Goal: Communication & Community: Answer question/provide support

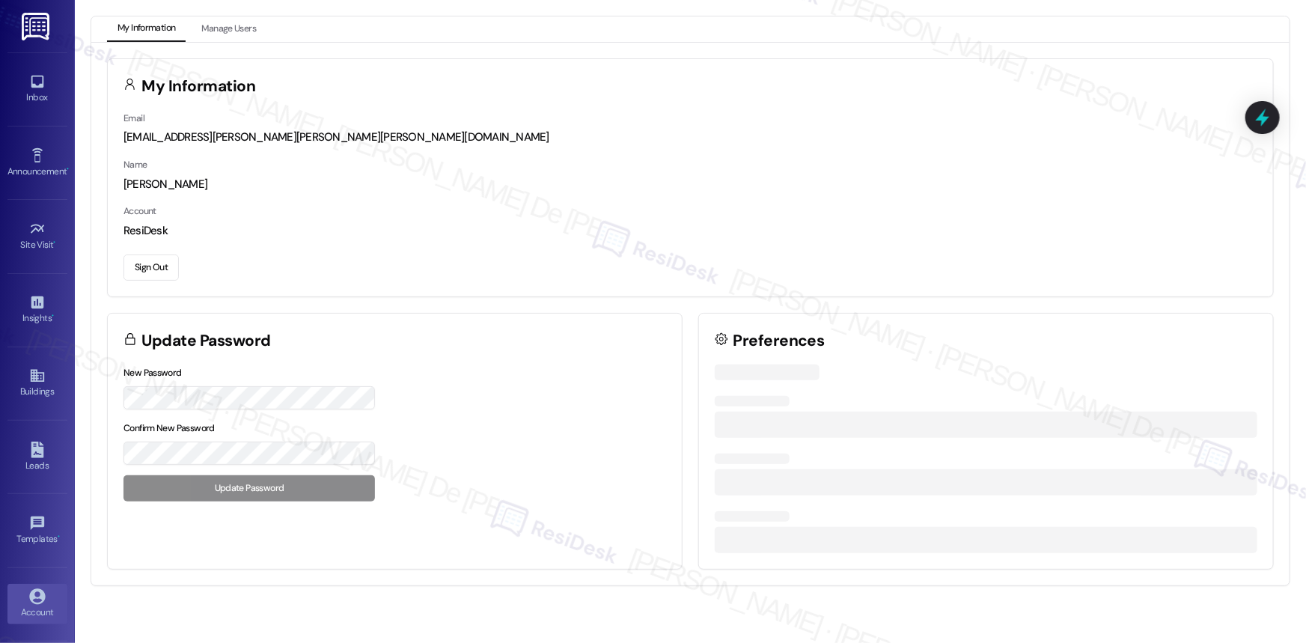
scroll to position [10612, 0]
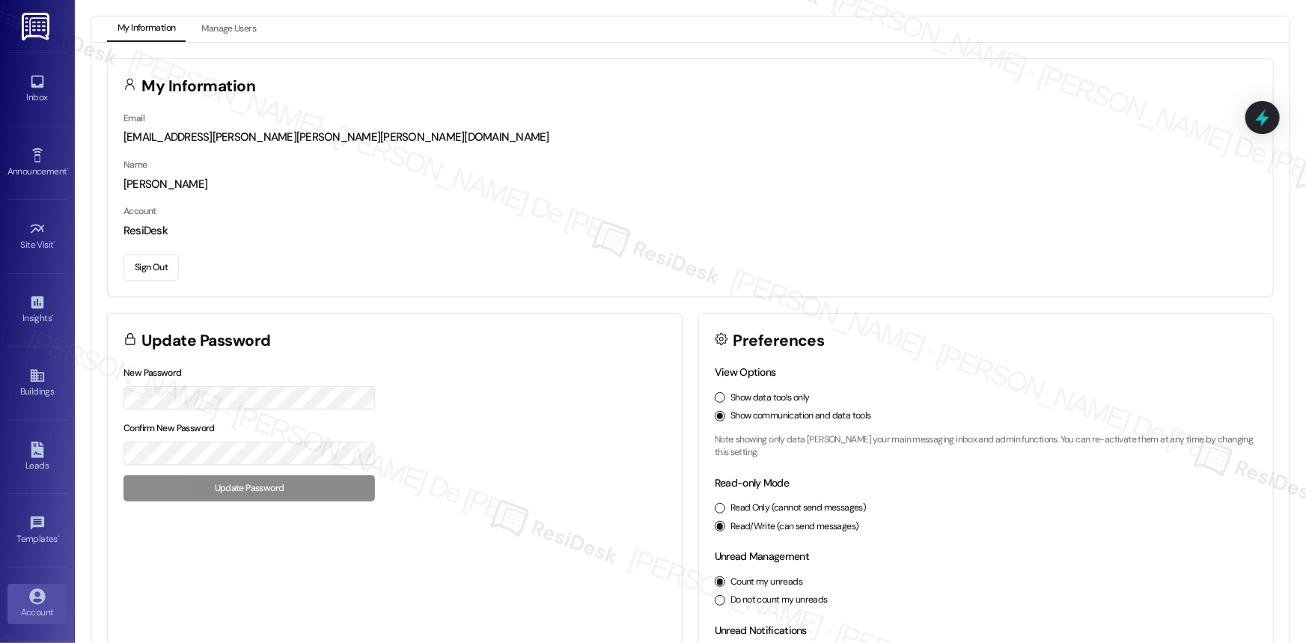
click at [33, 67] on div "Inbox Go to Inbox" at bounding box center [37, 88] width 60 height 73
click at [28, 91] on div "Inbox" at bounding box center [37, 97] width 75 height 15
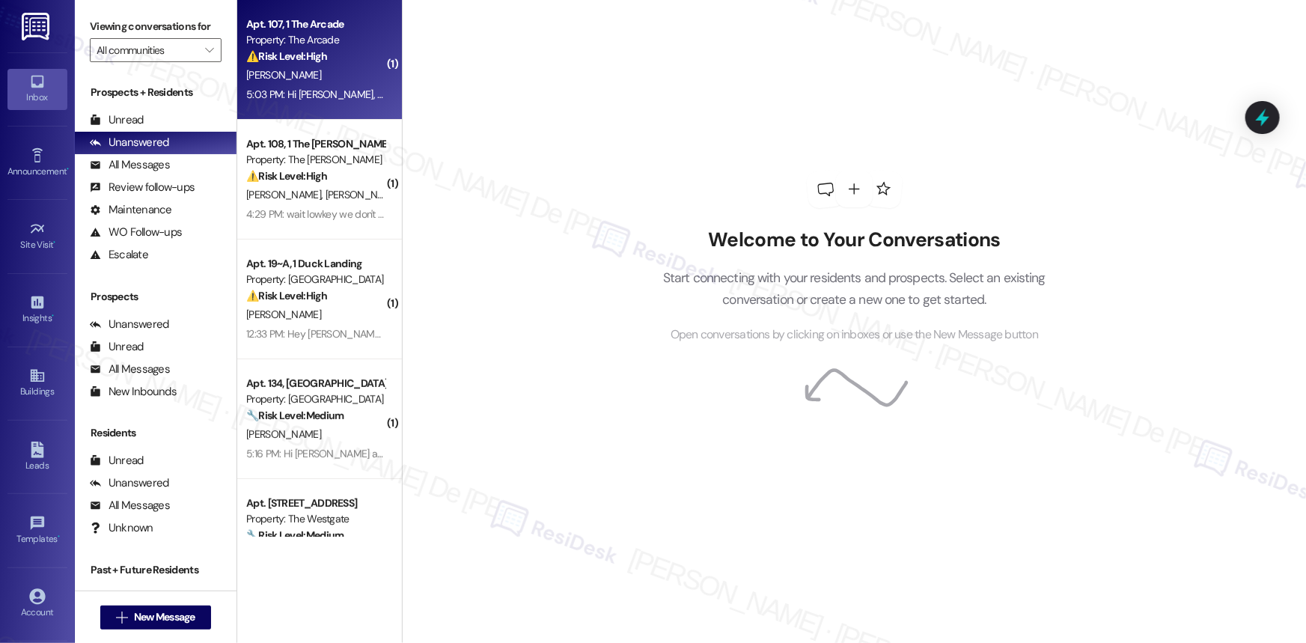
click at [328, 58] on div "⚠️ Risk Level: High The resident states they did not place the work order and h…" at bounding box center [315, 57] width 138 height 16
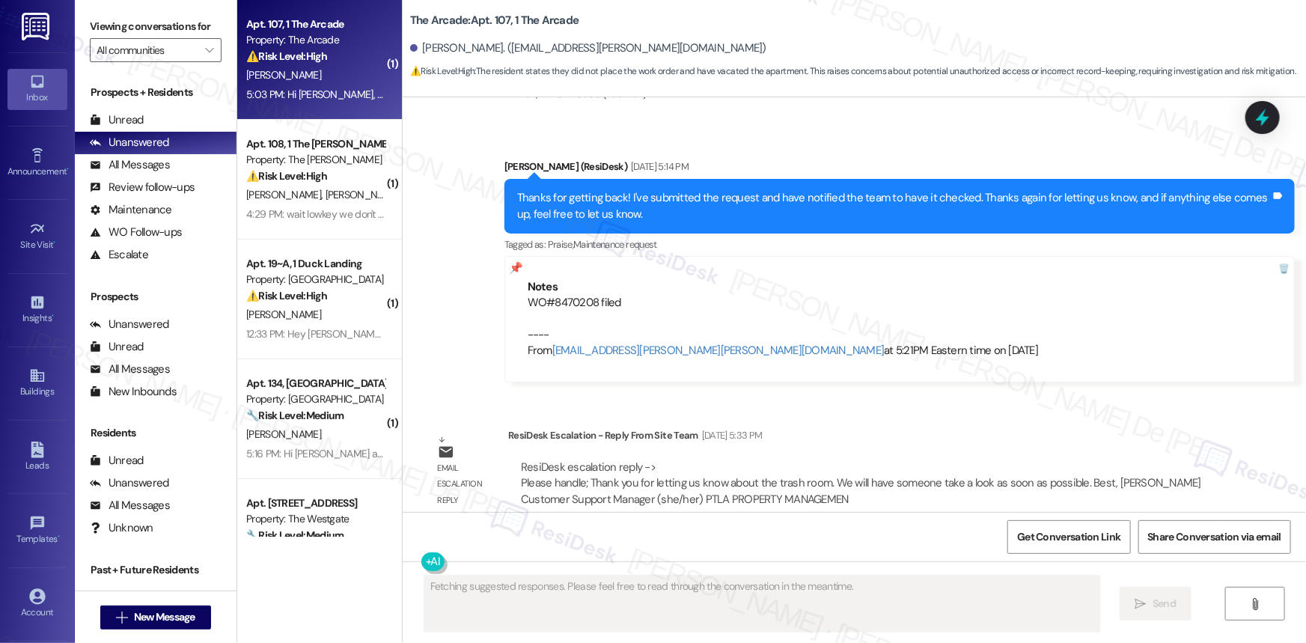
scroll to position [8946, 0]
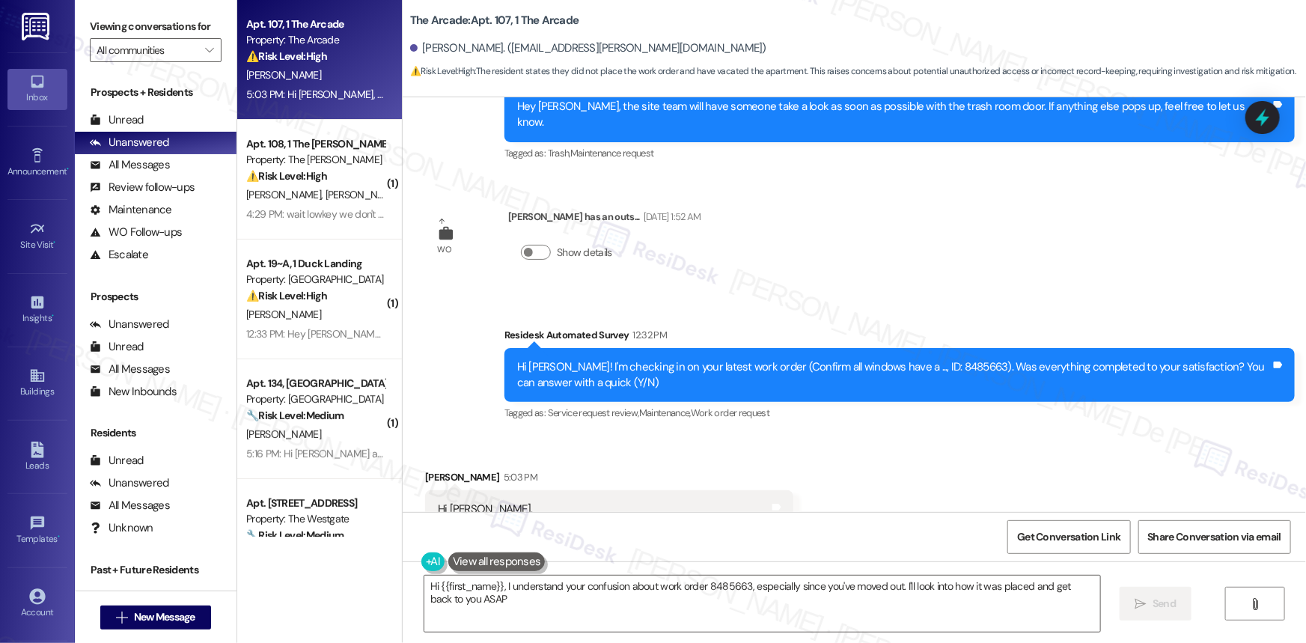
type textarea "Hi {{first_name}}, I understand your confusion about work order 8485663, especi…"
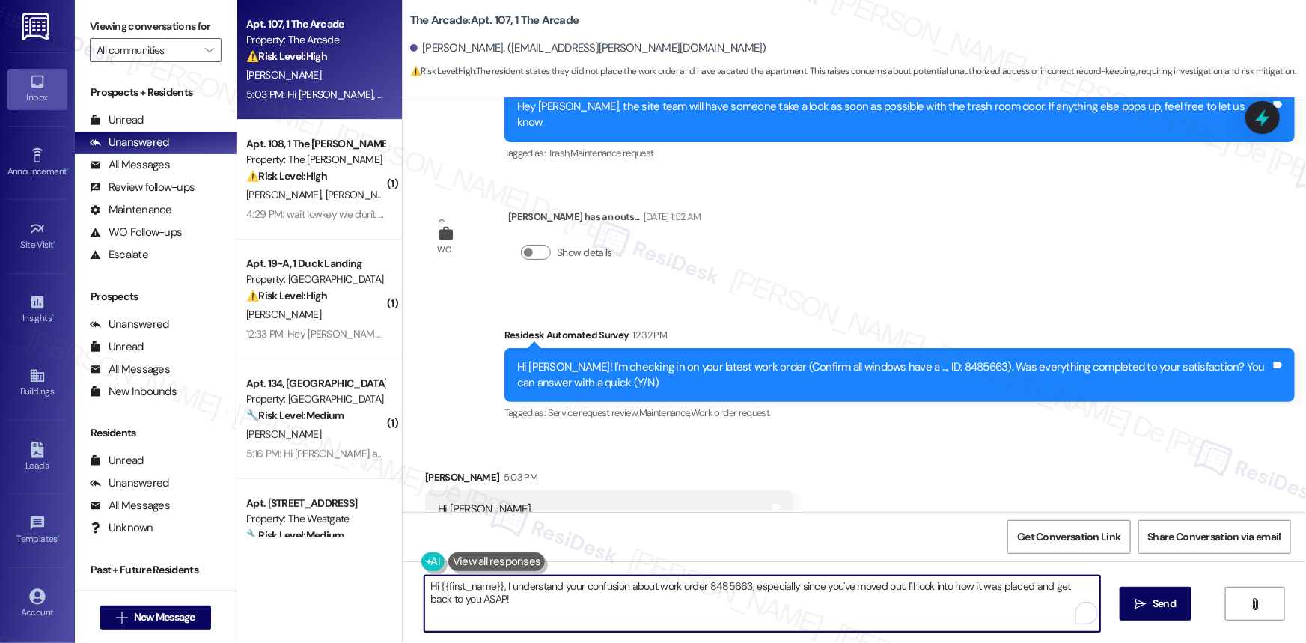
type textarea "to how it was placed and get back to you ASAP!"
drag, startPoint x: 522, startPoint y: 607, endPoint x: 898, endPoint y: 590, distance: 376.0
click at [898, 590] on textarea "Hi {{first_name}}, I understand your confusion about work order 8485663, especi…" at bounding box center [762, 603] width 676 height 56
click at [813, 616] on textarea "Hi {{first_name}}, I understand your confusion about work order 8485663, especi…" at bounding box center [762, 603] width 676 height 56
drag, startPoint x: 523, startPoint y: 605, endPoint x: 450, endPoint y: 610, distance: 72.8
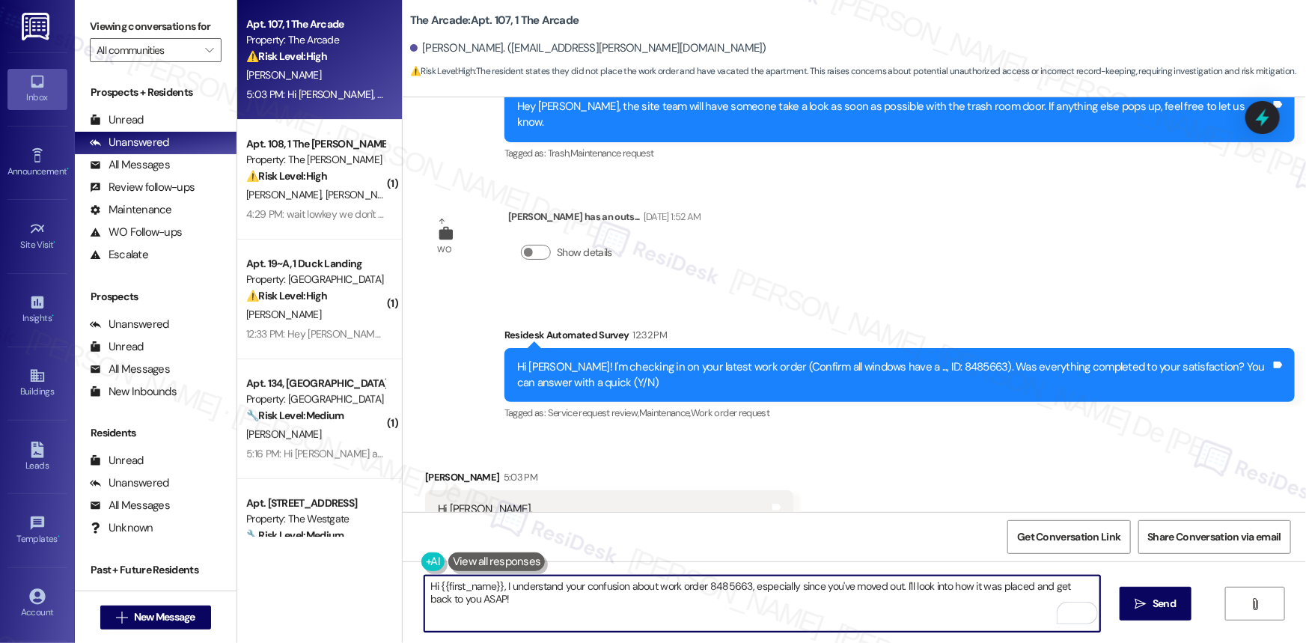
click at [450, 610] on textarea "Hi {{first_name}}, I understand your confusion about work order 8485663, especi…" at bounding box center [762, 603] width 676 height 56
click at [587, 610] on textarea "Hi {{first_name}}, I understand your confusion about work order 8485663, especi…" at bounding box center [762, 603] width 676 height 56
paste textarea "Thanks for letting us know, {{first_name}}! I'll update our records to reflect …"
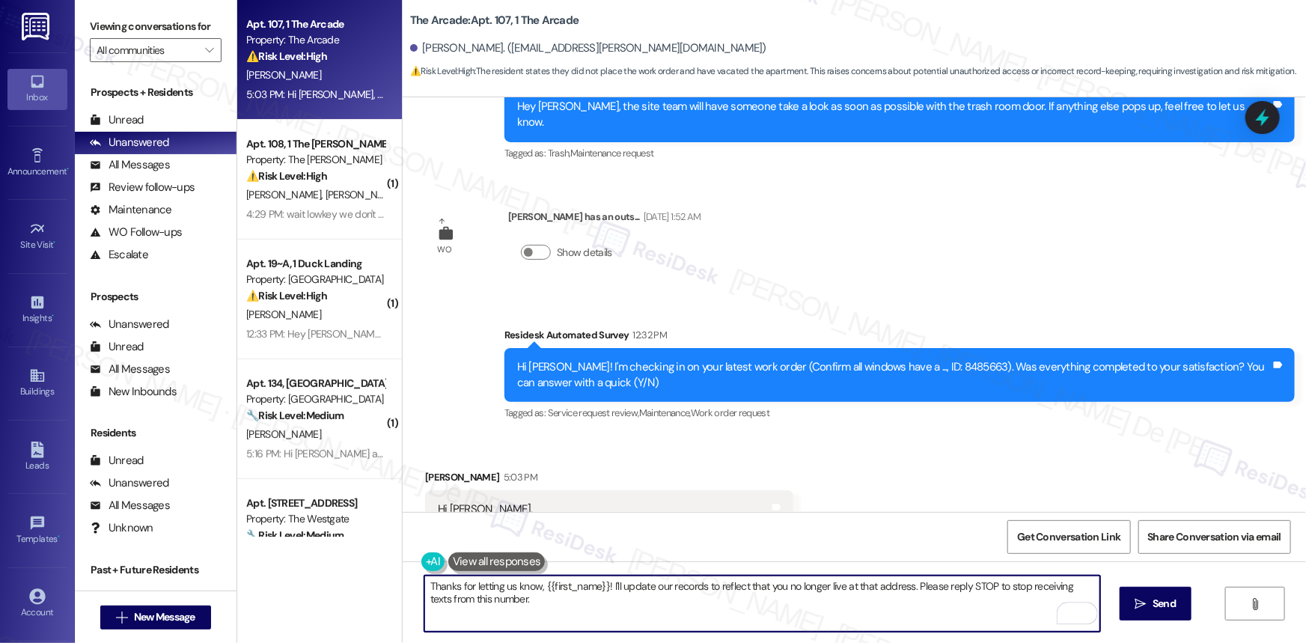
type textarea "Thanks for letting us know, {{first_name}}! I'll update our records to reflect …"
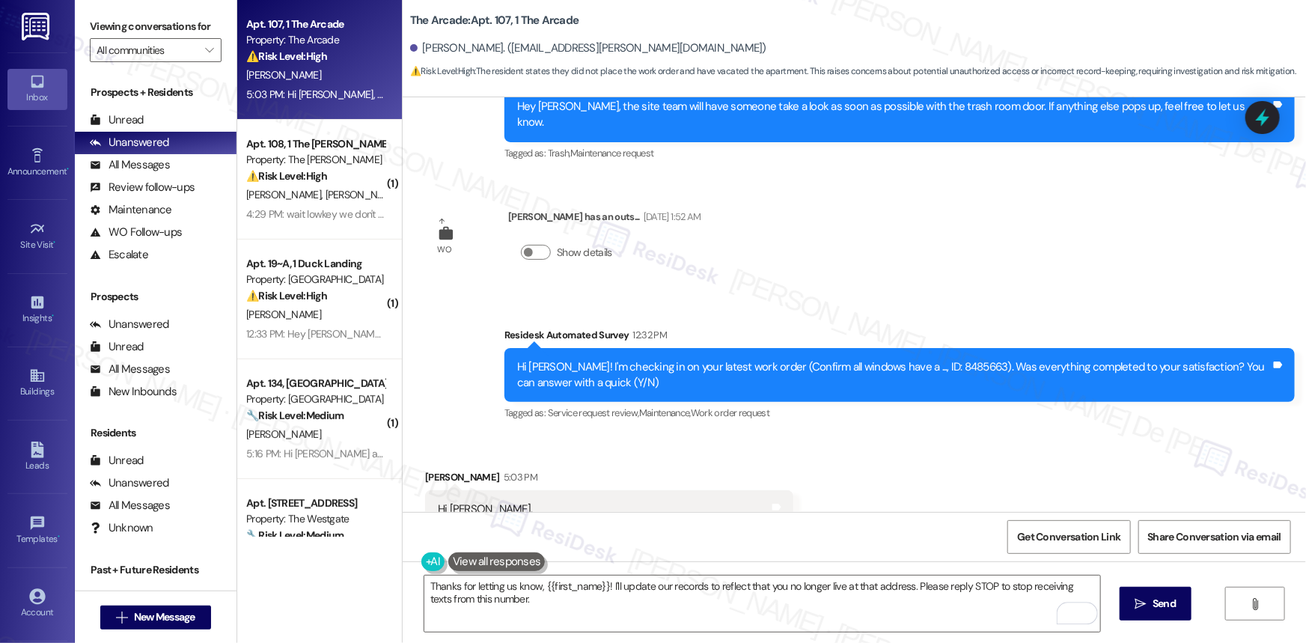
click at [1166, 581] on div "Thanks for letting us know, {{first_name}}! I'll update our records to reflect …" at bounding box center [854, 617] width 903 height 112
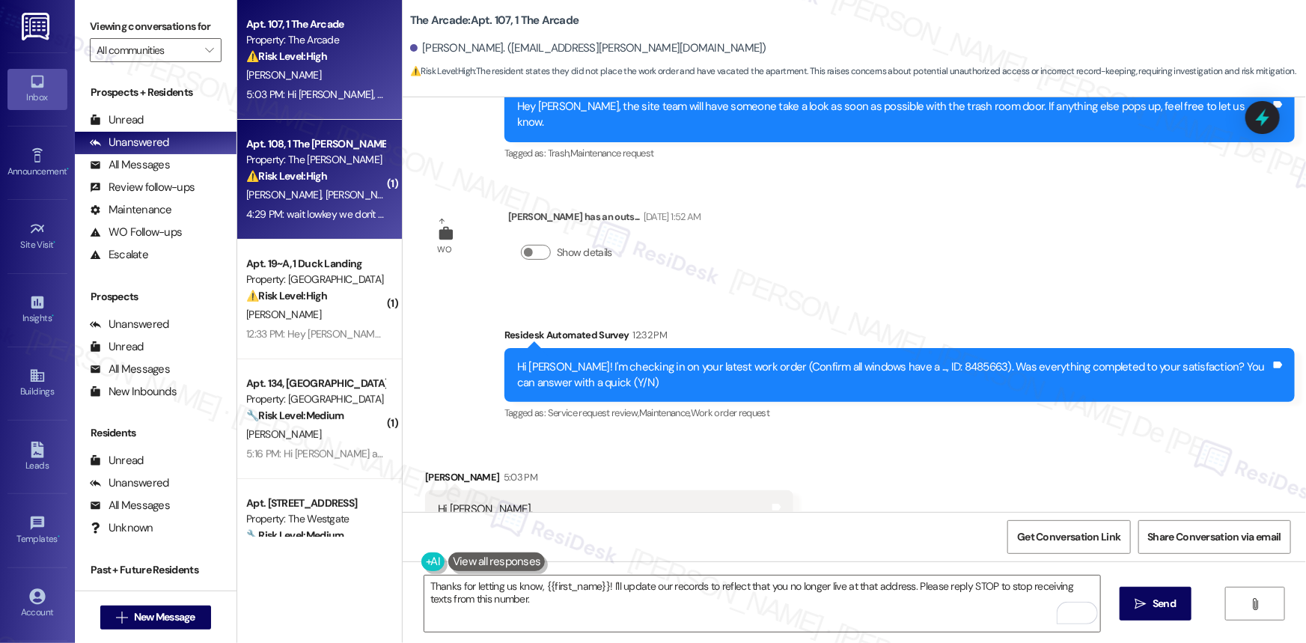
click at [325, 192] on span "M. Luscher" at bounding box center [364, 194] width 79 height 13
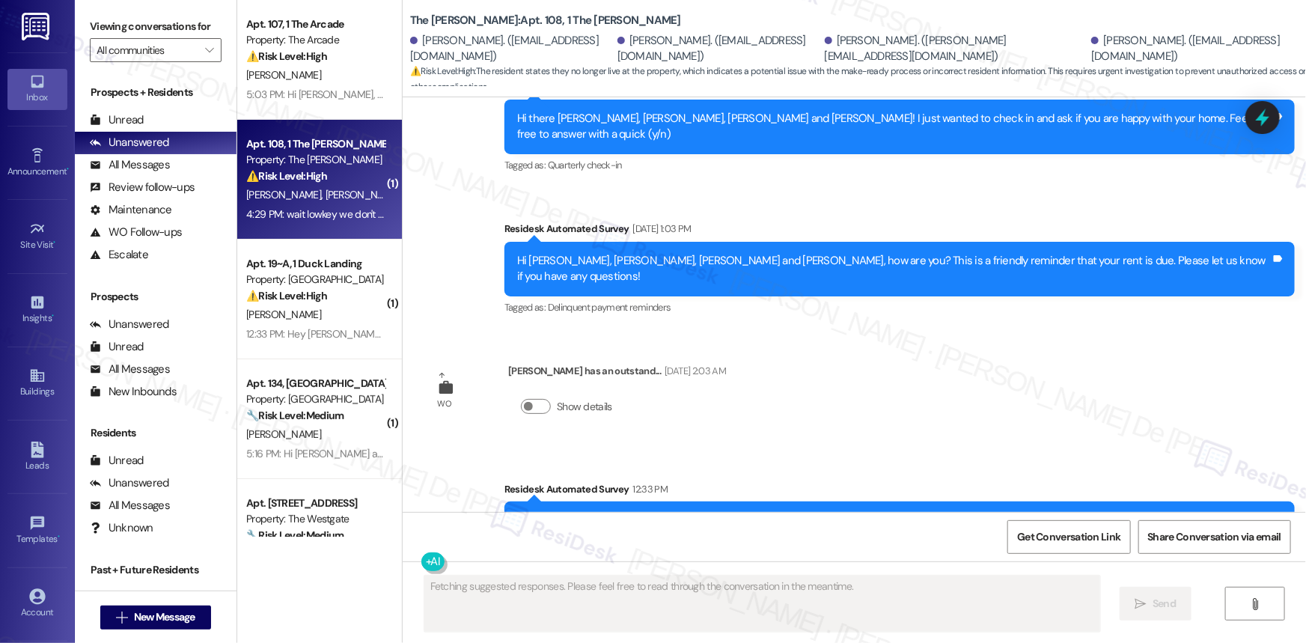
scroll to position [1853, 0]
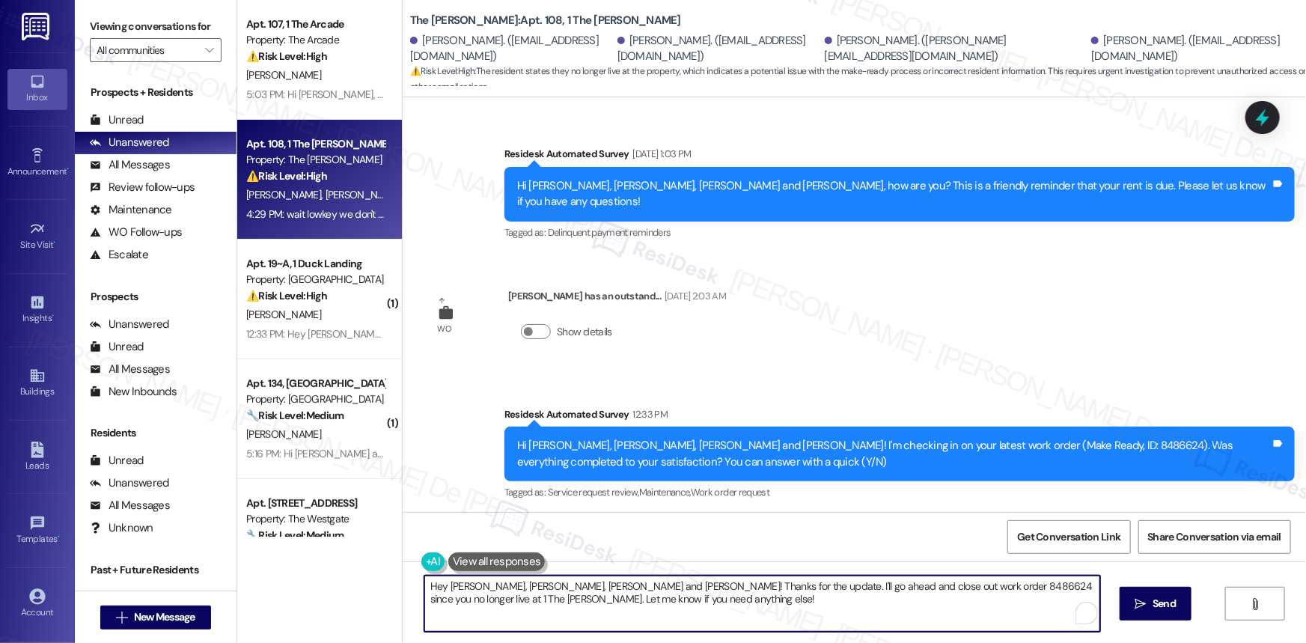
drag, startPoint x: 577, startPoint y: 606, endPoint x: 304, endPoint y: 571, distance: 275.3
click at [304, 571] on div "Apt. 107, 1 The Arcade Property: The Arcade ⚠️ Risk Level: High The resident st…" at bounding box center [771, 321] width 1068 height 643
paste textarea "Thanks for letting us know, {{first_name}}! I'll update our records to reflect …"
click at [583, 585] on textarea "Thanks for letting us know, {{first_name}}! I'll update our records to reflect …" at bounding box center [762, 603] width 676 height 56
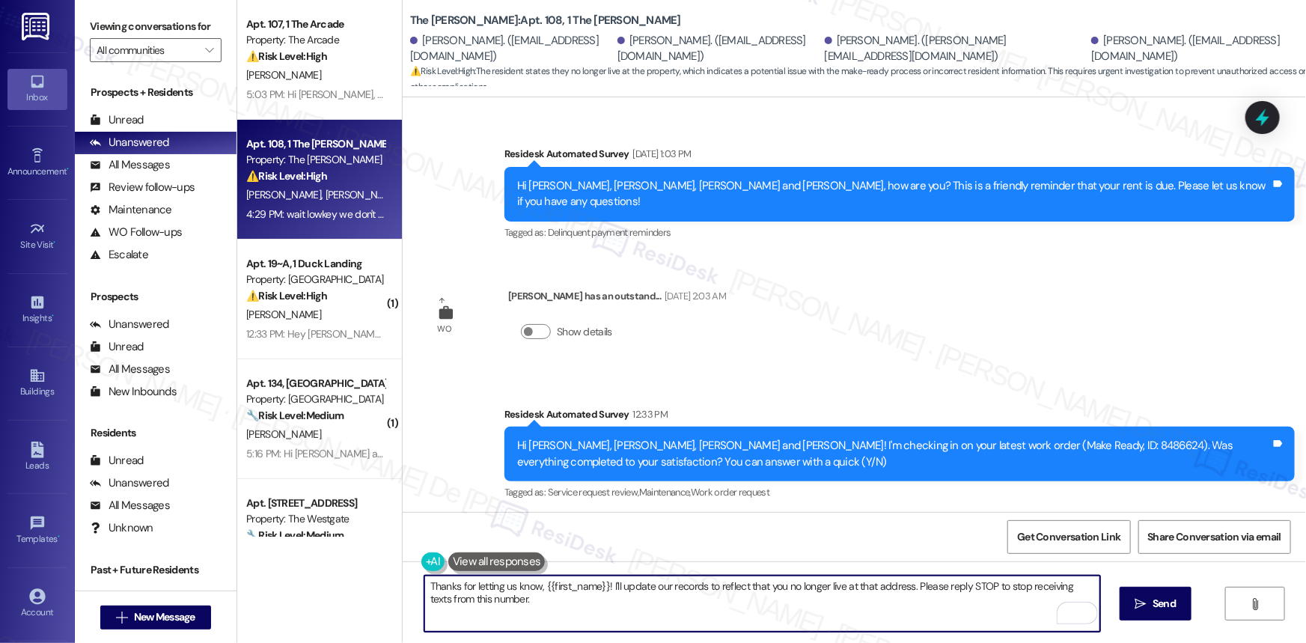
click at [583, 585] on textarea "Thanks for letting us know, {{first_name}}! I'll update our records to reflect …" at bounding box center [762, 603] width 676 height 56
click at [589, 587] on textarea "Thanks for letting us know, {{first_name}}! I'll update our records to reflect …" at bounding box center [762, 603] width 676 height 56
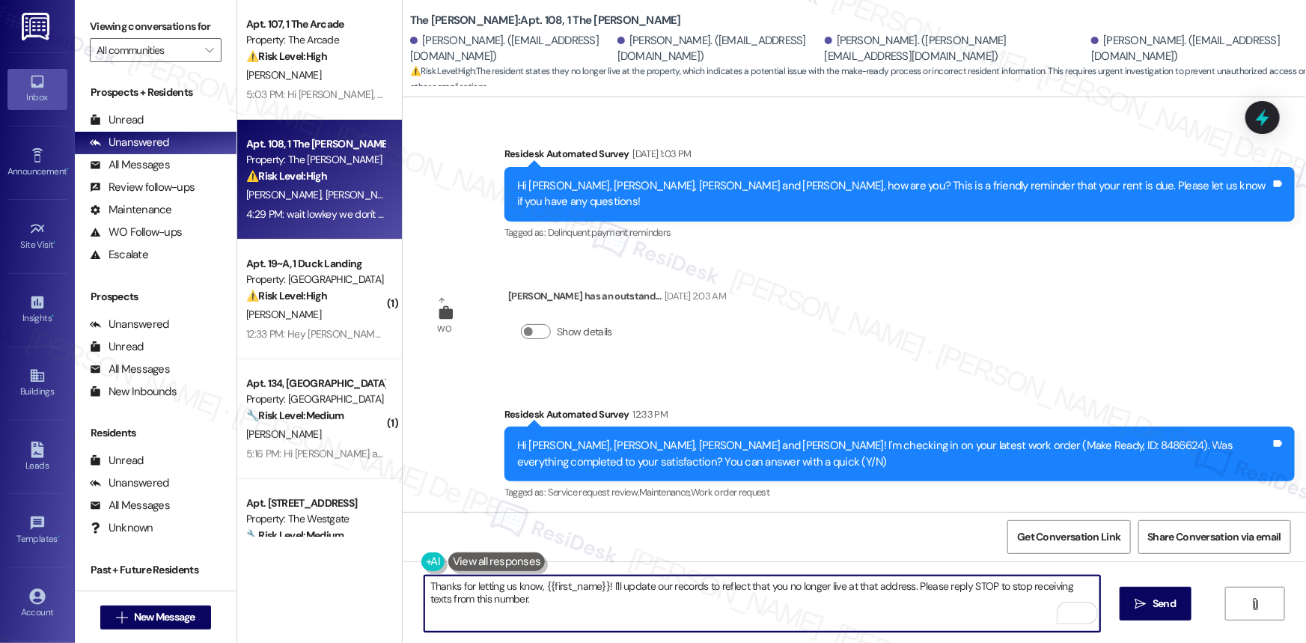
drag, startPoint x: 599, startPoint y: 587, endPoint x: 623, endPoint y: 589, distance: 24.0
click at [599, 587] on textarea "Thanks for letting us know, {{first_name}}! I'll update our records to reflect …" at bounding box center [762, 603] width 676 height 56
type textarea "Thanks for letting us know, Aishiki! I'll update our records to reflect that yo…"
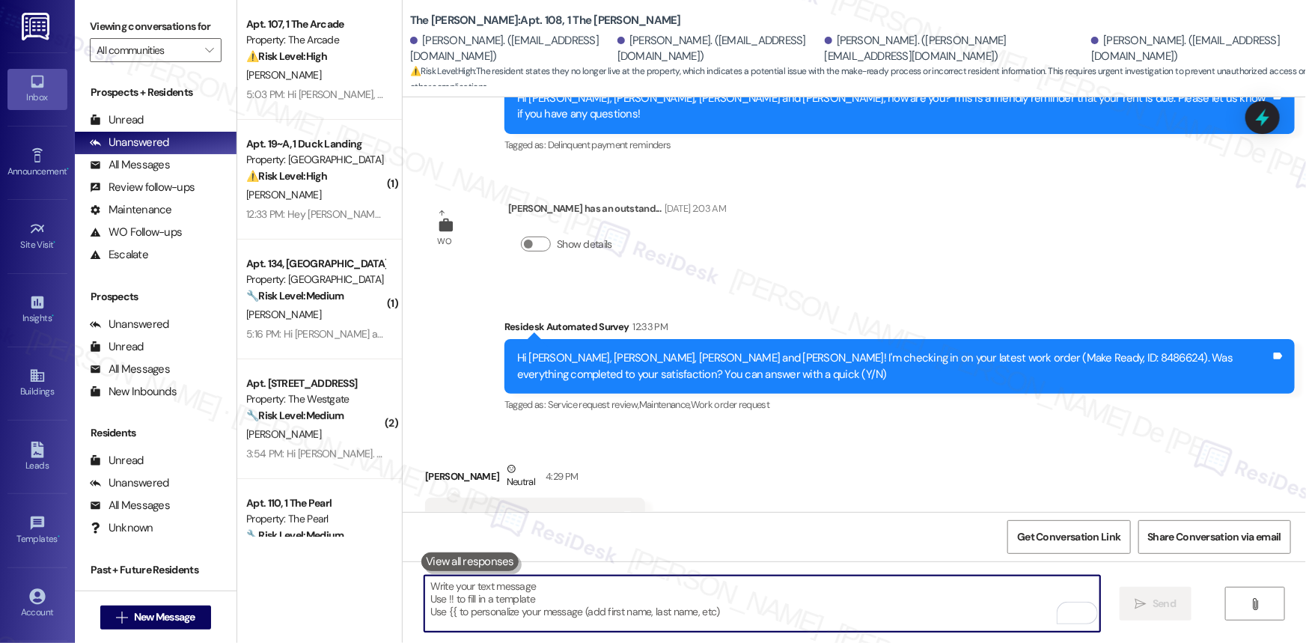
scroll to position [1974, 0]
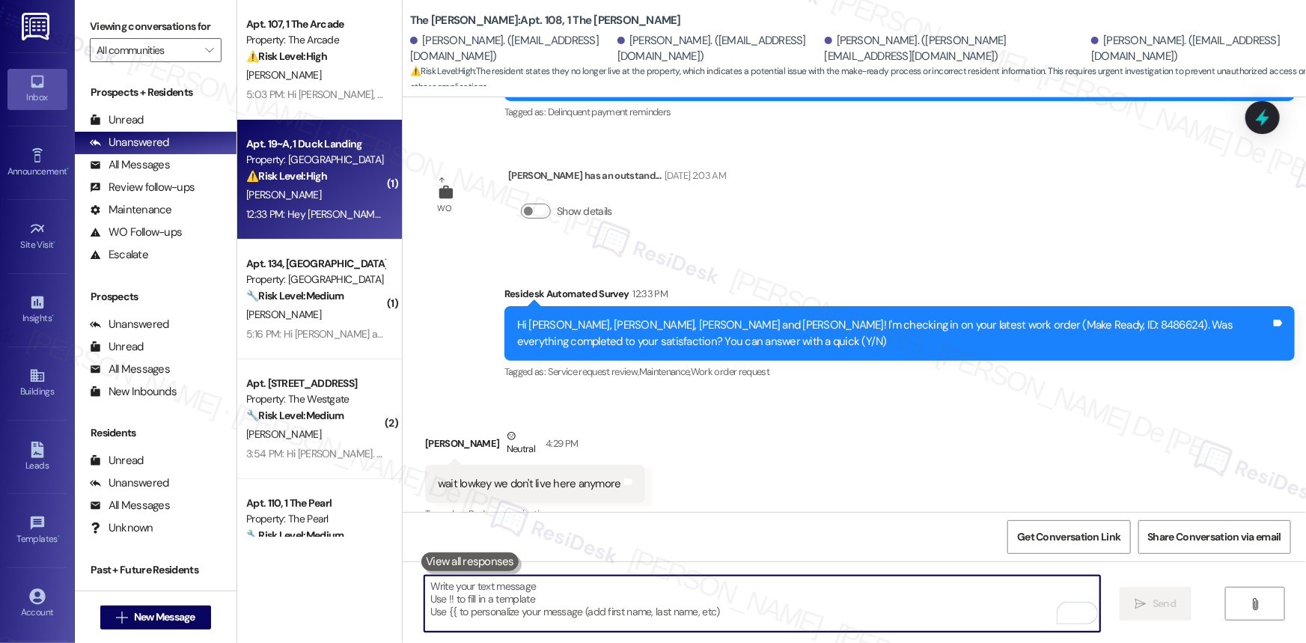
click at [262, 189] on span "J. Andersen" at bounding box center [283, 194] width 75 height 13
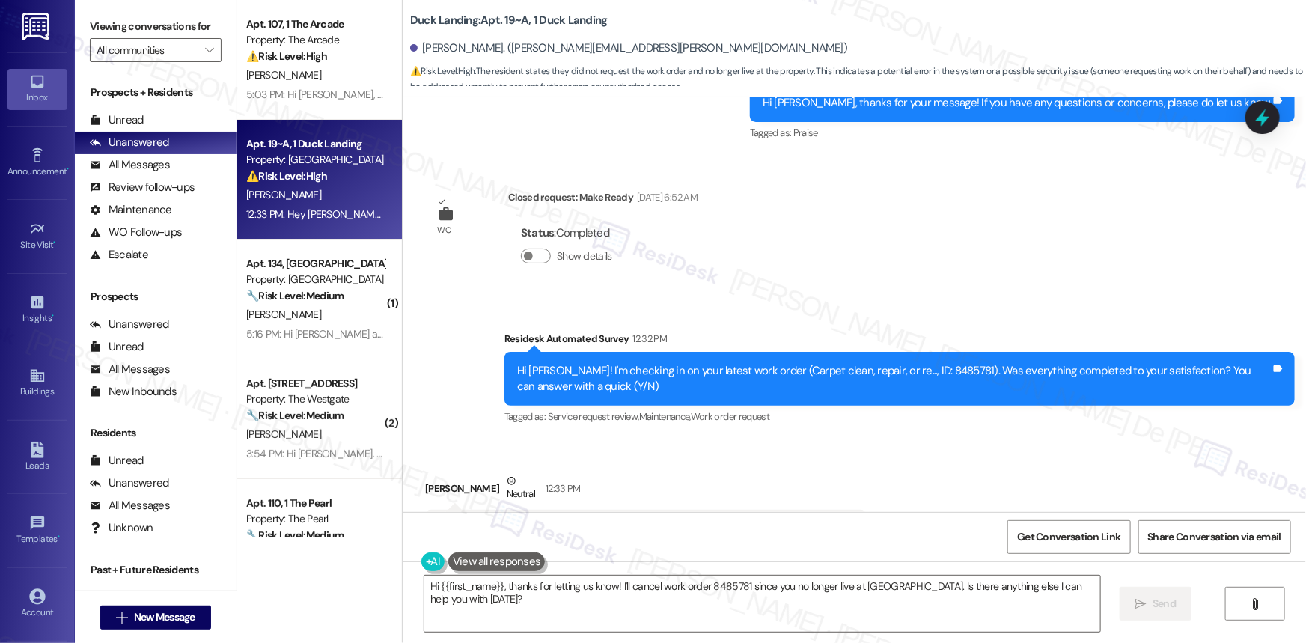
scroll to position [15045, 0]
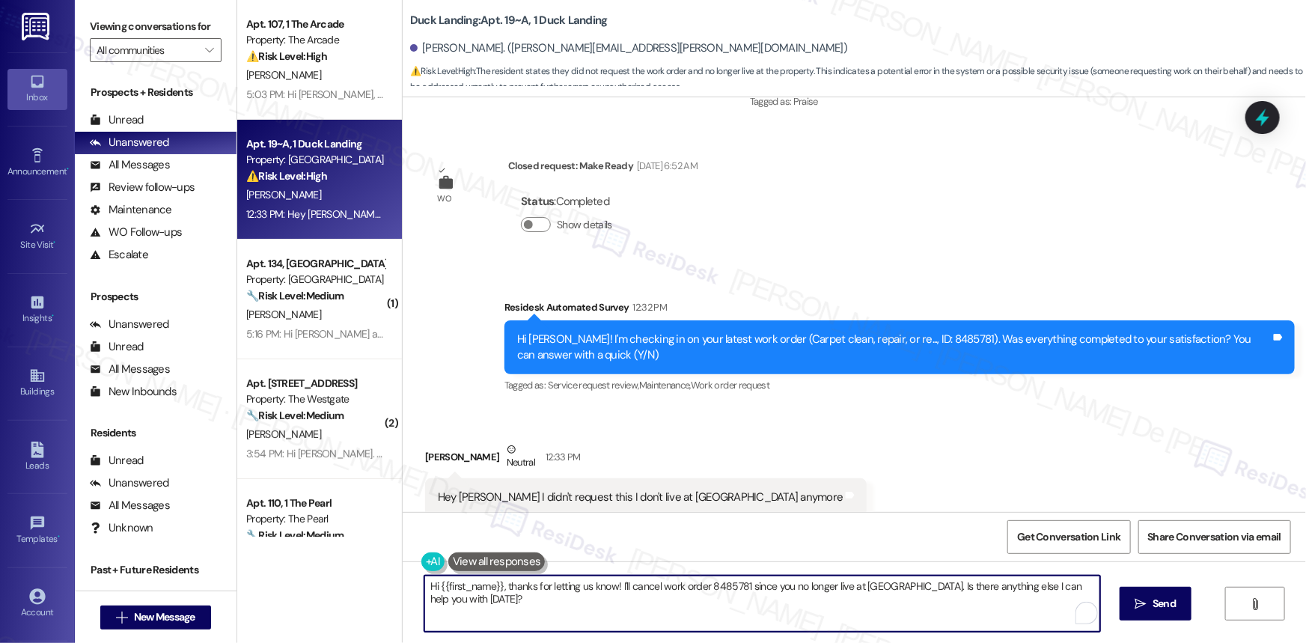
click at [623, 594] on textarea "Hi {{first_name}}, thanks for letting us know! I'll cancel work order 8485781 s…" at bounding box center [762, 603] width 676 height 56
click at [578, 618] on textarea "Hi {{first_name}}, thanks for letting us know! I'll cancel work order 8485781 s…" at bounding box center [762, 603] width 676 height 56
paste textarea "Thanks for letting us know, {{first_name}}! I'll update our records to reflect …"
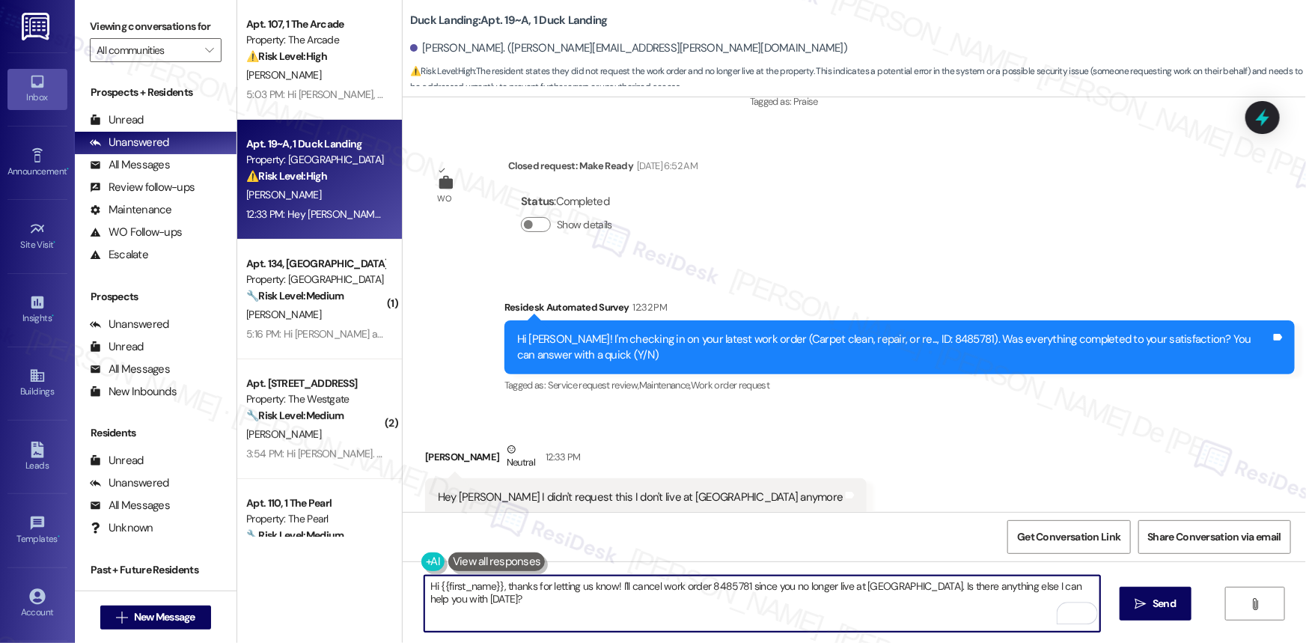
type textarea "Thanks for letting us know, {{first_name}}! I'll update our records to reflect …"
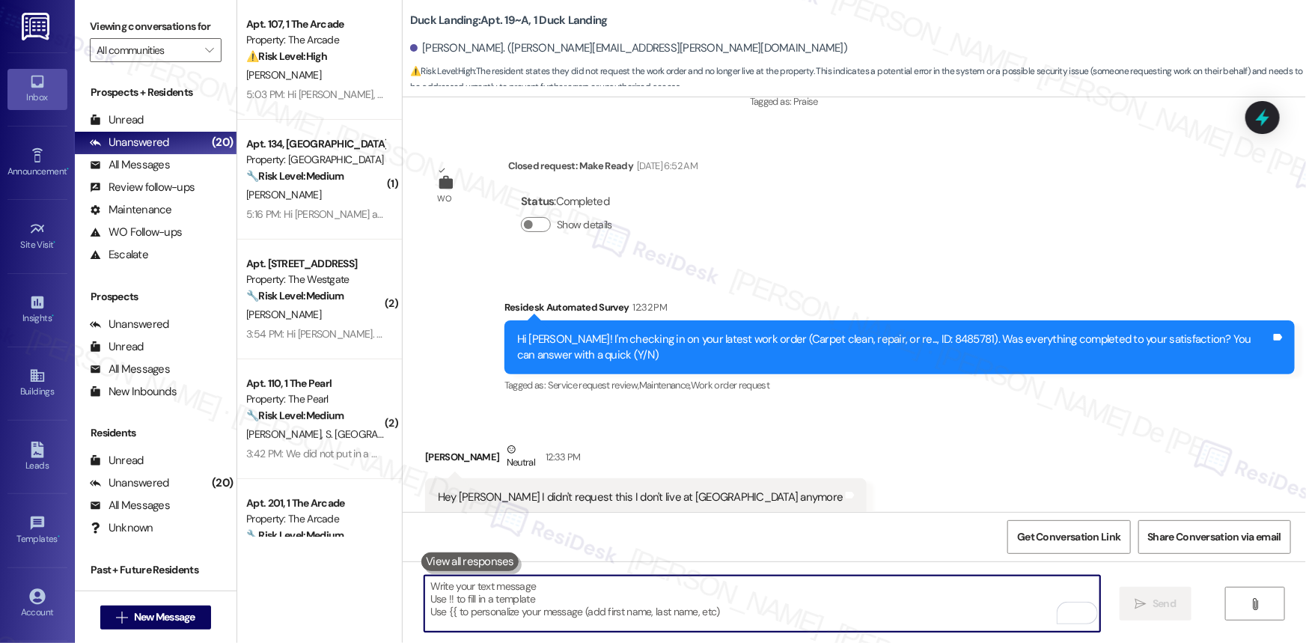
click at [564, 597] on textarea "To enrich screen reader interactions, please activate Accessibility in Grammarl…" at bounding box center [762, 603] width 676 height 56
paste textarea "Thanks for letting us know, {{first_name}}! I'll update our records to reflect …"
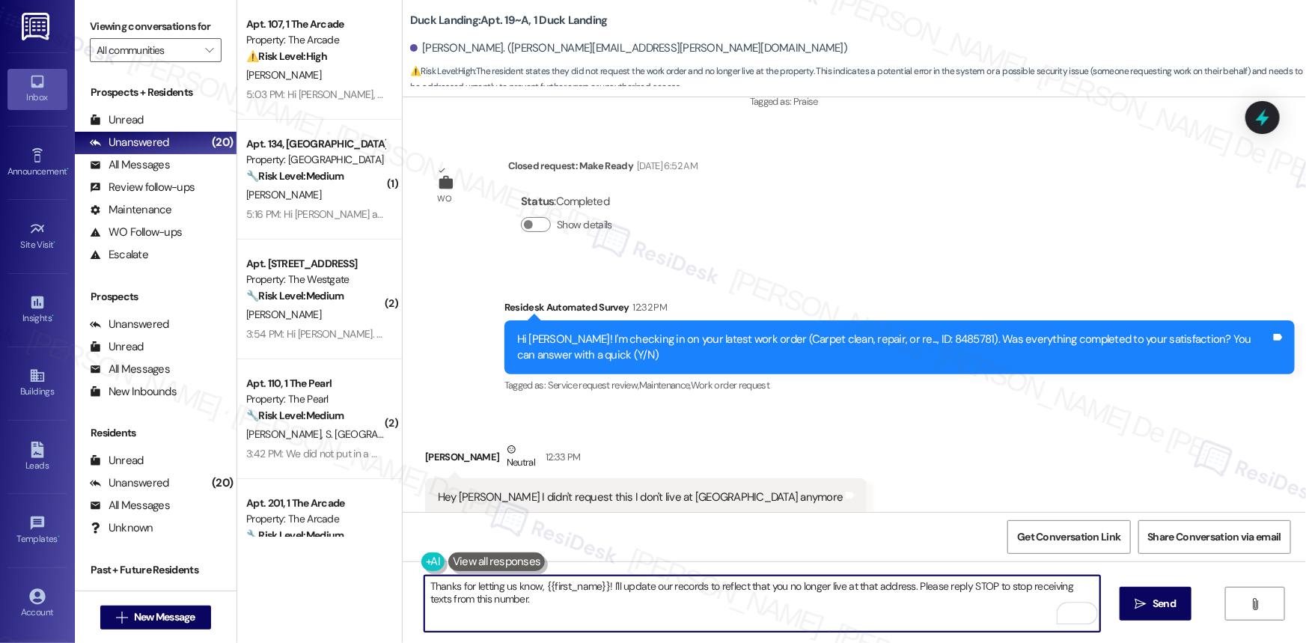
click at [858, 622] on textarea "Thanks for letting us know, {{first_name}}! I'll update our records to reflect …" at bounding box center [762, 603] width 676 height 56
type textarea "Thanks for letting us know, {{first_name}}! I'll update our records to reflect …"
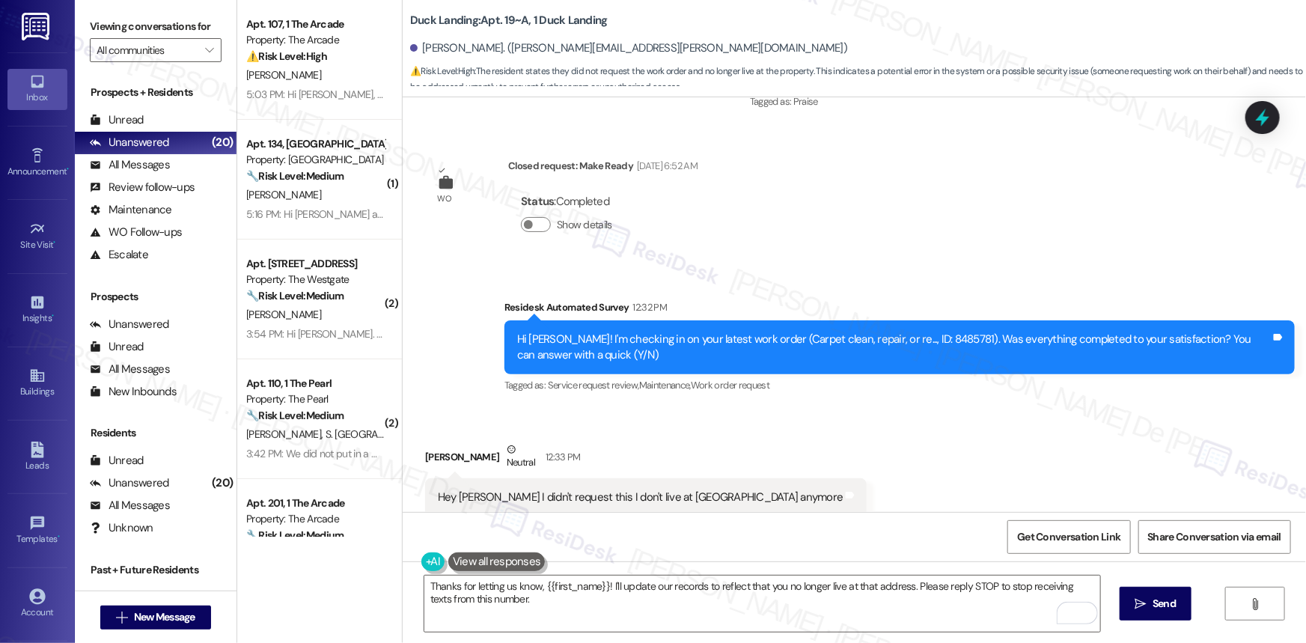
click at [557, 518] on div "Get Conversation Link Share Conversation via email" at bounding box center [854, 536] width 903 height 49
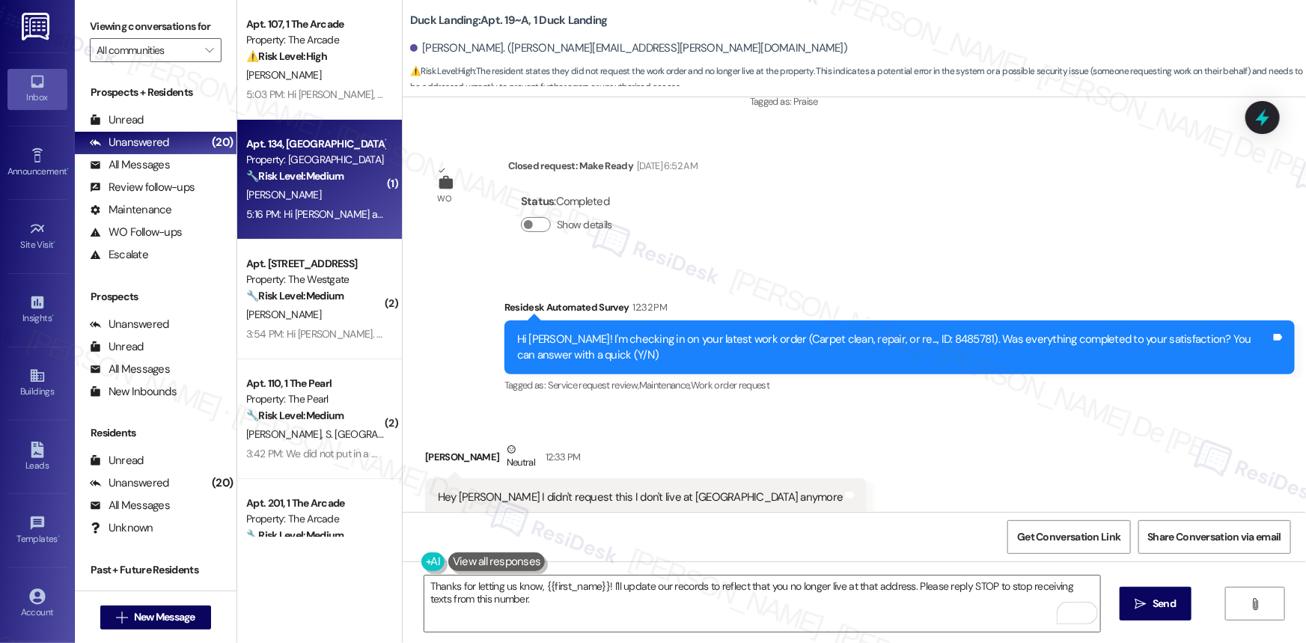
click at [326, 176] on strong "🔧 Risk Level: Medium" at bounding box center [294, 175] width 97 height 13
type textarea "Fetching suggested responses. Please feel free to read through the conversation…"
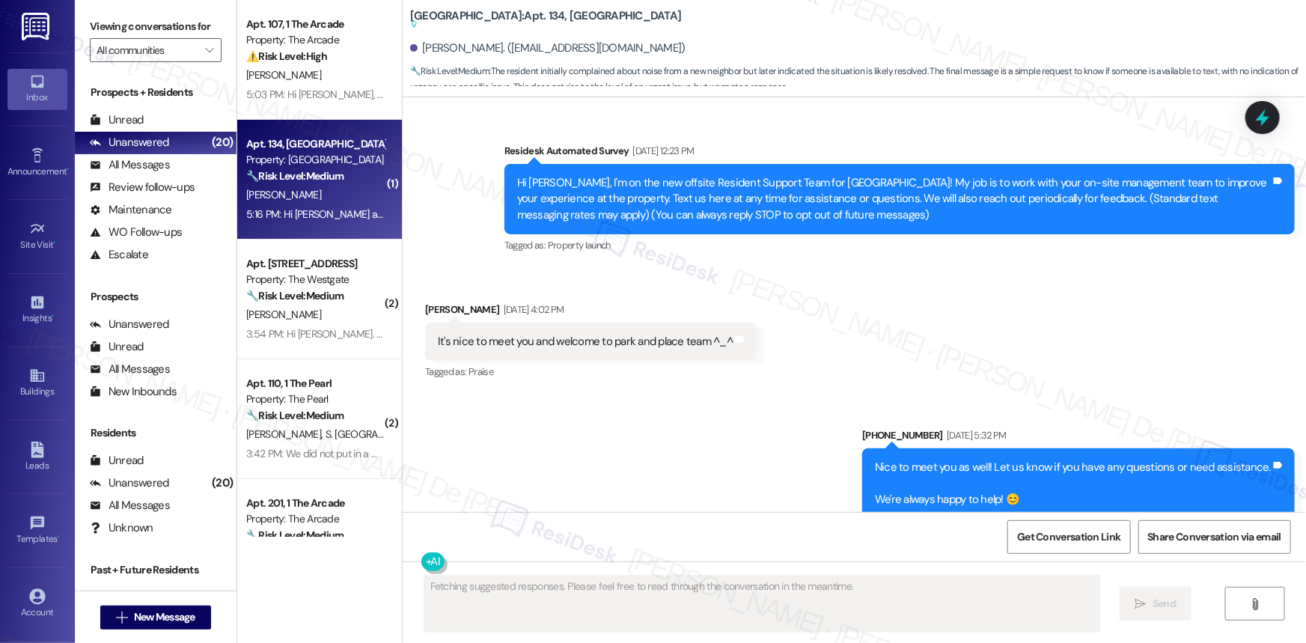
scroll to position [34900, 0]
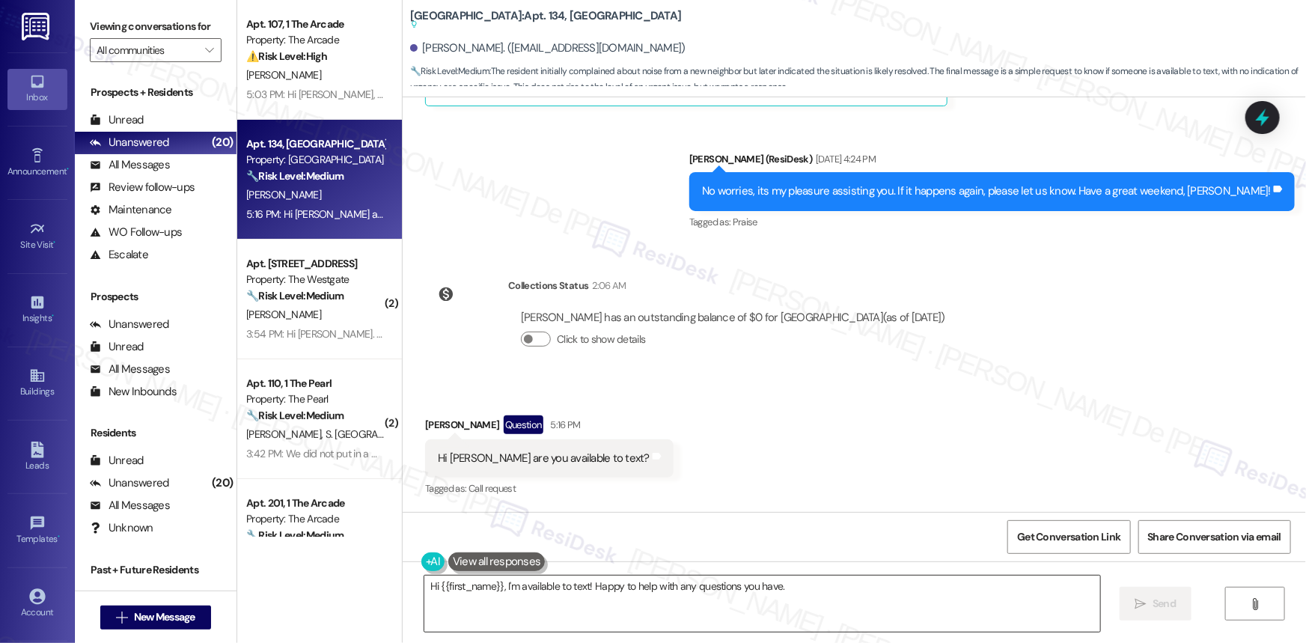
click at [811, 598] on textarea "Hi {{first_name}}, I'm available to text! Happy to help with any questions you …" at bounding box center [762, 603] width 676 height 56
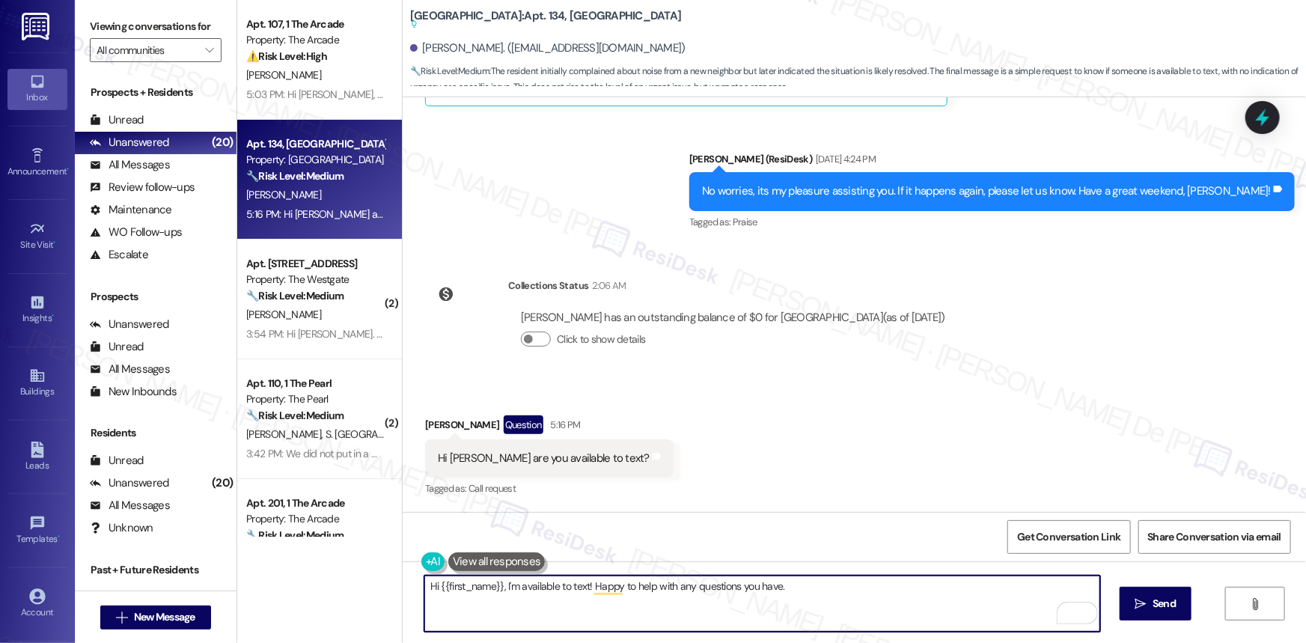
click at [436, 587] on textarea "Hi {{first_name}}, I'm available to text! Happy to help with any questions you …" at bounding box center [762, 603] width 676 height 56
paste textarea "hope you've had a great weekend."
type textarea "Hello {{first_name}}, hope you've had a great weekend. I'm available to text! H…"
click at [637, 632] on div "Hello {{first_name}}, hope you've had a great weekend. I'm available to text! H…" at bounding box center [854, 617] width 903 height 112
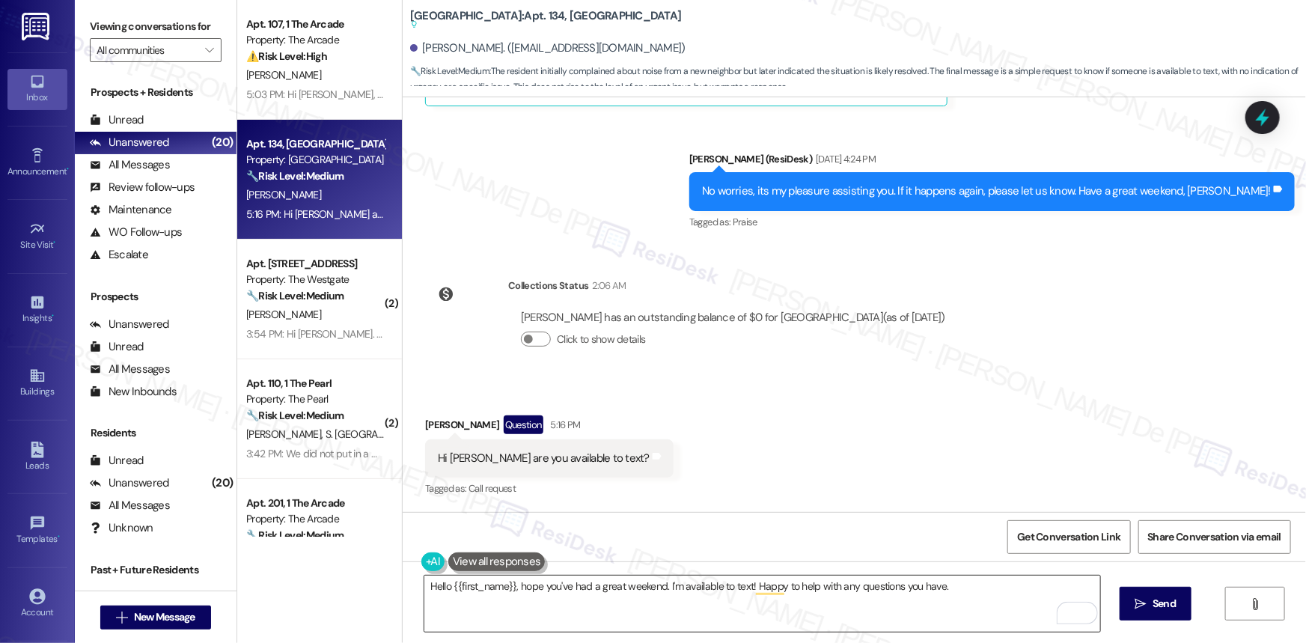
click at [824, 590] on textarea "Hello {{first_name}}, hope you've had a great weekend. I'm available to text! H…" at bounding box center [762, 603] width 676 height 56
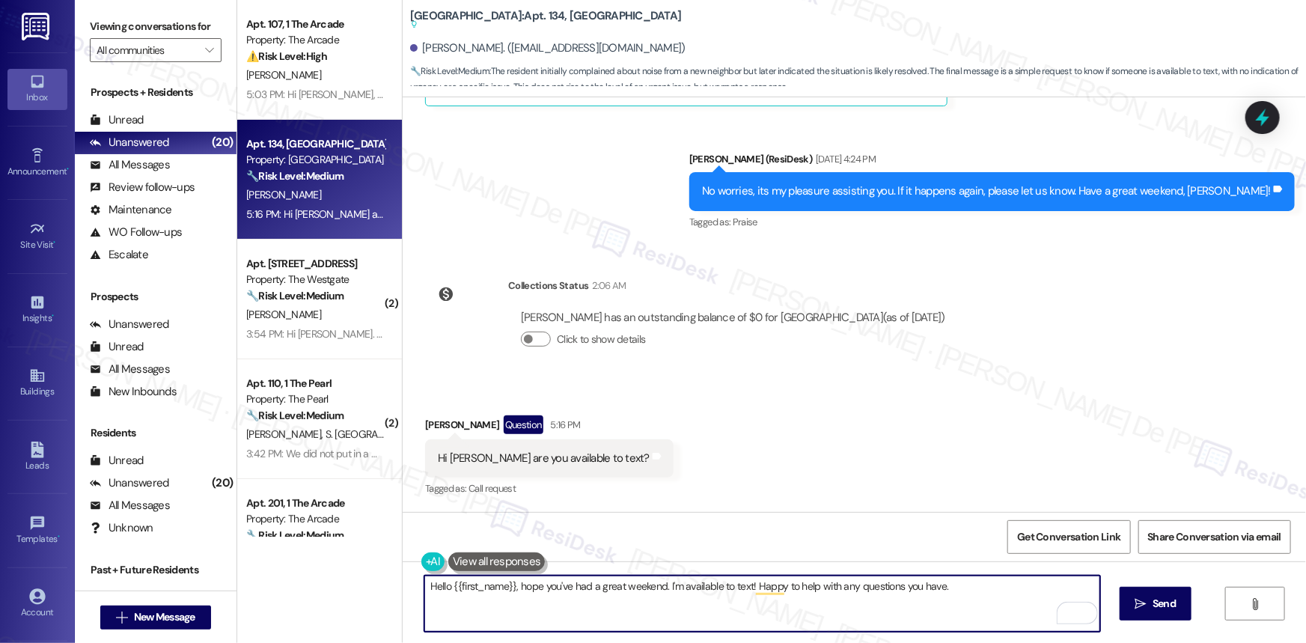
click at [919, 586] on textarea "Hello {{first_name}}, hope you've had a great weekend. I'm available to text! H…" at bounding box center [762, 603] width 676 height 56
click at [1160, 601] on span "Send" at bounding box center [1163, 604] width 23 height 16
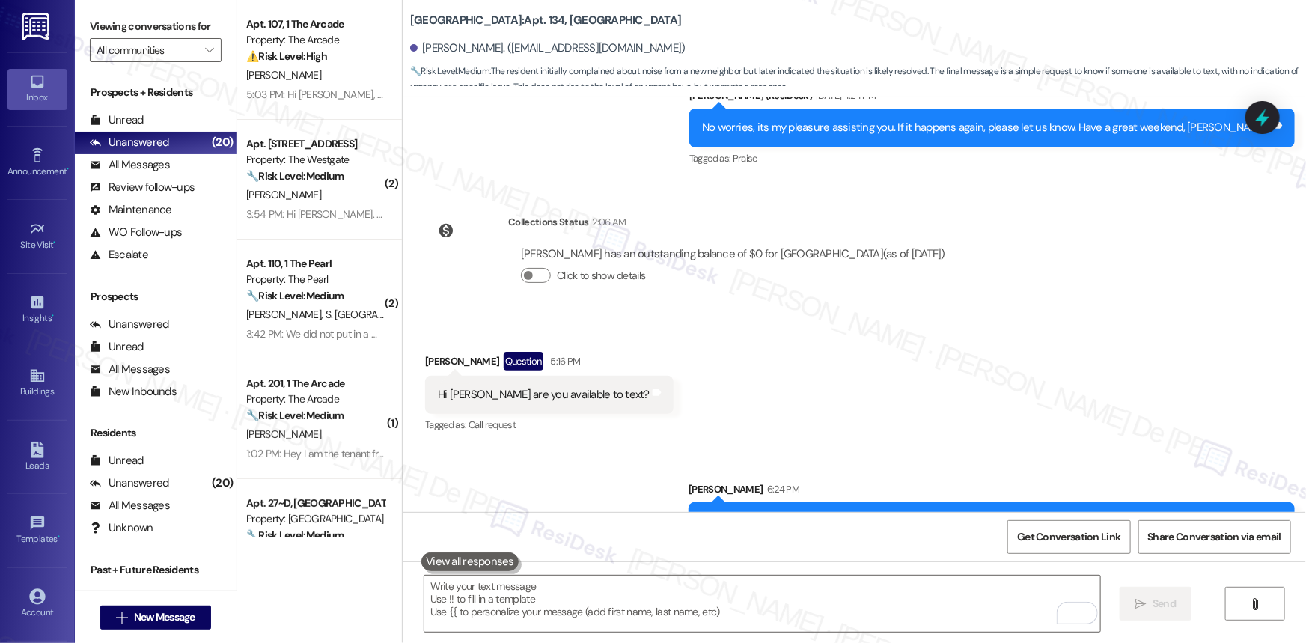
scroll to position [35004, 0]
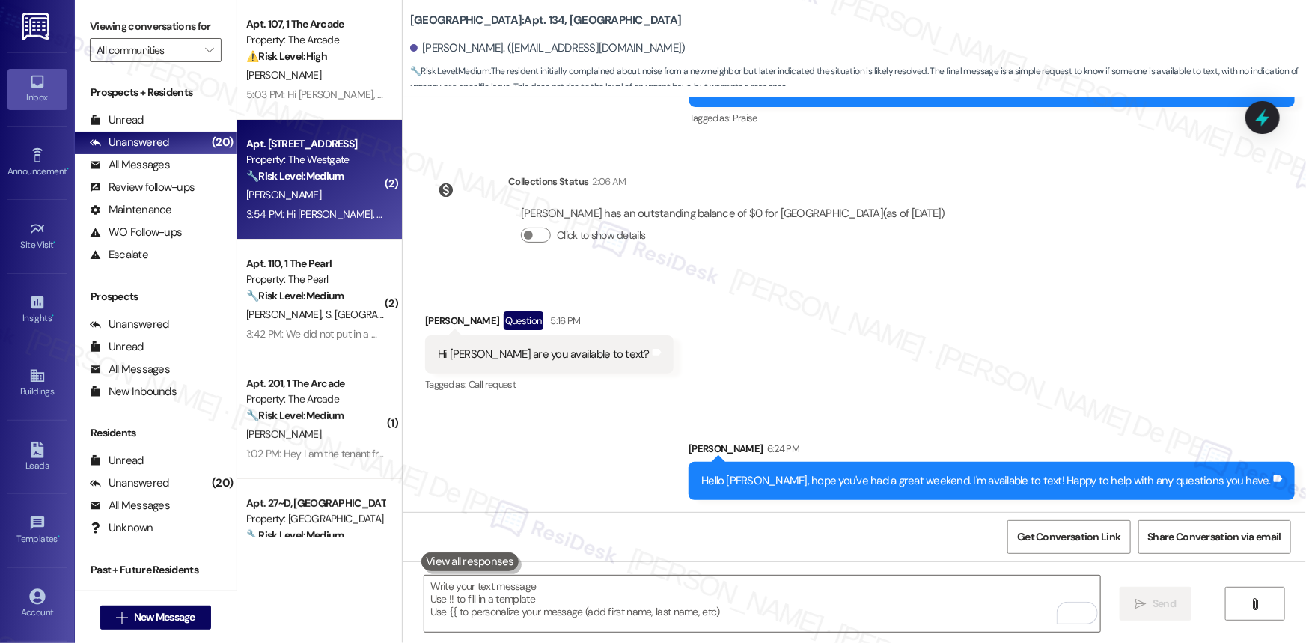
click at [314, 205] on div "3:54 PM: Hi Sarah. This is Shyla in the Westgate apartment unit 201. I had ques…" at bounding box center [315, 214] width 141 height 19
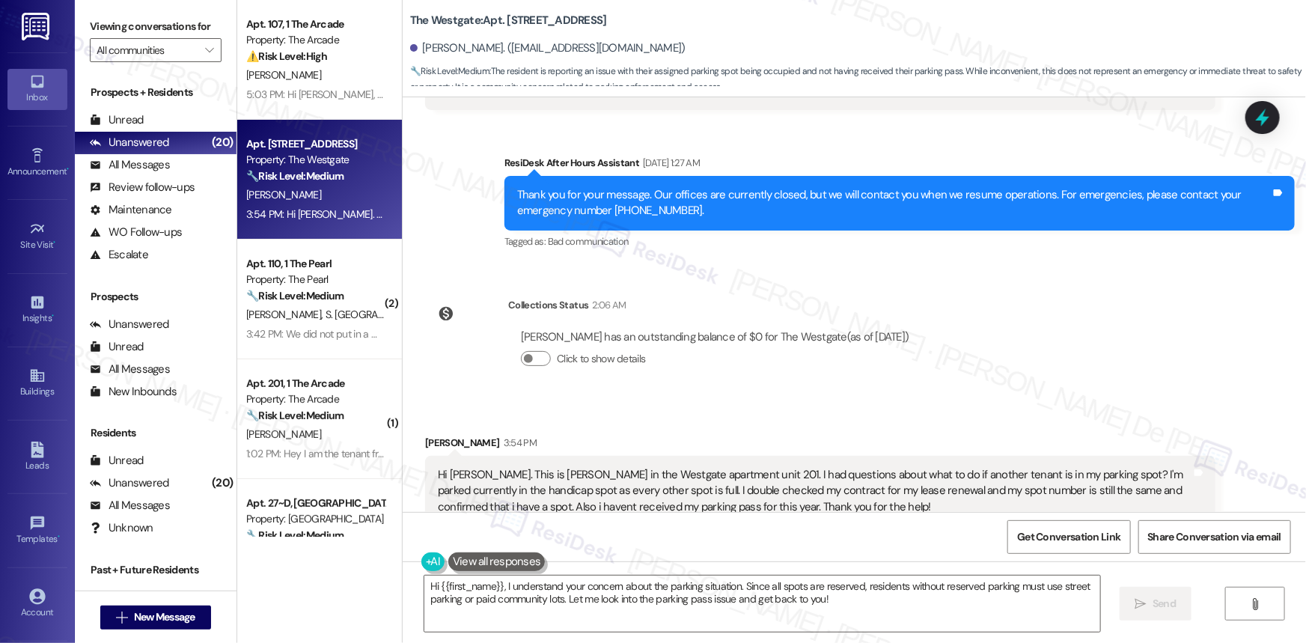
scroll to position [561, 0]
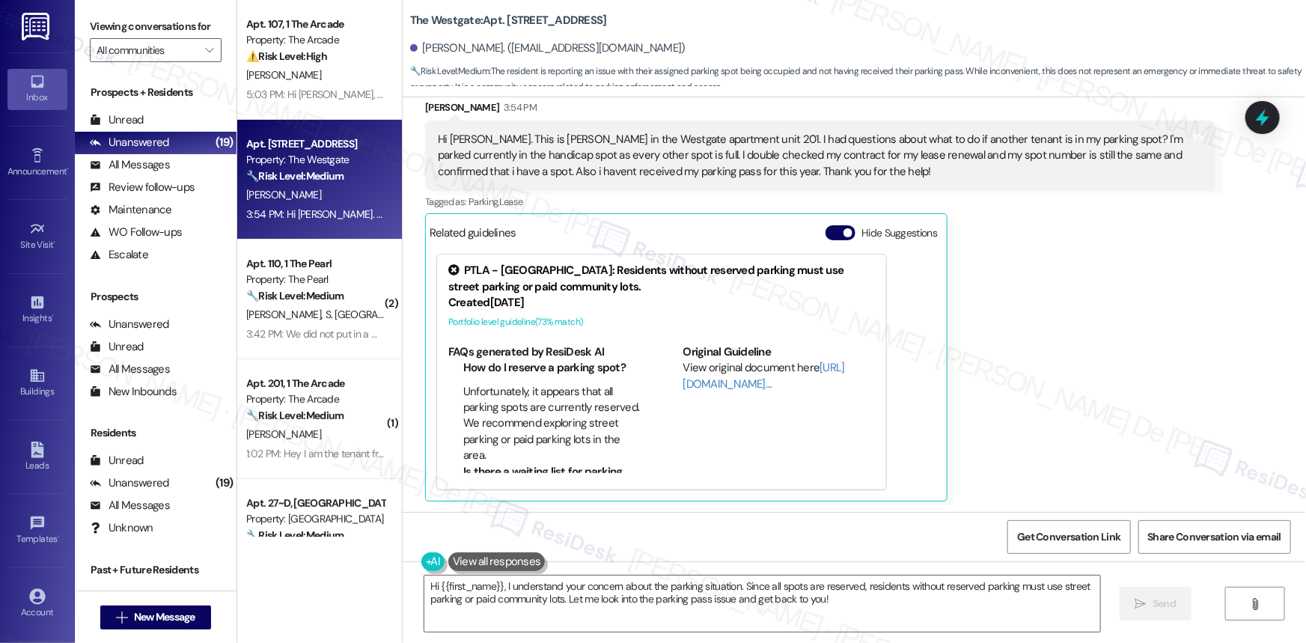
click at [495, 319] on div "Portfolio level guideline ( 73 % match)" at bounding box center [661, 322] width 426 height 16
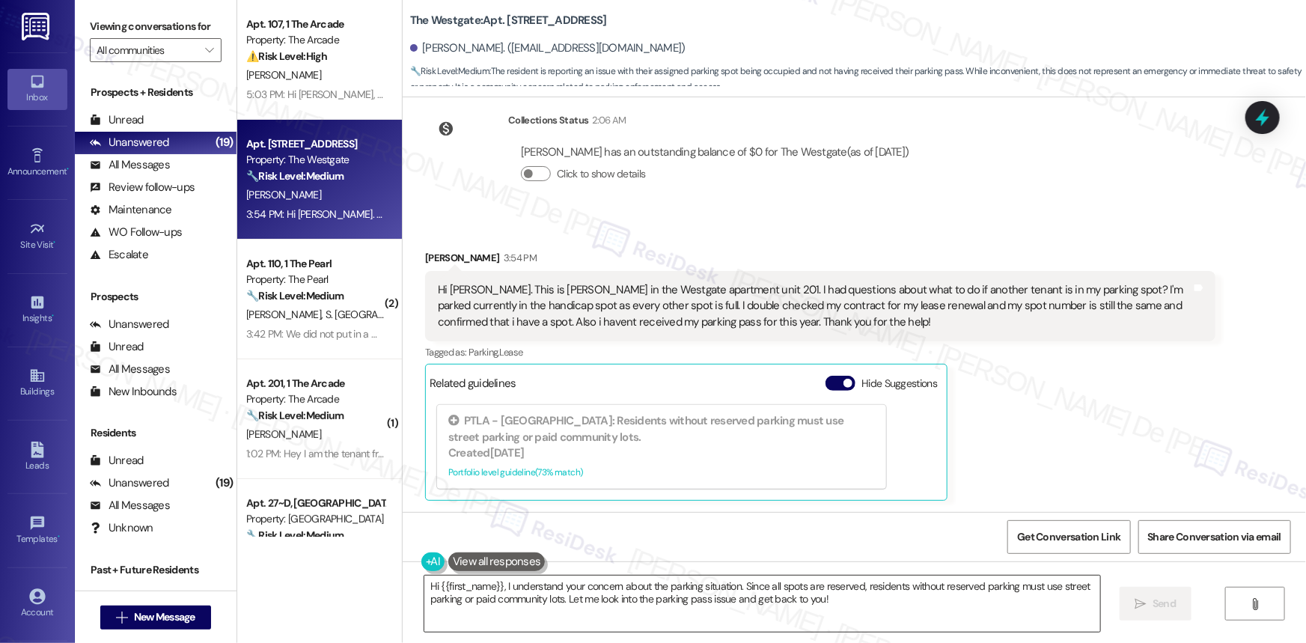
click at [864, 597] on textarea "Hi {{first_name}}, I understand your concern about the parking situation. Since…" at bounding box center [762, 603] width 676 height 56
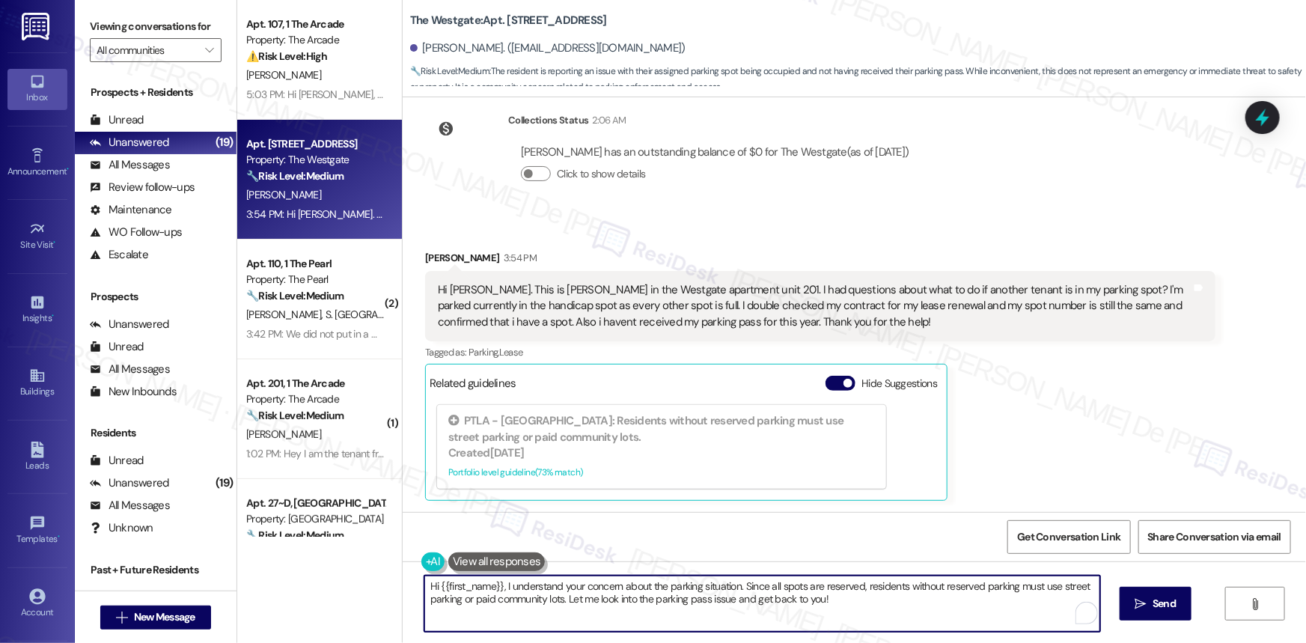
click at [872, 602] on textarea "Hi {{first_name}}, I understand your concern about the parking situation. Since…" at bounding box center [762, 603] width 676 height 56
drag, startPoint x: 869, startPoint y: 606, endPoint x: 737, endPoint y: 587, distance: 133.1
click at [737, 587] on textarea "Hi {{first_name}}, I understand your concern about the parking situation. Since…" at bounding box center [762, 603] width 676 height 56
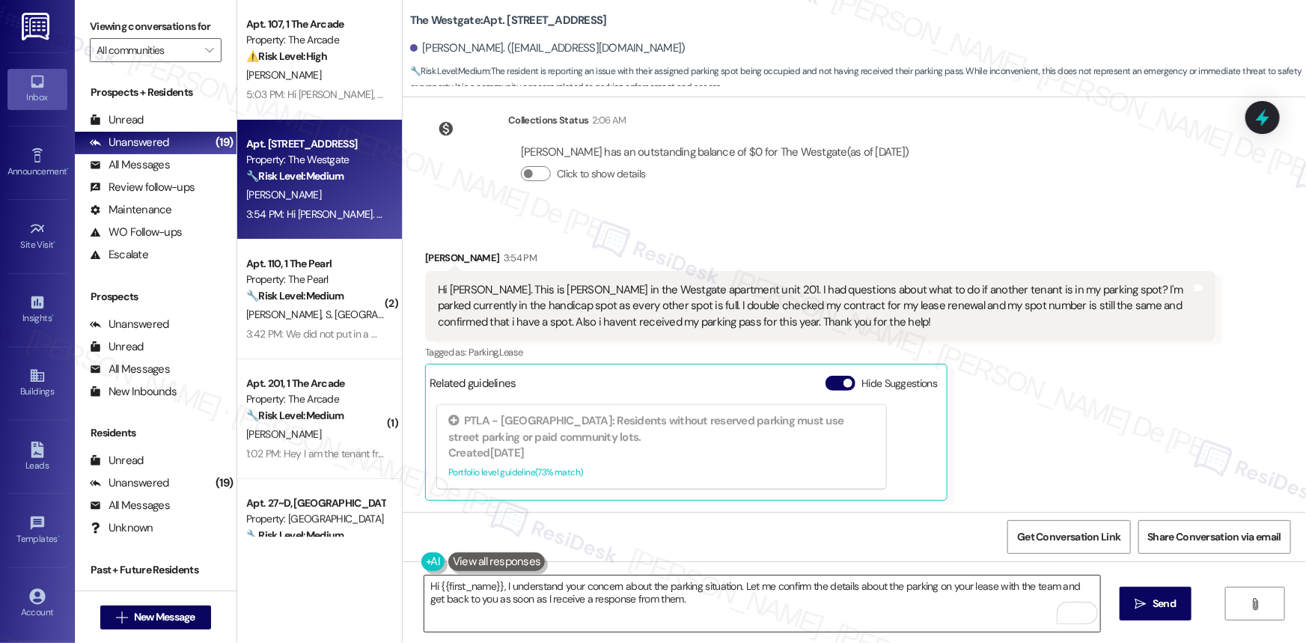
click at [725, 612] on textarea "Hi {{first_name}}, I understand your concern about the parking situation. Let m…" at bounding box center [762, 603] width 676 height 56
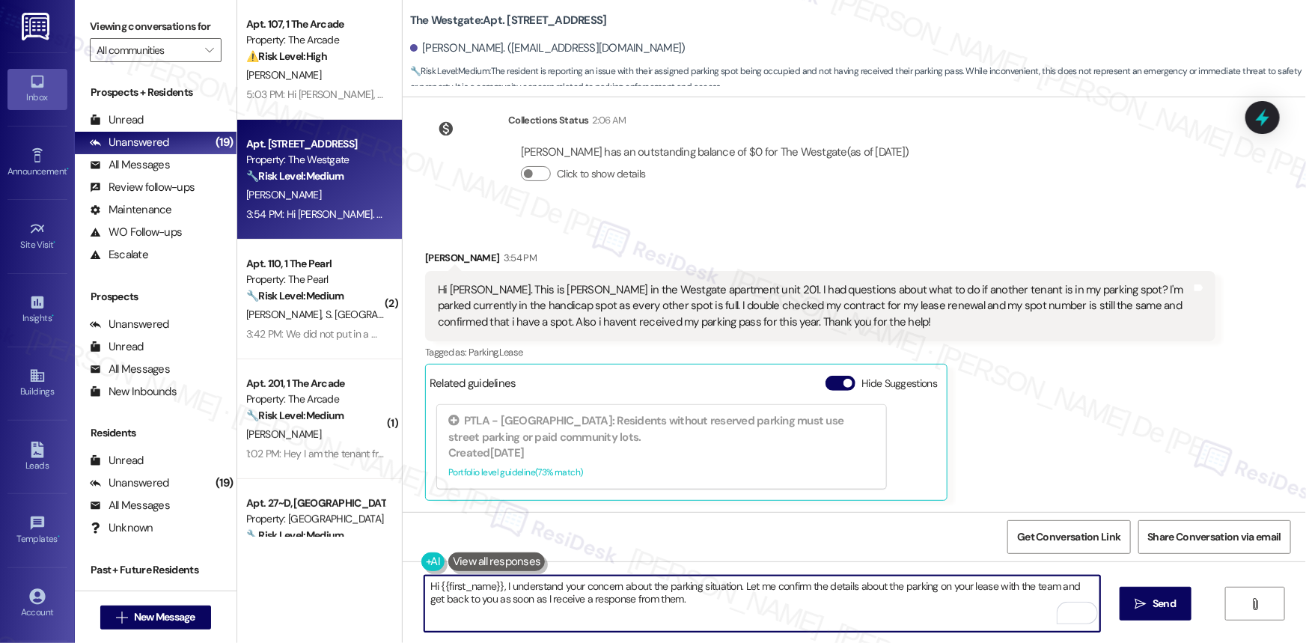
paste textarea "In the meantime, please don’t hesitate to let me know if there’s anything else …"
drag, startPoint x: 499, startPoint y: 584, endPoint x: 379, endPoint y: 584, distance: 119.7
click at [379, 584] on div "Apt. 107, 1 The Arcade Property: The Arcade ⚠️ Risk Level: High The resident st…" at bounding box center [771, 321] width 1068 height 643
drag, startPoint x: 654, startPoint y: 584, endPoint x: 670, endPoint y: 583, distance: 16.5
click at [654, 584] on textarea "I understand your concern about the parking situation. Let me confirm the detai…" at bounding box center [762, 603] width 676 height 56
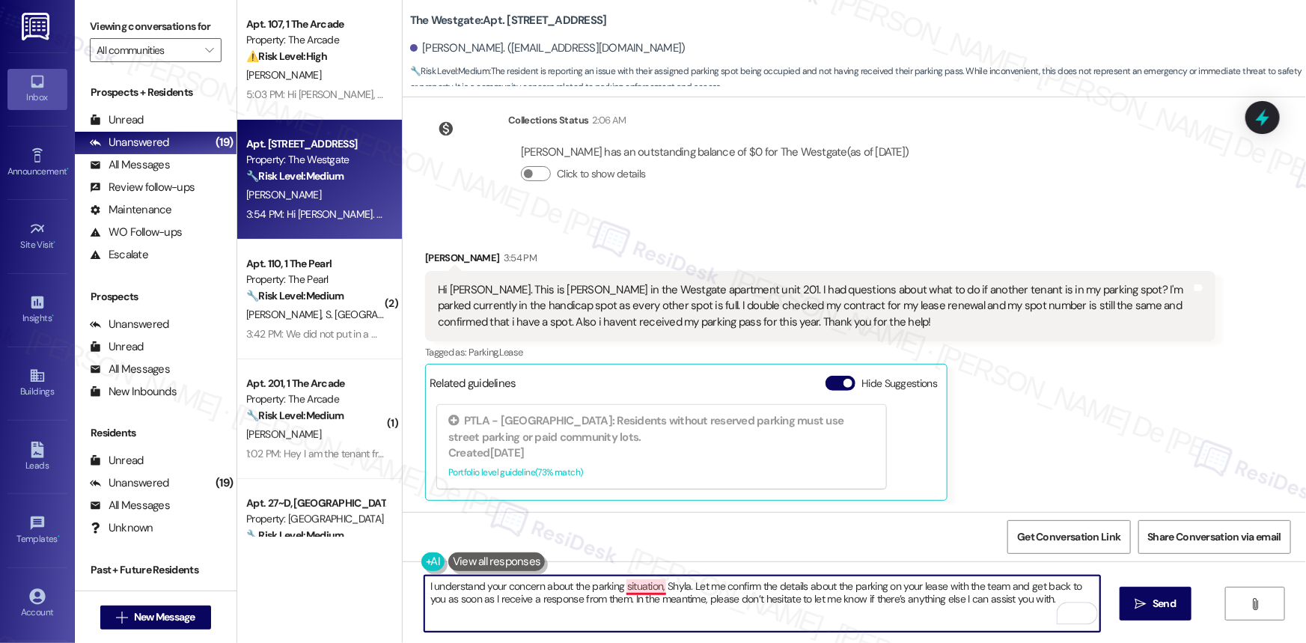
click at [646, 590] on textarea "I understand your concern about the parking situation, Shyla. Let me confirm th…" at bounding box center [762, 603] width 676 height 56
type textarea "I understand your concern about the parking situation, Shyla. Let me confirm th…"
click at [1166, 599] on span "Send" at bounding box center [1163, 604] width 23 height 16
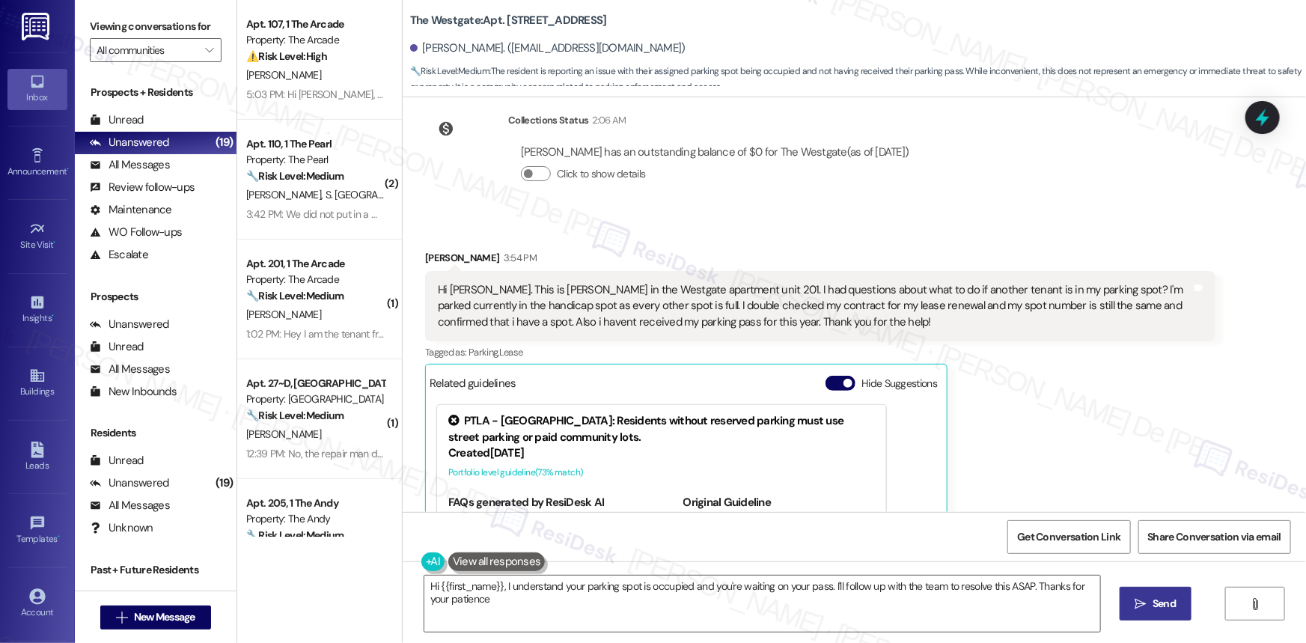
type textarea "Hi {{first_name}}, I understand your parking spot is occupied and you're waitin…"
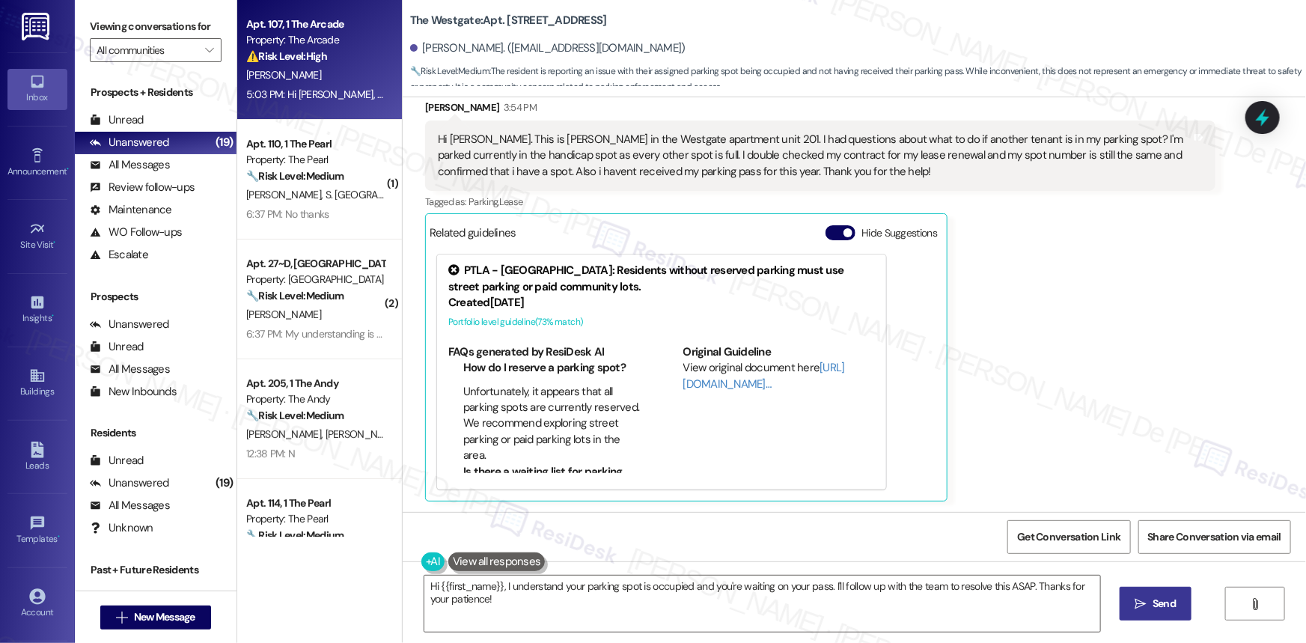
click at [342, 81] on div "[PERSON_NAME]" at bounding box center [315, 75] width 141 height 19
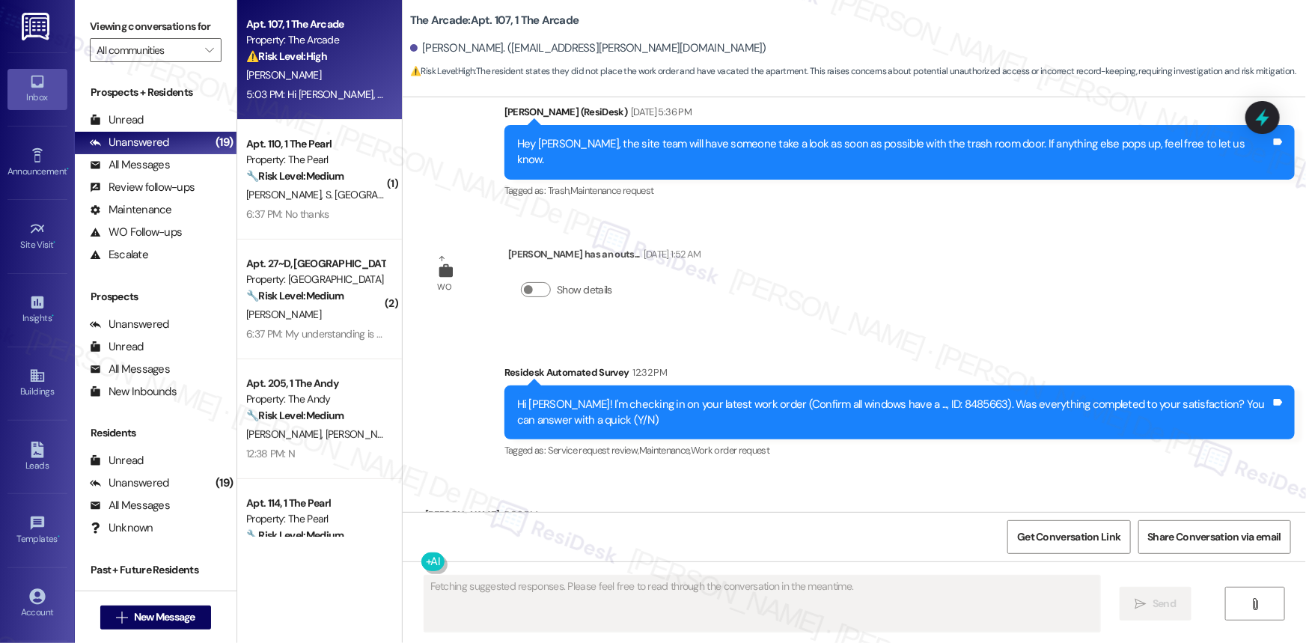
scroll to position [8946, 0]
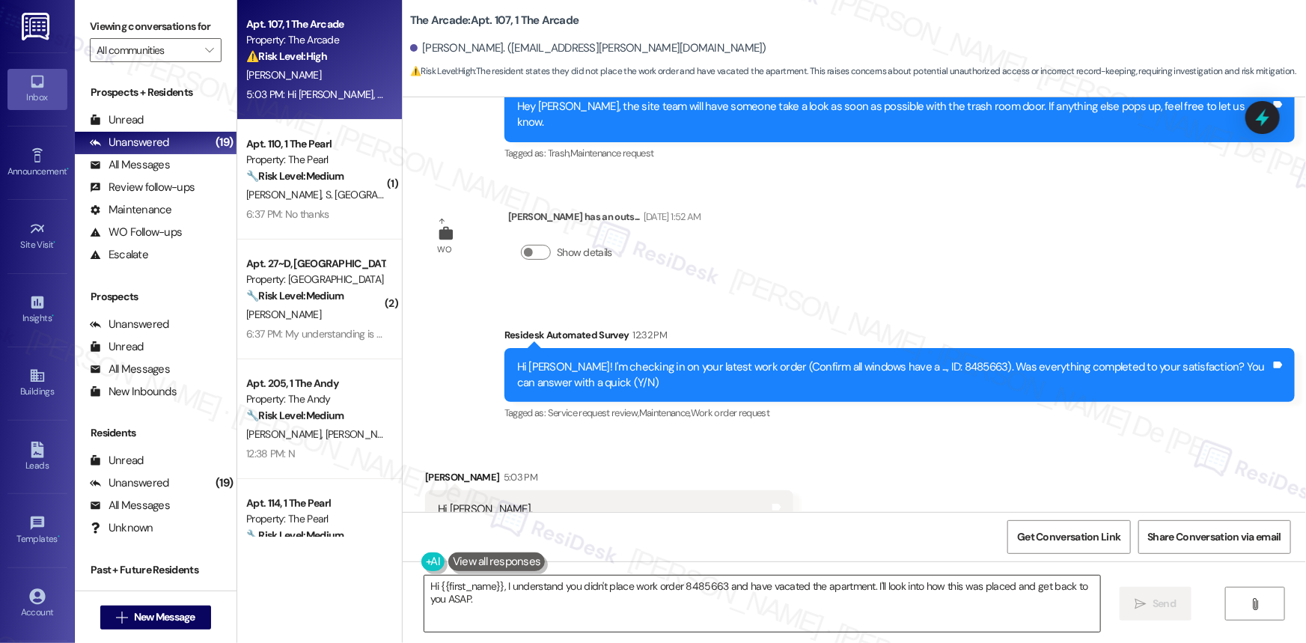
click at [590, 619] on textarea "Hi {{first_name}}, I understand you didn't place work order 8485663 and have va…" at bounding box center [762, 603] width 676 height 56
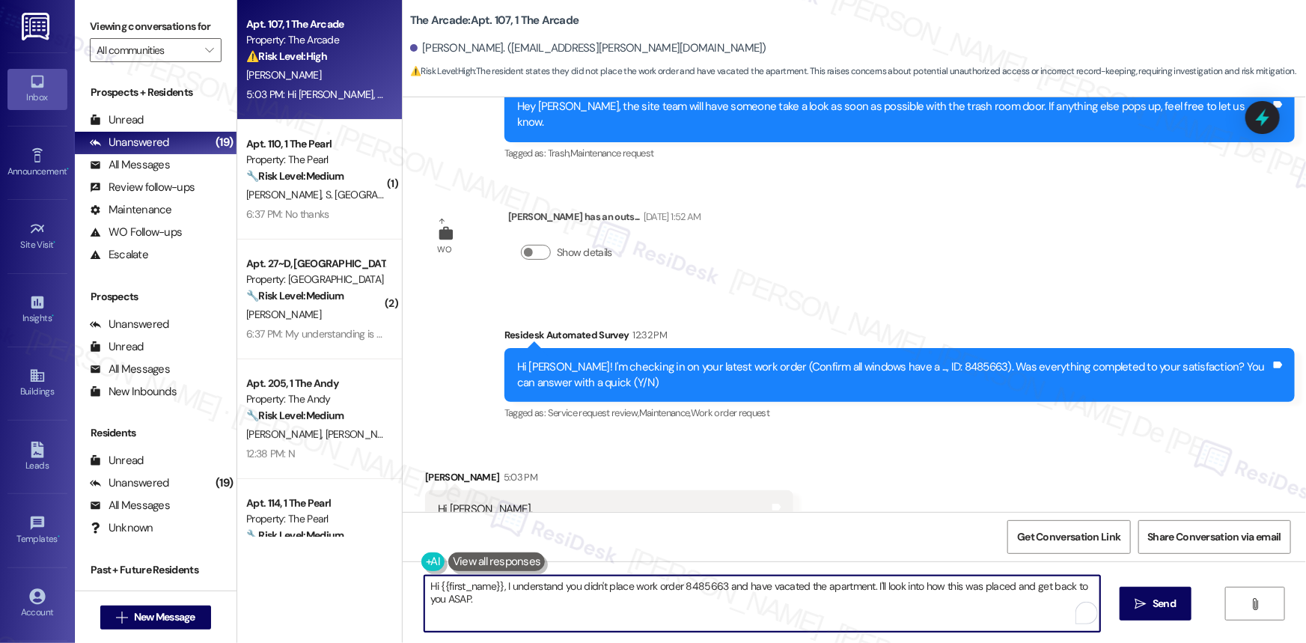
click at [591, 619] on textarea "Hi {{first_name}}, I understand you didn't place work order 8485663 and have va…" at bounding box center [762, 603] width 676 height 56
paste textarea "Thanks for letting us know, {{first_name}}! I'll update our records to reflect …"
type textarea "Thanks for letting us know, {{first_name}}! I'll update our records to reflect …"
click at [1157, 606] on span "Send" at bounding box center [1163, 604] width 23 height 16
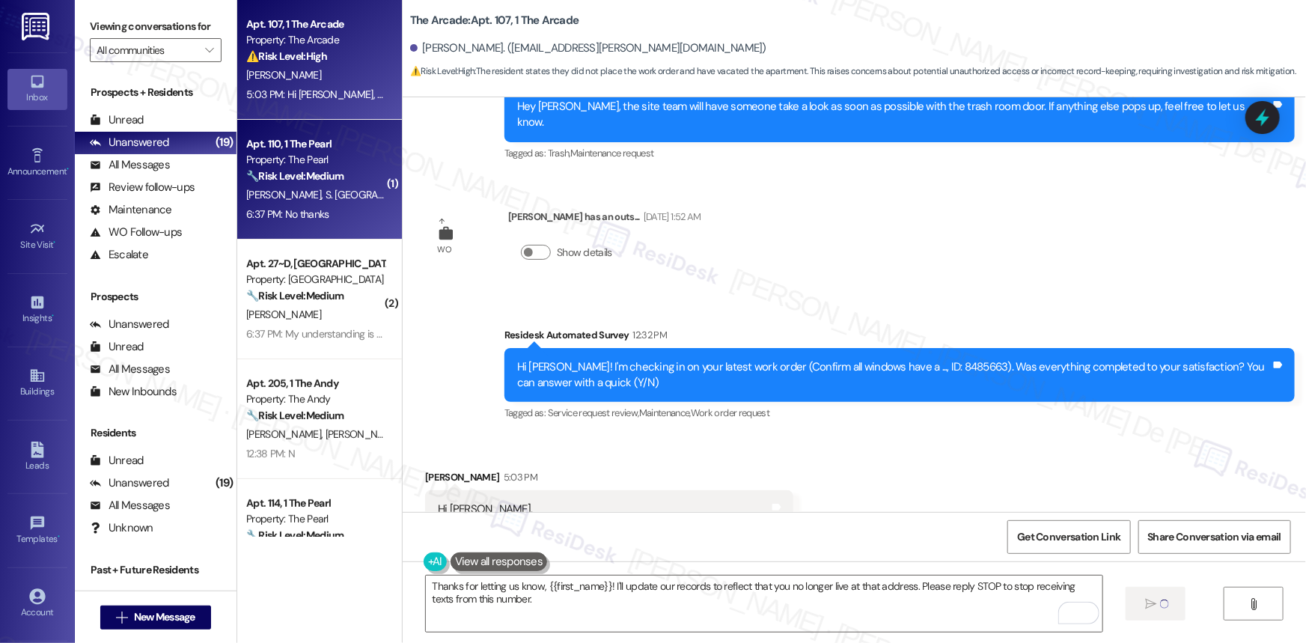
click at [322, 167] on div "Property: The Pearl" at bounding box center [315, 160] width 138 height 16
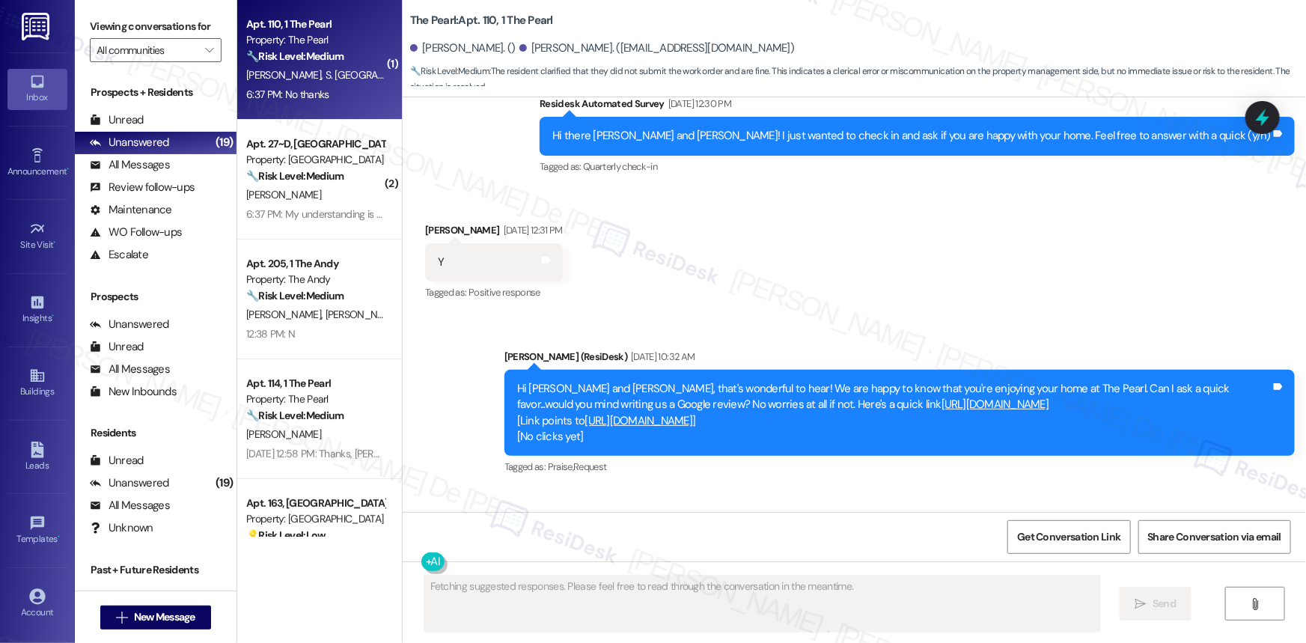
scroll to position [8733, 0]
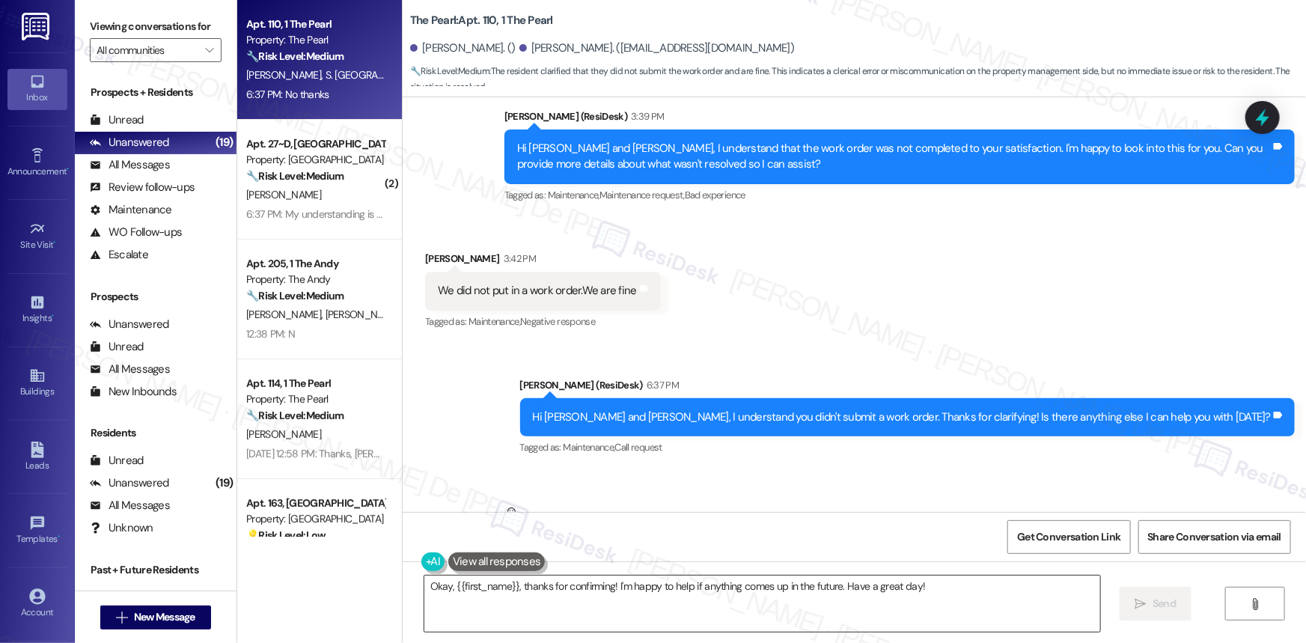
click at [582, 604] on textarea "Okay, {{first_name}}, thanks for confirming! I'm happy to help if anything come…" at bounding box center [762, 603] width 676 height 56
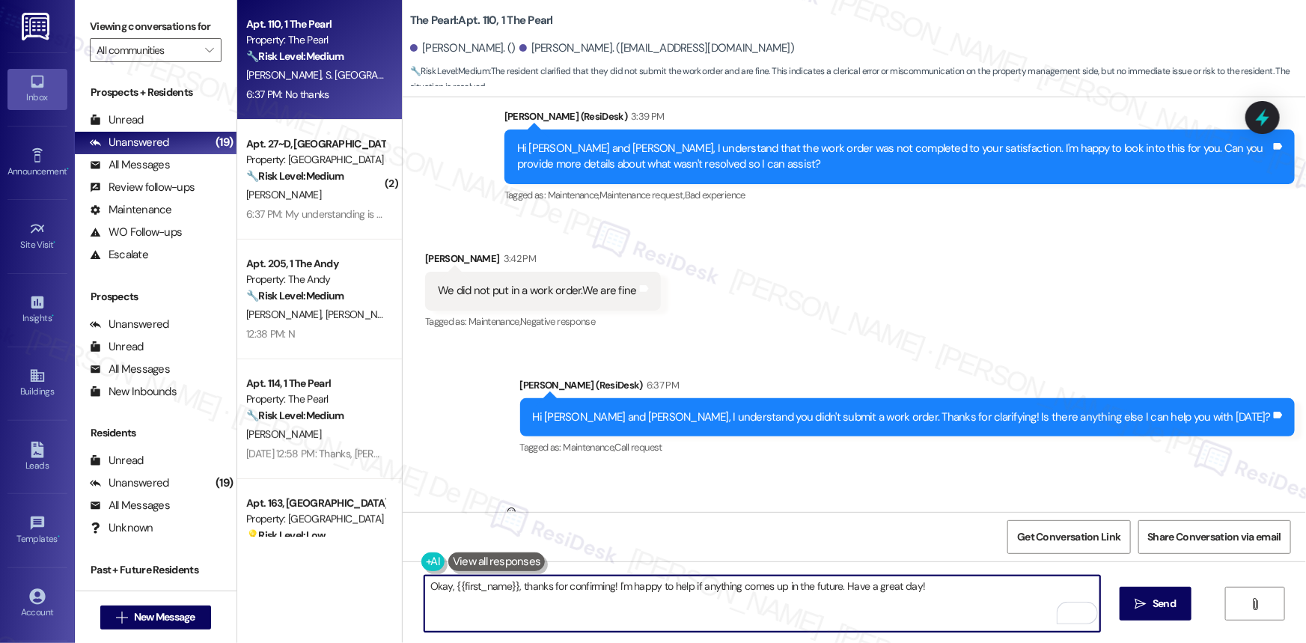
click at [639, 591] on textarea "Okay, {{first_name}}, thanks for confirming! I'm happy to help if anything come…" at bounding box center [762, 603] width 676 height 56
type textarea "Always welcome. Have a great day!"
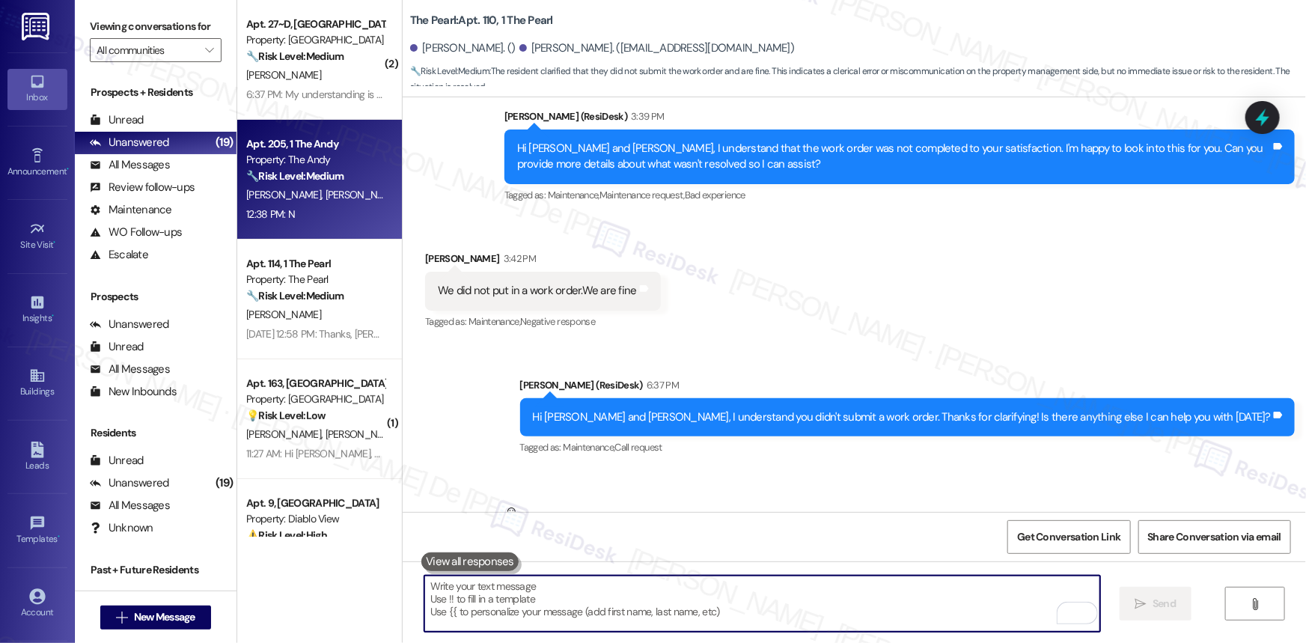
click at [310, 213] on div "12:38 PM: N 12:38 PM: N" at bounding box center [315, 214] width 141 height 19
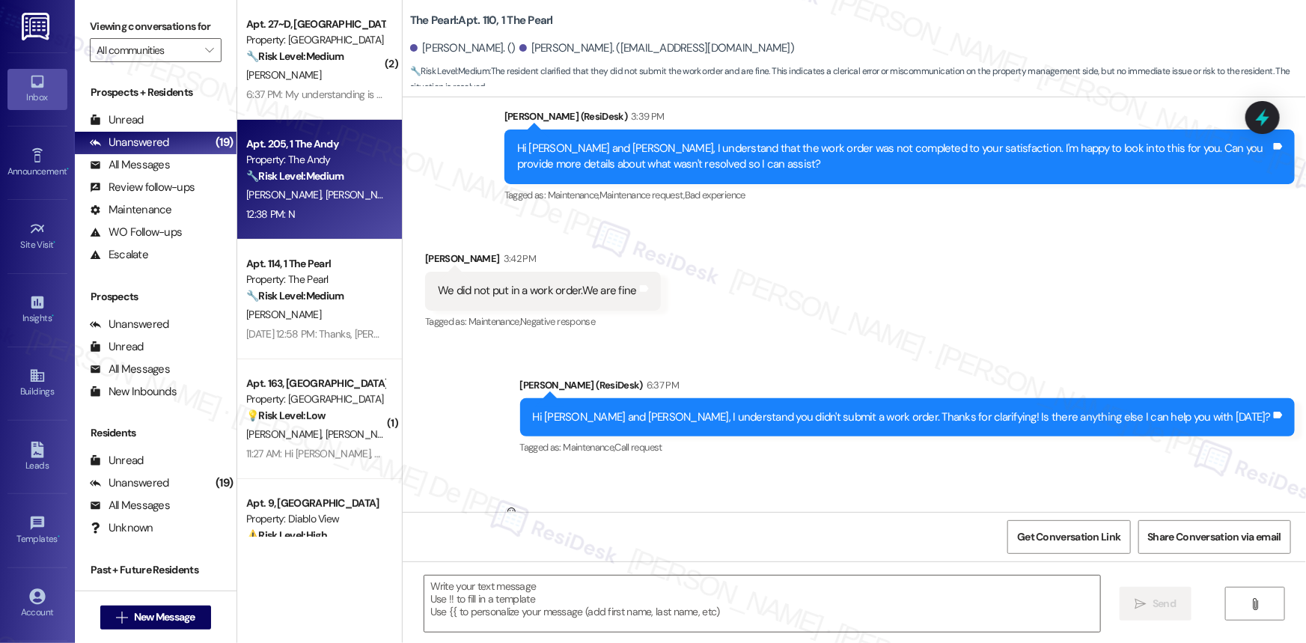
type textarea "Fetching suggested responses. Please feel free to read through the conversation…"
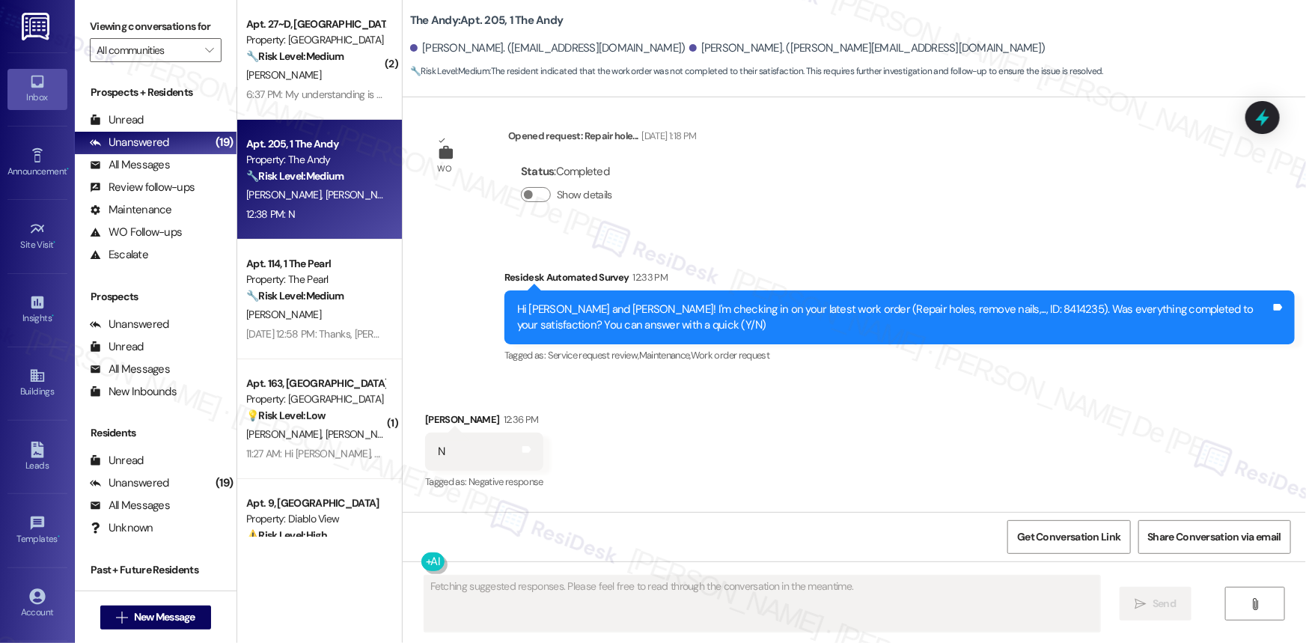
scroll to position [396, 0]
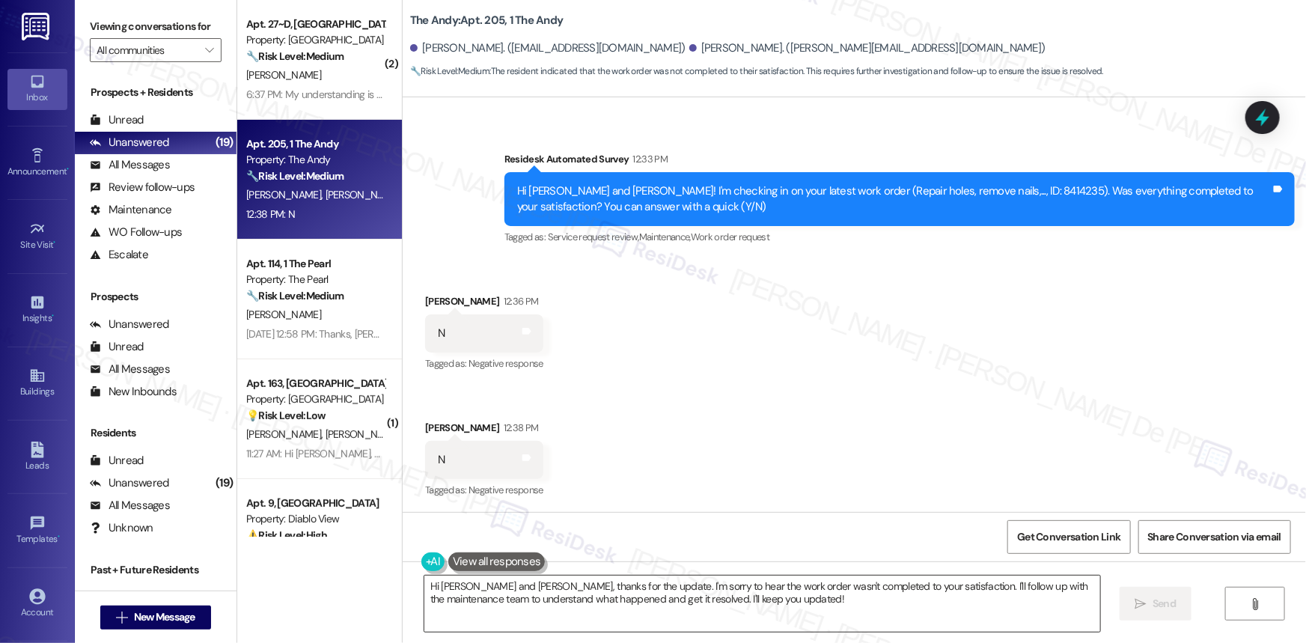
click at [535, 602] on textarea "Hi Isabella and Lily, thanks for the update. I'm sorry to hear the work order w…" at bounding box center [762, 603] width 676 height 56
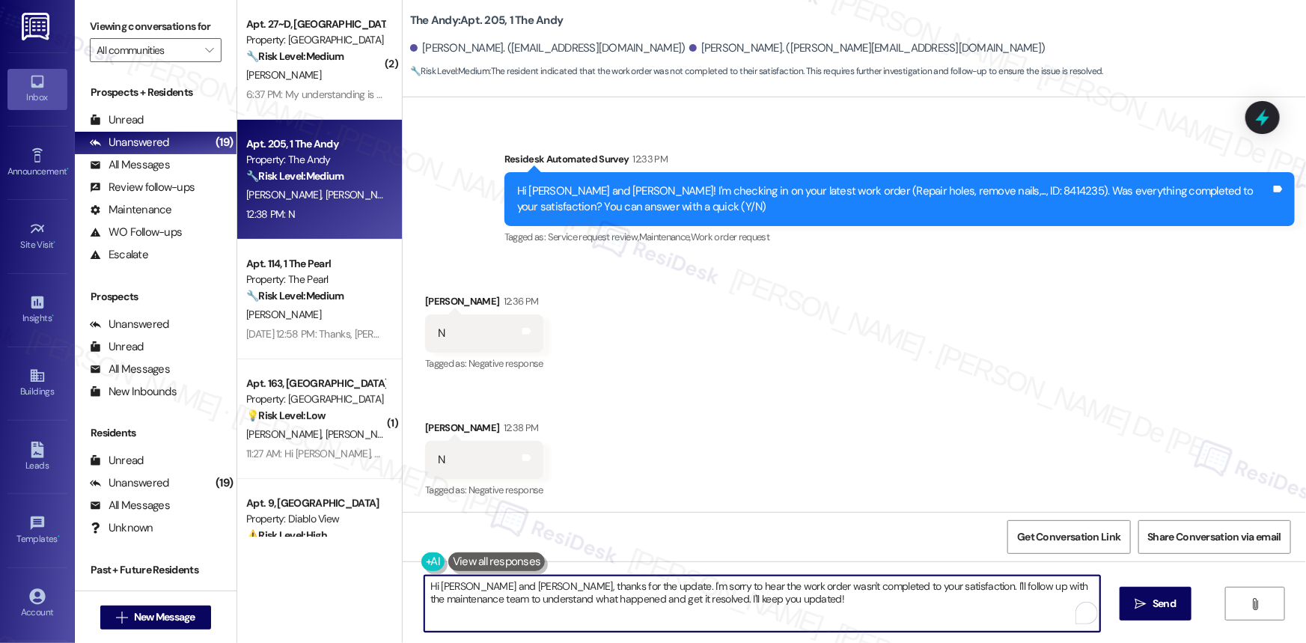
click at [535, 602] on textarea "Hi Isabella and Lily, thanks for the update. I'm sorry to hear the work order w…" at bounding box center [762, 603] width 676 height 56
click at [536, 603] on textarea "Hi Isabella and Lily, thanks for the update. I'm sorry to hear the work order w…" at bounding box center [762, 603] width 676 height 56
paste textarea "{{first_name}}, I understand that the work order was not completed to your sati…"
click at [495, 578] on textarea "Hi {{first_name}}, I understand that the work order was not completed to your s…" at bounding box center [762, 603] width 676 height 56
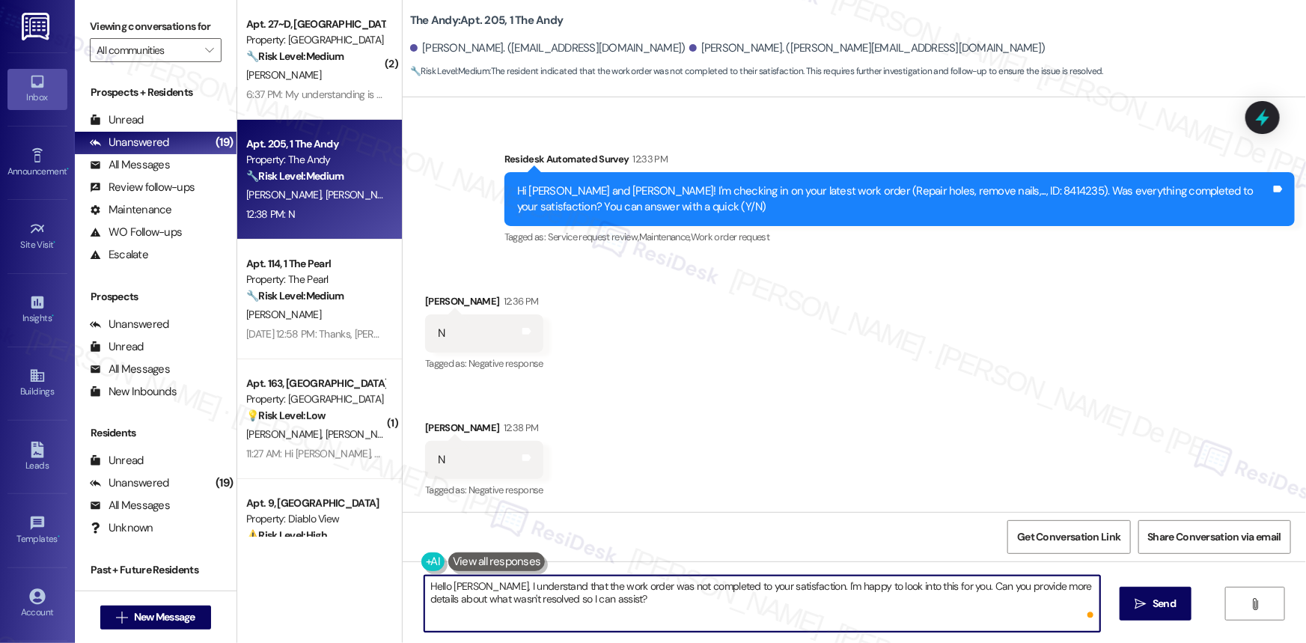
type textarea "Hello [PERSON_NAME], I understand that the work order was not completed to your…"
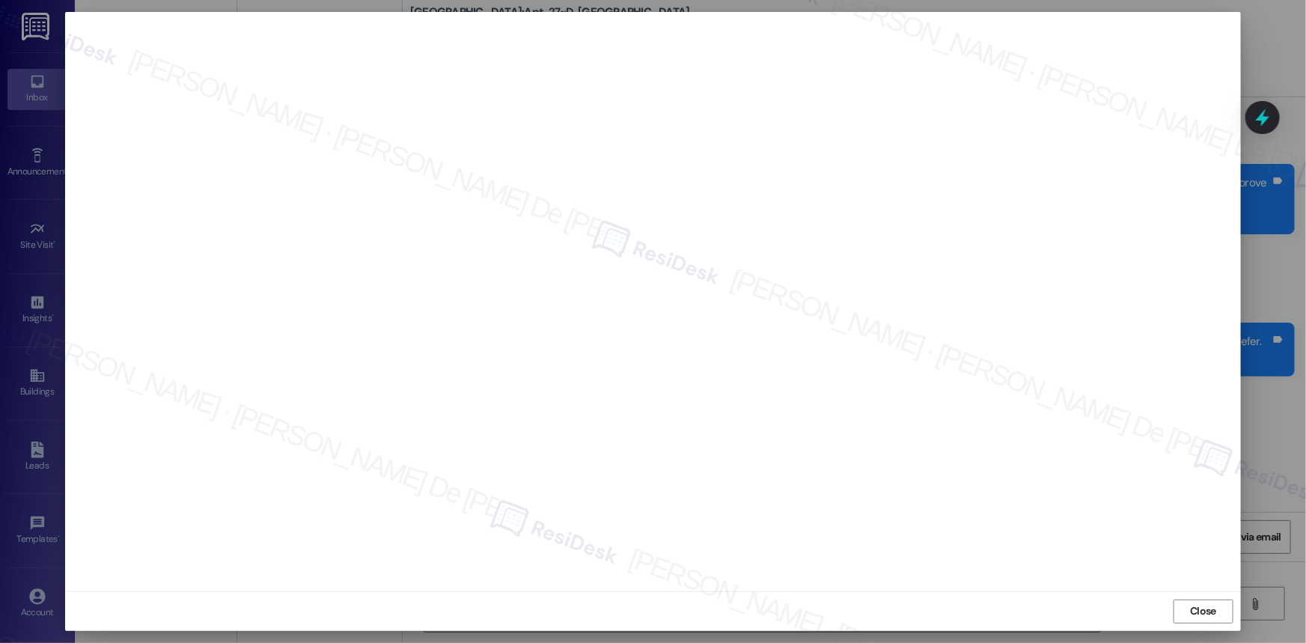
scroll to position [10612, 0]
click at [1206, 613] on span "Close" at bounding box center [1203, 611] width 26 height 16
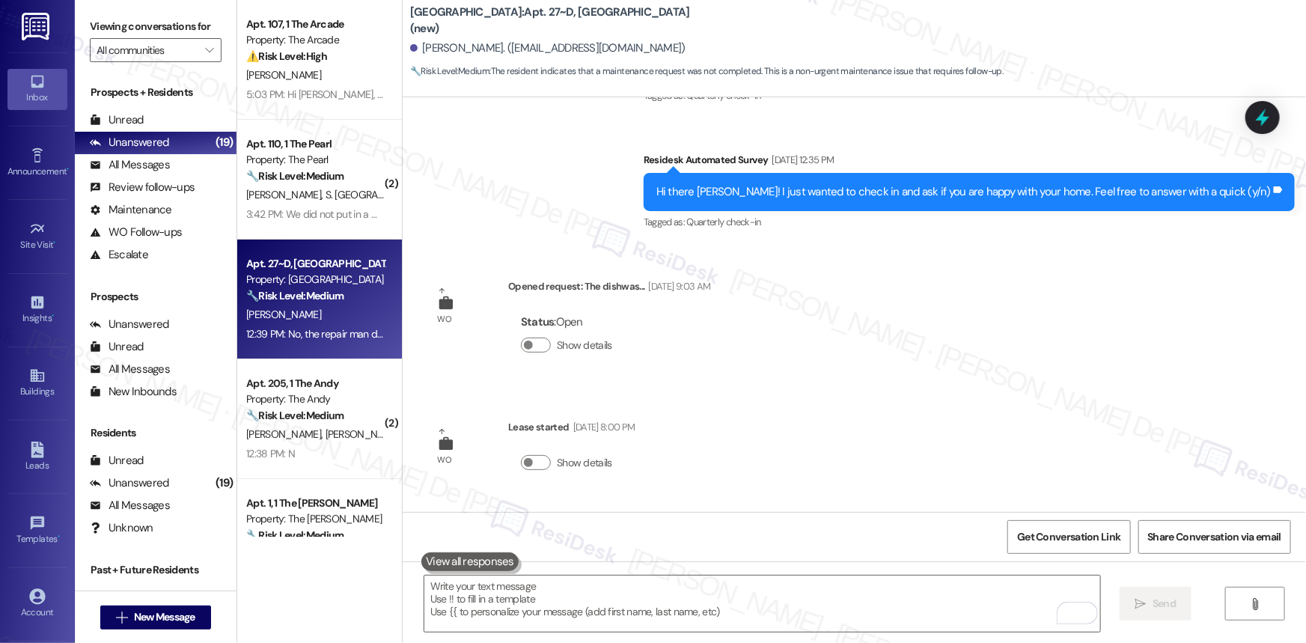
scroll to position [7815, 0]
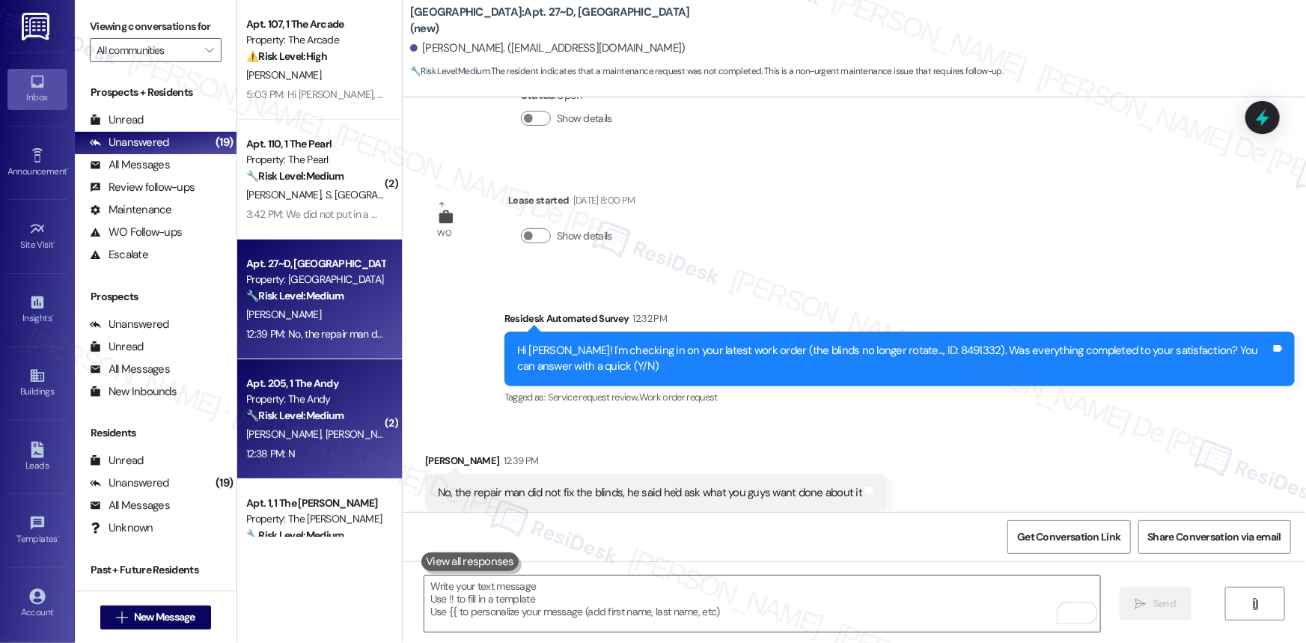
click at [271, 394] on div "Property: The Andy" at bounding box center [315, 399] width 138 height 16
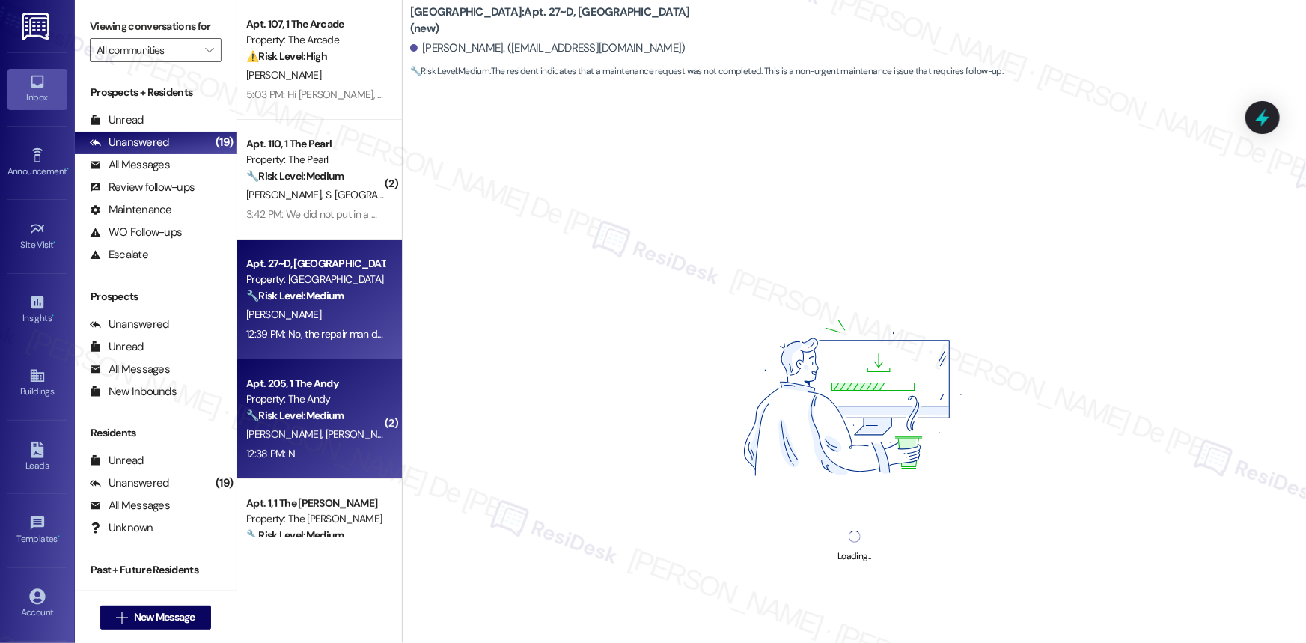
click at [307, 305] on div "[PERSON_NAME]" at bounding box center [315, 314] width 141 height 19
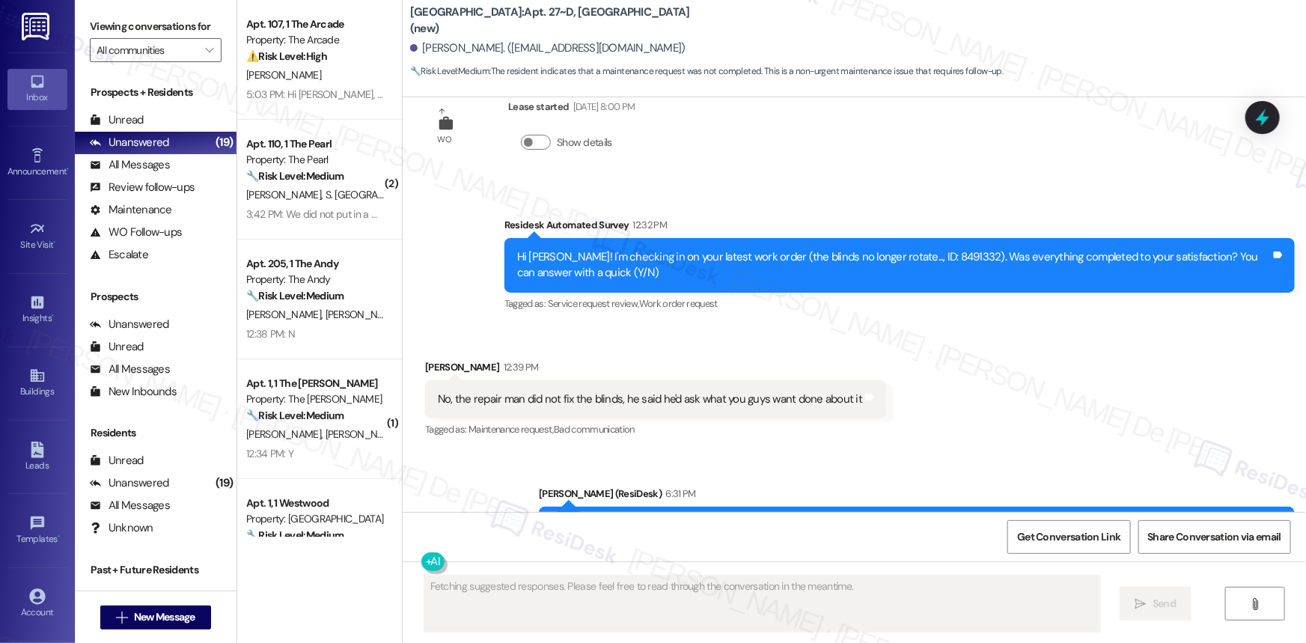
scroll to position [7941, 0]
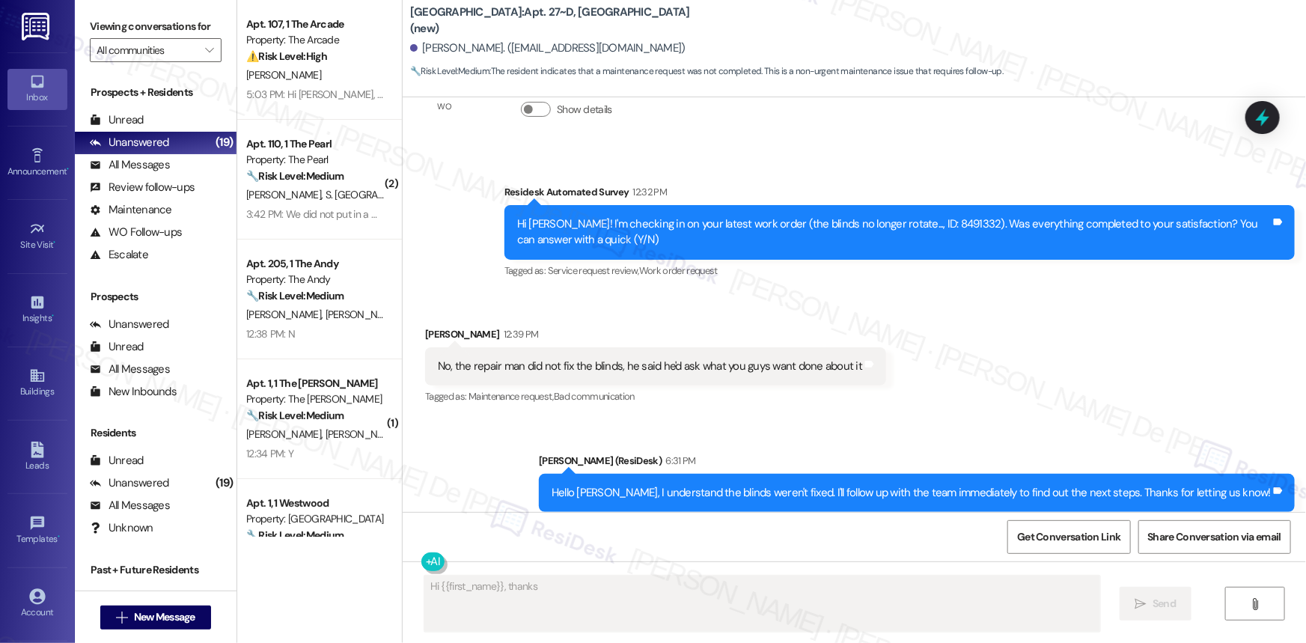
click at [539, 594] on textarea "Fetching suggested responses. Please feel free to read through the conversation…" at bounding box center [762, 603] width 676 height 56
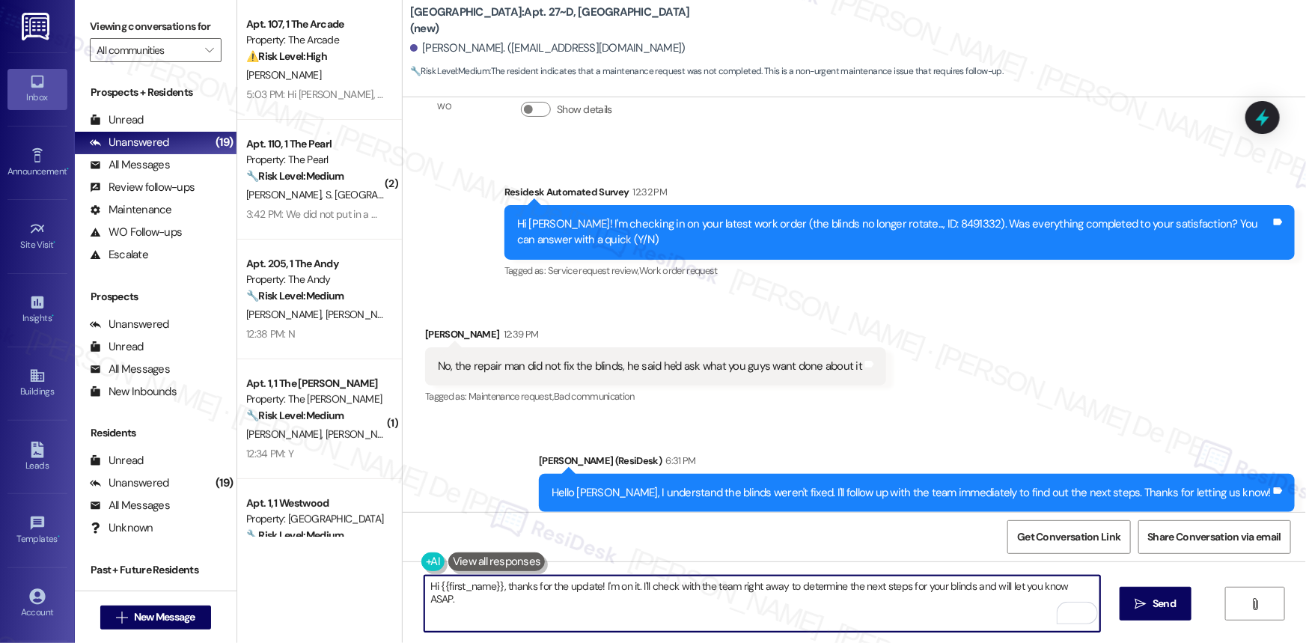
click at [594, 621] on textarea "Hi {{first_name}}, thanks for the update! I'm on it. I'll check with the team r…" at bounding box center [762, 603] width 676 height 56
click at [596, 622] on textarea "Hi {{first_name}}, thanks for the update! I'm on it. I'll check with the team r…" at bounding box center [762, 603] width 676 height 56
click at [665, 593] on textarea "Hi {{first_name}}, thanks for the update! I'm on it. I'll check with the team r…" at bounding box center [762, 603] width 676 height 56
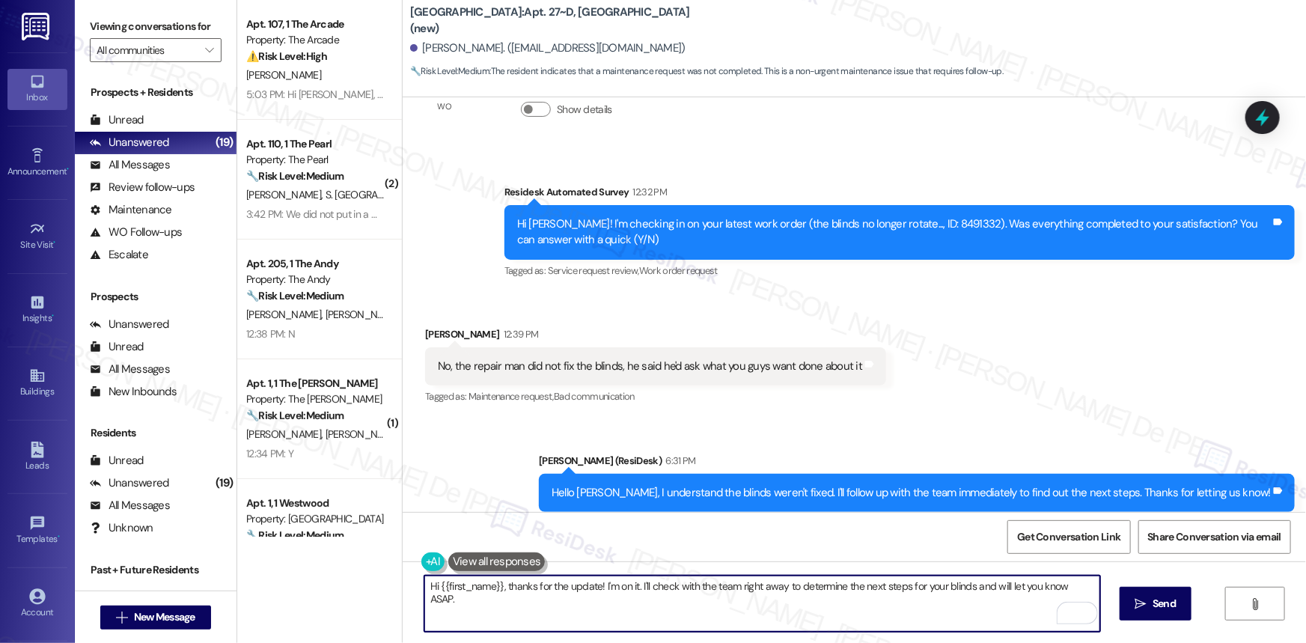
click at [665, 593] on textarea "Hi {{first_name}}, thanks for the update! I'm on it. I'll check with the team r…" at bounding box center [762, 603] width 676 height 56
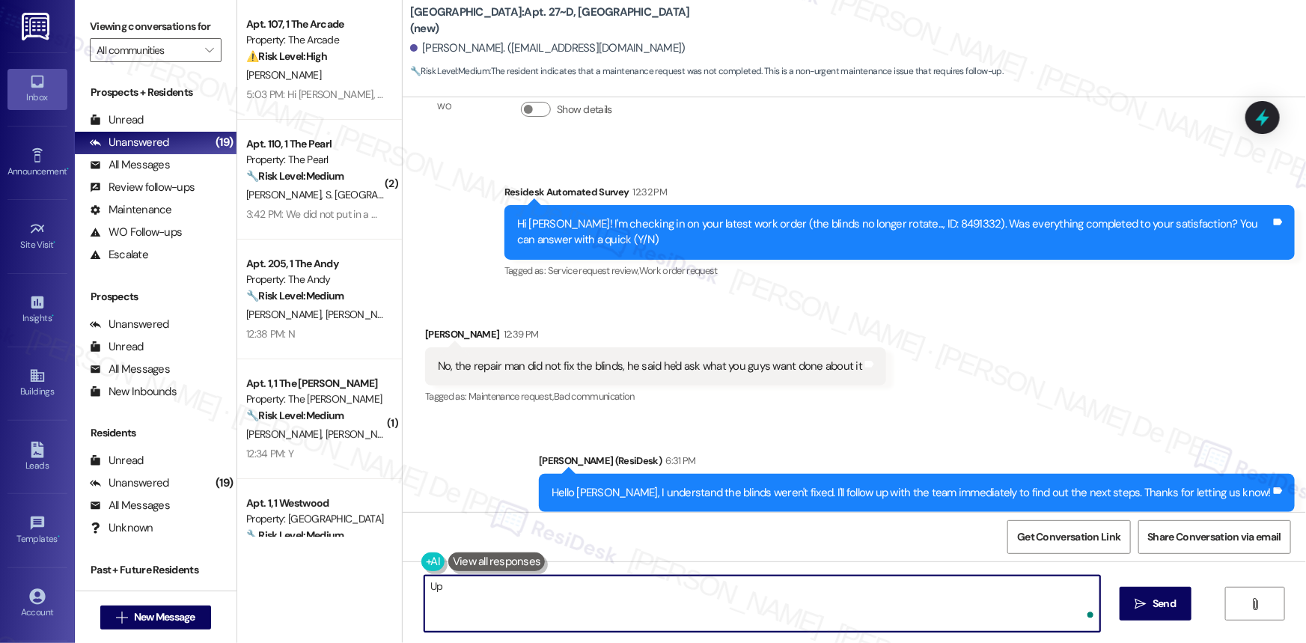
type textarea "U"
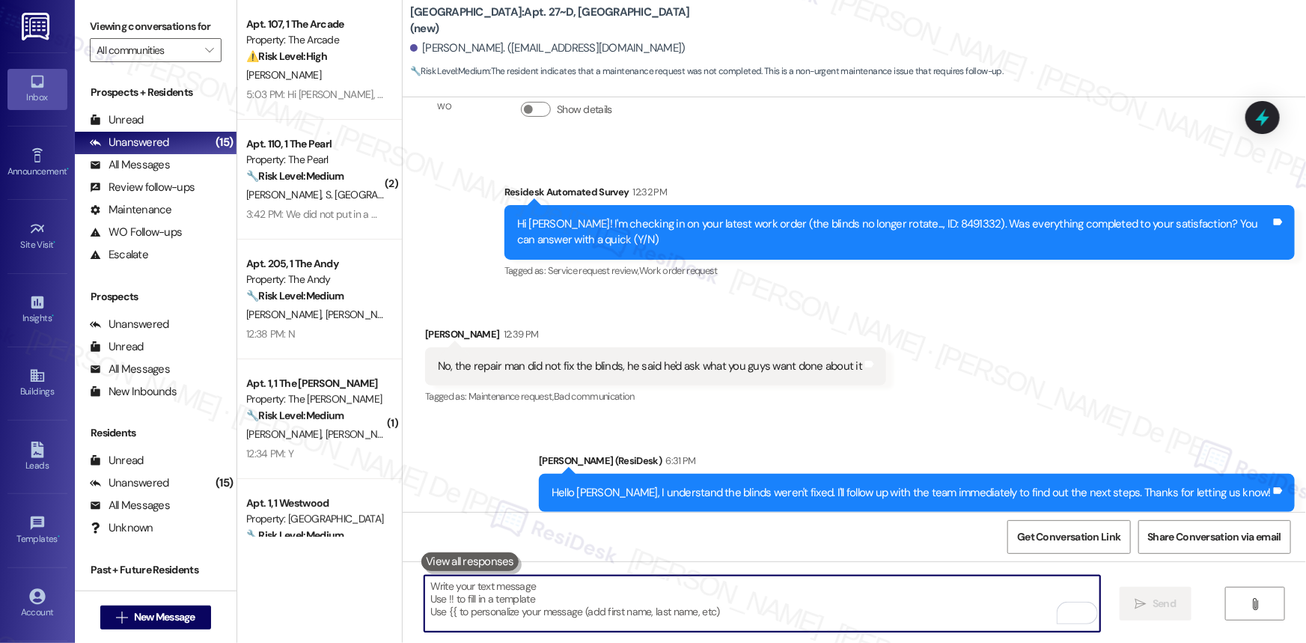
click at [296, 606] on div "Apt. 107, 1 The Arcade Property: The Arcade ⚠️ Risk Level: High The resident st…" at bounding box center [319, 321] width 165 height 643
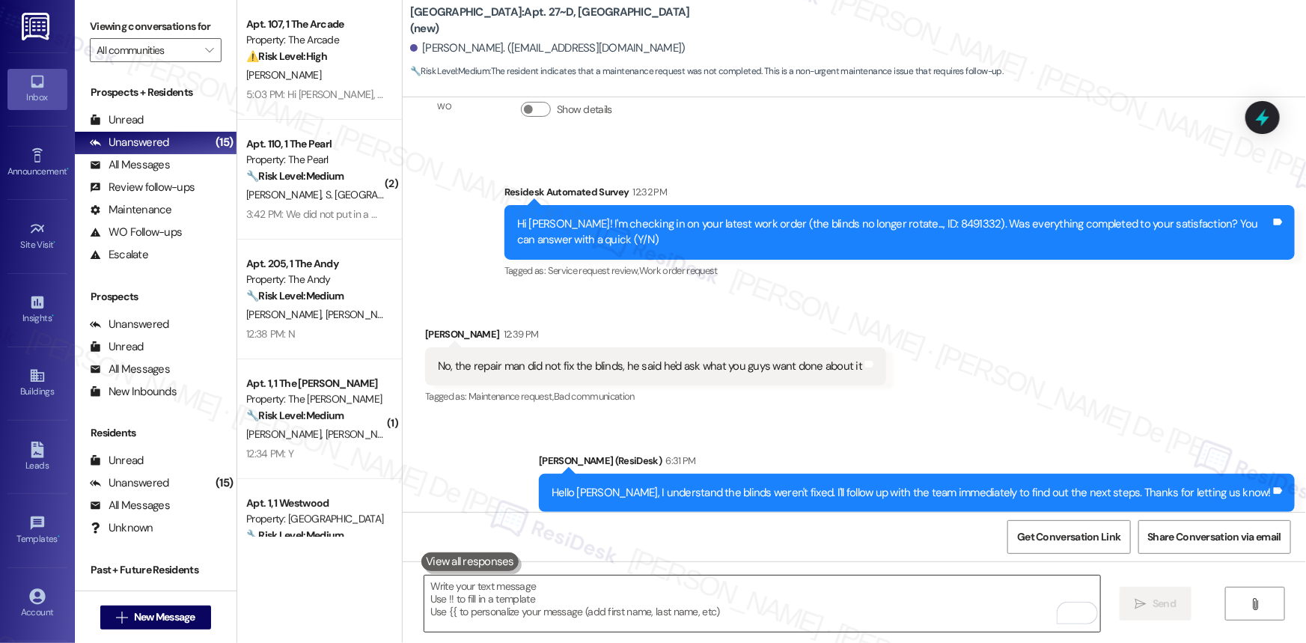
click at [561, 603] on textarea "To enrich screen reader interactions, please activate Accessibility in Grammarl…" at bounding box center [762, 603] width 676 height 56
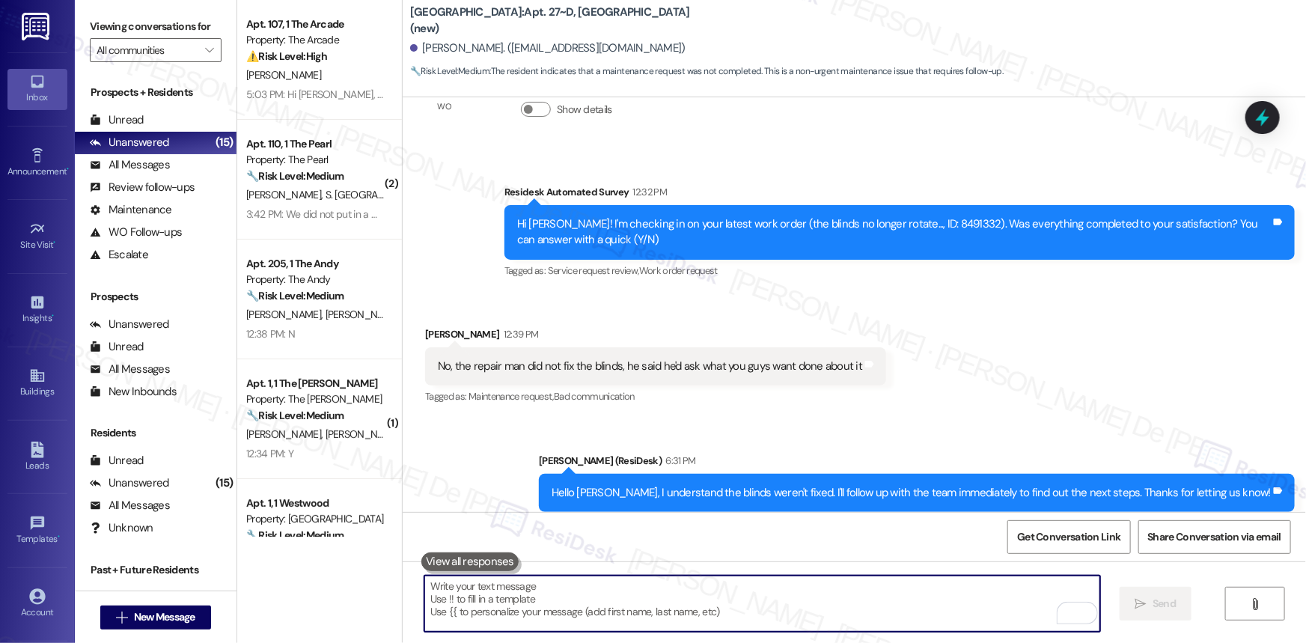
paste textarea "Listen Thank you for letting me know. I understand the technician showed you ho…"
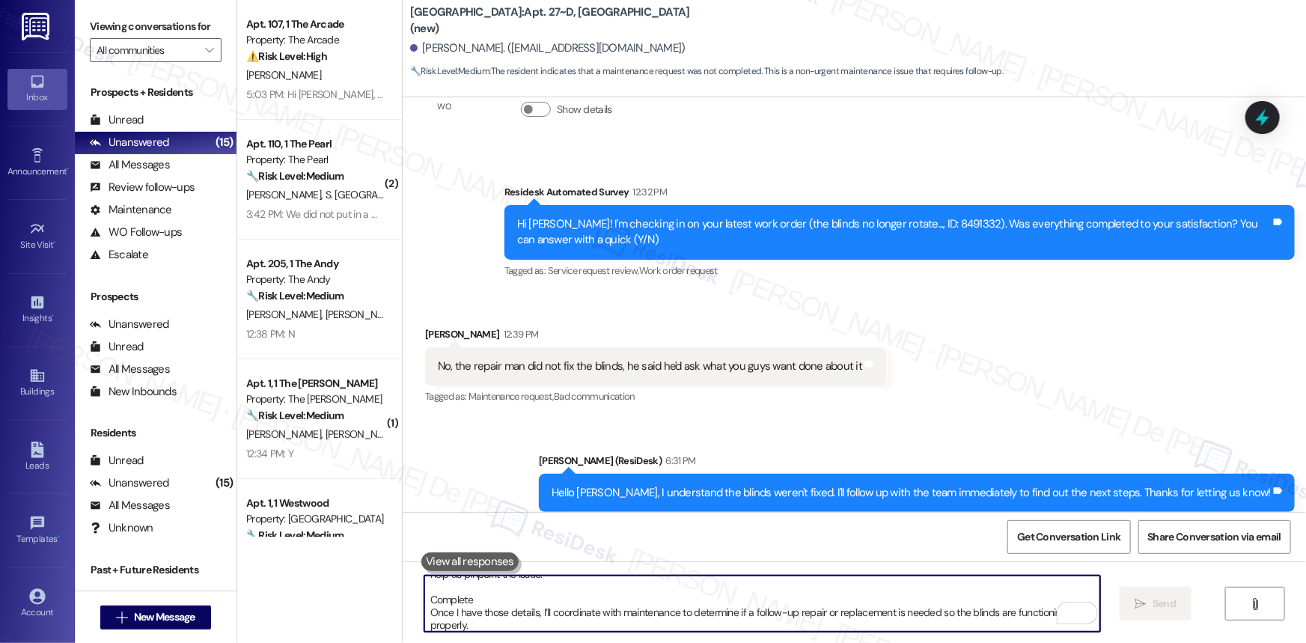
scroll to position [88, 0]
click at [526, 603] on textarea "Listen Thank you for letting me know. I understand the technician showed you ho…" at bounding box center [762, 603] width 676 height 56
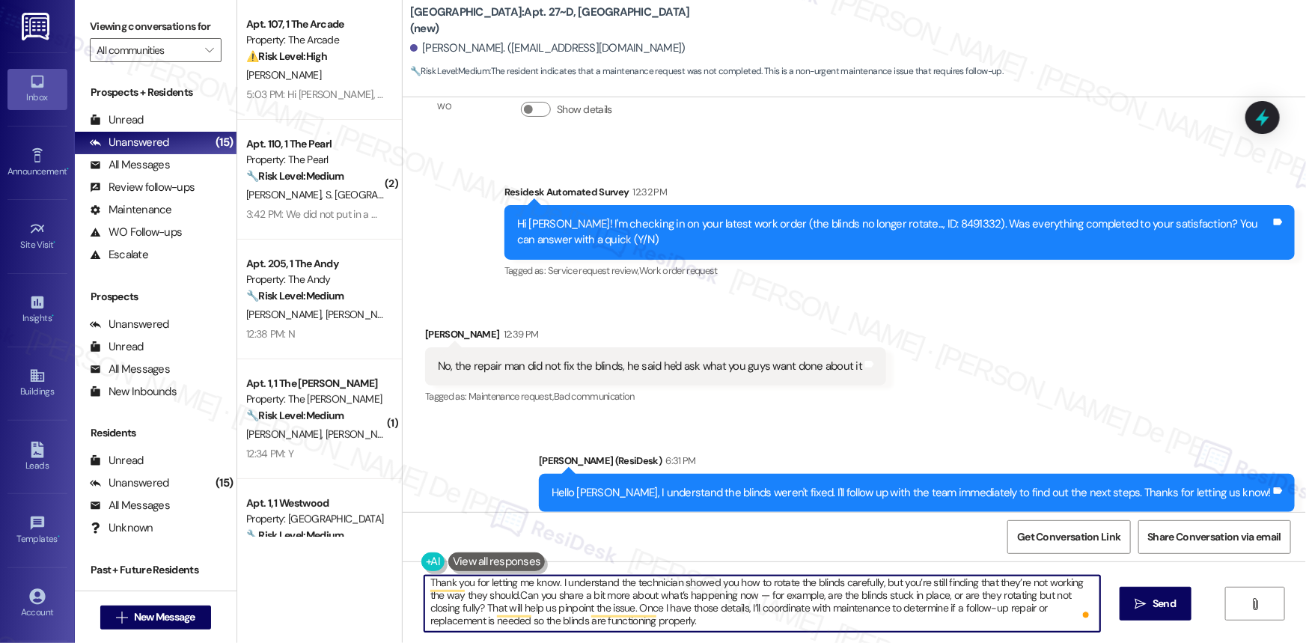
scroll to position [16, 0]
click at [860, 612] on textarea "Listen Thank you for letting me know. I understand the technician showed you ho…" at bounding box center [762, 603] width 676 height 56
click at [921, 611] on textarea "Listen Thank you for letting me know. I understand the technician showed you ho…" at bounding box center [762, 603] width 676 height 56
click at [933, 612] on textarea "Listen Thank you for letting me know. I understand the technician showed you ho…" at bounding box center [762, 603] width 676 height 56
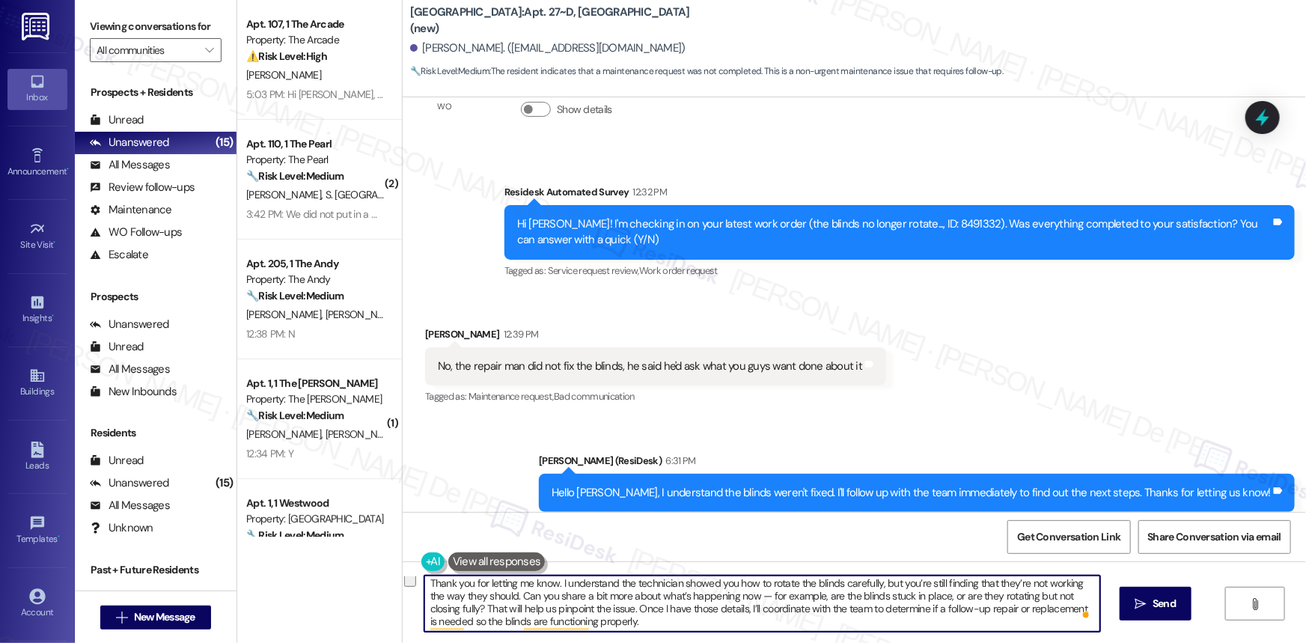
drag, startPoint x: 922, startPoint y: 609, endPoint x: 1092, endPoint y: 631, distance: 172.1
click at [1092, 631] on div "Listen Thank you for letting me know. I understand the technician showed you ho…" at bounding box center [761, 604] width 677 height 58
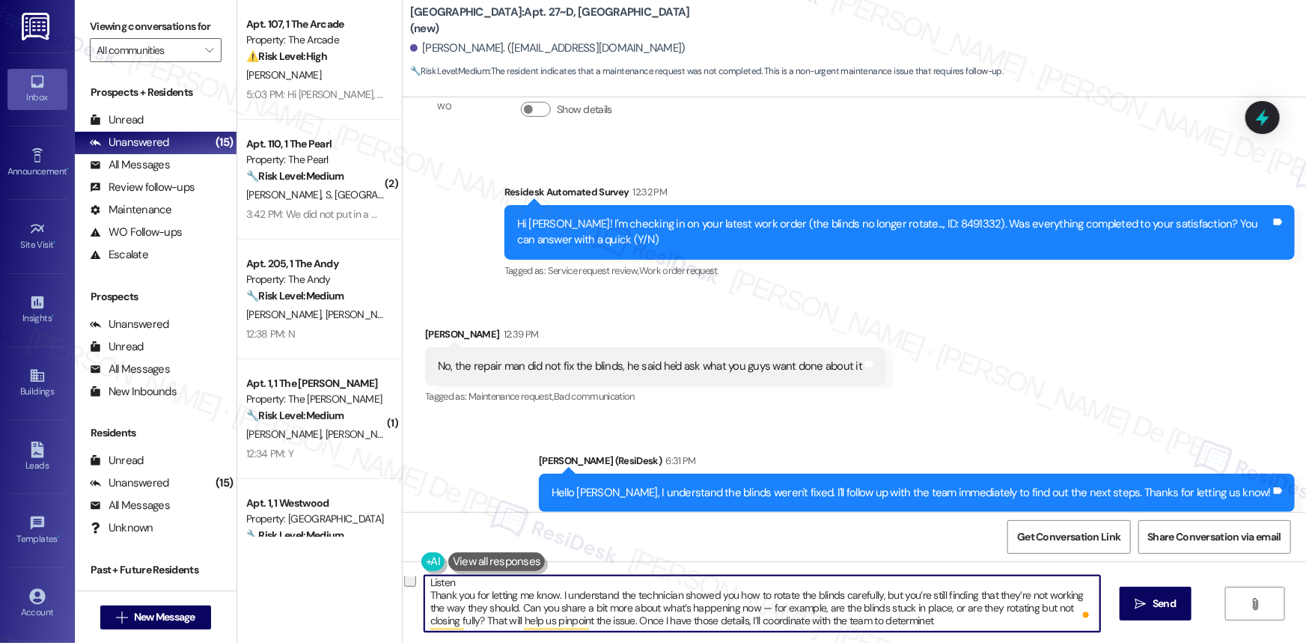
scroll to position [3, 0]
type textarea "Listen Thank you for letting me know. I understand the technician showed you ho…"
click at [1171, 606] on span "Send" at bounding box center [1163, 604] width 23 height 16
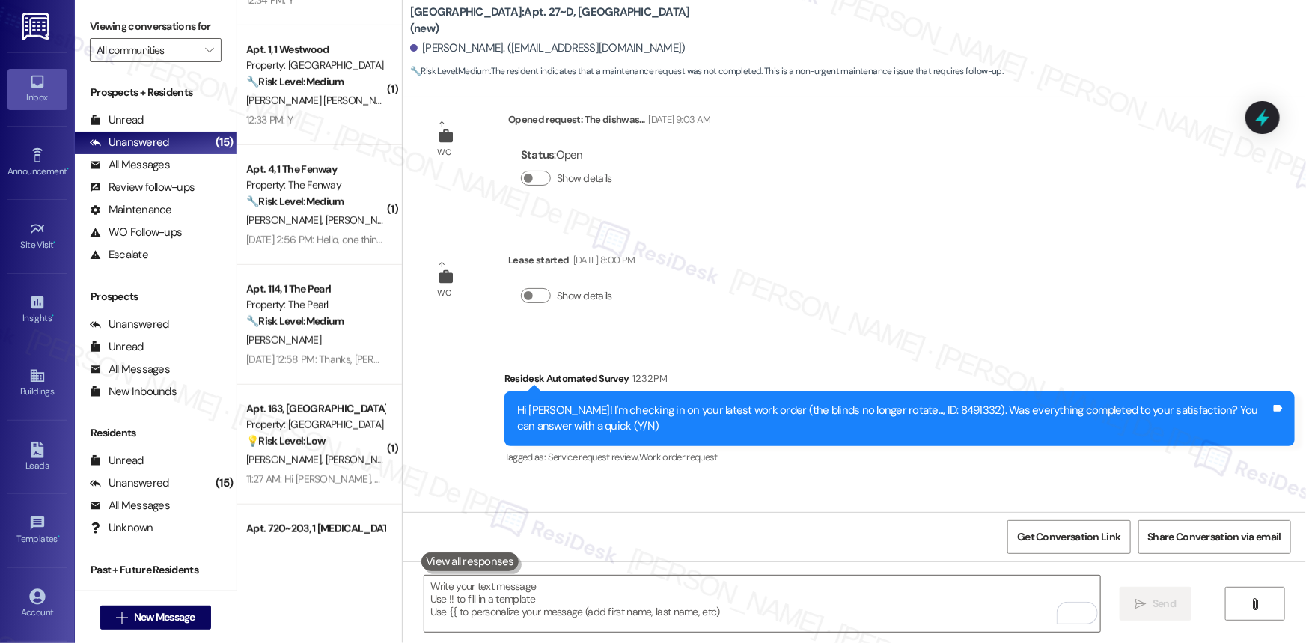
scroll to position [7941, 0]
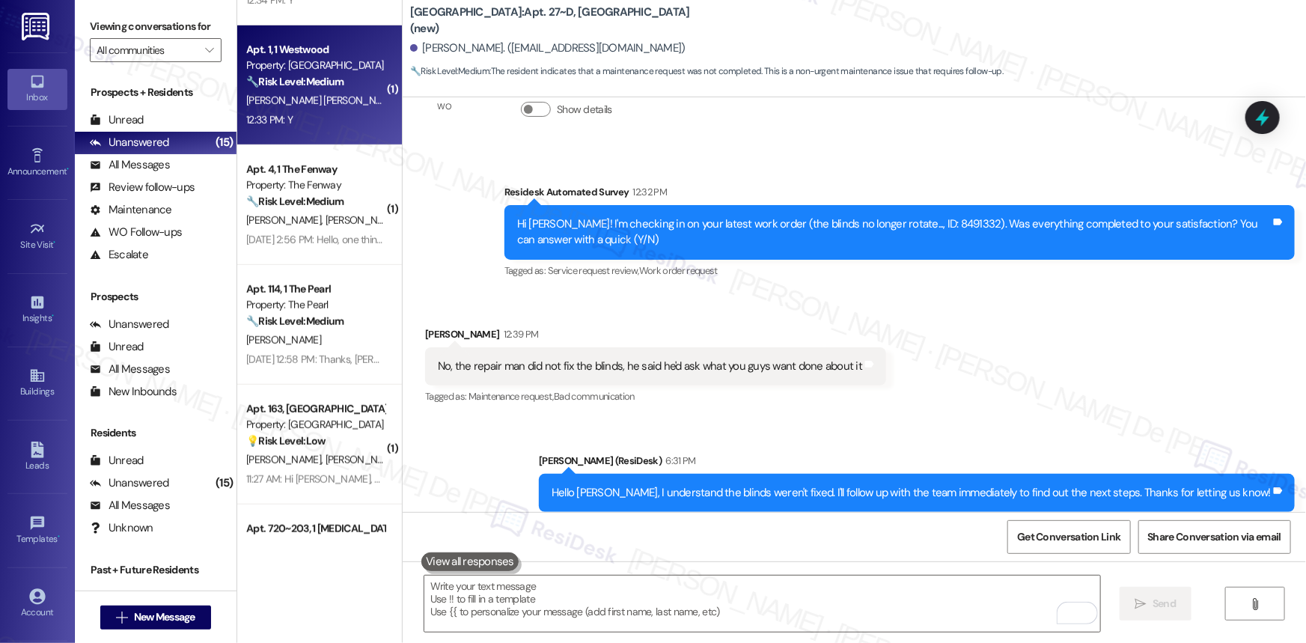
click at [269, 89] on div "🔧 Risk Level: Medium The resident is simply confirming the completion of a work…" at bounding box center [315, 82] width 138 height 16
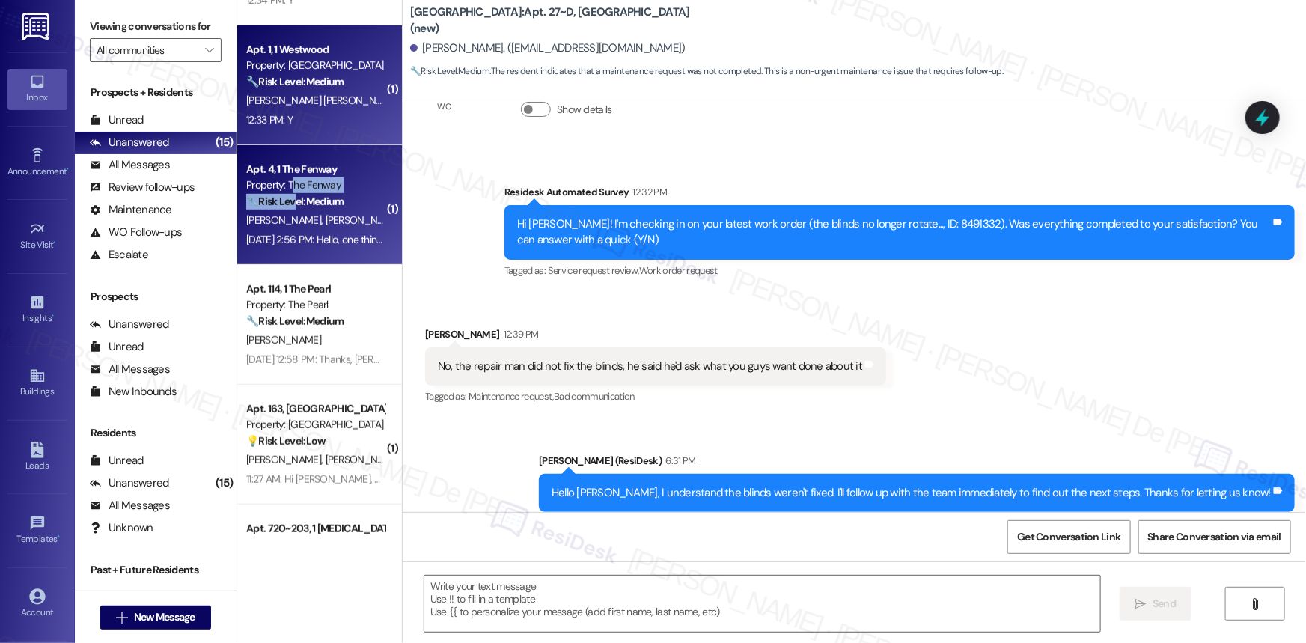
click at [287, 193] on div "Apt. 4, 1 The Fenway Property: The Fenway 🔧 Risk Level: Medium The resident is …" at bounding box center [315, 185] width 141 height 51
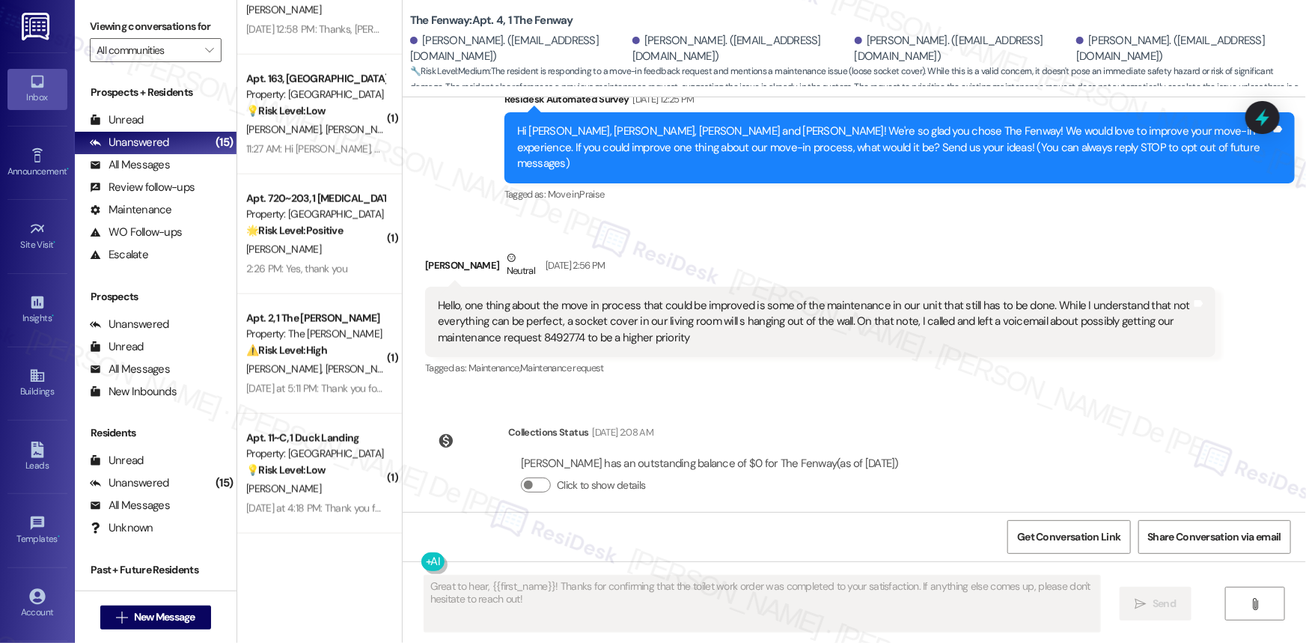
scroll to position [906, 0]
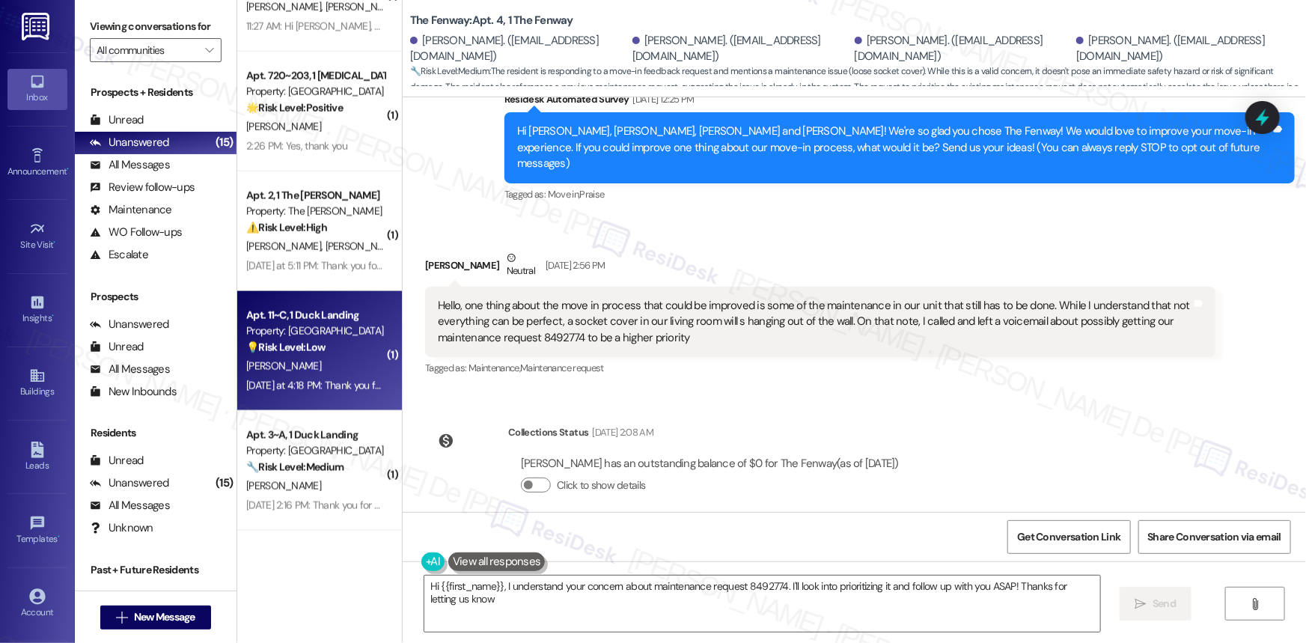
type textarea "Hi {{first_name}}, I understand your concern about maintenance request 8492774.…"
click at [308, 347] on strong "💡 Risk Level: Low" at bounding box center [285, 346] width 79 height 13
type textarea "Fetching suggested responses. Please feel free to read through the conversation…"
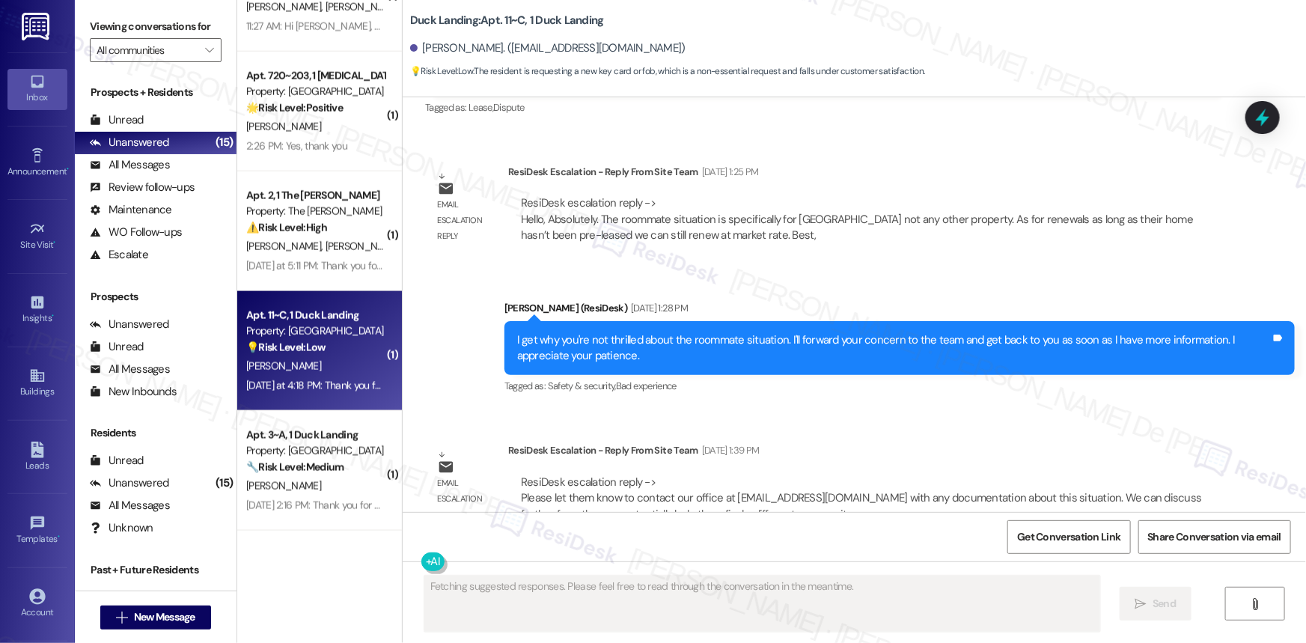
type textarea "Fetching suggested responses. Please feel free to read through the conversation…"
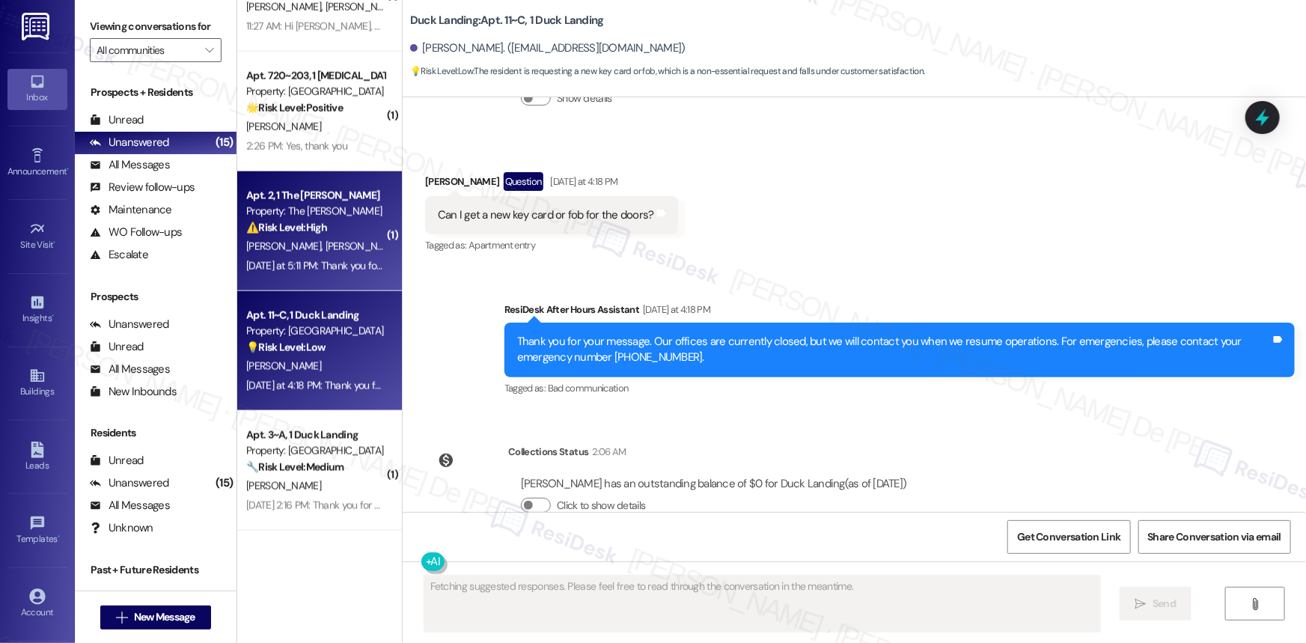
click at [331, 276] on div "Apt. 2, 1 The Emery Property: The Emery ⚠️ Risk Level: High The resident report…" at bounding box center [319, 231] width 165 height 120
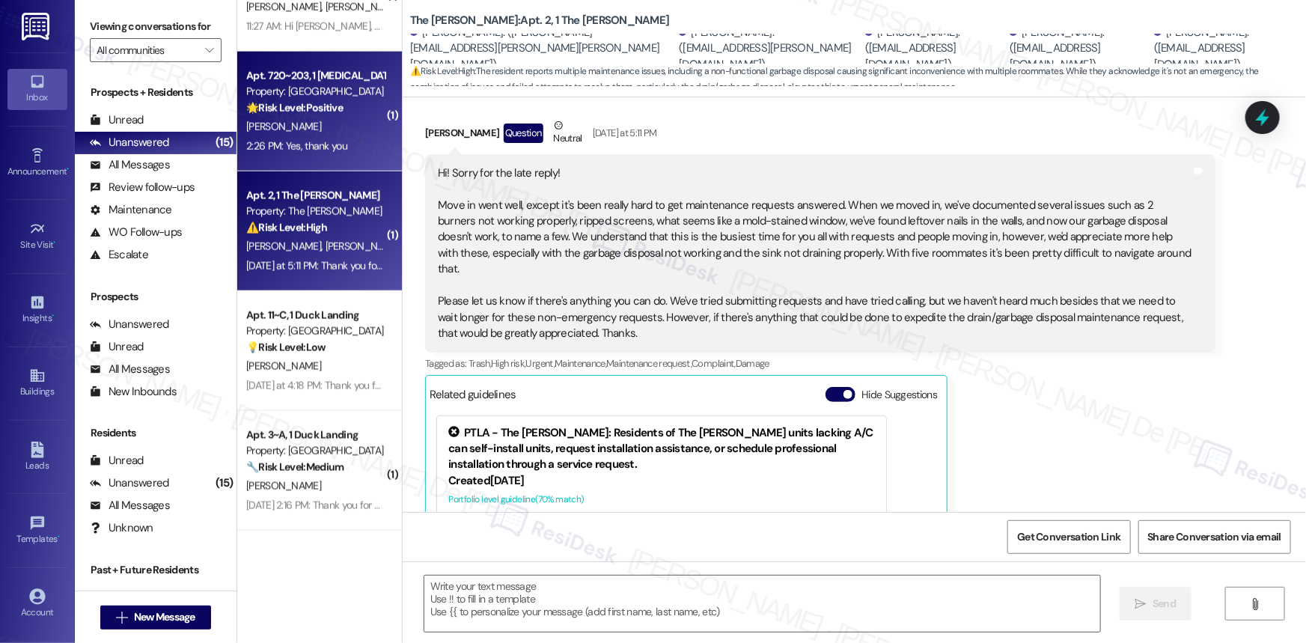
type textarea "Fetching suggested responses. Please feel free to read through the conversation…"
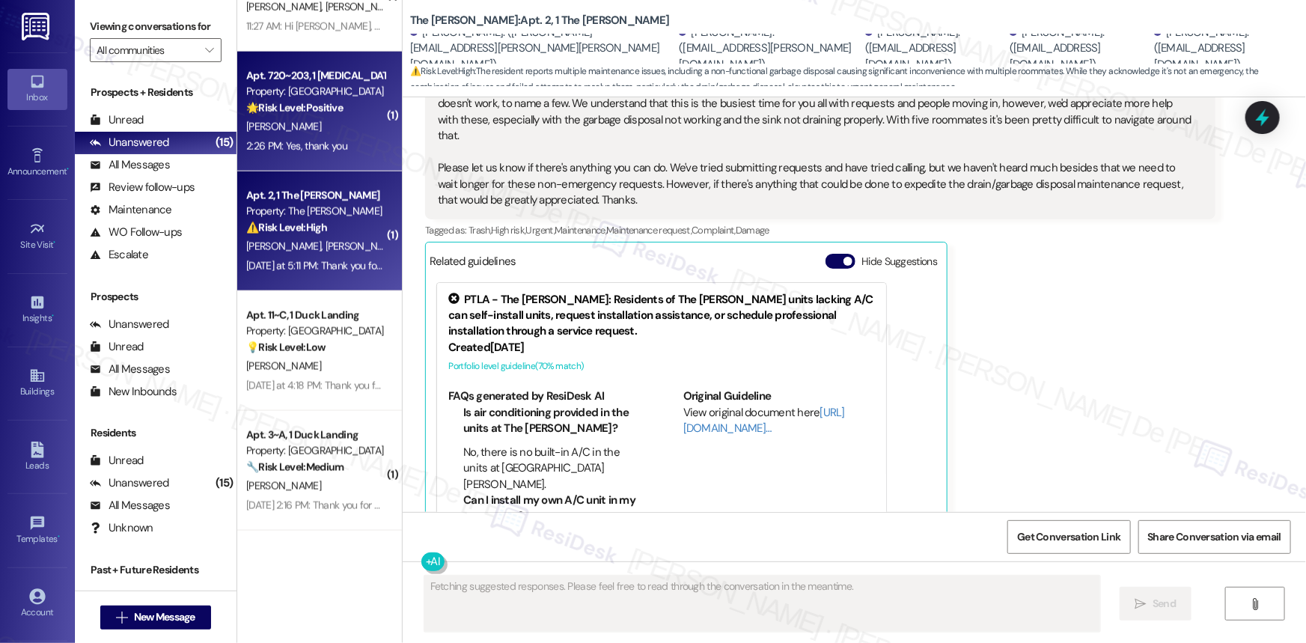
scroll to position [527, 0]
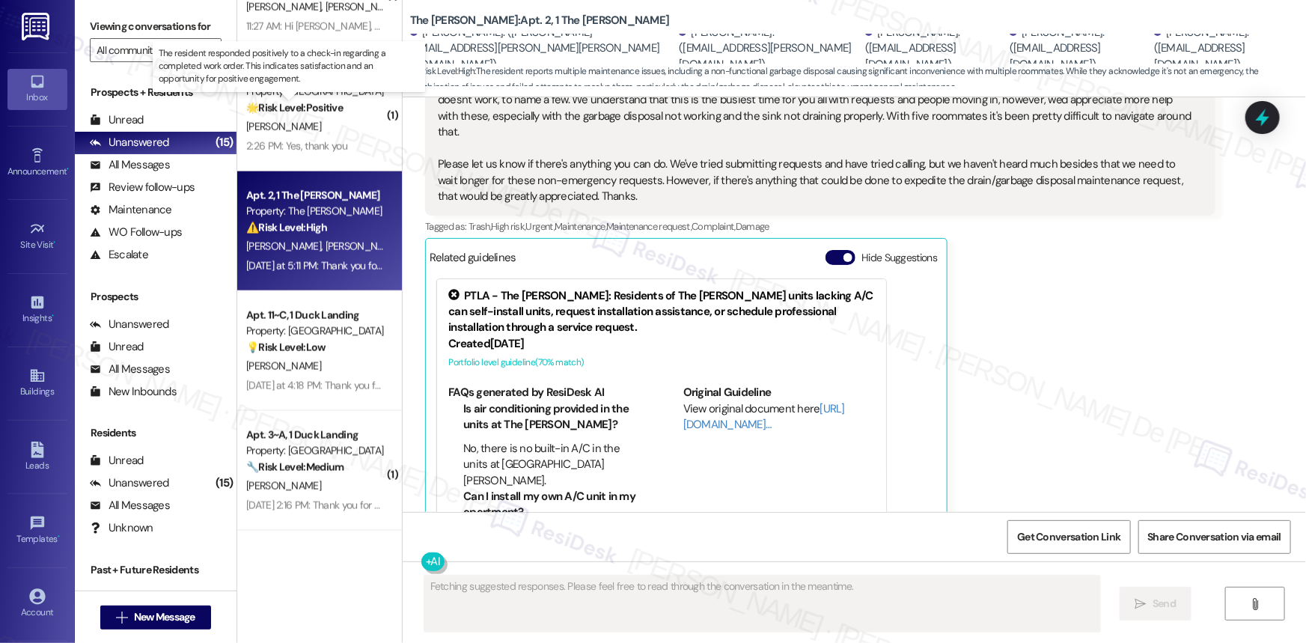
click at [285, 107] on strong "🌟 Risk Level: Positive" at bounding box center [294, 107] width 97 height 13
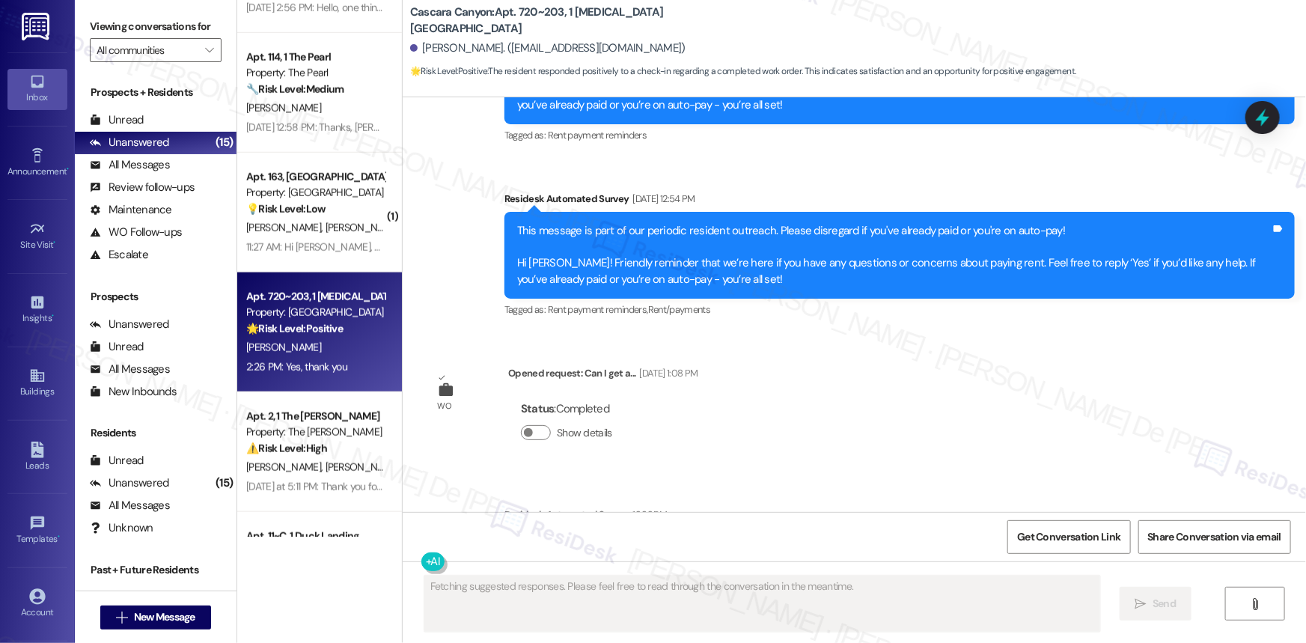
scroll to position [459, 0]
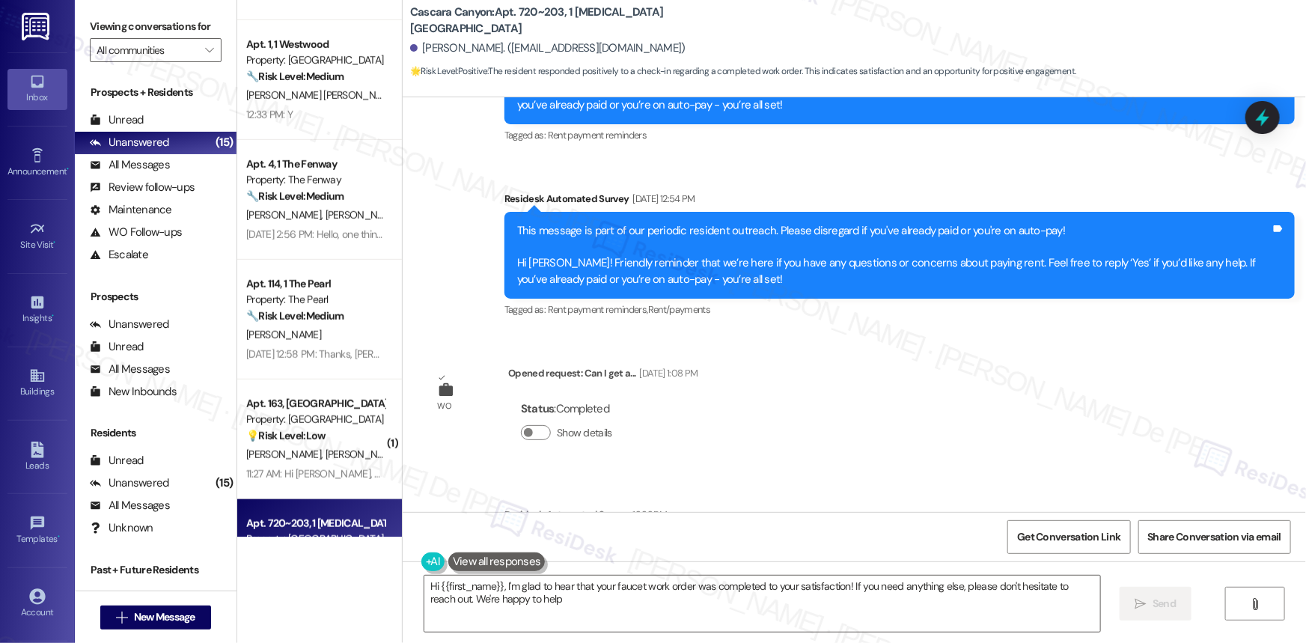
type textarea "Hi {{first_name}}, I'm glad to hear that your faucet work order was completed t…"
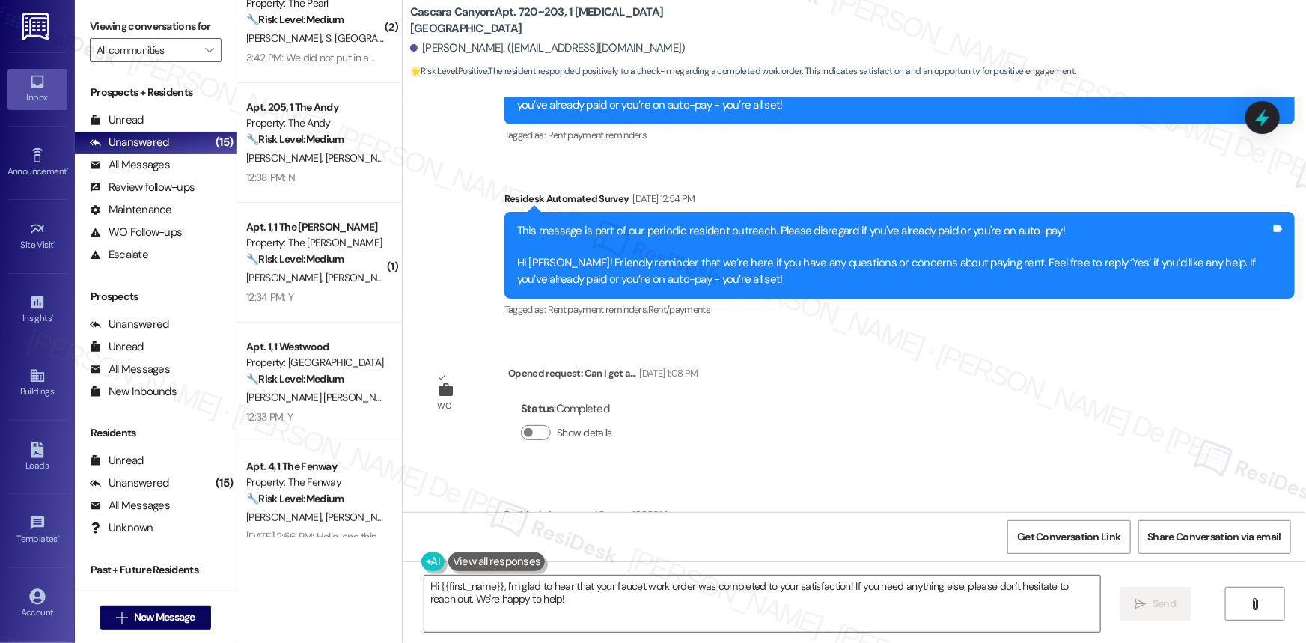
scroll to position [0, 0]
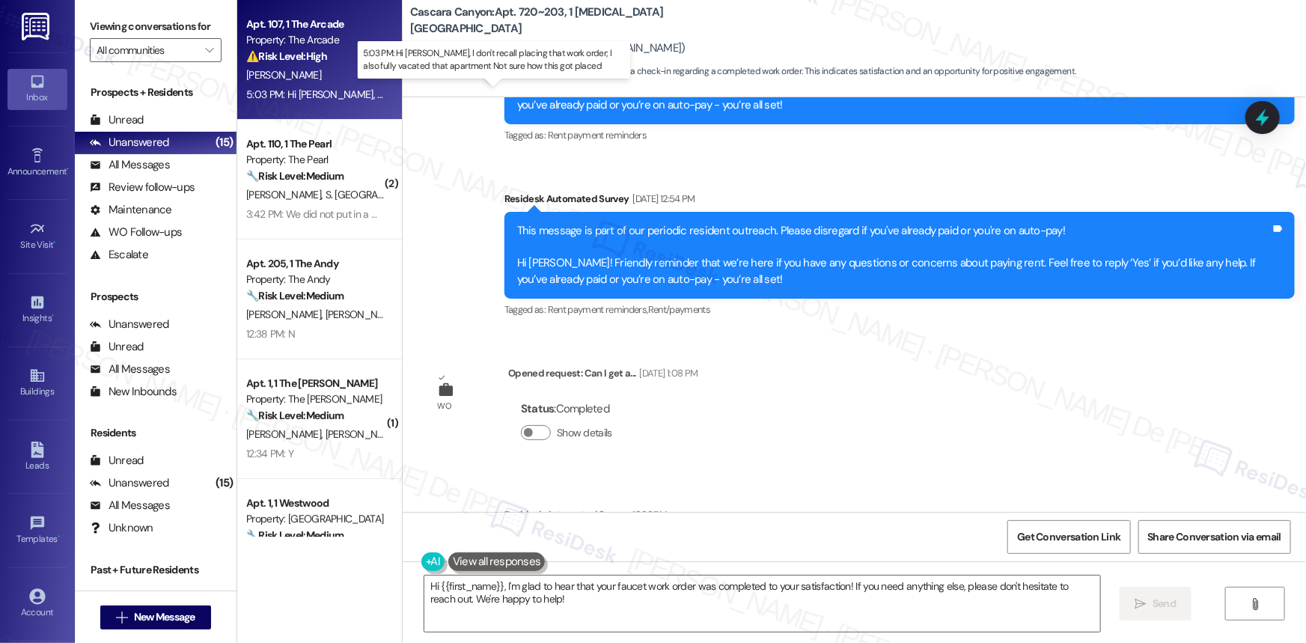
click at [316, 88] on div "5:03 PM: Hi Sarah, I don't recall placing that work order; I also fully vacated…" at bounding box center [528, 94] width 565 height 13
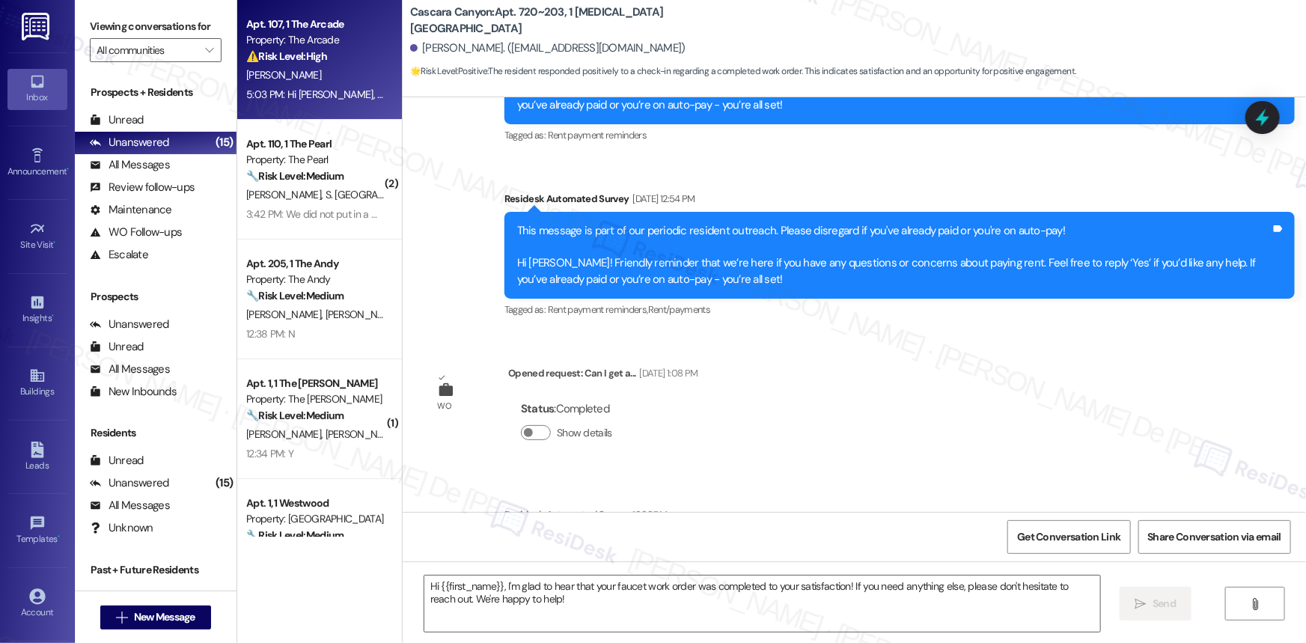
type textarea "Fetching suggested responses. Please feel free to read through the conversation…"
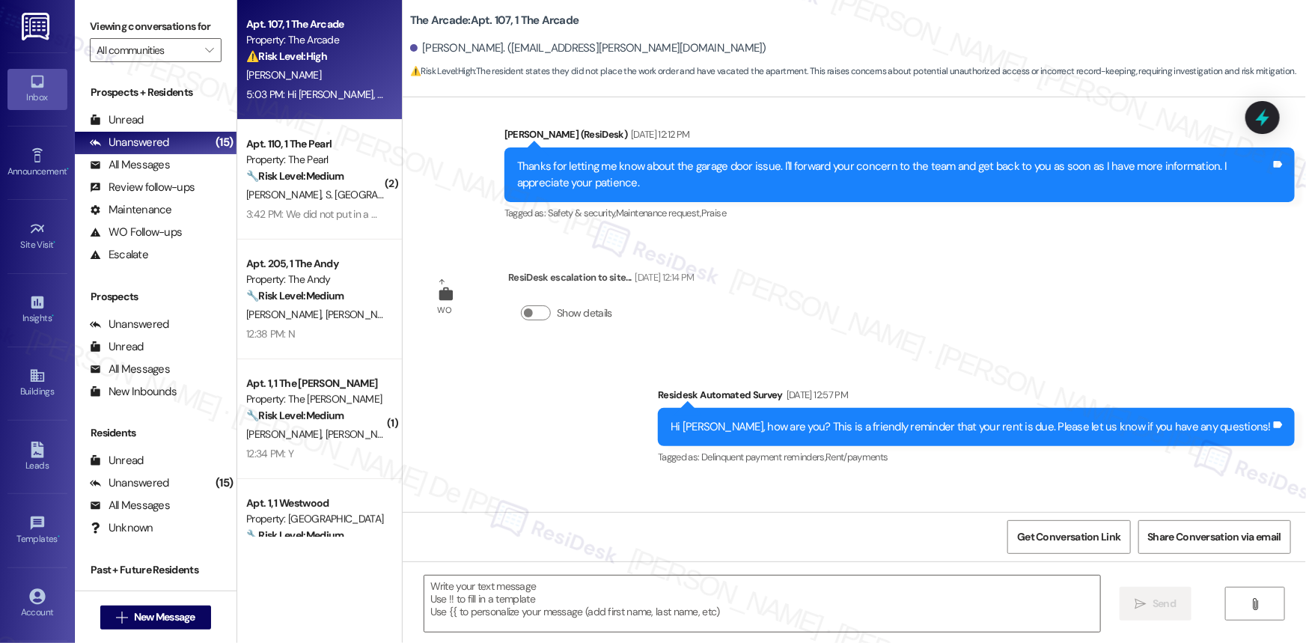
type textarea "Fetching suggested responses. Please feel free to read through the conversation…"
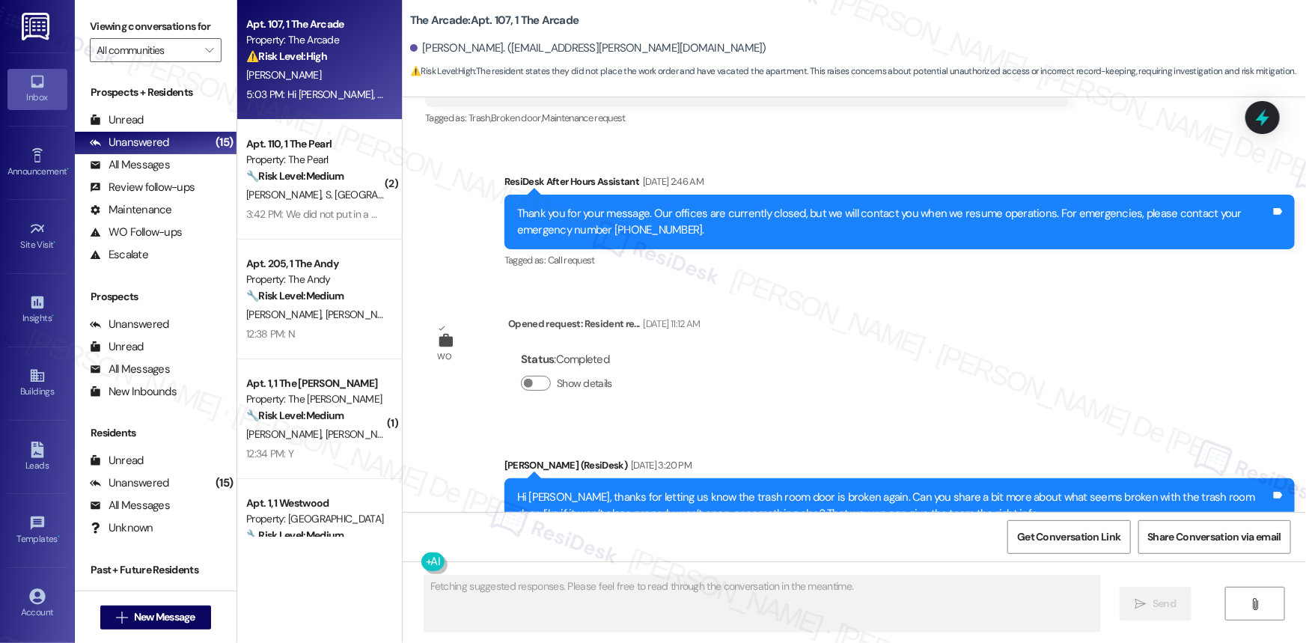
scroll to position [8946, 0]
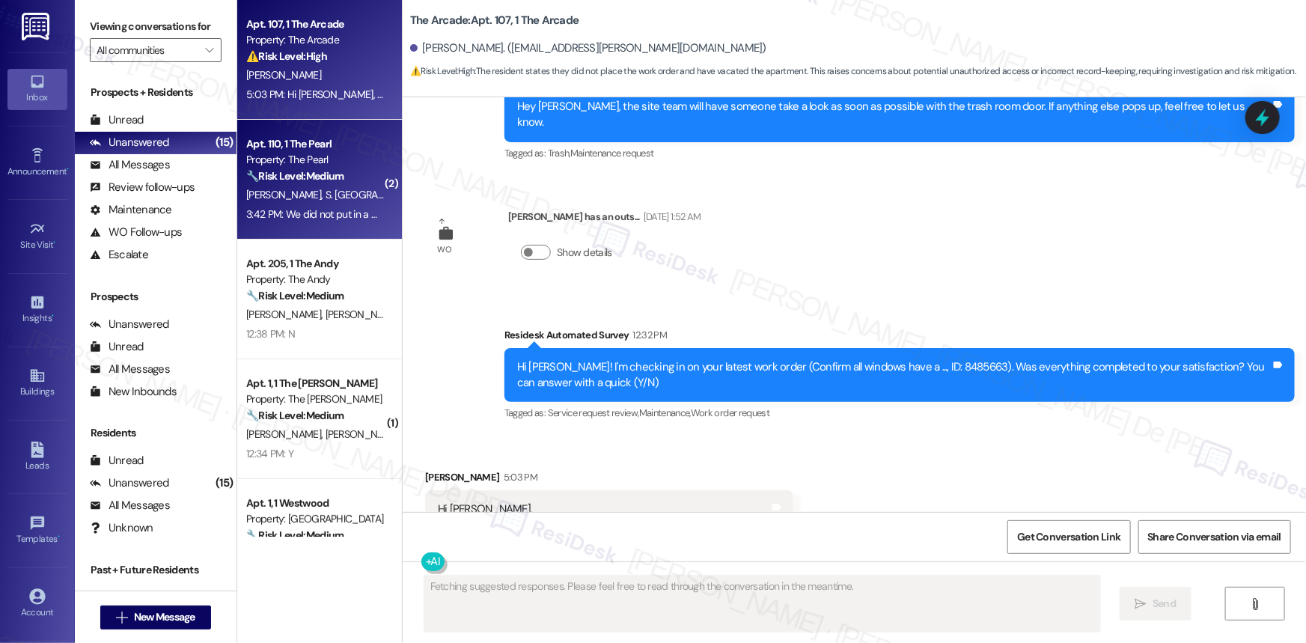
click at [289, 179] on strong "🔧 Risk Level: Medium" at bounding box center [294, 175] width 97 height 13
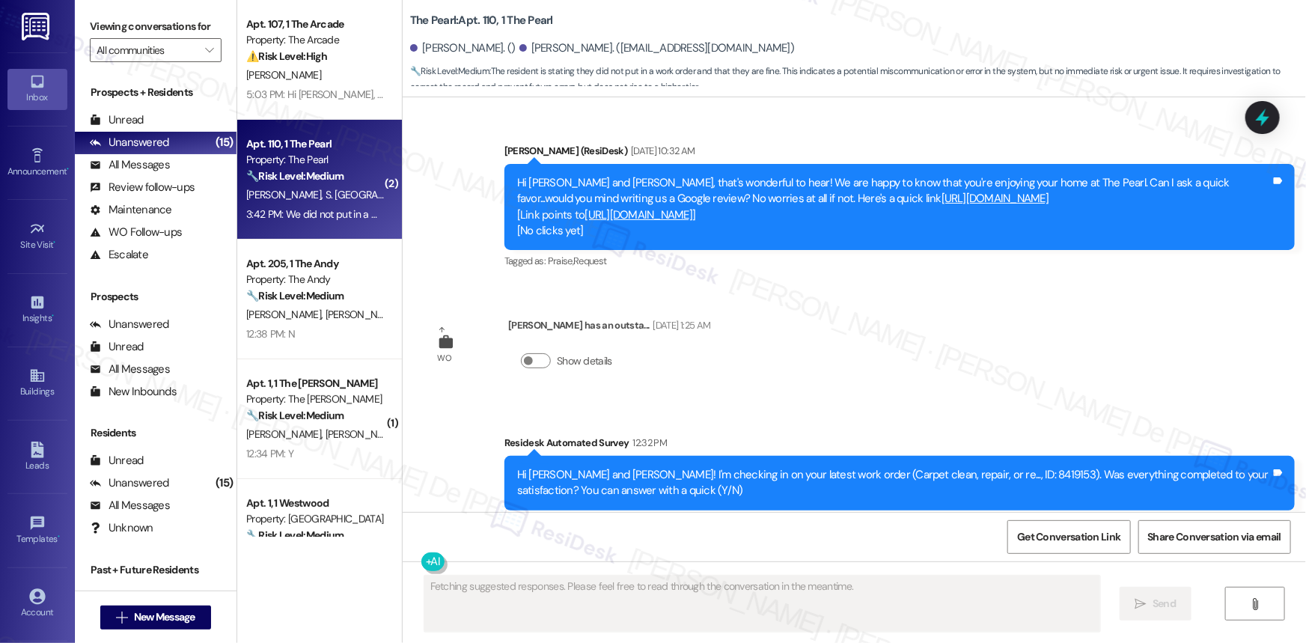
scroll to position [8465, 0]
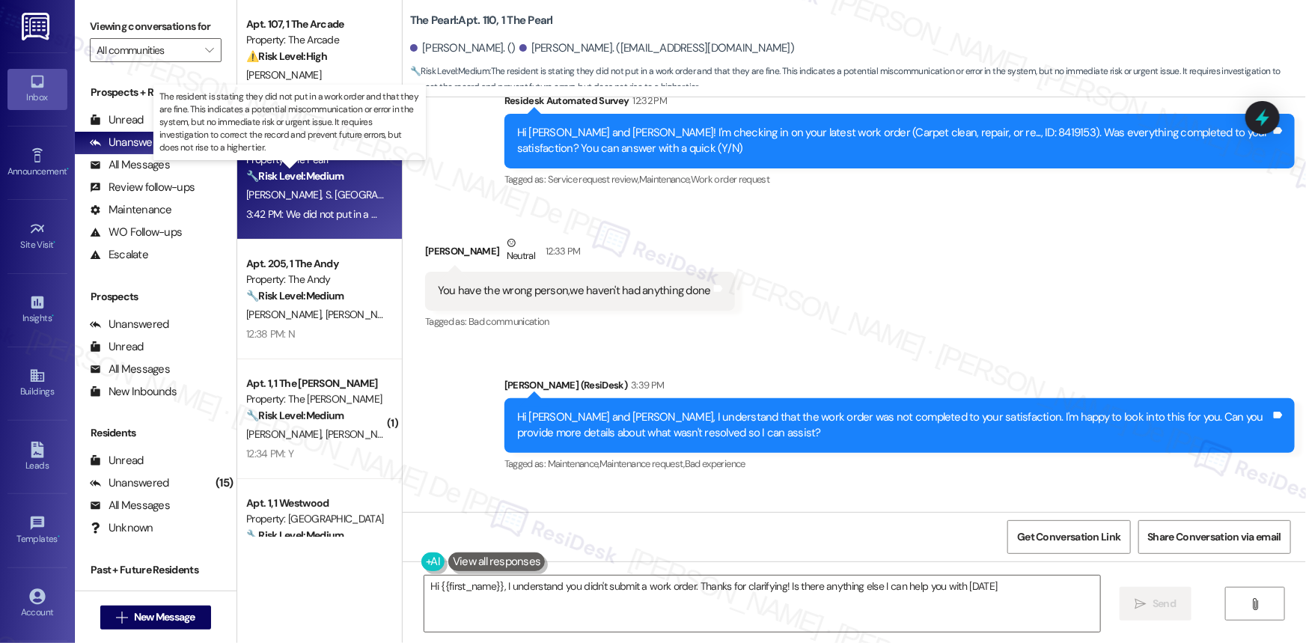
type textarea "Hi {{first_name}}, I understand you didn't submit a work order. Thanks for clar…"
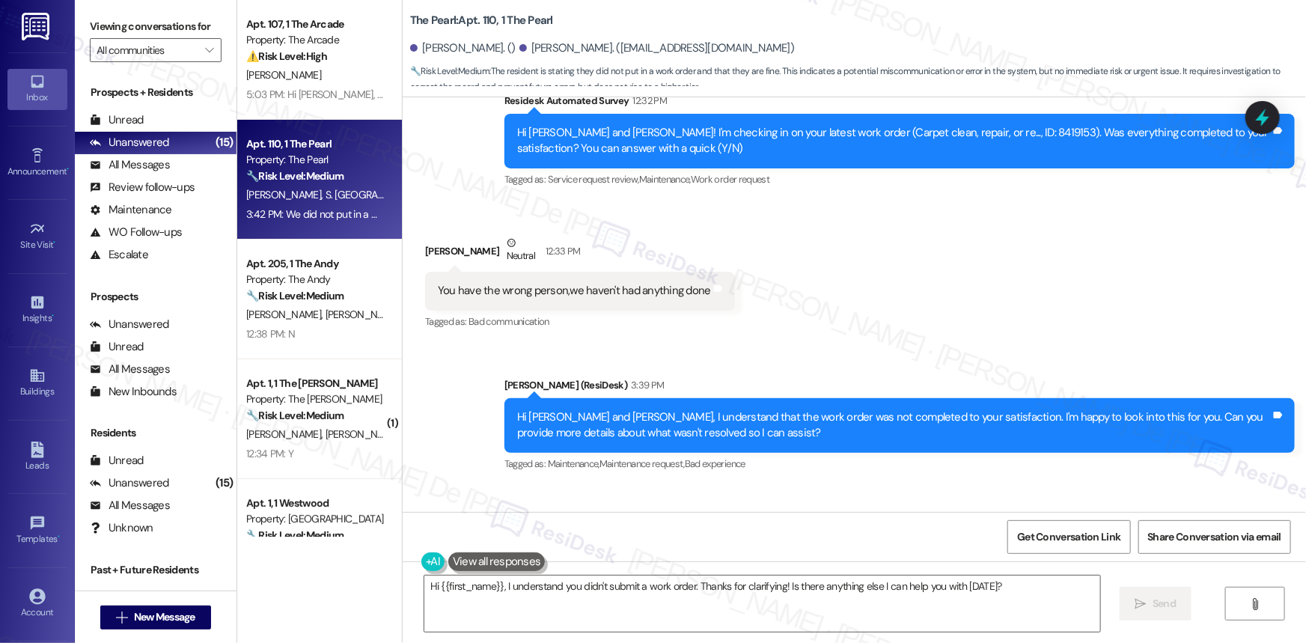
scroll to position [8465, 0]
click at [1048, 600] on textarea "Hi {{first_name}}, I understand you didn't submit a work order. Thanks for clar…" at bounding box center [762, 603] width 676 height 56
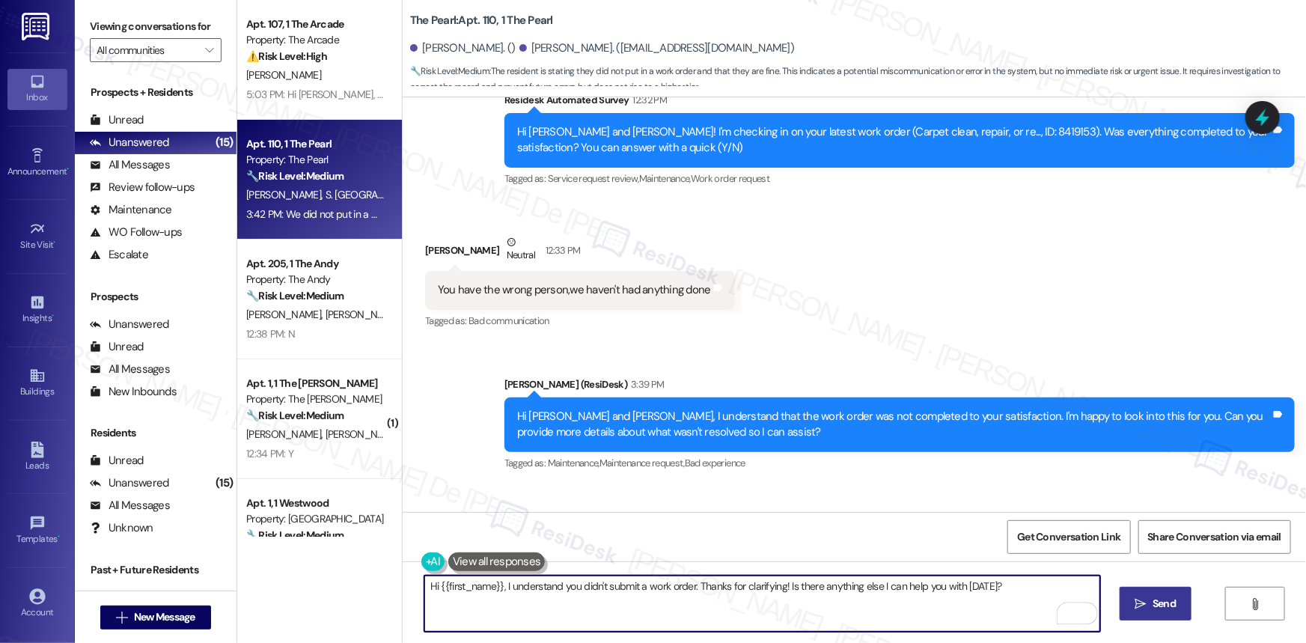
click at [1164, 598] on span "Send" at bounding box center [1163, 604] width 23 height 16
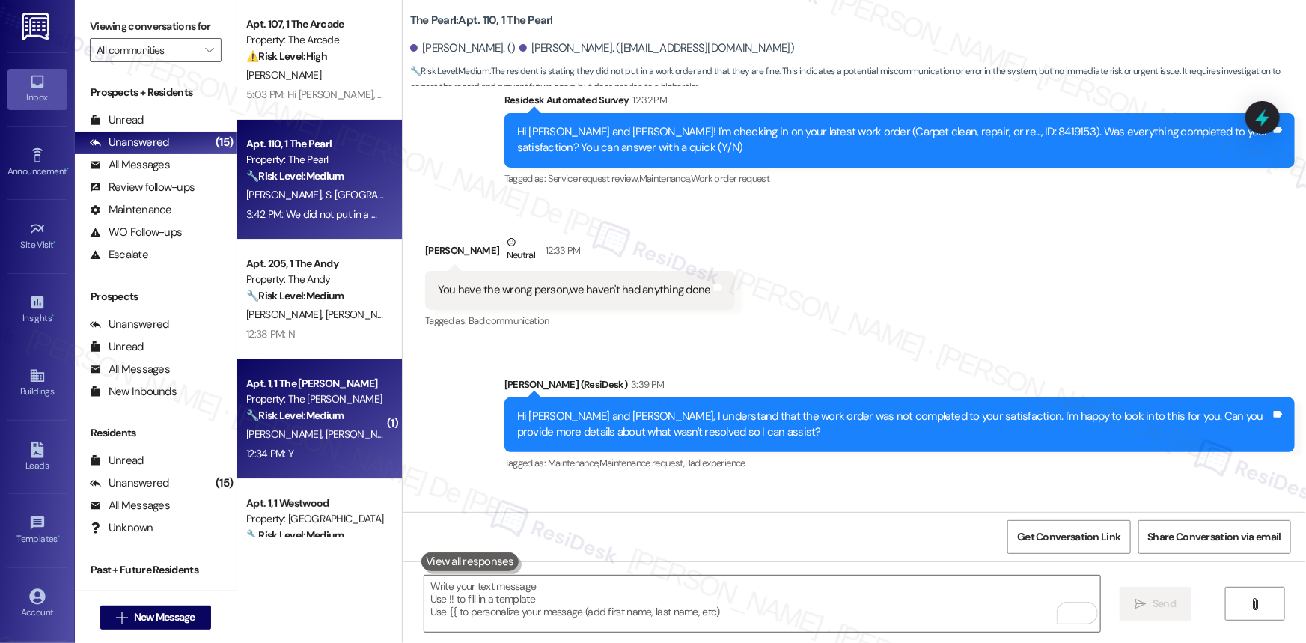
click at [299, 449] on div "12:34 PM: Y 12:34 PM: Y" at bounding box center [315, 453] width 141 height 19
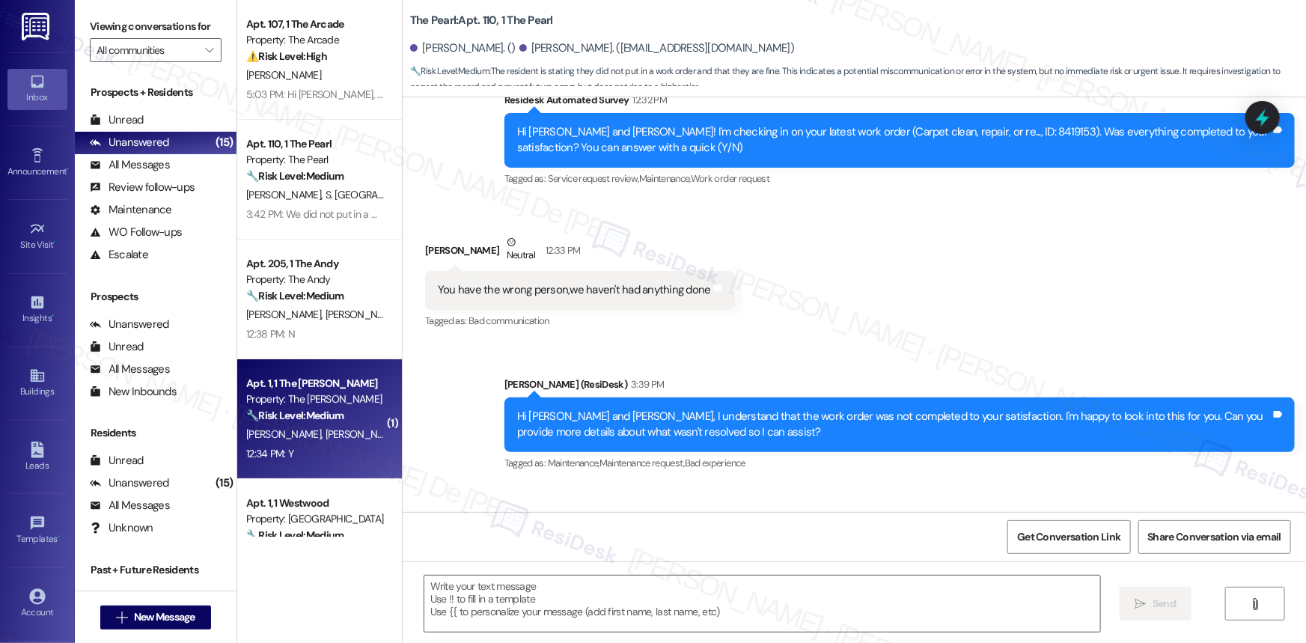
type textarea "Fetching suggested responses. Please feel free to read through the conversation…"
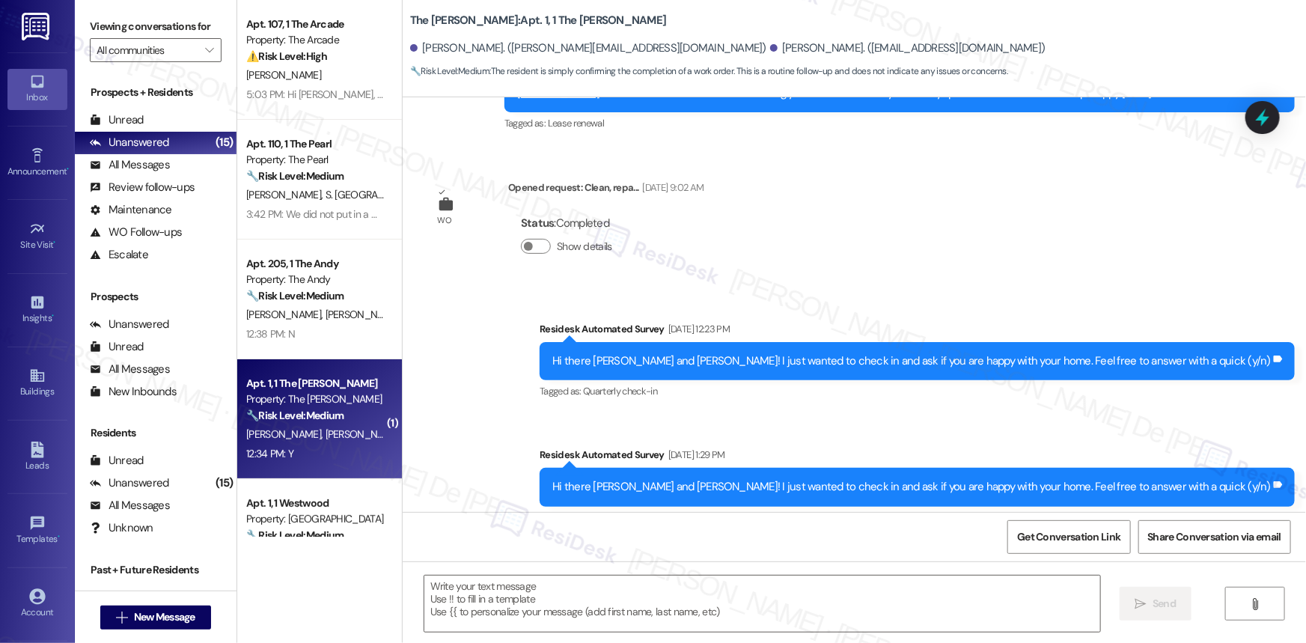
type textarea "Fetching suggested responses. Please feel free to read through the conversation…"
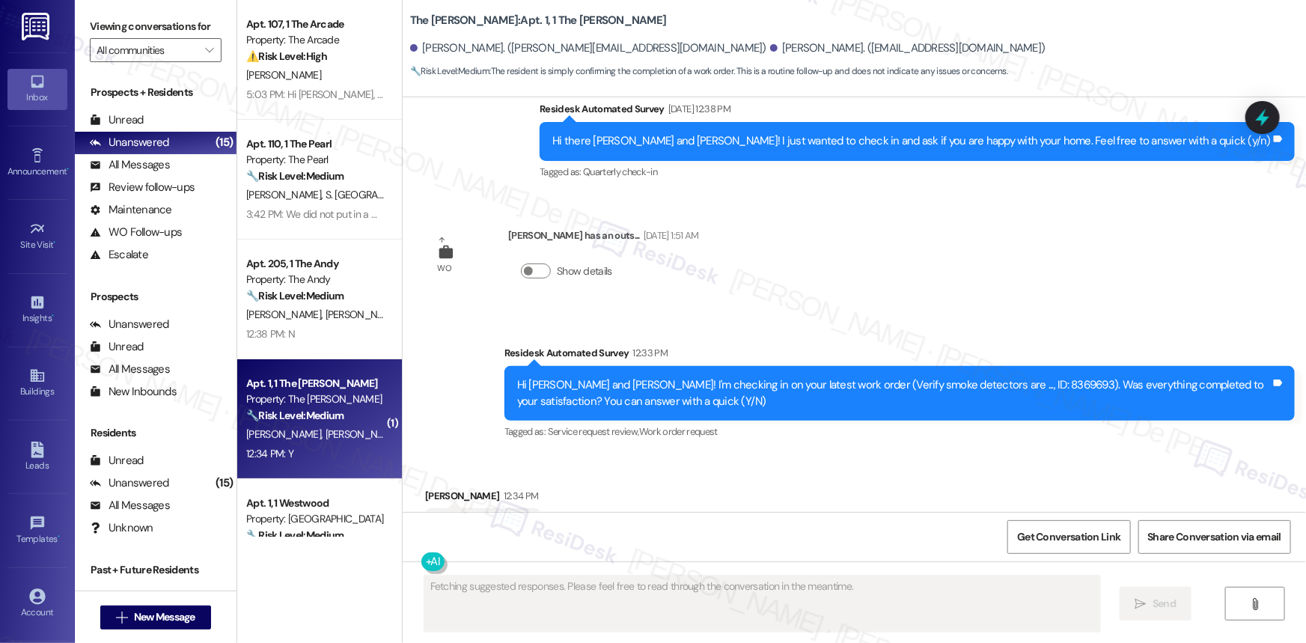
scroll to position [1034, 0]
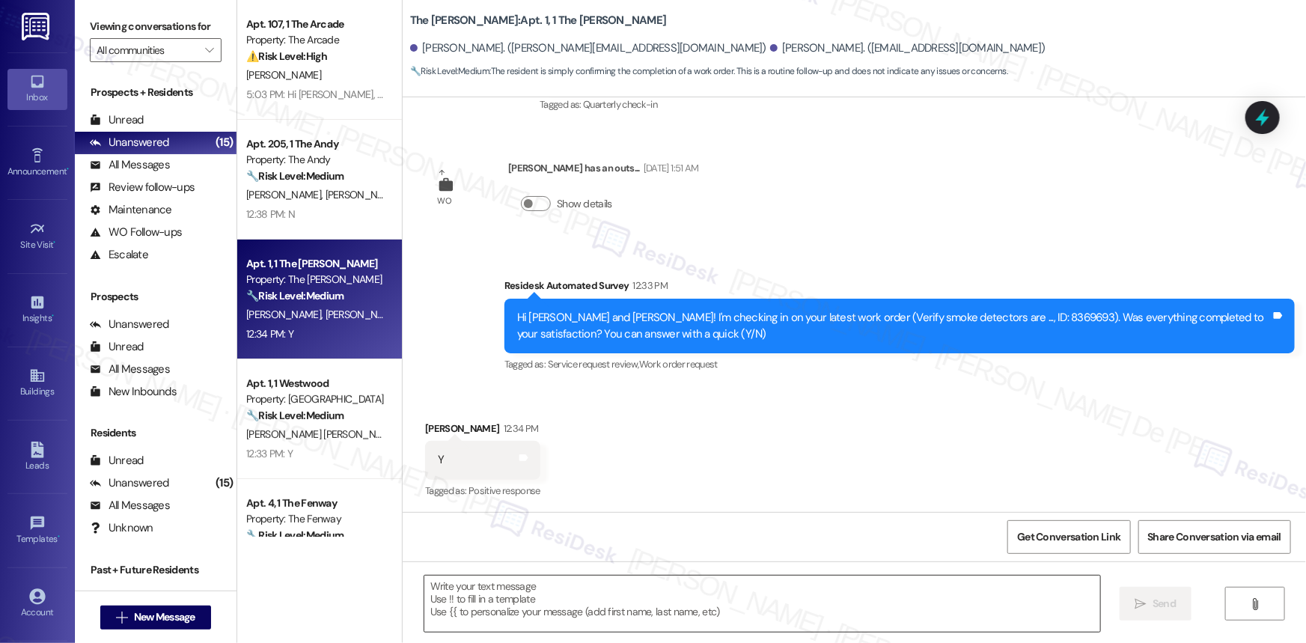
click at [642, 594] on textarea at bounding box center [762, 603] width 676 height 56
click at [290, 586] on div "Apt. 107, 1 The Arcade Property: The Arcade ⚠️ Risk Level: High The resident st…" at bounding box center [319, 321] width 165 height 643
click at [585, 581] on textarea "To enrich screen reader interactions, please activate Accessibility in Grammarl…" at bounding box center [762, 603] width 676 height 56
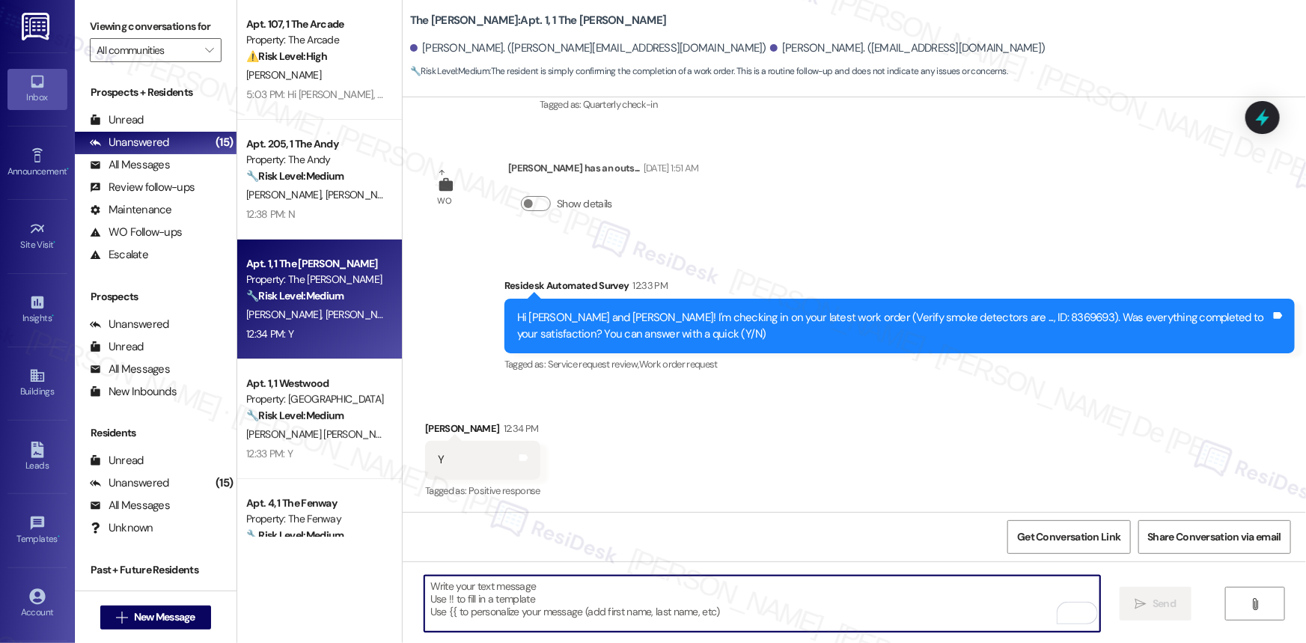
click at [585, 581] on textarea "To enrich screen reader interactions, please activate Accessibility in Grammarl…" at bounding box center [762, 603] width 676 height 56
paste textarea "I’m happy to know that the work order was completed to your satisfaction! We wo…"
type textarea "I’m happy to know that the work order was completed to your satisfaction! We wo…"
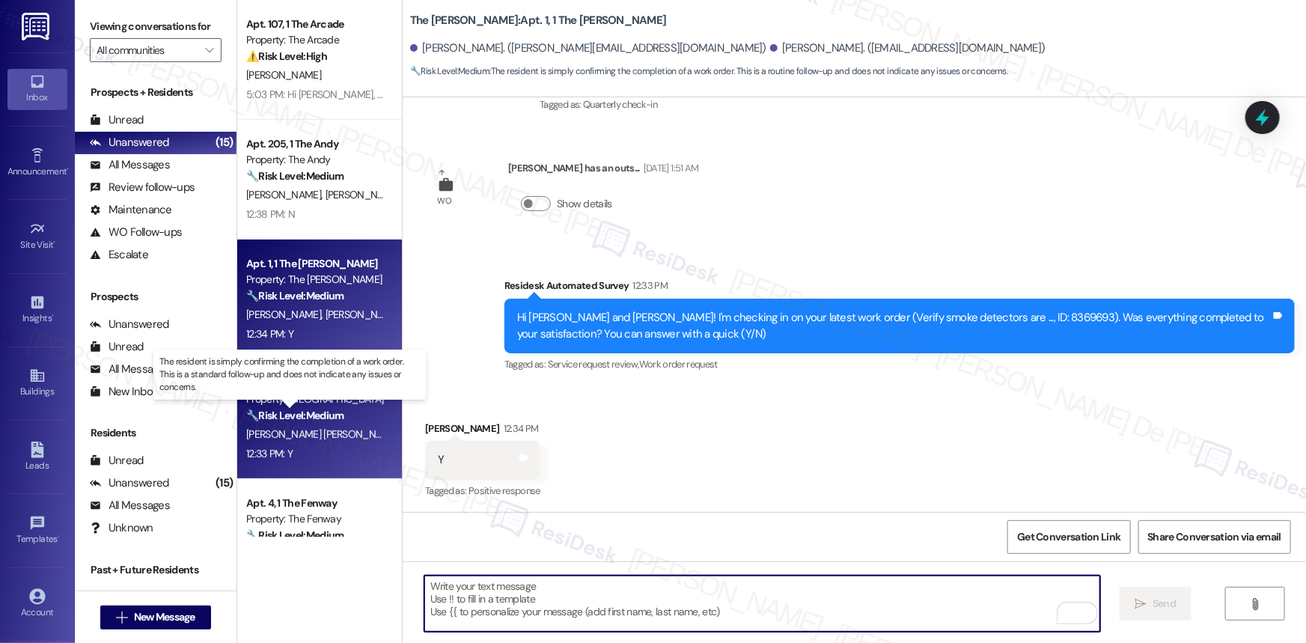
click at [298, 408] on strong "🔧 Risk Level: Medium" at bounding box center [294, 414] width 97 height 13
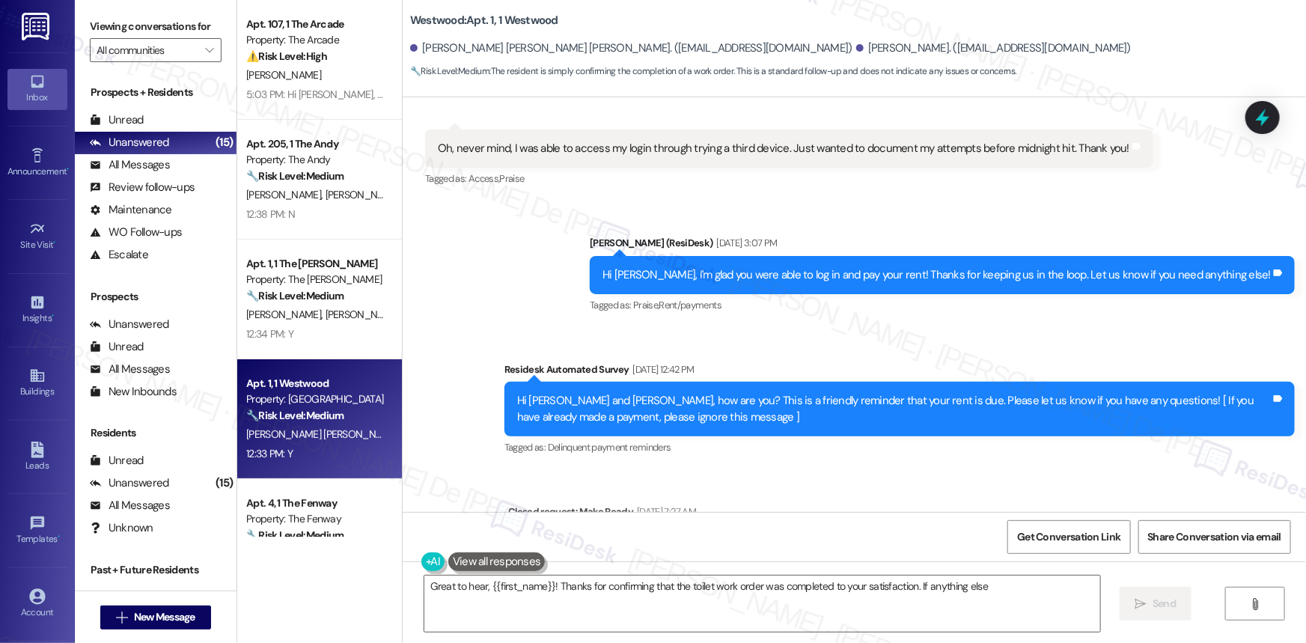
scroll to position [2177, 0]
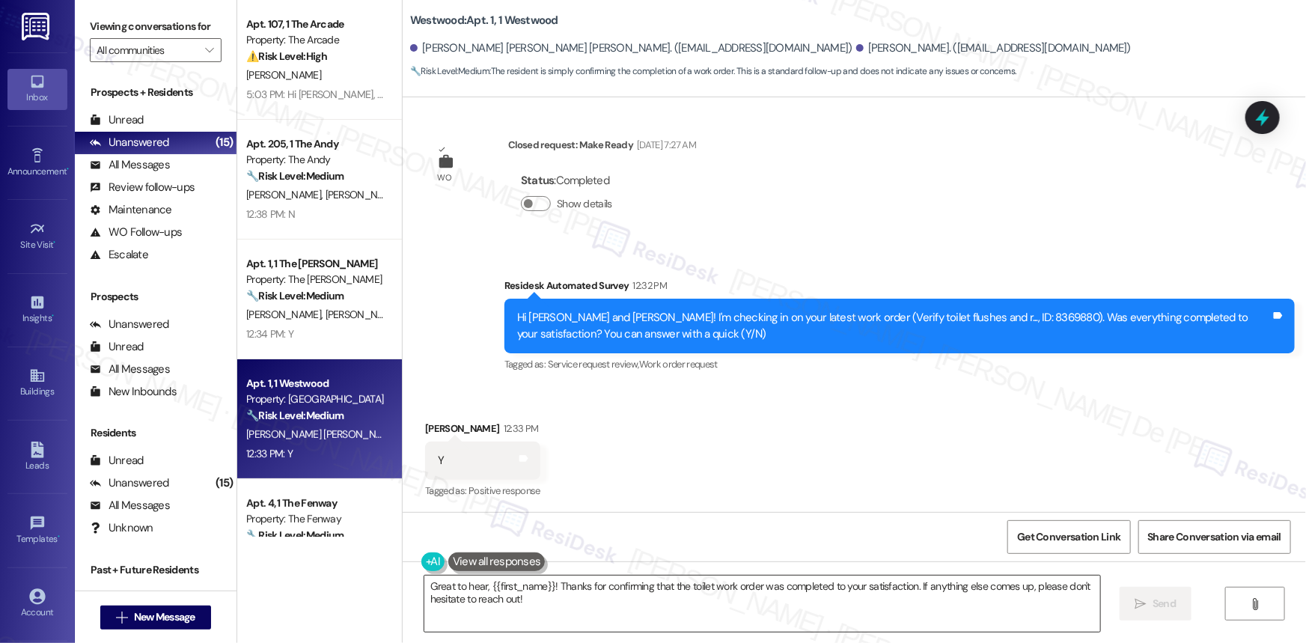
click at [608, 594] on textarea "Great to hear, {{first_name}}! Thanks for confirming that the toilet work order…" at bounding box center [762, 603] width 676 height 56
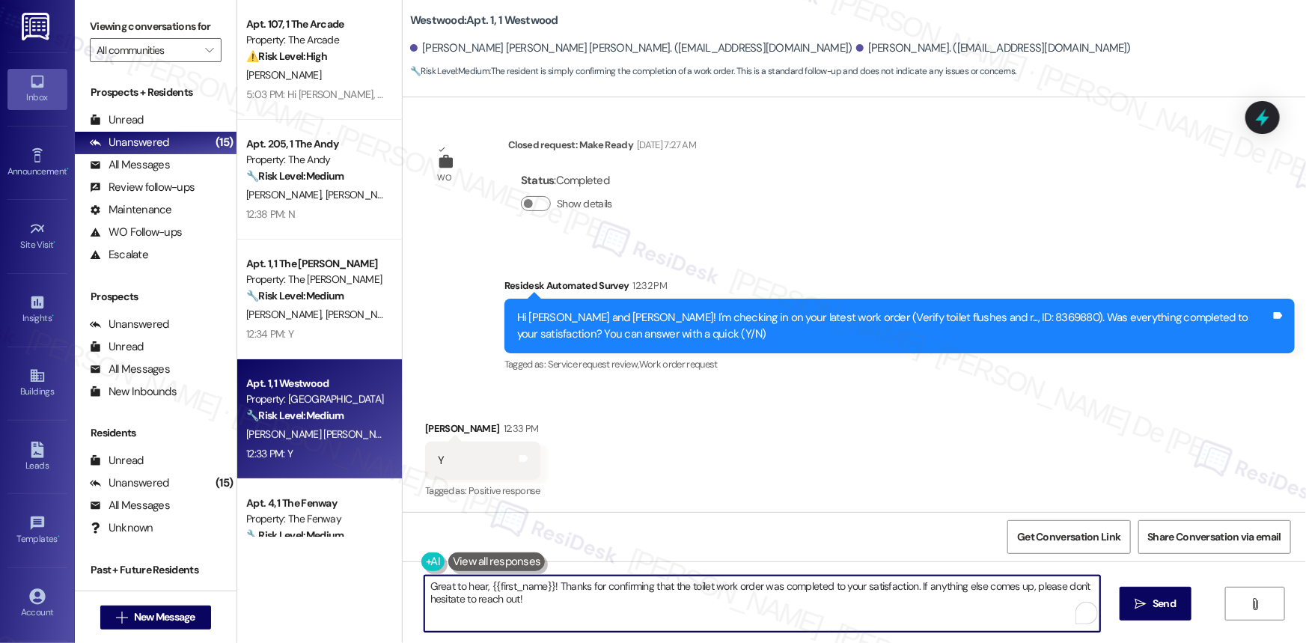
click at [608, 594] on textarea "Great to hear, {{first_name}}! Thanks for confirming that the toilet work order…" at bounding box center [762, 603] width 676 height 56
click at [638, 584] on textarea "Great to hear, {{first_name}}! Thanks for confirming that the toilet work order…" at bounding box center [762, 603] width 676 height 56
drag, startPoint x: 914, startPoint y: 584, endPoint x: 962, endPoint y: 631, distance: 67.7
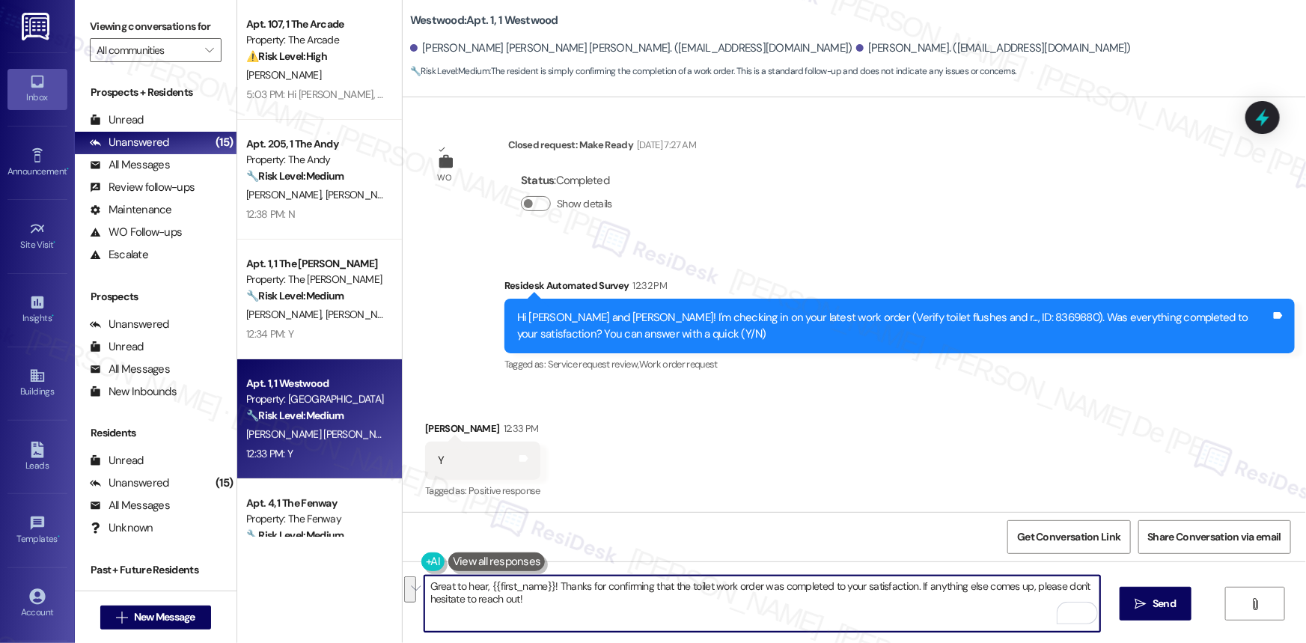
click at [962, 631] on div "Great to hear, {{first_name}}! Thanks for confirming that the toilet work order…" at bounding box center [761, 604] width 677 height 58
paste textarea "We'd also love to hear your thoughts. Has {{property}} lived up to your expecta…"
click at [920, 588] on textarea "Great to hear, {{first_name}}! Thanks for confirming that the toilet work order…" at bounding box center [762, 603] width 676 height 56
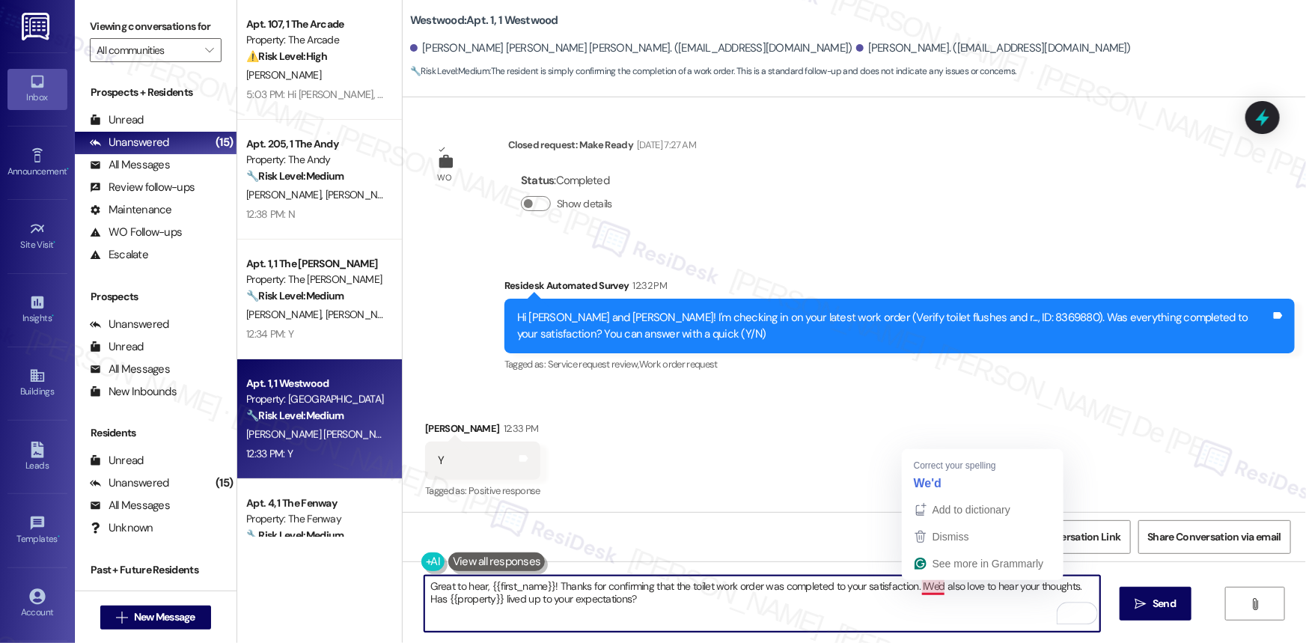
click at [916, 588] on textarea "Great to hear, {{first_name}}! Thanks for confirming that the toilet work order…" at bounding box center [762, 603] width 676 height 56
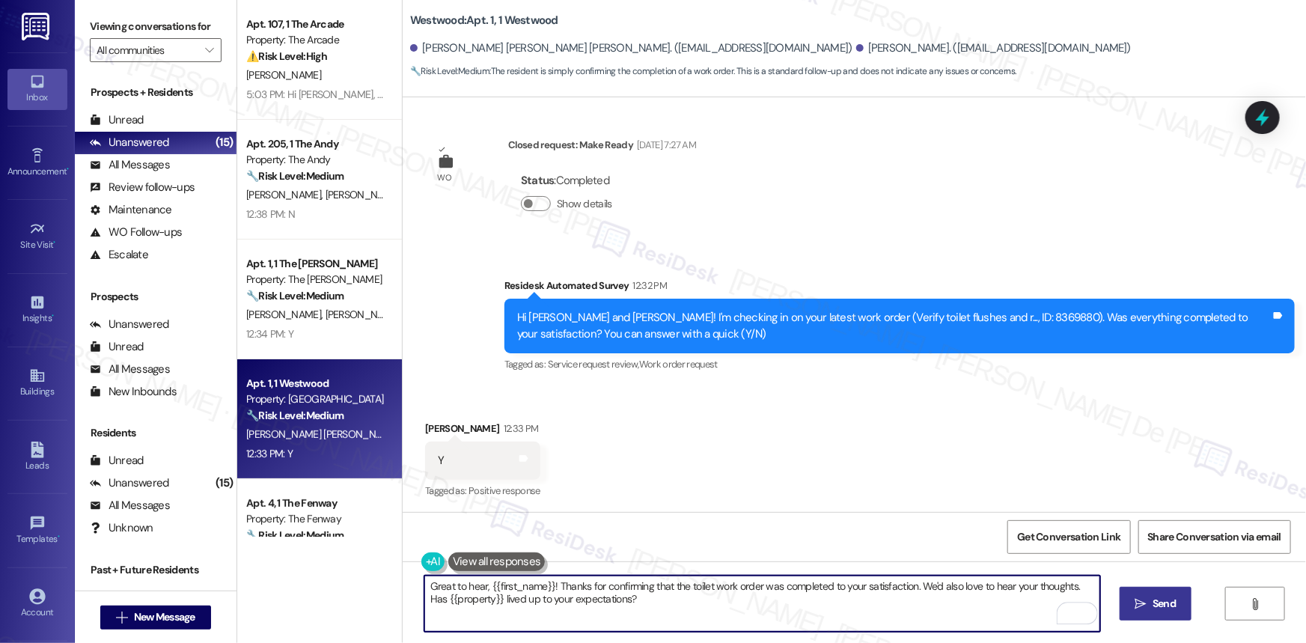
type textarea "Great to hear, {{first_name}}! Thanks for confirming that the toilet work order…"
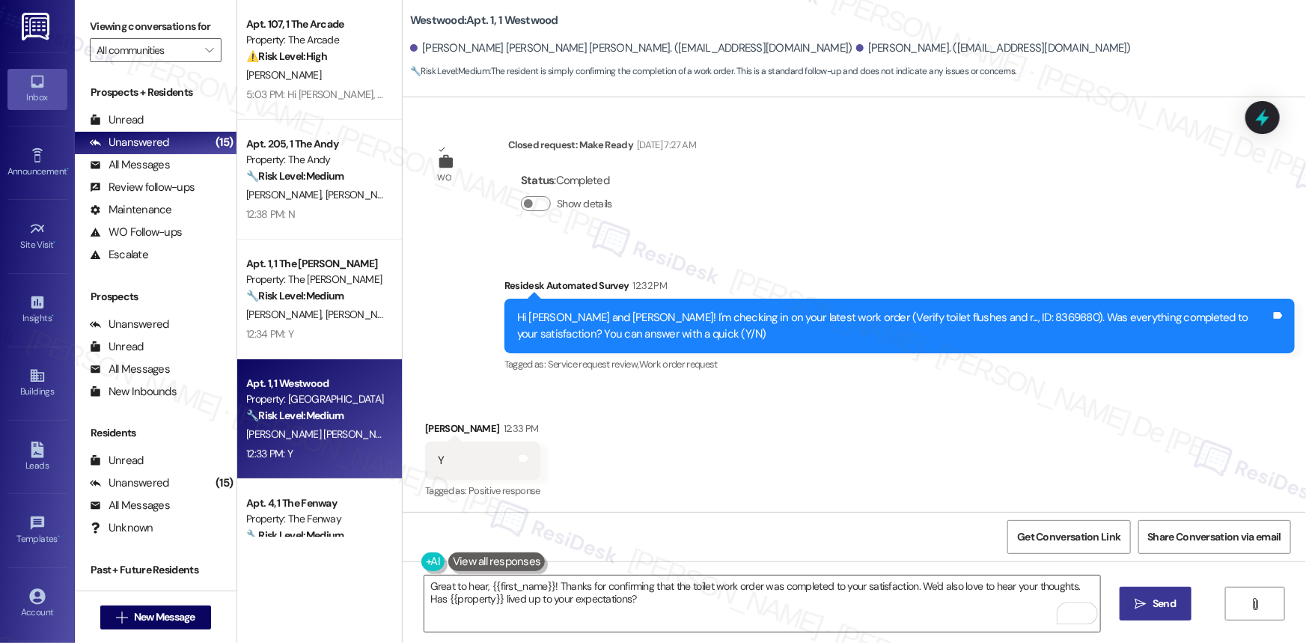
click at [1145, 599] on icon "" at bounding box center [1140, 604] width 11 height 12
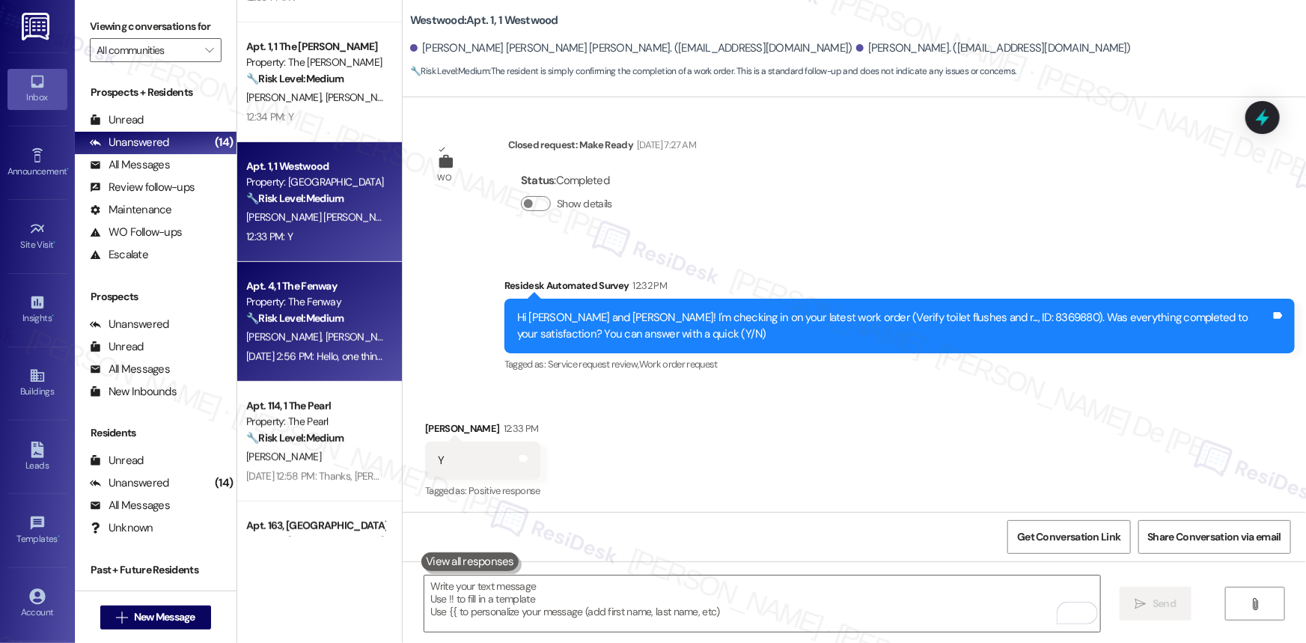
scroll to position [226, 0]
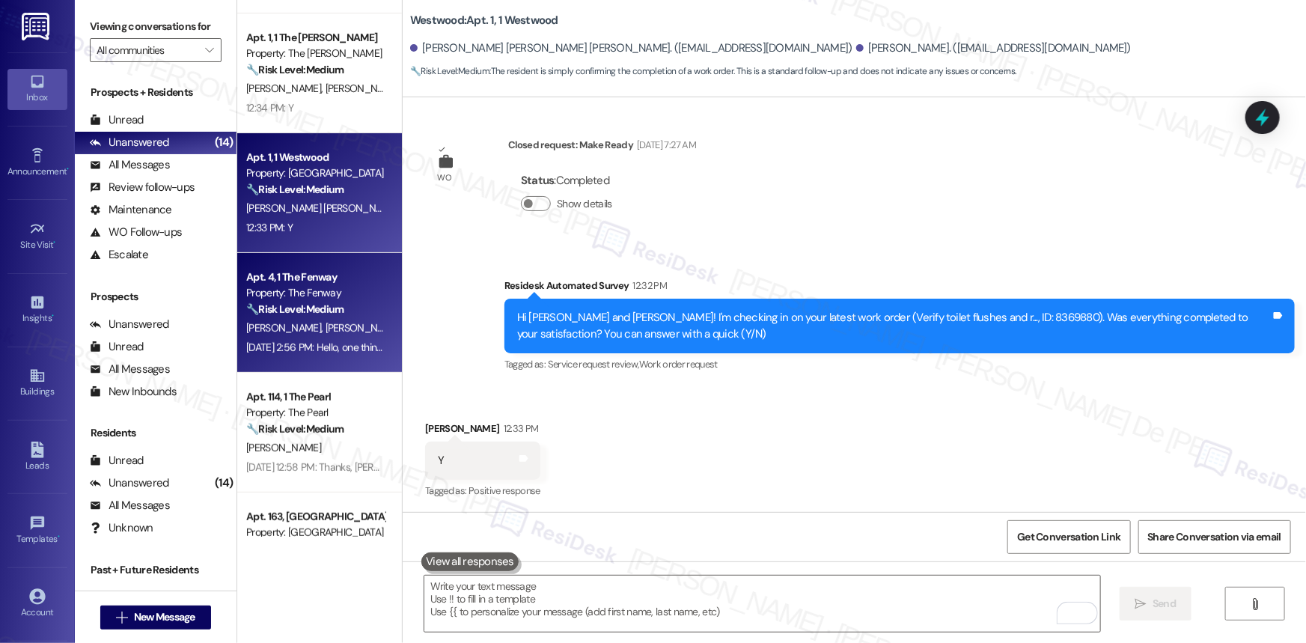
click at [303, 306] on strong "🔧 Risk Level: Medium" at bounding box center [294, 308] width 97 height 13
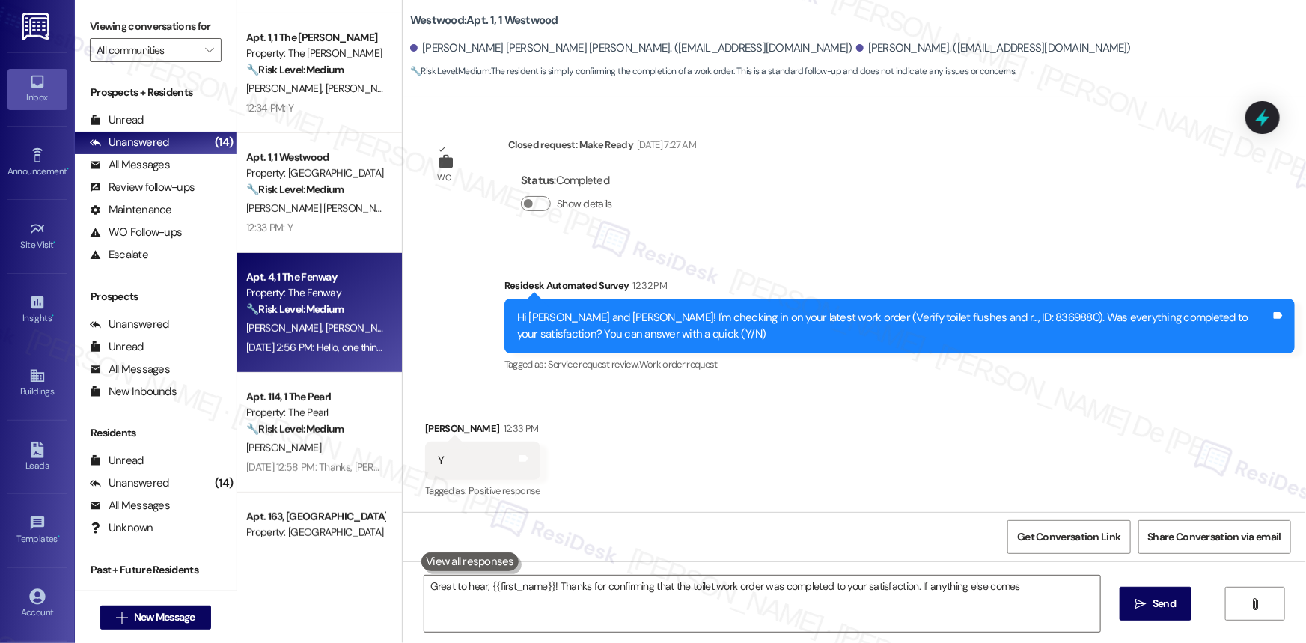
type textarea "Great to hear, {{first_name}}! Thanks for confirming that the toilet work order…"
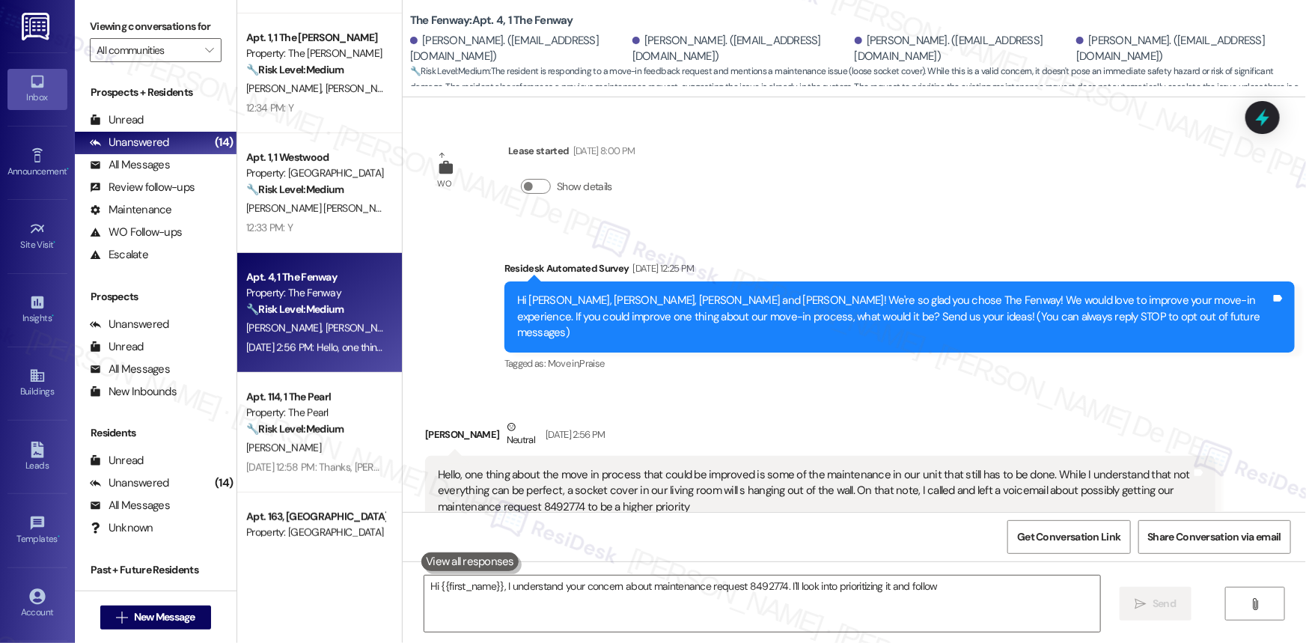
scroll to position [31, 0]
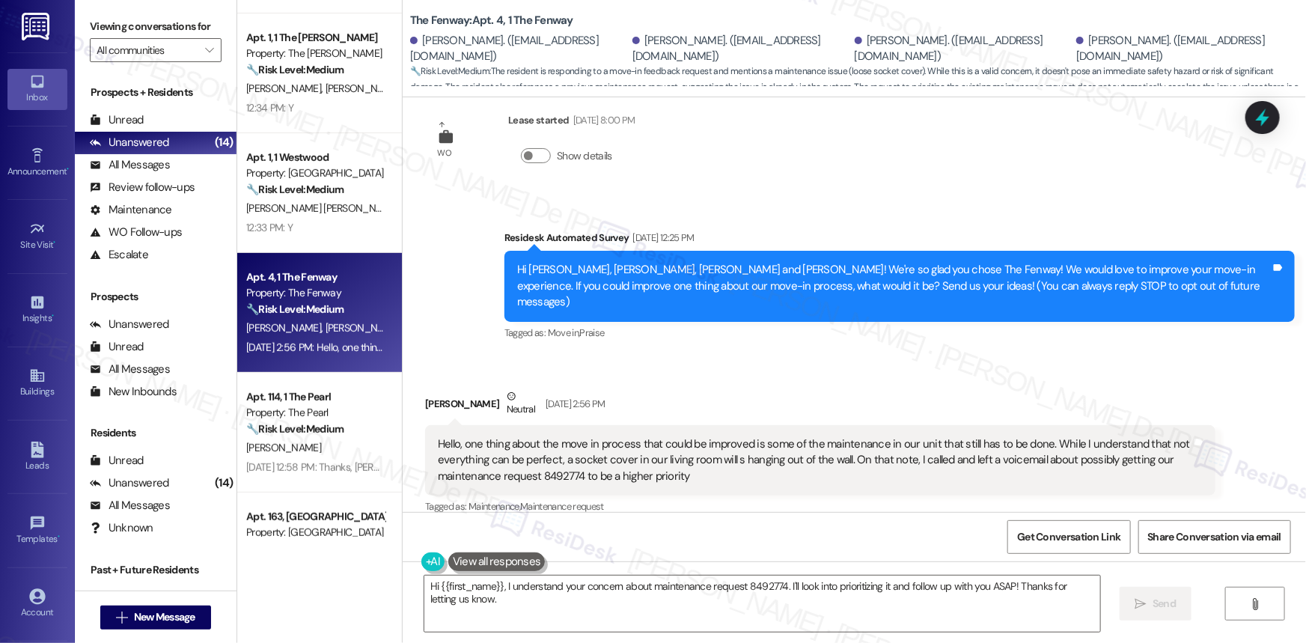
click at [548, 456] on div "Hello, one thing about the move in process that could be improved is some of th…" at bounding box center [814, 460] width 753 height 48
click at [1005, 585] on textarea "Hi {{first_name}}, I understand your concern about maintenance request 8492774.…" at bounding box center [762, 603] width 676 height 56
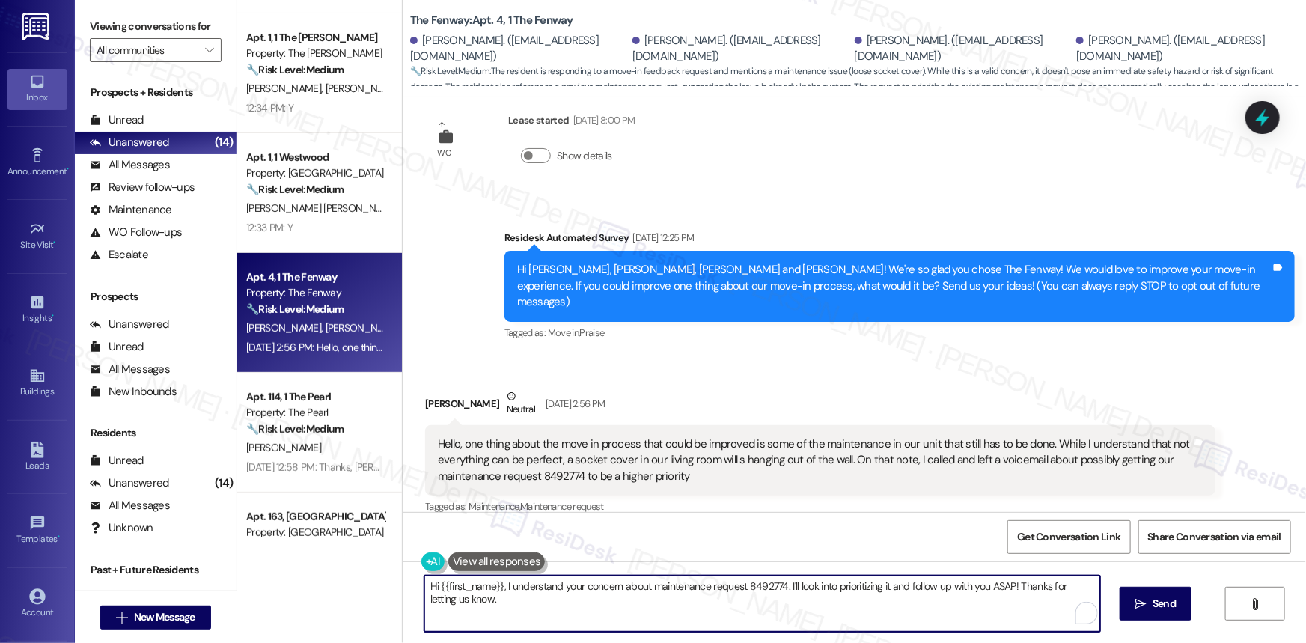
click at [1005, 585] on textarea "Hi {{first_name}}, I understand your concern about maintenance request 8492774.…" at bounding box center [762, 603] width 676 height 56
click at [501, 584] on textarea "Hi {{first_name}}, I understand your concern about maintenance request 8492774.…" at bounding box center [762, 603] width 676 height 56
drag, startPoint x: 500, startPoint y: 586, endPoint x: 390, endPoint y: 573, distance: 110.7
click at [390, 573] on div "Apt. 107, 1 The Arcade Property: The Arcade ⚠️ Risk Level: High The resident st…" at bounding box center [771, 321] width 1068 height 643
click at [1063, 593] on textarea "I understand your concern about maintenance request 8492774. I'll look into pri…" at bounding box center [762, 603] width 676 height 56
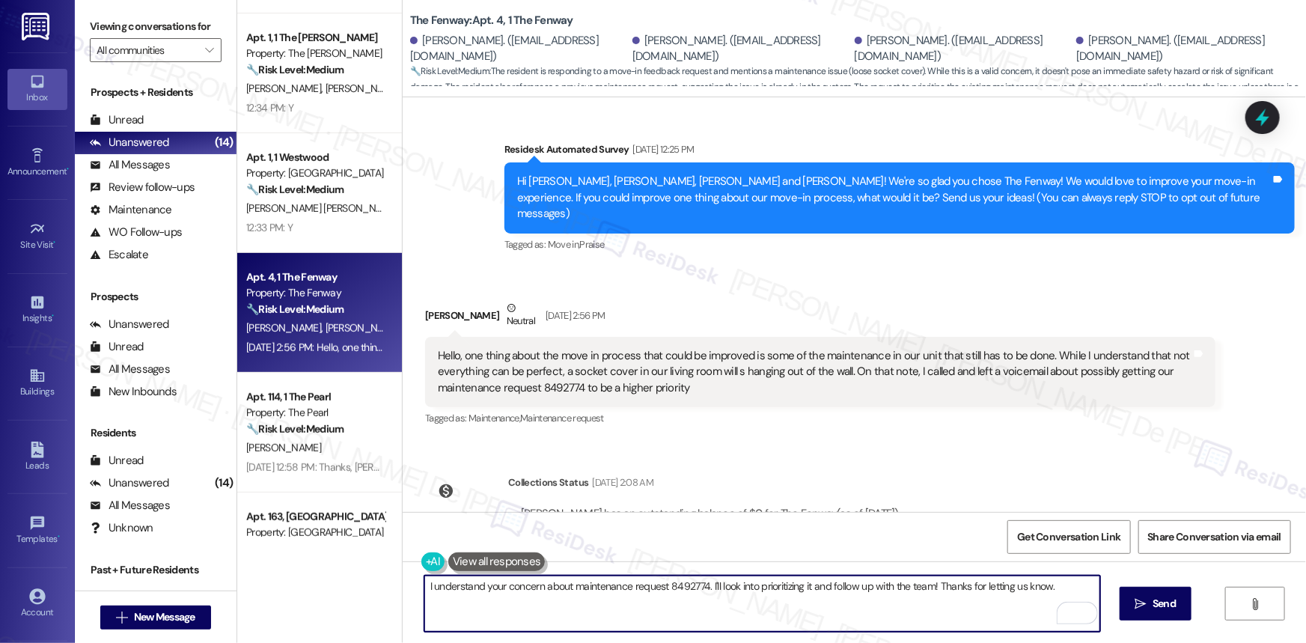
scroll to position [169, 0]
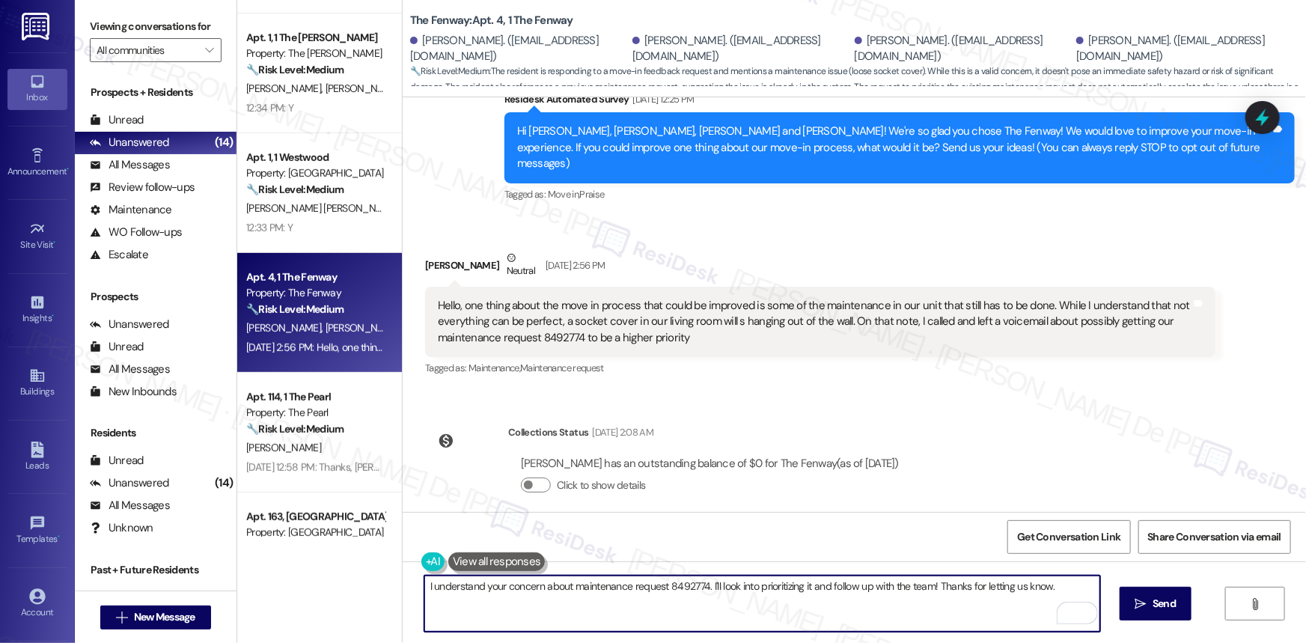
click at [1059, 584] on textarea "I understand your concern about maintenance request 8492774. I'll look into pri…" at bounding box center [762, 603] width 676 height 56
click at [780, 587] on textarea "I understand your concern about maintenance request 8492774. I'll look into pri…" at bounding box center [762, 603] width 676 height 56
click at [778, 586] on textarea "I understand your concern about maintenance request 8492774. I'll look into pri…" at bounding box center [762, 603] width 676 height 56
click at [777, 589] on textarea "I understand your concern about maintenance request 8492774. I'll look into pri…" at bounding box center [762, 603] width 676 height 56
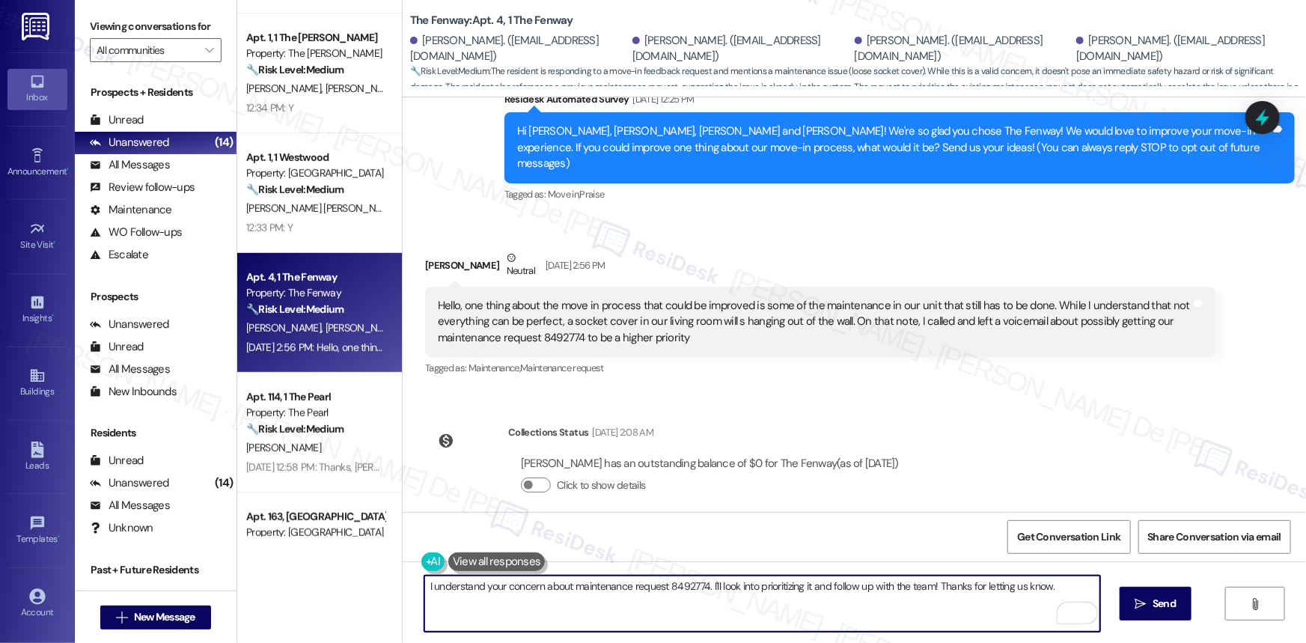
click at [777, 589] on textarea "I understand your concern about maintenance request 8492774. I'll look into pri…" at bounding box center [762, 603] width 676 height 56
click at [809, 586] on textarea "I understand your concern about maintenance request 8492774. I'll look into pri…" at bounding box center [762, 603] width 676 height 56
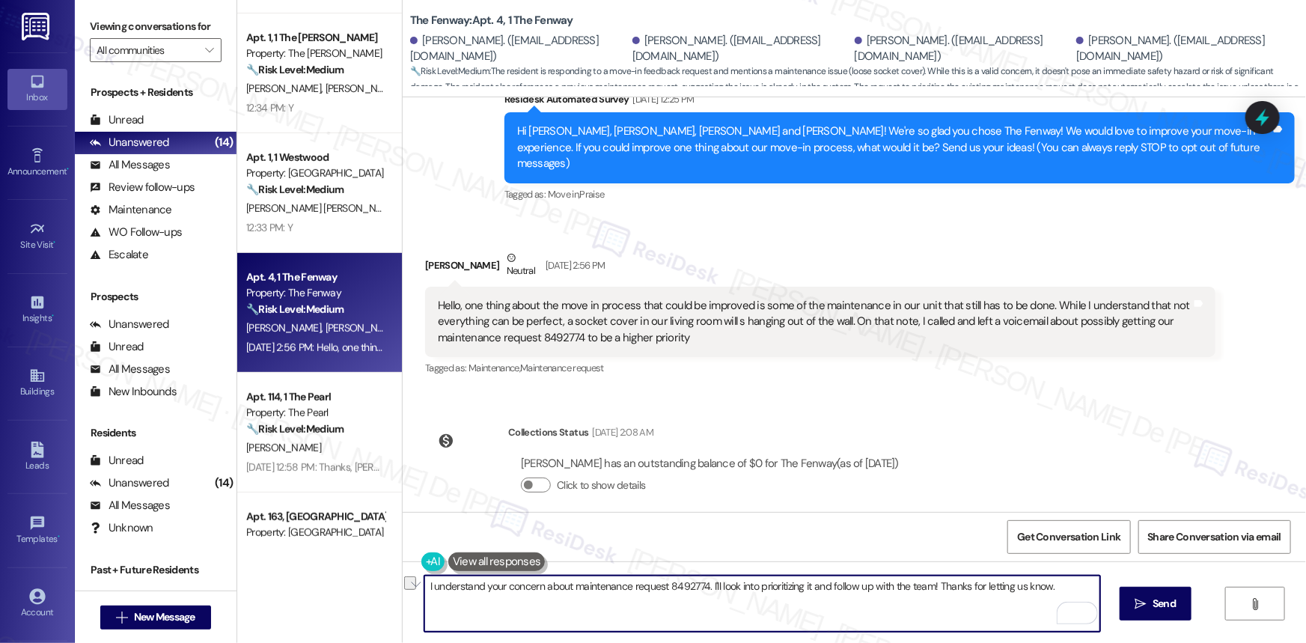
click at [767, 590] on textarea "I understand your concern about maintenance request 8492774. I'll look into pri…" at bounding box center [762, 603] width 676 height 56
click at [762, 579] on textarea "I understand your concern about maintenance request 8492774. I'll look into pri…" at bounding box center [762, 603] width 676 height 56
click at [977, 588] on textarea "I understand your concern about maintenance request 8492774. I'll look into it …" at bounding box center [762, 603] width 676 height 56
click at [1006, 585] on textarea "I understand your concern about maintenance request 8492774. I'll look into it …" at bounding box center [762, 603] width 676 height 56
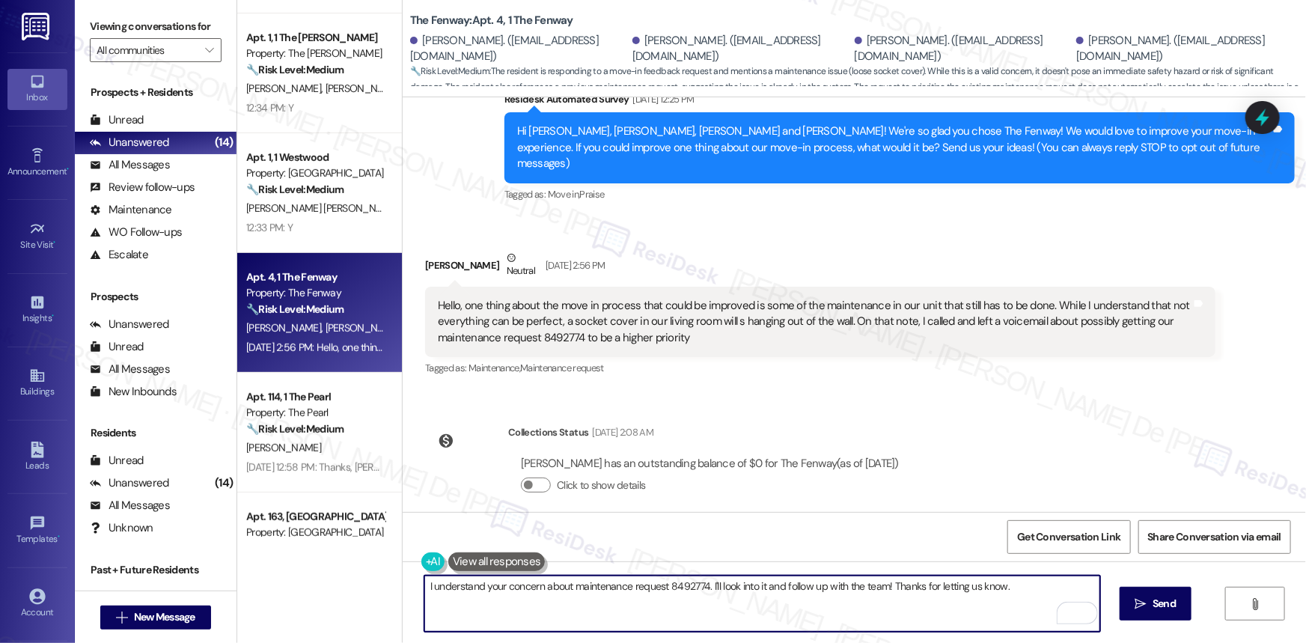
drag, startPoint x: 703, startPoint y: 607, endPoint x: 713, endPoint y: 607, distance: 9.7
click at [703, 607] on textarea "I understand your concern about maintenance request 8492774. I'll look into it …" at bounding box center [762, 603] width 676 height 56
click at [1049, 592] on textarea "I understand your concern about maintenance request 8492774. I'll look into it …" at bounding box center [762, 603] width 676 height 56
paste textarea "I’ll be glad to help with anything else you might need."
click at [652, 602] on textarea "I understand your concern about maintenance request 8492774. I'll look into it …" at bounding box center [762, 603] width 676 height 56
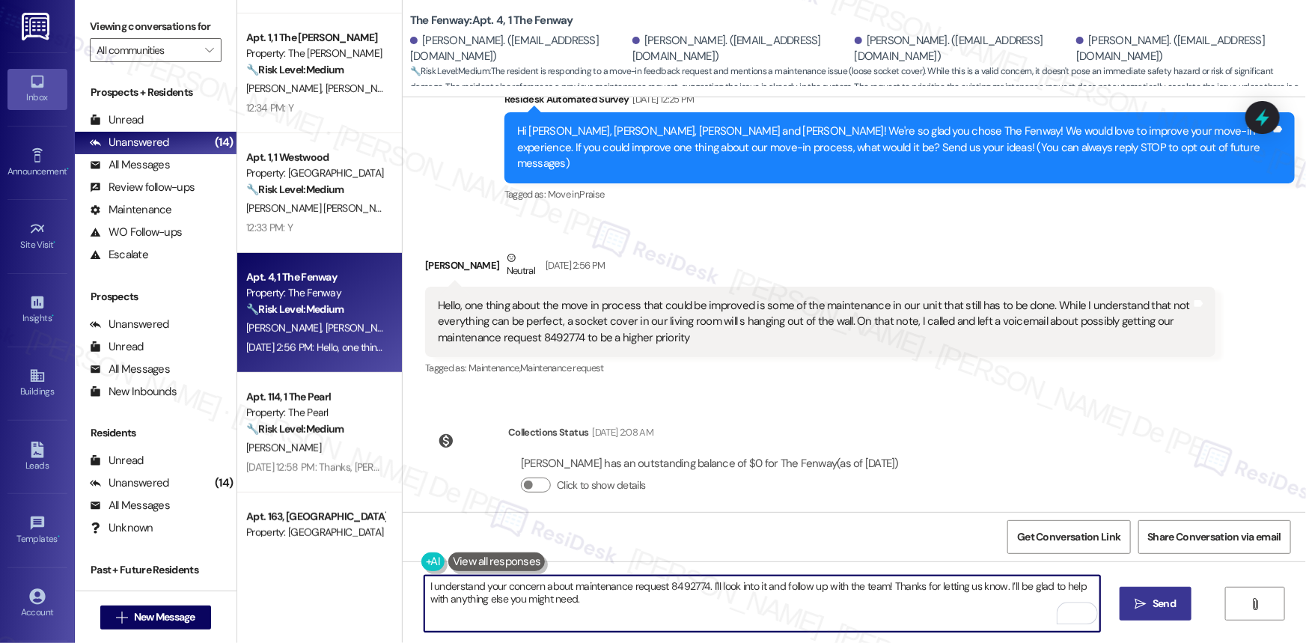
type textarea "I understand your concern about maintenance request 8492774. I'll look into it …"
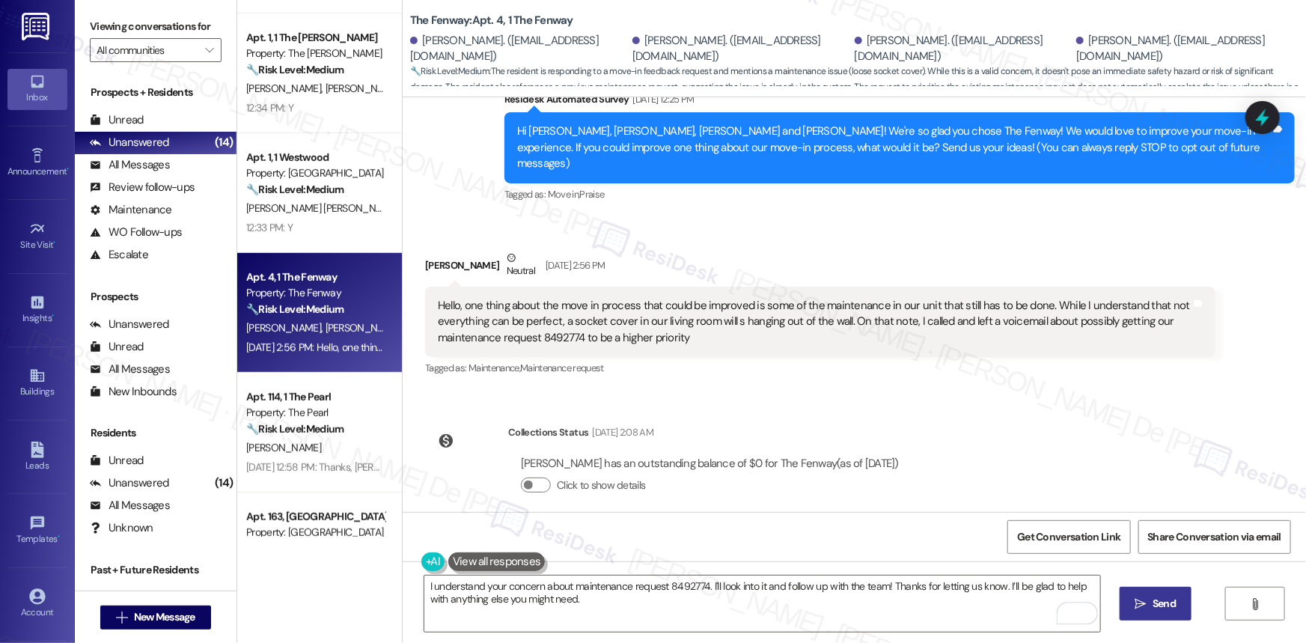
click at [1150, 599] on span "Send" at bounding box center [1163, 604] width 29 height 16
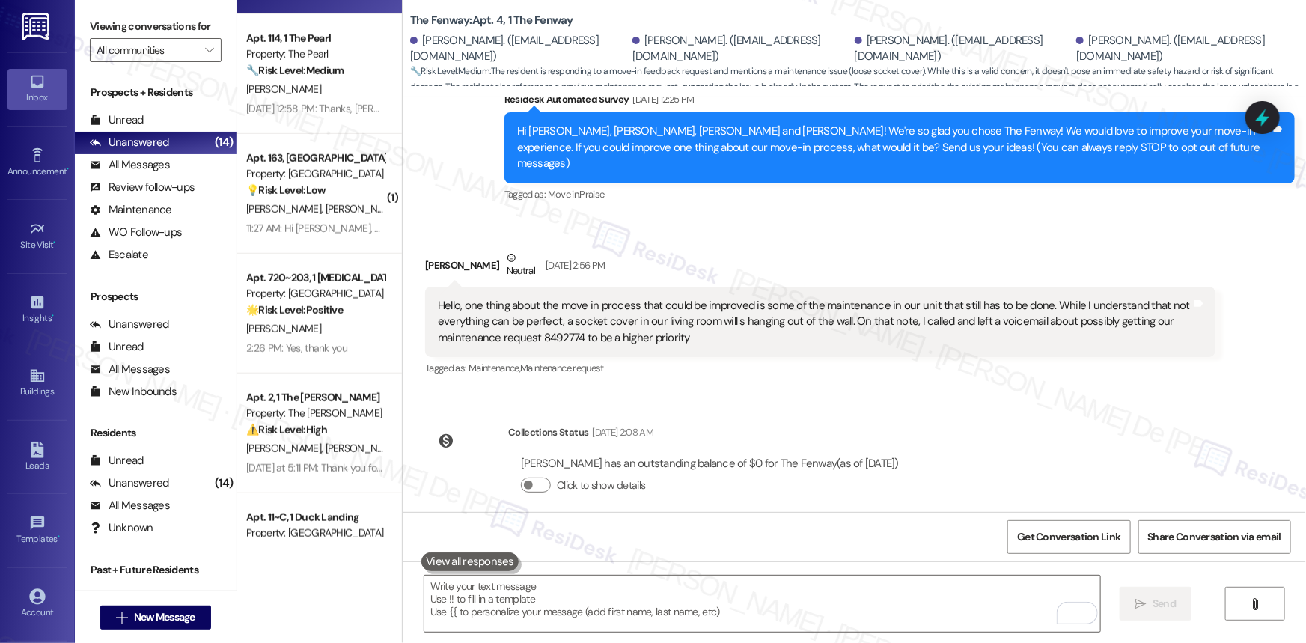
scroll to position [680, 0]
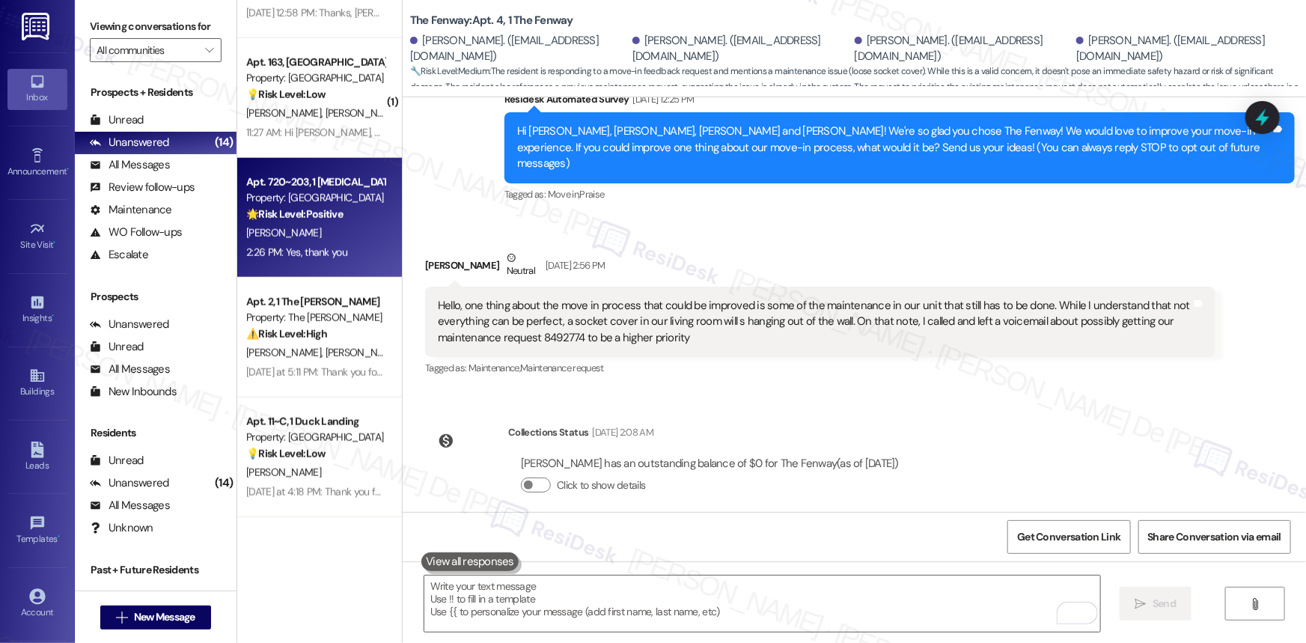
click at [309, 245] on div "2:26 PM: Yes, thank you 2:26 PM: Yes, thank you" at bounding box center [296, 251] width 101 height 13
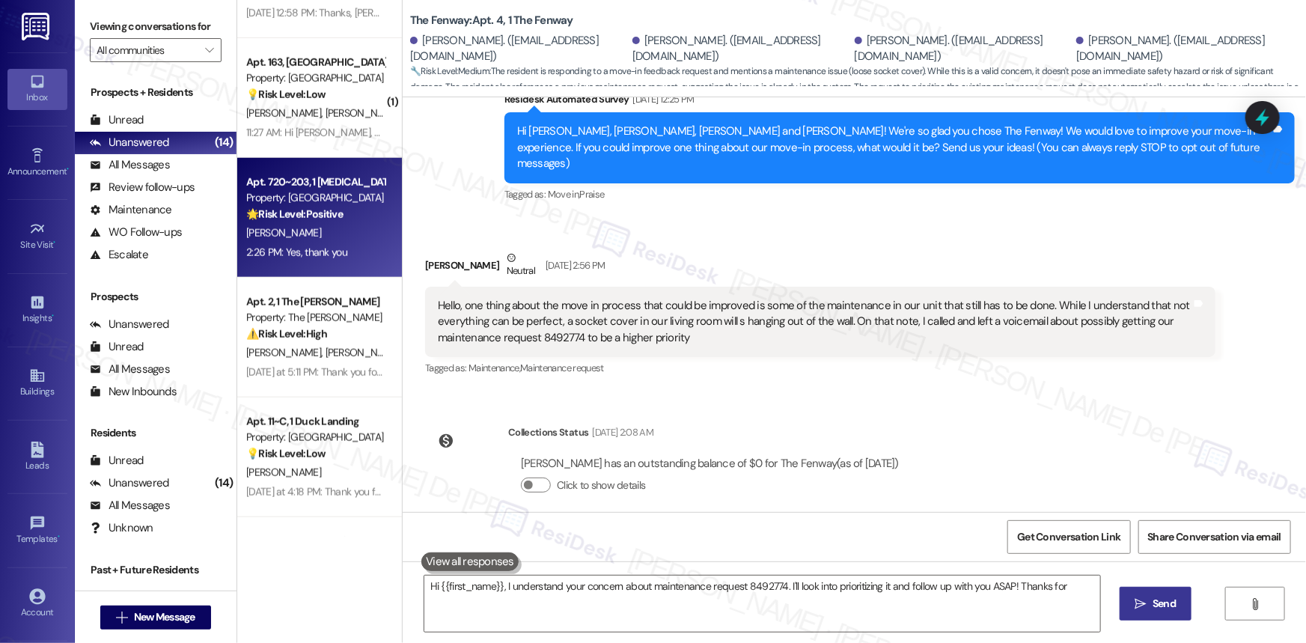
type textarea "Hi {{first_name}}, I understand your concern about maintenance request 8492774.…"
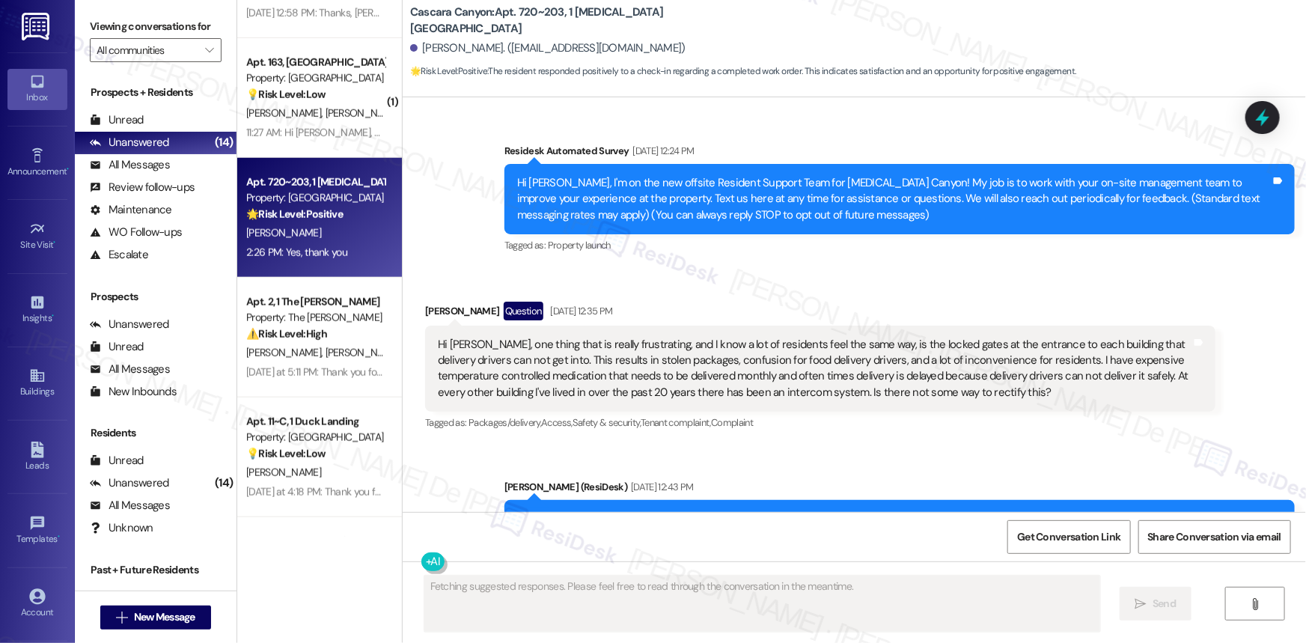
scroll to position [13644, 0]
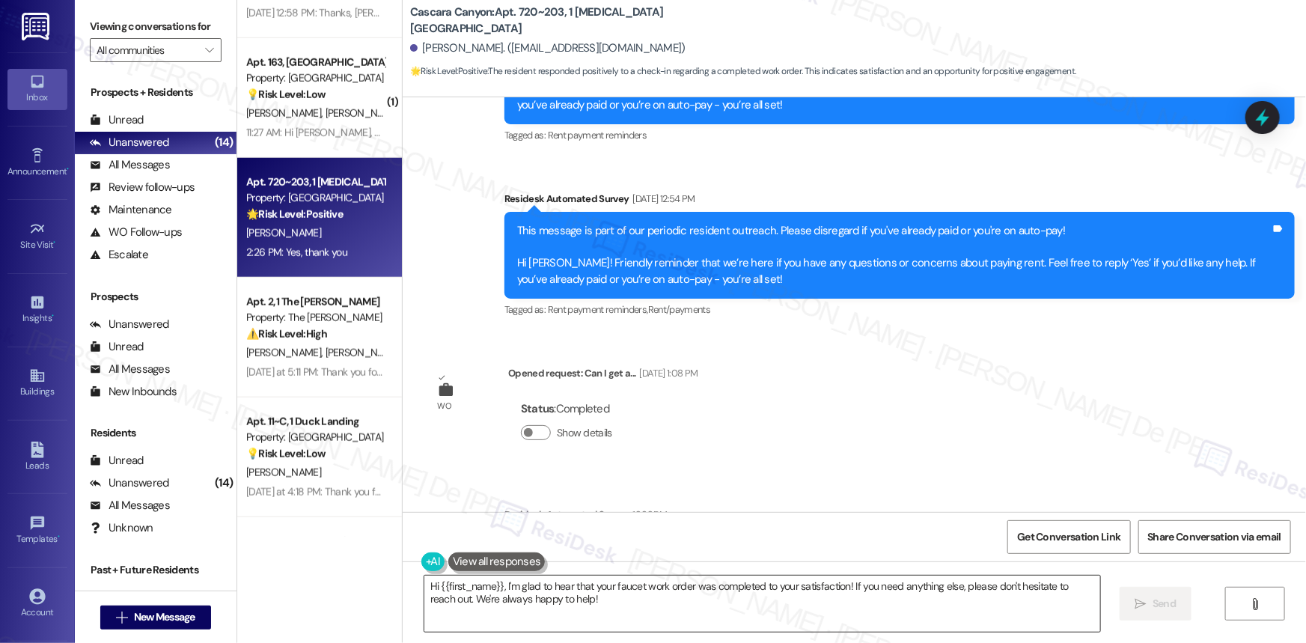
click at [789, 602] on textarea "Hi {{first_name}}, I'm glad to hear that your faucet work order was completed t…" at bounding box center [762, 603] width 676 height 56
drag, startPoint x: 752, startPoint y: 616, endPoint x: 760, endPoint y: 616, distance: 8.3
click at [752, 616] on textarea "Hi {{first_name}}, I'm glad to hear that your faucet work order was completed t…" at bounding box center [762, 603] width 676 height 56
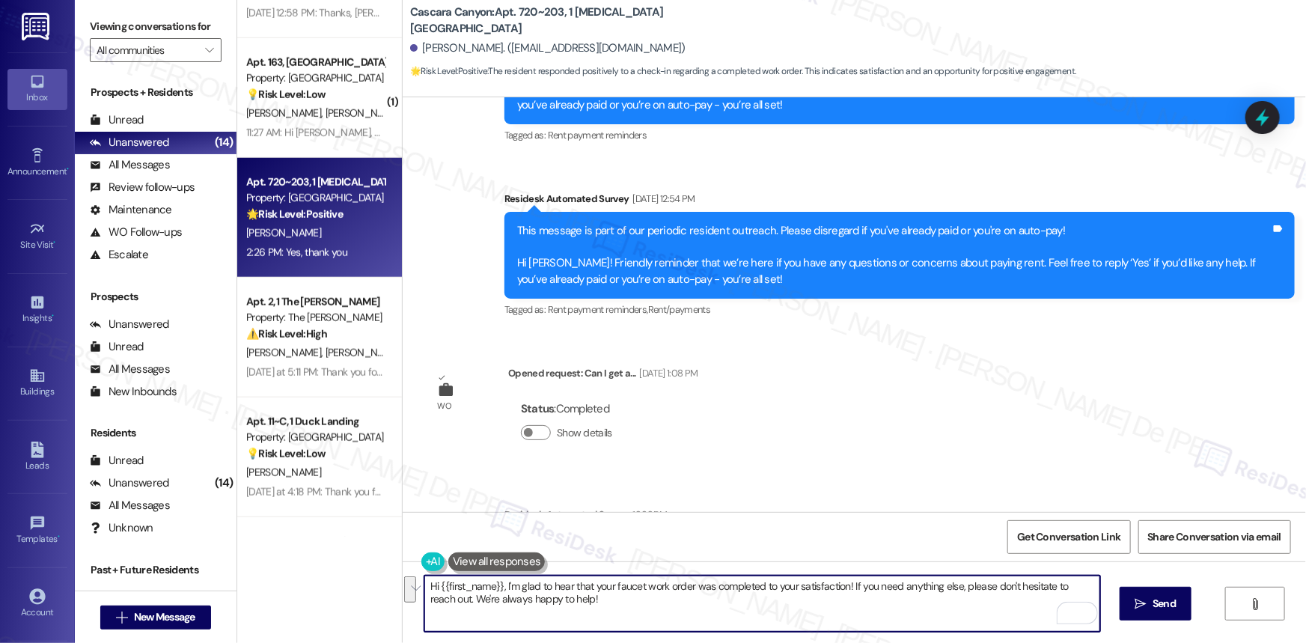
drag, startPoint x: 845, startPoint y: 587, endPoint x: 883, endPoint y: 619, distance: 49.3
click at [883, 619] on textarea "Hi {{first_name}}, I'm glad to hear that your faucet work order was completed t…" at bounding box center [762, 603] width 676 height 56
paste textarea "We'd also love to hear your thoughts. Has {{property}} lived up to your expecta…"
type textarea "Hi {{first_name}}, I'm glad to hear that your faucet work order was completed t…"
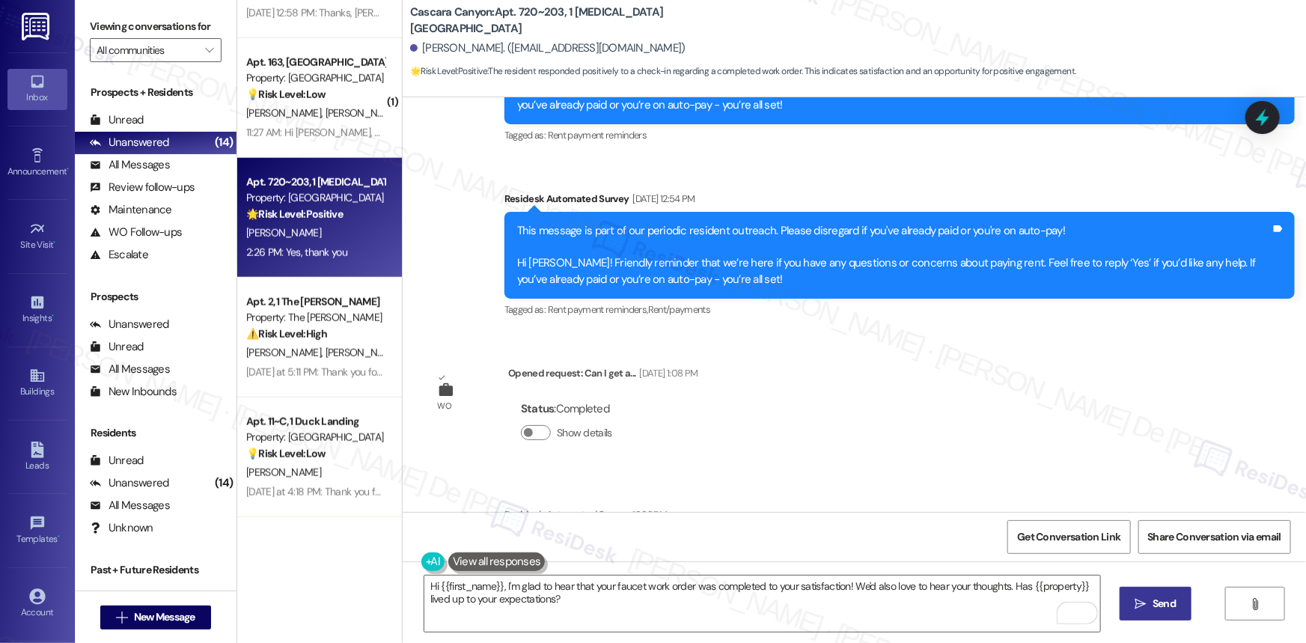
click at [1161, 599] on span "Send" at bounding box center [1163, 604] width 23 height 16
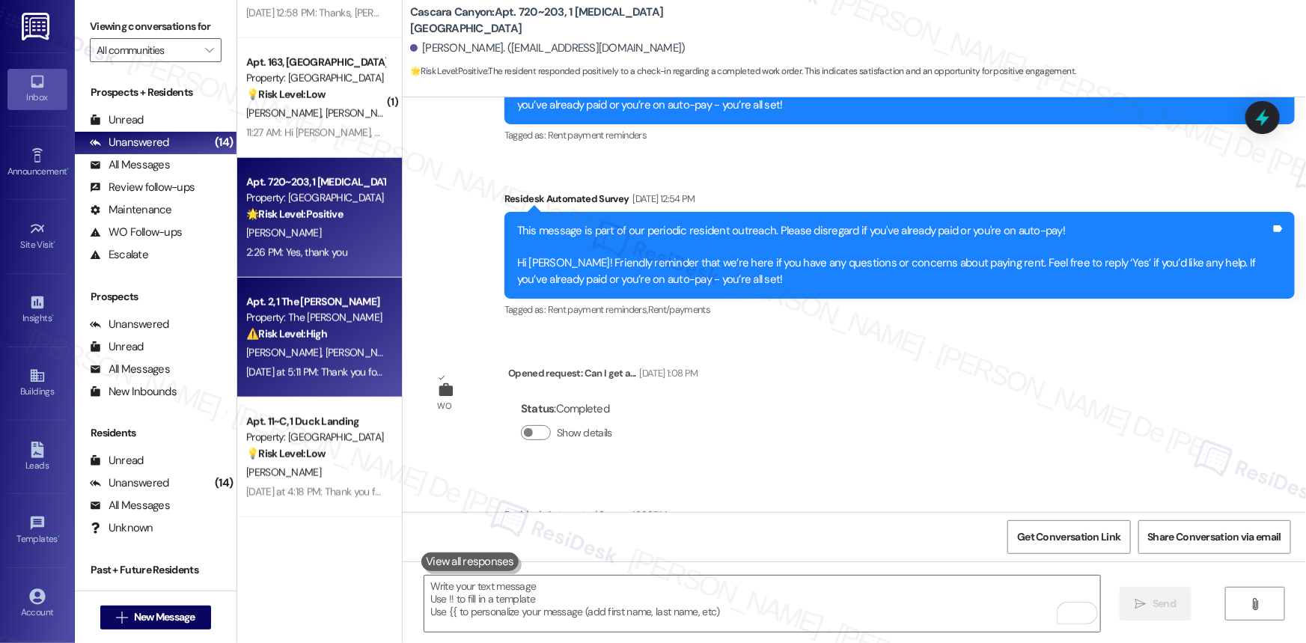
click at [293, 368] on div "Yesterday at 5:11 PM: Thank you for your message. Our offices are currently clo…" at bounding box center [701, 371] width 911 height 13
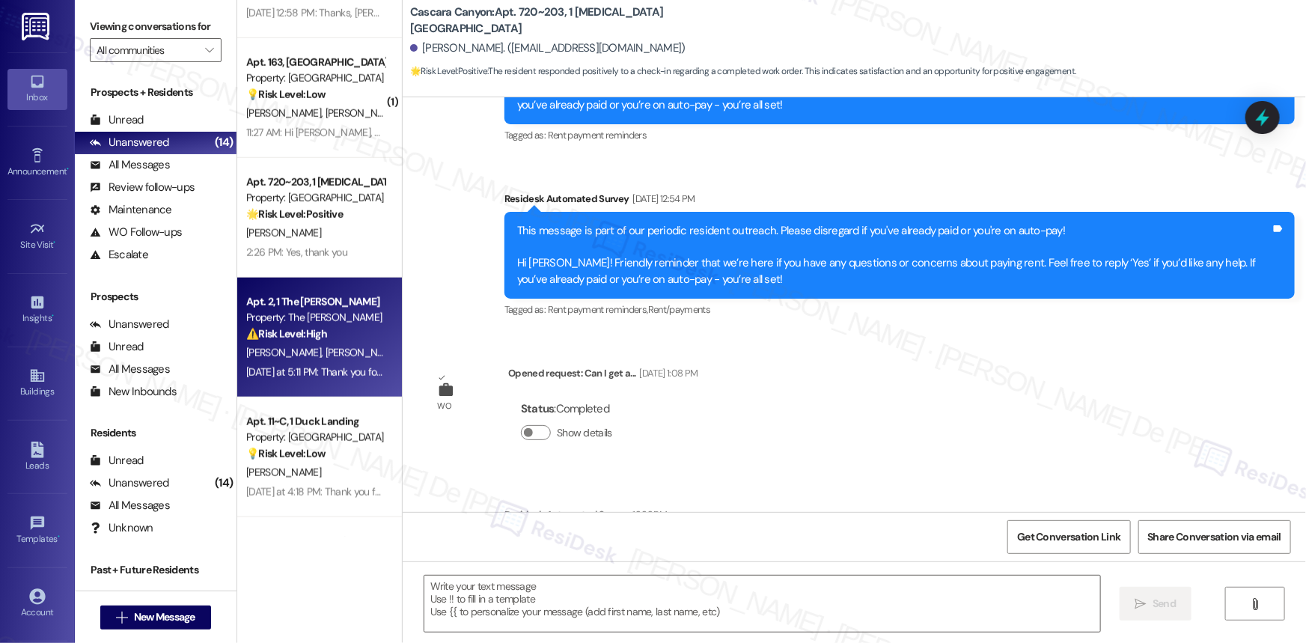
type textarea "Fetching suggested responses. Please feel free to read through the conversation…"
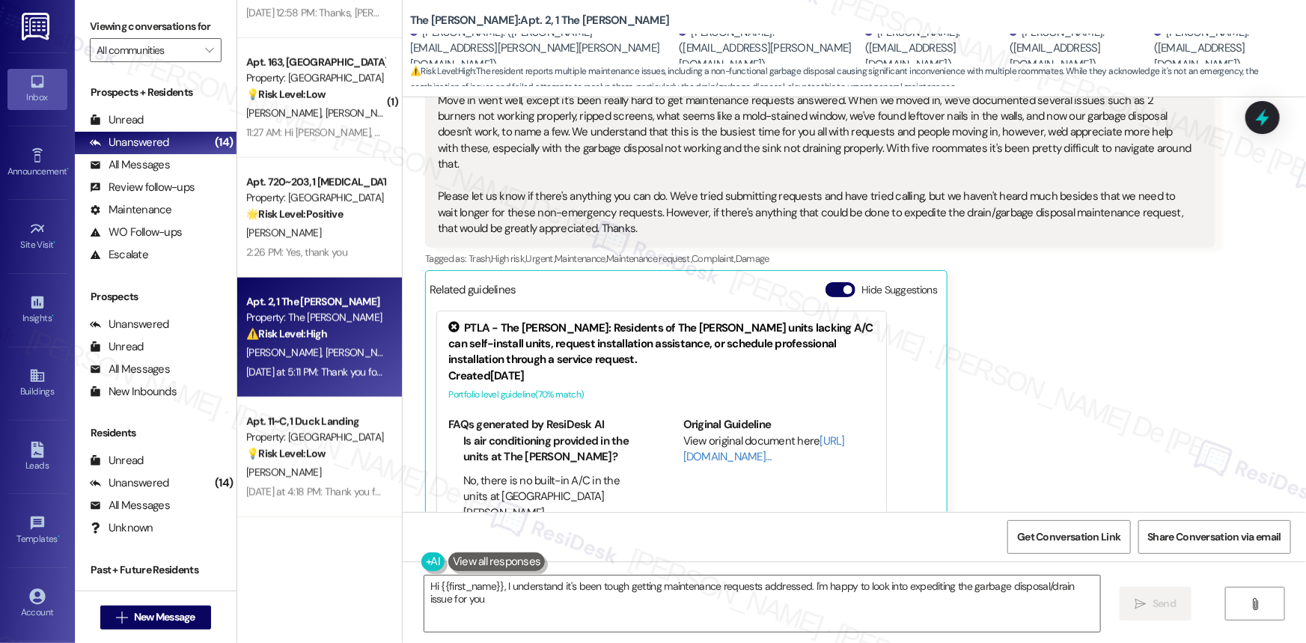
scroll to position [527, 0]
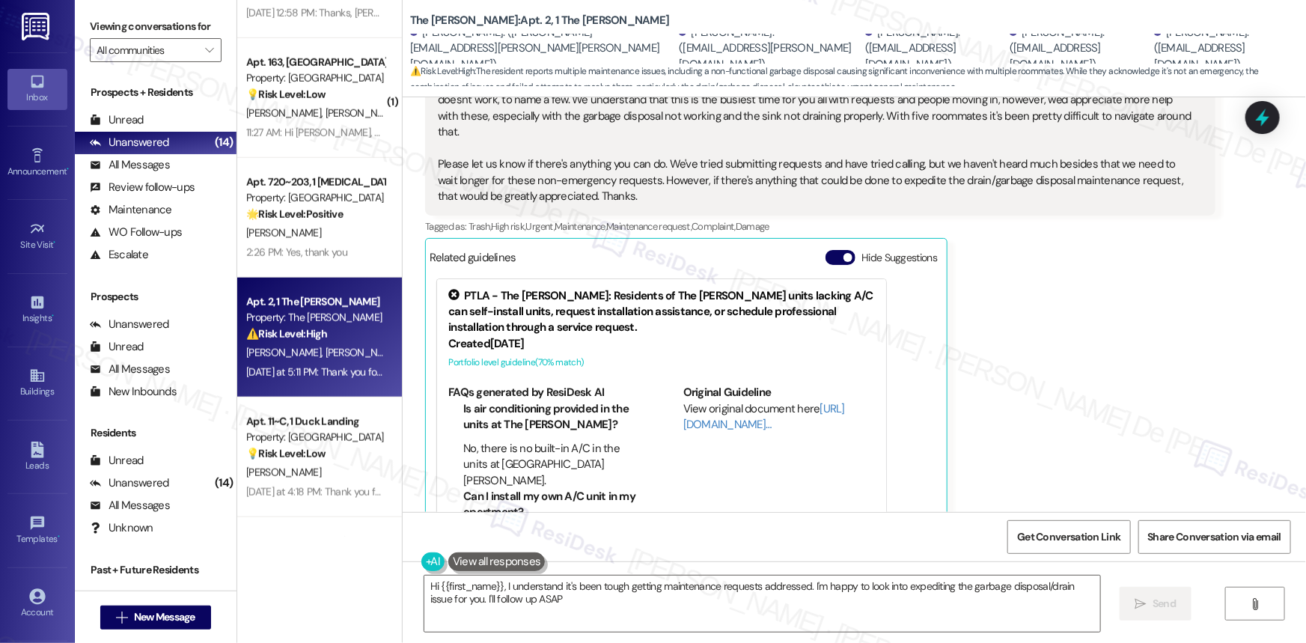
type textarea "Hi {{first_name}}, I understand it's been tough getting maintenance requests ad…"
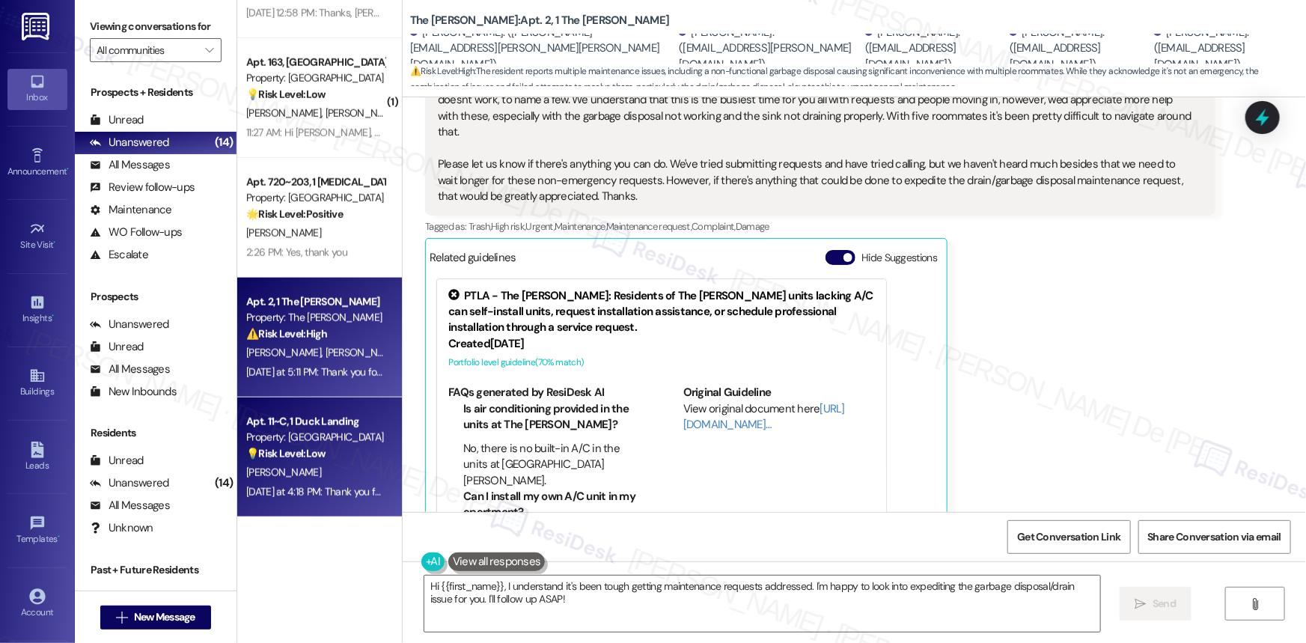
click at [251, 434] on div "Property: [GEOGRAPHIC_DATA]" at bounding box center [315, 437] width 138 height 16
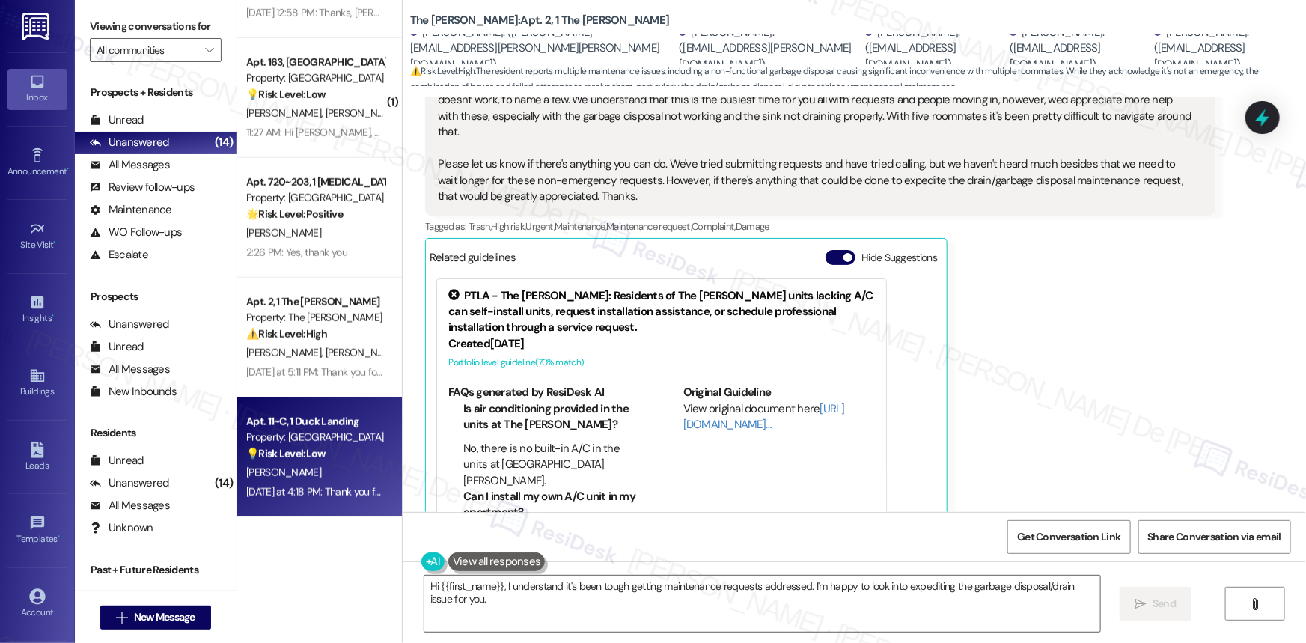
type textarea "Hi {{first_name}}, I understand it's been tough getting maintenance requests ad…"
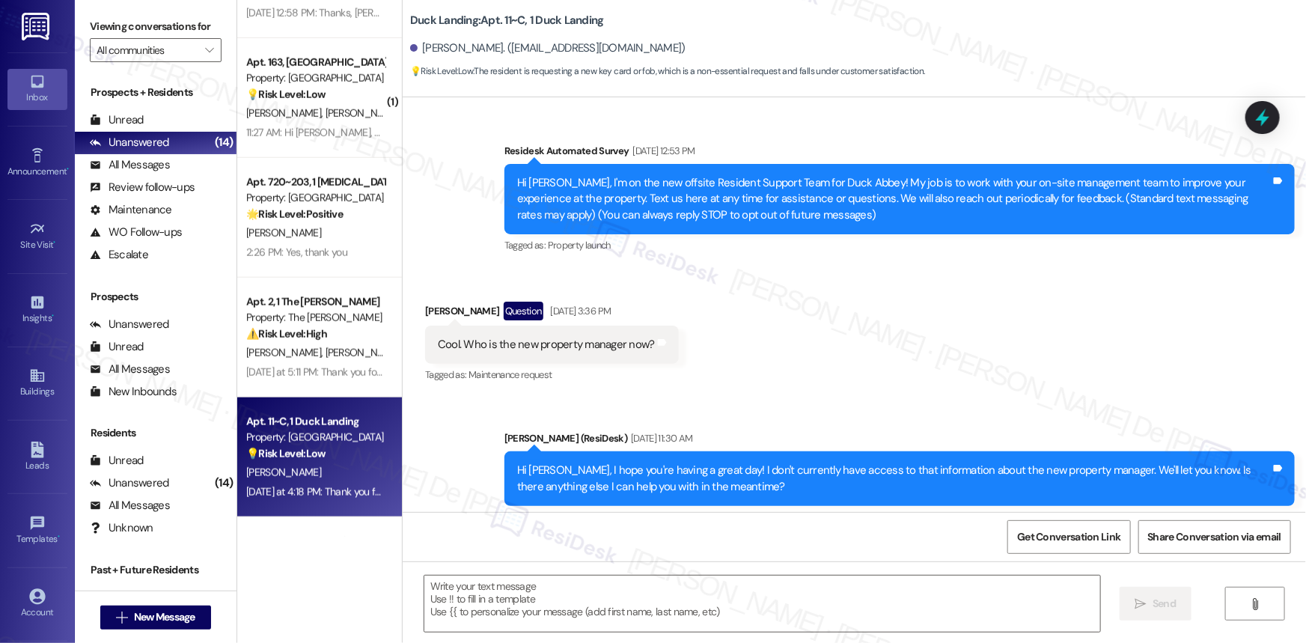
scroll to position [10799, 0]
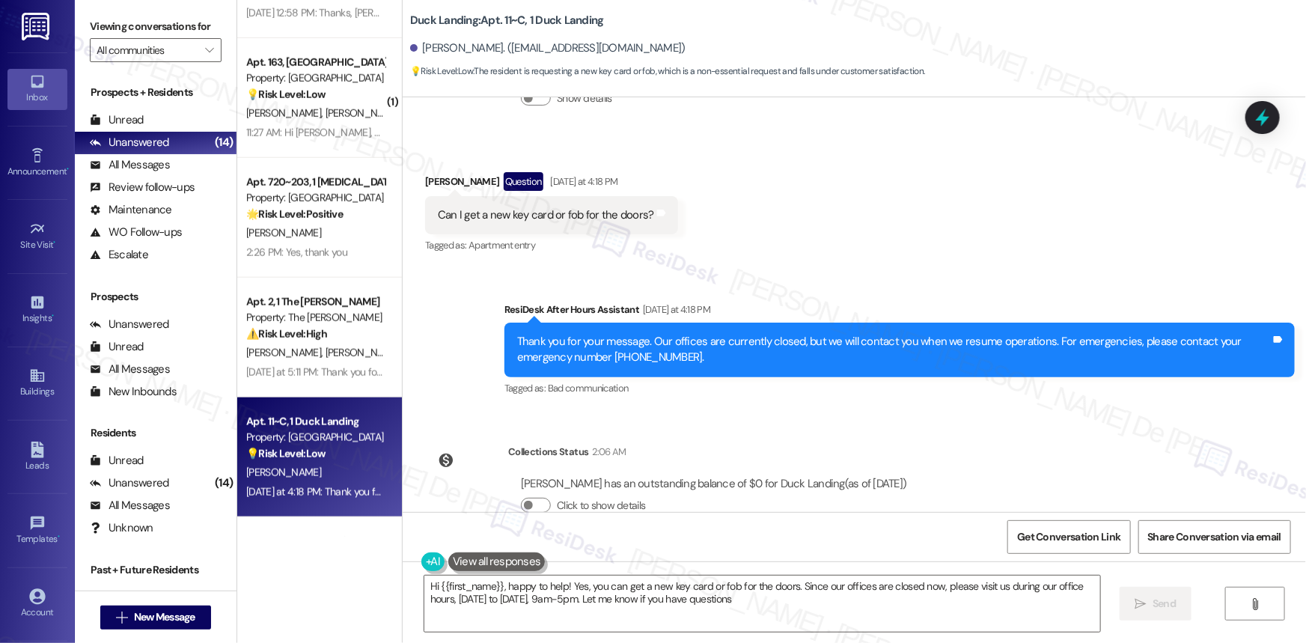
type textarea "Hi {{first_name}}, happy to help! Yes, you can get a new key card or fob for th…"
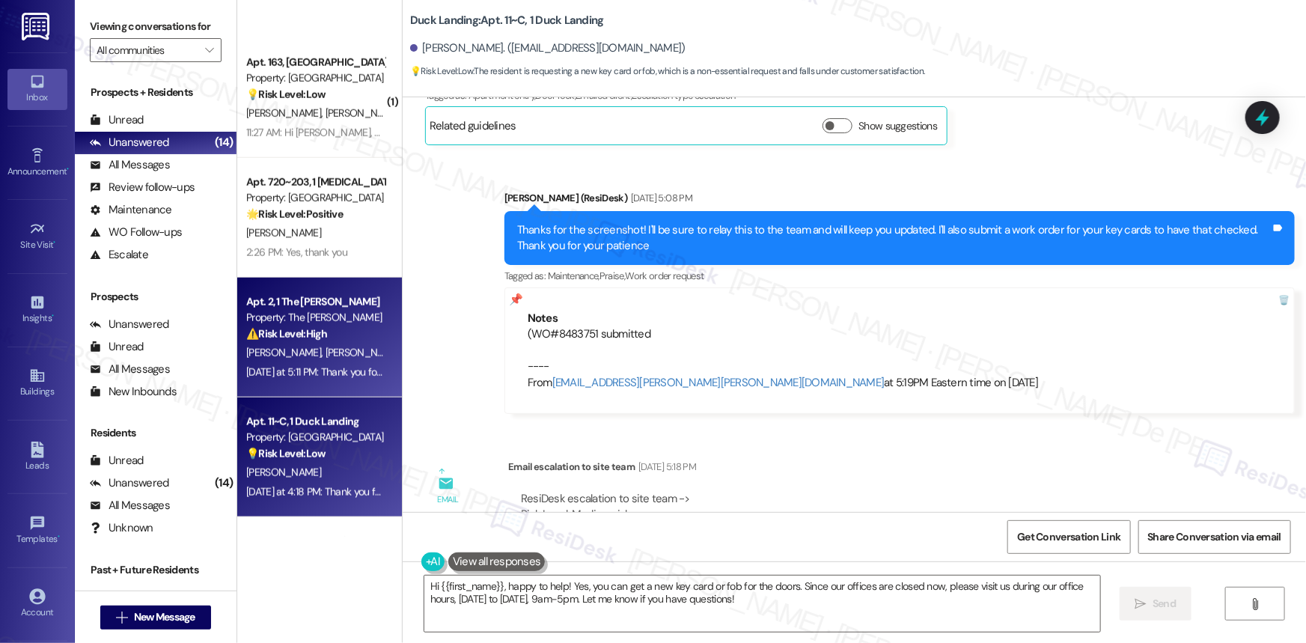
scroll to position [1139, 0]
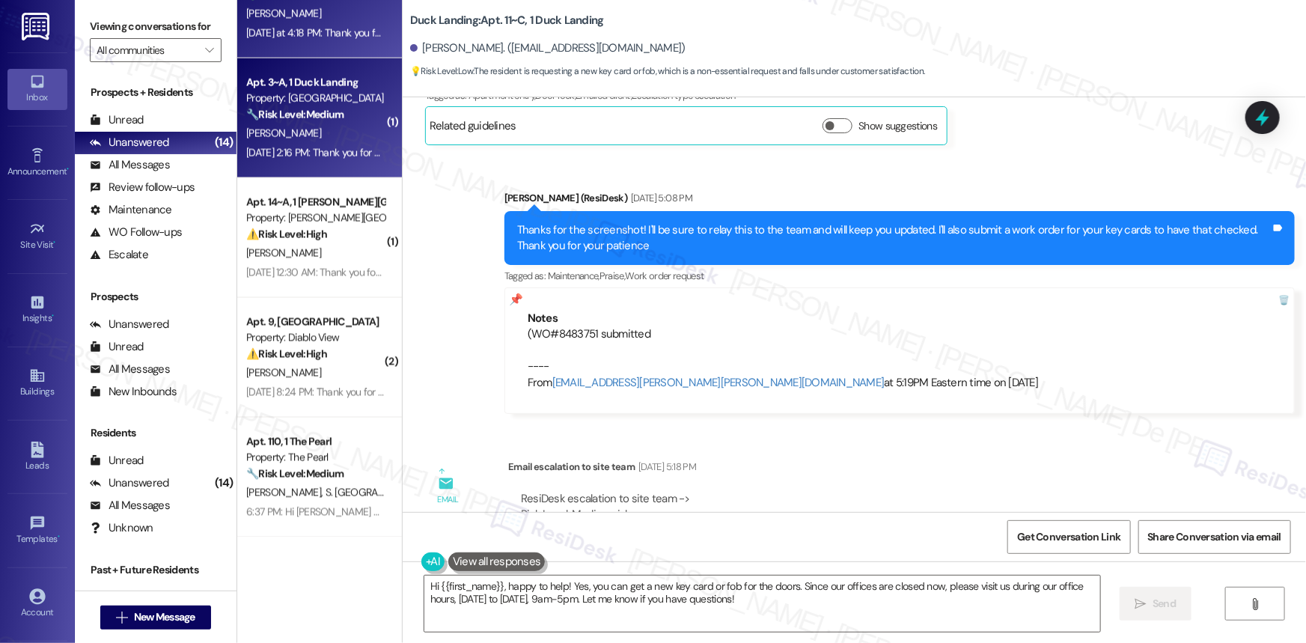
click at [315, 140] on div "[PERSON_NAME]" at bounding box center [315, 133] width 141 height 19
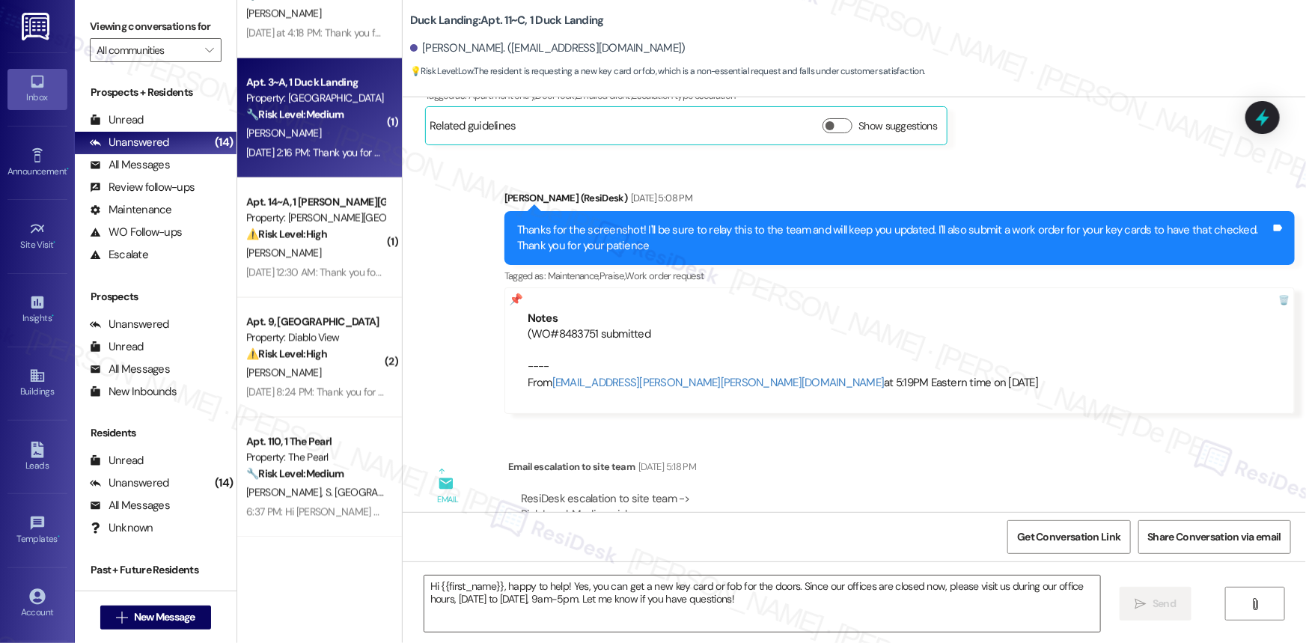
type textarea "Fetching suggested responses. Please feel free to read through the conversation…"
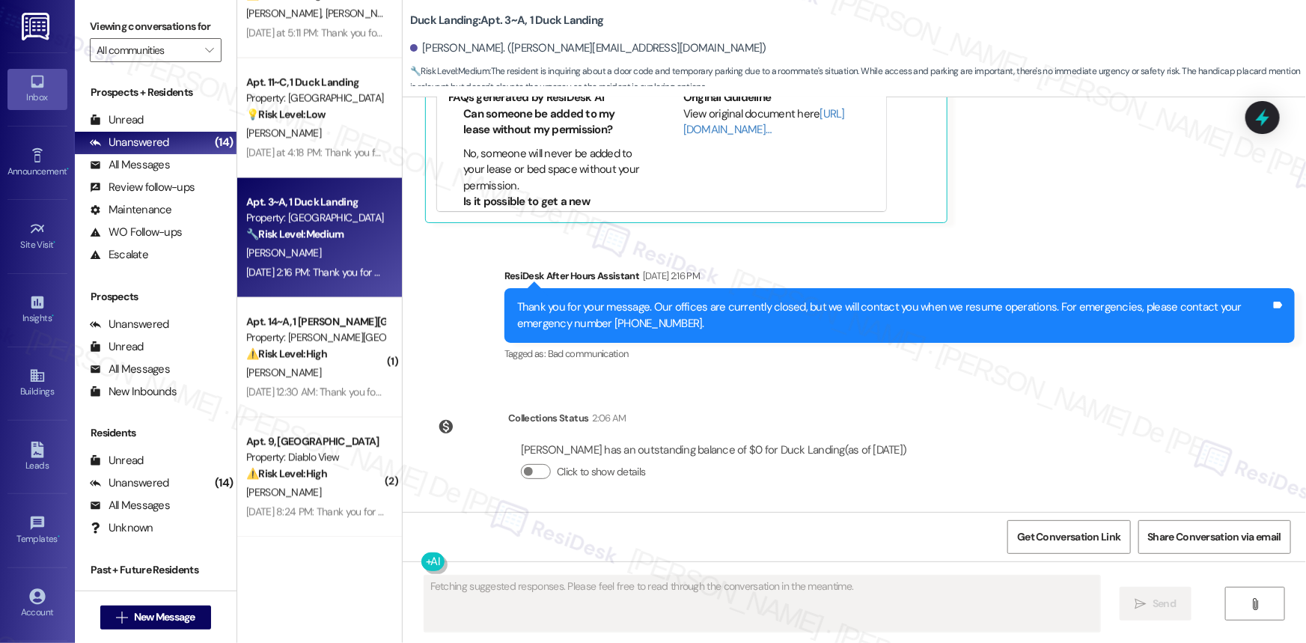
scroll to position [5322, 0]
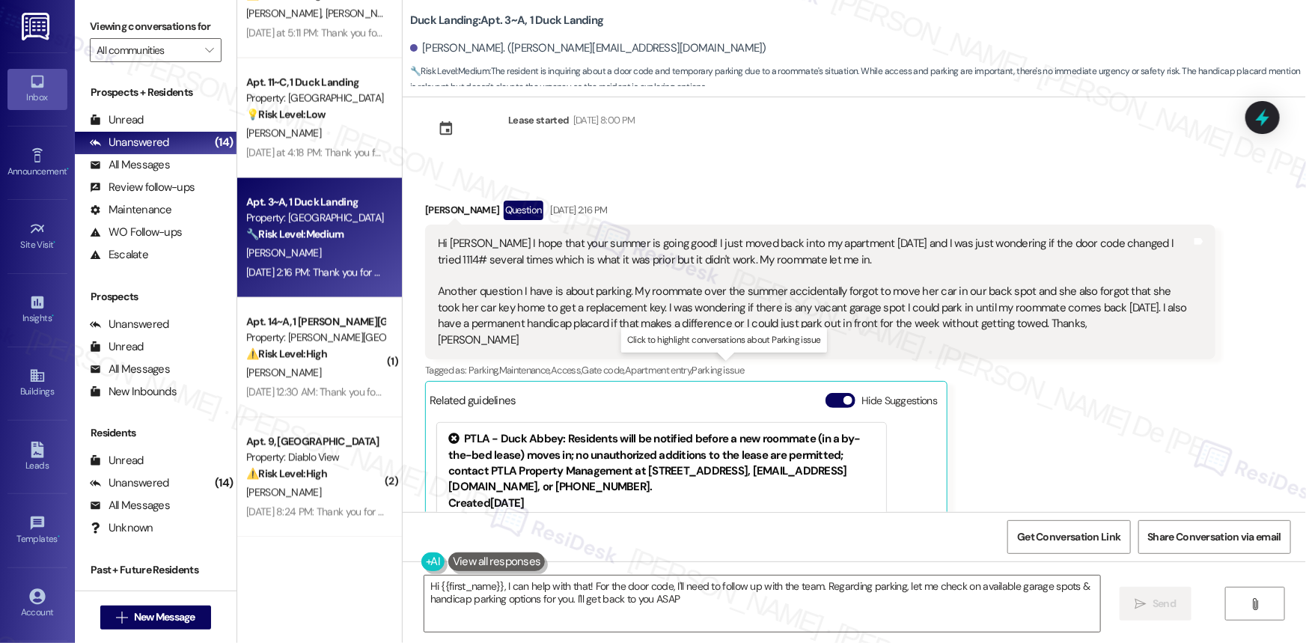
type textarea "Hi {{first_name}}, I can help with that! For the door code, I'll need to follow…"
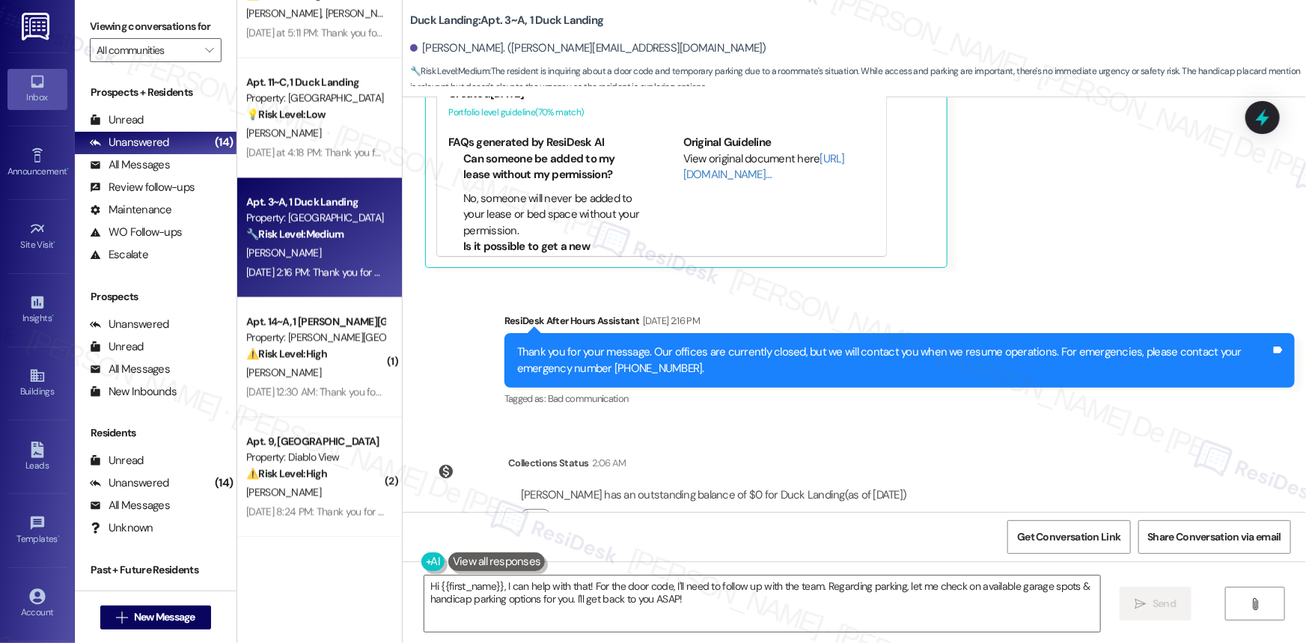
scroll to position [5776, 0]
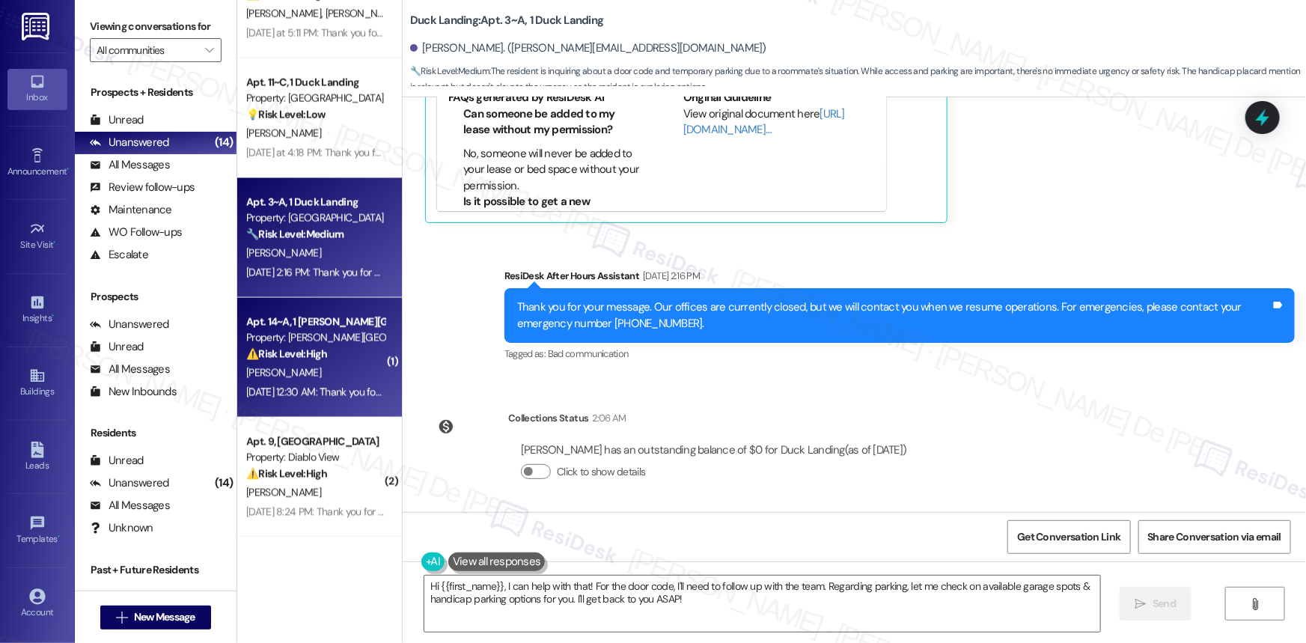
click at [316, 356] on strong "⚠️ Risk Level: High" at bounding box center [286, 353] width 81 height 13
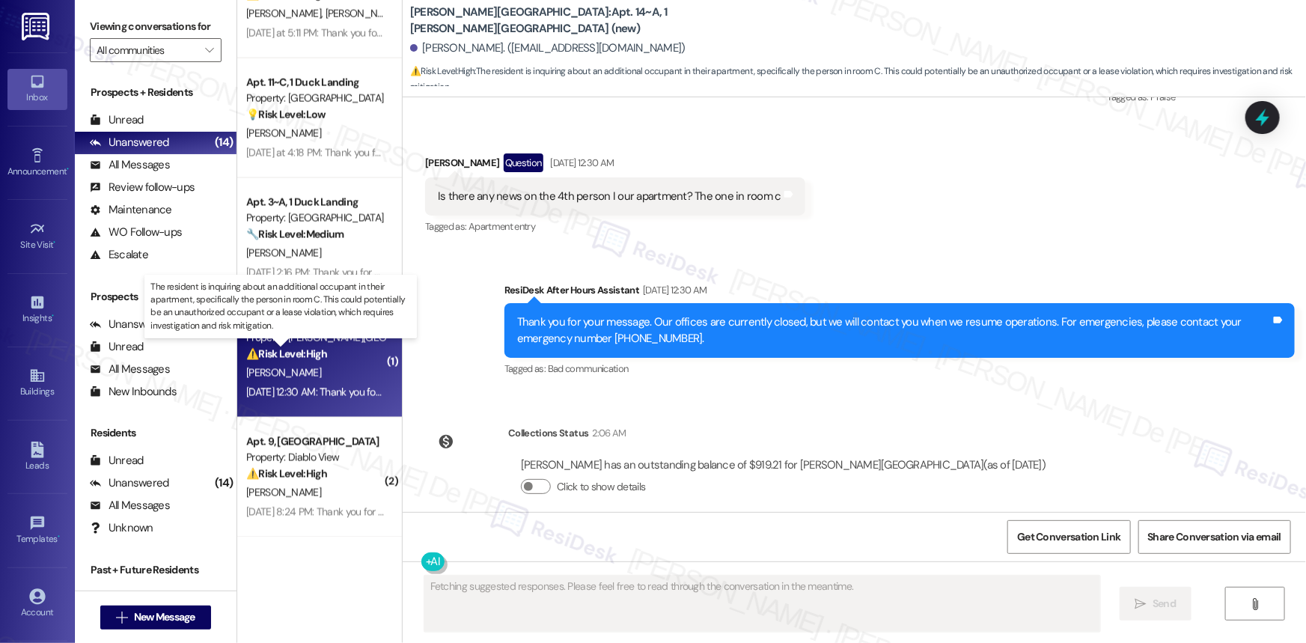
scroll to position [780, 0]
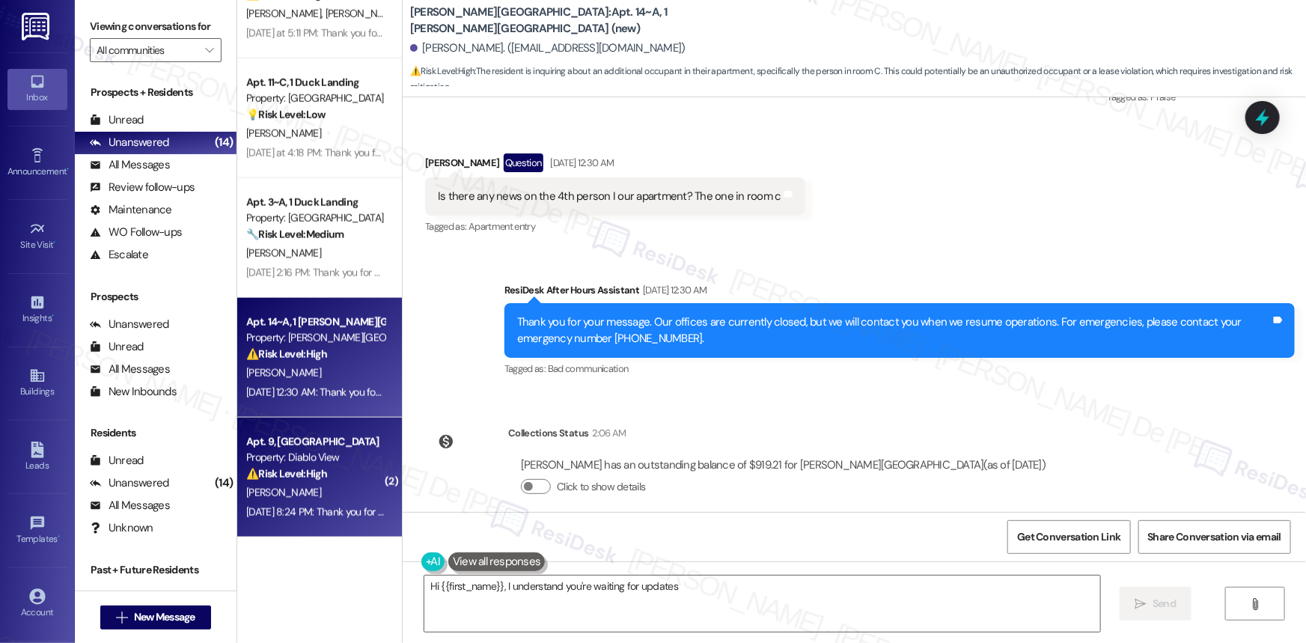
type textarea "Hi {{first_name}}, I understand you're waiting for updates on"
click at [292, 431] on div "Apt. 9, Villa Diablo Diablo View Apartments Property: Diablo View ⚠️ Risk Level…" at bounding box center [319, 477] width 165 height 120
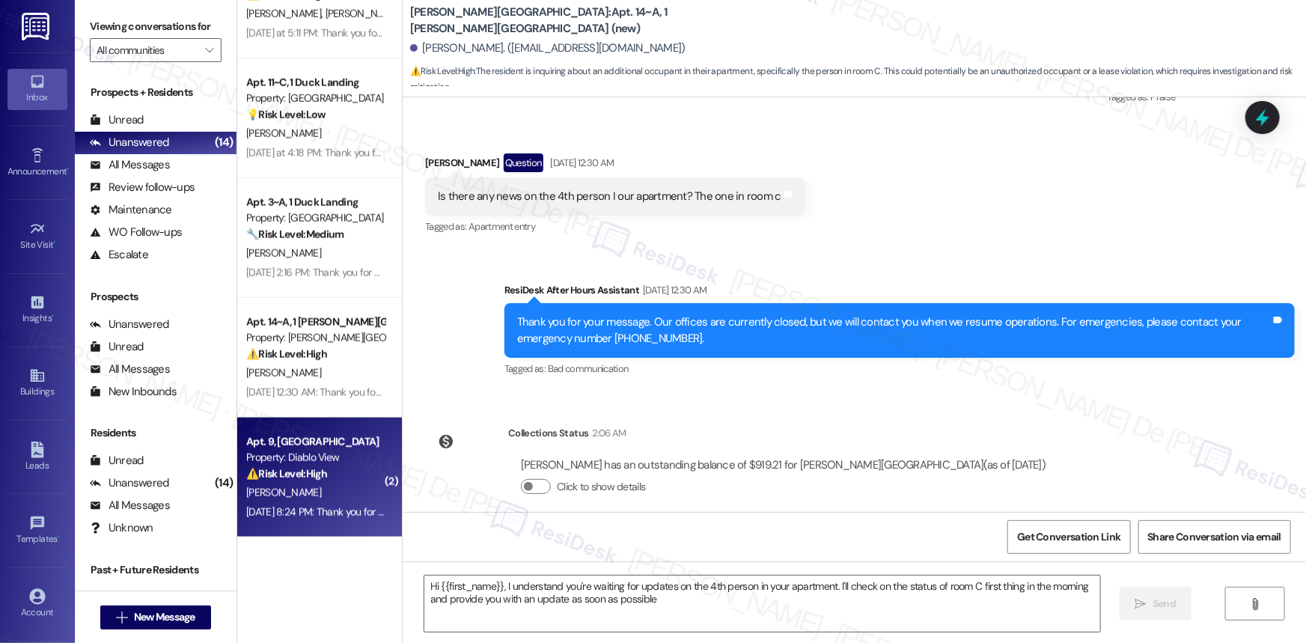
type textarea "Hi {{first_name}}, I understand you're waiting for updates on the 4th person in…"
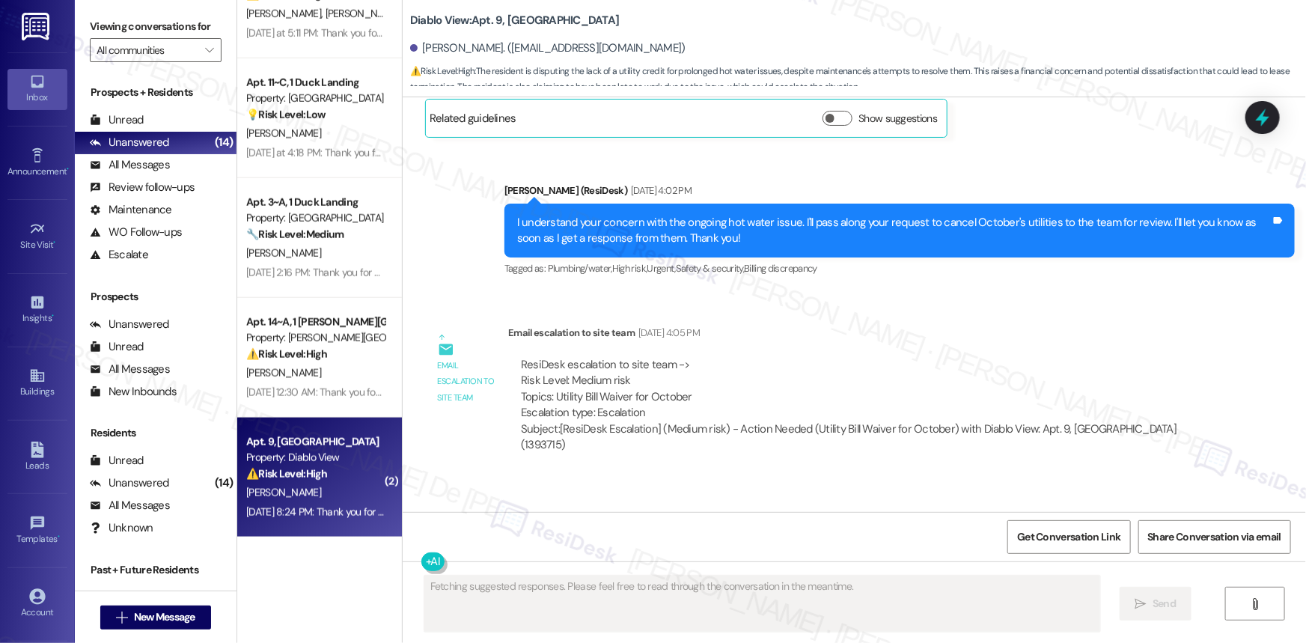
scroll to position [4689, 0]
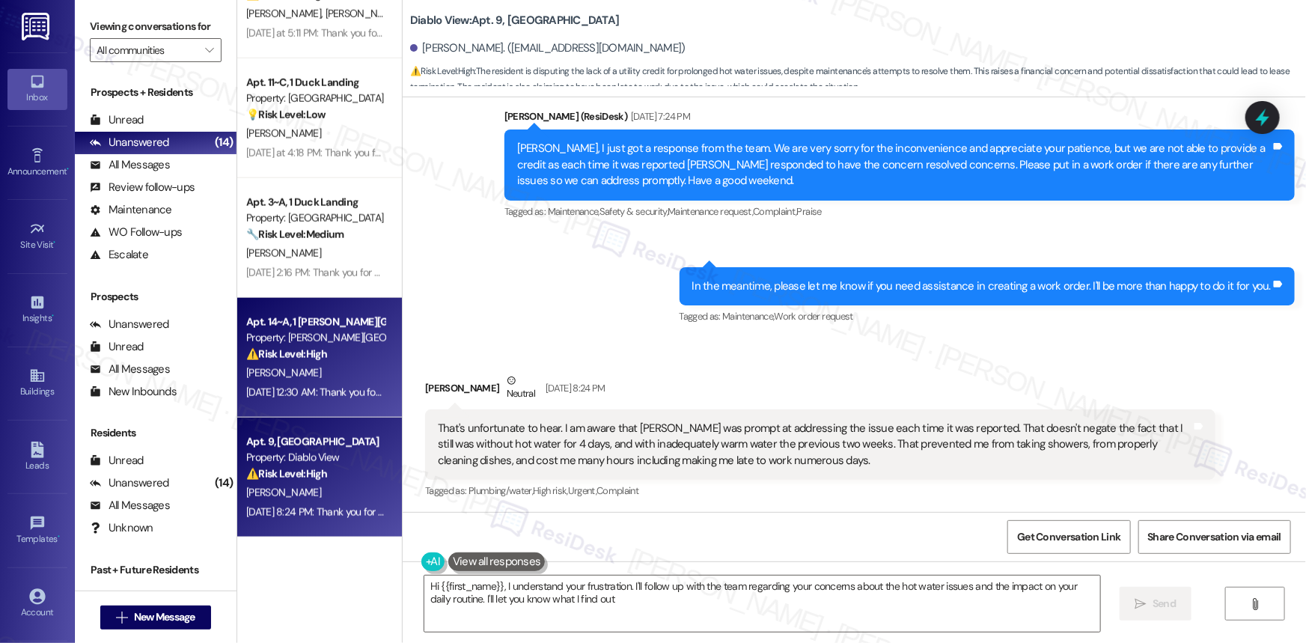
type textarea "Hi {{first_name}}, I understand your frustration. I'll follow up with the team …"
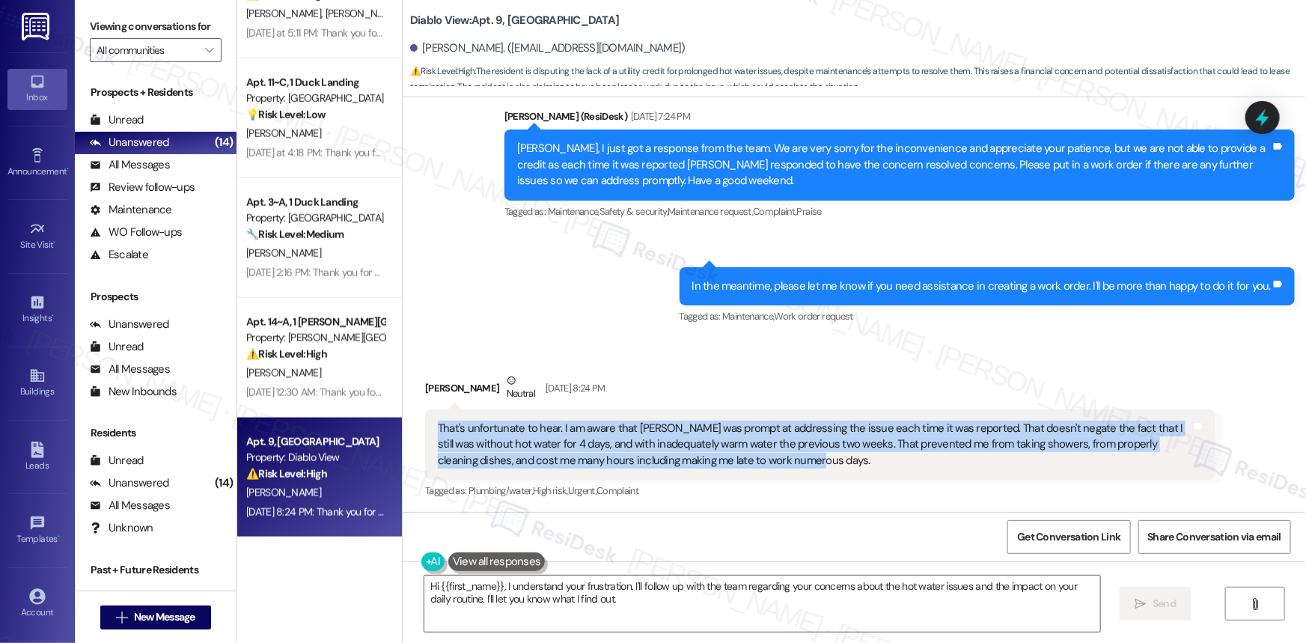
drag, startPoint x: 756, startPoint y: 460, endPoint x: 430, endPoint y: 427, distance: 327.1
click at [438, 427] on div "That's unfortunate to hear. I am aware that Cole was prompt at addressing the i…" at bounding box center [814, 444] width 753 height 48
copy div "That's unfortunate to hear. I am aware that Cole was prompt at addressing the i…"
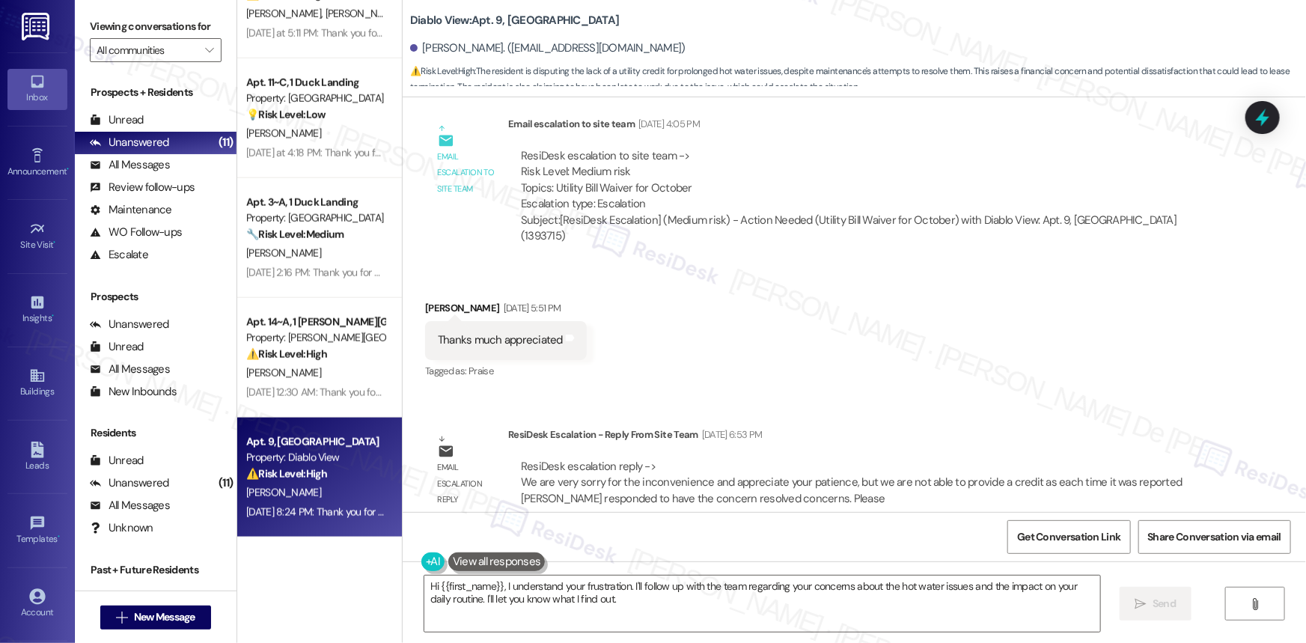
scroll to position [4462, 0]
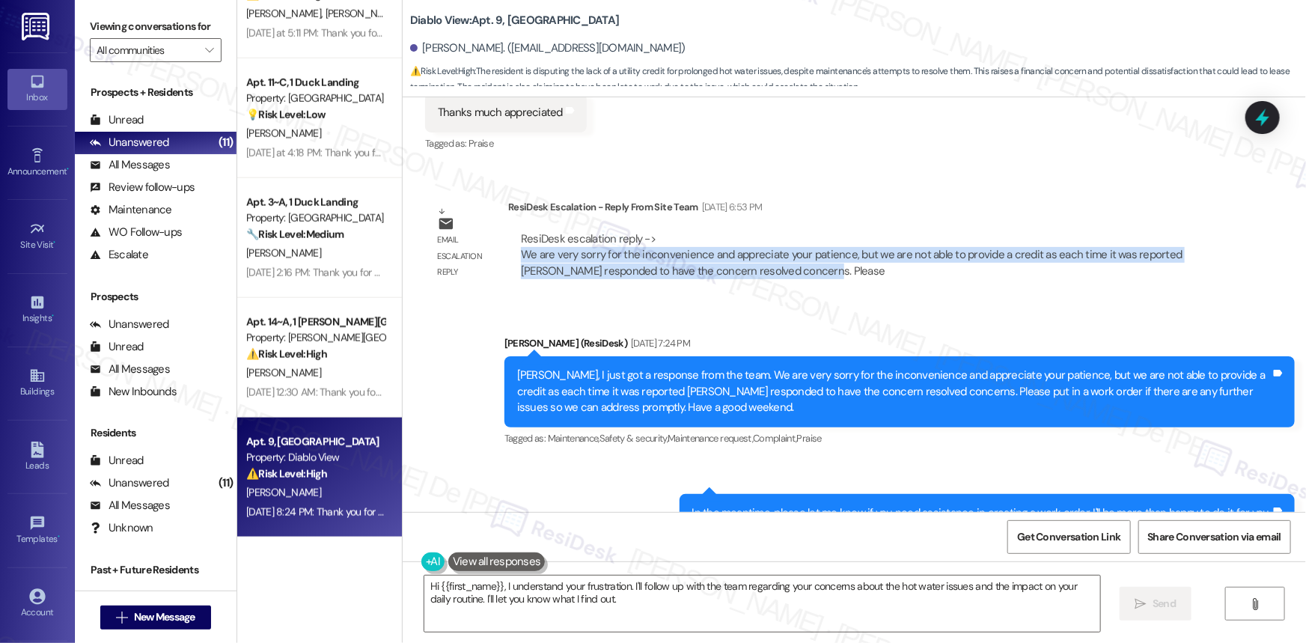
drag, startPoint x: 784, startPoint y: 278, endPoint x: 512, endPoint y: 258, distance: 273.0
click at [509, 258] on div "ResiDesk escalation reply -> We are very sorry for the inconvenience and apprec…" at bounding box center [861, 255] width 707 height 70
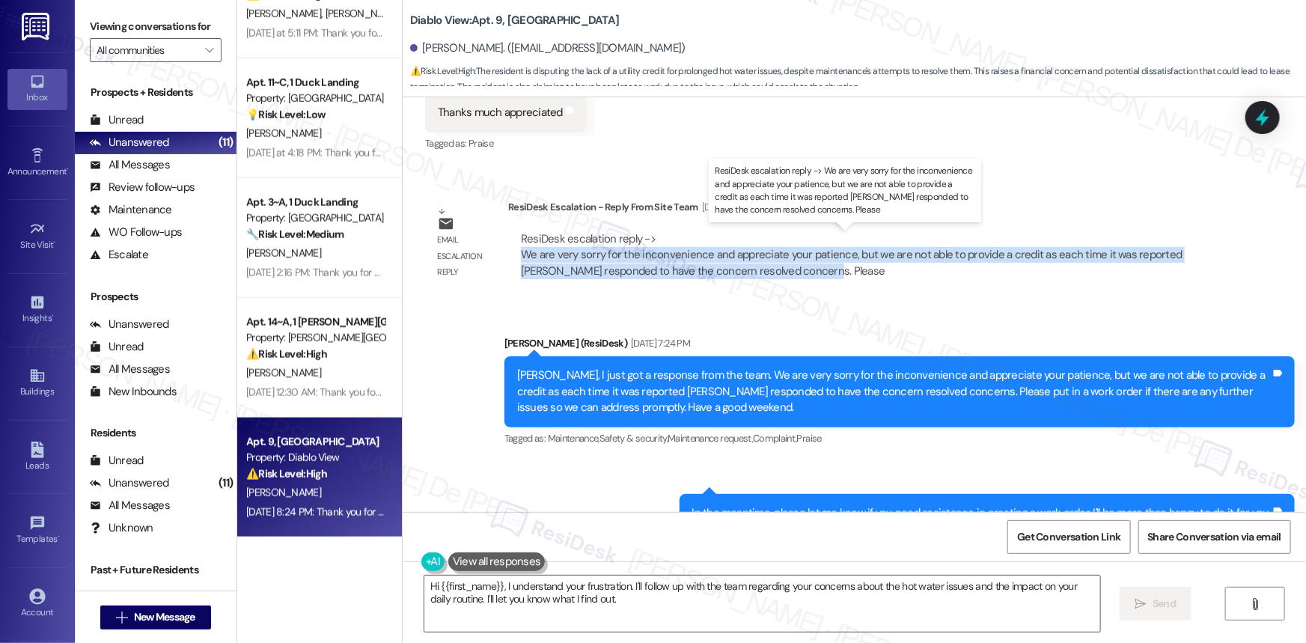
copy div "We are very sorry for the inconvenience and appreciate your patience, but we ar…"
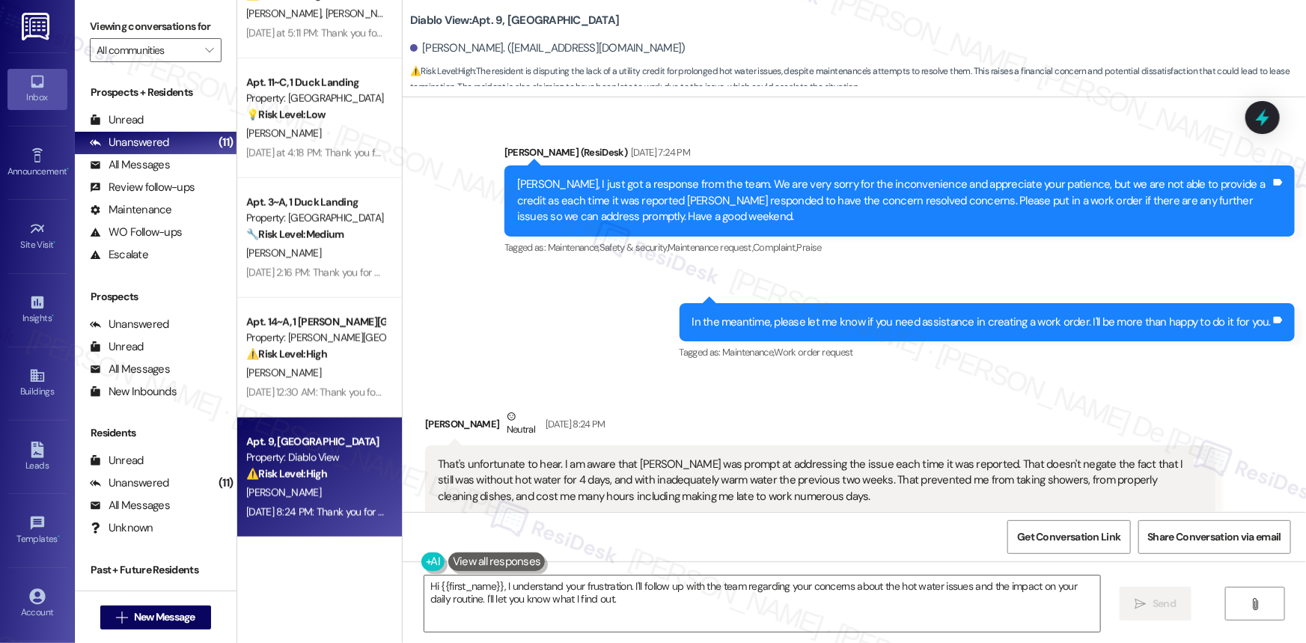
scroll to position [4689, 0]
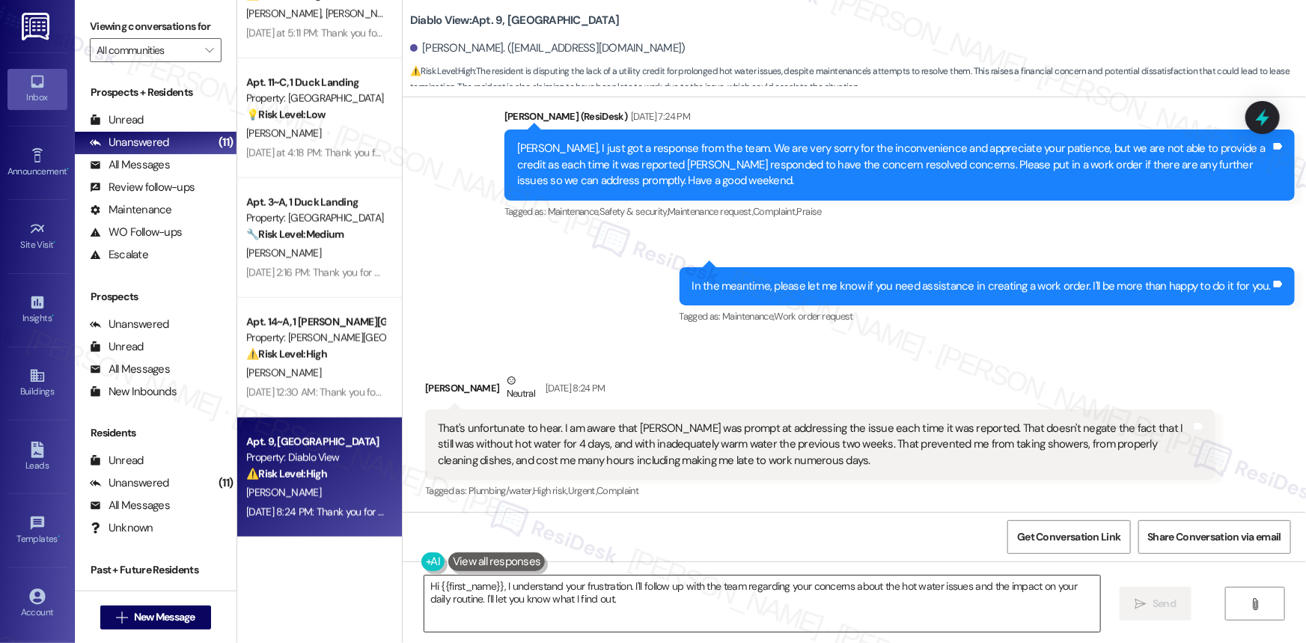
click at [615, 599] on textarea "Hi {{first_name}}, I understand your frustration. I'll follow up with the team …" at bounding box center [762, 603] width 676 height 56
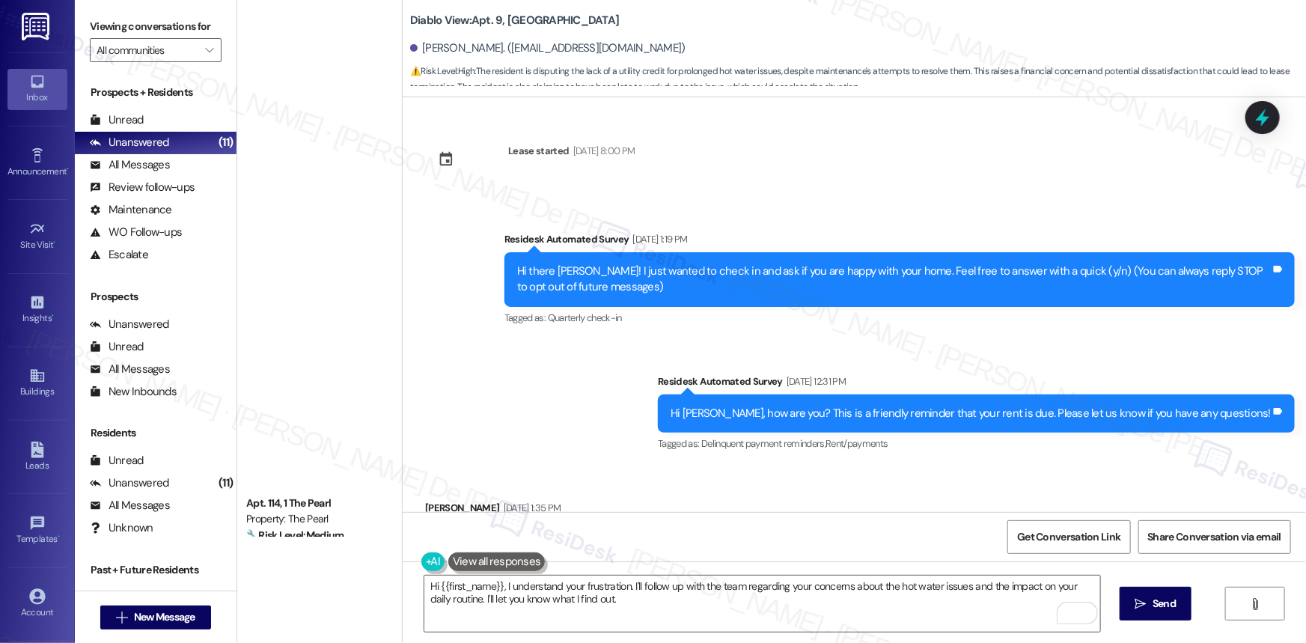
scroll to position [10612, 0]
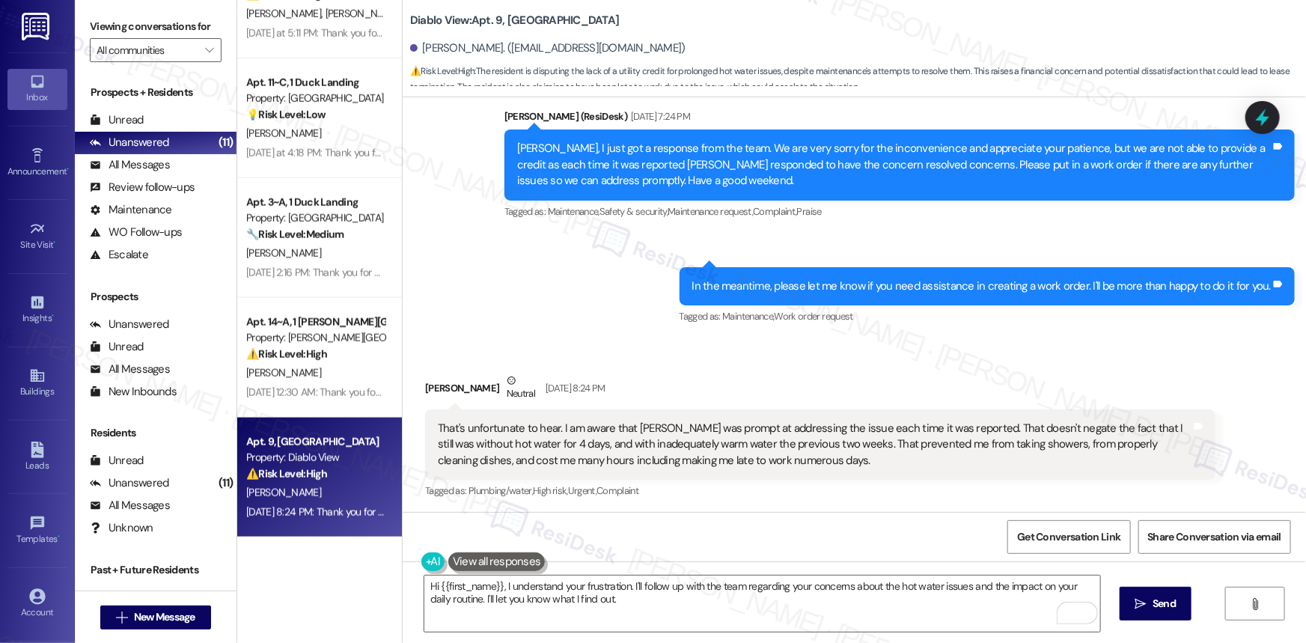
click at [281, 614] on div "Apt. 114, 1 The Pearl Property: The Pearl 🔧 Risk Level: Medium The resident is …" at bounding box center [319, 321] width 165 height 643
click at [608, 613] on textarea "Hi {{first_name}}, I understand your frustration. I'll follow up with the team …" at bounding box center [762, 603] width 676 height 56
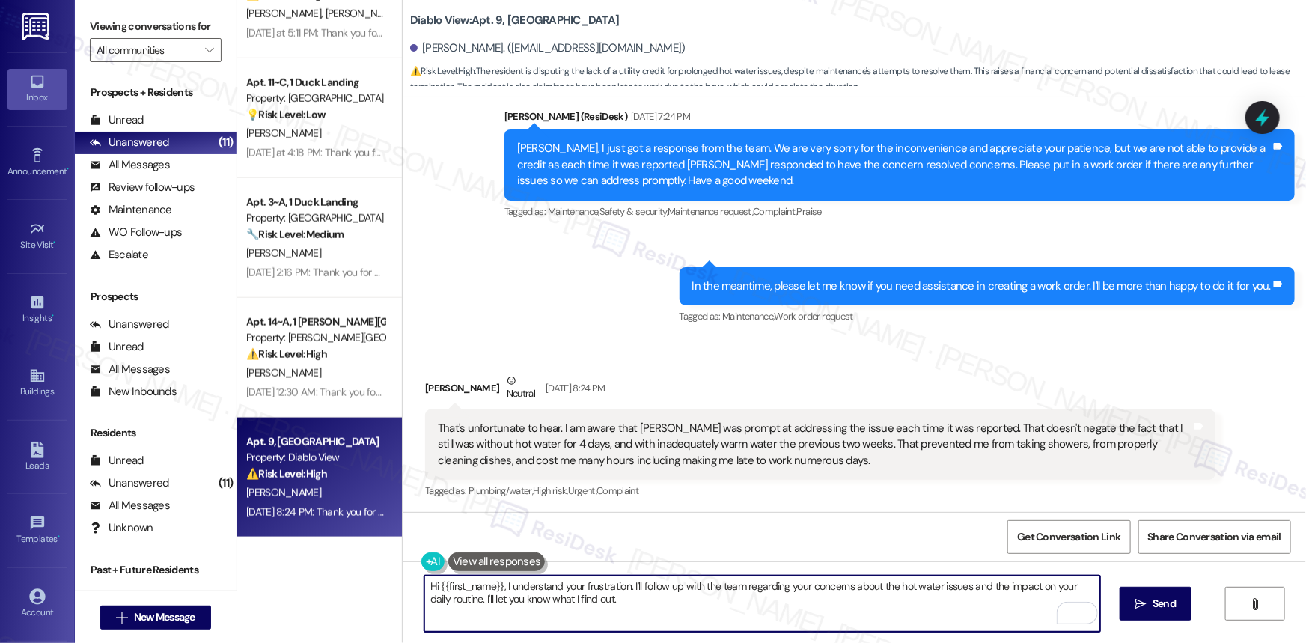
click at [607, 611] on textarea "Hi {{first_name}}, I understand your frustration. I'll follow up with the team …" at bounding box center [762, 603] width 676 height 56
click at [606, 610] on textarea "Hi {{first_name}}, I understand your frustration. I'll follow up with the team …" at bounding box center [762, 603] width 676 height 56
click at [605, 609] on textarea "Hi {{first_name}}, I understand your frustration. I'll follow up with the team …" at bounding box center [762, 603] width 676 height 56
click at [604, 600] on textarea "Hi {{first_name}}, I understand your frustration. I'll follow up with the team …" at bounding box center [762, 603] width 676 height 56
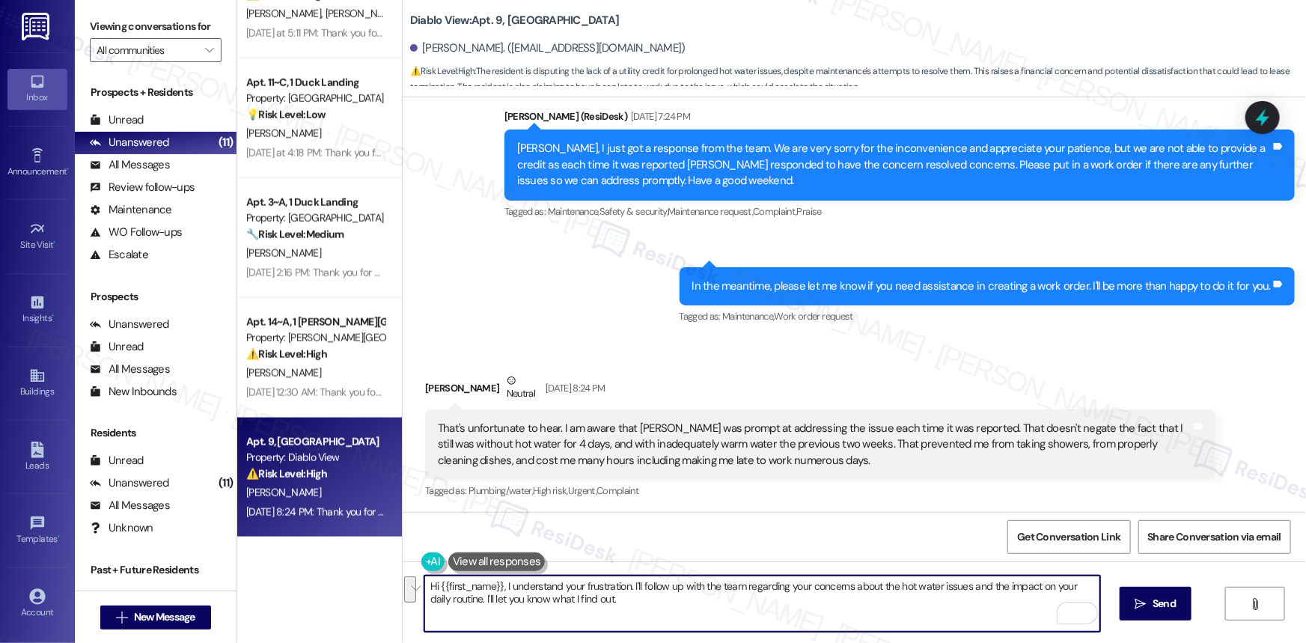
click at [604, 600] on textarea "Hi {{first_name}}, I understand your frustration. I'll follow up with the team …" at bounding box center [762, 603] width 676 height 56
paste textarea "We understand your concern. The team will be sticking to its original statement…"
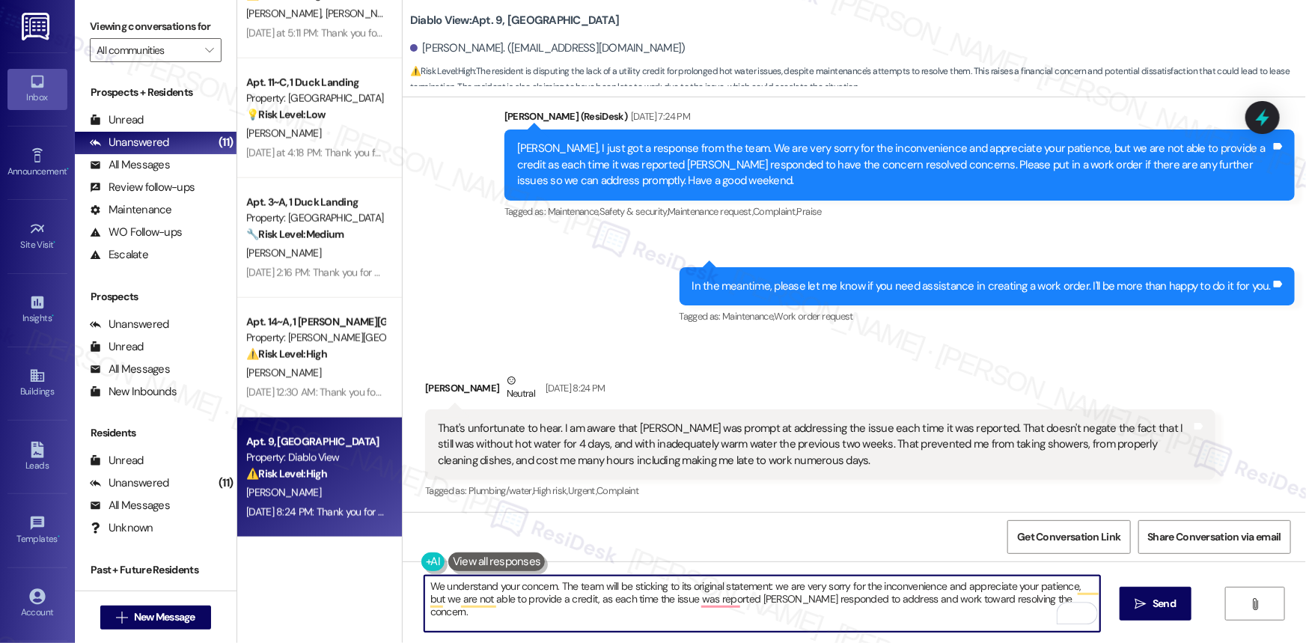
click at [817, 606] on textarea "We understand your concern. The team will be sticking to its original statement…" at bounding box center [762, 603] width 676 height 56
click at [584, 584] on textarea "We understand your concern. The team will be sticking to its original statement…" at bounding box center [762, 603] width 676 height 56
click at [798, 585] on textarea "We understand your concern. The team will be sticking to its original statement…" at bounding box center [762, 603] width 676 height 56
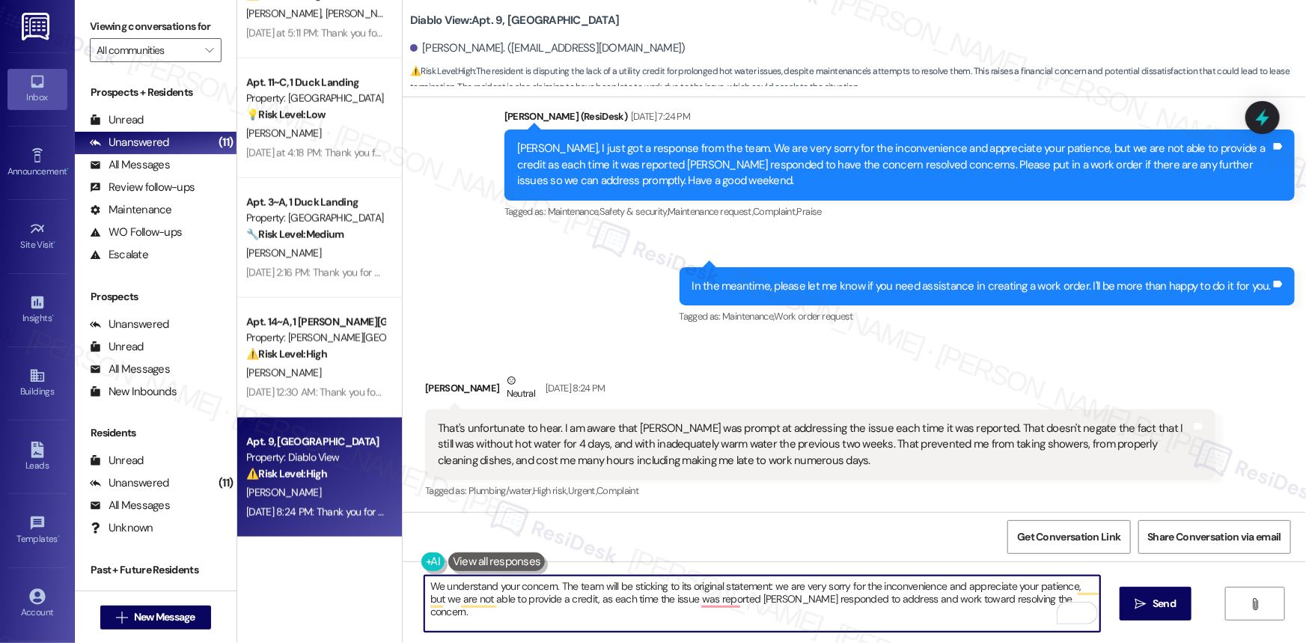
click at [771, 587] on textarea "We understand your concern. The team will be sticking to its original statement…" at bounding box center [762, 603] width 676 height 56
drag, startPoint x: 774, startPoint y: 584, endPoint x: 554, endPoint y: 575, distance: 220.1
click at [554, 575] on div "We understand your concern. The team will be sticking to its original statement…" at bounding box center [761, 604] width 677 height 58
click at [508, 594] on textarea "We understand your concern. We are very sorry for the inconvenience and appreci…" at bounding box center [762, 603] width 676 height 56
click at [613, 600] on textarea "We understand your concern. We are very sorry for the inconvenience and appreci…" at bounding box center [762, 603] width 676 height 56
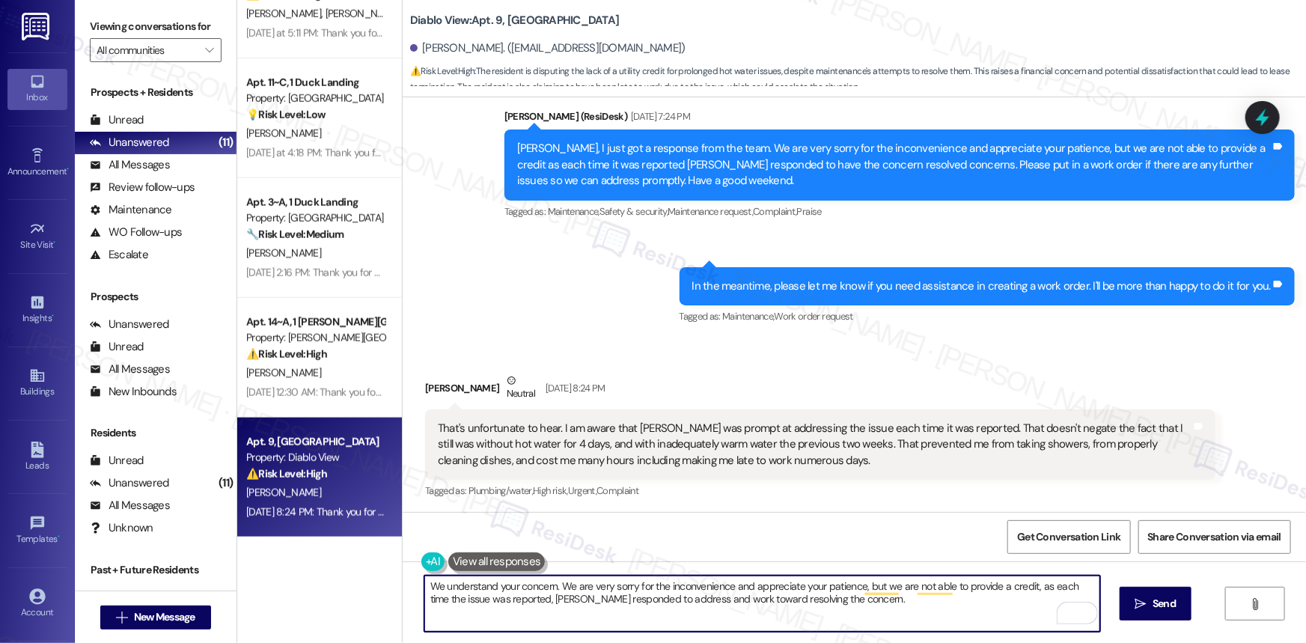
click at [838, 606] on textarea "We understand your concern. We are very sorry for the inconvenience and appreci…" at bounding box center [762, 603] width 676 height 56
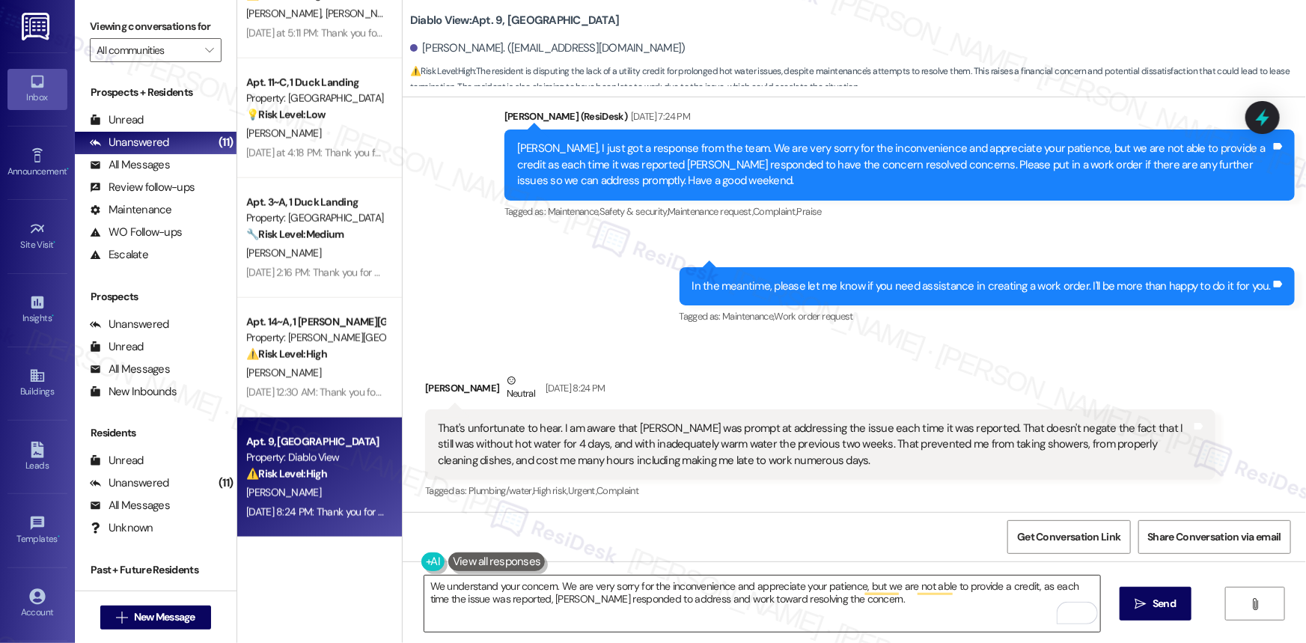
click at [678, 579] on textarea "We understand your concern. We are very sorry for the inconvenience and appreci…" at bounding box center [762, 603] width 676 height 56
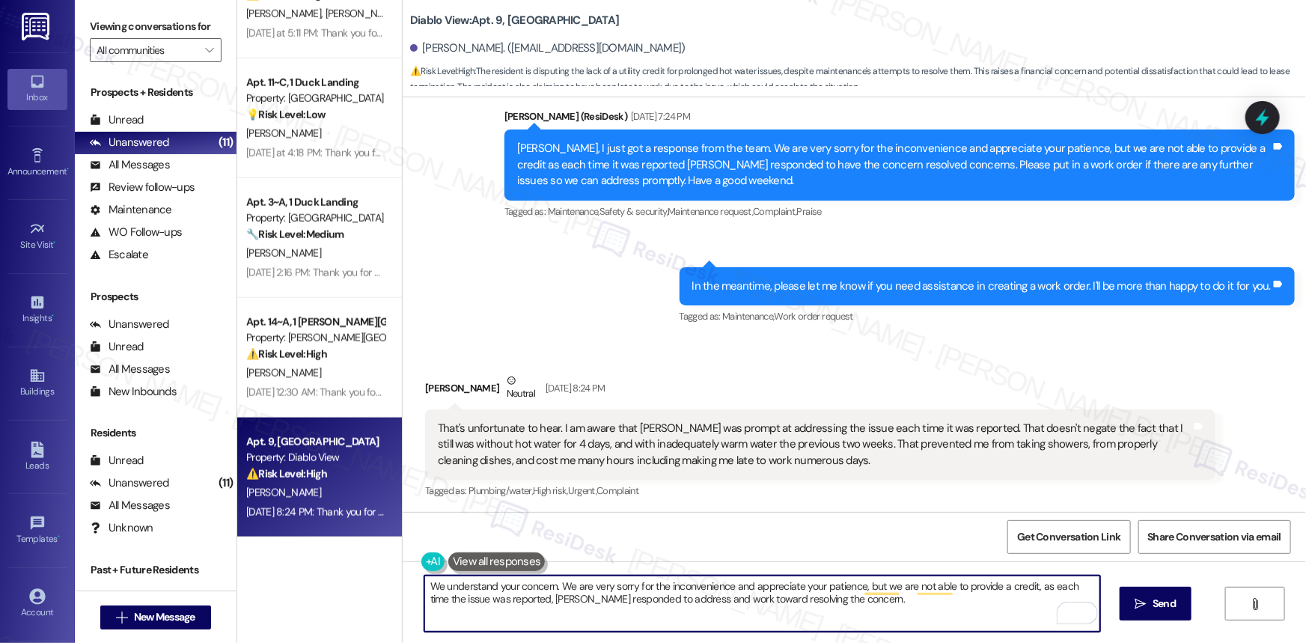
click at [869, 599] on textarea "We understand your concern. We are very sorry for the inconvenience and appreci…" at bounding box center [762, 603] width 676 height 56
paste textarea "If something comes up, I’ll be glad to assist. Just let me know."
type textarea "We understand your concern. We are very sorry for the inconvenience and appreci…"
click at [1160, 612] on button " Send" at bounding box center [1155, 604] width 73 height 34
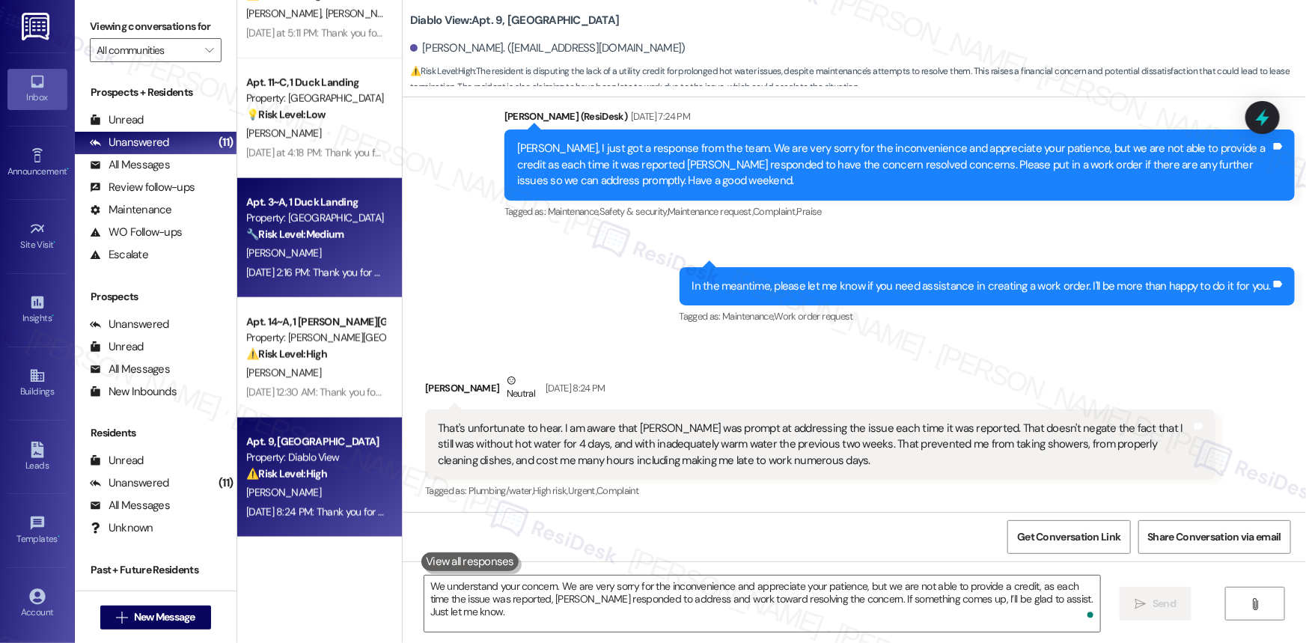
click at [314, 255] on div "[PERSON_NAME]" at bounding box center [315, 253] width 141 height 19
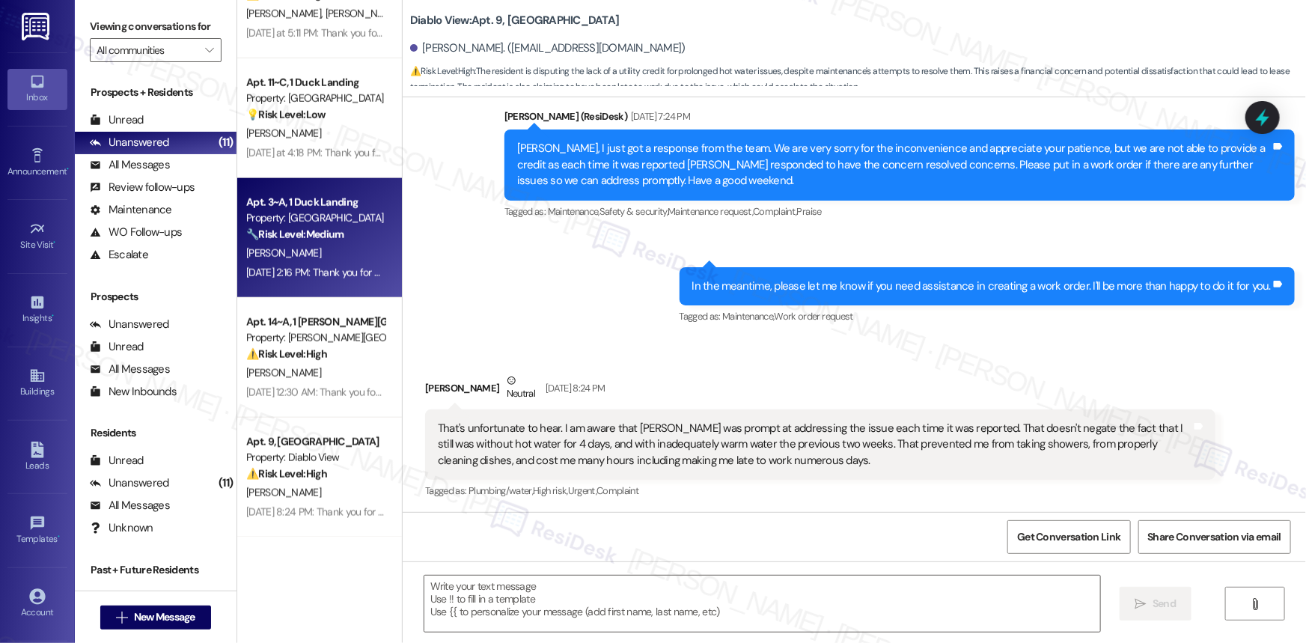
type textarea "Fetching suggested responses. Please feel free to read through the conversation…"
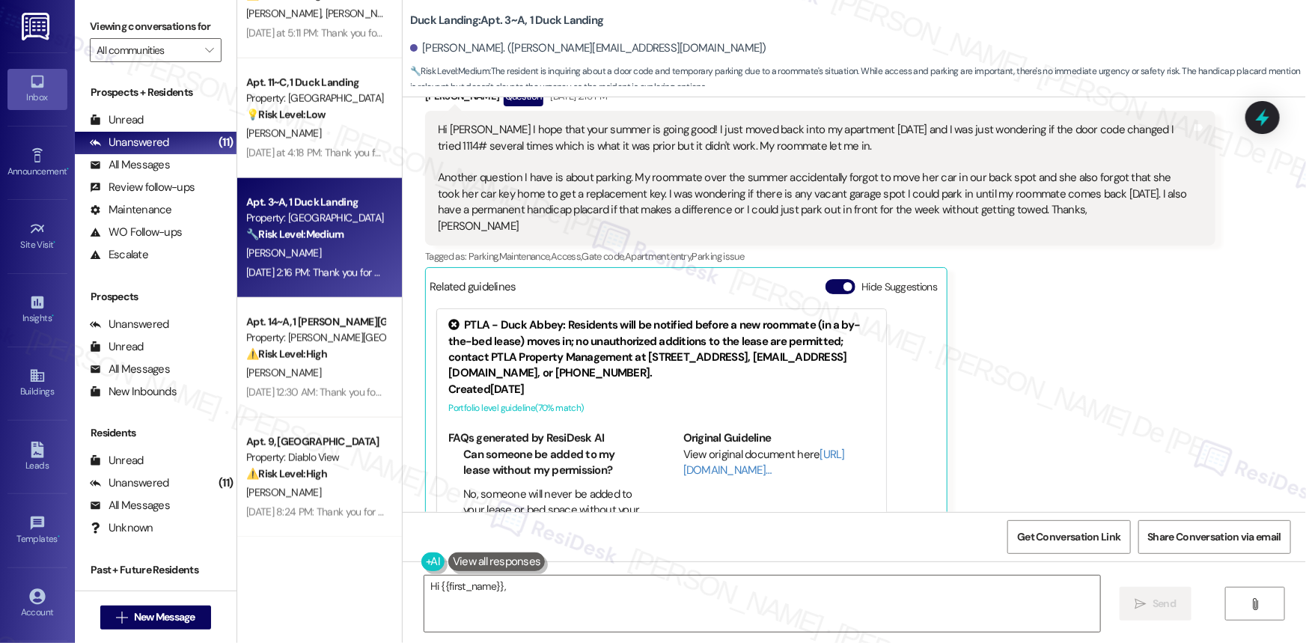
scroll to position [5322, 0]
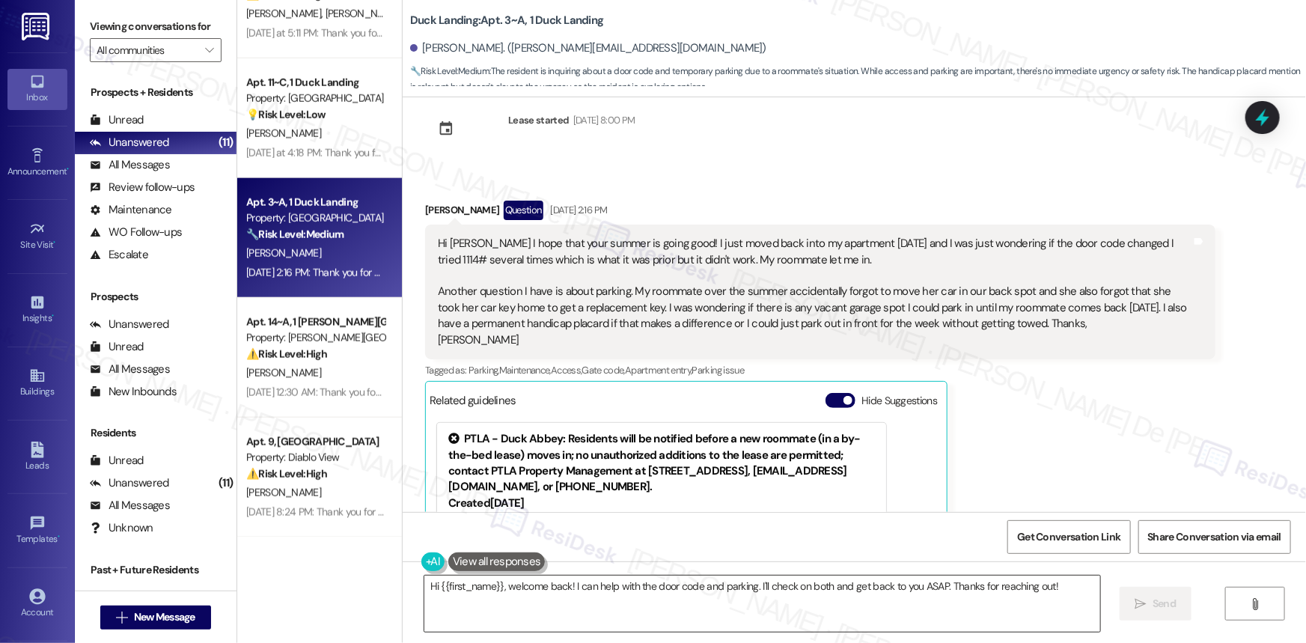
click at [1050, 581] on textarea "Hi {{first_name}}, welcome back! I can help with the door code and parking. I'l…" at bounding box center [762, 603] width 676 height 56
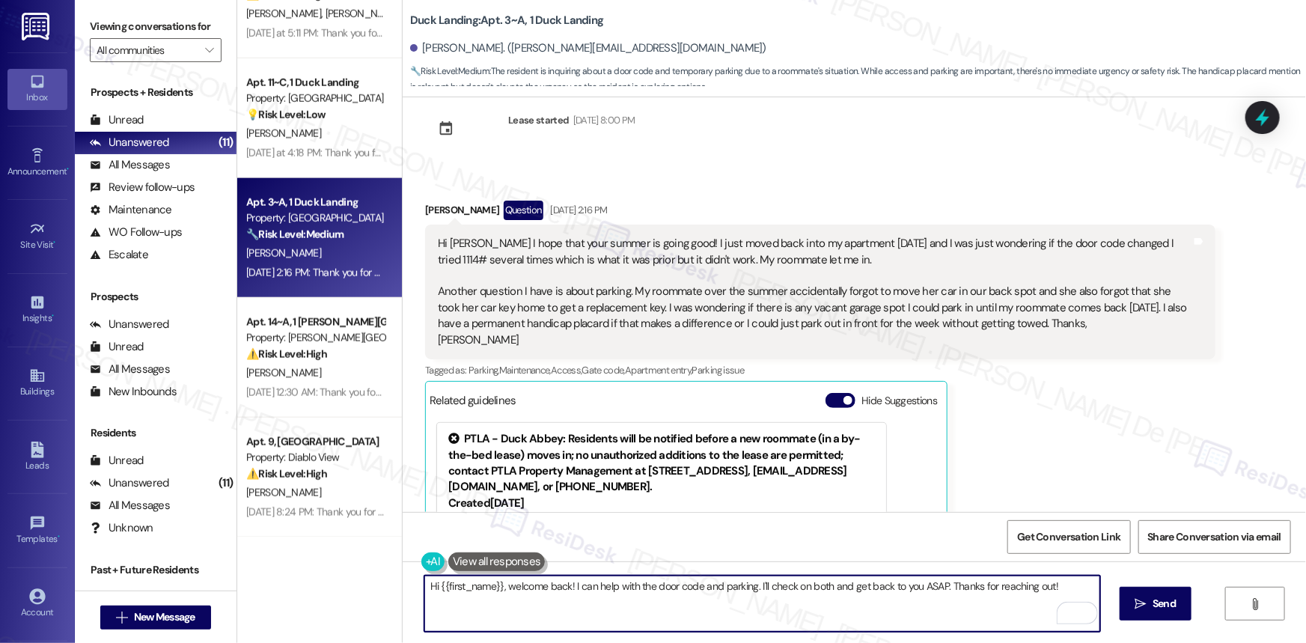
click at [928, 586] on textarea "Hi {{first_name}}, welcome back! I can help with the door code and parking. I'l…" at bounding box center [762, 603] width 676 height 56
drag, startPoint x: 928, startPoint y: 586, endPoint x: 943, endPoint y: 599, distance: 19.1
click at [928, 586] on textarea "Hi {{first_name}}, welcome back! I can help with the door code and parking. I'l…" at bounding box center [762, 603] width 676 height 56
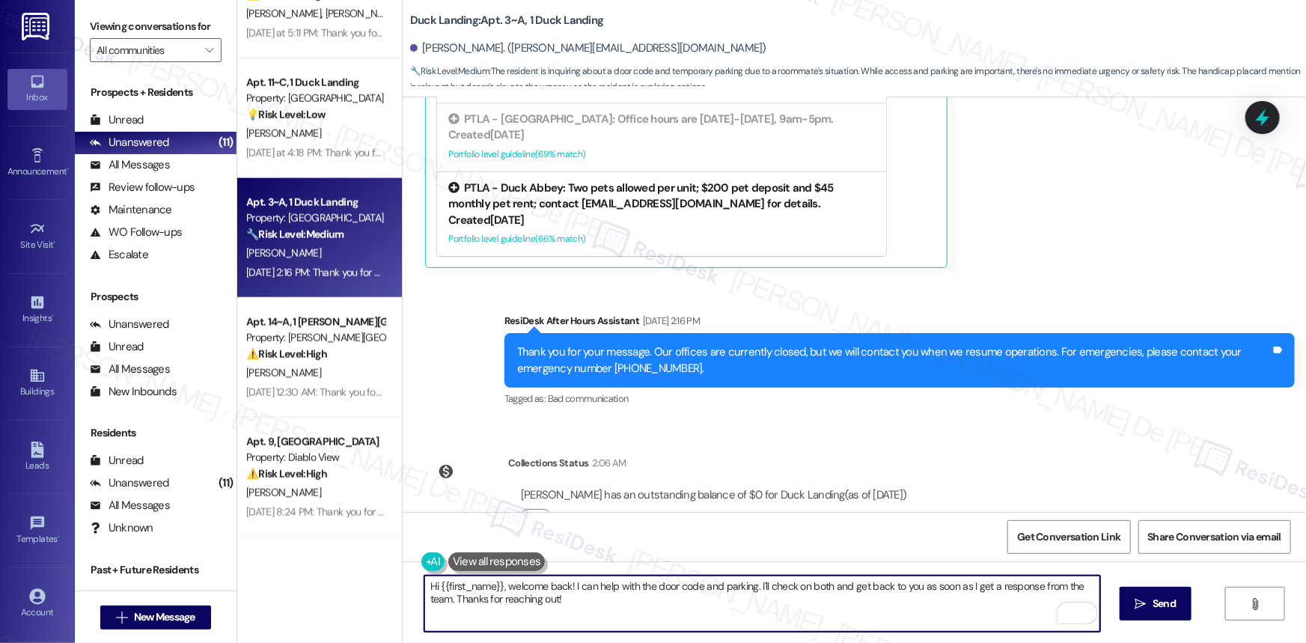
scroll to position [5776, 0]
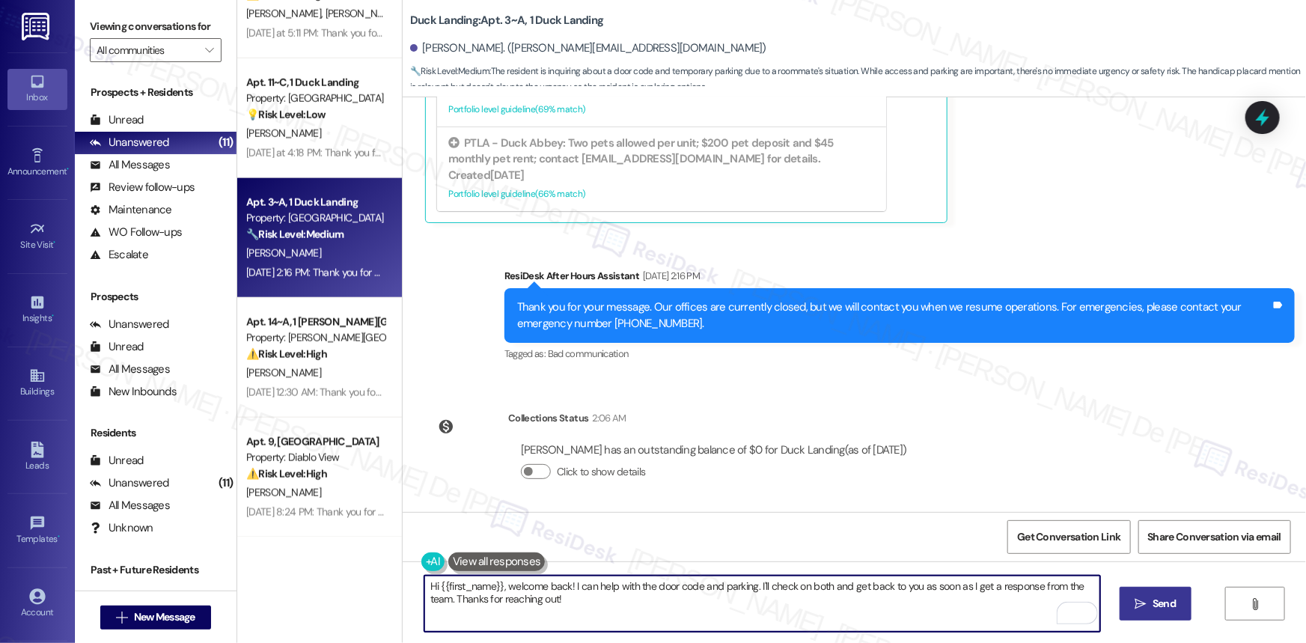
type textarea "Hi {{first_name}}, welcome back! I can help with the door code and parking. I'l…"
click at [1168, 600] on span "Send" at bounding box center [1163, 604] width 23 height 16
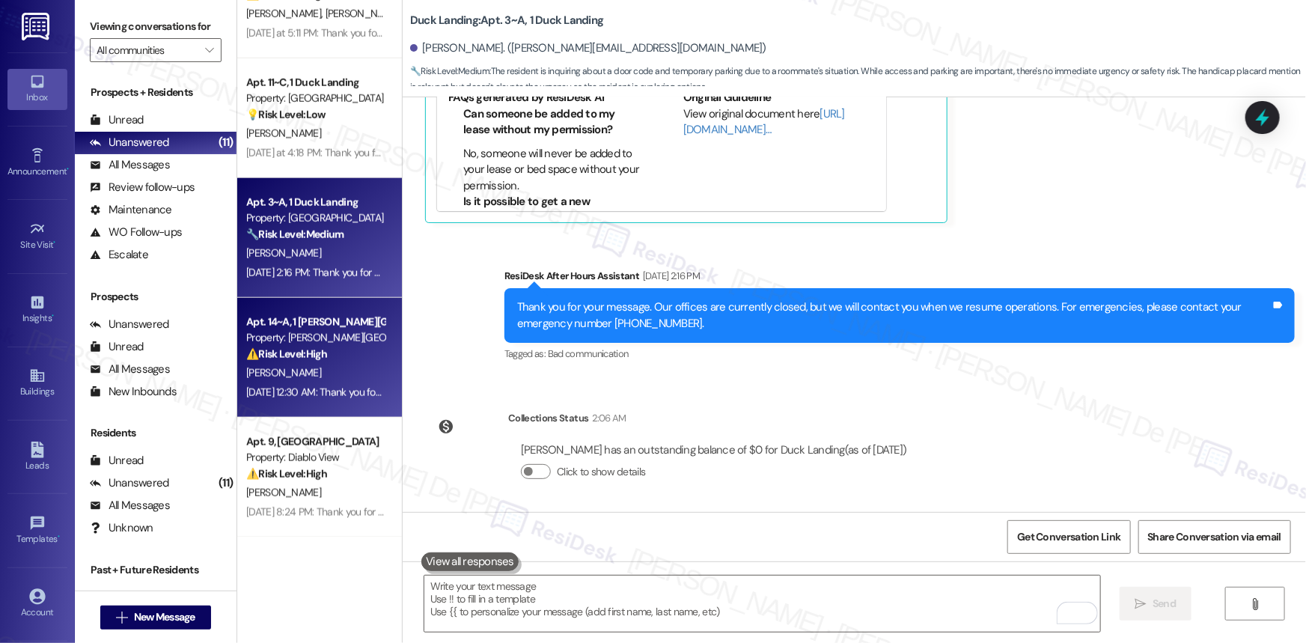
click at [321, 338] on div "Property: [PERSON_NAME][GEOGRAPHIC_DATA]" at bounding box center [315, 338] width 138 height 16
click at [285, 248] on div "[PERSON_NAME]" at bounding box center [315, 253] width 141 height 19
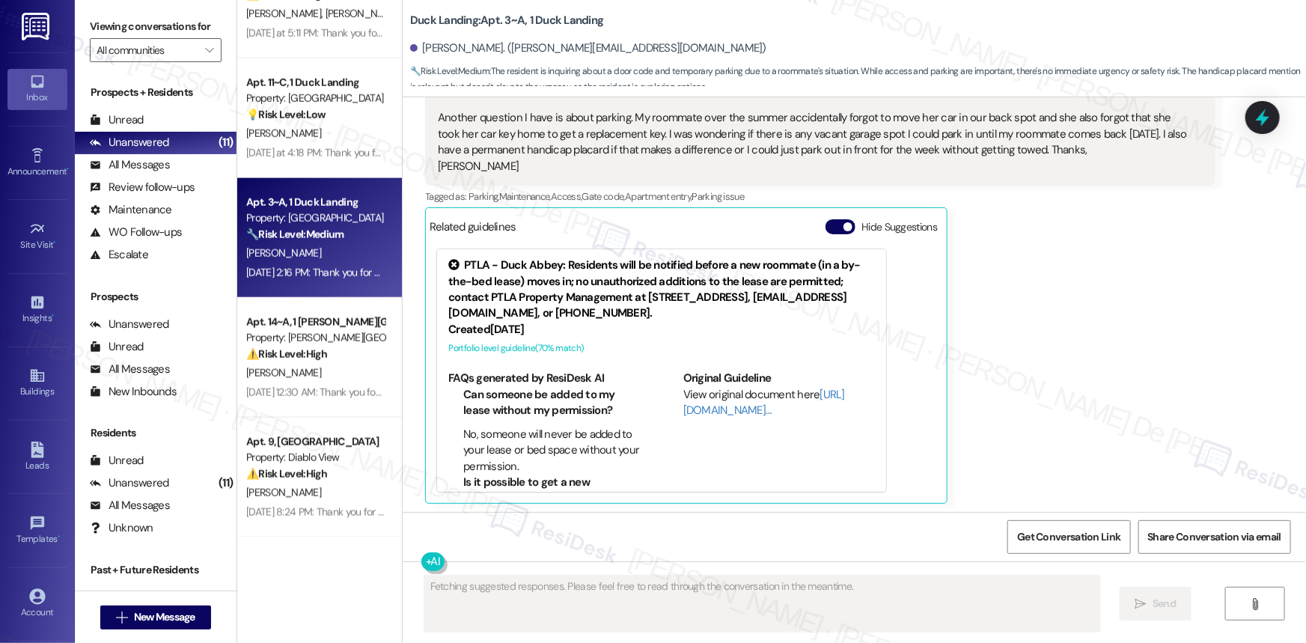
scroll to position [5918, 0]
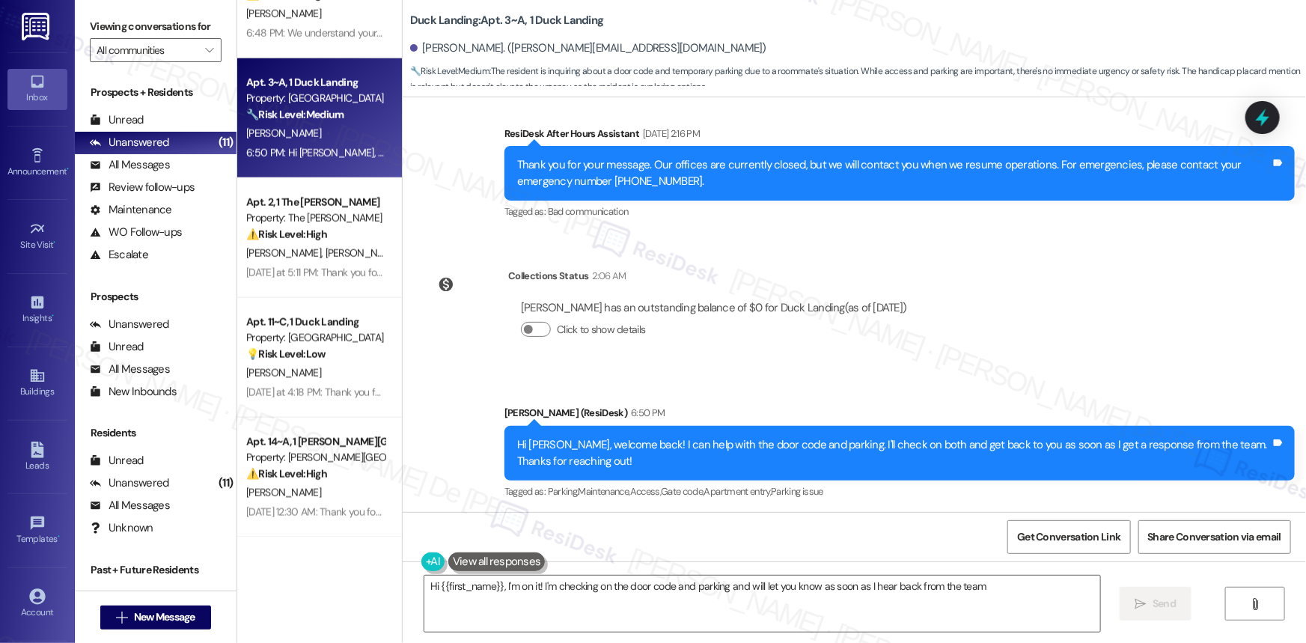
type textarea "Hi {{first_name}}, I'm on it! I'm checking on the door code and parking and wil…"
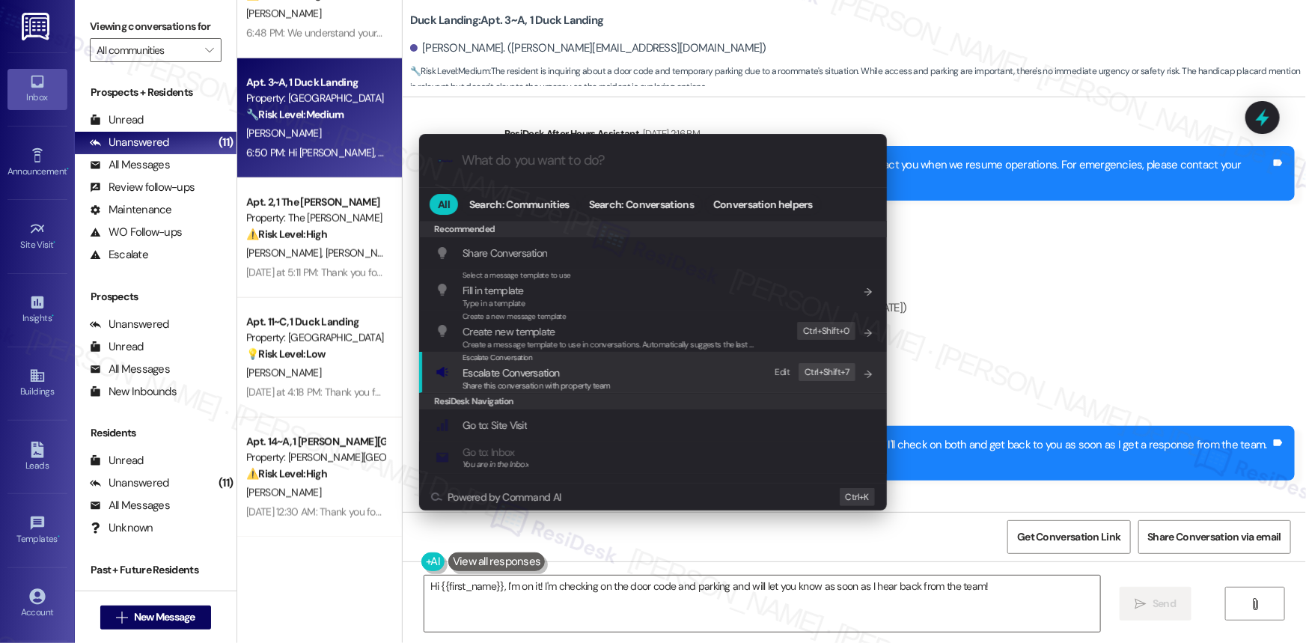
click at [546, 382] on span "Share this conversation with property team" at bounding box center [536, 385] width 148 height 10
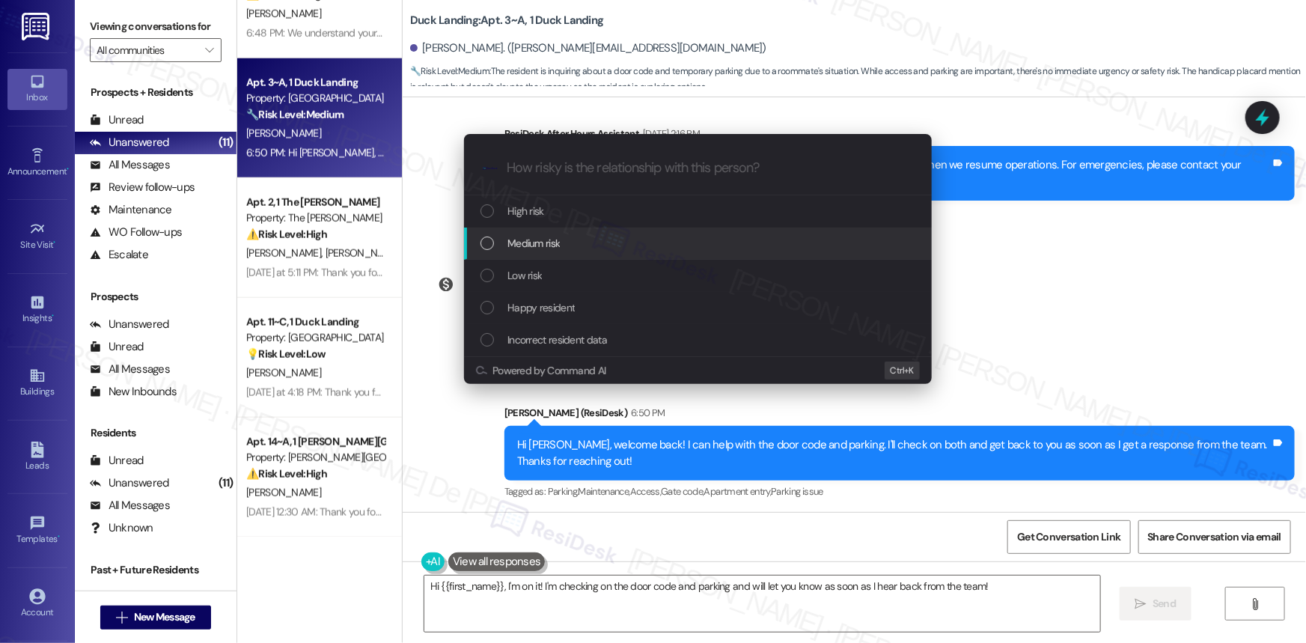
click at [508, 249] on span "Medium risk" at bounding box center [533, 243] width 52 height 16
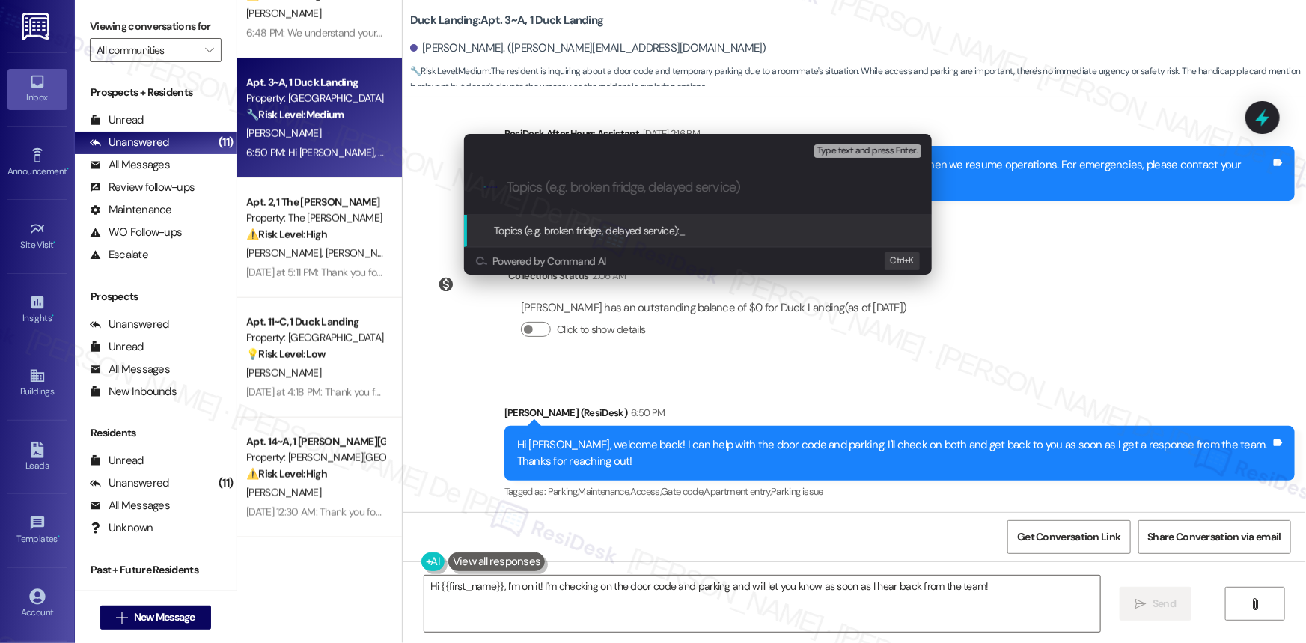
click at [593, 175] on div ".cls-1{fill:#0a055f;}.cls-2{fill:#0cc4c4;} resideskLogoBlueOrange" at bounding box center [698, 187] width 468 height 53
click at [593, 189] on input "Topics (e.g. broken fridge, delayed service)" at bounding box center [710, 188] width 406 height 16
type input "Door Code and Parking"
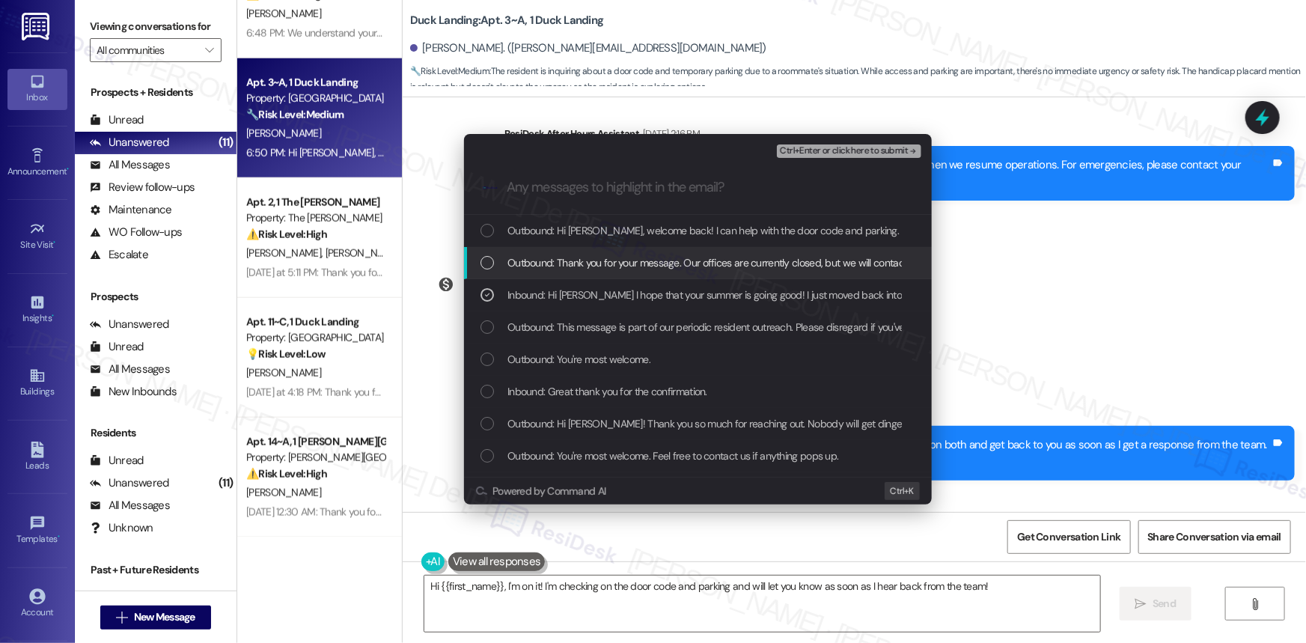
click at [694, 257] on span "Outbound: Thank you for your message. Our offices are currently closed, but we …" at bounding box center [950, 262] width 887 height 16
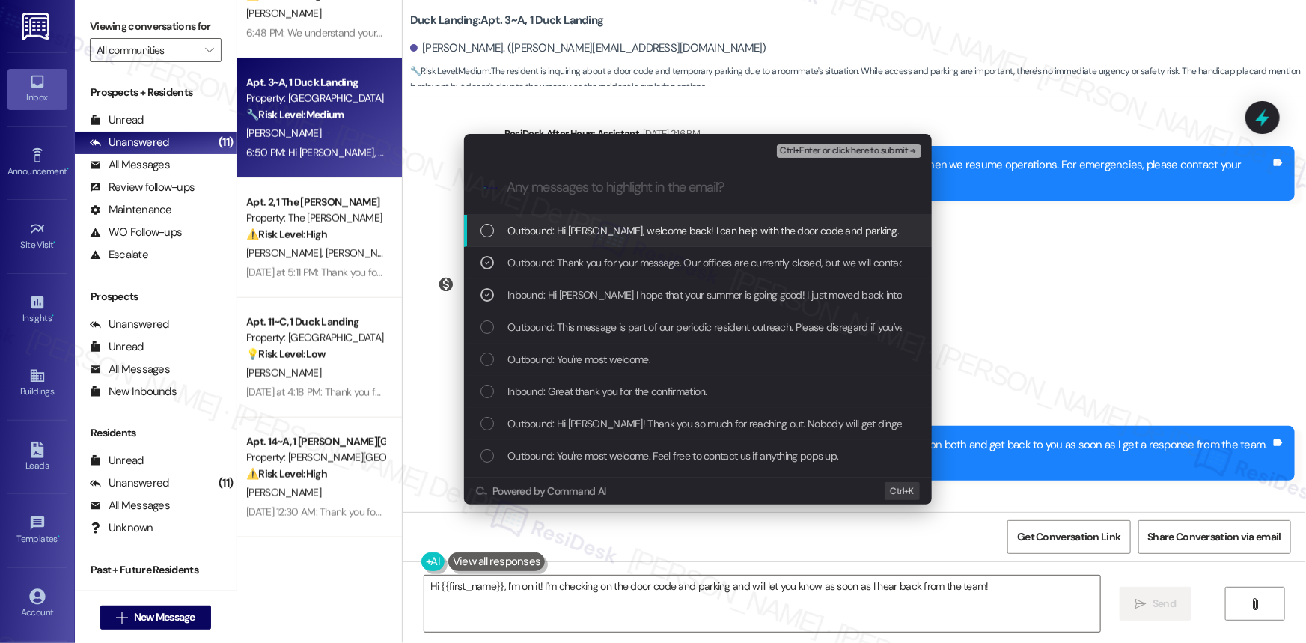
click at [711, 221] on div "Outbound: Hi Harper, welcome back! I can help with the door code and parking. I…" at bounding box center [698, 231] width 468 height 32
click at [833, 159] on div "Ctrl+Enter or click here to submit" at bounding box center [850, 150] width 147 height 19
click at [836, 149] on span "Ctrl+Enter or click here to submit" at bounding box center [844, 151] width 128 height 10
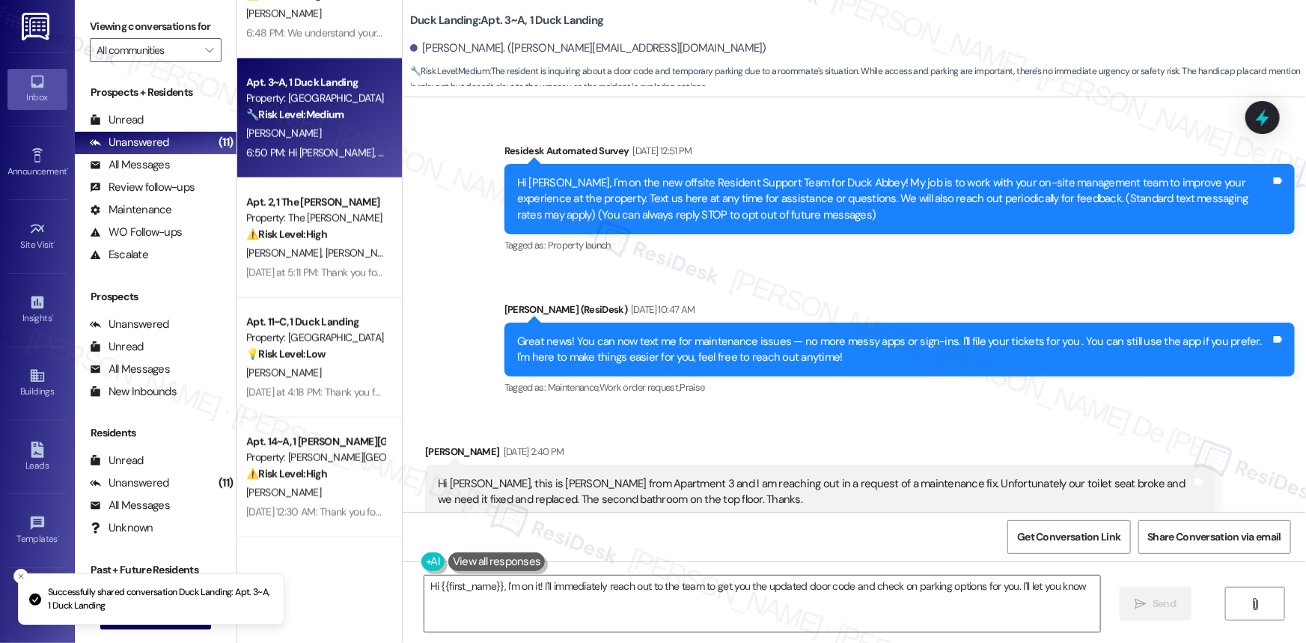
scroll to position [5495, 0]
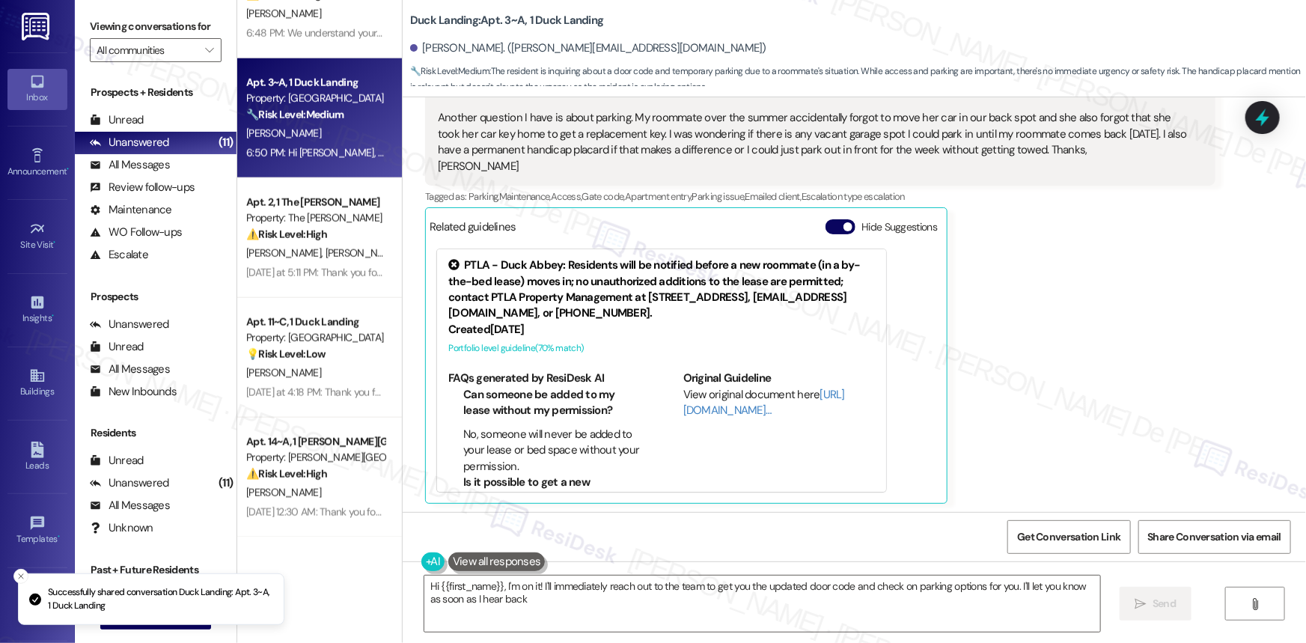
type textarea "Hi {{first_name}}, I'm on it! I'll immediately reach out to the team to get you…"
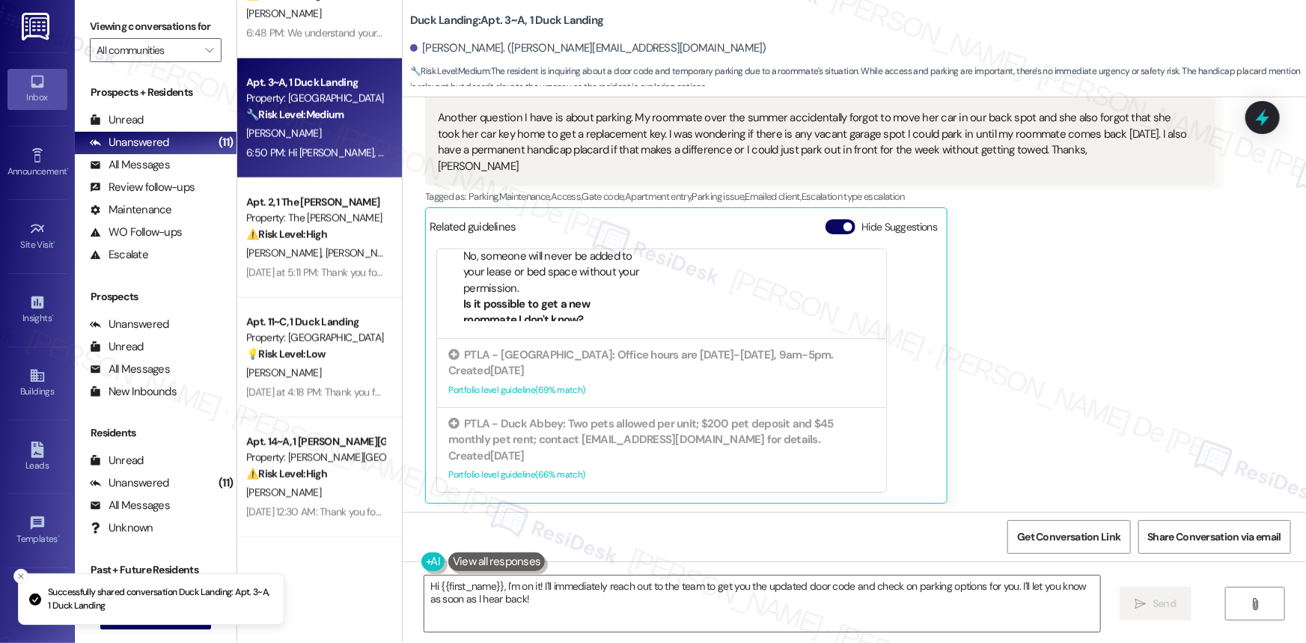
scroll to position [0, 0]
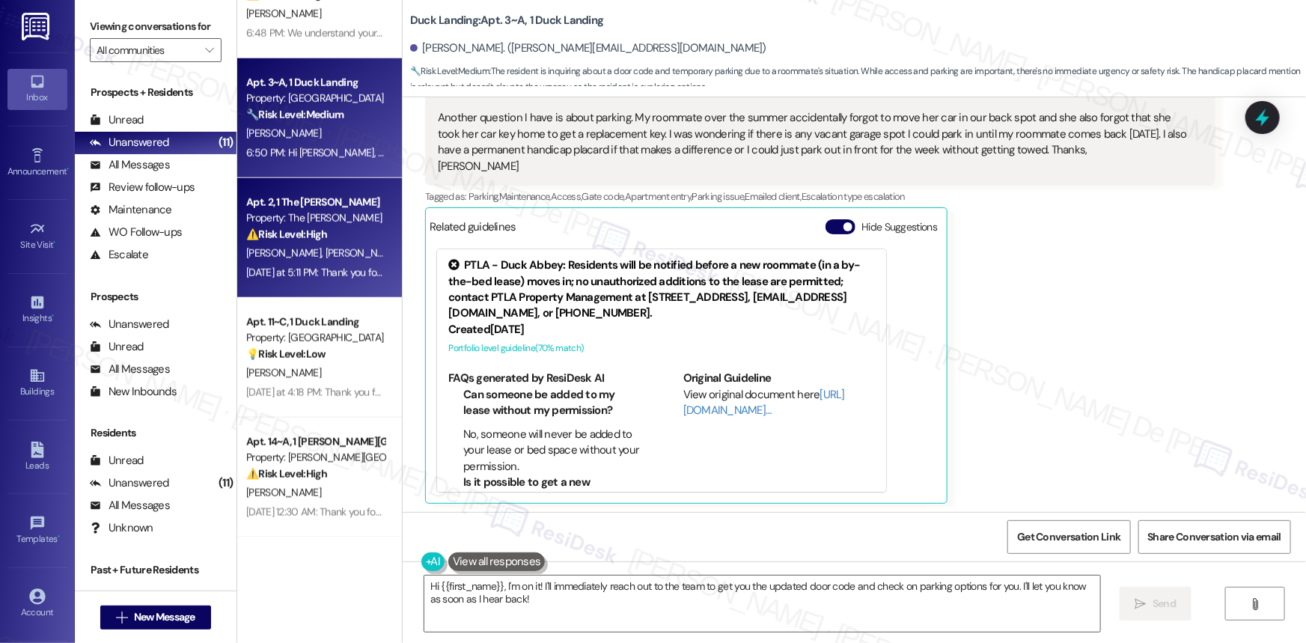
click at [325, 257] on span "[PERSON_NAME]" at bounding box center [364, 252] width 79 height 13
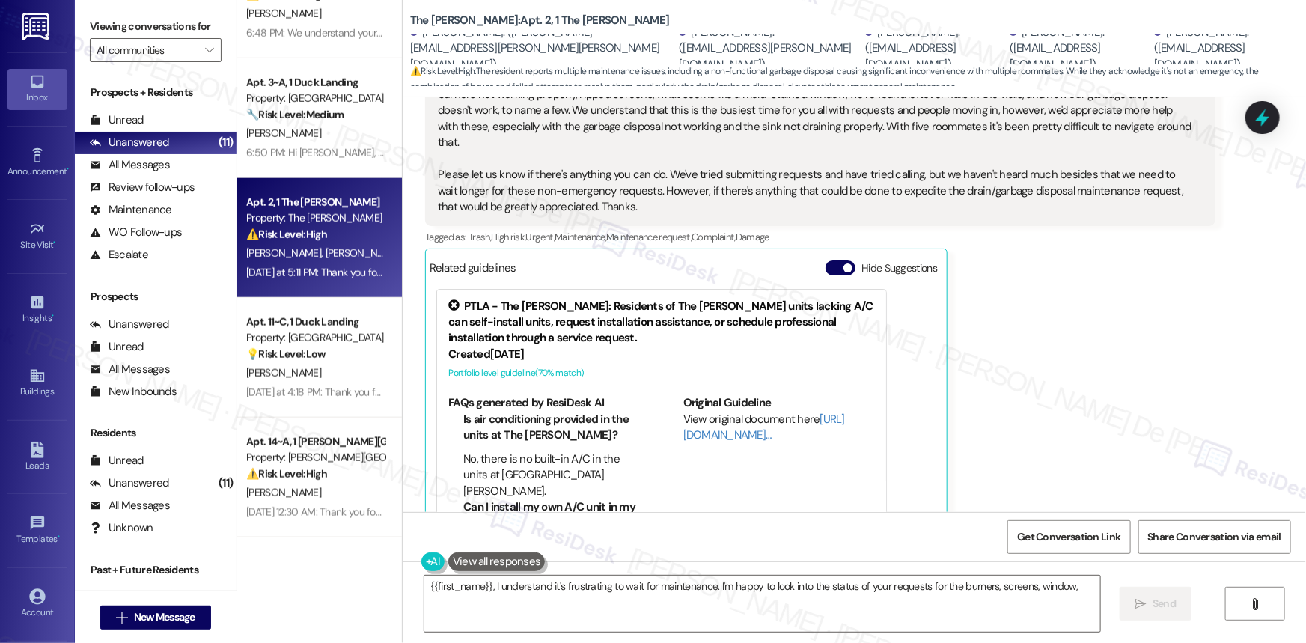
scroll to position [527, 0]
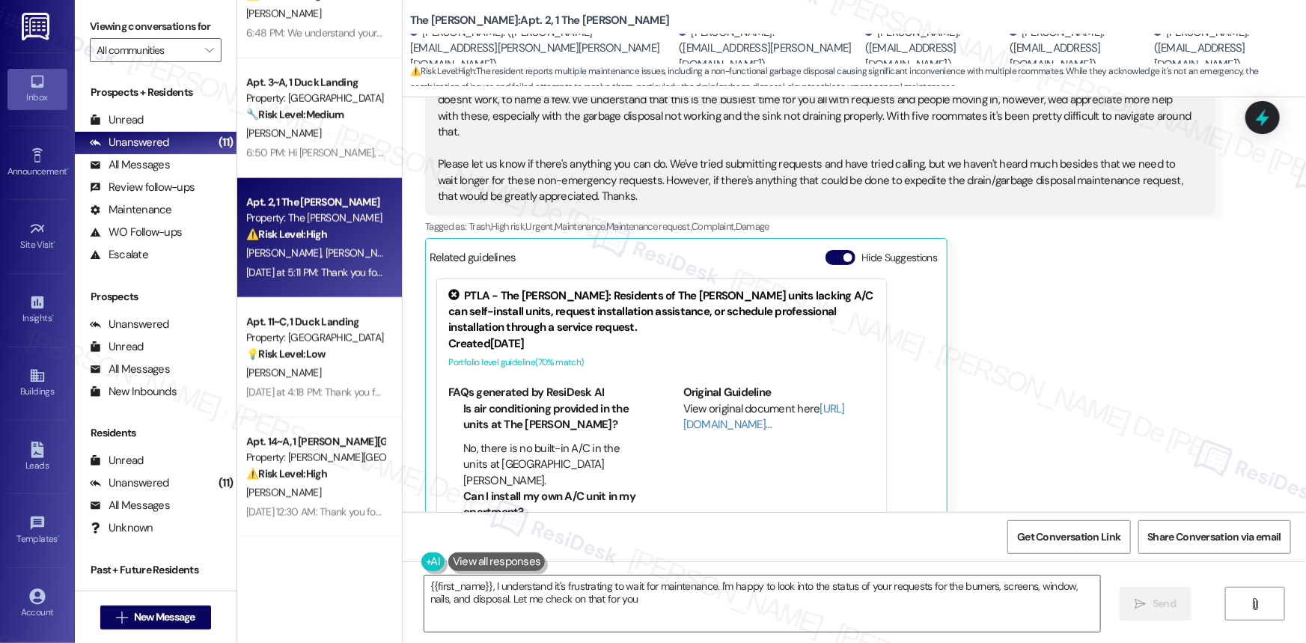
type textarea "{{first_name}}, I understand it's frustrating to wait for maintenance. I'm happ…"
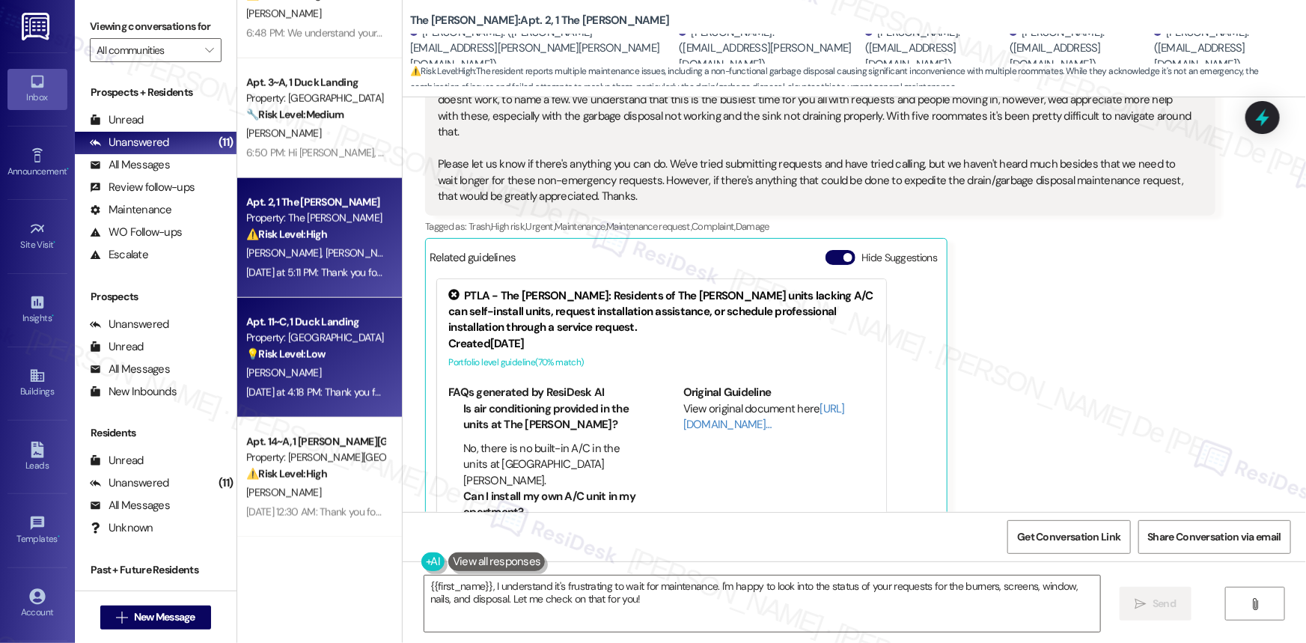
click at [307, 341] on div "Property: [GEOGRAPHIC_DATA]" at bounding box center [315, 338] width 138 height 16
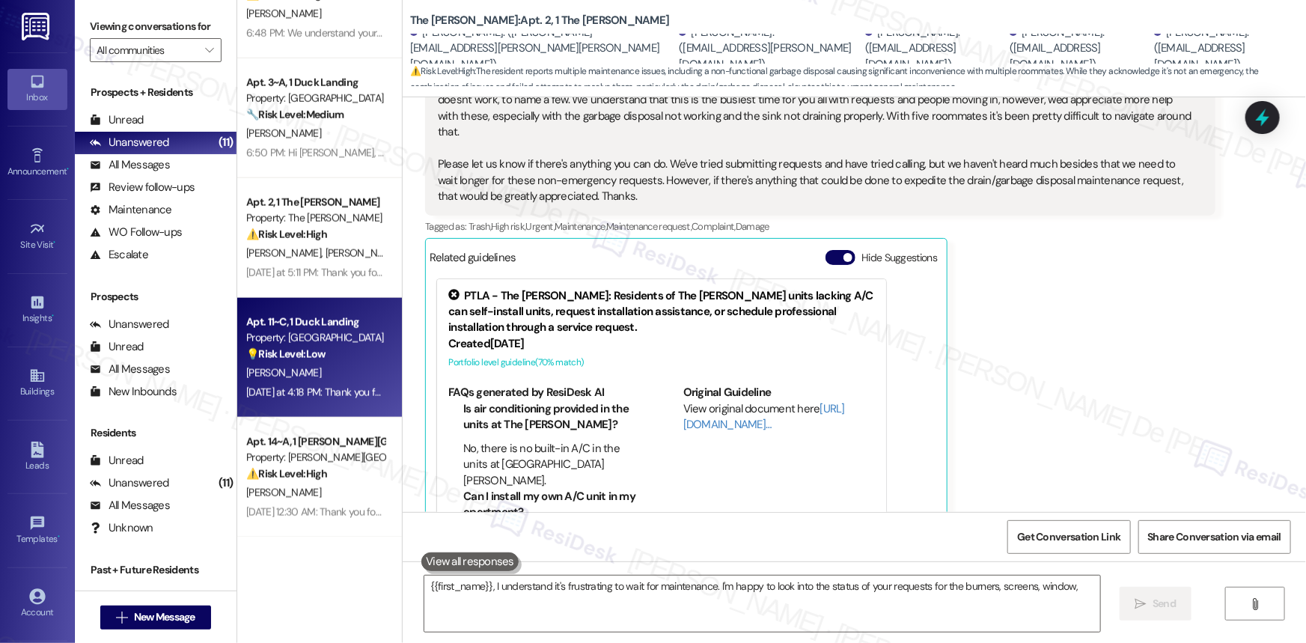
type textarea "{{first_name}}, I understand it's frustrating to wait for maintenance. I'm happ…"
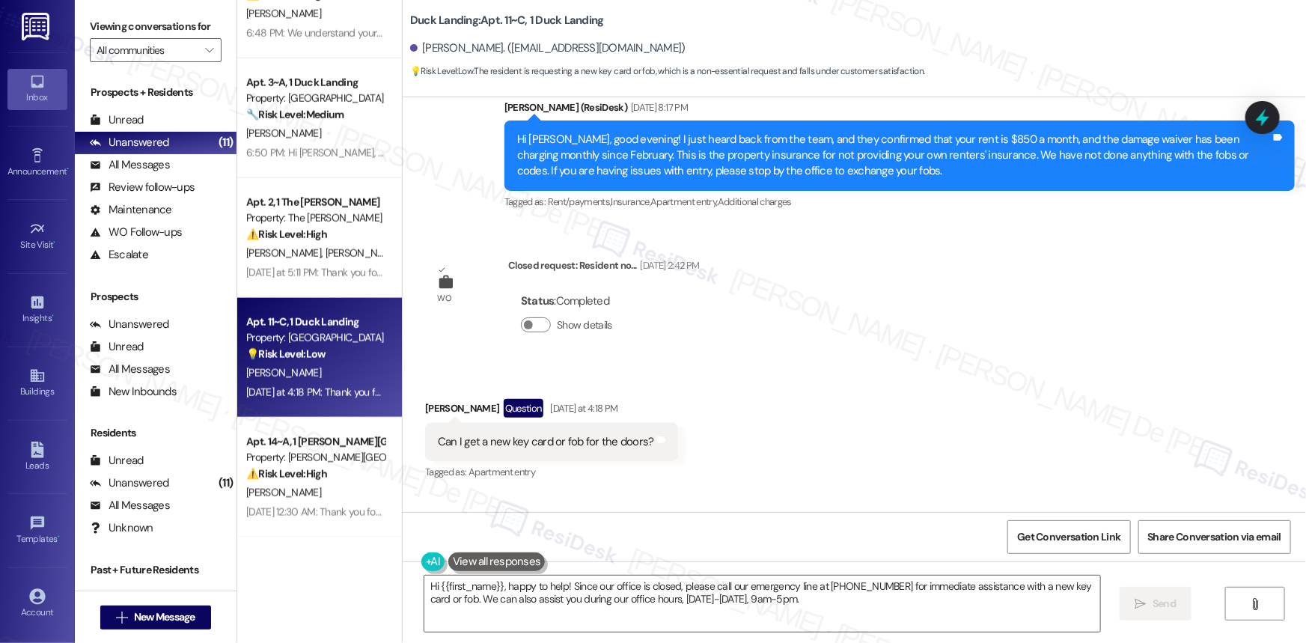
scroll to position [10799, 0]
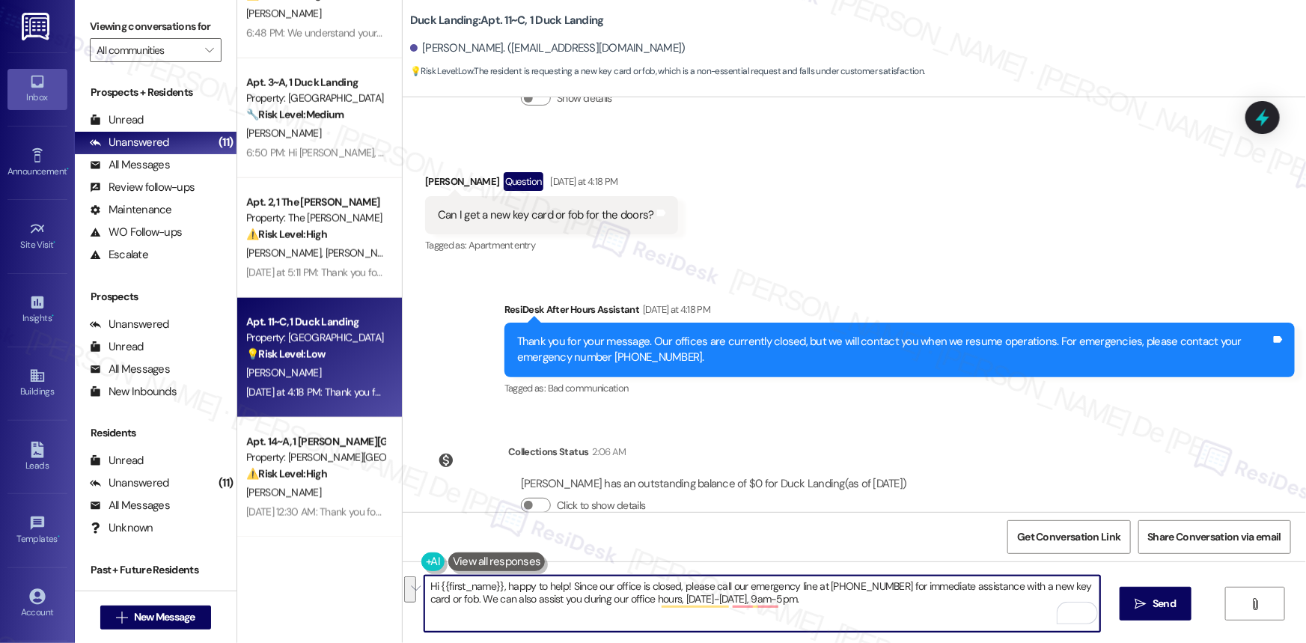
drag, startPoint x: 795, startPoint y: 602, endPoint x: 570, endPoint y: 585, distance: 225.8
click at [570, 585] on textarea "Hi {{first_name}}, happy to help! Since our office is closed, please call our e…" at bounding box center [762, 603] width 676 height 56
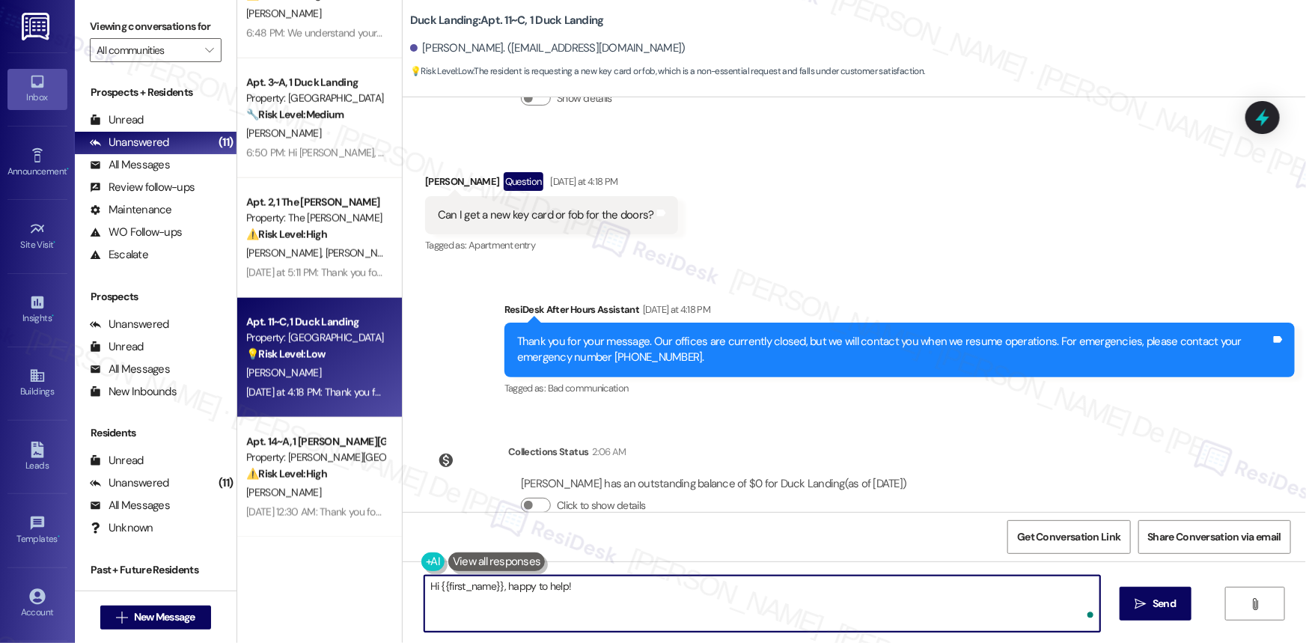
paste textarea "If you are having issued with entry please stop by the office to exchange your …"
drag, startPoint x: 563, startPoint y: 591, endPoint x: 581, endPoint y: 595, distance: 18.3
click at [563, 591] on textarea "Hi {{first_name}}, happy to help! If you are having issued with entry please st…" at bounding box center [762, 603] width 676 height 56
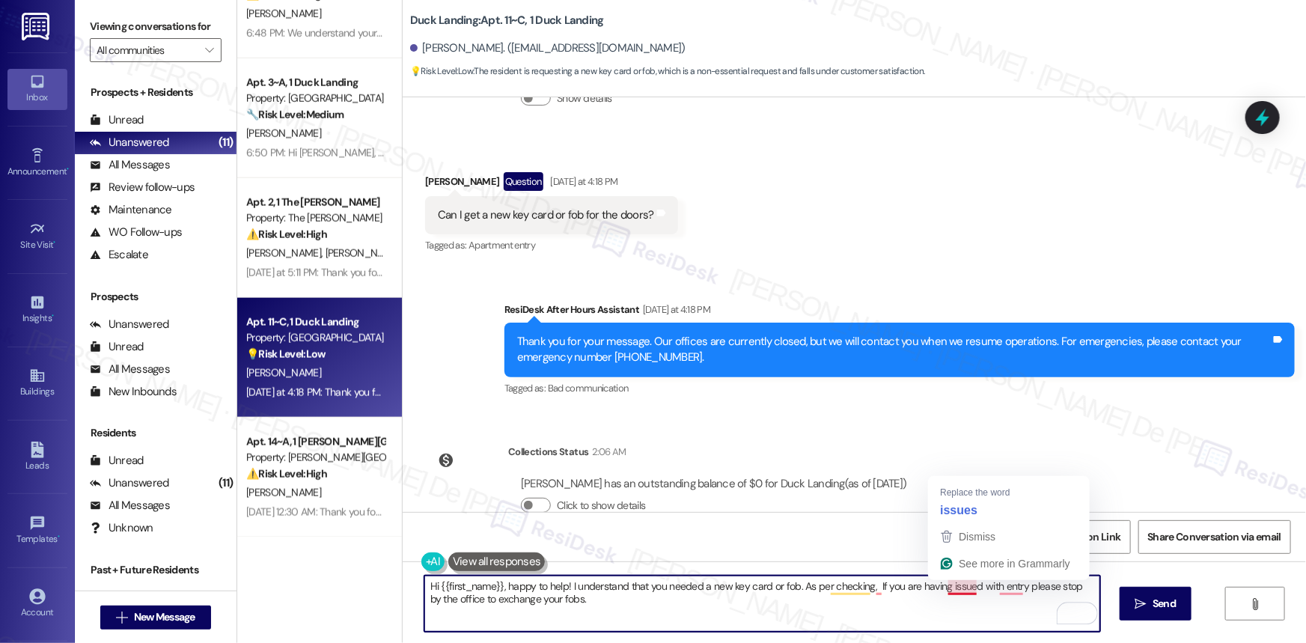
click at [967, 590] on textarea "Hi {{first_name}}, happy to help! I understand that you needed a new key card o…" at bounding box center [762, 603] width 676 height 56
click at [997, 590] on textarea "Hi {{first_name}}, happy to help! I understand that you needed a new key card o…" at bounding box center [762, 603] width 676 height 56
click at [513, 606] on textarea "Hi {{first_name}}, happy to help! I understand that you needed a new key card o…" at bounding box center [762, 603] width 676 height 56
drag, startPoint x: 566, startPoint y: 594, endPoint x: 557, endPoint y: 592, distance: 9.3
click at [566, 594] on textarea "Hi {{first_name}}, happy to help! I understand that you needed a new key card o…" at bounding box center [762, 603] width 676 height 56
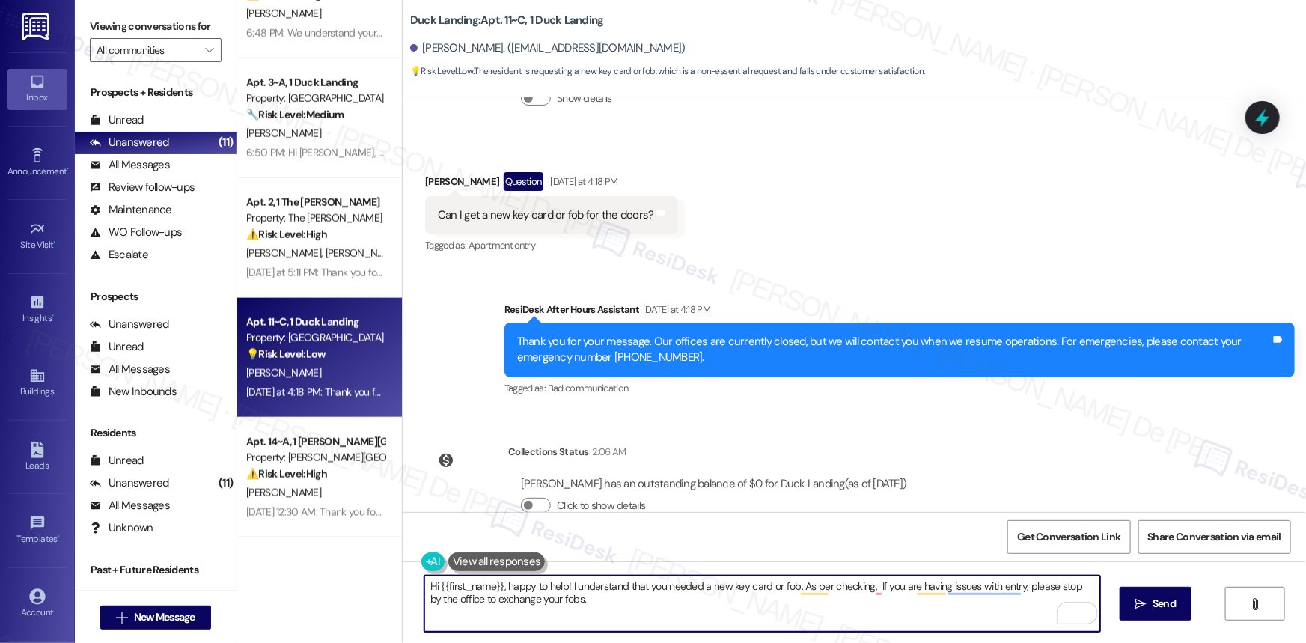
drag, startPoint x: 429, startPoint y: 590, endPoint x: 456, endPoint y: 603, distance: 29.8
click at [431, 591] on textarea "Hi {{first_name}}, happy to help! I understand that you needed a new key card o…" at bounding box center [762, 603] width 676 height 56
click at [514, 586] on textarea "Hello {{first_name}}, happy to help! I understand that you needed a new key car…" at bounding box center [762, 603] width 676 height 56
paste textarea "ope you've had a great weekend. h"
click at [694, 599] on textarea "Hello {{first_name}}, hope you've had a great weekend. I understand that you ne…" at bounding box center [762, 603] width 676 height 56
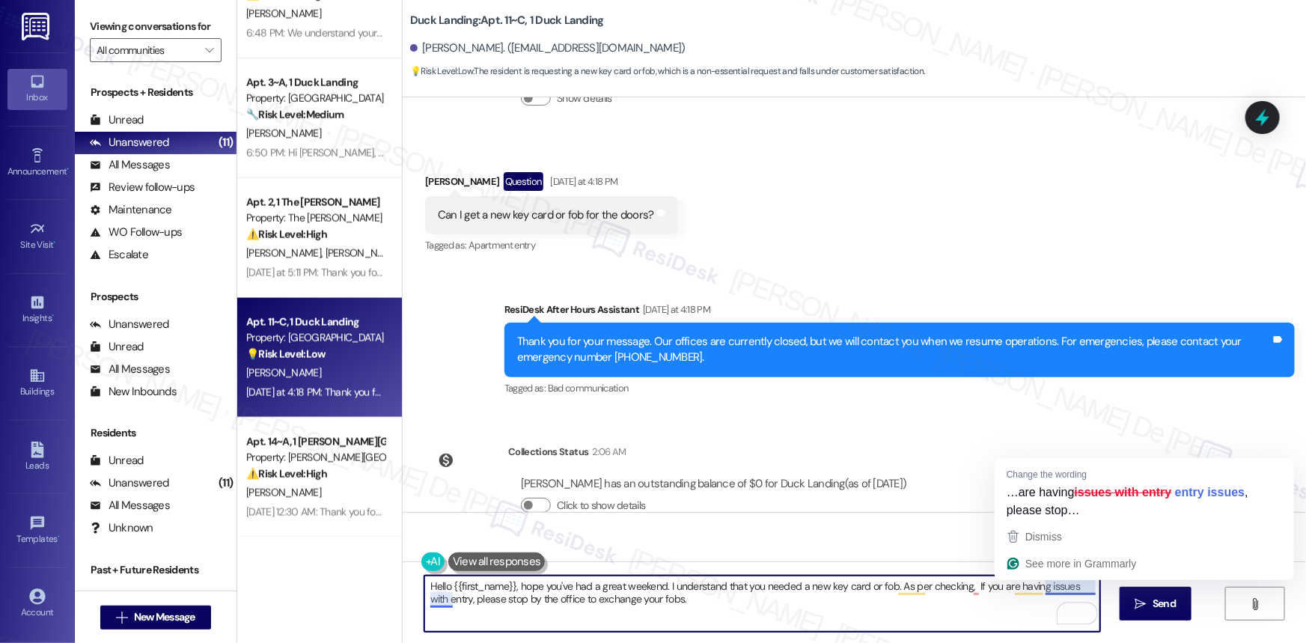
click at [1058, 586] on textarea "Hello {{first_name}}, hope you've had a great weekend. I understand that you ne…" at bounding box center [762, 603] width 676 height 56
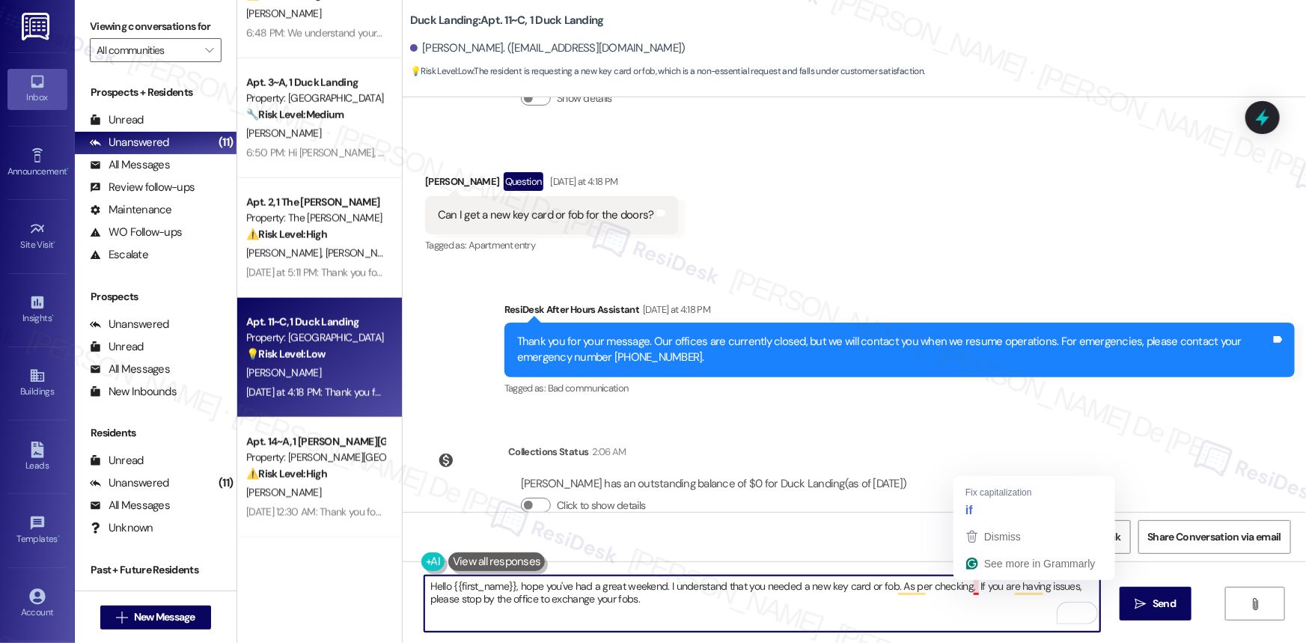
click at [967, 592] on textarea "Hello {{first_name}}, hope you've had a great weekend. I understand that you ne…" at bounding box center [762, 603] width 676 height 56
click at [801, 608] on textarea "Hello {{first_name}}, hope you've had a great weekend. I understand that you ne…" at bounding box center [762, 603] width 676 height 56
drag, startPoint x: 1062, startPoint y: 587, endPoint x: 1070, endPoint y: 584, distance: 8.4
click at [1062, 587] on textarea "Hello {{first_name}}, hope you've had a great weekend. I understand that you ne…" at bounding box center [762, 603] width 676 height 56
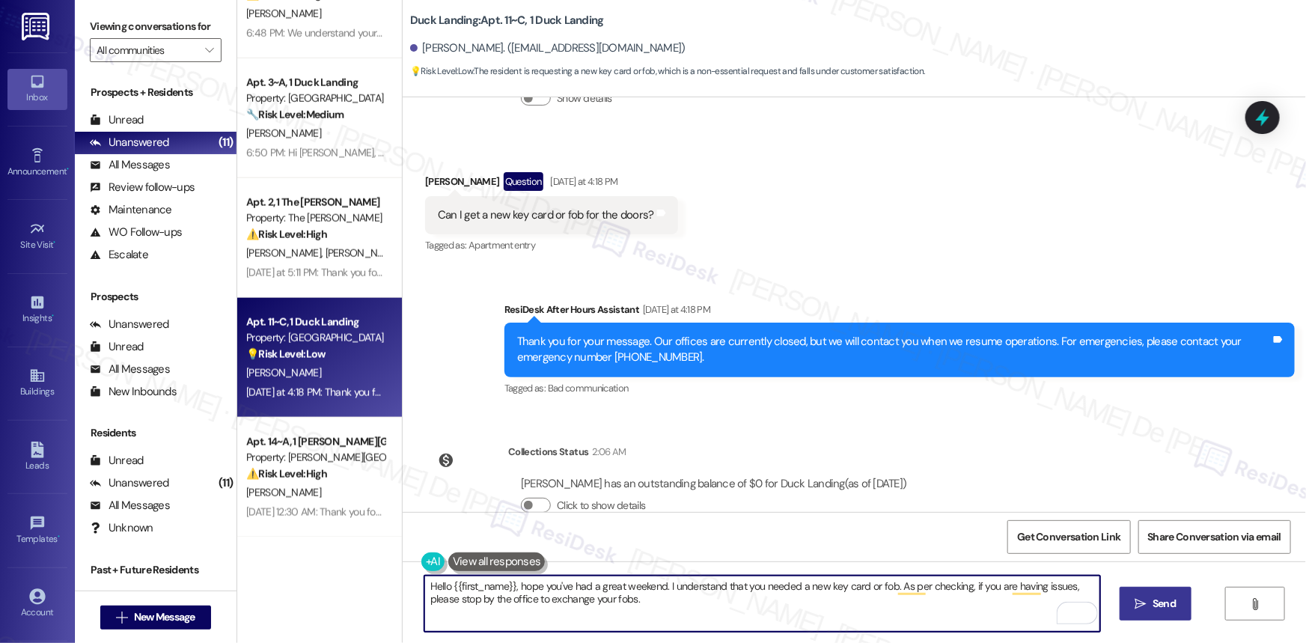
type textarea "Hello {{first_name}}, hope you've had a great weekend. I understand that you ne…"
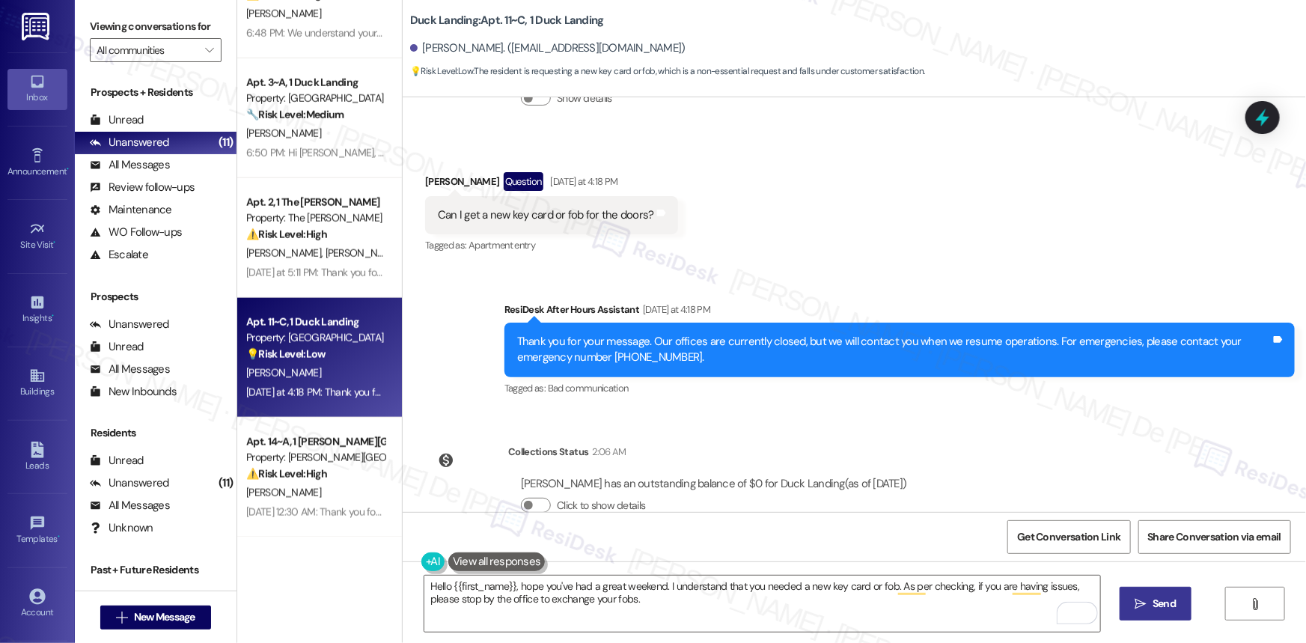
click at [1152, 605] on span "Send" at bounding box center [1163, 604] width 23 height 16
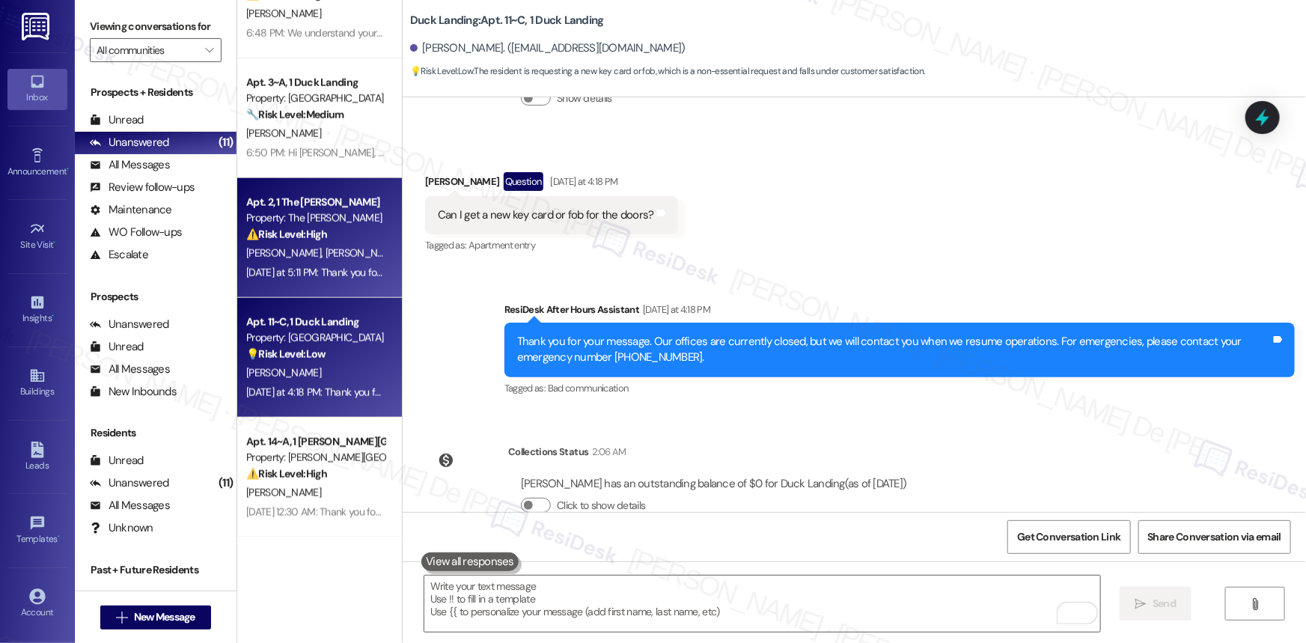
click at [265, 219] on div "Property: The Emery" at bounding box center [315, 218] width 138 height 16
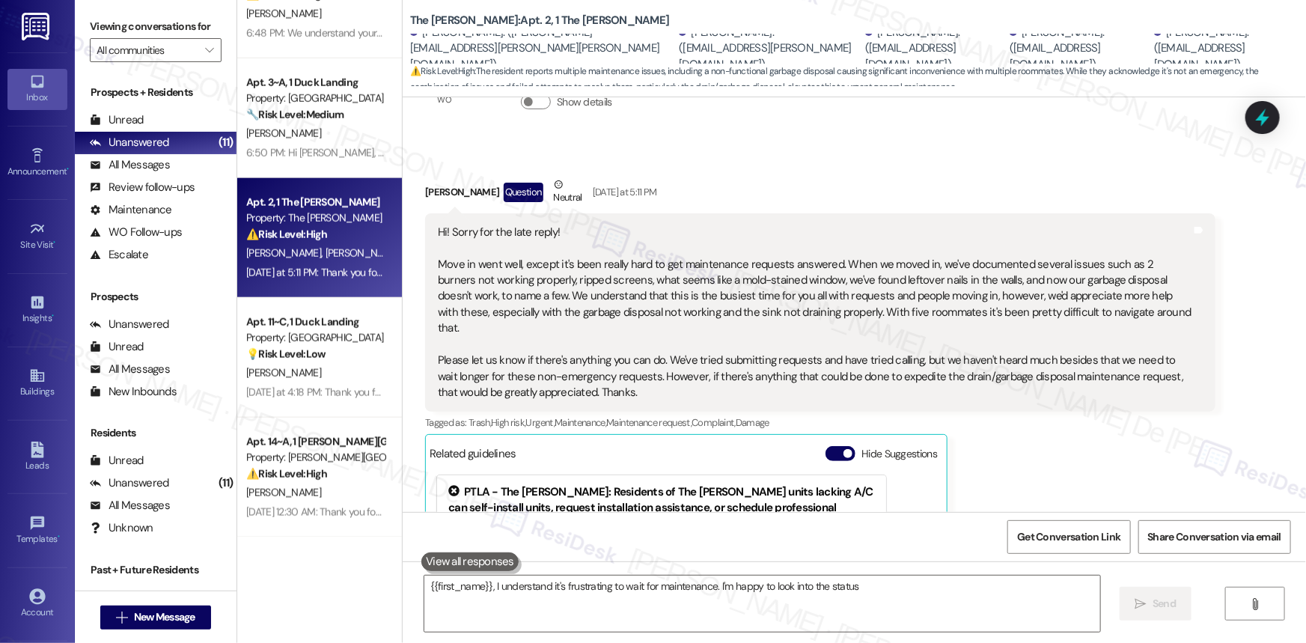
scroll to position [527, 0]
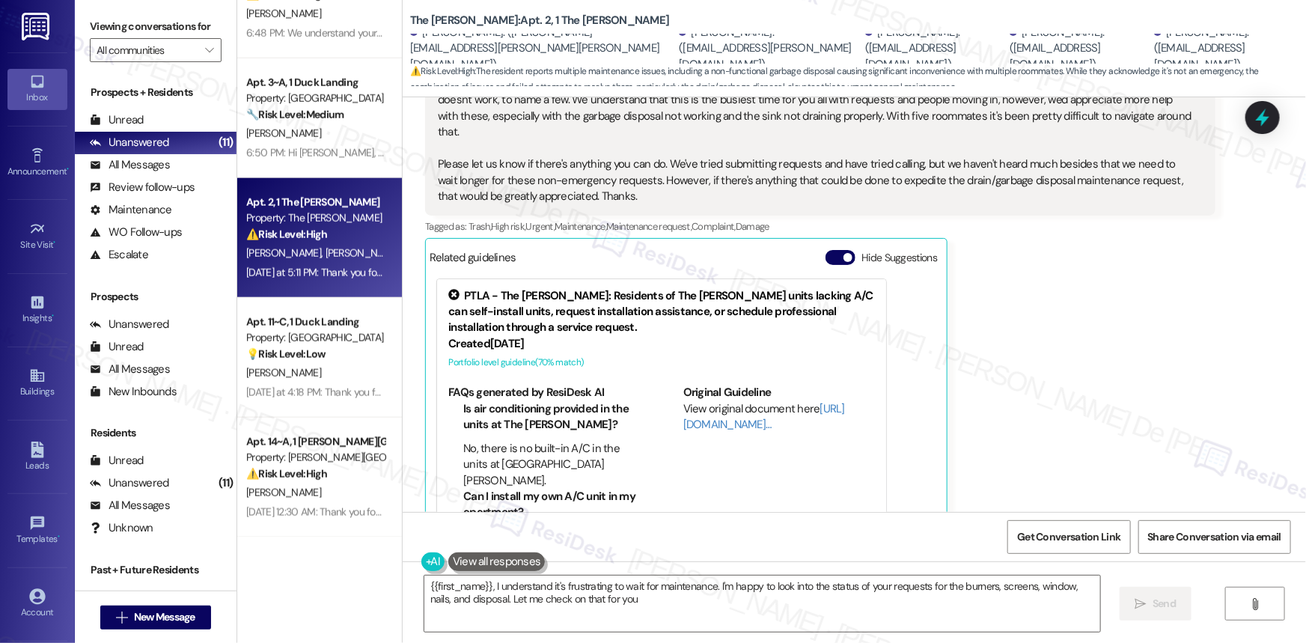
type textarea "{{first_name}}, I understand it's frustrating to wait for maintenance. I'm happ…"
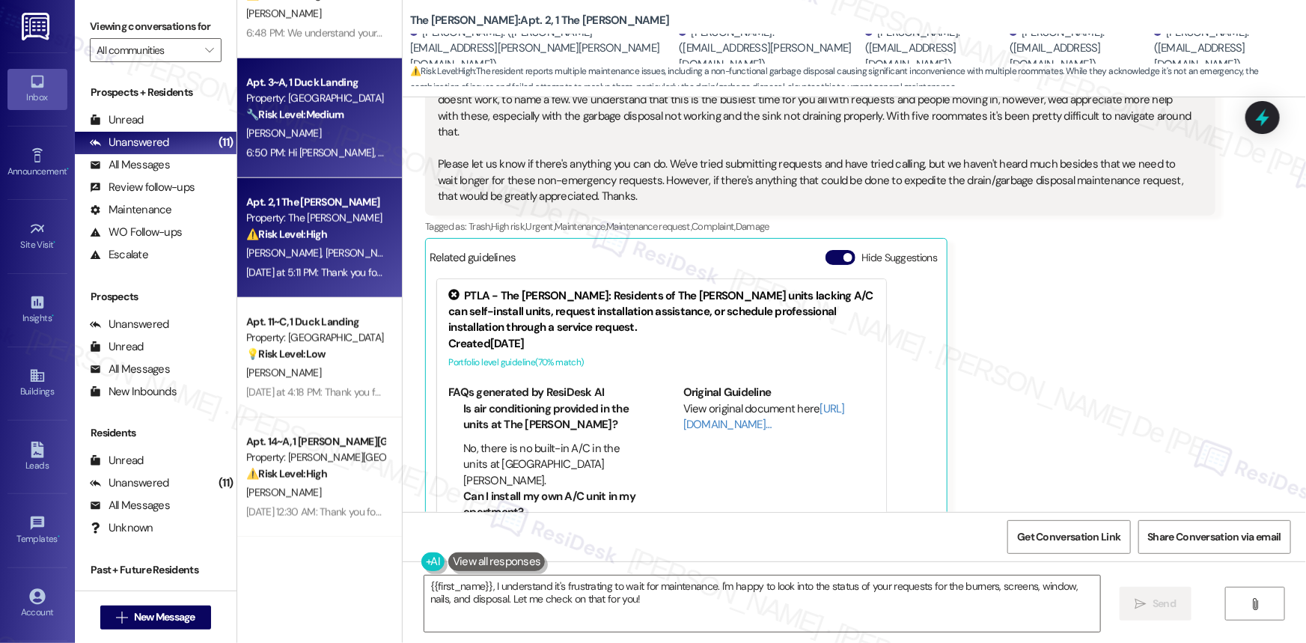
click at [287, 140] on div "[PERSON_NAME]" at bounding box center [315, 133] width 141 height 19
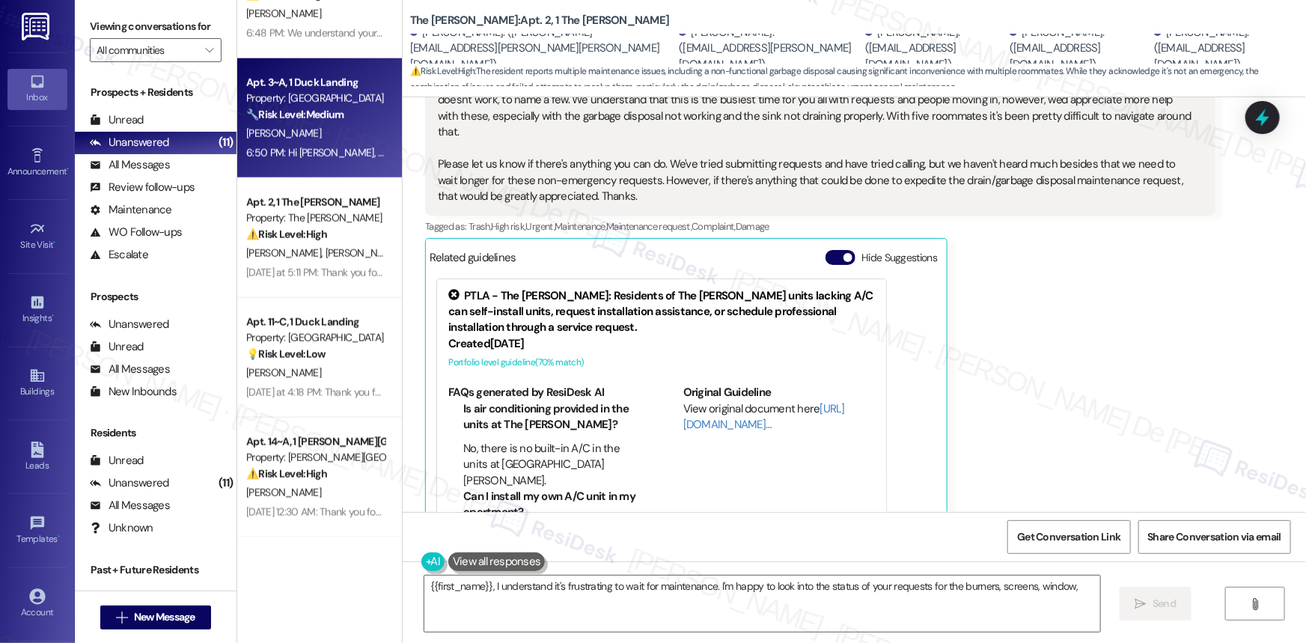
type textarea "{{first_name}}, I understand it's frustrating to wait for maintenance. I'm happ…"
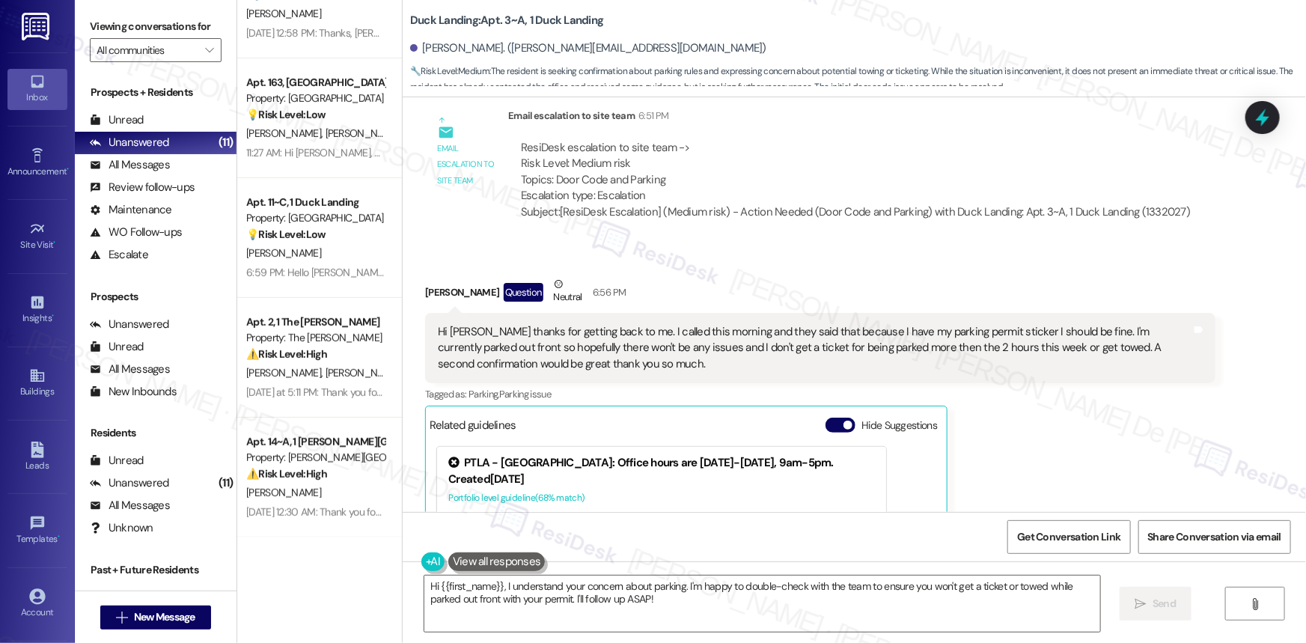
scroll to position [6071, 0]
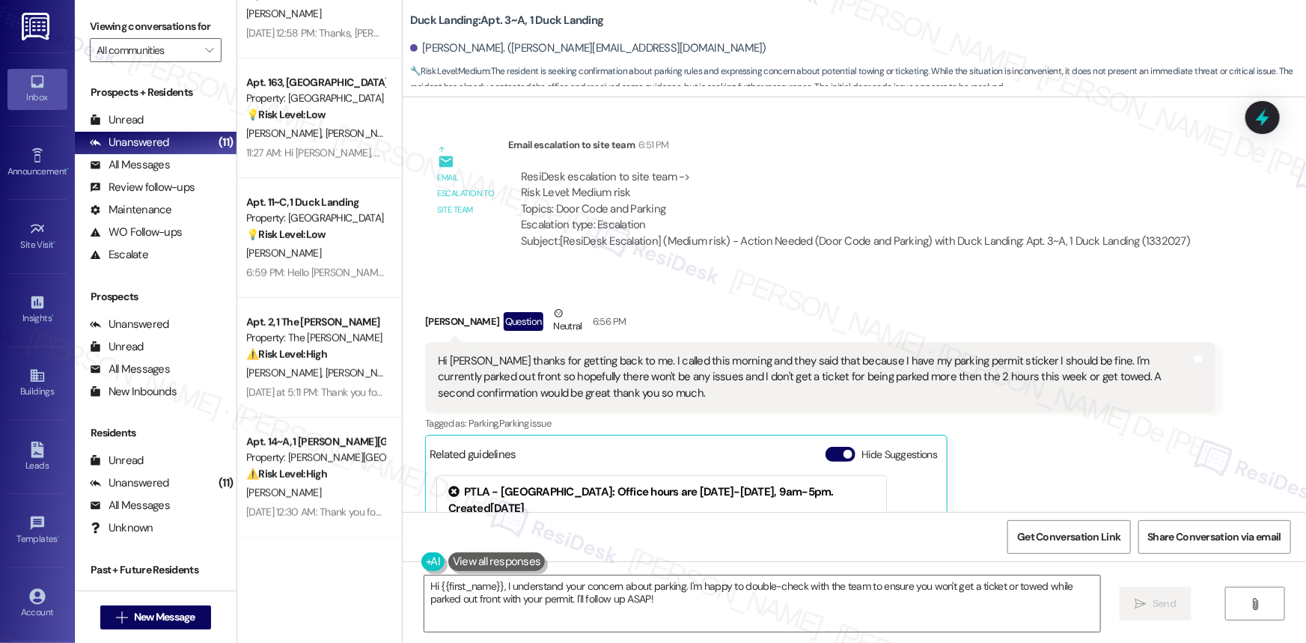
click at [569, 393] on div "Hi Sarah thanks for getting back to me. I called this morning and they said tha…" at bounding box center [814, 377] width 753 height 48
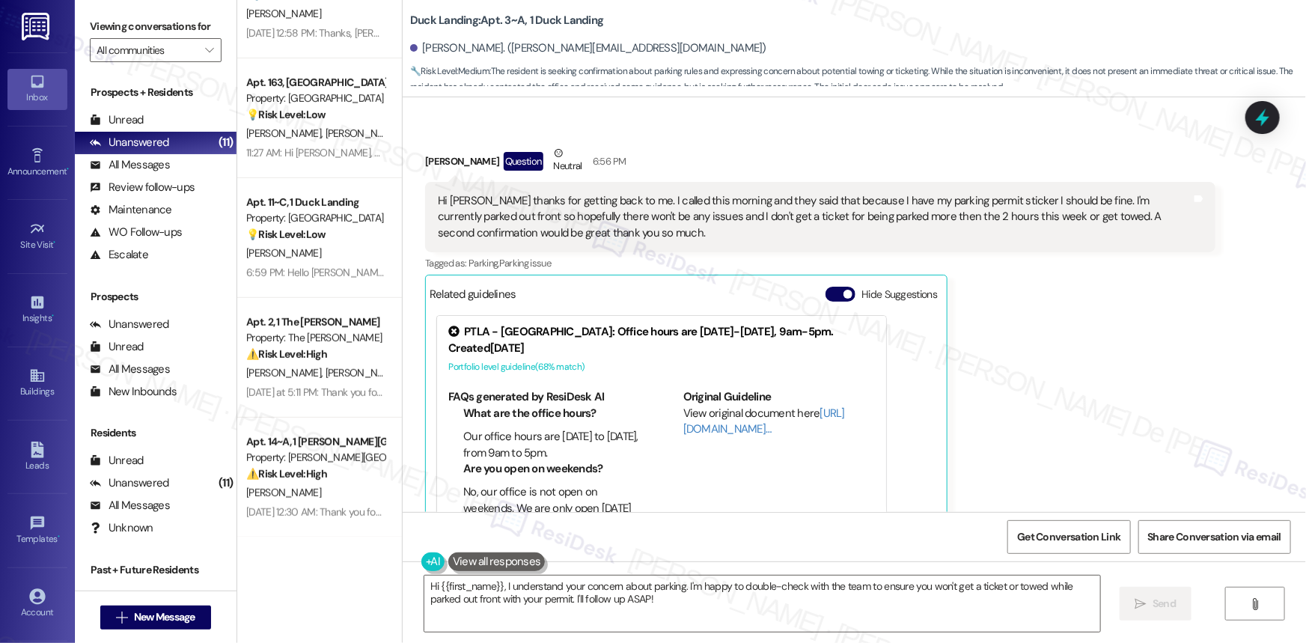
scroll to position [6298, 0]
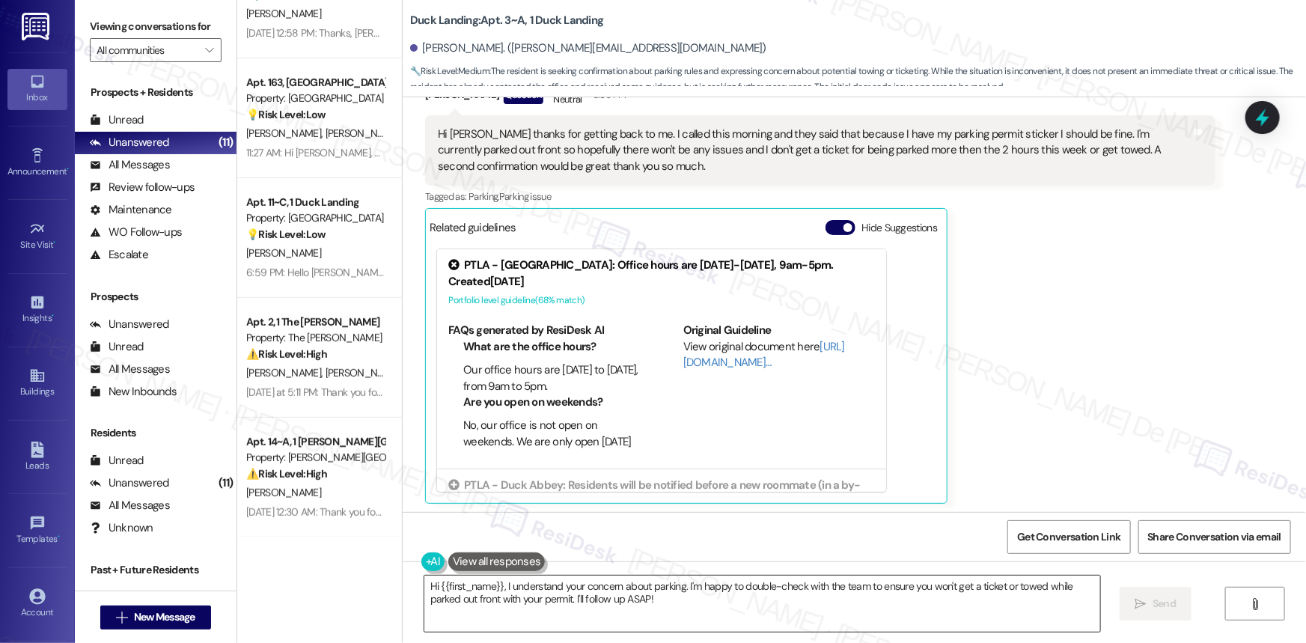
click at [667, 605] on textarea "Hi {{first_name}}, I understand your concern about parking. I'm happy to double…" at bounding box center [762, 603] width 676 height 56
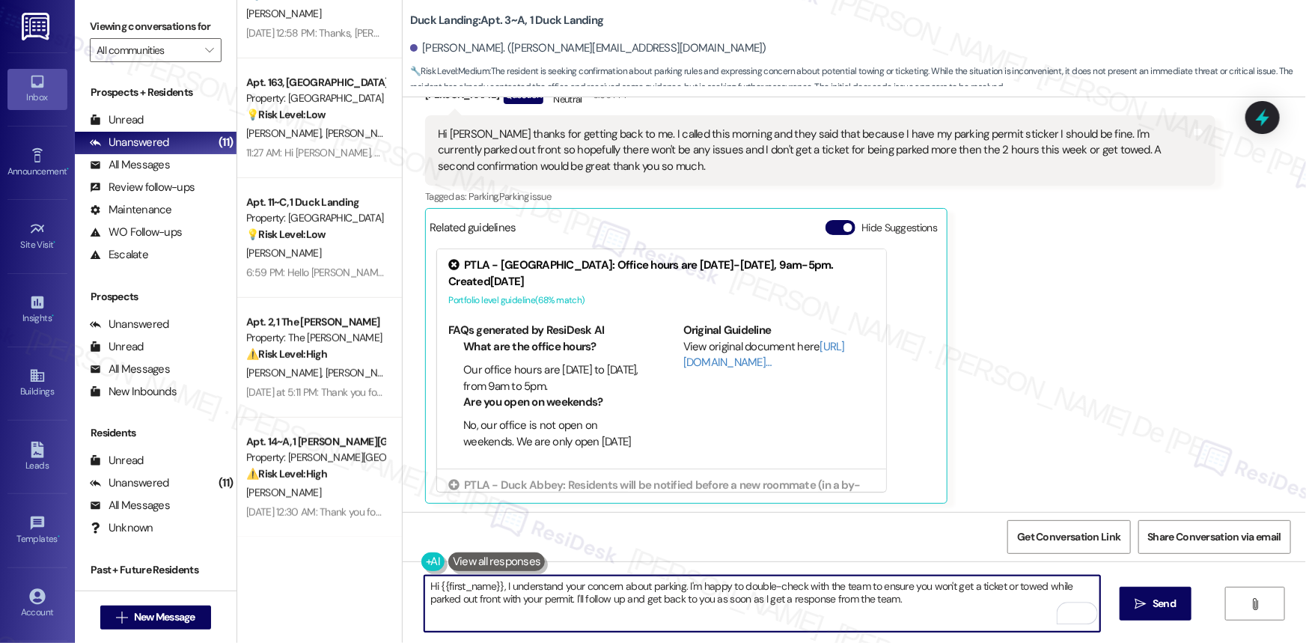
click at [958, 601] on textarea "Hi {{first_name}}, I understand your concern about parking. I'm happy to double…" at bounding box center [762, 603] width 676 height 56
type textarea "Hi {{first_name}}, I understand your concern about parking. I'm happy to double…"
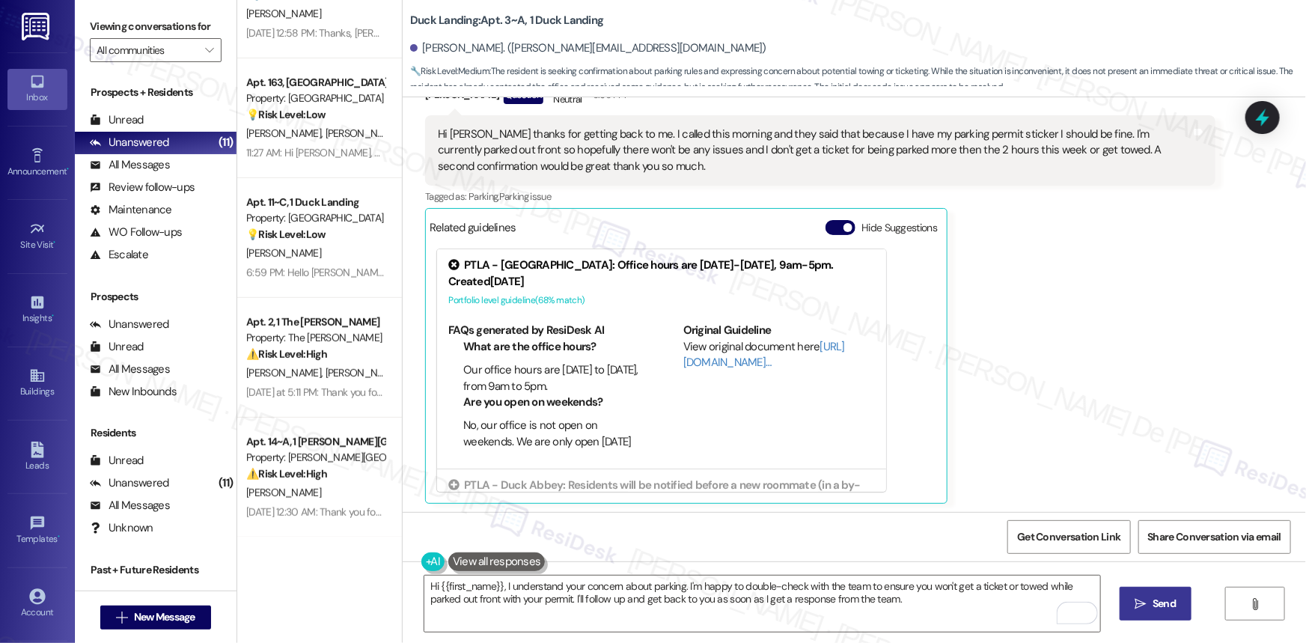
click at [1163, 601] on span "Send" at bounding box center [1163, 604] width 23 height 16
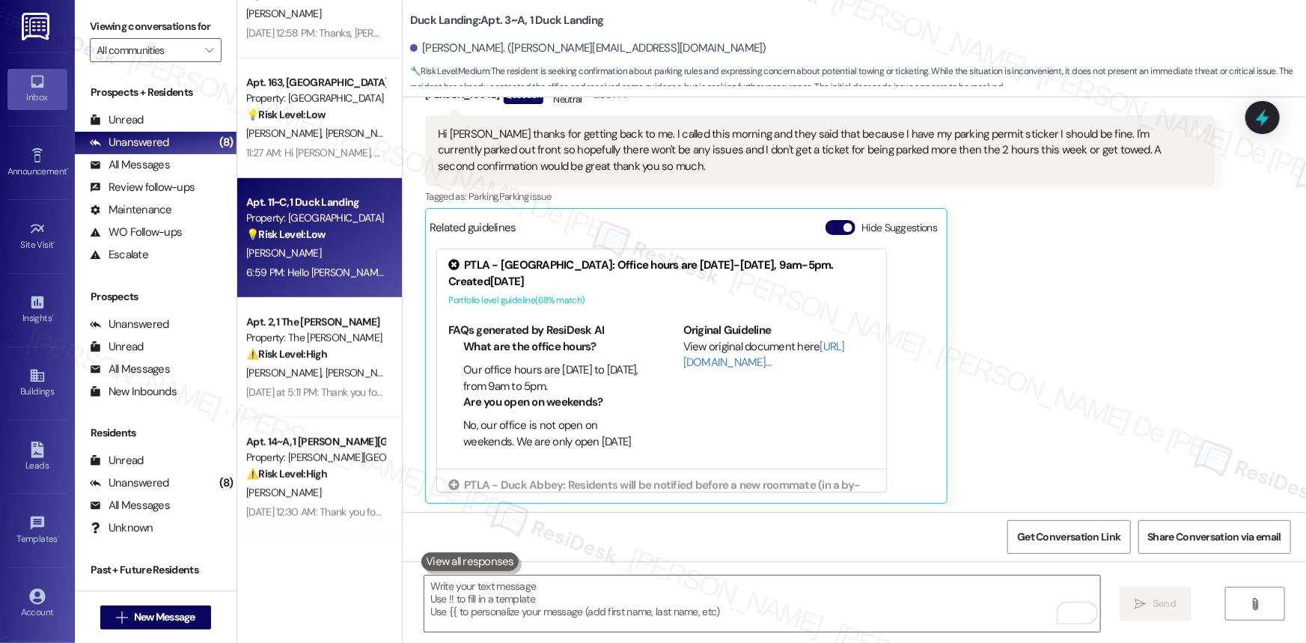
scroll to position [0, 0]
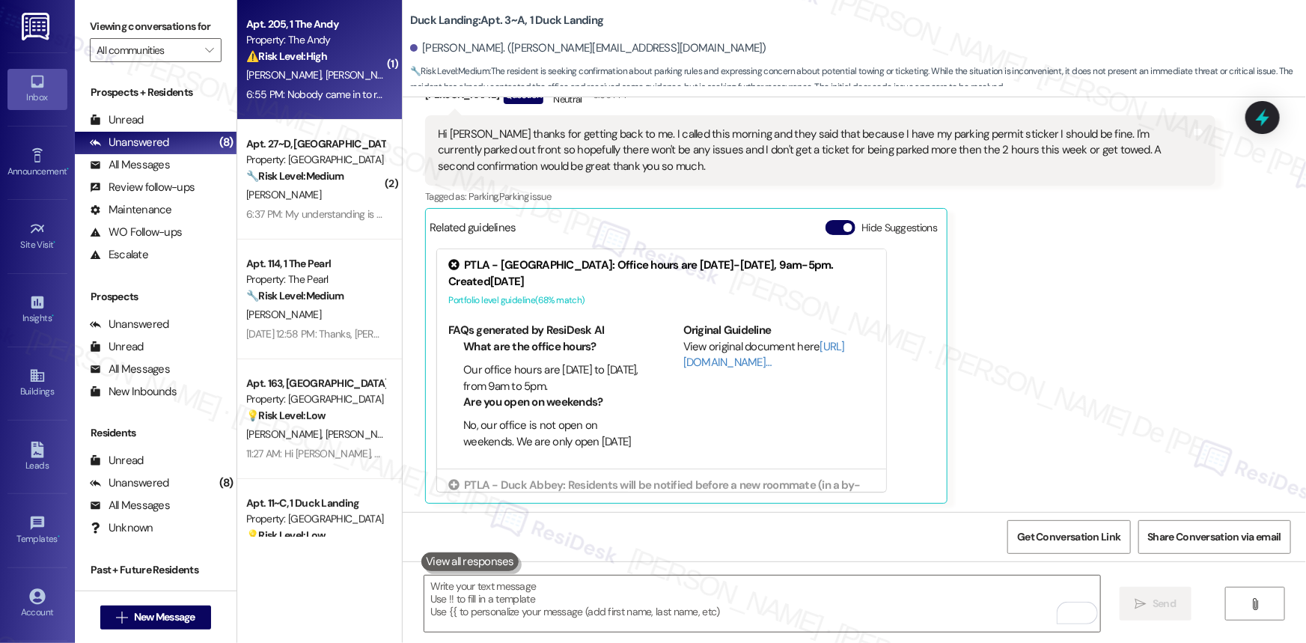
click at [321, 90] on div "6:55 PM: Nobody came in to repair the holes and remove nails before we moved ou…" at bounding box center [429, 94] width 367 height 13
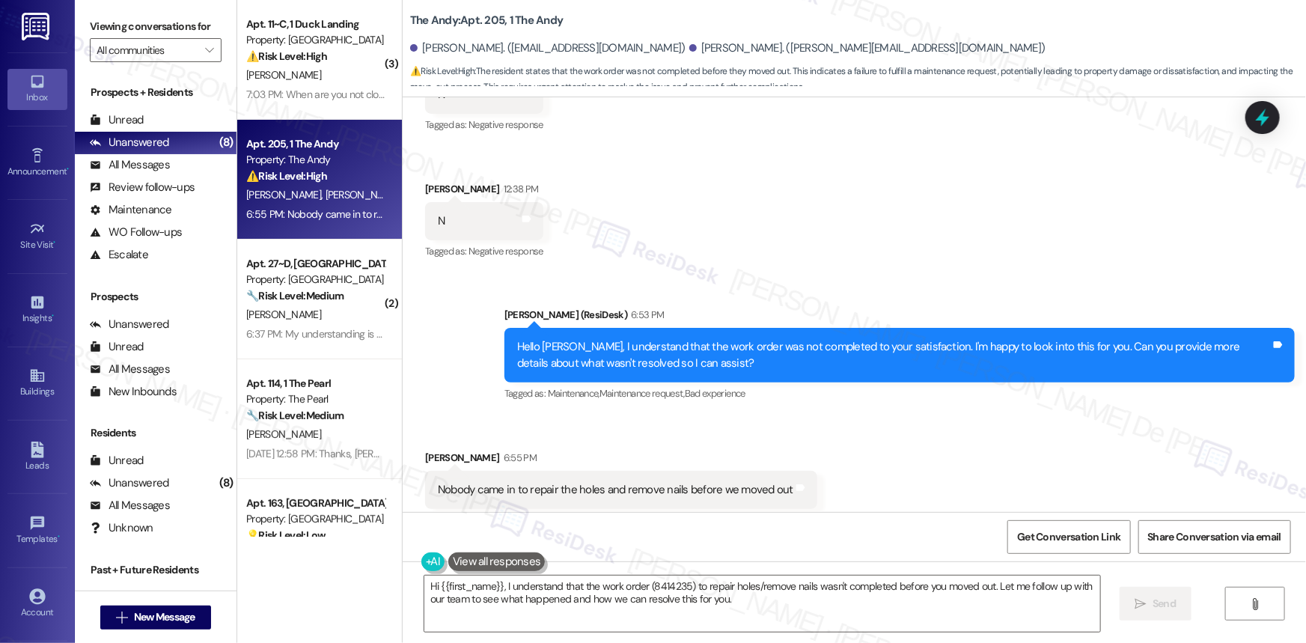
scroll to position [664, 0]
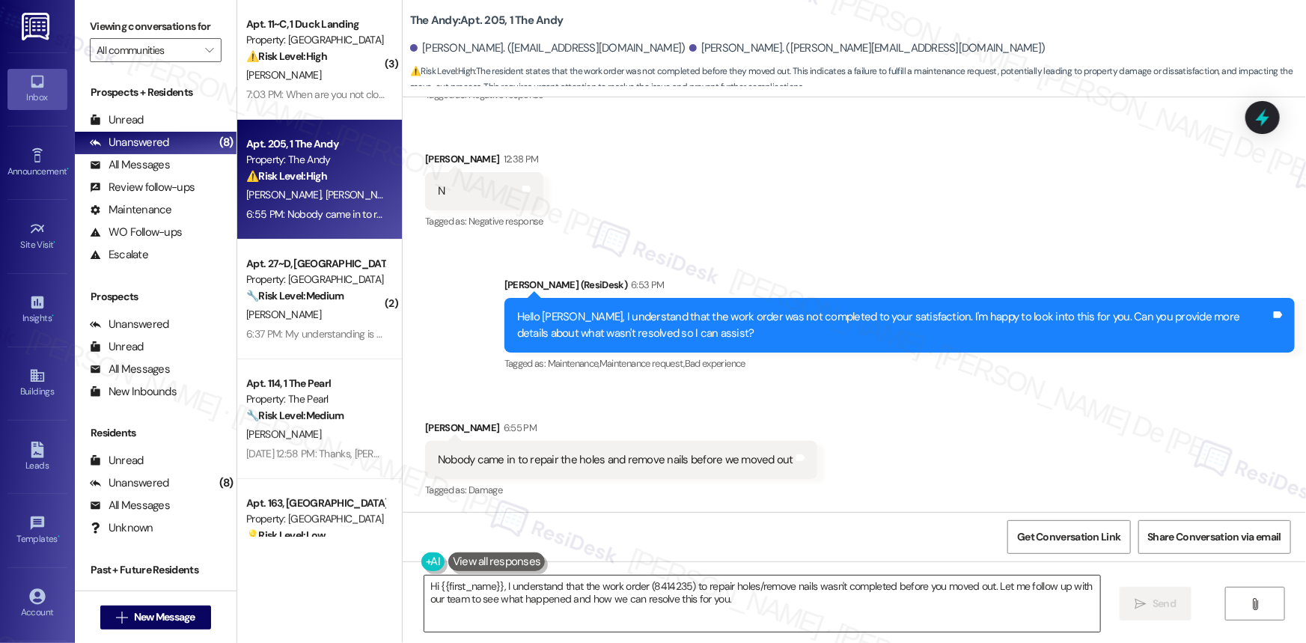
click at [566, 604] on textarea "Hi {{first_name}}, I understand that the work order (8414235) to repair holes/r…" at bounding box center [762, 603] width 676 height 56
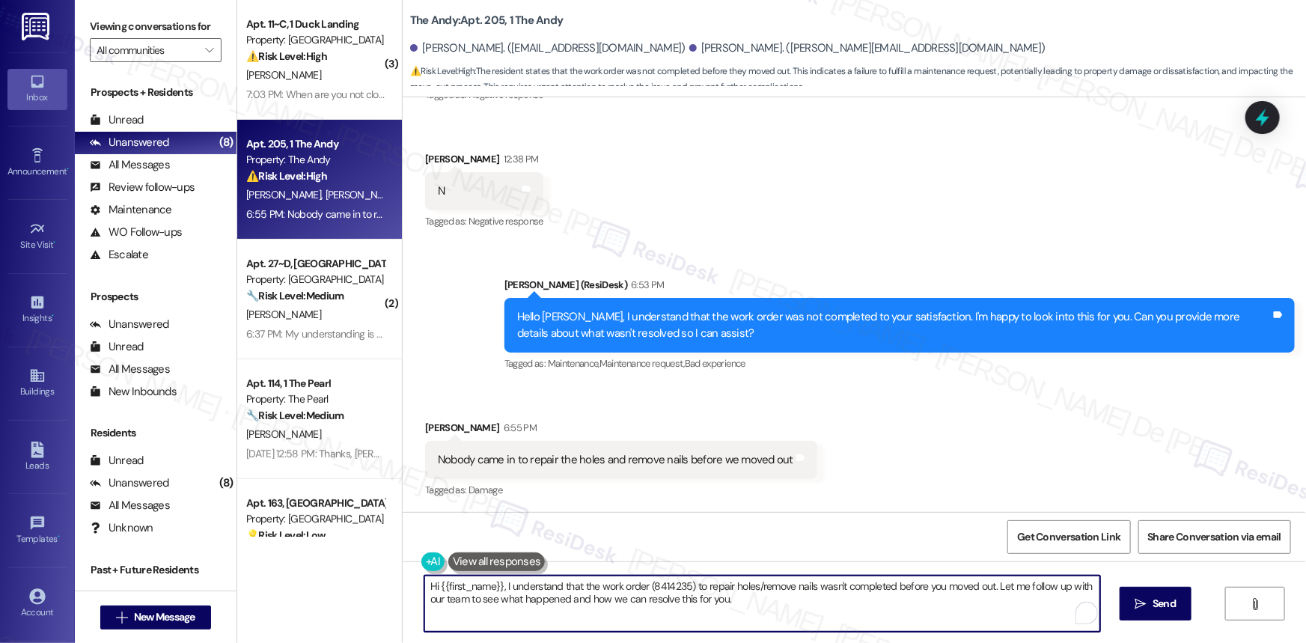
click at [567, 604] on textarea "Hi {{first_name}}, I understand that the work order (8414235) to repair holes/r…" at bounding box center [762, 603] width 676 height 56
paste textarea "Thanks for letting us know, {{first_name}}! I'll update our records to reflect …"
type textarea "Thanks for letting us know, {{first_name}}! I'll update our records to reflect …"
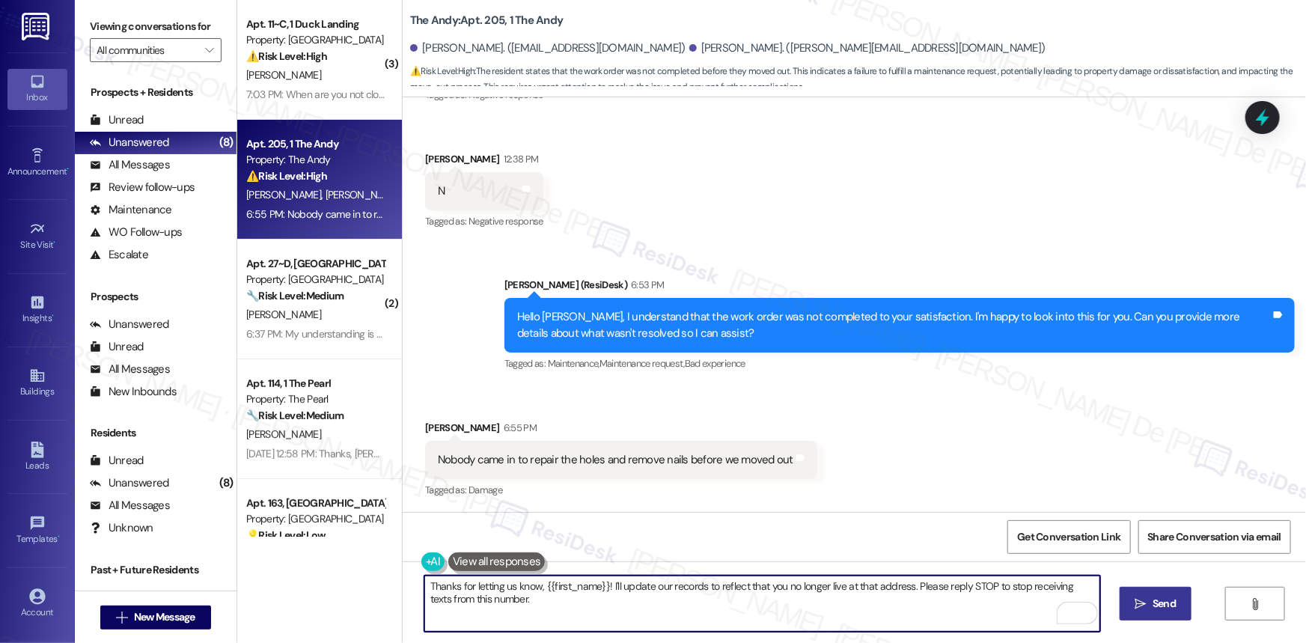
click at [1160, 599] on span "Send" at bounding box center [1163, 604] width 23 height 16
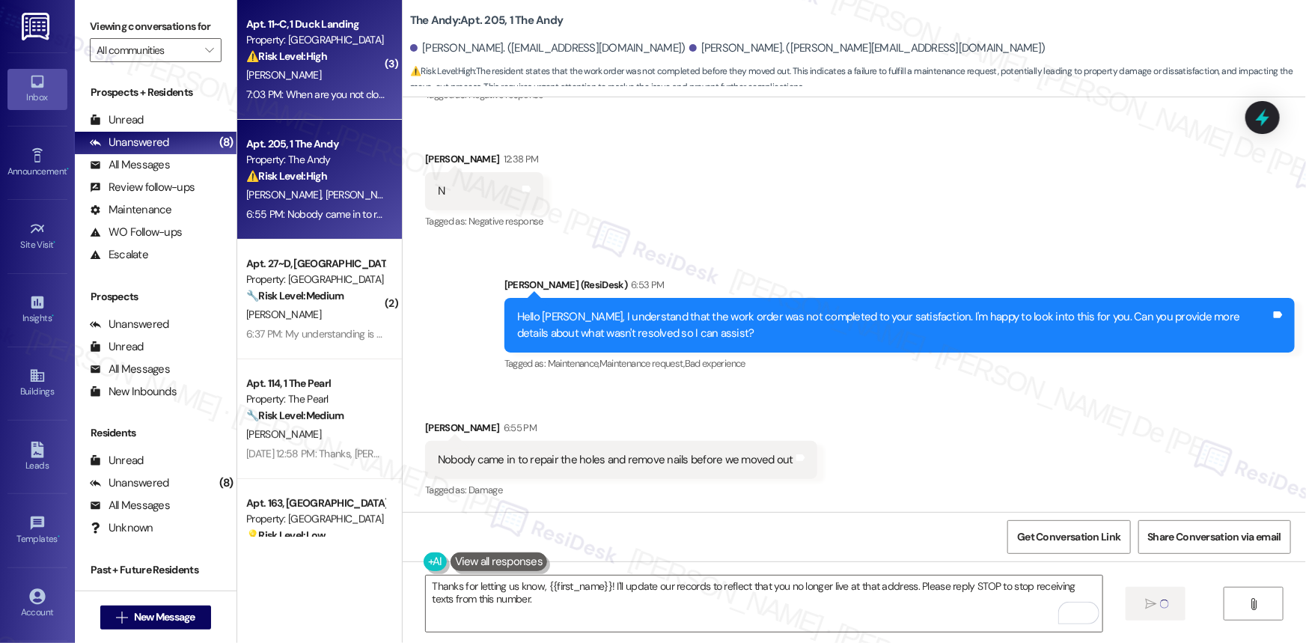
click at [336, 98] on div "7:03 PM: When are you not closed? 7:03 PM: When are you not closed?" at bounding box center [322, 94] width 153 height 13
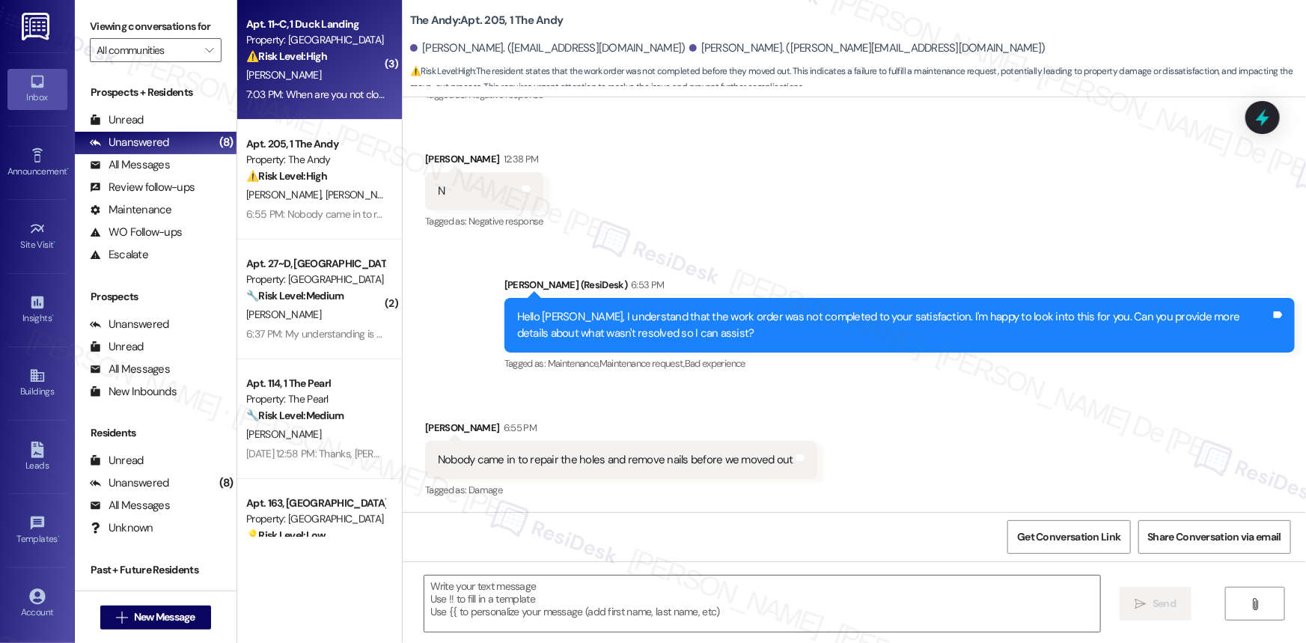
type textarea "Fetching suggested responses. Please feel free to read through the conversation…"
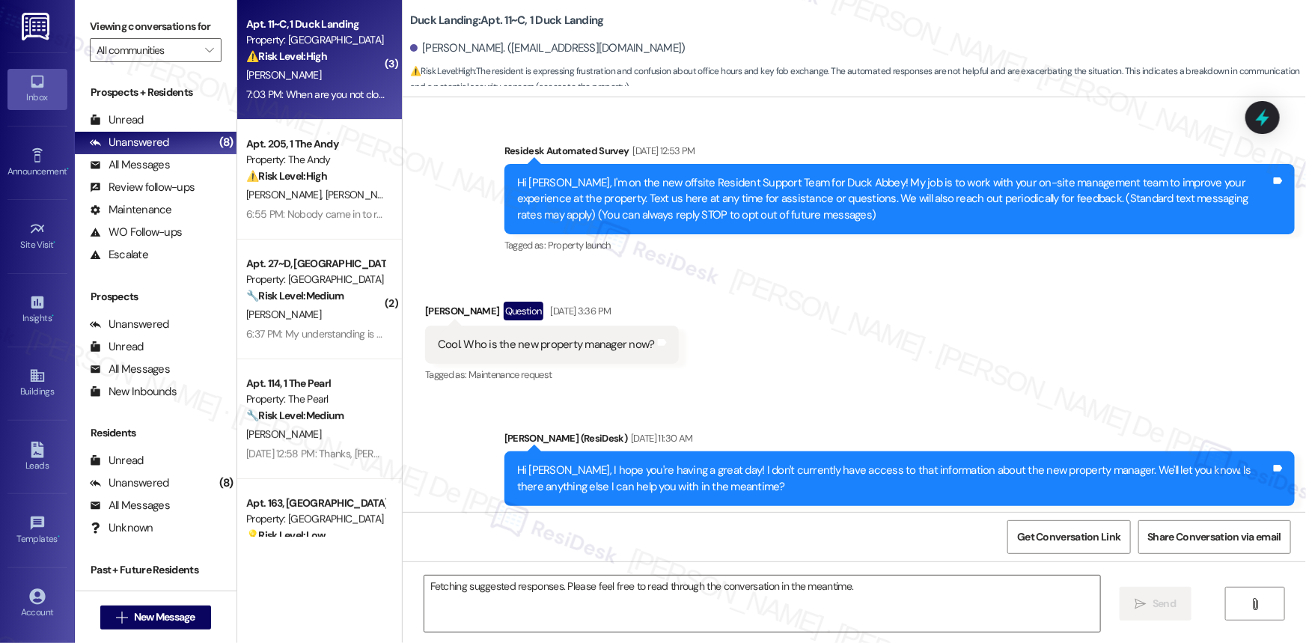
scroll to position [11441, 0]
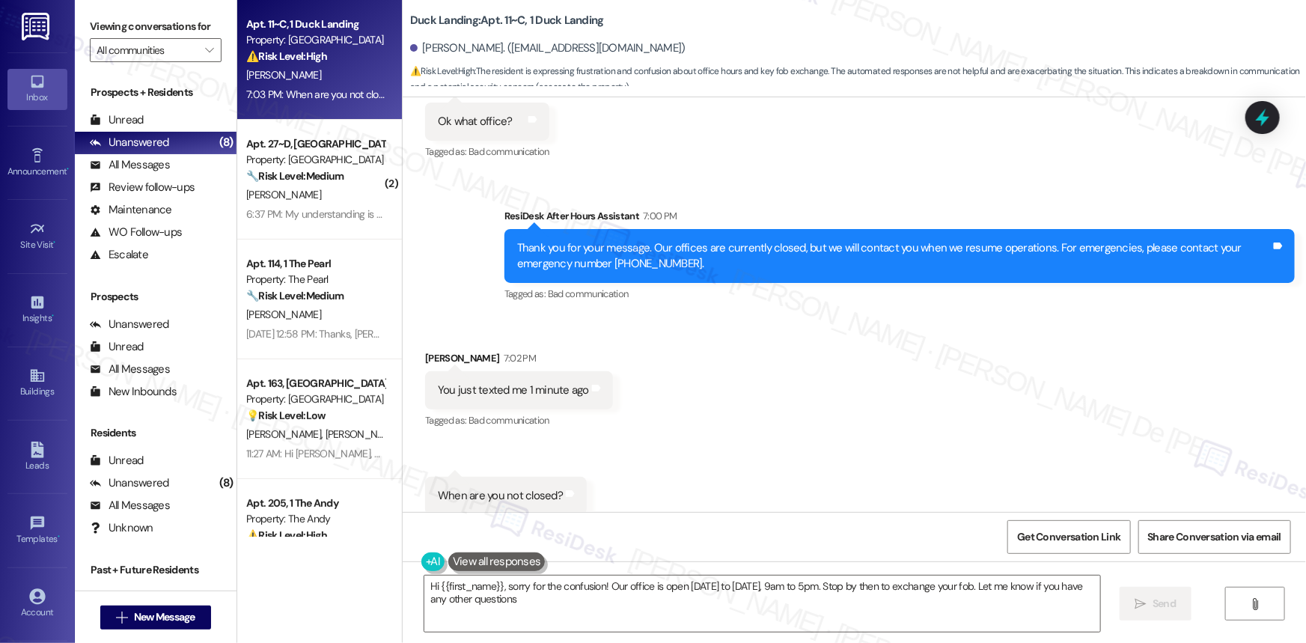
type textarea "Hi {{first_name}}, sorry for the confusion! Our office is open Monday to Friday…"
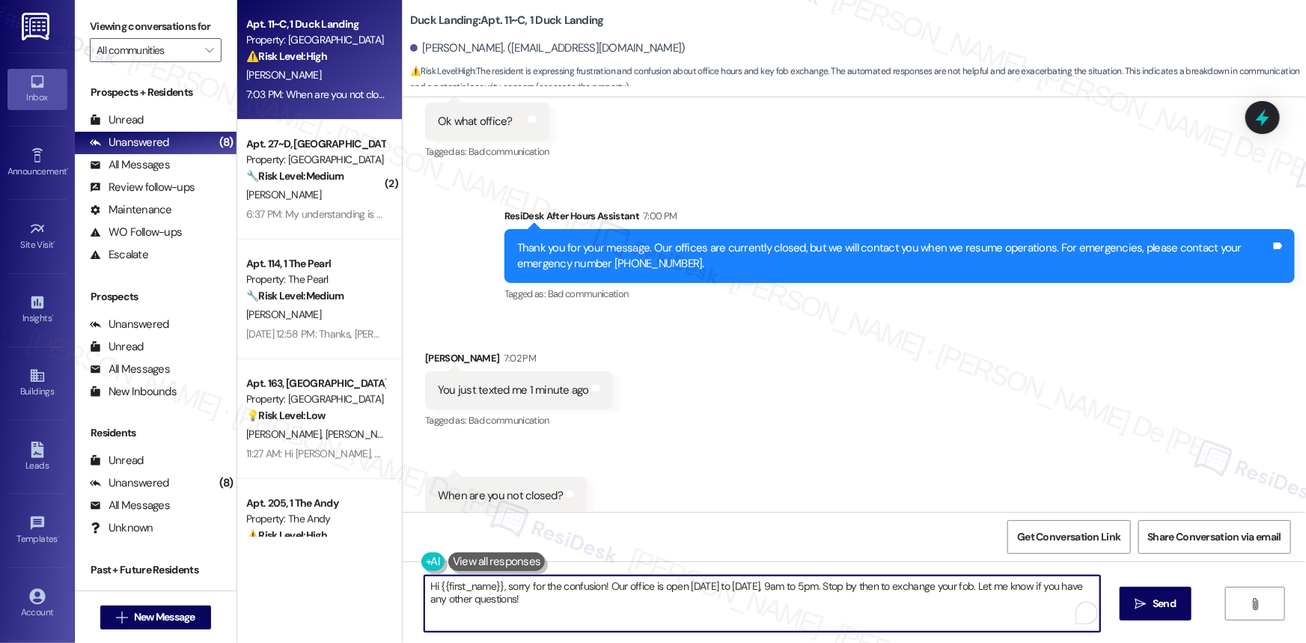
click at [727, 628] on textarea "Hi {{first_name}}, sorry for the confusion! Our office is open Monday to Friday…" at bounding box center [762, 603] width 676 height 56
click at [657, 590] on textarea "Hi {{first_name}}, sorry for the confusion! Our office is open Monday to Friday…" at bounding box center [762, 603] width 676 height 56
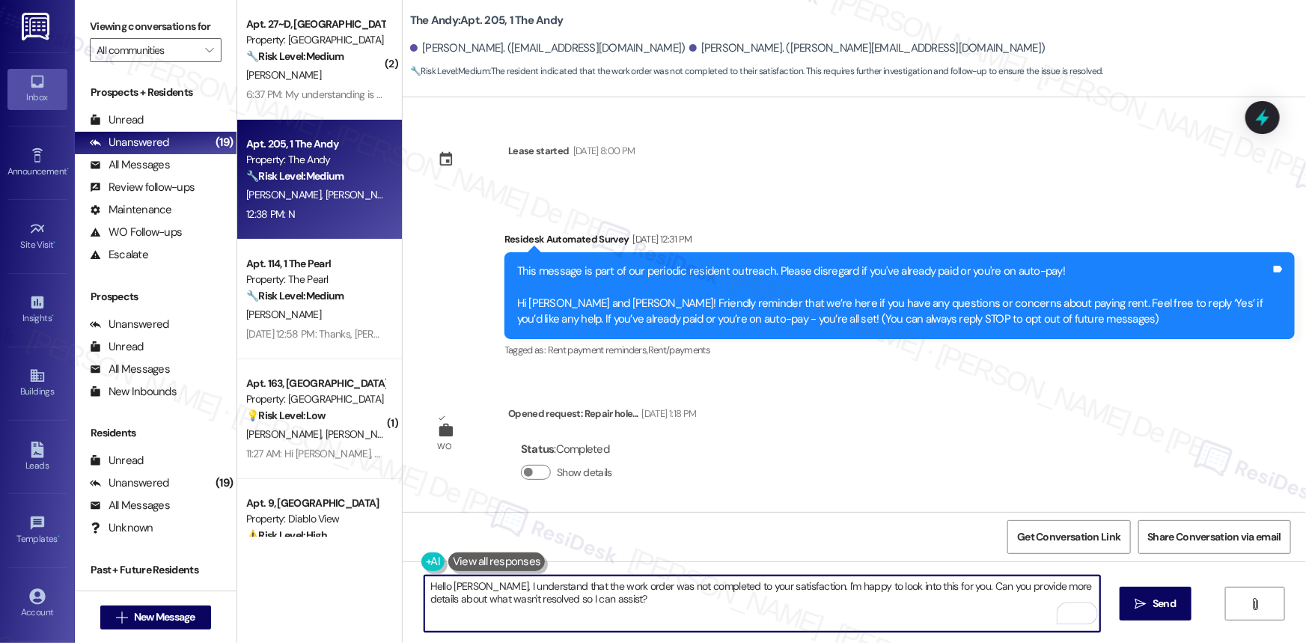
type textarea "Hello [PERSON_NAME], I understand that the work order was not completed to your…"
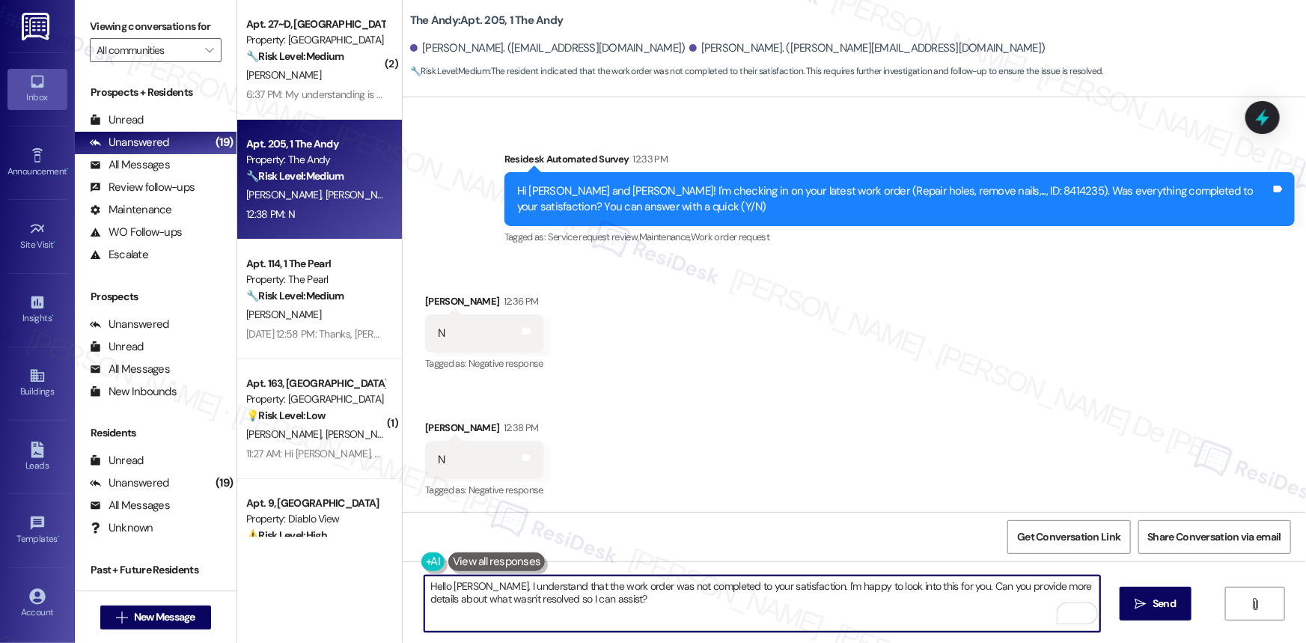
scroll to position [10612, 0]
click at [694, 611] on textarea "Hello [PERSON_NAME], I understand that the work order was not completed to your…" at bounding box center [762, 603] width 676 height 56
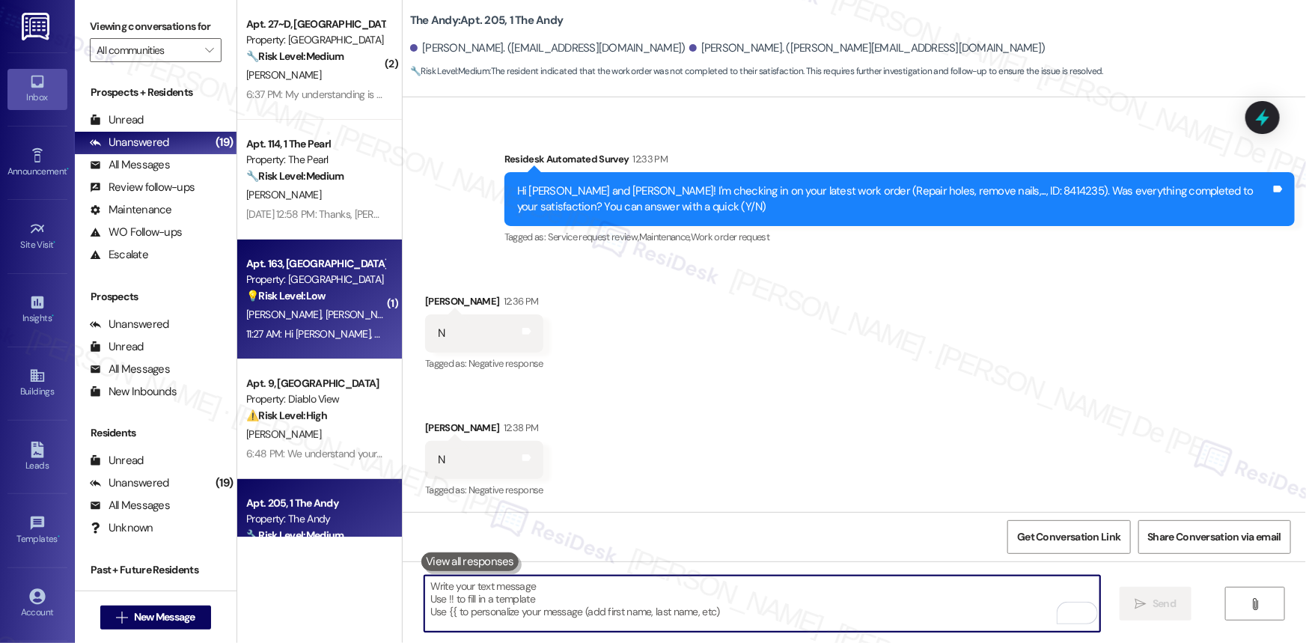
click at [312, 323] on div "[PERSON_NAME] [PERSON_NAME]" at bounding box center [315, 314] width 141 height 19
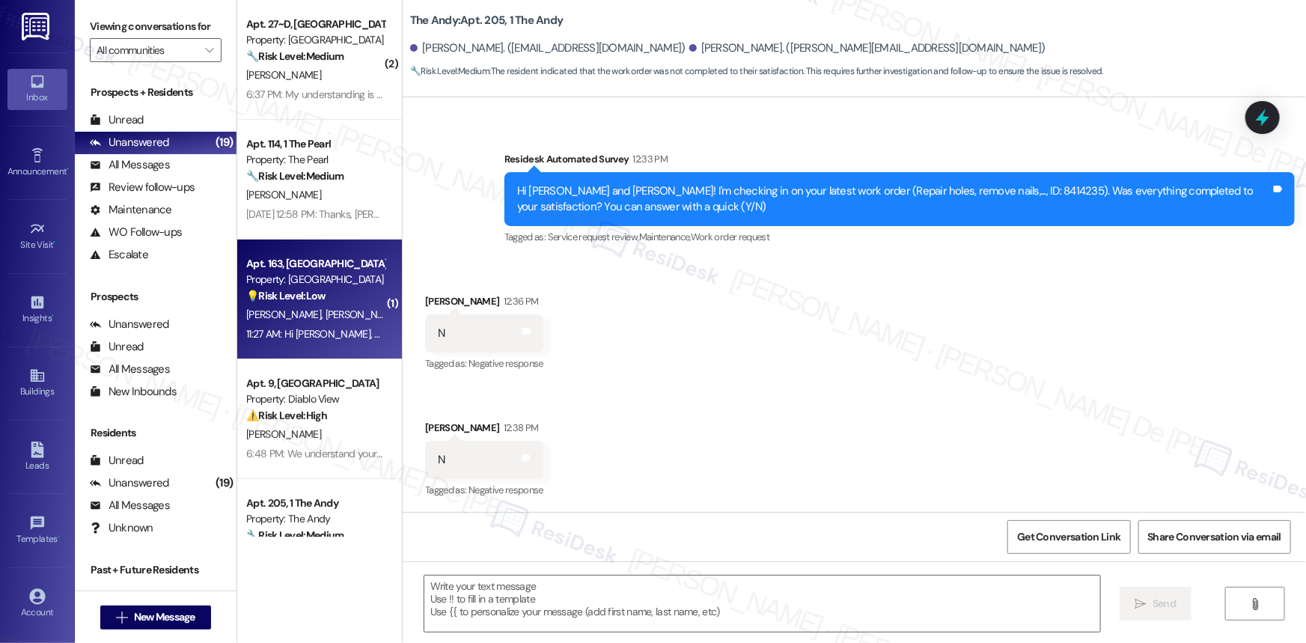
type textarea "Fetching suggested responses. Please feel free to read through the conversation…"
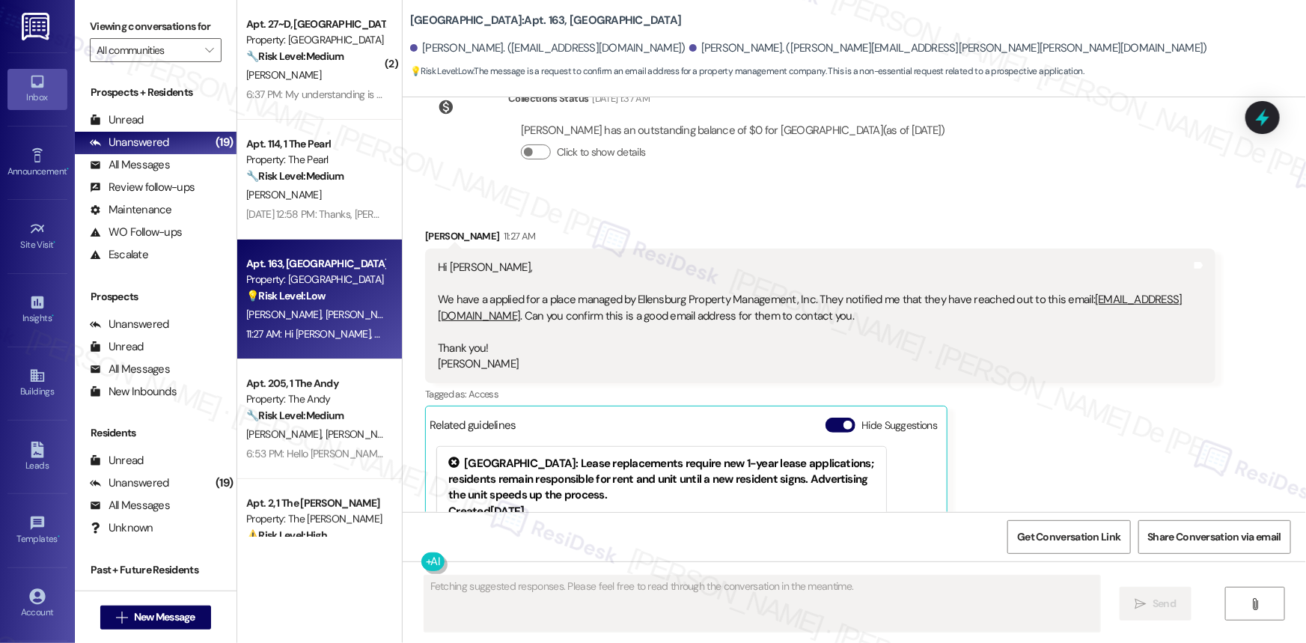
scroll to position [2801, 0]
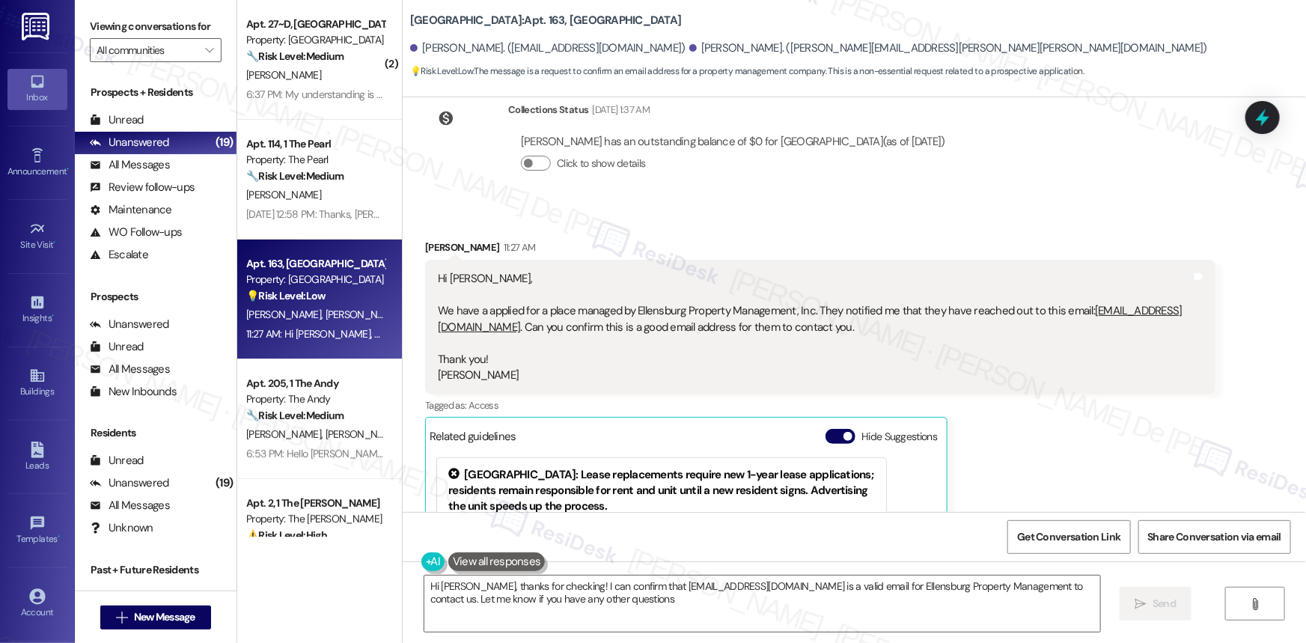
type textarea "Hi [PERSON_NAME], thanks for checking! I can confirm that [EMAIL_ADDRESS][DOMAI…"
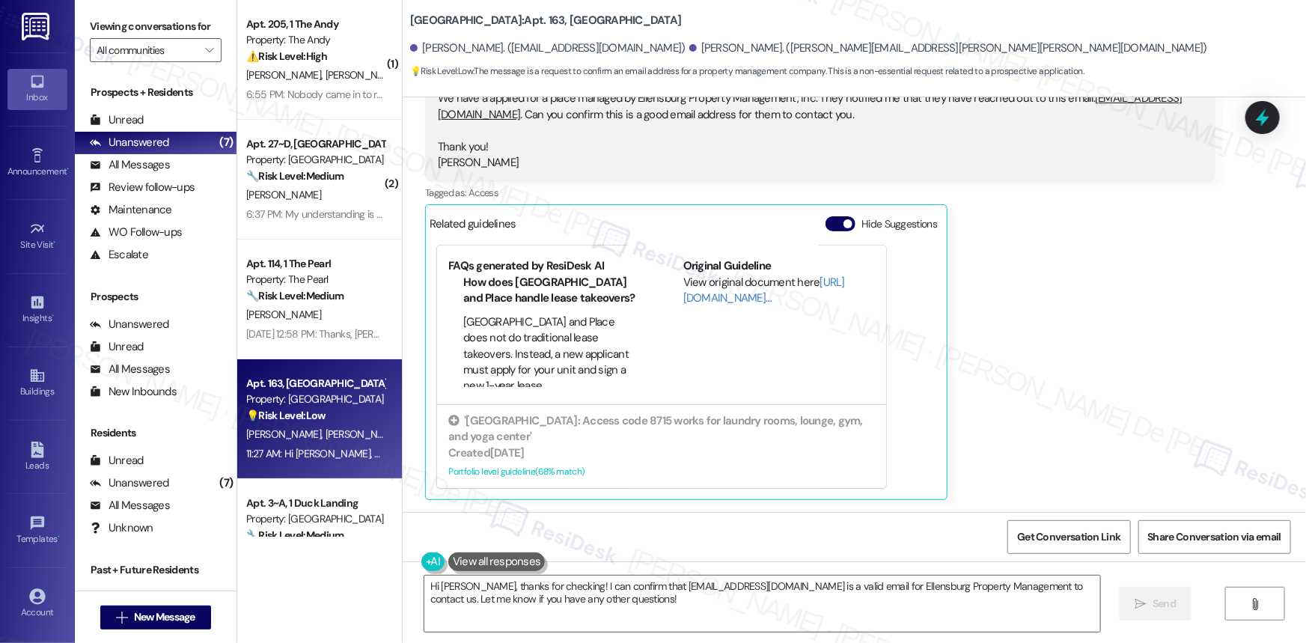
scroll to position [3029, 0]
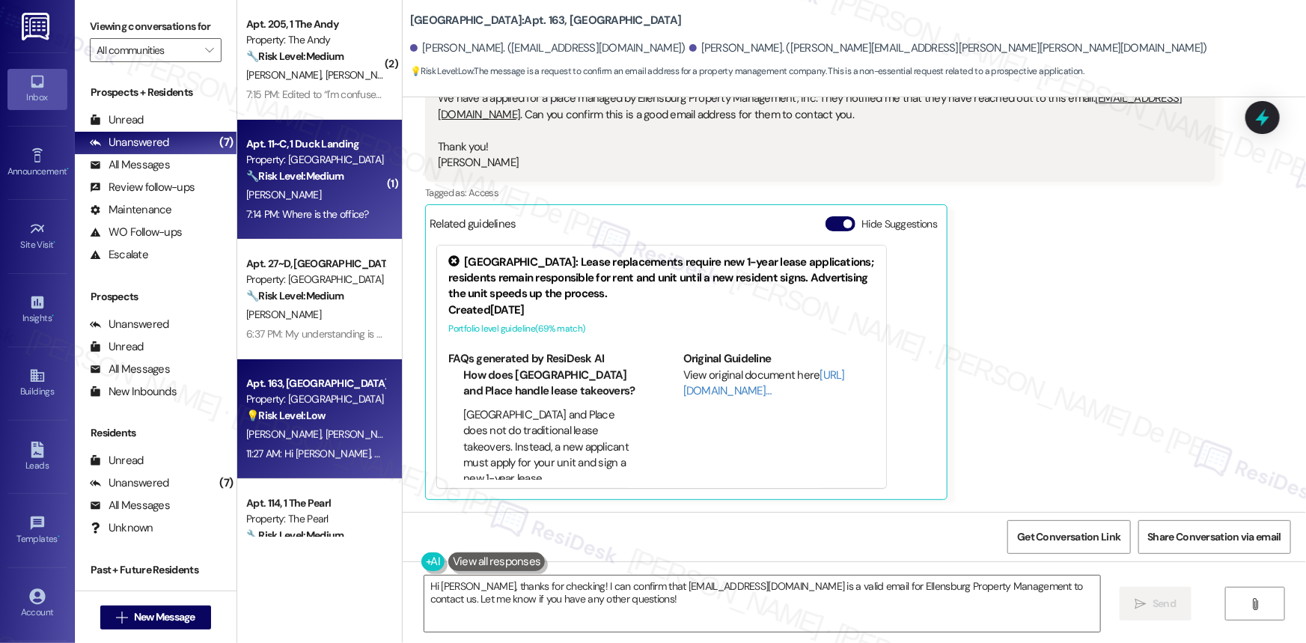
click at [293, 221] on div "7:14 PM: Where is the office? 7:14 PM: Where is the office?" at bounding box center [315, 214] width 141 height 19
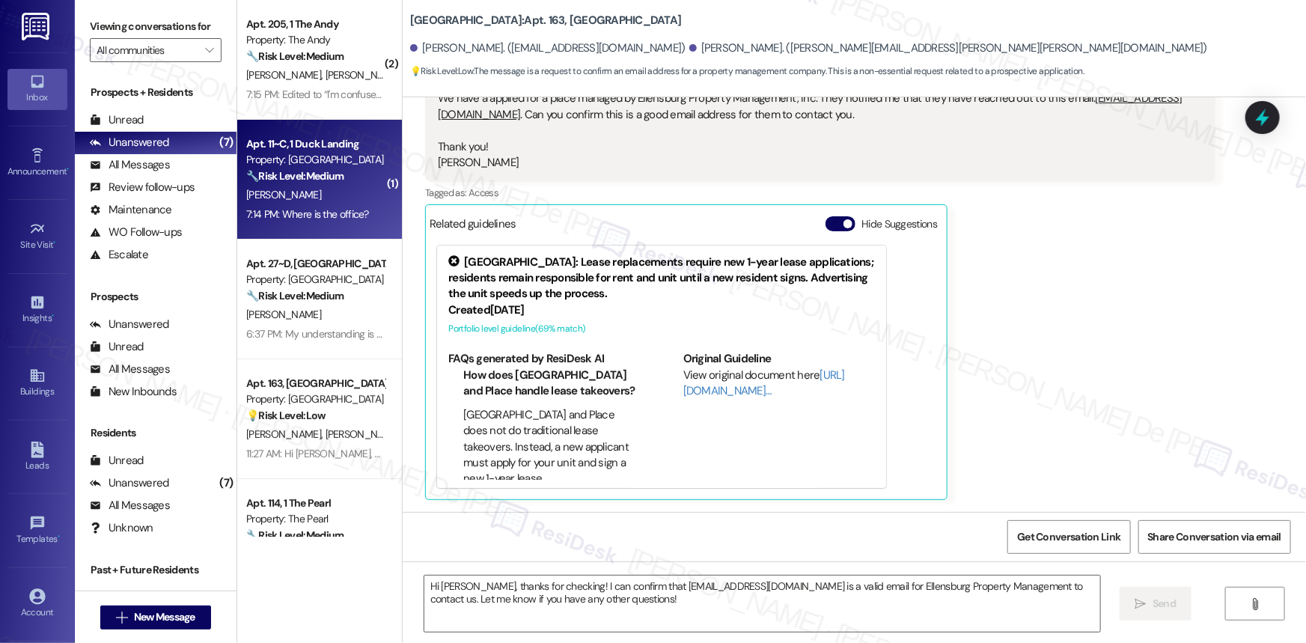
type textarea "Fetching suggested responses. Please feel free to read through the conversation…"
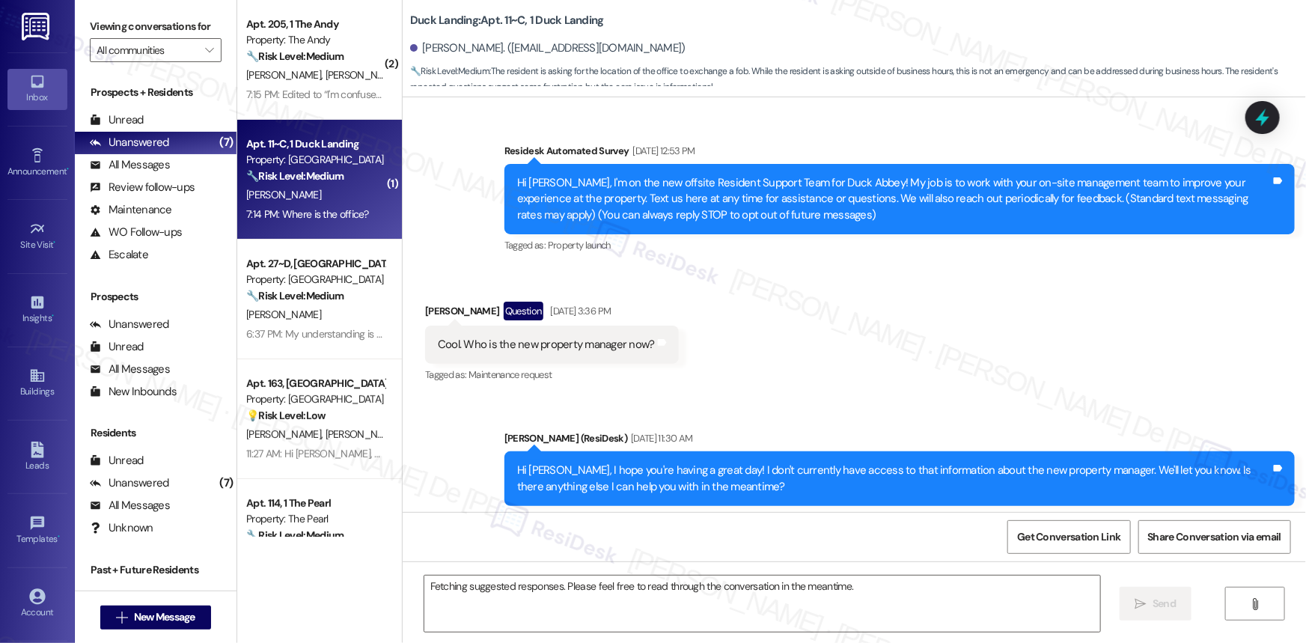
scroll to position [11712, 0]
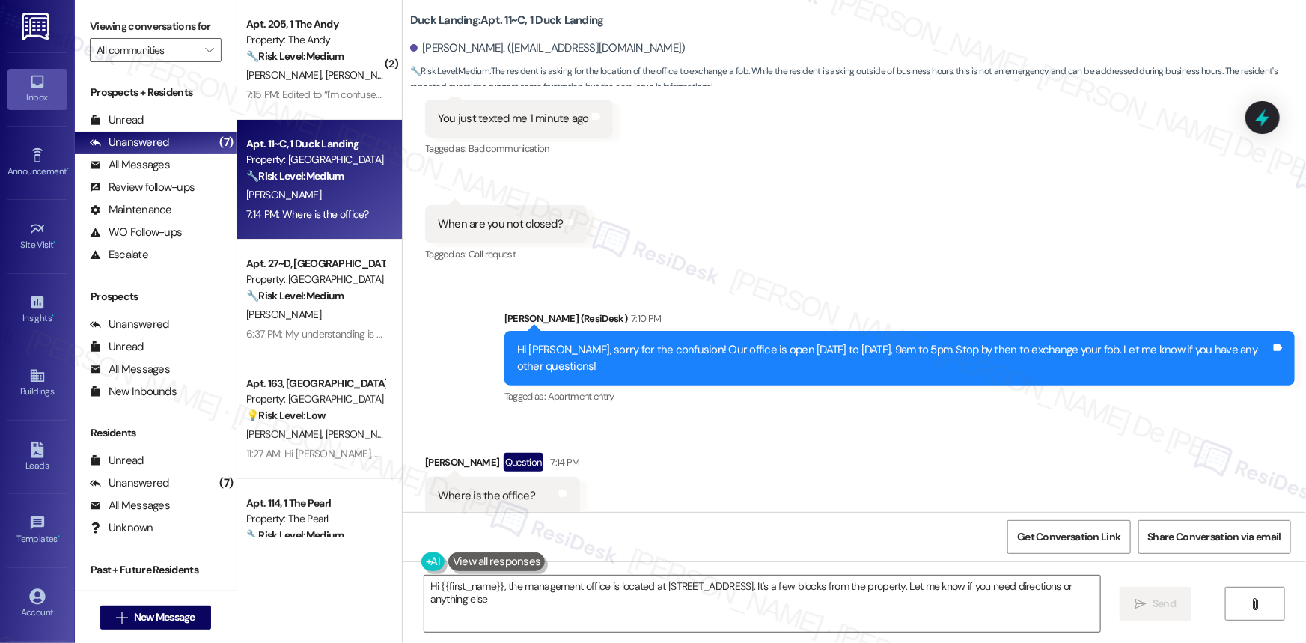
type textarea "Hi {{first_name}}, the management office is located at [STREET_ADDRESS]. It's a…"
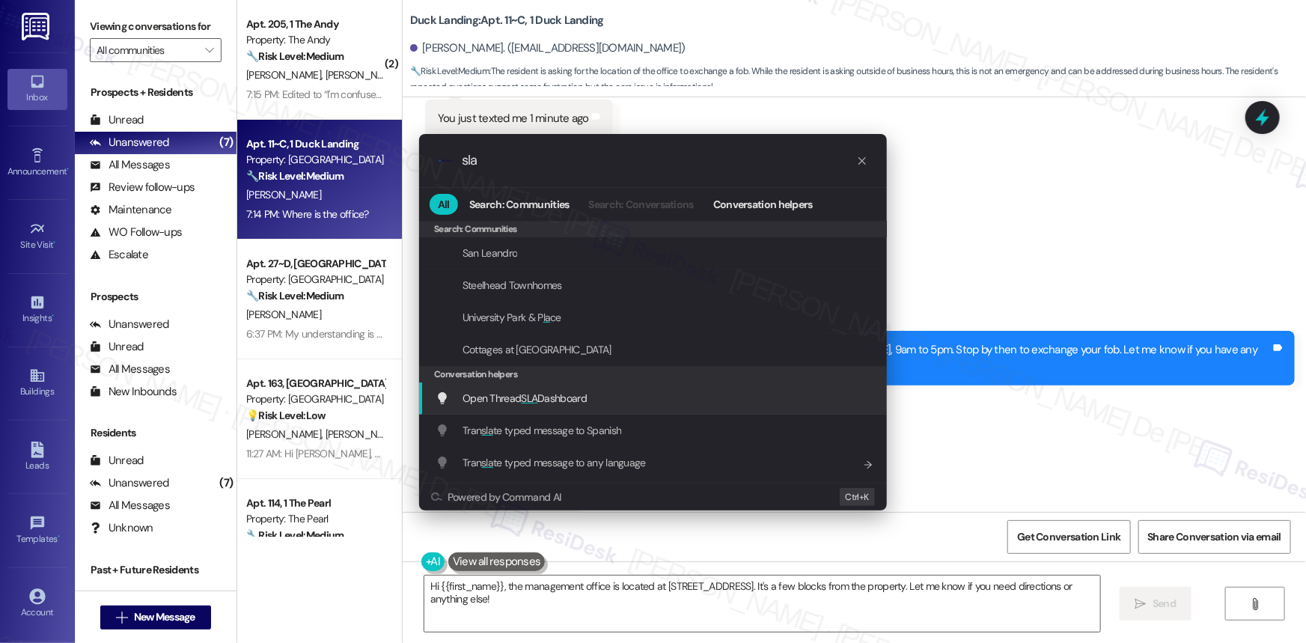
type input "sla"
click at [615, 388] on div "Open Thread SLA Dashboard Add shortcut" at bounding box center [653, 398] width 468 height 32
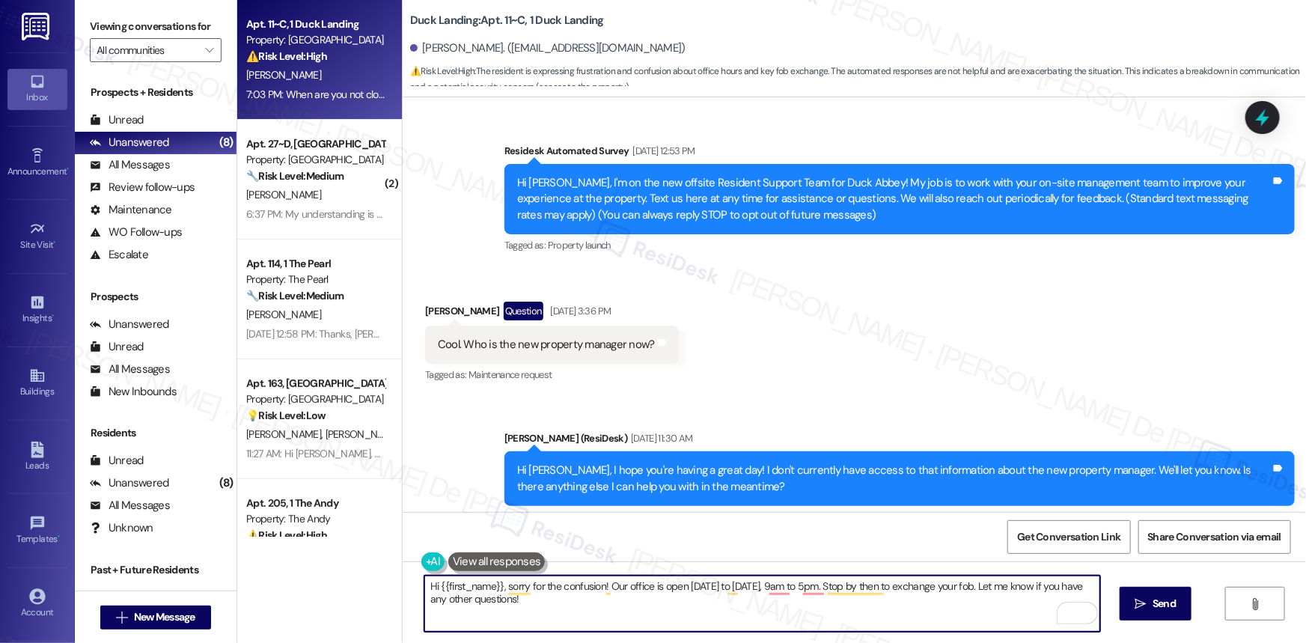
scroll to position [10612, 0]
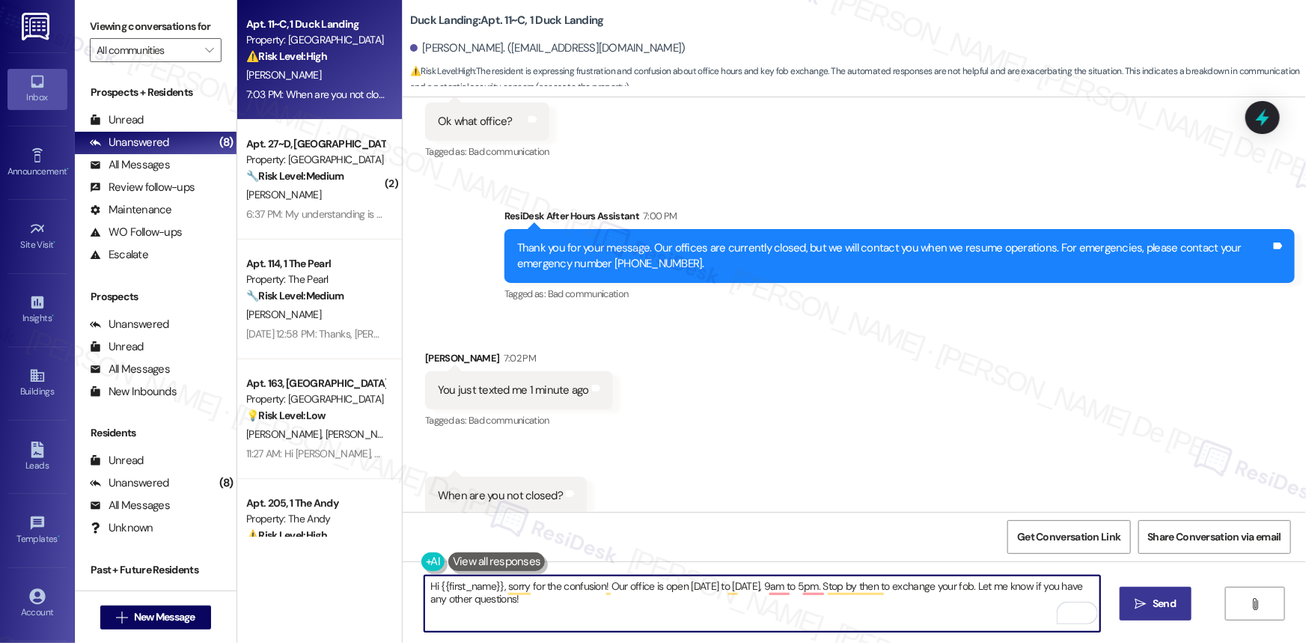
click at [1175, 610] on span "Send" at bounding box center [1163, 604] width 29 height 16
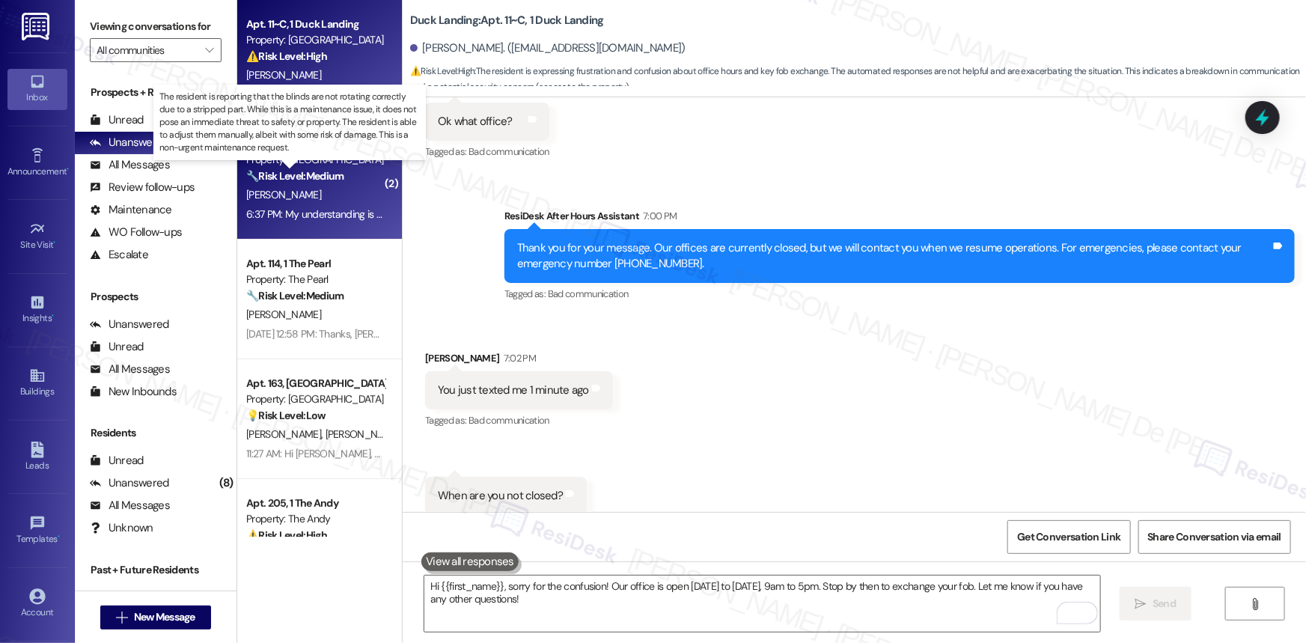
click at [290, 179] on strong "🔧 Risk Level: Medium" at bounding box center [294, 175] width 97 height 13
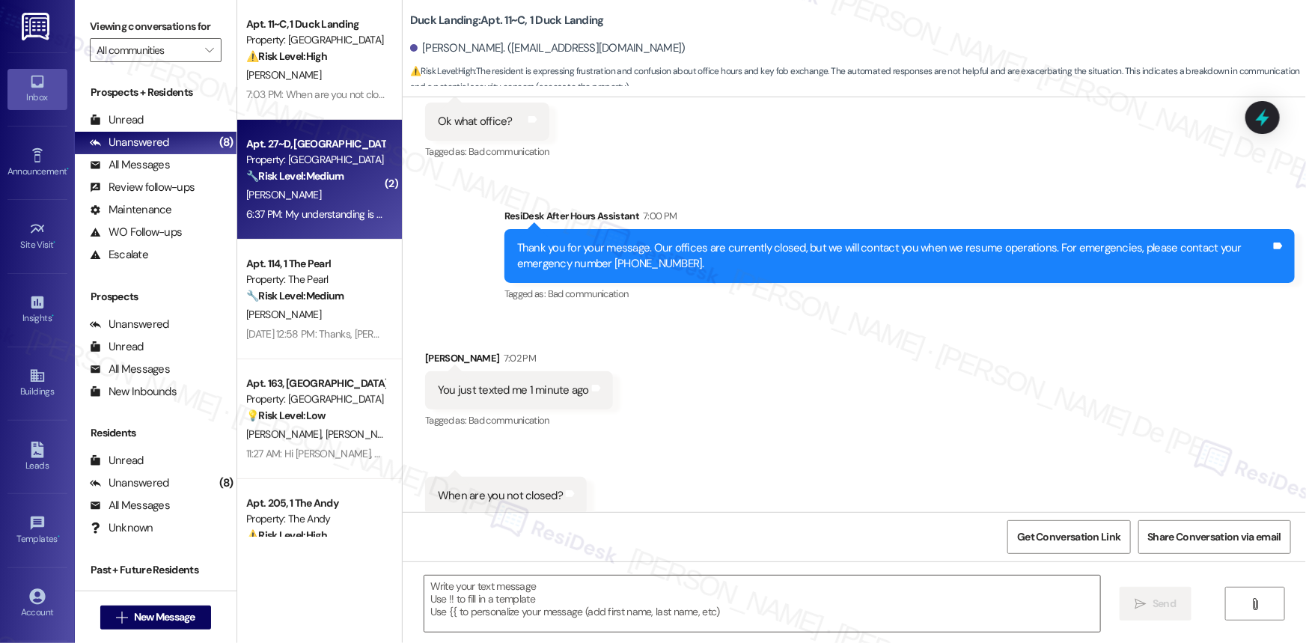
type textarea "Fetching suggested responses. Please feel free to read through the conversation…"
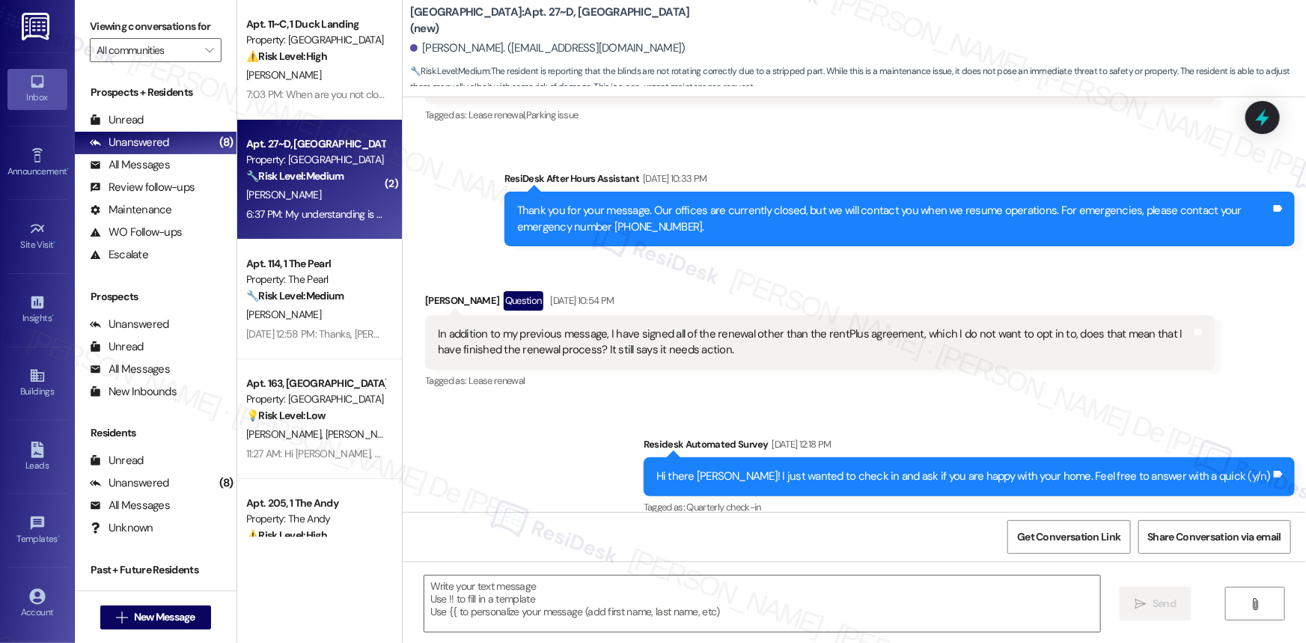
type textarea "Fetching suggested responses. Please feel free to read through the conversation…"
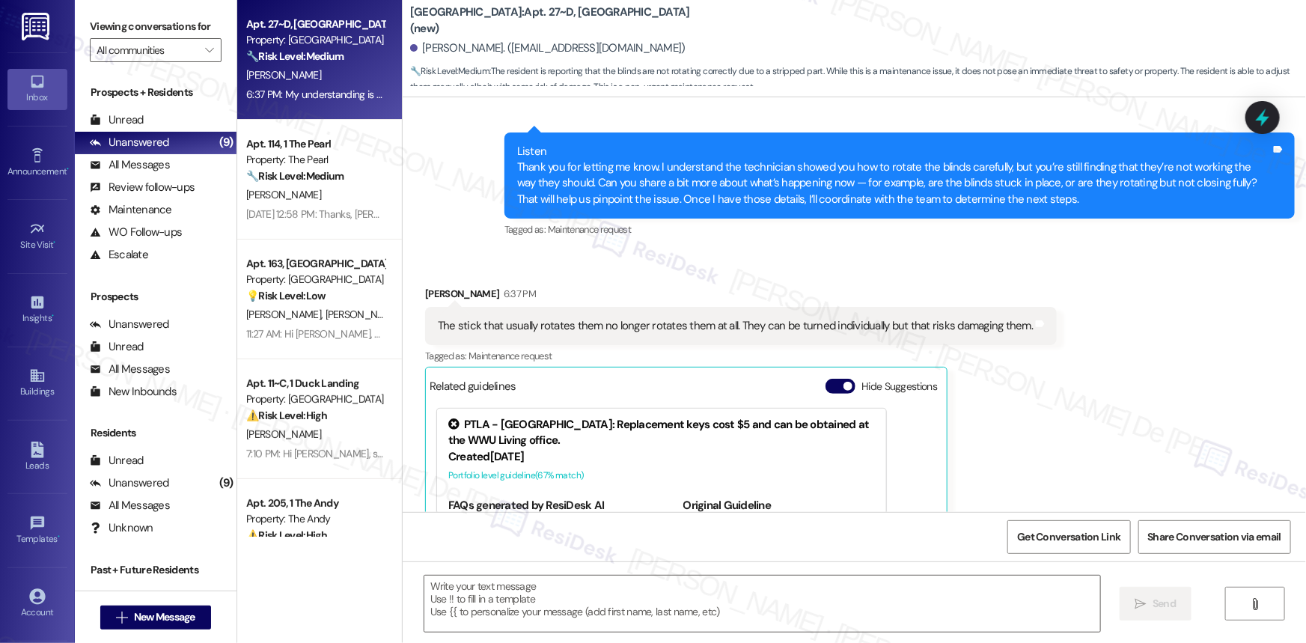
scroll to position [8614, 0]
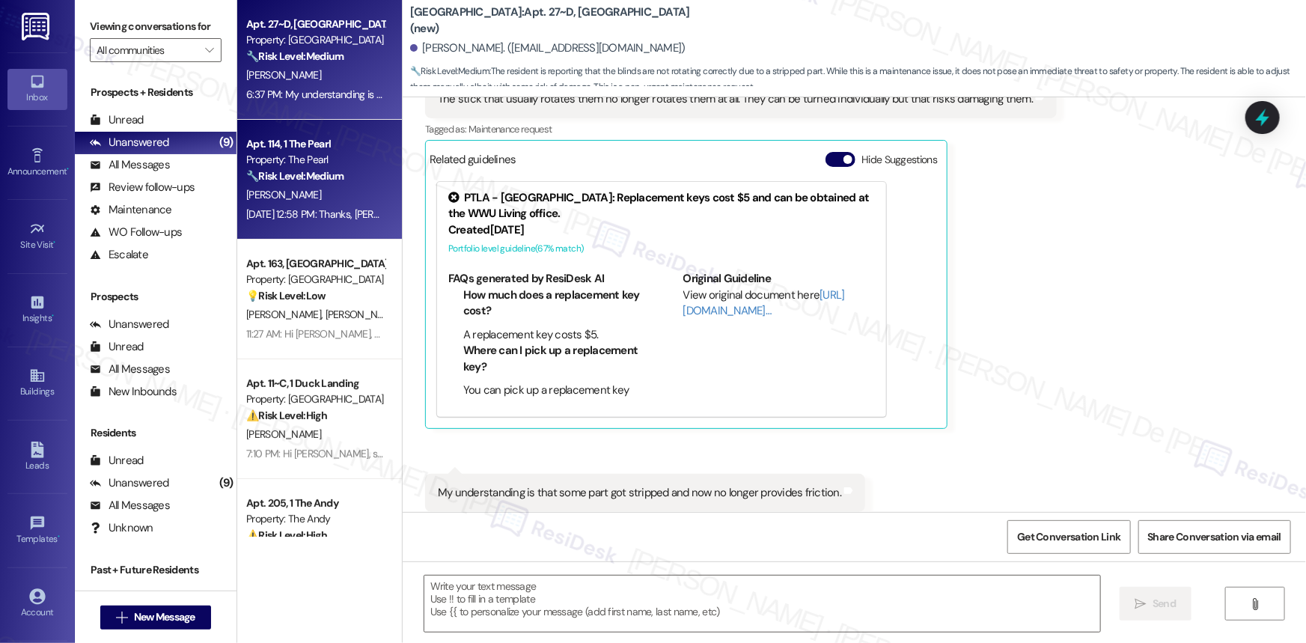
click at [284, 217] on div "Sep 19, 2025 at 12:58 PM: Thanks, Sarah. It would have been helpful to do a wal…" at bounding box center [933, 213] width 1374 height 13
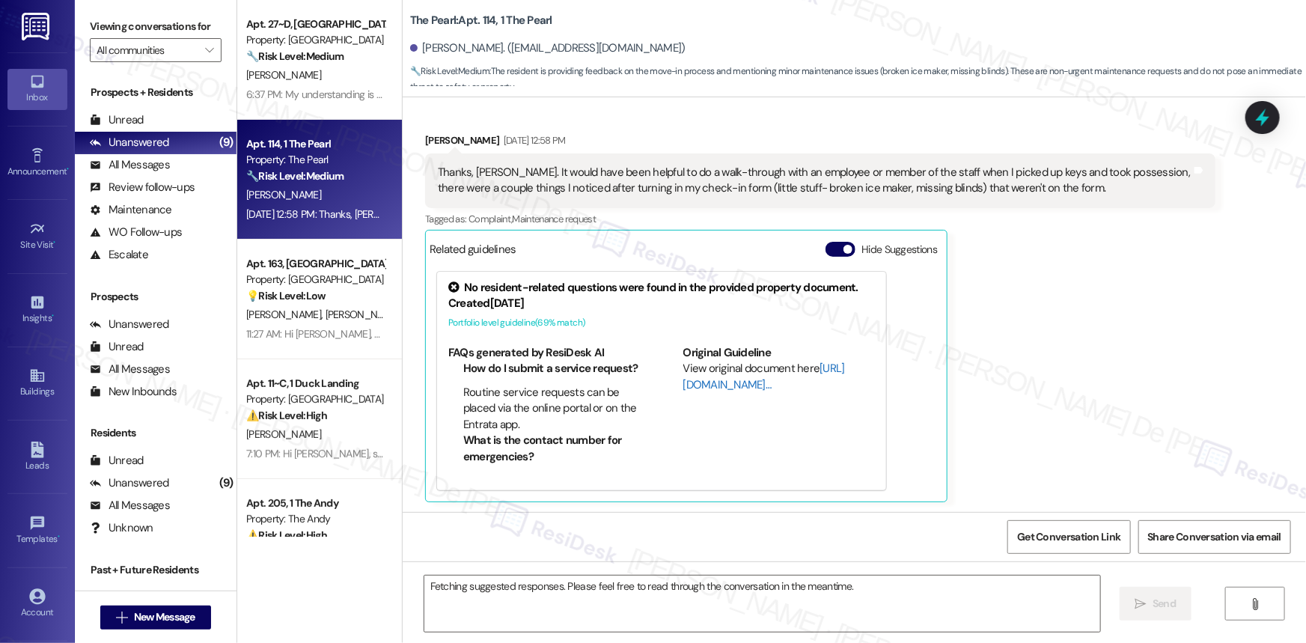
scroll to position [242, 0]
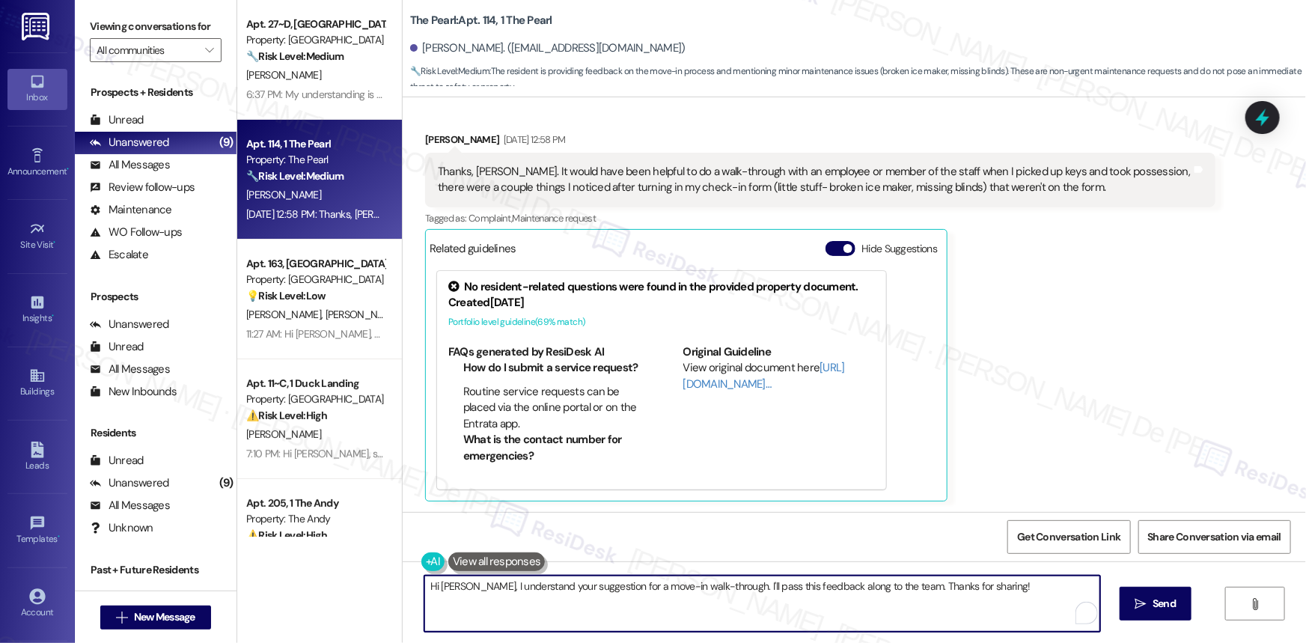
click at [999, 585] on textarea "Hi Nathanael, I understand your suggestion for a move-in walk-through. I'll pas…" at bounding box center [762, 603] width 676 height 56
drag, startPoint x: 999, startPoint y: 585, endPoint x: 931, endPoint y: 604, distance: 69.9
click at [931, 604] on textarea "Hi Nathanael, I understand your suggestion for a move-in walk-through. I'll pas…" at bounding box center [762, 603] width 676 height 56
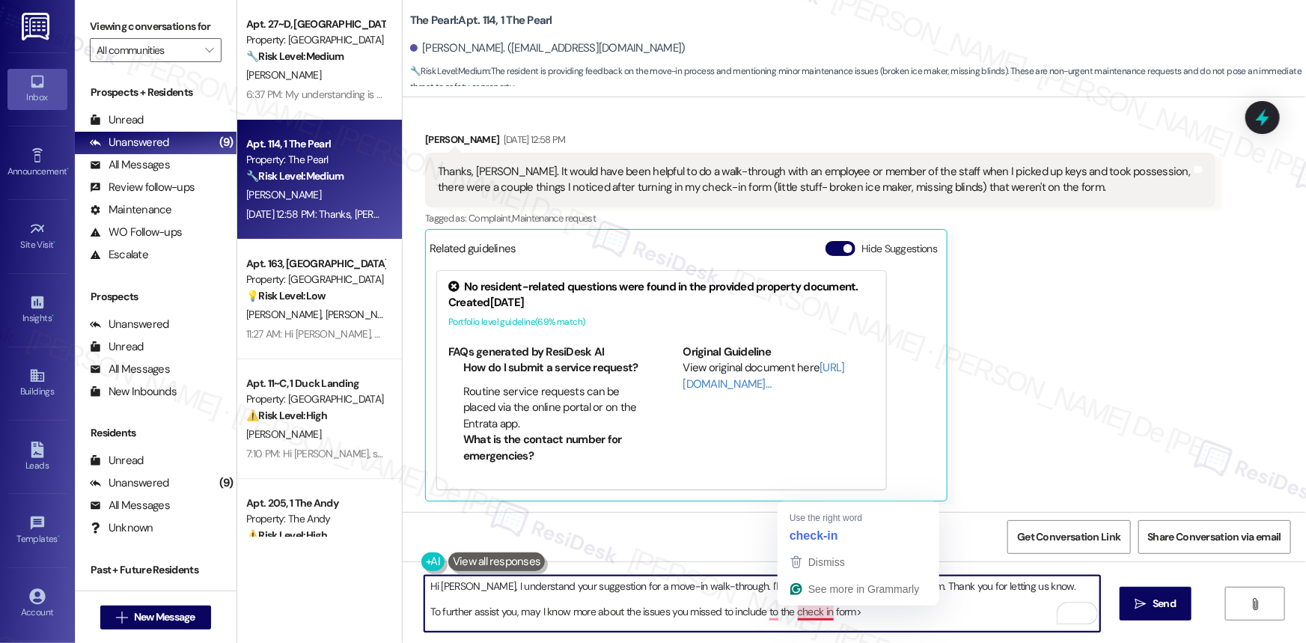
click at [818, 611] on textarea "Hi Nathanael, I understand your suggestion for a move-in walk-through. I'll pas…" at bounding box center [762, 603] width 676 height 56
click at [762, 612] on textarea "Hi Nathanael, I understand your suggestion for a move-in walk-through. I'll pas…" at bounding box center [762, 603] width 676 height 56
click at [811, 617] on textarea "Hi Nathanael, I understand your suggestion for a move-in walk-through. I'll pas…" at bounding box center [762, 603] width 676 height 56
click at [807, 613] on textarea "Hi Nathanael, I understand your suggestion for a move-in walk-through. I'll pas…" at bounding box center [762, 603] width 676 height 56
click at [815, 610] on textarea "Hi Nathanael, I understand your suggestion for a move-in walk-through. I'll pas…" at bounding box center [762, 603] width 676 height 56
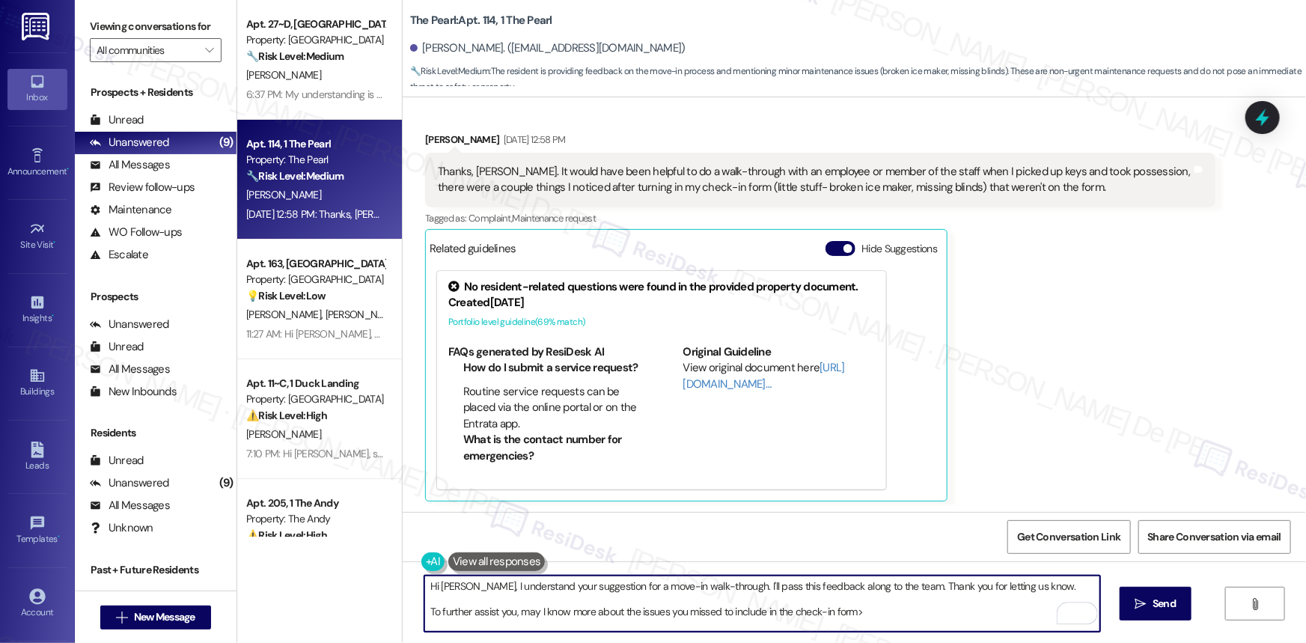
click at [869, 615] on textarea "Hi Nathanael, I understand your suggestion for a move-in walk-through. I'll pas…" at bounding box center [762, 603] width 676 height 56
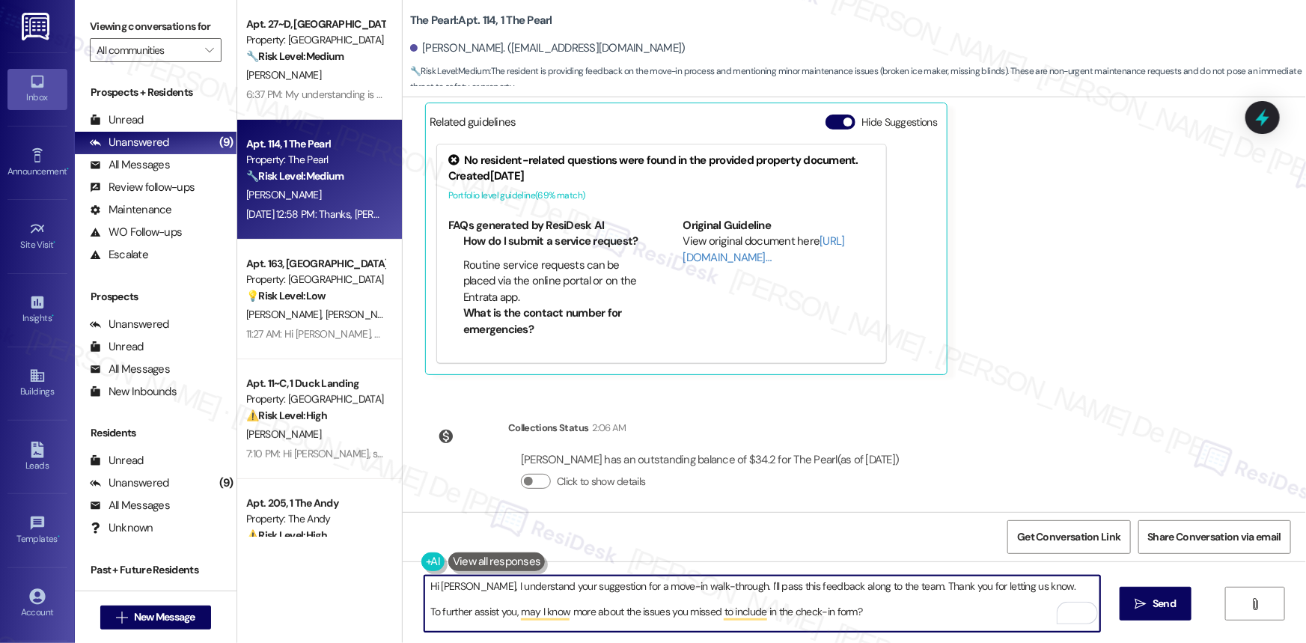
scroll to position [380, 0]
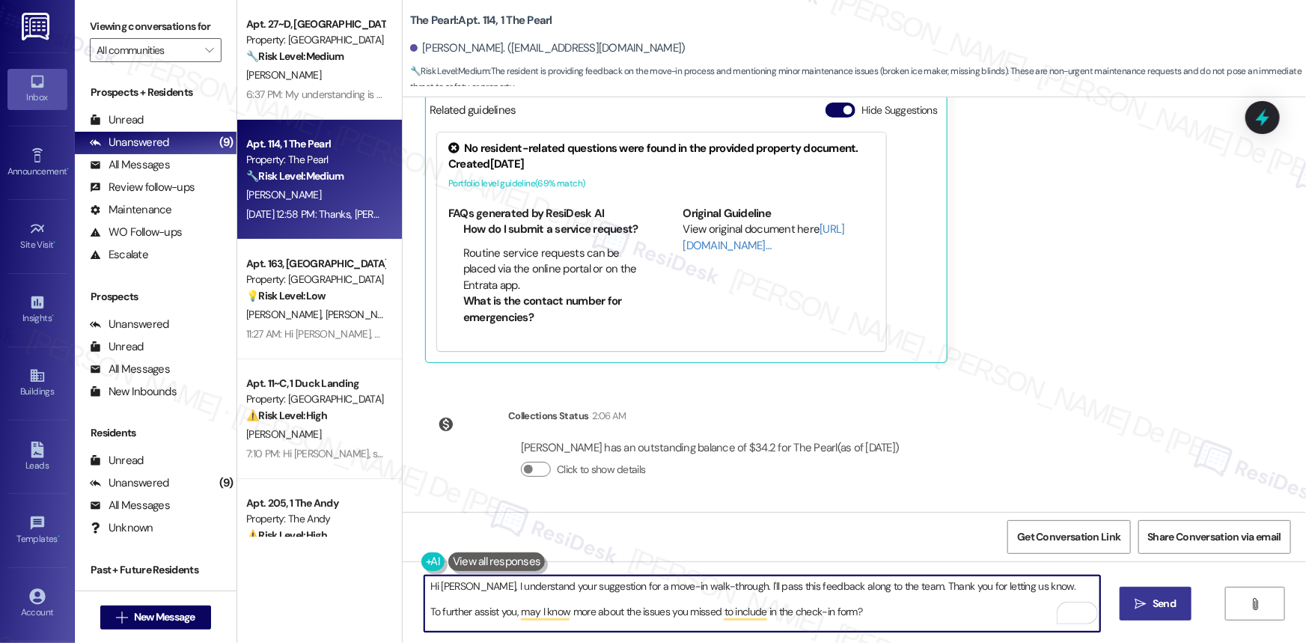
type textarea "Hi Nathanael, I understand your suggestion for a move-in walk-through. I'll pas…"
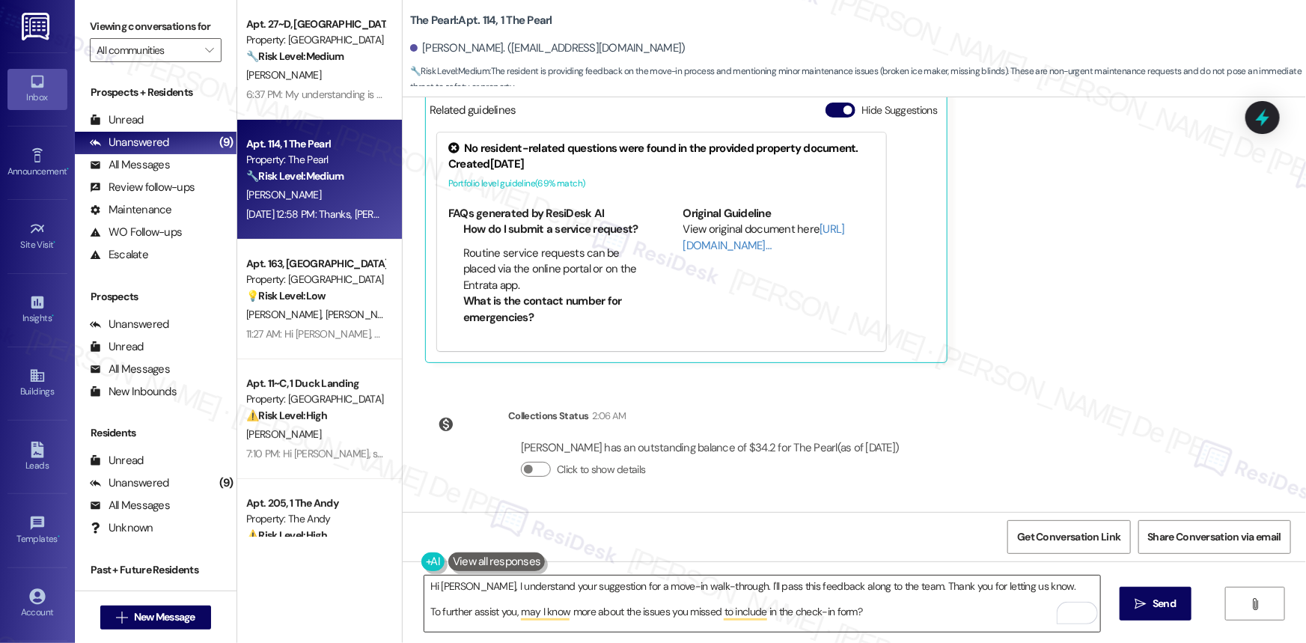
click at [948, 611] on textarea "Hi Nathanael, I understand your suggestion for a move-in walk-through. I'll pas…" at bounding box center [762, 603] width 676 height 56
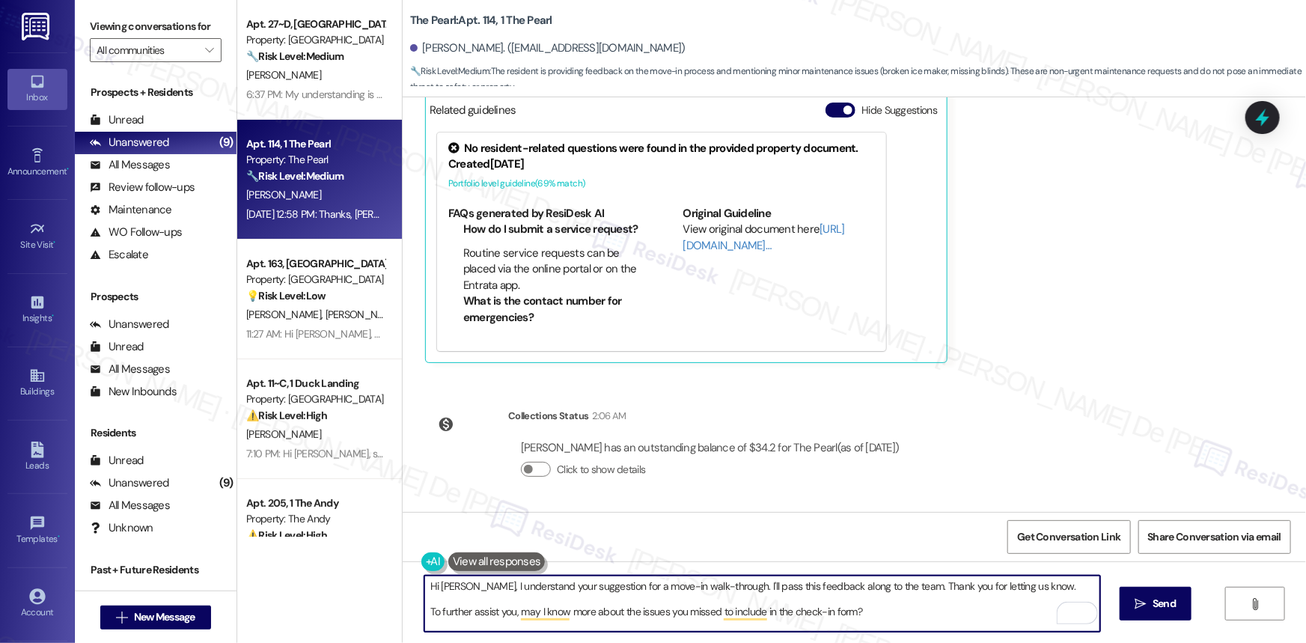
click at [948, 612] on textarea "Hi Nathanael, I understand your suggestion for a move-in walk-through. I'll pas…" at bounding box center [762, 603] width 676 height 56
drag, startPoint x: 1190, startPoint y: 596, endPoint x: 1177, endPoint y: 605, distance: 15.1
click at [1183, 600] on div "Hi Nathanael, I understand your suggestion for a move-in walk-through. I'll pas…" at bounding box center [854, 617] width 903 height 112
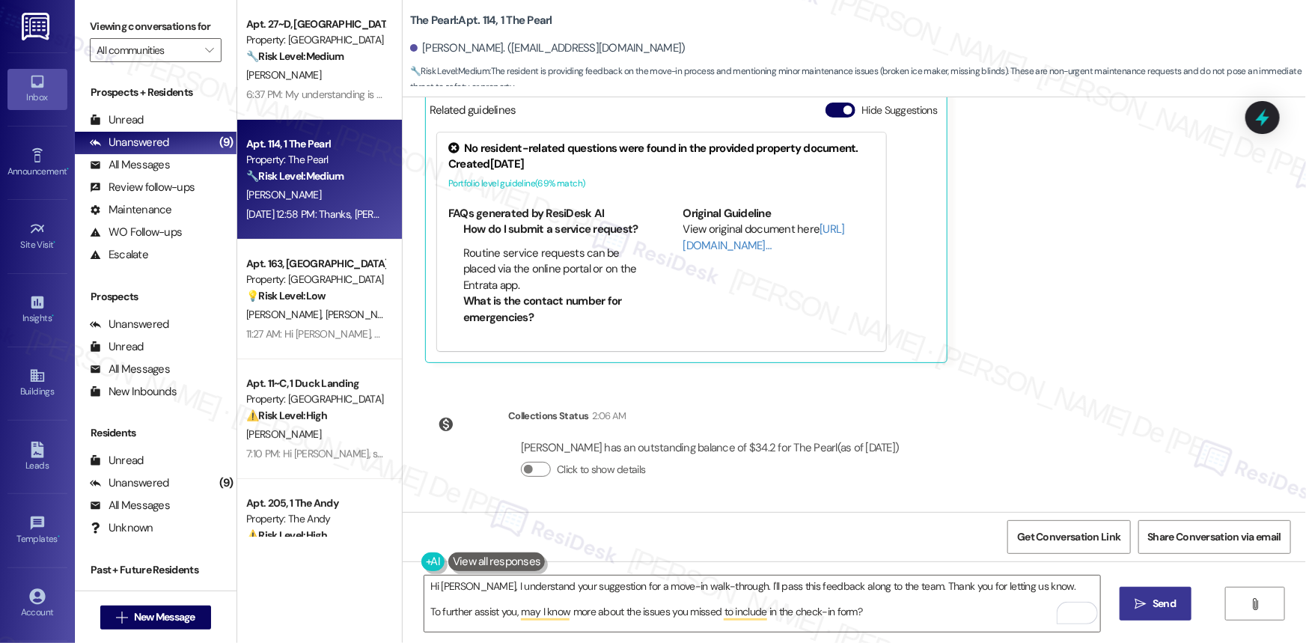
click at [1169, 605] on span "Send" at bounding box center [1163, 604] width 23 height 16
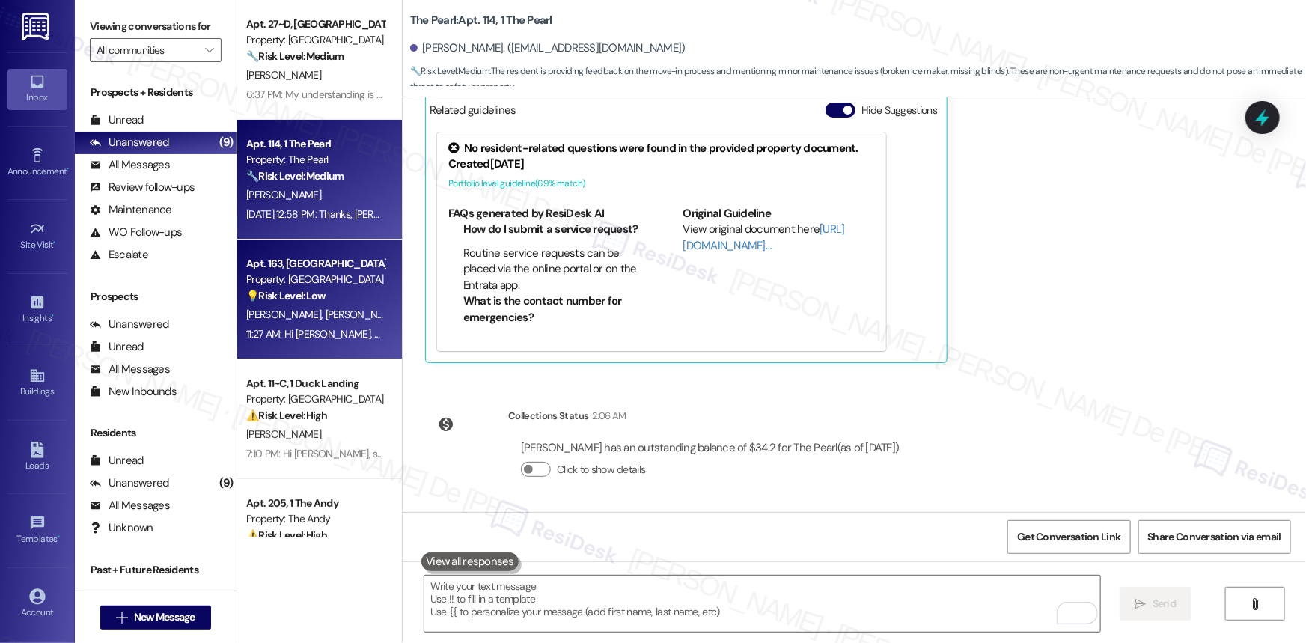
click at [298, 304] on div "Apt. 163, University Park University Park & Place Property: University Park & P…" at bounding box center [315, 279] width 141 height 51
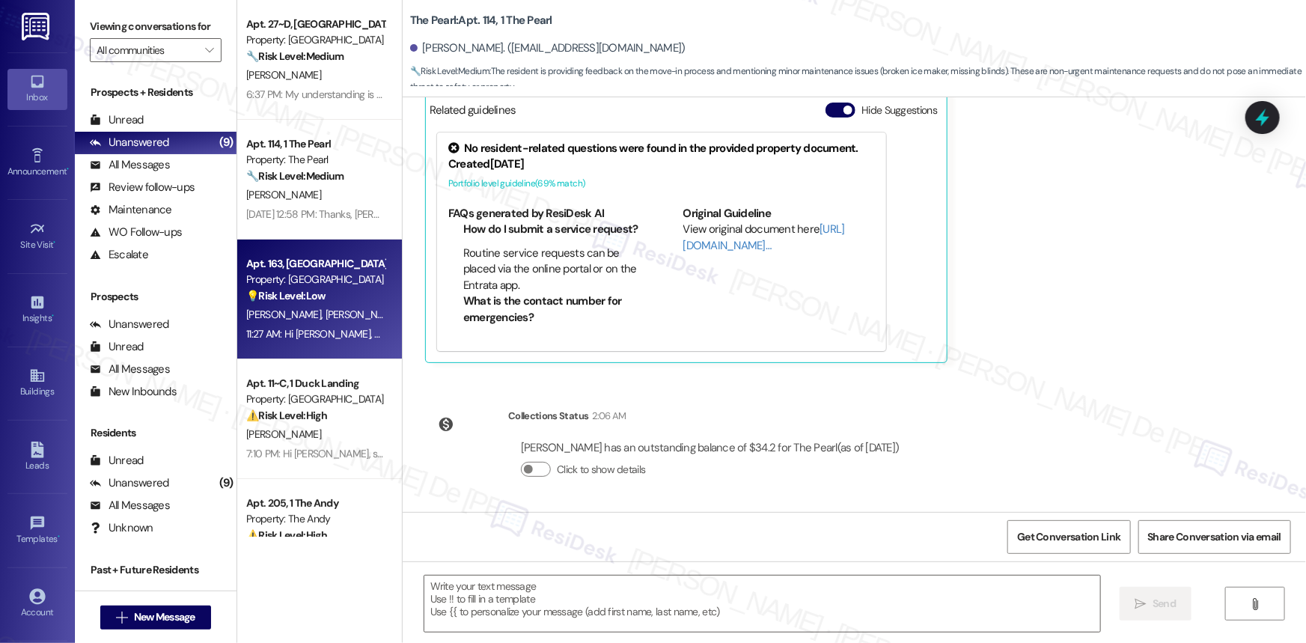
type textarea "Fetching suggested responses. Please feel free to read through the conversation…"
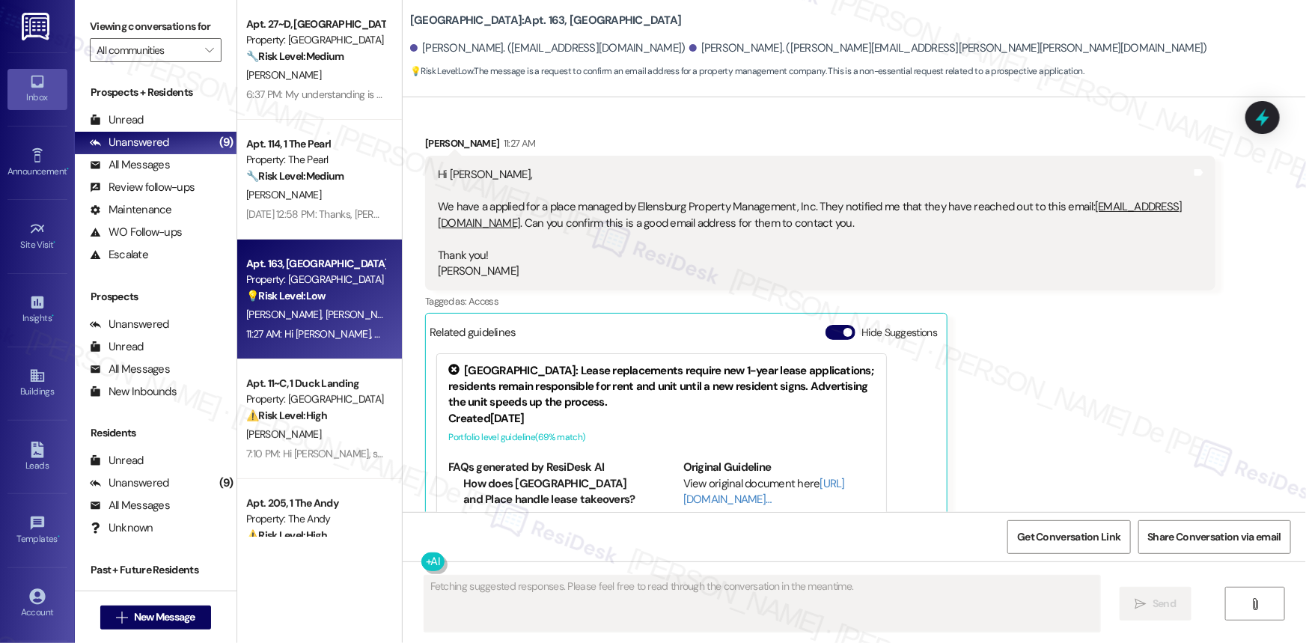
scroll to position [3028, 0]
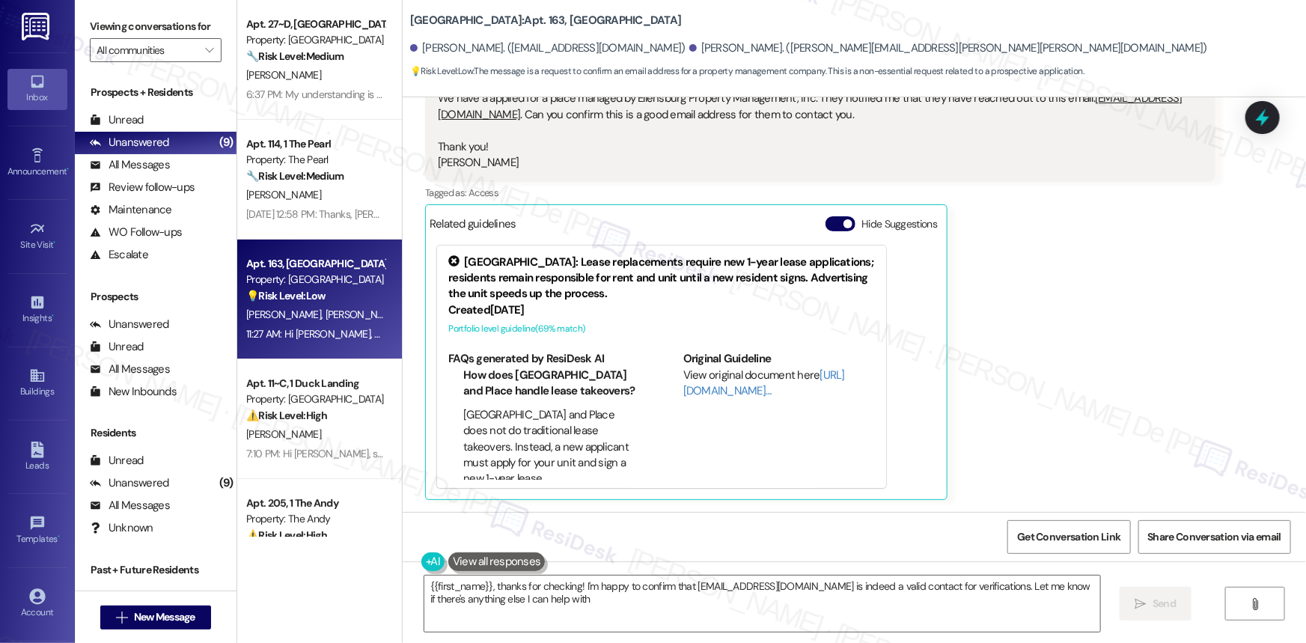
type textarea "{{first_name}}, thanks for checking! I'm happy to confirm that universityparkpl…"
click at [585, 159] on div "Hi Sarah, We have a applied for a place managed by Ellensburg Property Manageme…" at bounding box center [814, 114] width 753 height 112
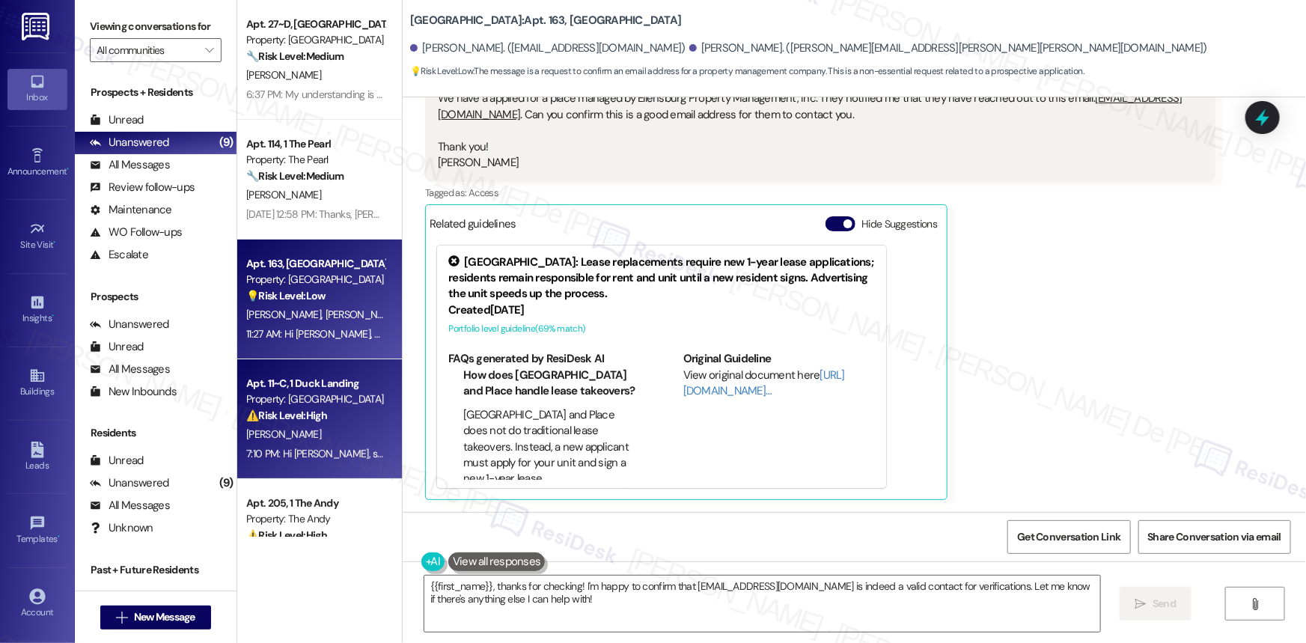
click at [283, 418] on strong "⚠️ Risk Level: High" at bounding box center [286, 414] width 81 height 13
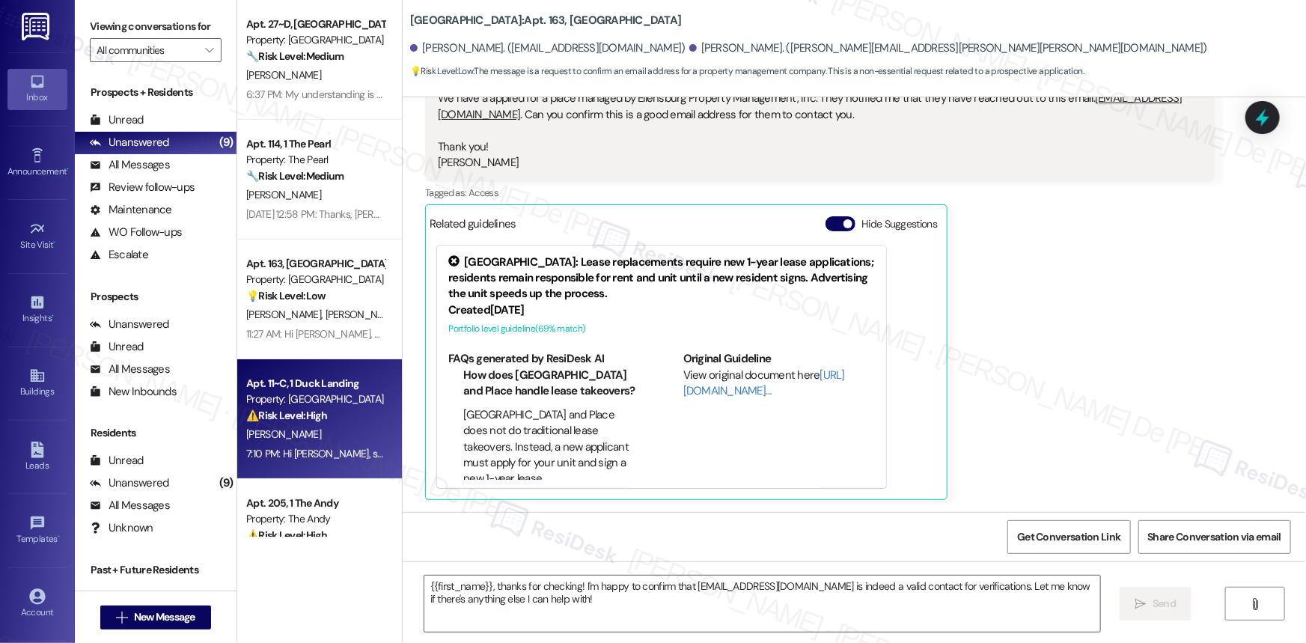
type textarea "Fetching suggested responses. Please feel free to read through the conversation…"
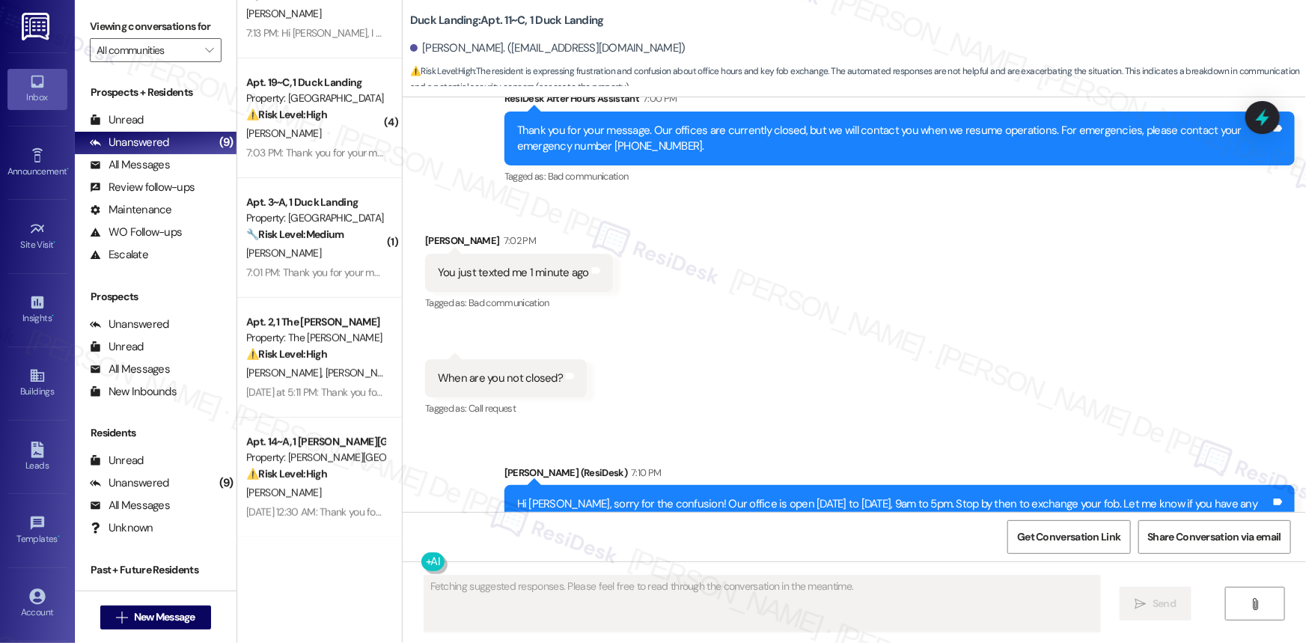
scroll to position [11583, 0]
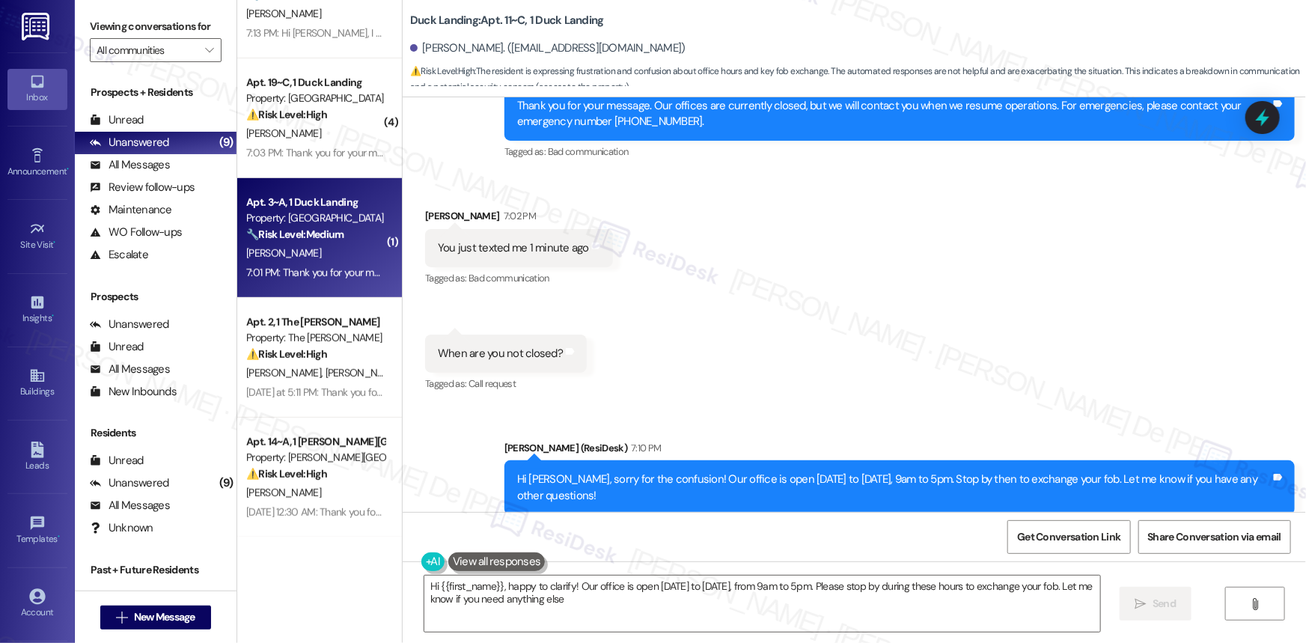
type textarea "Hi {{first_name}}, happy to clarify! Our office is open Monday to Friday, from …"
click at [310, 279] on div "7:01 PM: Thank you for your message. Our offices are currently closed, but we w…" at bounding box center [315, 272] width 141 height 19
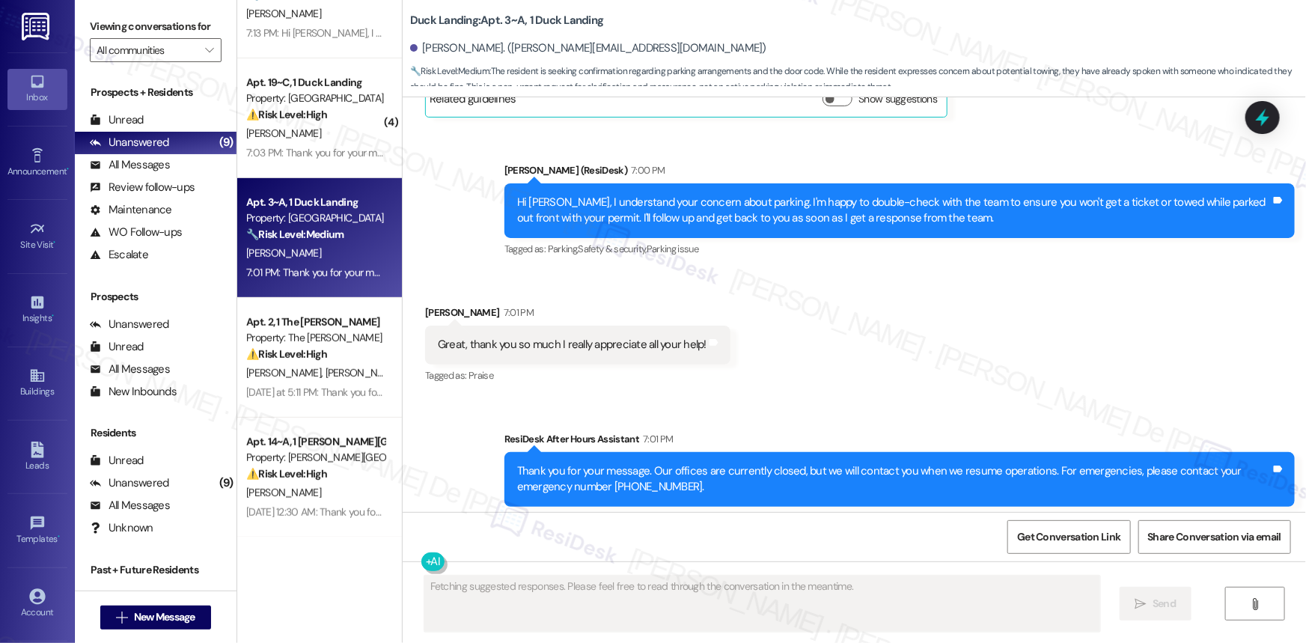
scroll to position [6452, 0]
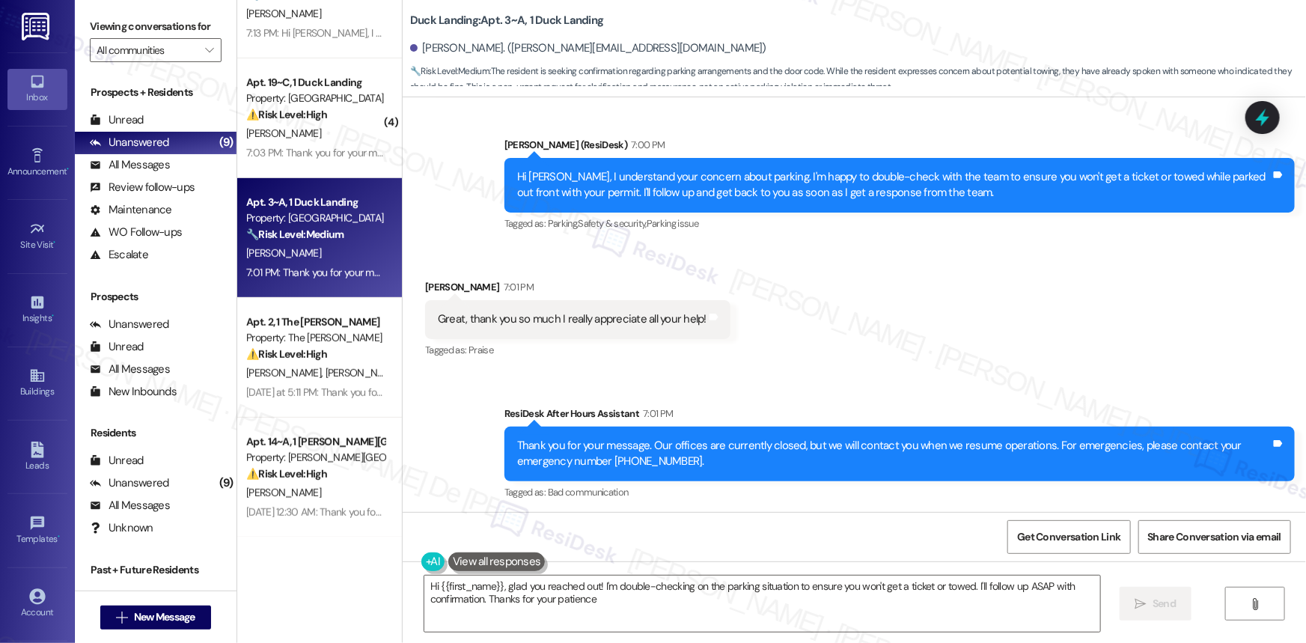
type textarea "Hi {{first_name}}, glad you reached out! I'm double-checking on the parking sit…"
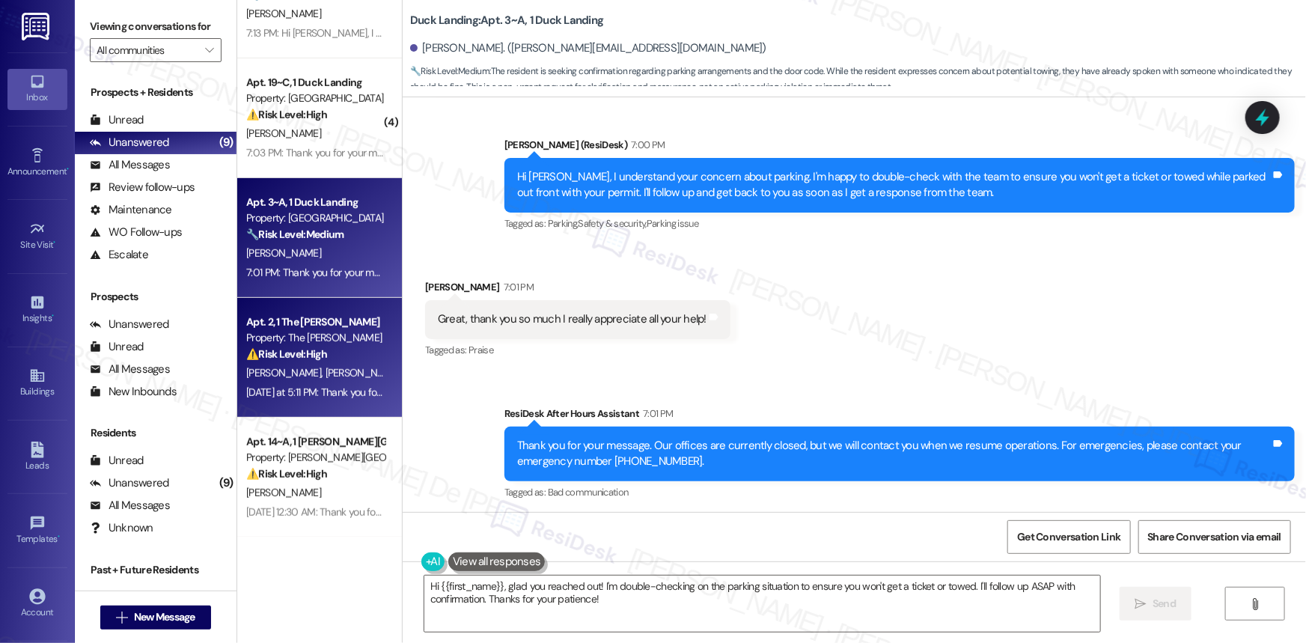
click at [321, 355] on strong "⚠️ Risk Level: High" at bounding box center [286, 353] width 81 height 13
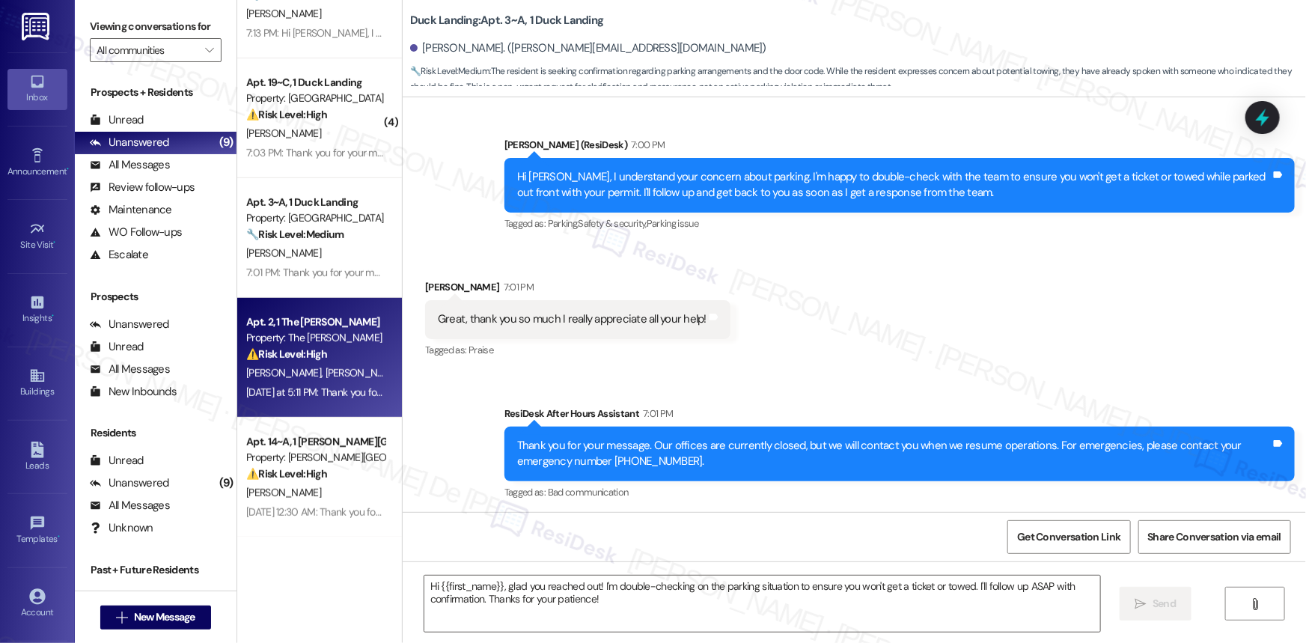
type textarea "Fetching suggested responses. Please feel free to read through the conversation…"
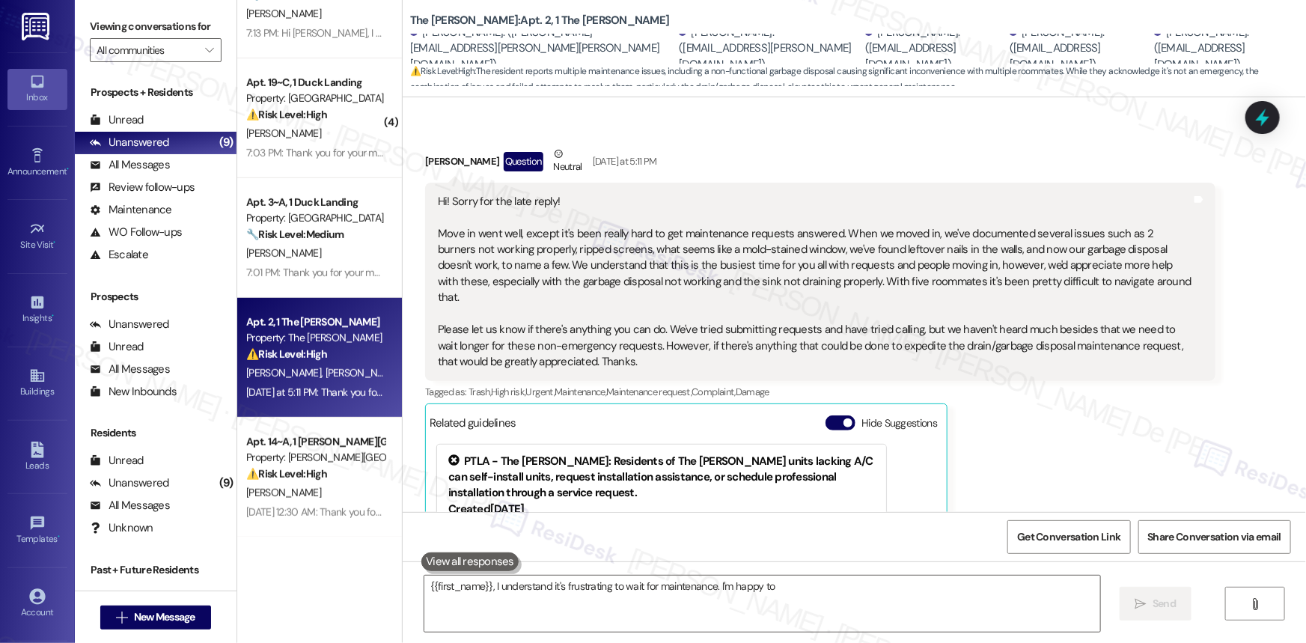
scroll to position [527, 0]
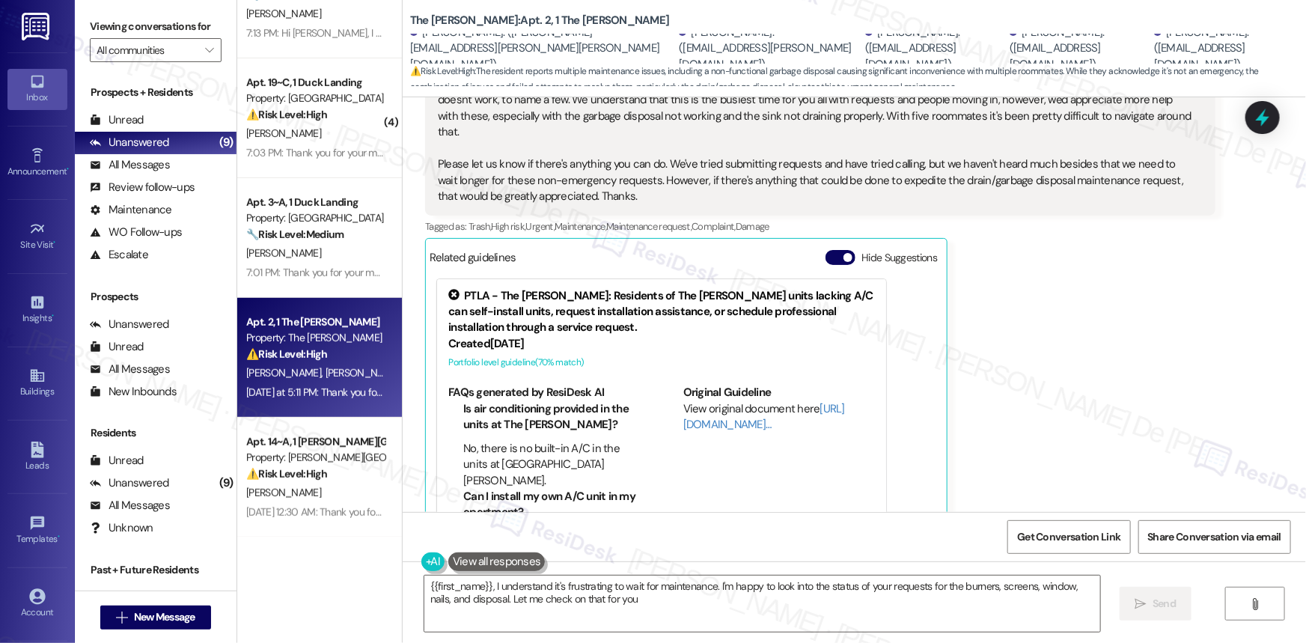
type textarea "{{first_name}}, I understand it's frustrating to wait for maintenance. I'm happ…"
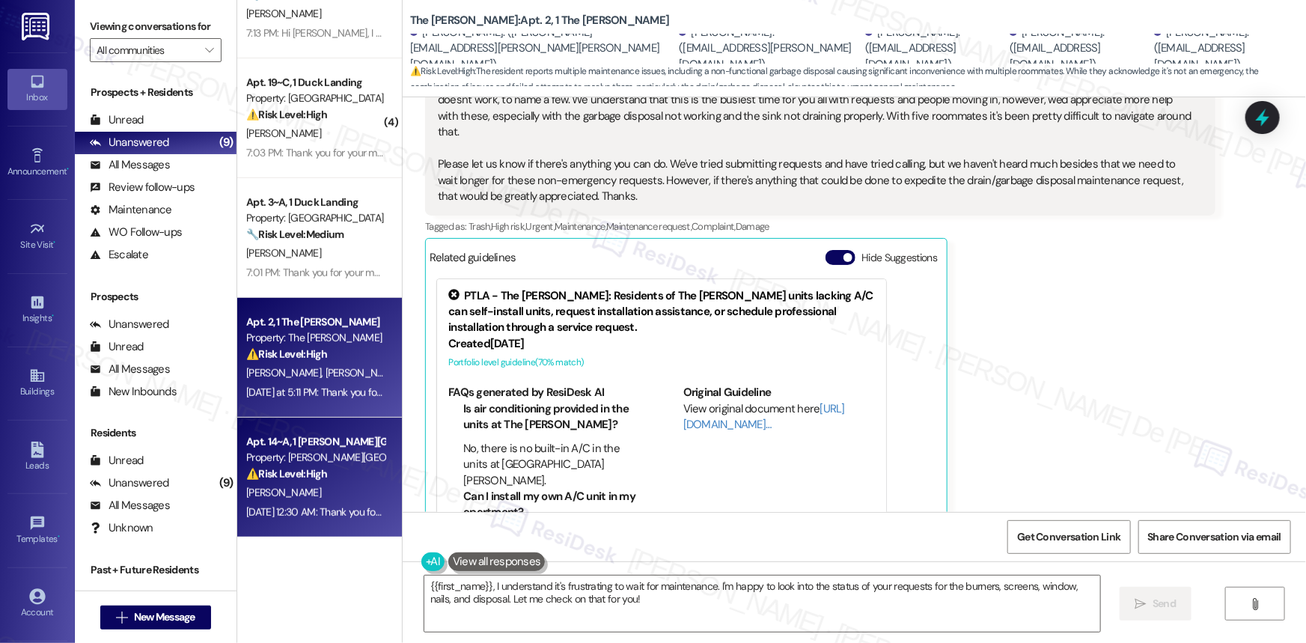
click at [320, 441] on div "Apt. 14~A, 1 [PERSON_NAME][GEOGRAPHIC_DATA] (new)" at bounding box center [315, 442] width 138 height 16
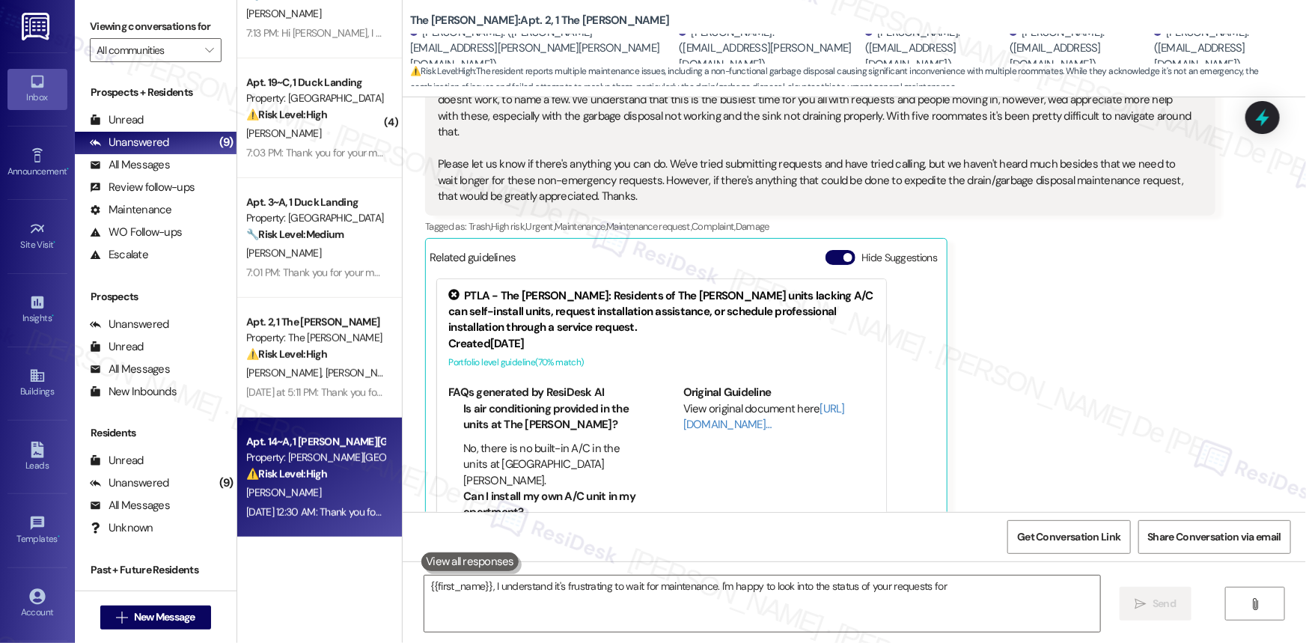
type textarea "{{first_name}}, I understand it's frustrating to wait for maintenance. I'm happ…"
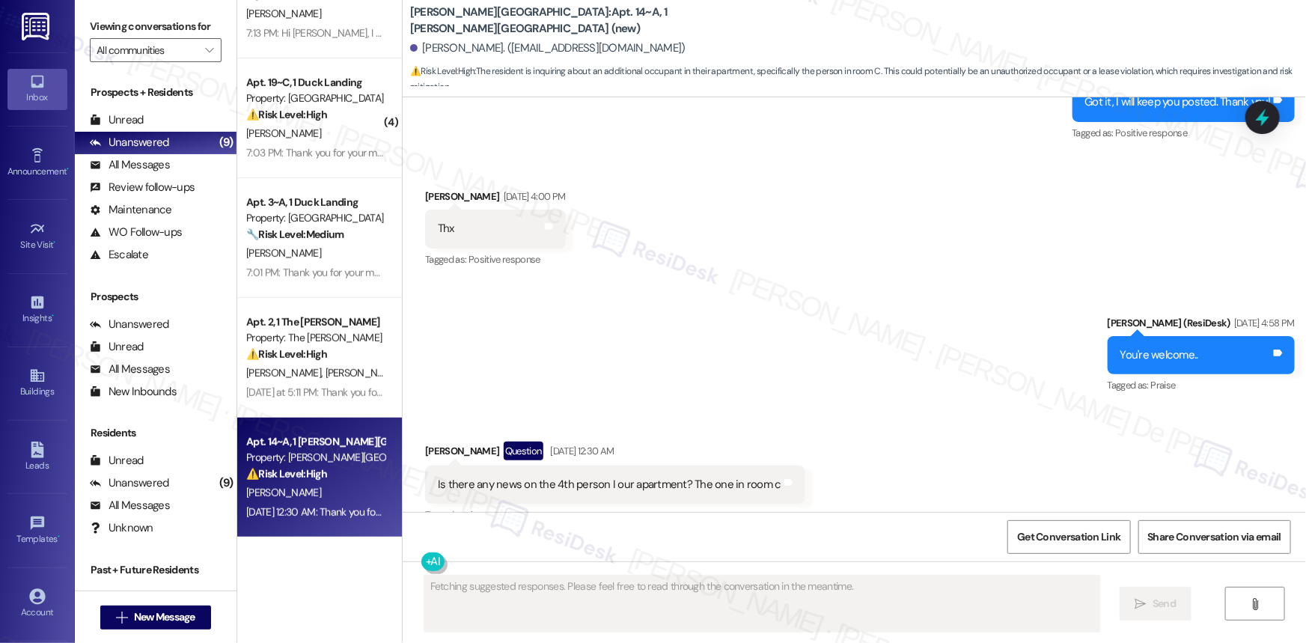
scroll to position [1942, 0]
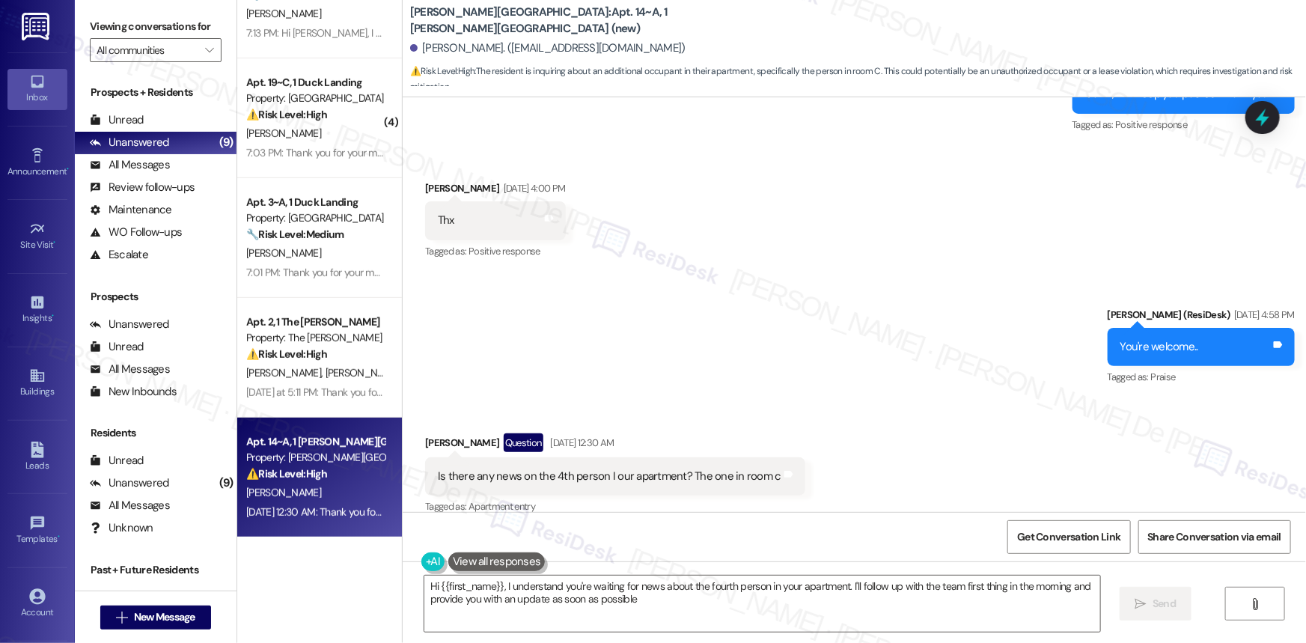
type textarea "Hi {{first_name}}, I understand you're waiting for news about the fourth person…"
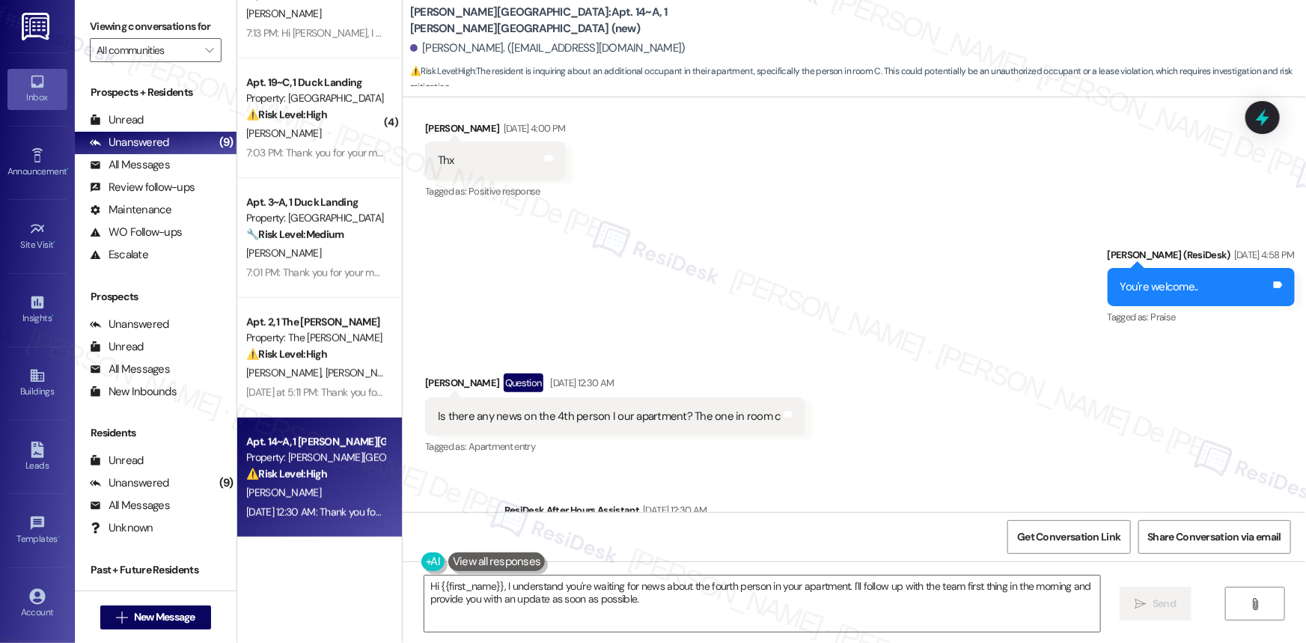
scroll to position [2222, 0]
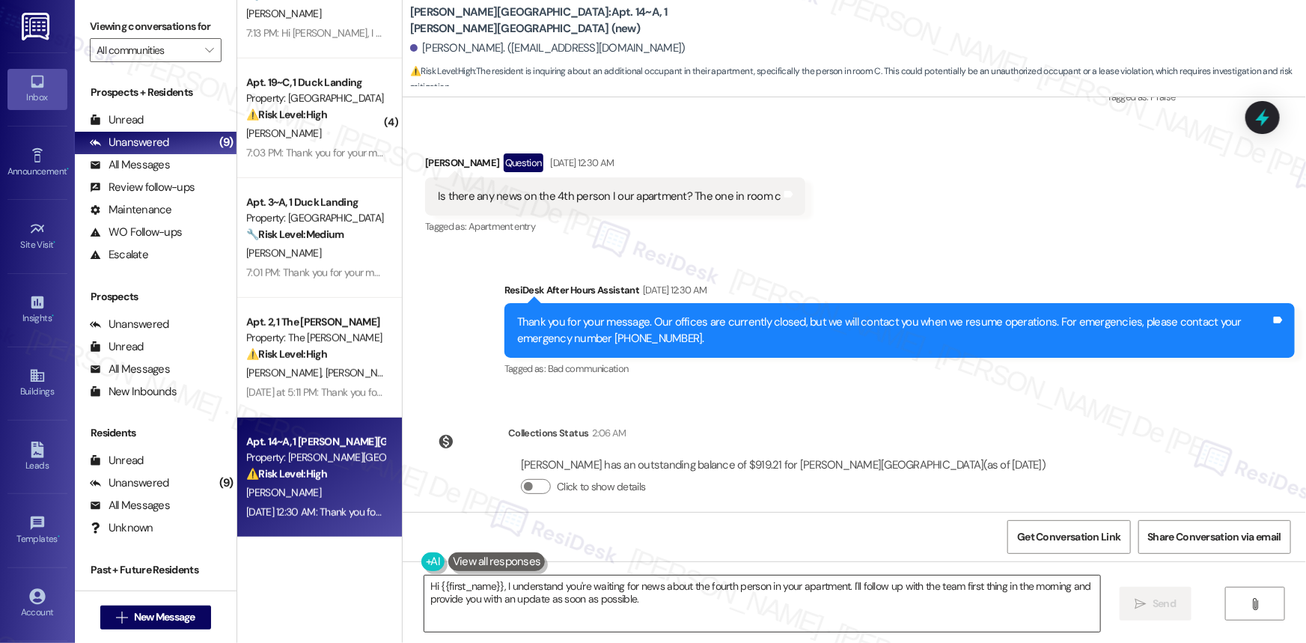
click at [913, 607] on textarea "Hi {{first_name}}, I understand you're waiting for news about the fourth person…" at bounding box center [762, 603] width 676 height 56
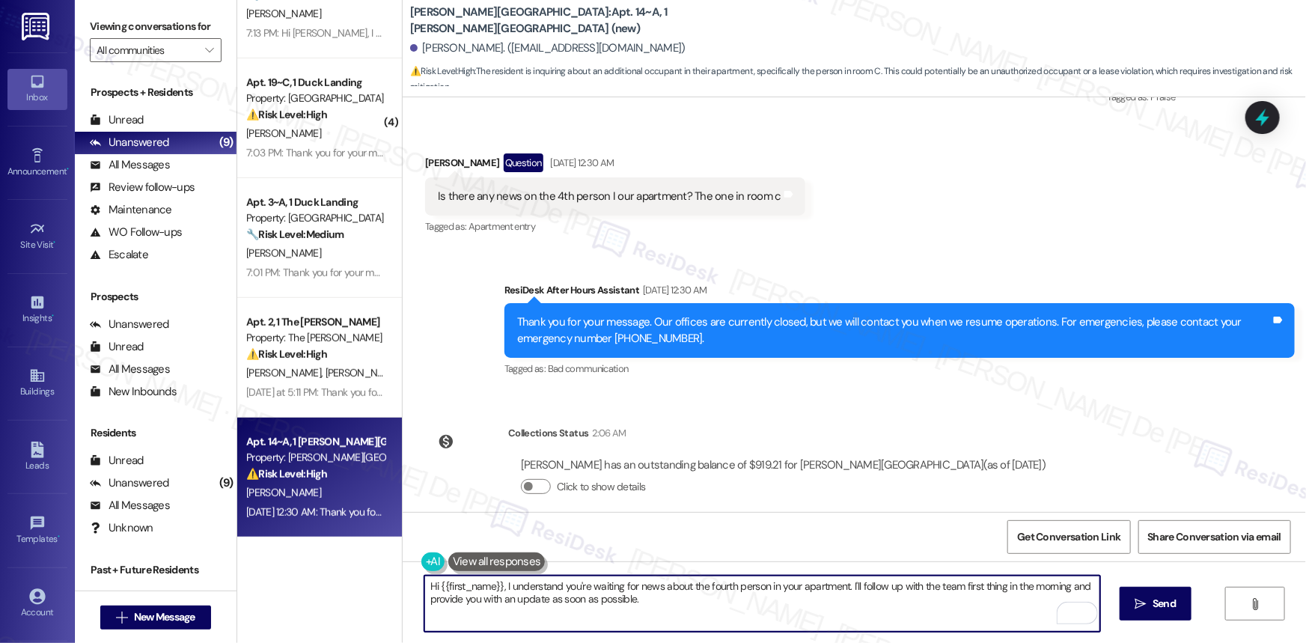
click at [995, 605] on textarea "Hi {{first_name}}, I understand you're waiting for news about the fourth person…" at bounding box center [762, 603] width 676 height 56
click at [964, 593] on textarea "Hi {{first_name}}, I understand you're waiting for news about the fourth person…" at bounding box center [762, 603] width 676 height 56
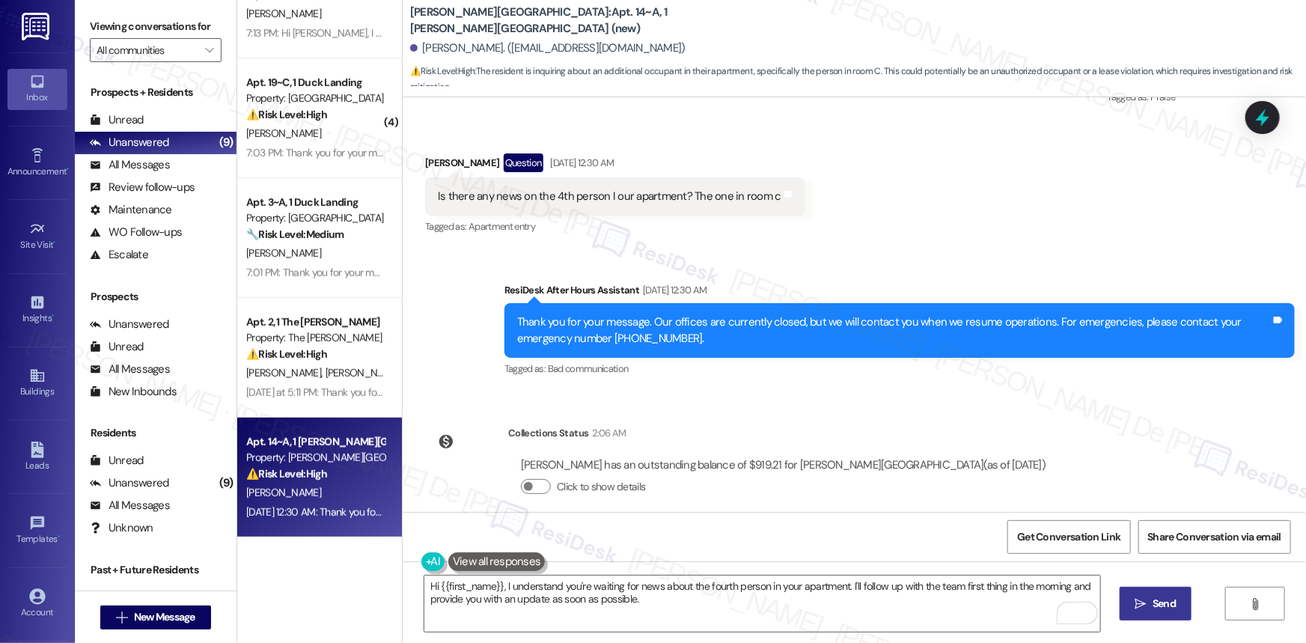
click at [1175, 610] on span "Send" at bounding box center [1163, 604] width 29 height 16
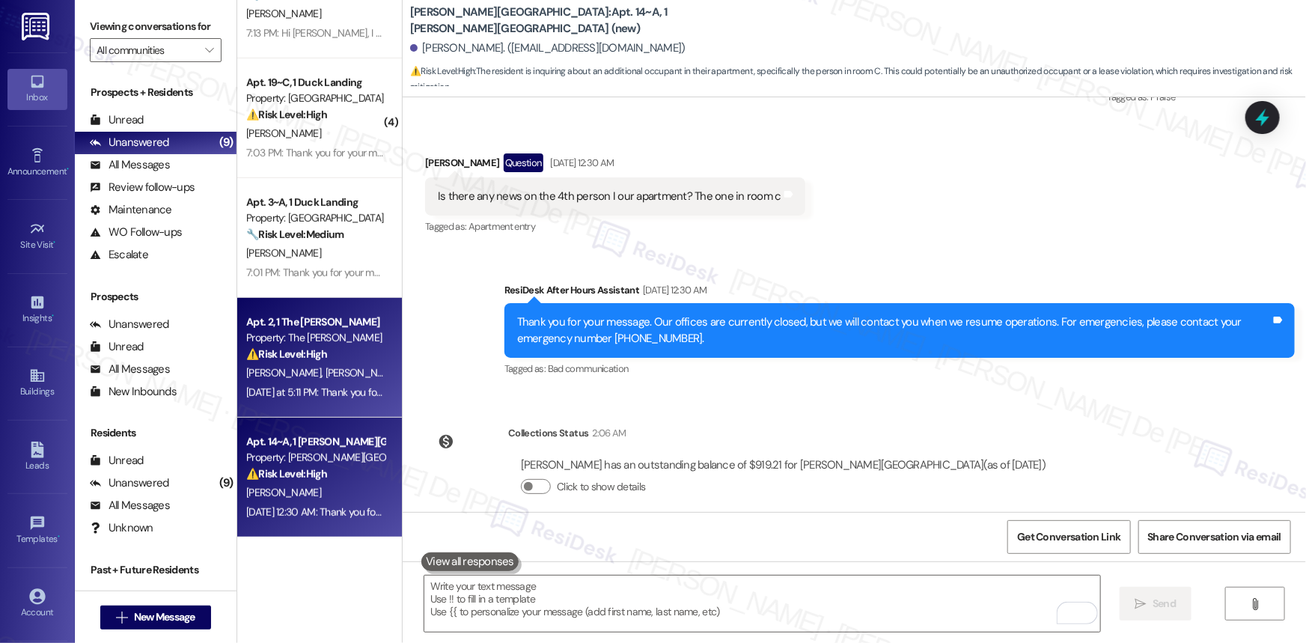
click at [325, 379] on span "S. Baker" at bounding box center [364, 372] width 79 height 13
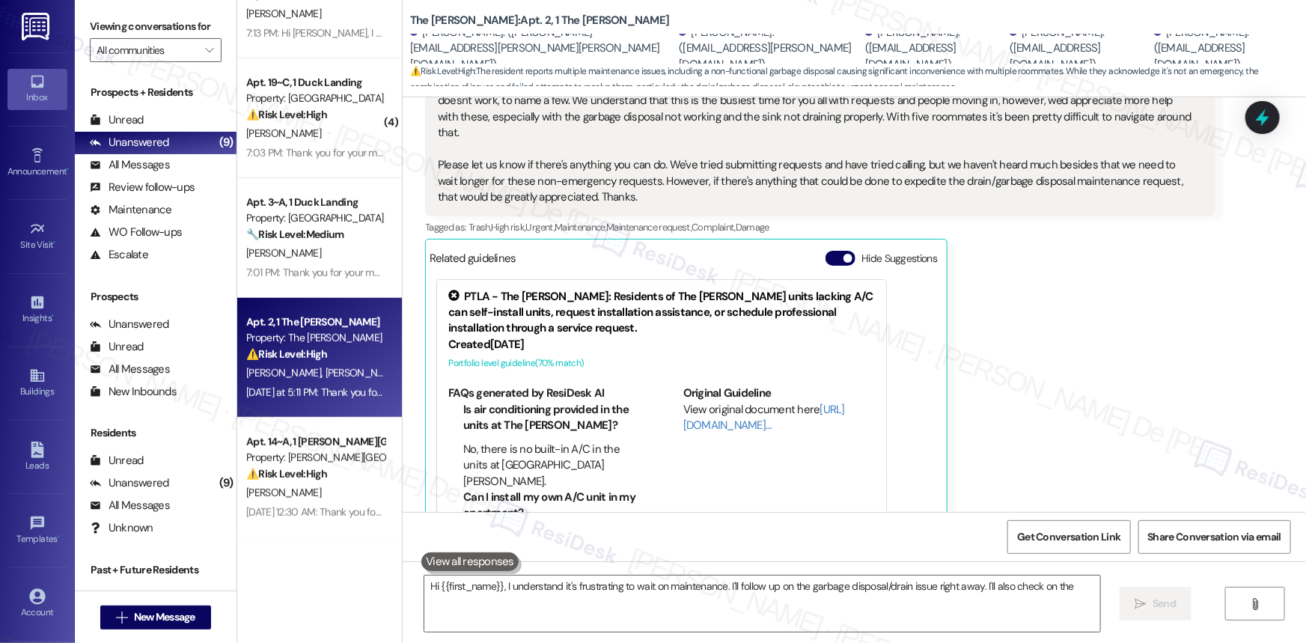
scroll to position [527, 0]
type textarea "Hi {{first_name}}, I understand it's frustrating to wait on maintenance. I'll f…"
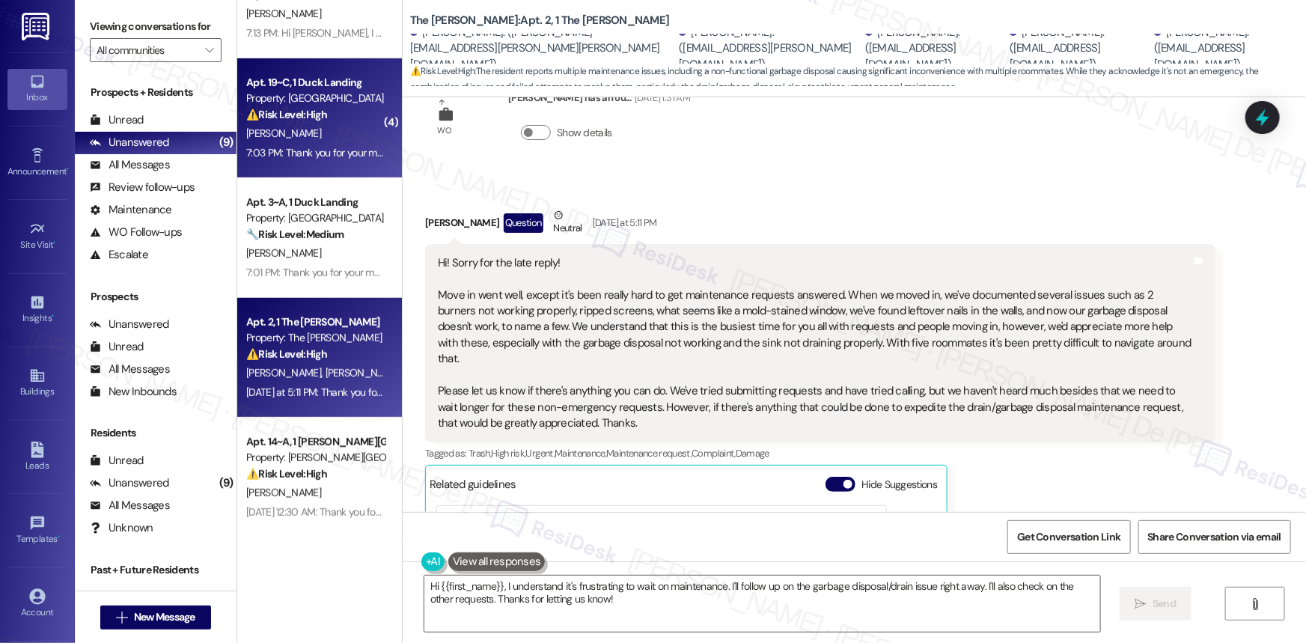
click at [255, 81] on div "Apt. 19~C, 1 Duck Landing" at bounding box center [315, 83] width 138 height 16
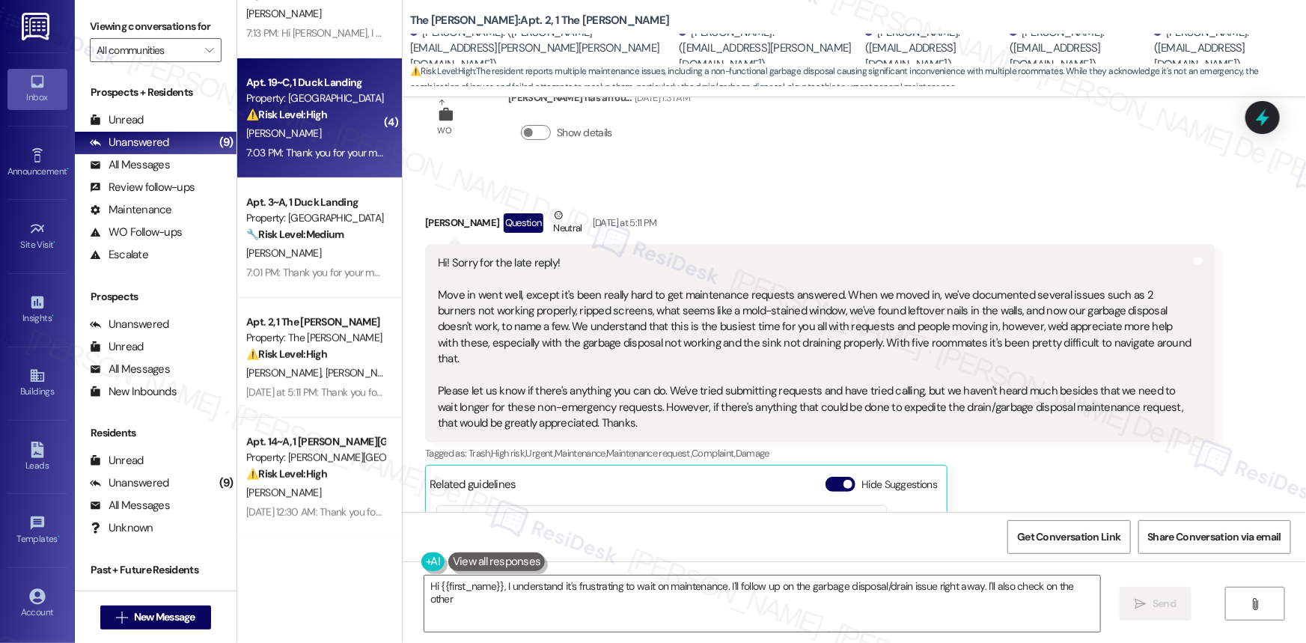
type textarea "Hi {{first_name}}, I understand it's frustrating to wait on maintenance. I'll f…"
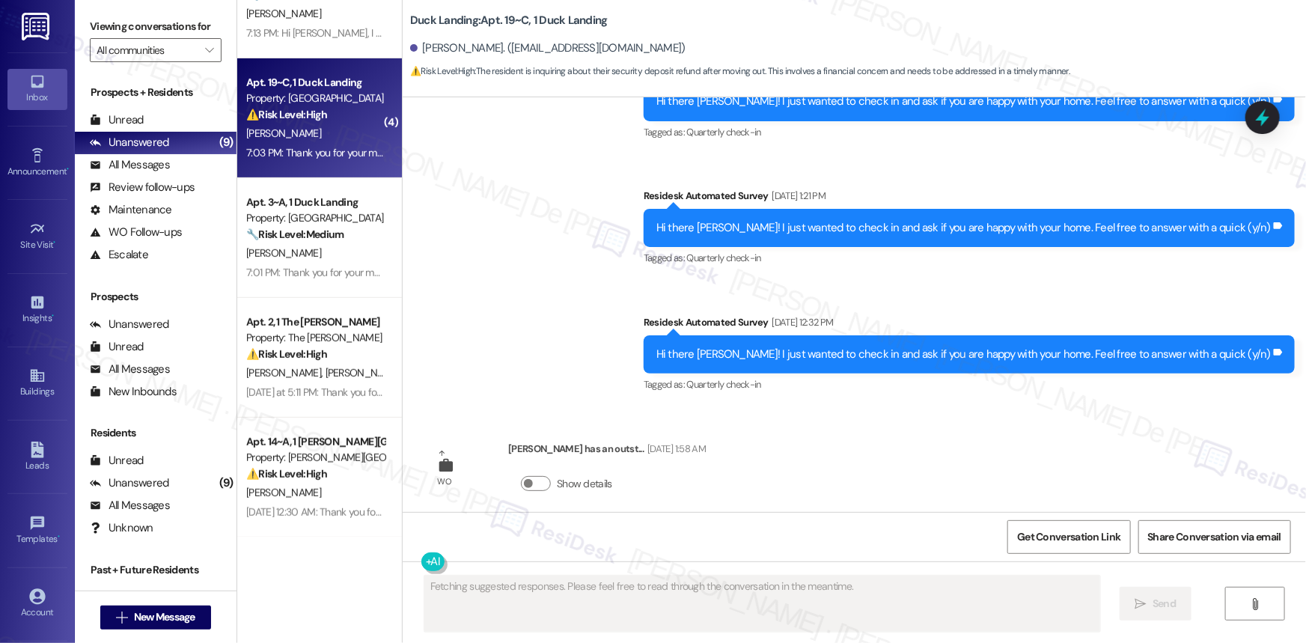
scroll to position [6316, 0]
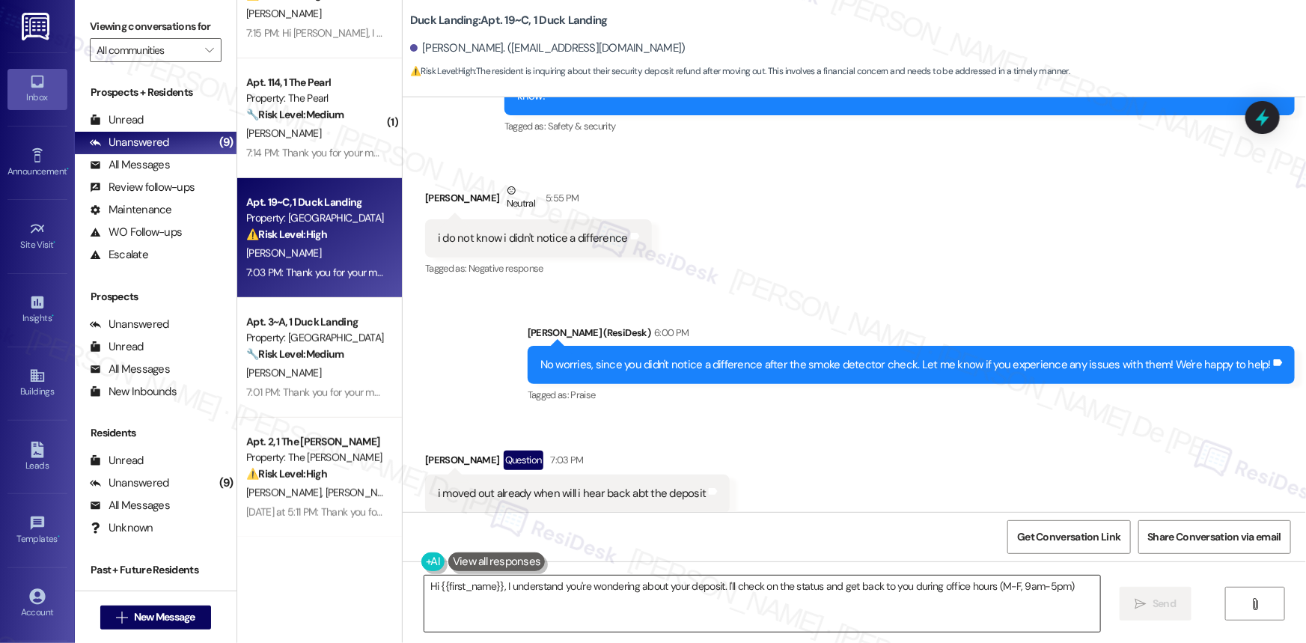
type textarea "Hi {{first_name}}, I understand you're wondering about your deposit. I'll check…"
click at [830, 616] on textarea "Hi {{first_name}}, I understand you're wondering about your deposit. I'll check…" at bounding box center [762, 603] width 676 height 56
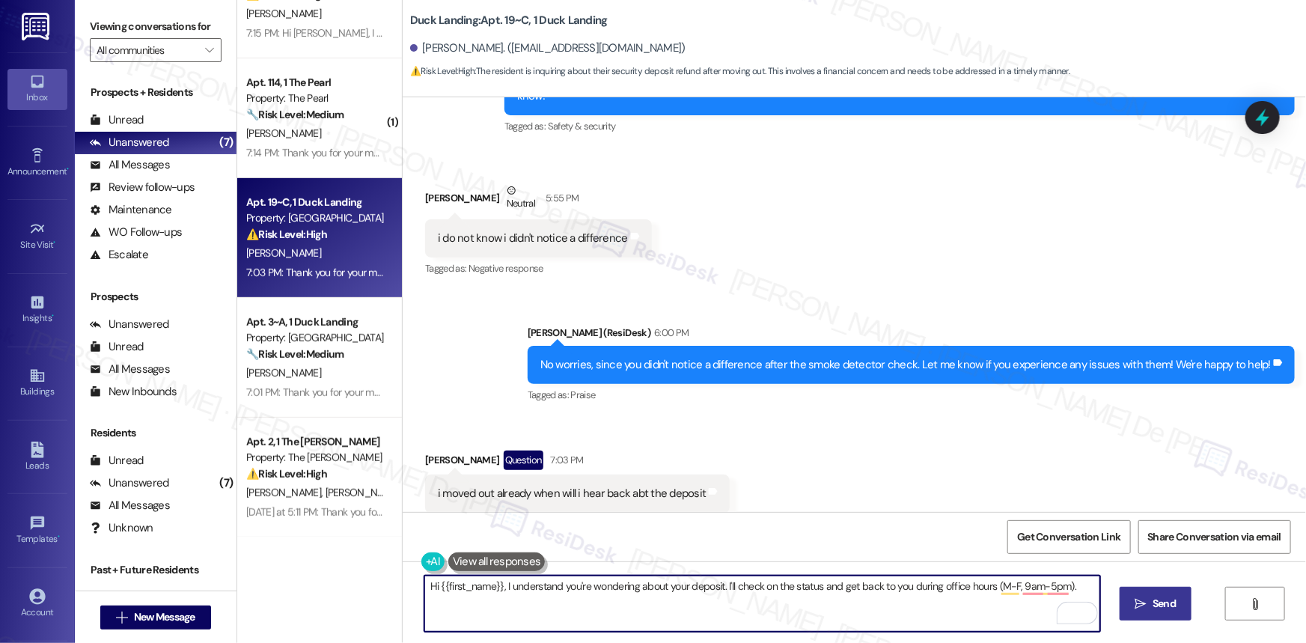
click at [1167, 606] on span "Send" at bounding box center [1163, 604] width 23 height 16
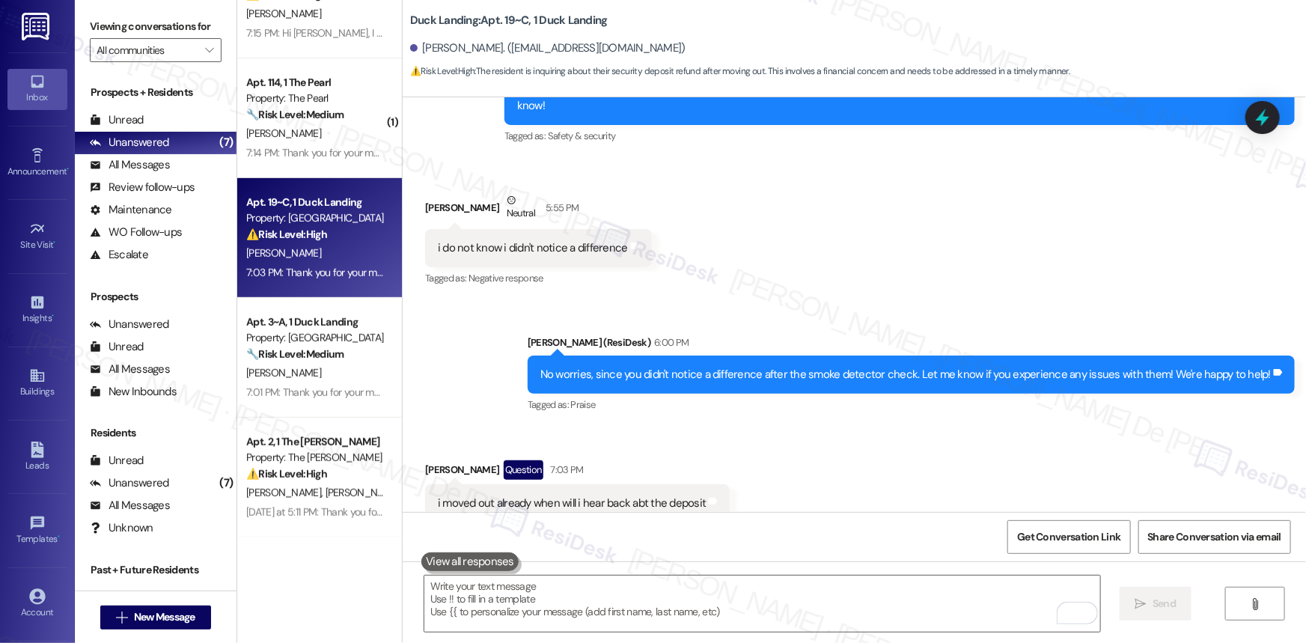
scroll to position [6459, 0]
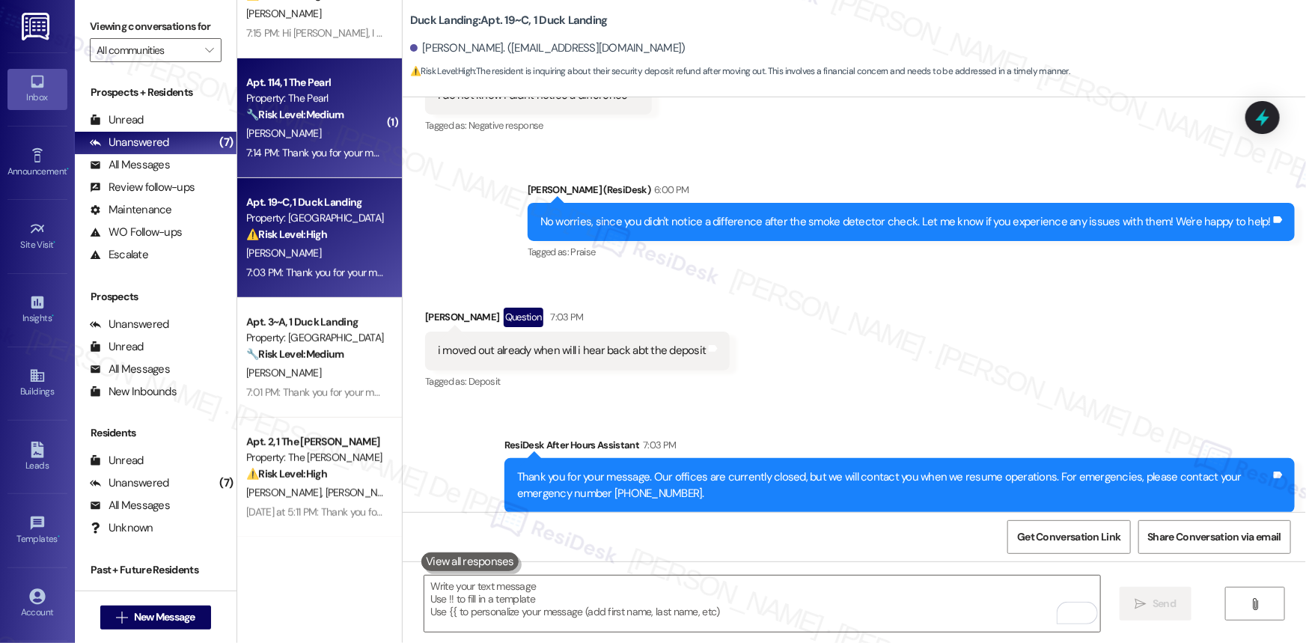
click at [302, 162] on div "Apt. 114, 1 The Pearl Property: The Pearl 🔧 Risk Level: Medium The resident is …" at bounding box center [319, 118] width 165 height 120
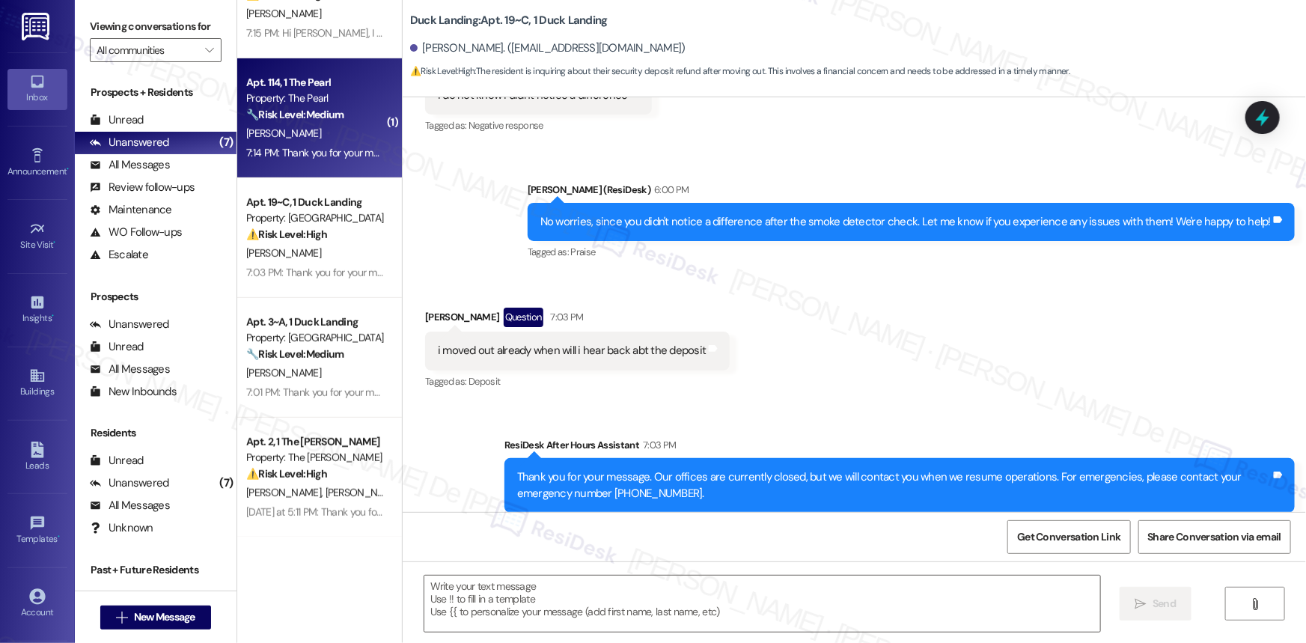
type textarea "Fetching suggested responses. Please feel free to read through the conversation…"
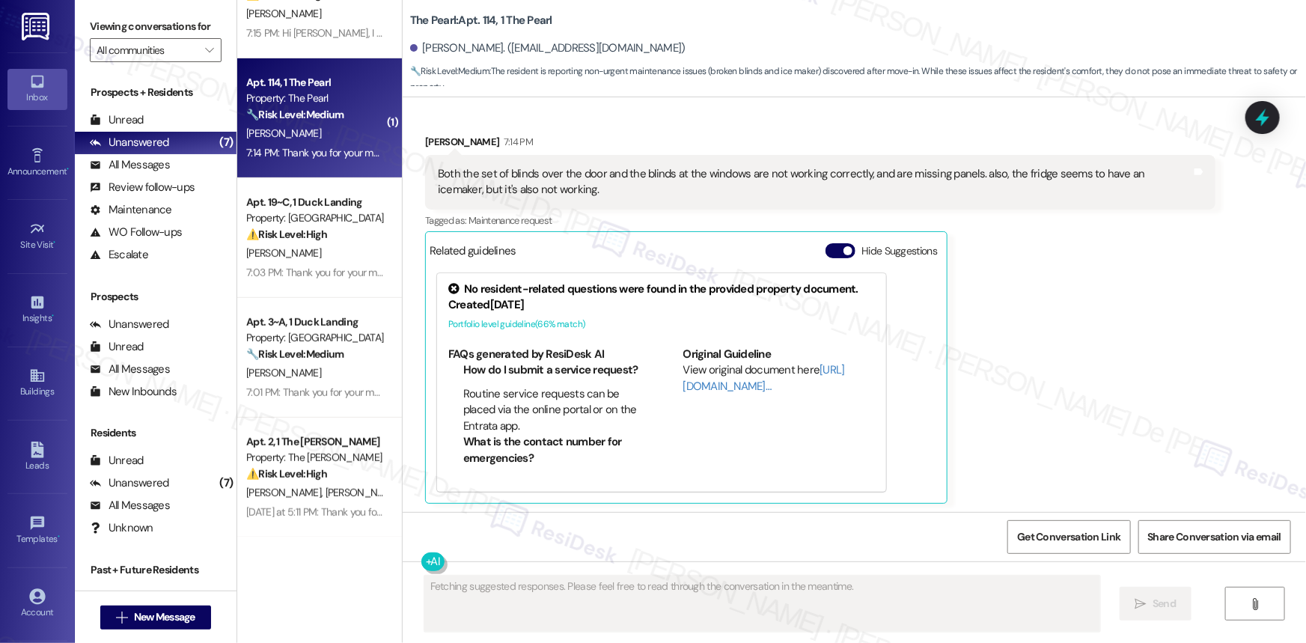
scroll to position [718, 0]
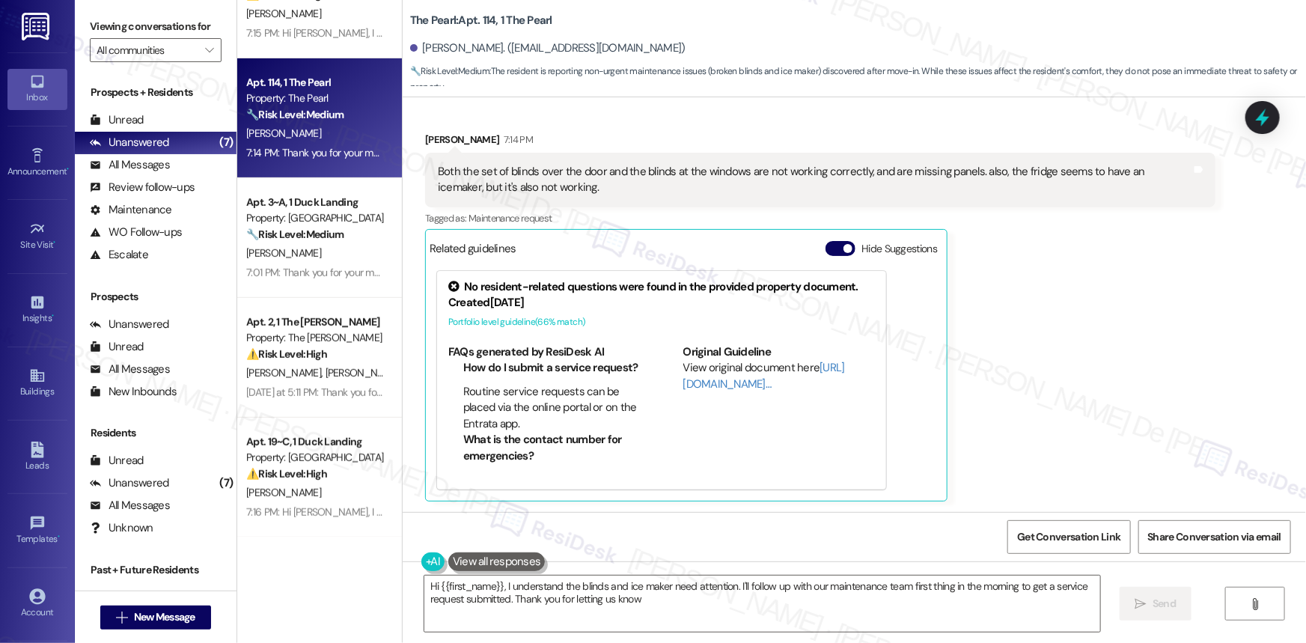
type textarea "Hi {{first_name}}, I understand the blinds and ice maker need attention. I'll f…"
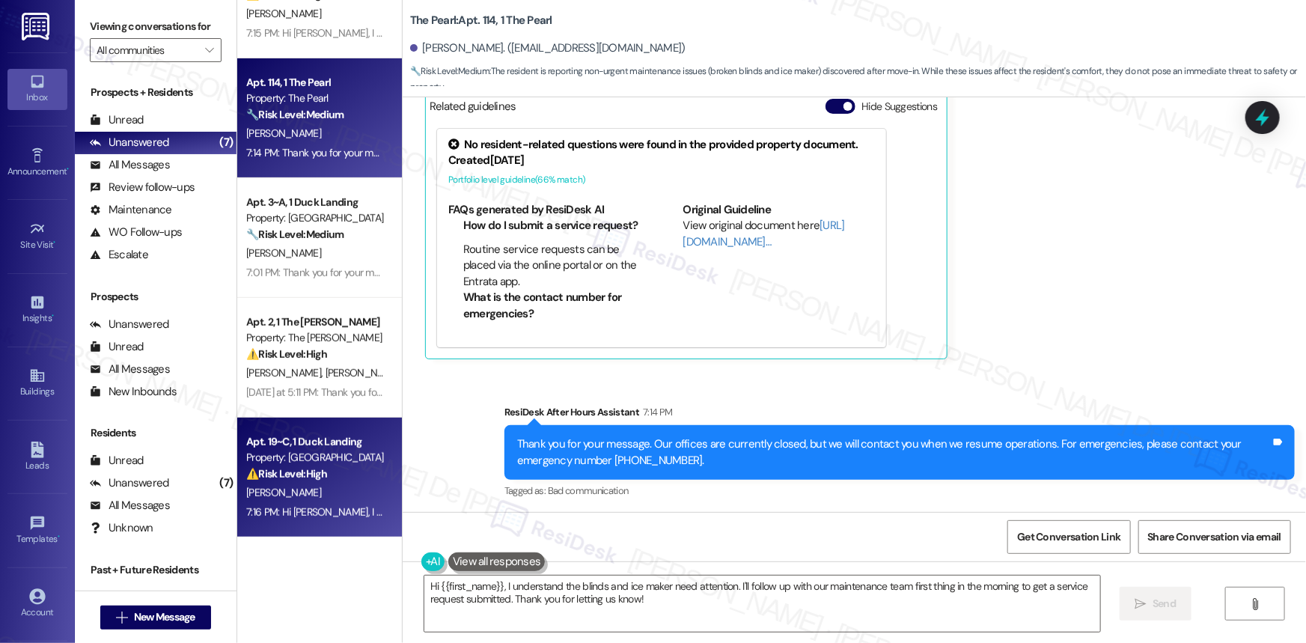
scroll to position [0, 0]
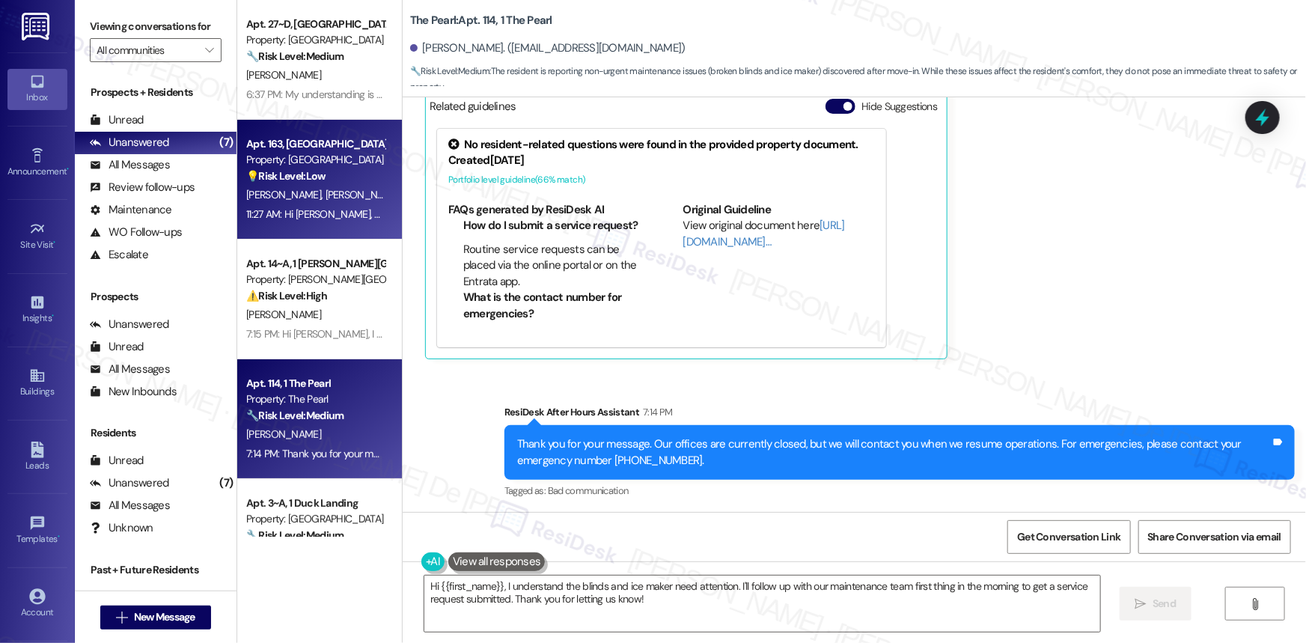
click at [321, 211] on div "11:27 AM: Hi Sarah, We have a applied for a place managed by Ellensburg Propert…" at bounding box center [882, 213] width 1272 height 13
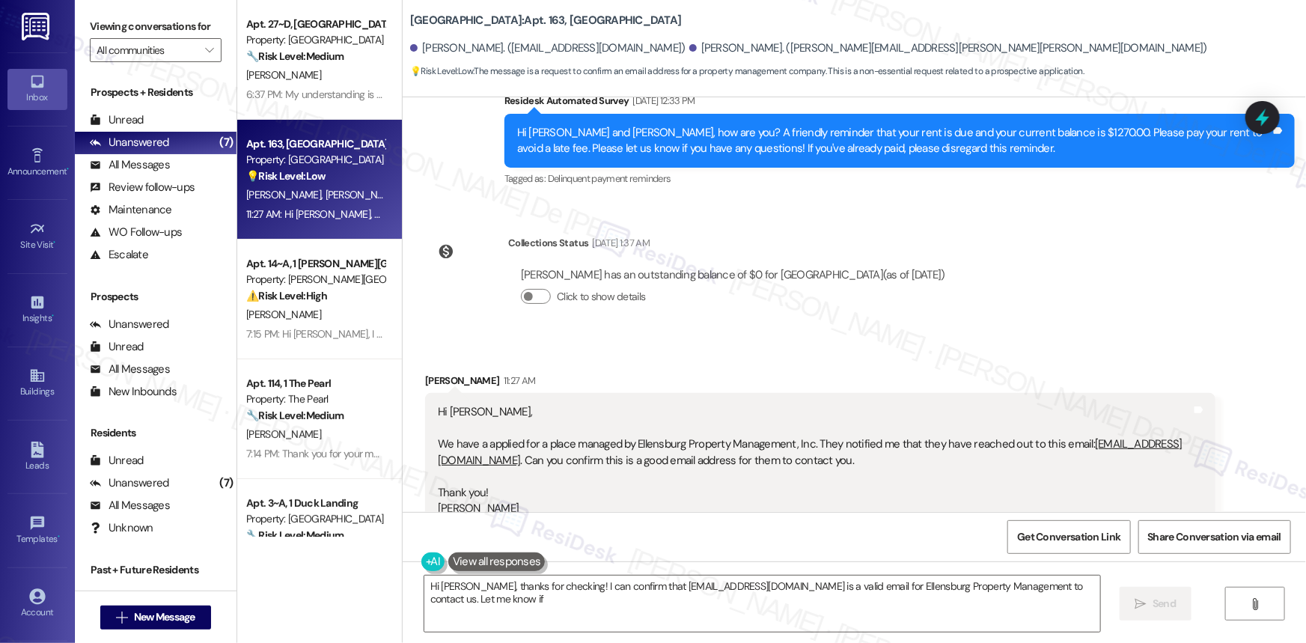
scroll to position [2574, 0]
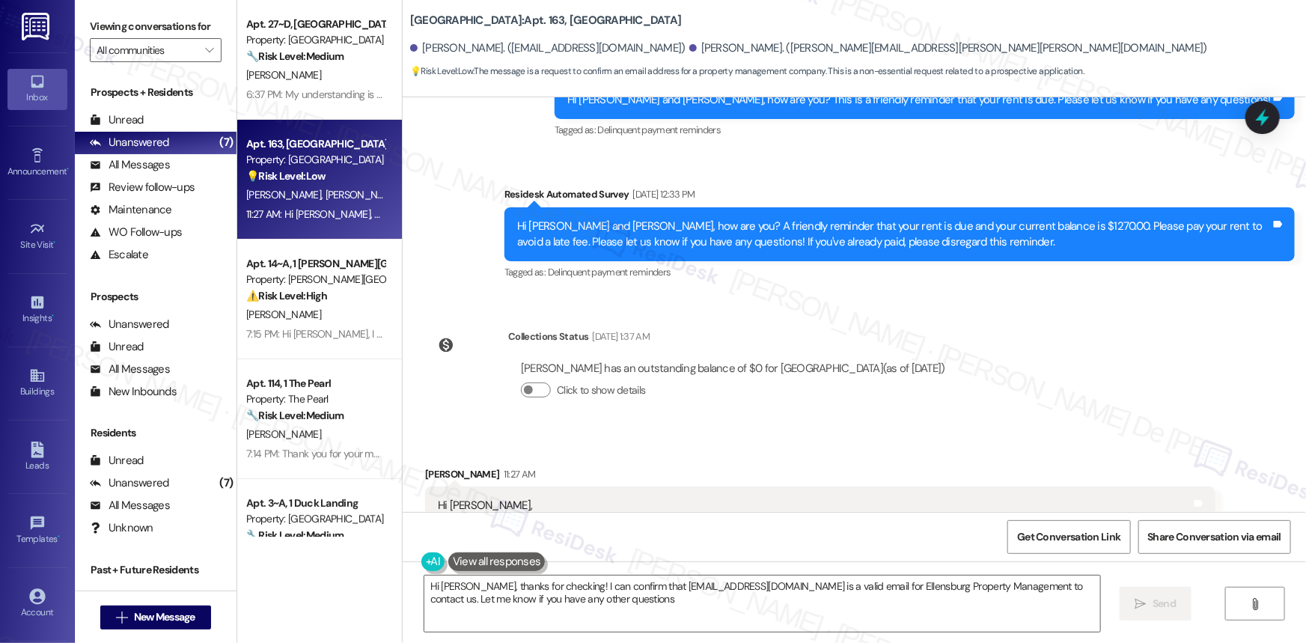
type textarea "Hi Nick, thanks for checking! I can confirm that universityparkplaceellensburg@…"
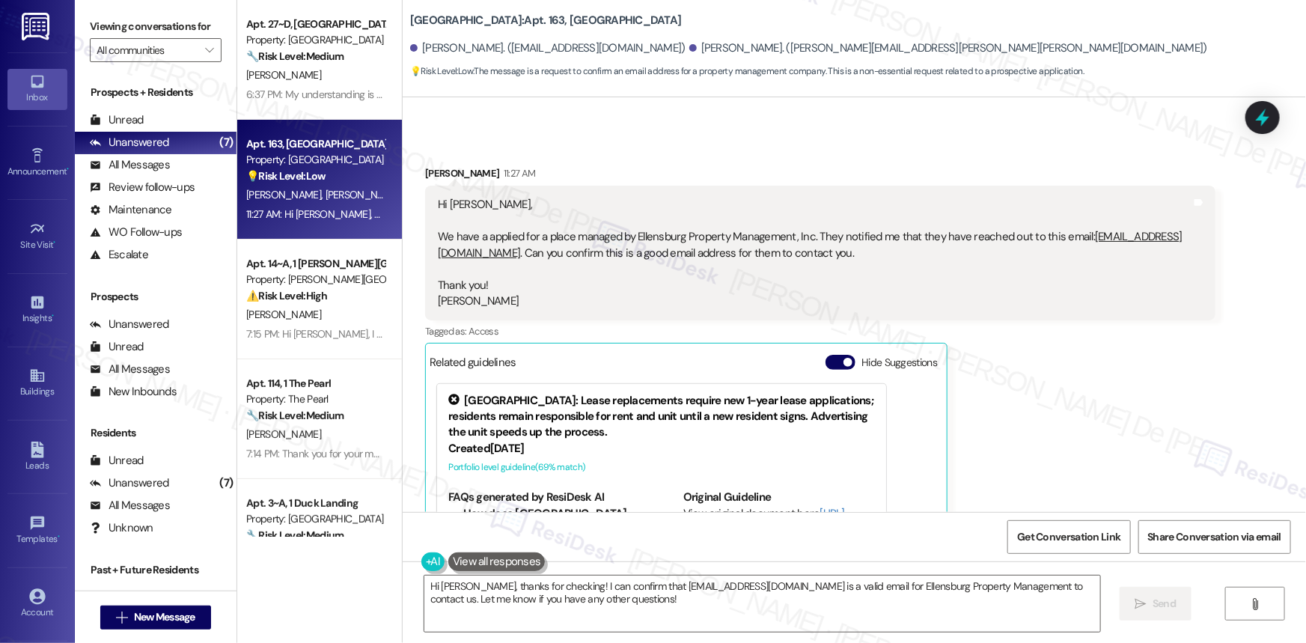
scroll to position [3029, 0]
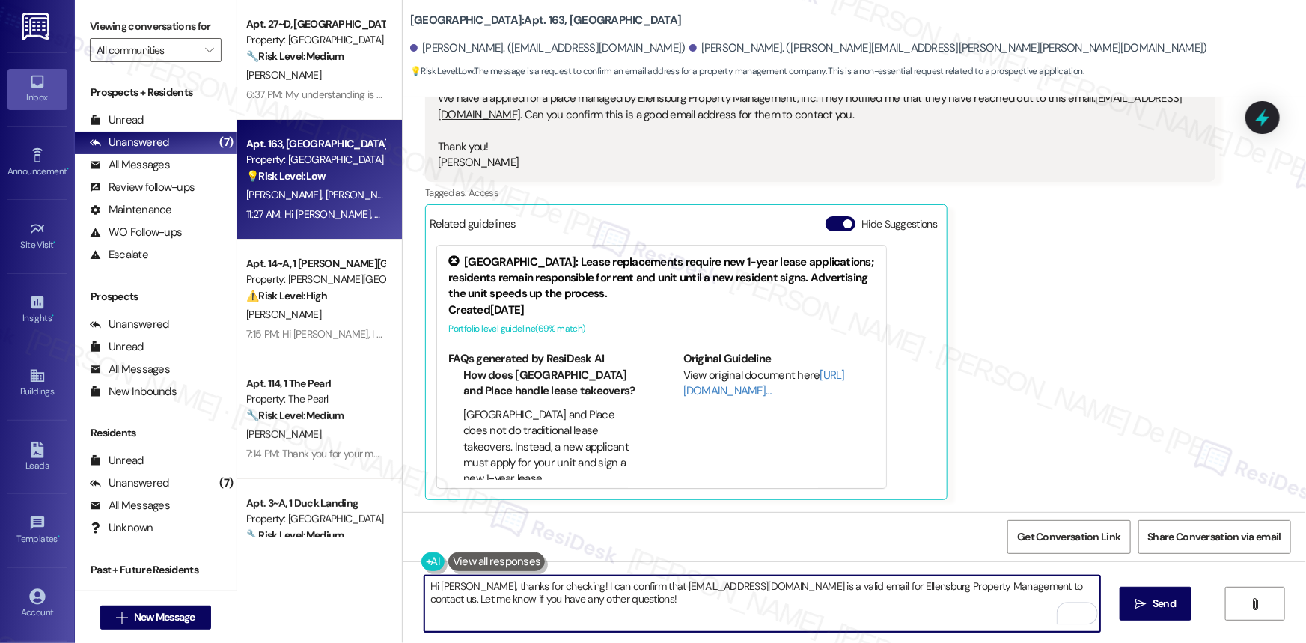
drag, startPoint x: 824, startPoint y: 586, endPoint x: 624, endPoint y: 579, distance: 200.6
click at [624, 579] on textarea "Hi Nick, thanks for checking! I can confirm that universityparkplaceellensburg@…" at bounding box center [762, 603] width 676 height 56
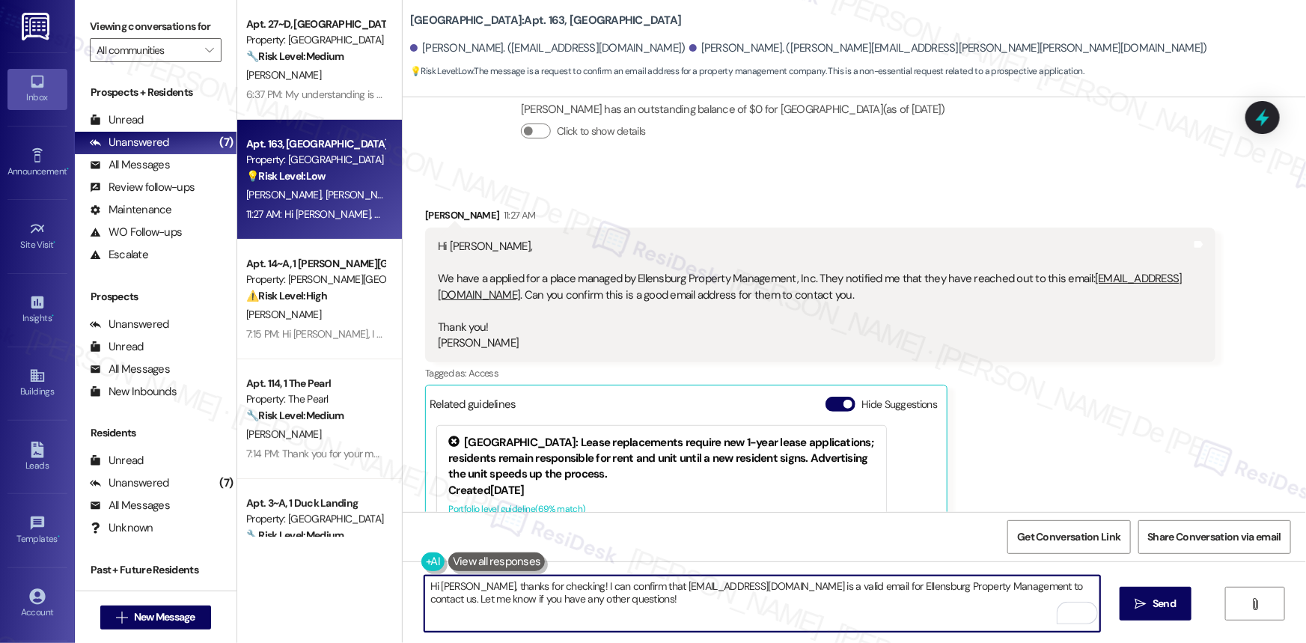
scroll to position [2802, 0]
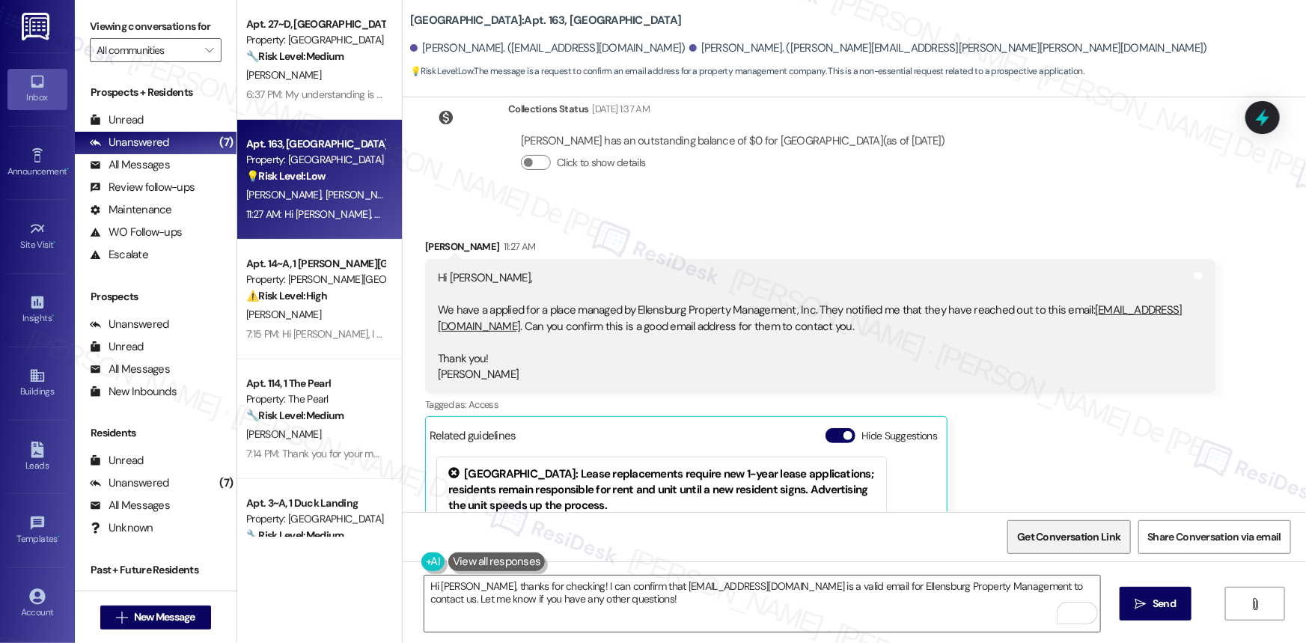
click at [1057, 537] on span "Get Conversation Link" at bounding box center [1068, 537] width 103 height 16
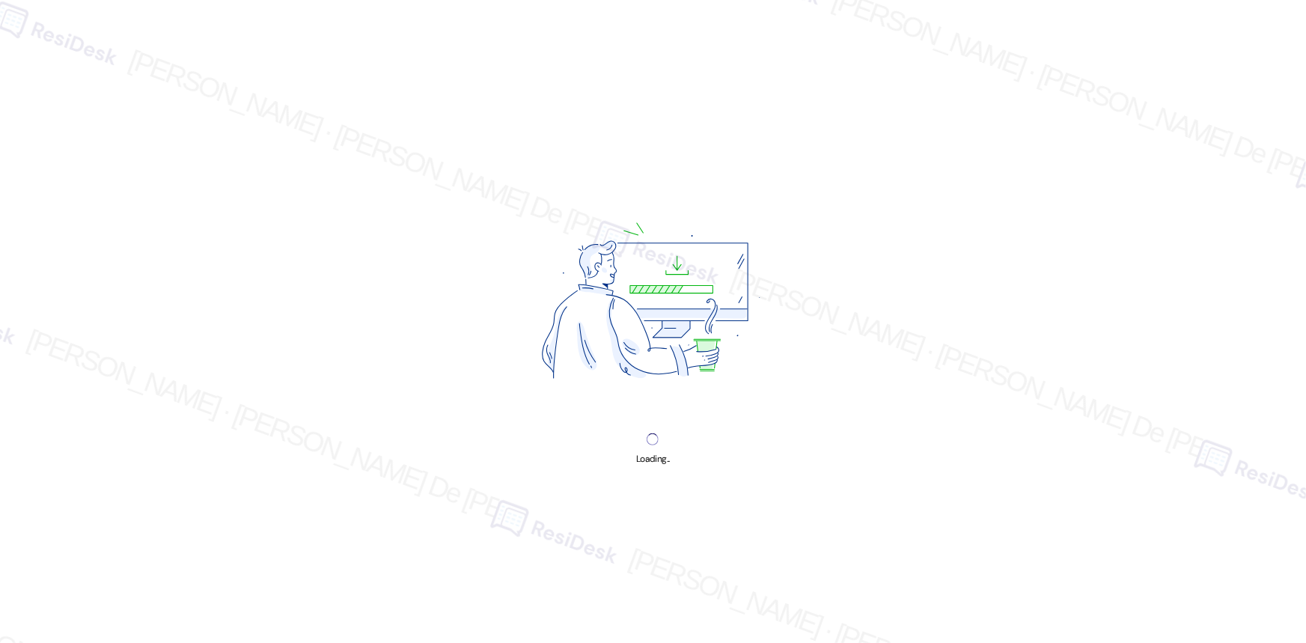
scroll to position [10612, 0]
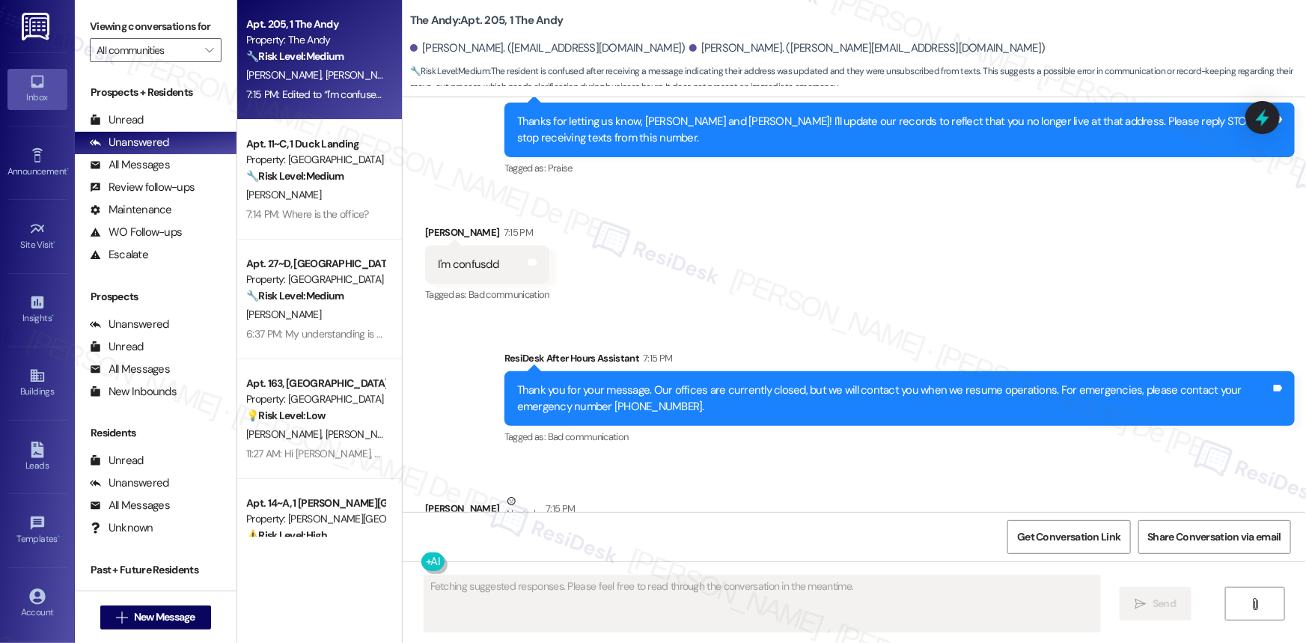
scroll to position [1217, 0]
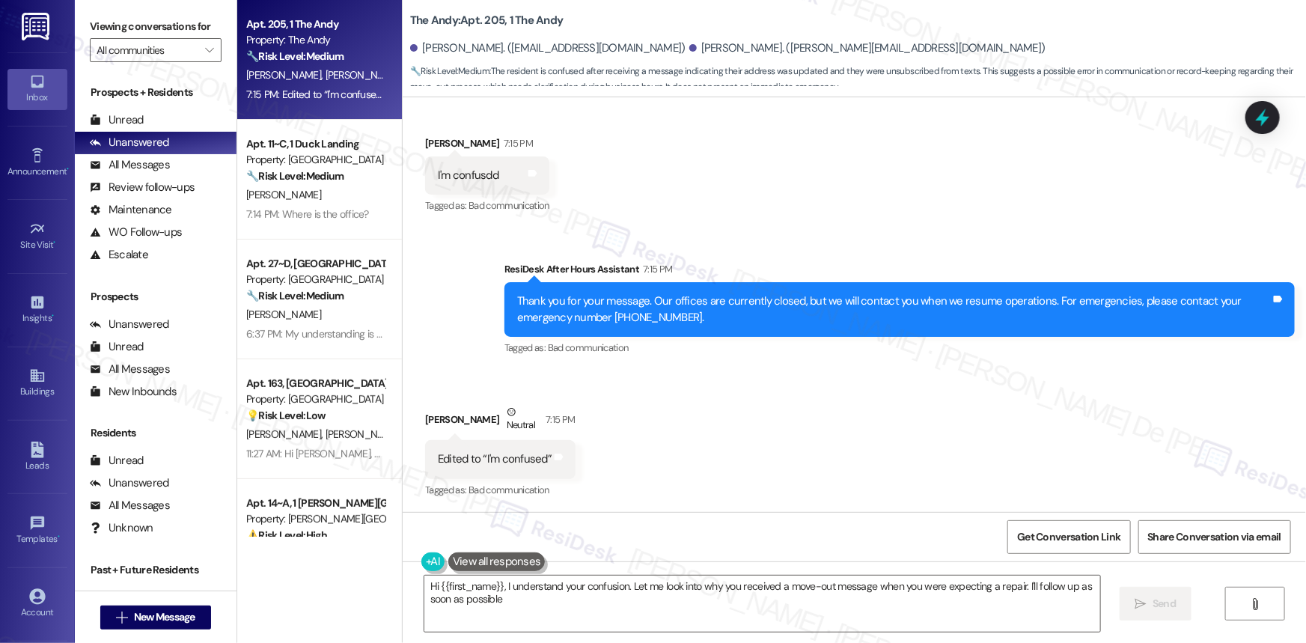
type textarea "Hi {{first_name}}, I understand your confusion. Let me look into why you receiv…"
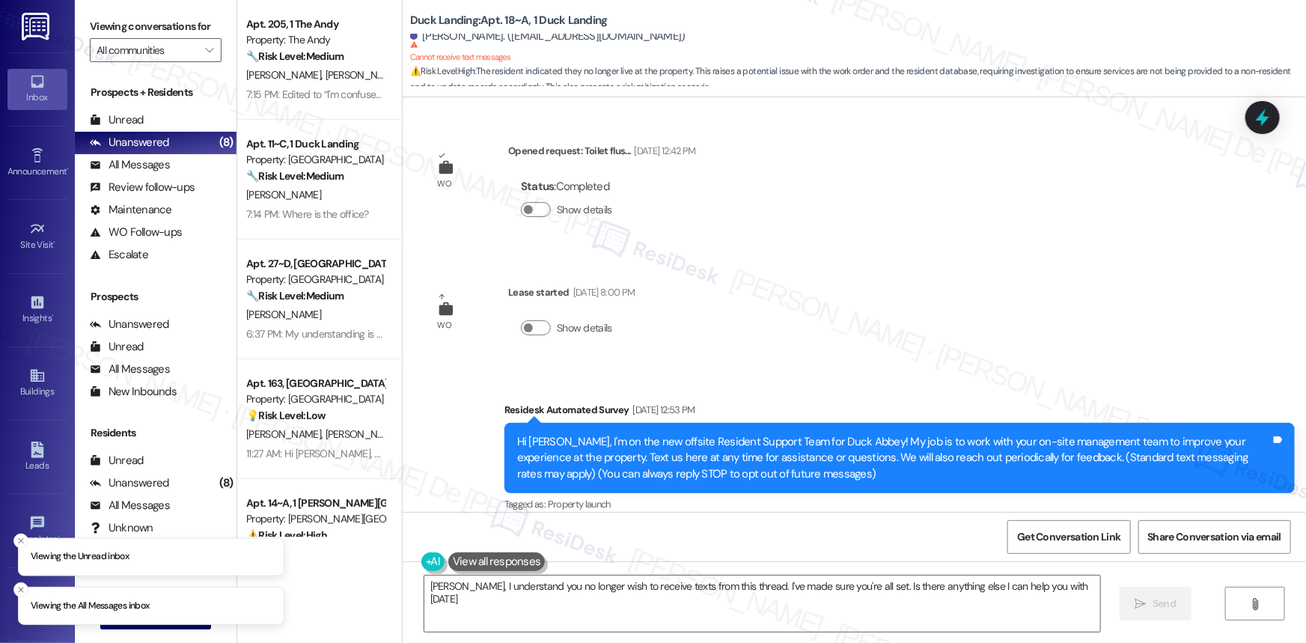
type textarea "[PERSON_NAME], I understand you no longer wish to receive texts from this threa…"
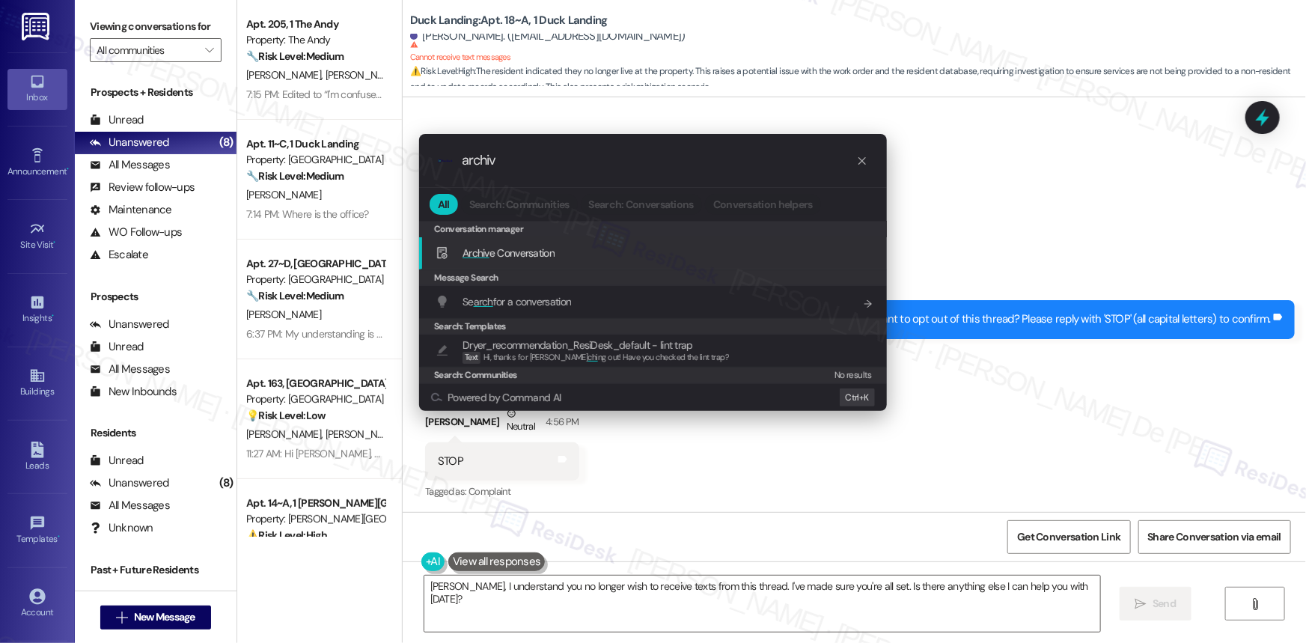
type input "archiv"
click at [521, 253] on span "Archiv e Conversation" at bounding box center [508, 252] width 92 height 13
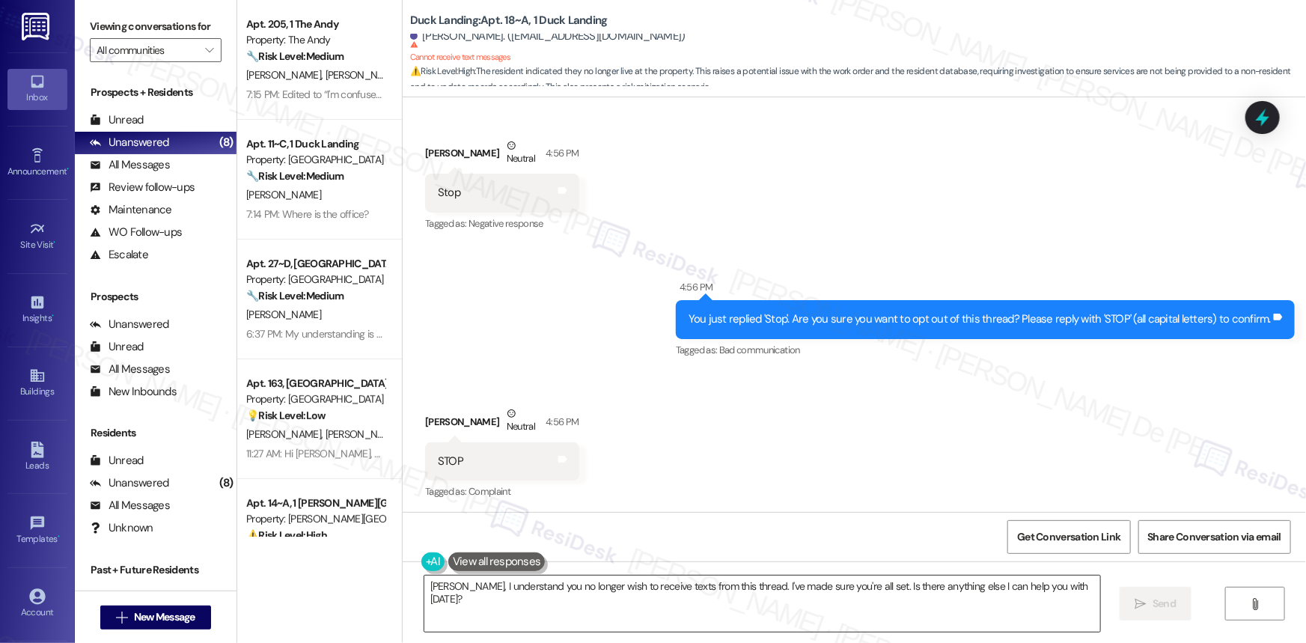
click at [616, 603] on textarea "[PERSON_NAME], I understand you no longer wish to receive texts from this threa…" at bounding box center [762, 603] width 676 height 56
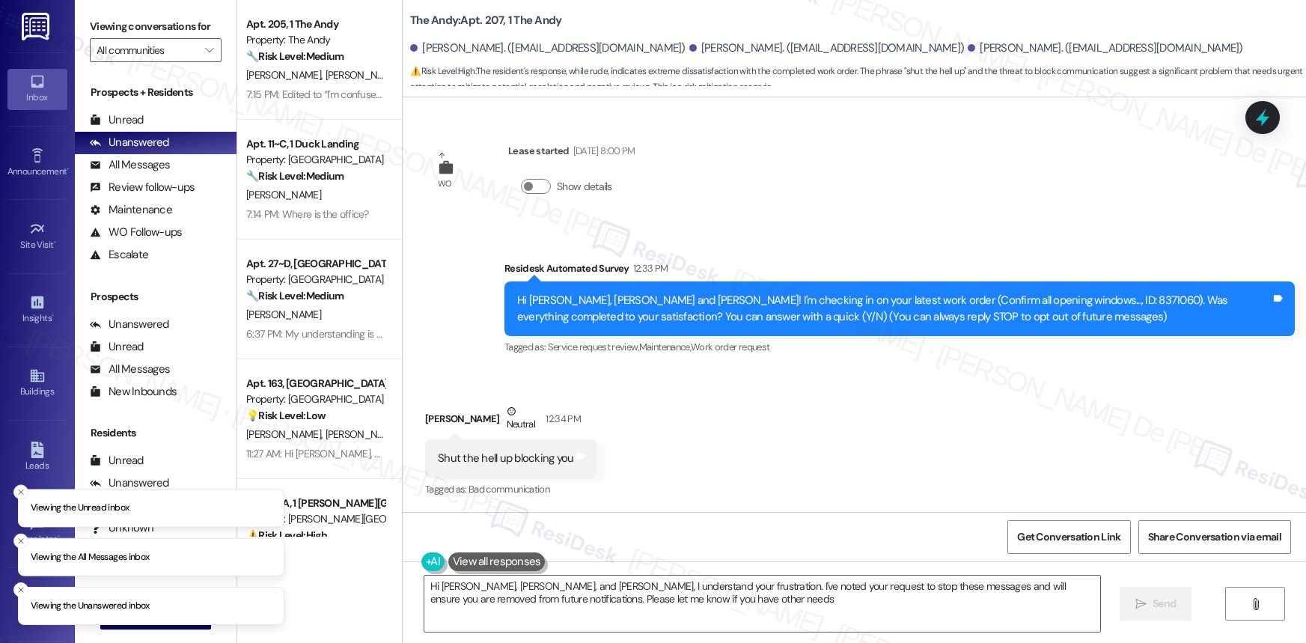
type textarea "Hi [PERSON_NAME], [PERSON_NAME], and [PERSON_NAME], I understand your frustrati…"
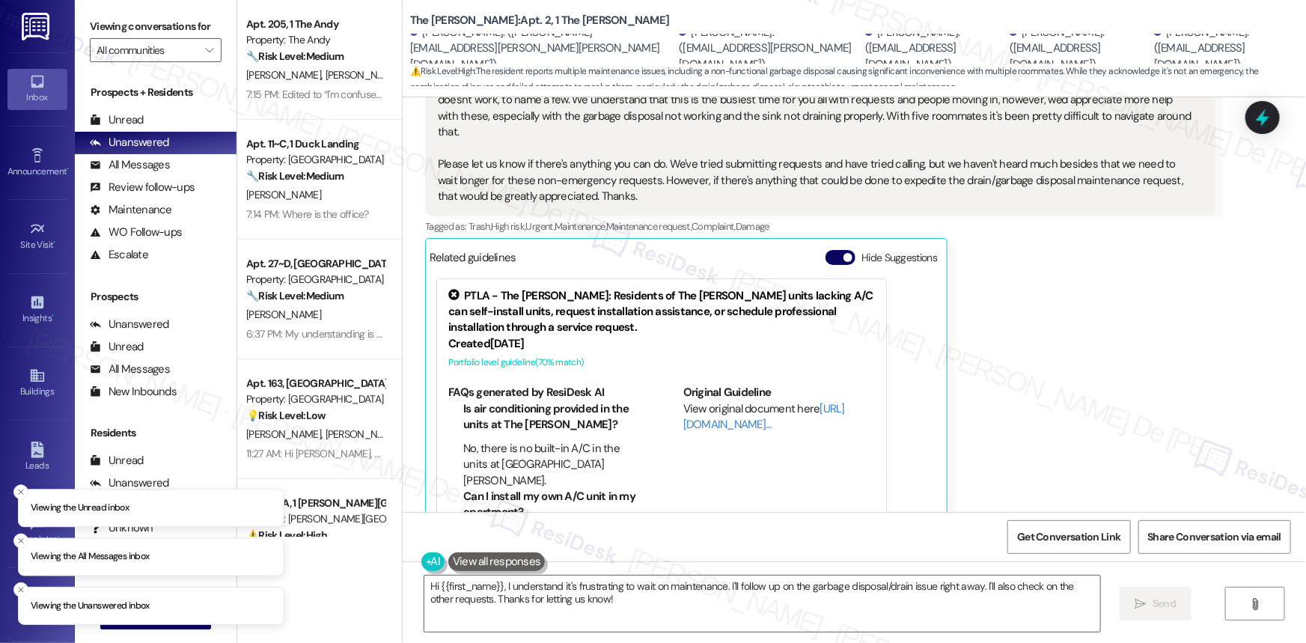
scroll to position [10612, 0]
click at [691, 600] on textarea "Hi {{first_name}}, I understand it's frustrating to wait on maintenance. I'll f…" at bounding box center [762, 603] width 676 height 56
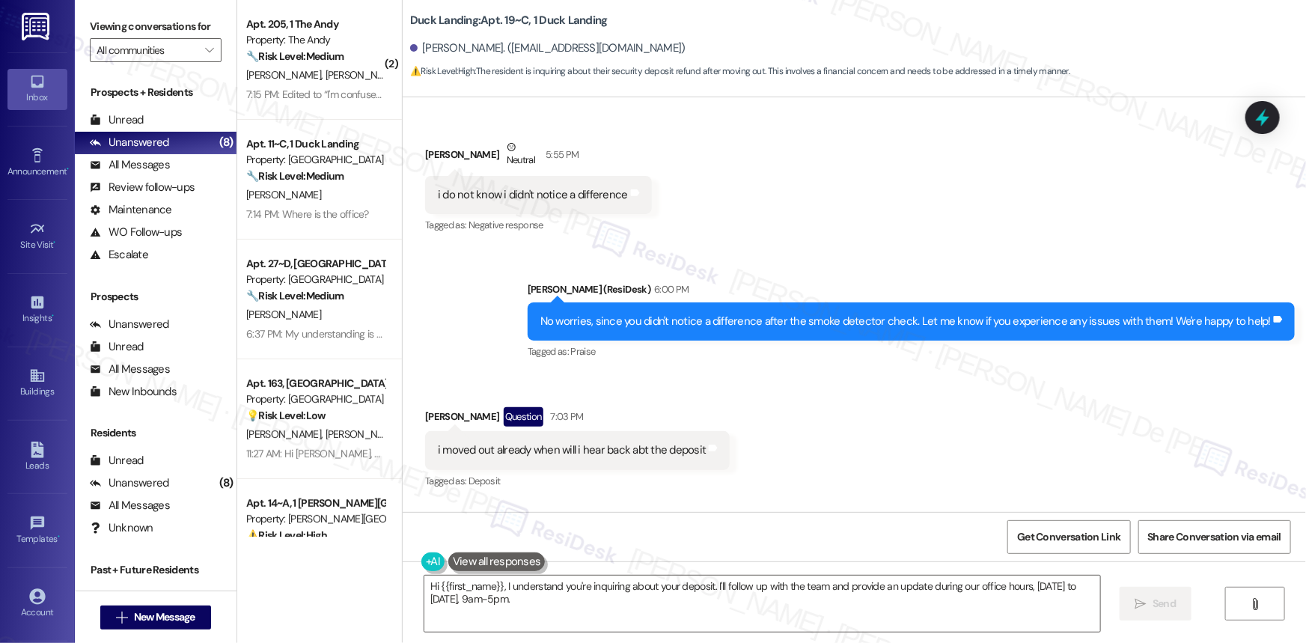
scroll to position [6585, 0]
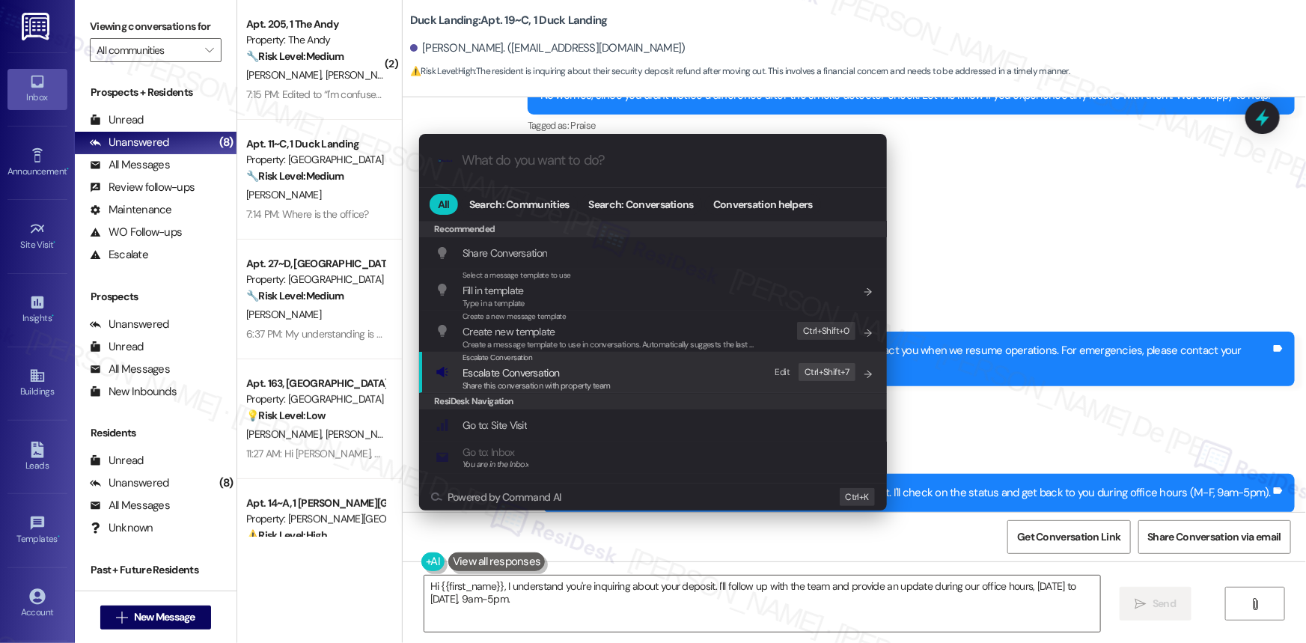
click at [731, 380] on div "Escalate Conversation Escalate Conversation Share this conversation with proper…" at bounding box center [654, 372] width 438 height 40
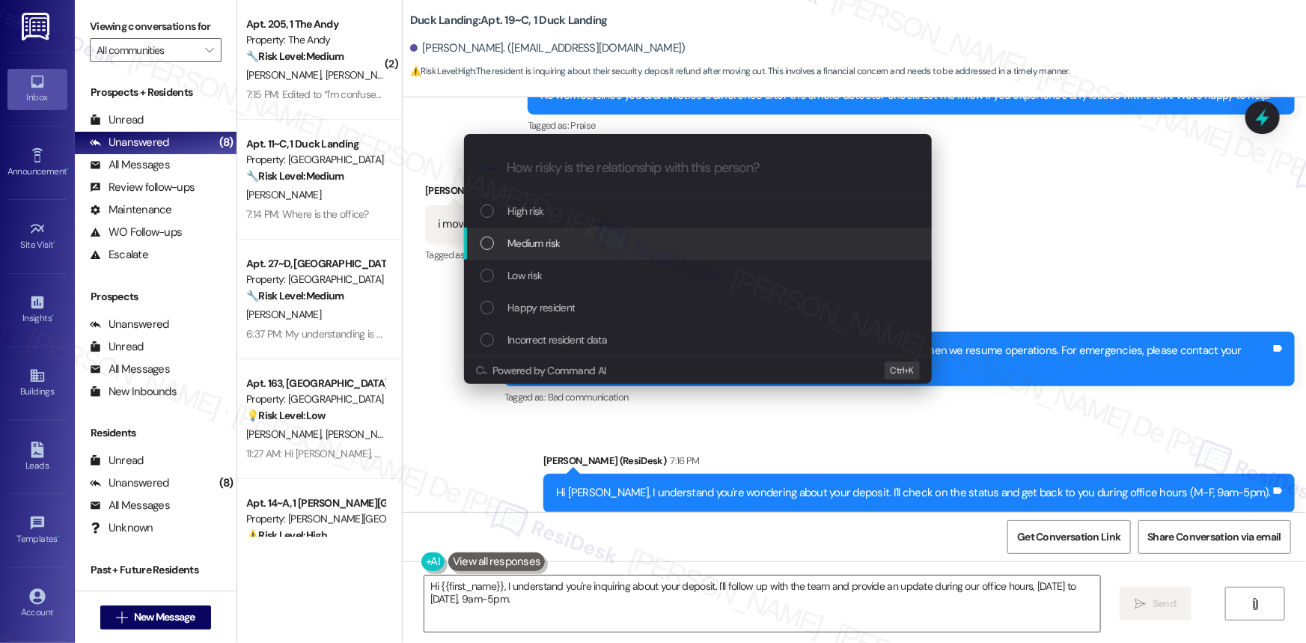
click at [557, 243] on span "Medium risk" at bounding box center [533, 243] width 52 height 16
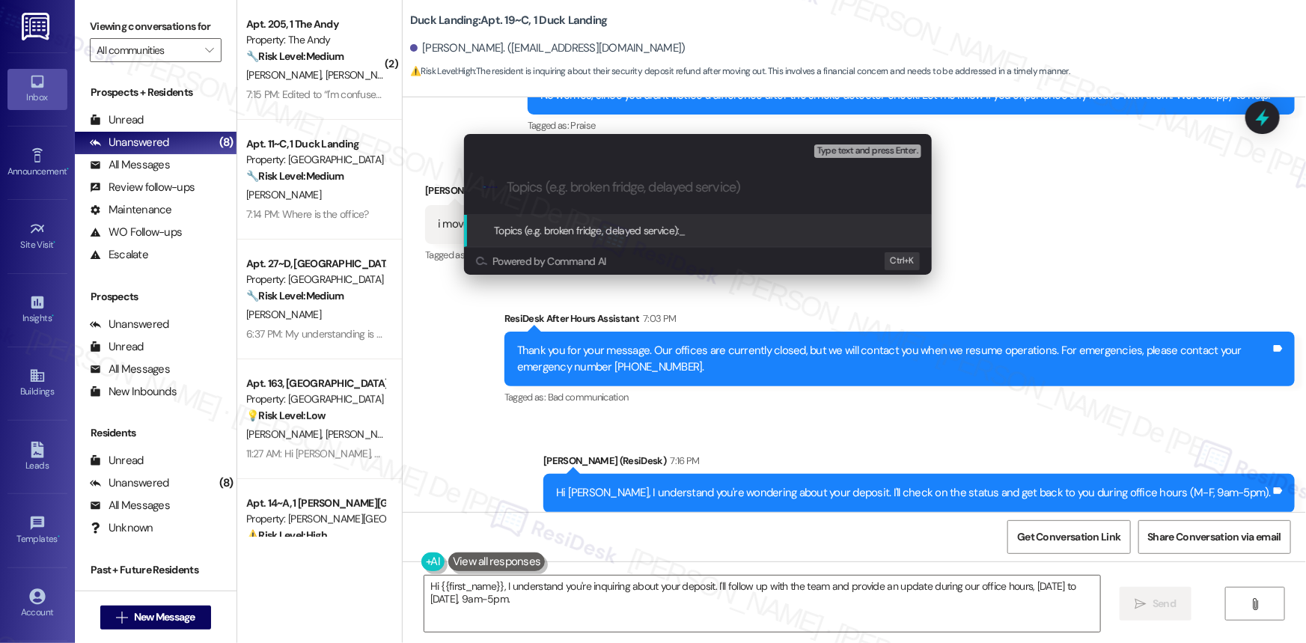
click at [606, 186] on input "Topics (e.g. broken fridge, delayed service)" at bounding box center [710, 188] width 406 height 16
type input "D"
click at [578, 187] on input "Security De posit Inquiry" at bounding box center [704, 188] width 394 height 16
type input "Security Deposit Inquiry"
click at [893, 161] on div ".cls-1{fill:#0a055f;}.cls-2{fill:#0cc4c4;} resideskLogoBlueOrange Security Depo…" at bounding box center [698, 187] width 468 height 53
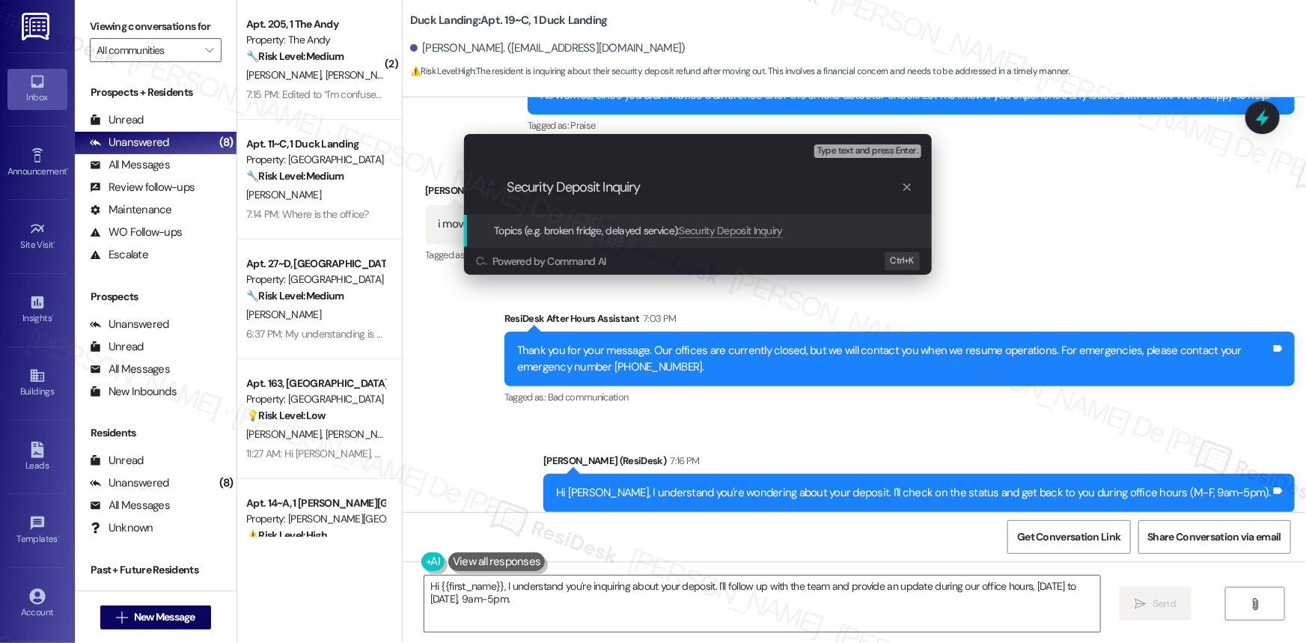
click at [887, 147] on span "Type text and press Enter." at bounding box center [867, 151] width 101 height 10
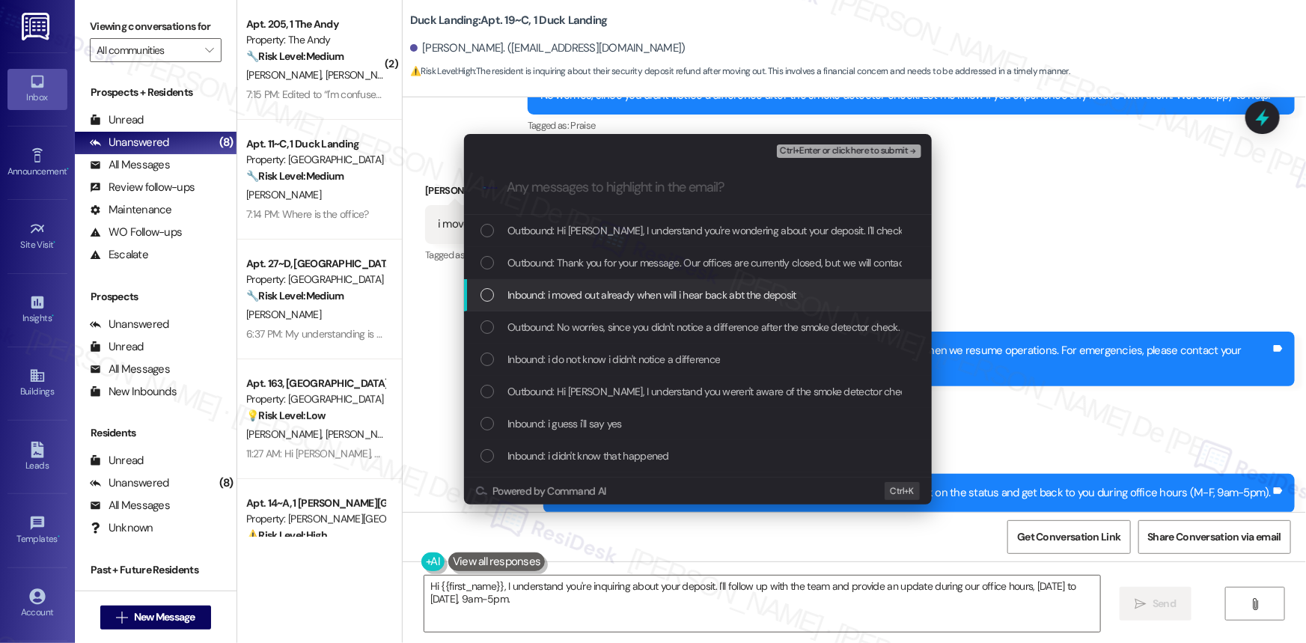
click at [711, 293] on span "Inbound: i moved out already when will i hear back abt the deposit" at bounding box center [651, 295] width 289 height 16
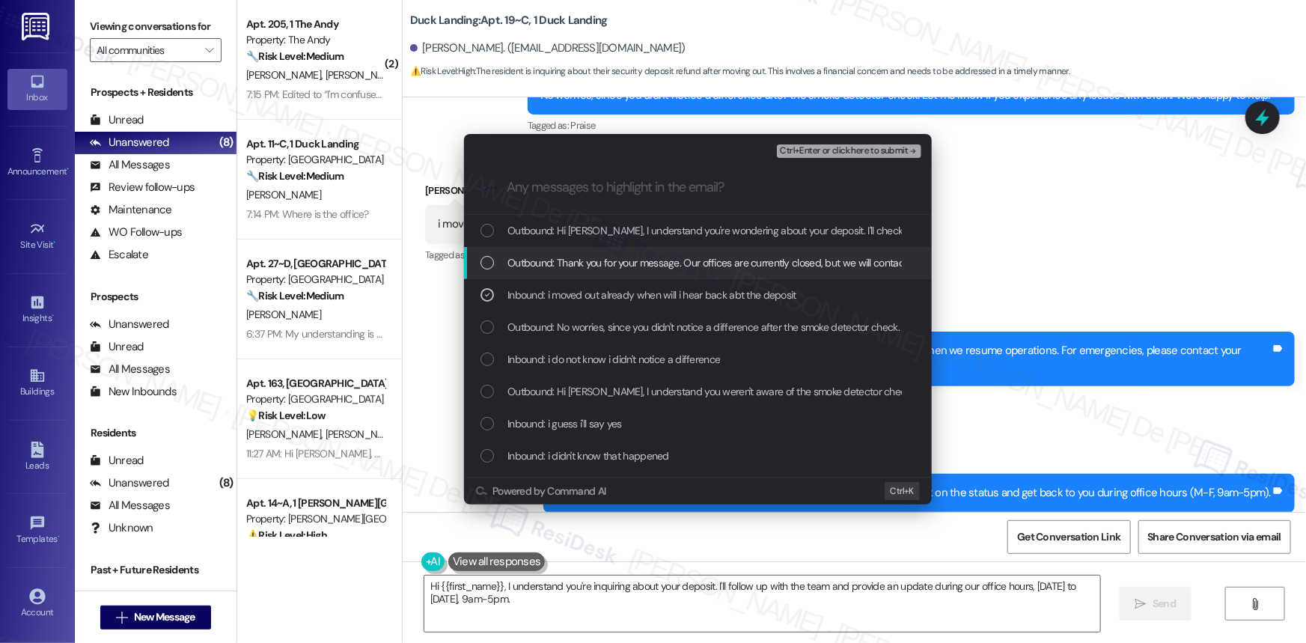
click at [726, 261] on span "Outbound: Thank you for your message. Our offices are currently closed, but we …" at bounding box center [950, 262] width 887 height 16
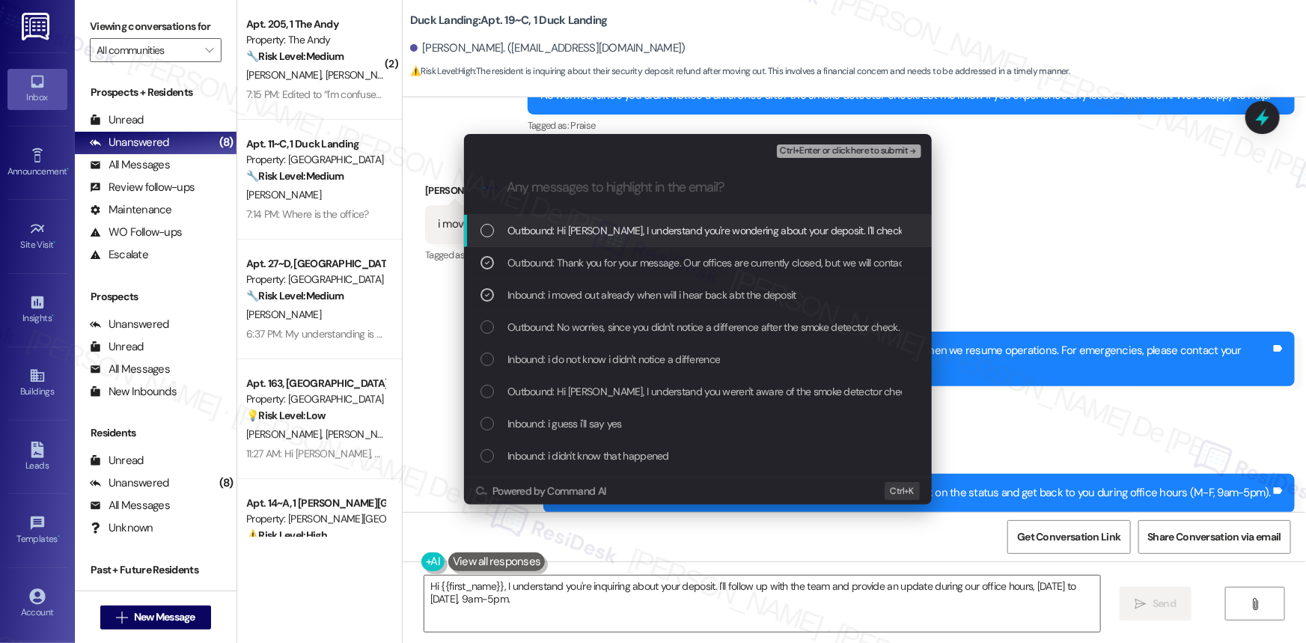
click at [723, 228] on span "Outbound: Hi Angelina, I understand you're wondering about your deposit. I'll c…" at bounding box center [860, 230] width 707 height 16
click at [832, 161] on div ".cls-1{fill:#0a055f;}.cls-2{fill:#0cc4c4;} resideskLogoBlueOrange" at bounding box center [698, 187] width 468 height 53
click at [834, 146] on span "Ctrl+Enter or click here to submit" at bounding box center [844, 151] width 128 height 10
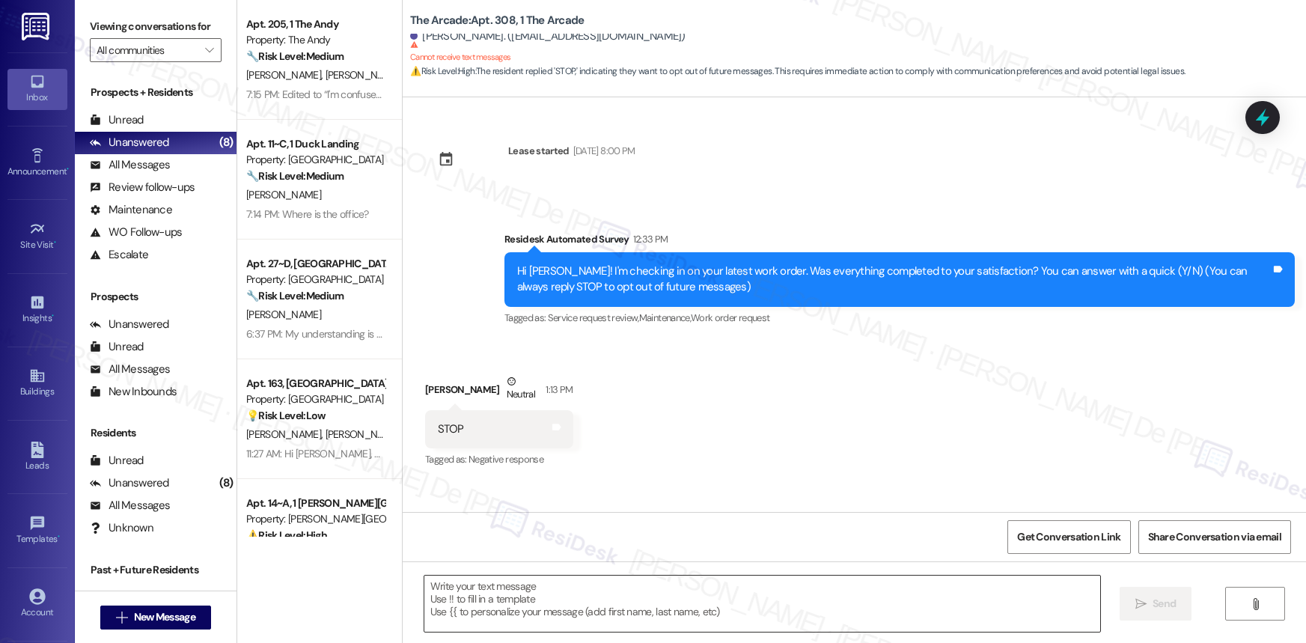
click at [685, 587] on textarea at bounding box center [762, 603] width 676 height 56
click at [815, 413] on div "Received via SMS Patrick Ferguson Neutral 1:13 PM STOP Tags and notes Tagged as…" at bounding box center [854, 411] width 903 height 142
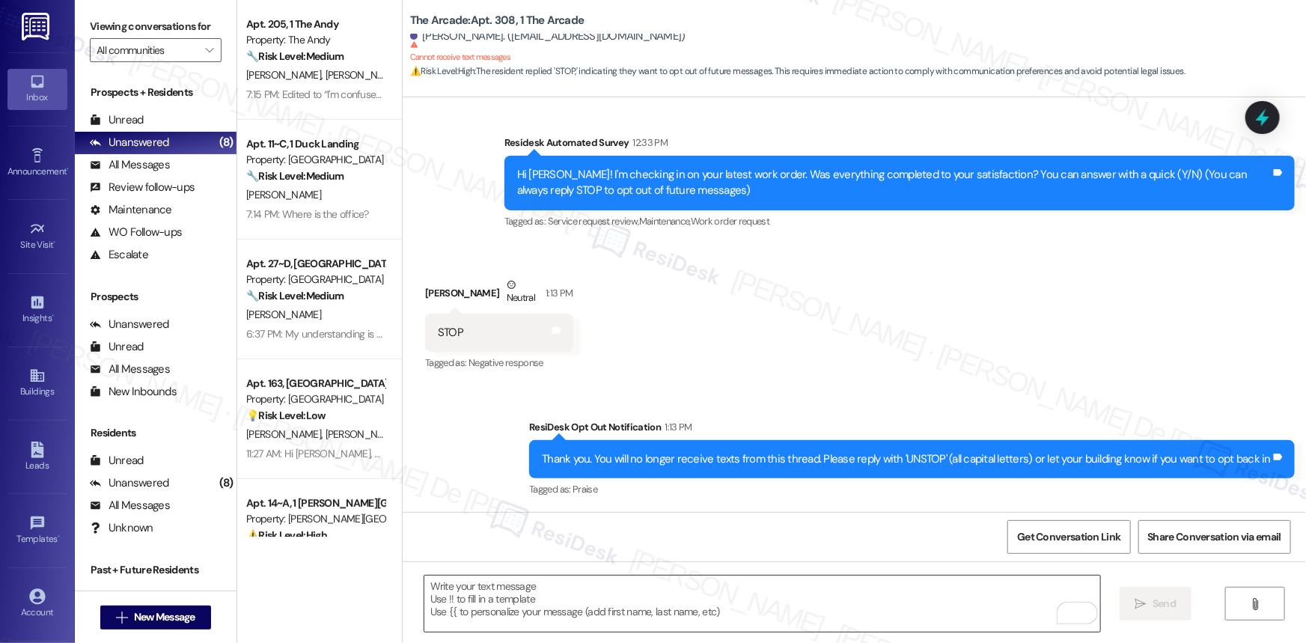
click at [787, 608] on textarea "To enrich screen reader interactions, please activate Accessibility in Grammarl…" at bounding box center [762, 603] width 676 height 56
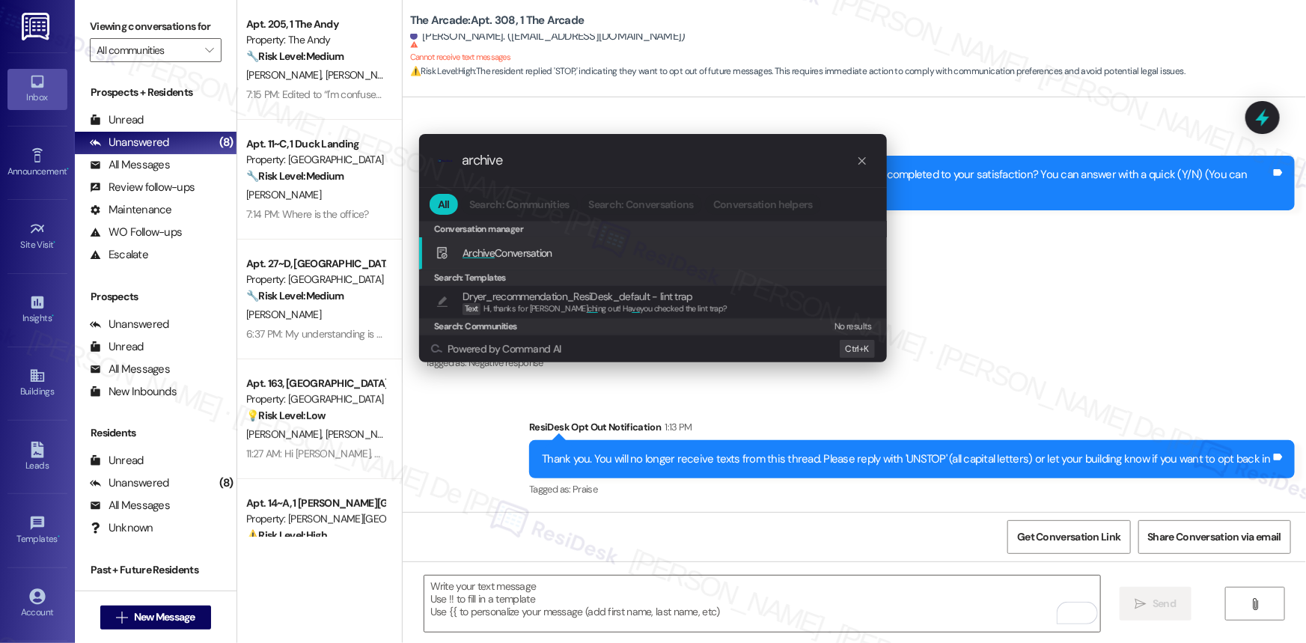
type input "archive"
click at [666, 263] on div "Archive Conversation Add shortcut" at bounding box center [653, 253] width 468 height 32
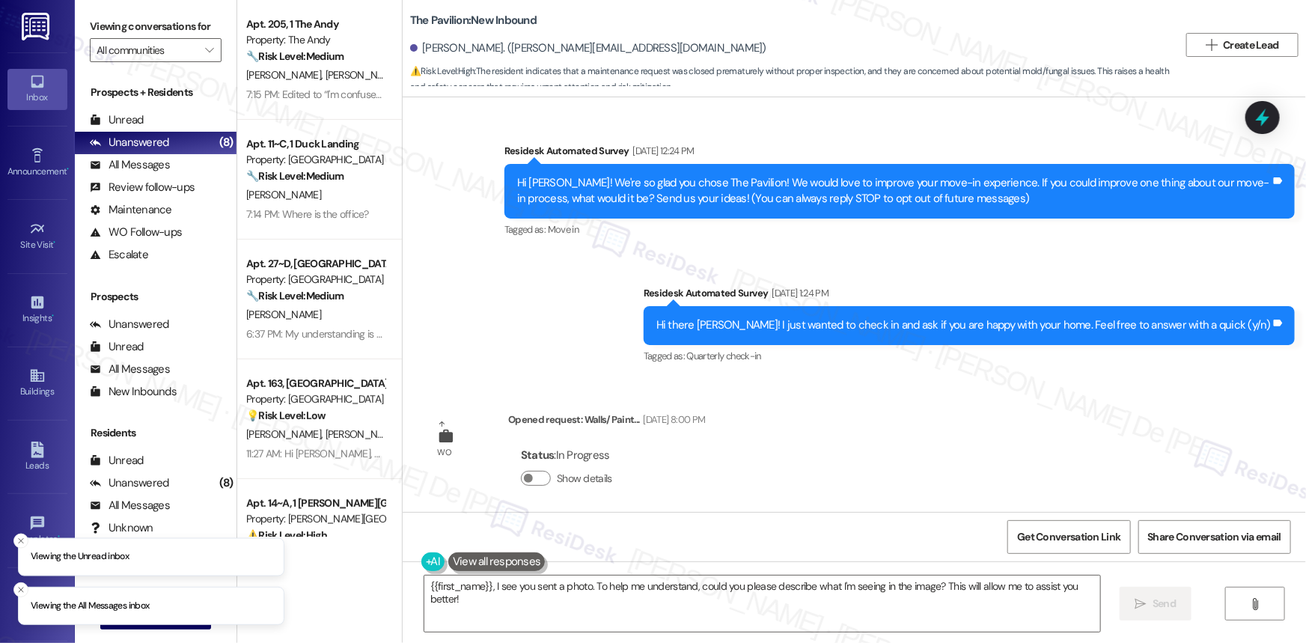
scroll to position [955, 0]
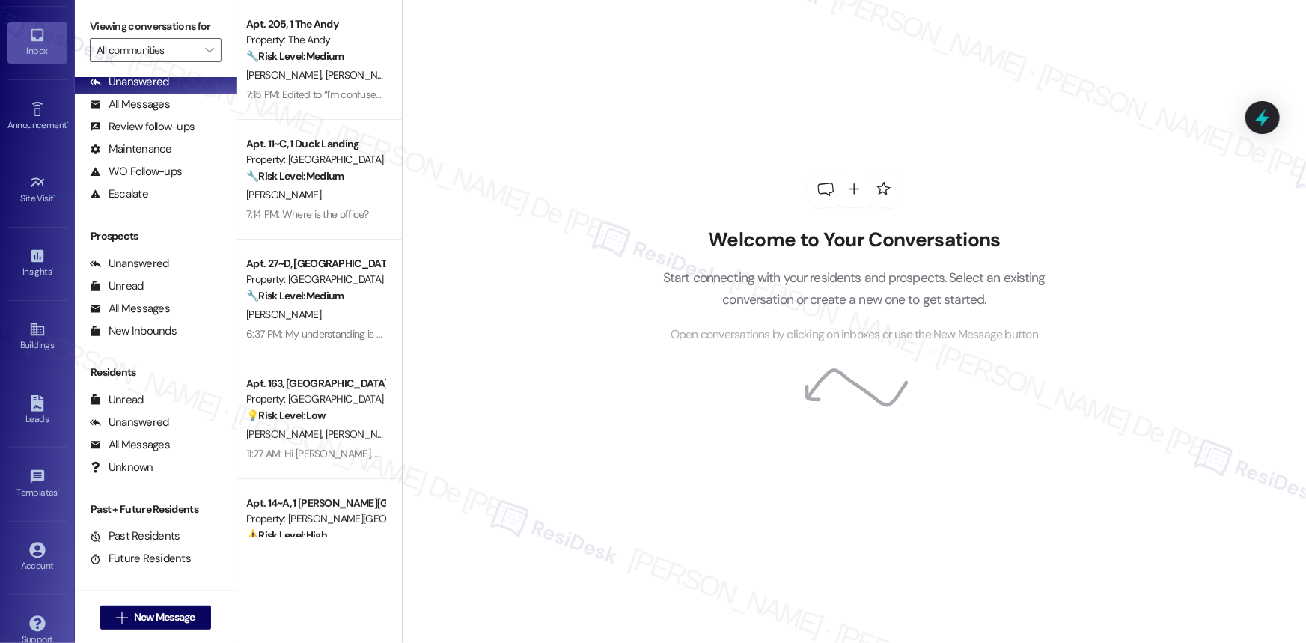
scroll to position [69, 0]
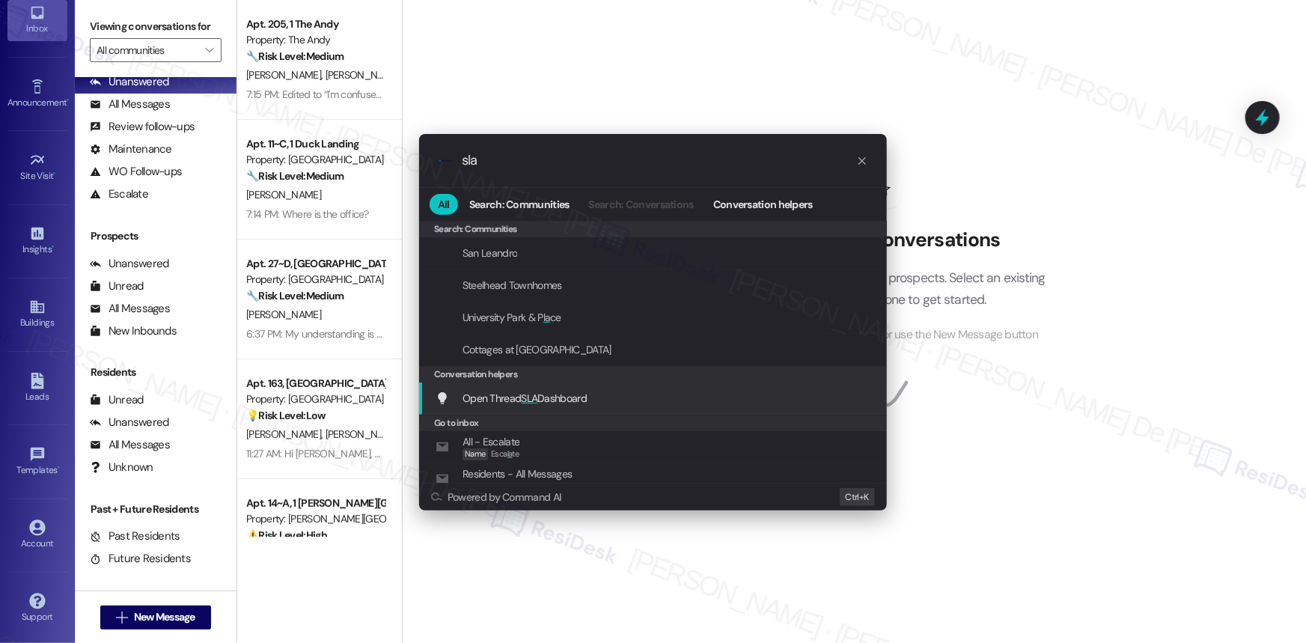
type input "sla"
click at [622, 390] on div "Open Thread SLA Dashboard Add shortcut" at bounding box center [654, 398] width 438 height 16
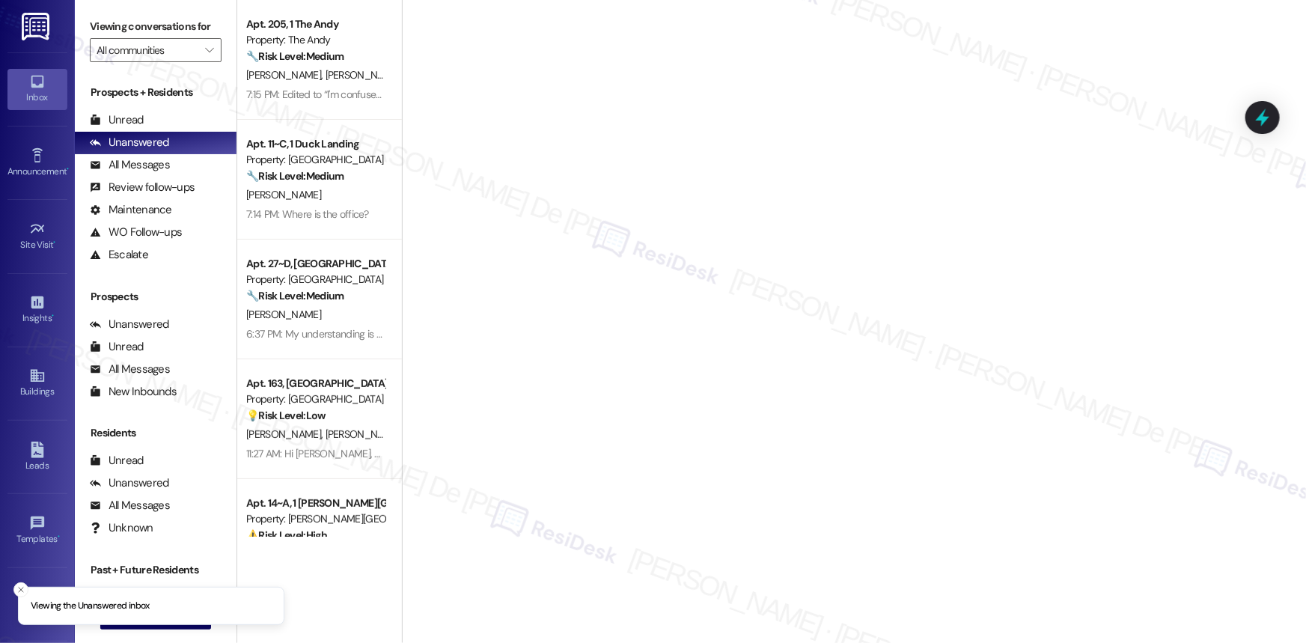
scroll to position [10612, 0]
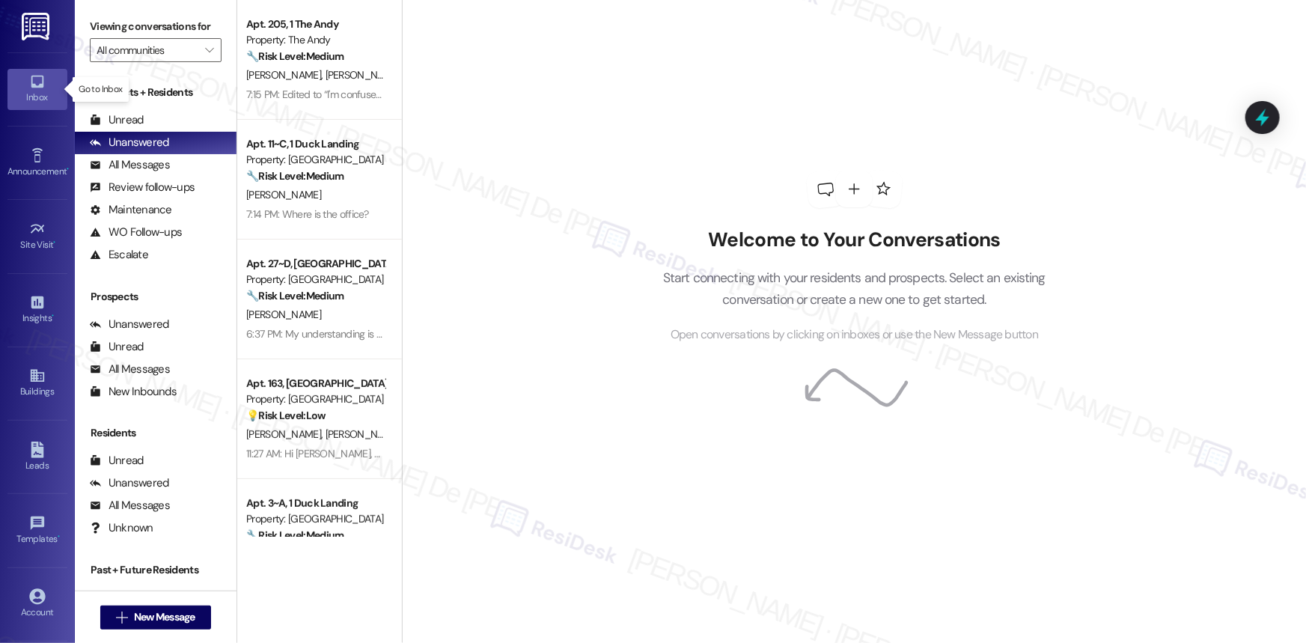
click at [34, 97] on div "Inbox" at bounding box center [37, 97] width 75 height 15
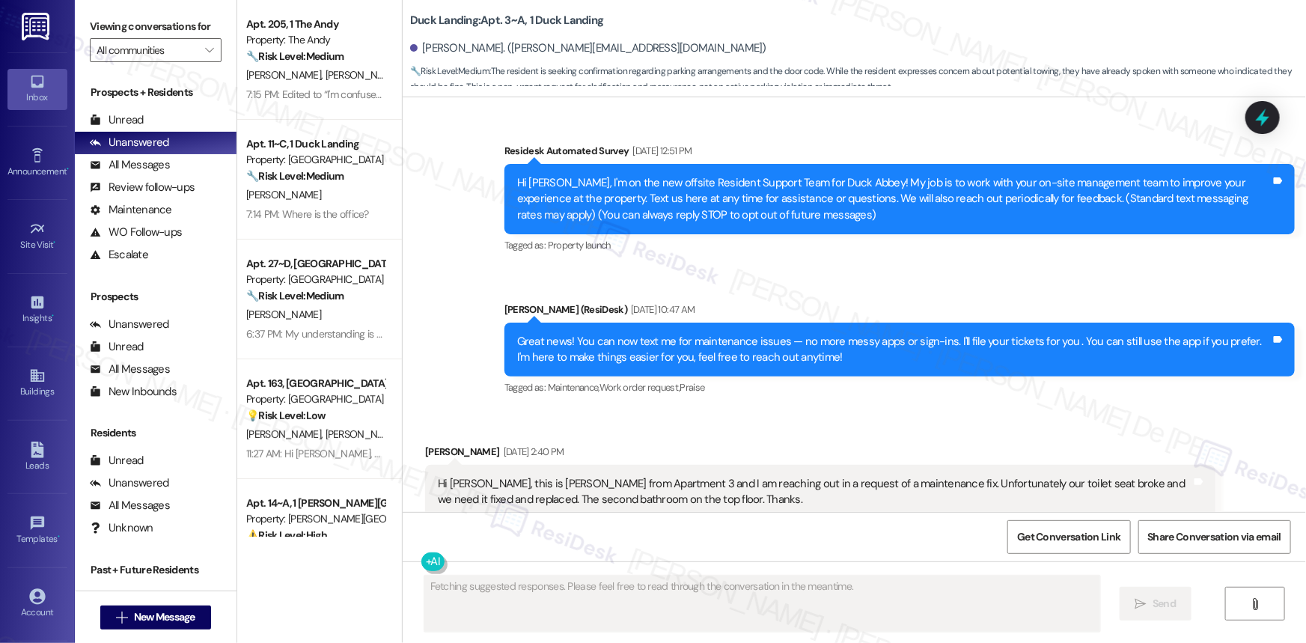
scroll to position [6588, 0]
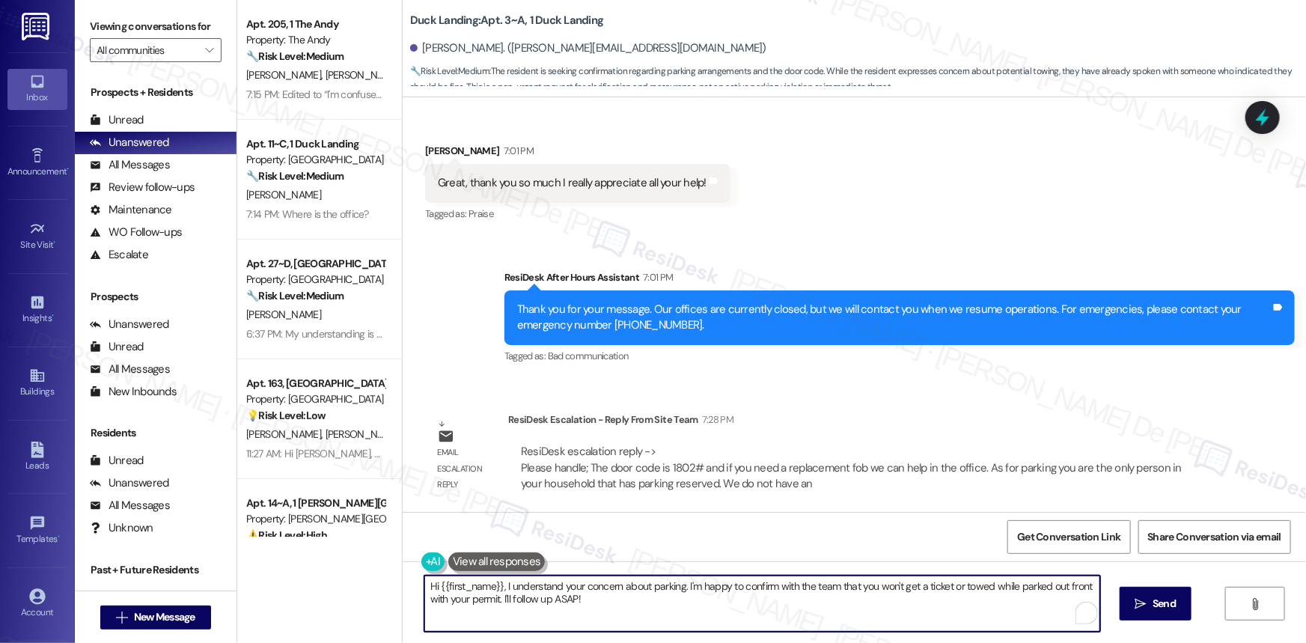
drag, startPoint x: 590, startPoint y: 590, endPoint x: 533, endPoint y: 496, distance: 109.7
click at [403, 550] on div "Survey, sent via SMS Residesk Automated Survey [DATE] 12:51 PM Hi [PERSON_NAME]…" at bounding box center [854, 418] width 903 height 643
drag, startPoint x: 662, startPoint y: 600, endPoint x: 361, endPoint y: 561, distance: 303.3
click at [361, 561] on div "Apt. 205, 1 The Andy Property: The Andy 🔧 Risk Level: Medium The resident is co…" at bounding box center [771, 321] width 1068 height 643
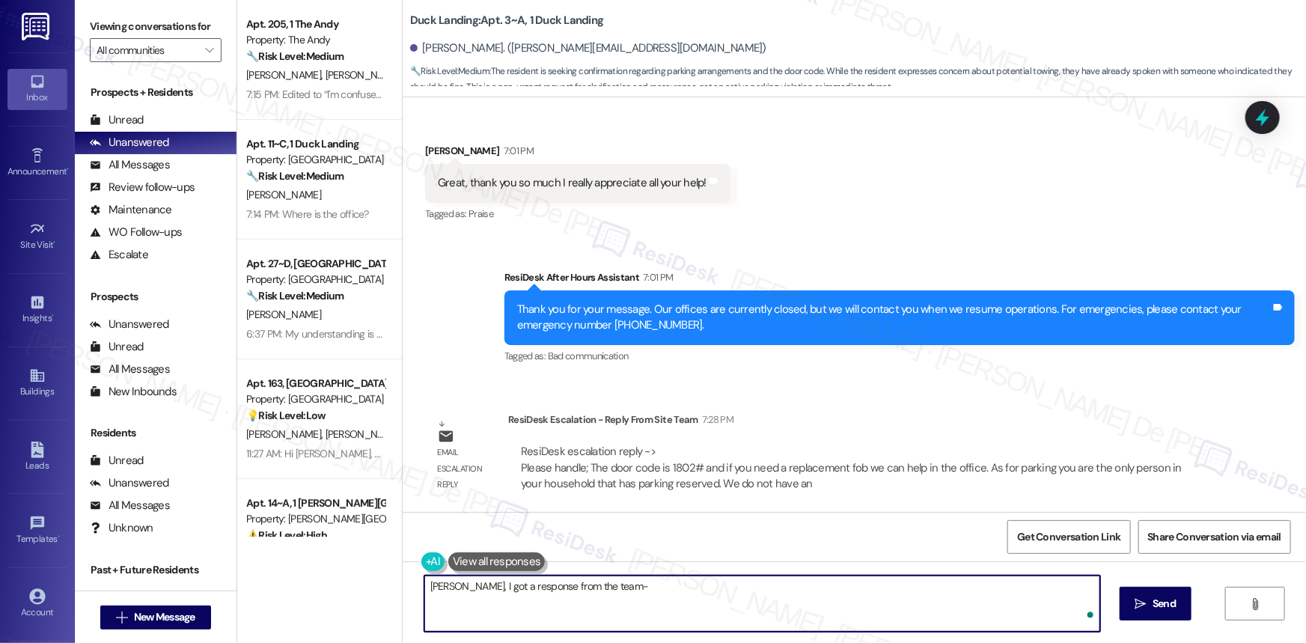
paste textarea "The door code is 1802# and if you need a replacement fob we can help in the off…"
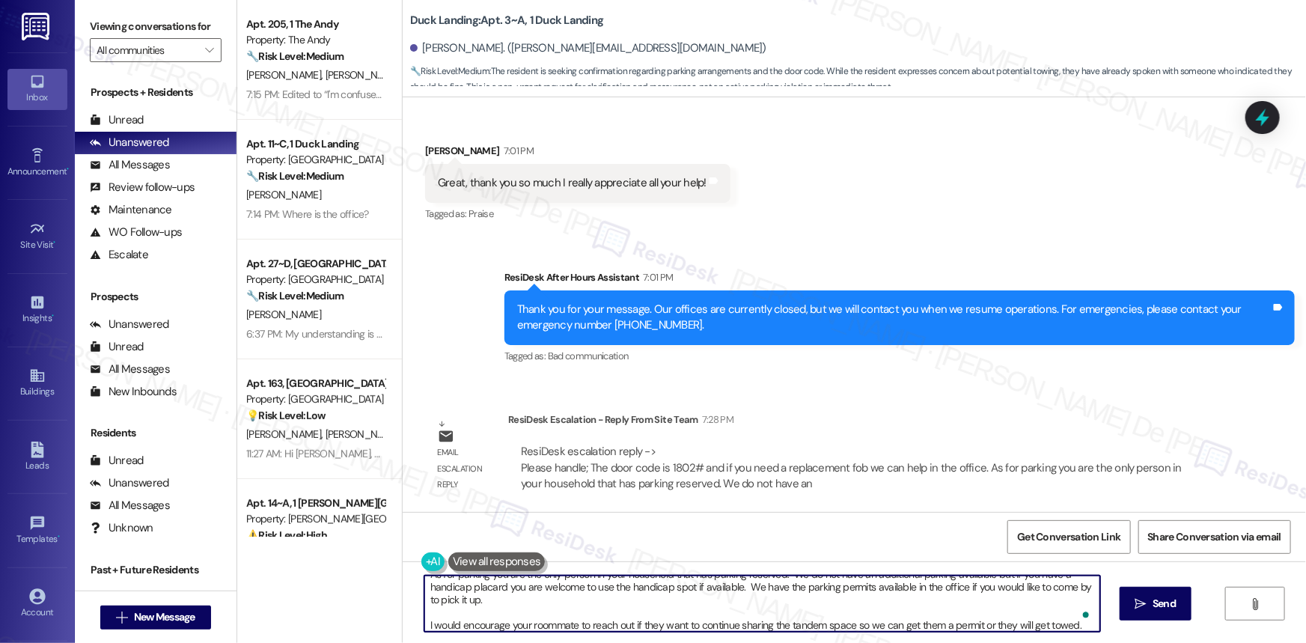
scroll to position [37, 0]
click at [704, 599] on textarea "Harper, I got a response from the team- The door code is 1802# and if you need …" at bounding box center [762, 603] width 676 height 56
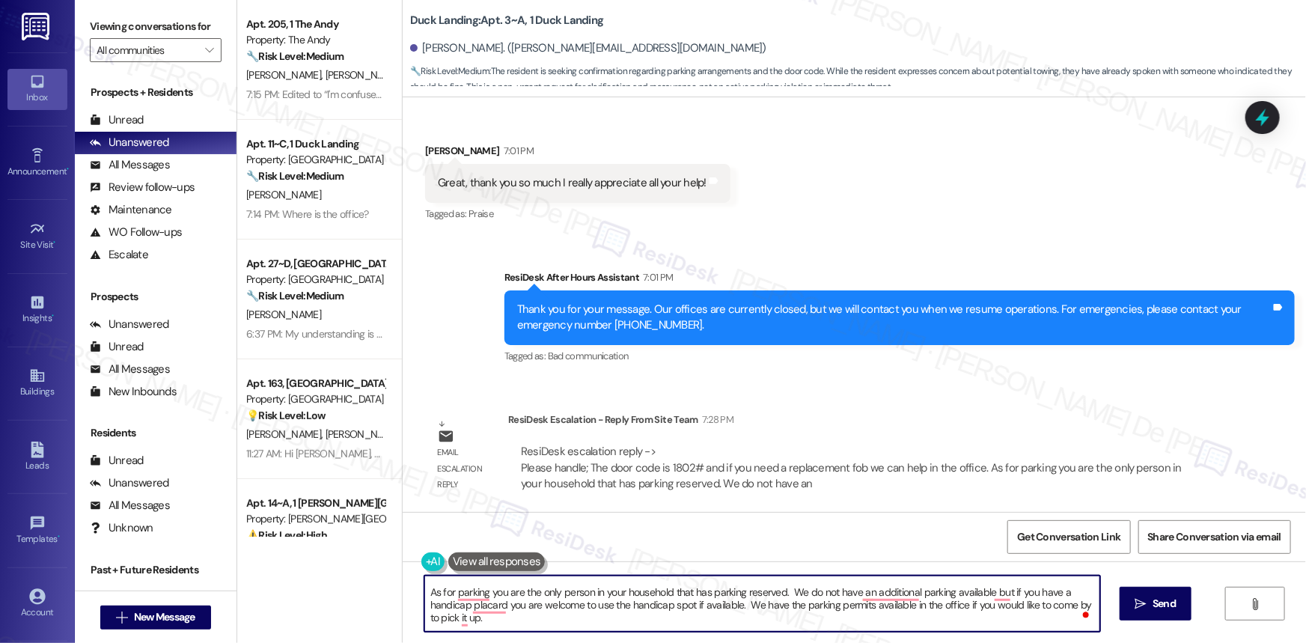
scroll to position [0, 0]
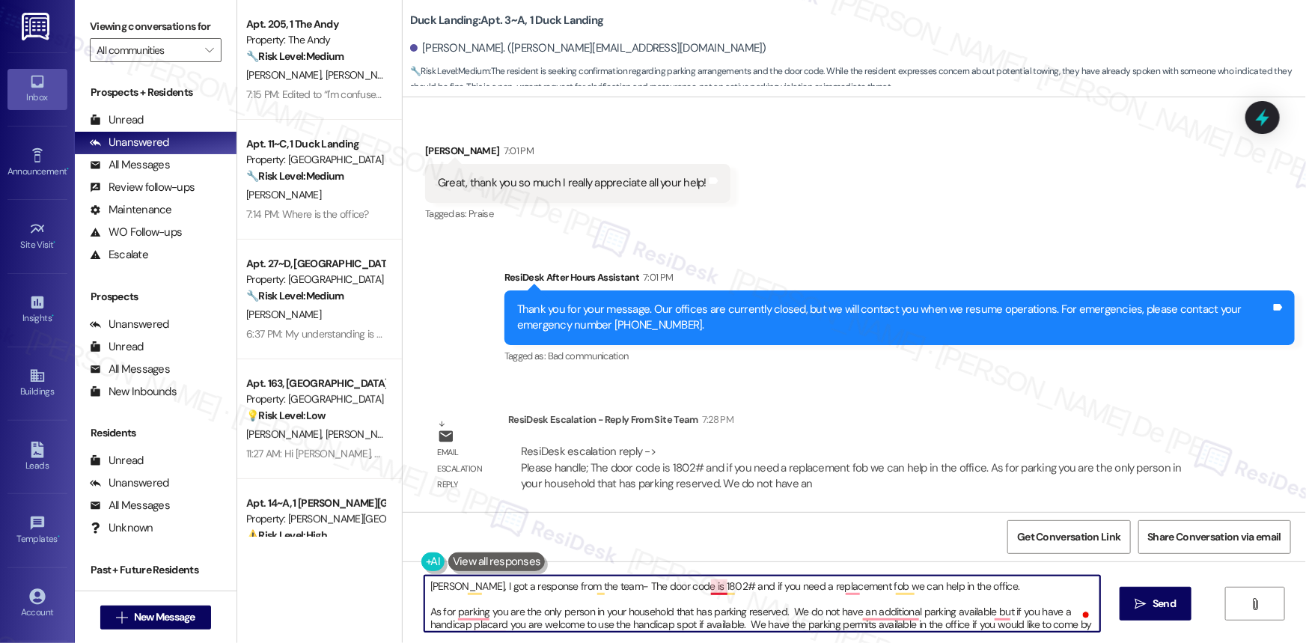
click at [713, 589] on textarea "Harper, I got a response from the team- The door code is 1802# and if you need …" at bounding box center [762, 603] width 676 height 56
click at [847, 593] on textarea "Harper, I got a response from the team- The door code is 1802#, and if you need…" at bounding box center [762, 603] width 676 height 56
click at [845, 591] on textarea "Harper, I got a response from the team- The door code is 1802#, and if you need…" at bounding box center [762, 603] width 676 height 56
click at [876, 619] on textarea "Harper, I got a response from the team- The door code is 1802#, and if you need…" at bounding box center [762, 603] width 676 height 56
click at [890, 616] on textarea "Harper, I got a response from the team- The door code is 1802#, and if you need…" at bounding box center [762, 603] width 676 height 56
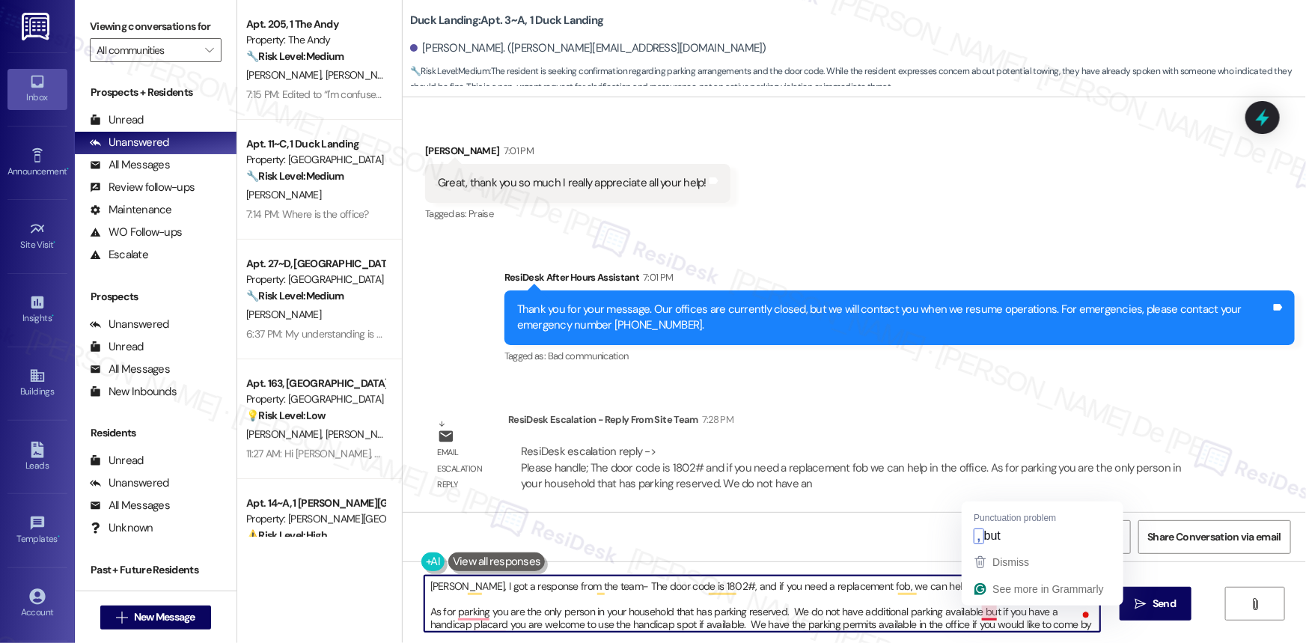
click at [979, 613] on textarea "Harper, I got a response from the team- The door code is 1802#, and if you need…" at bounding box center [762, 603] width 676 height 56
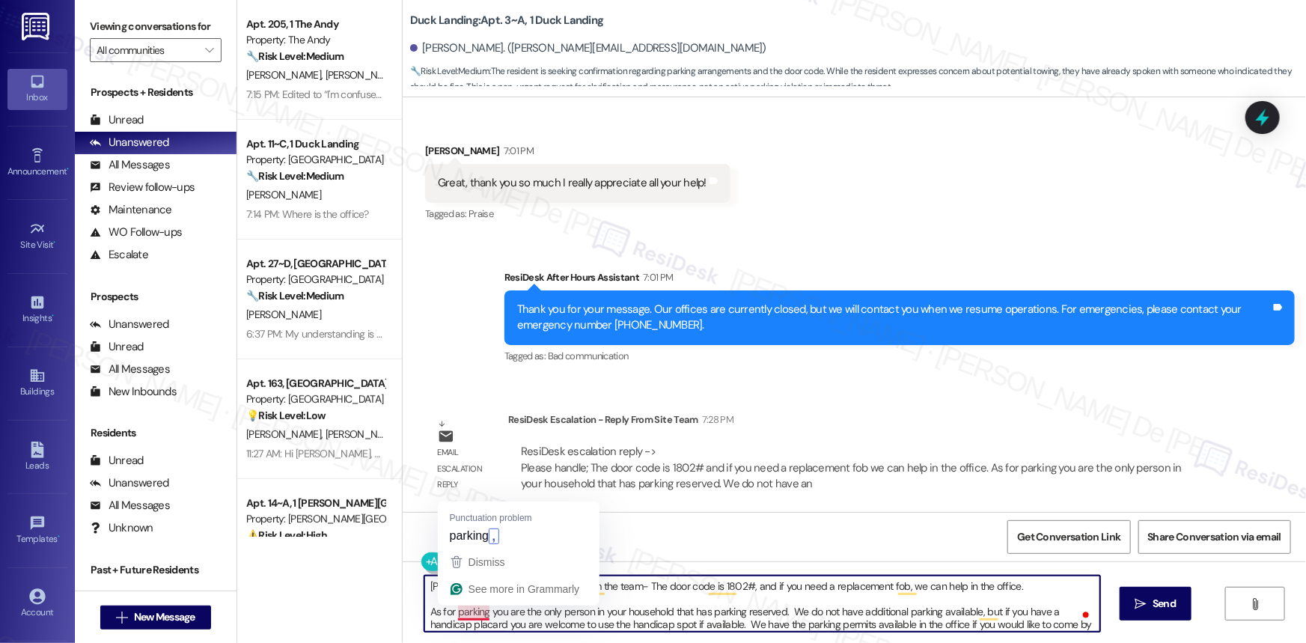
click at [468, 613] on textarea "Harper, I got a response from the team- The door code is 1802#, and if you need…" at bounding box center [762, 603] width 676 height 56
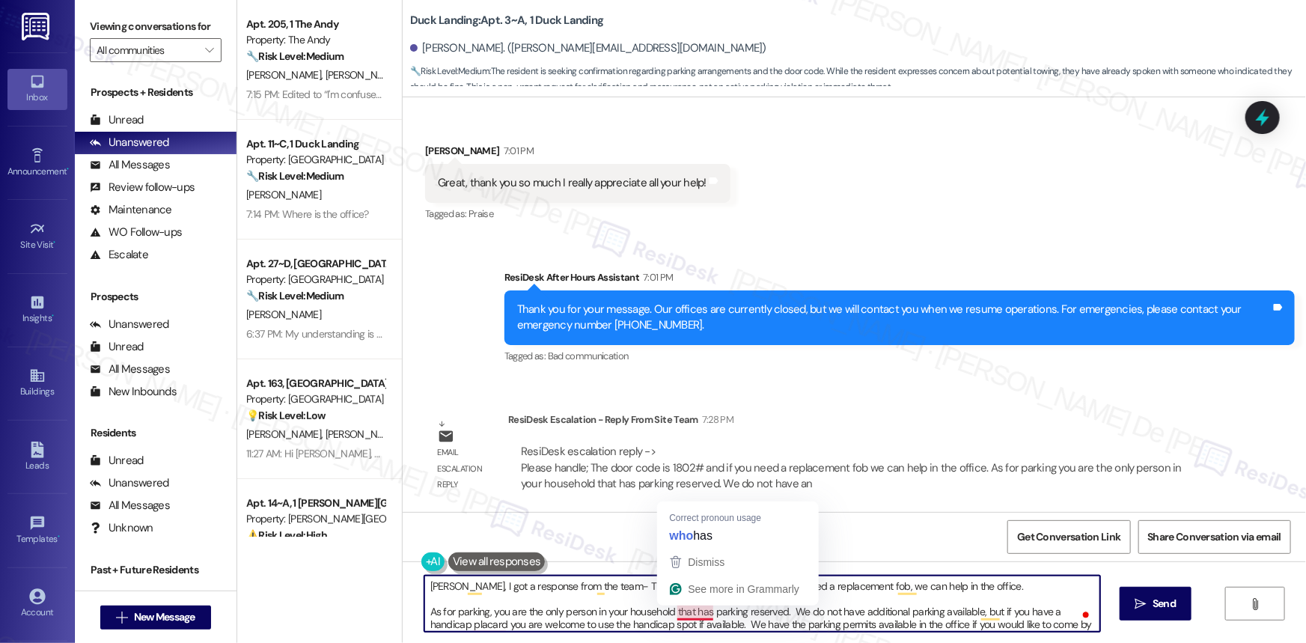
click at [686, 614] on textarea "Harper, I got a response from the team- The door code is 1802#, and if you need…" at bounding box center [762, 603] width 676 height 56
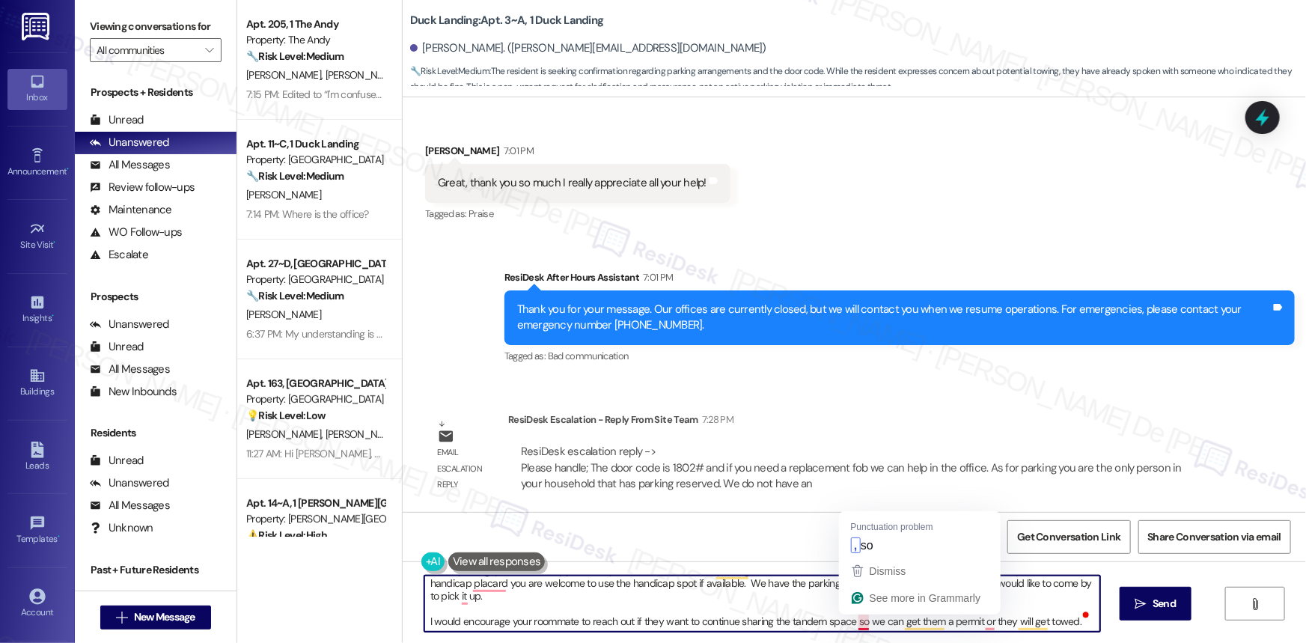
click at [859, 627] on textarea "Harper, I got a response from the team- The door code is 1802#, and if you need…" at bounding box center [762, 603] width 676 height 56
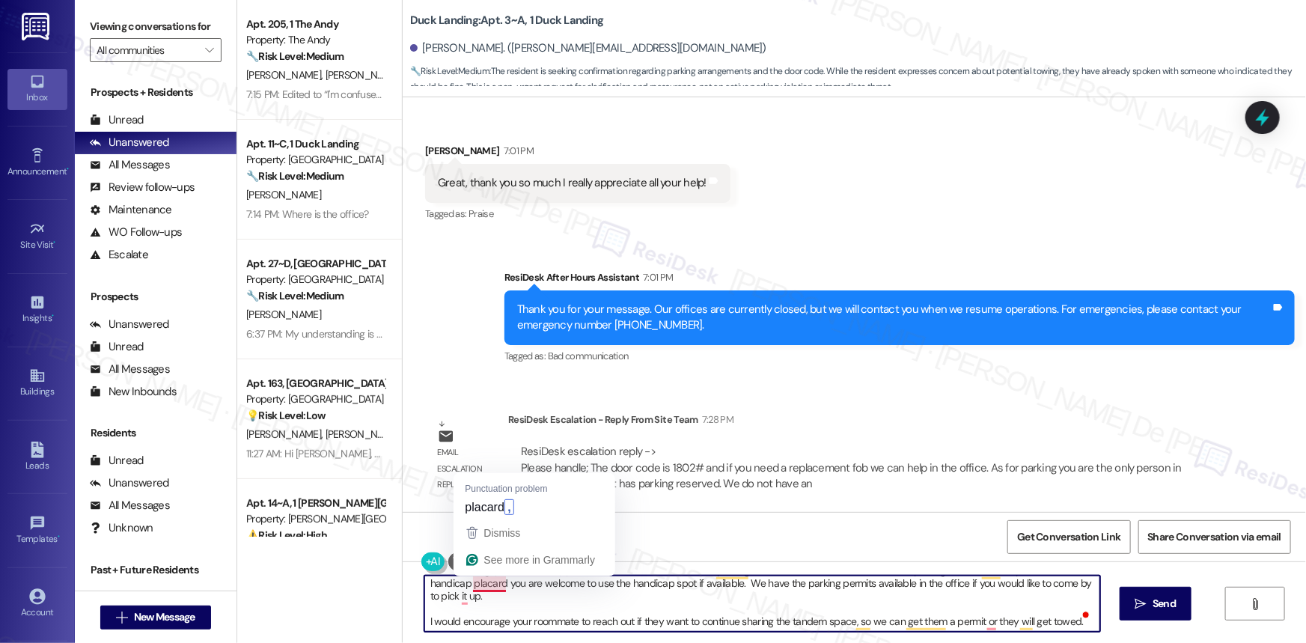
click at [477, 585] on textarea "Harper, I got a response from the team- The door code is 1802#, and if you need…" at bounding box center [762, 603] width 676 height 56
click at [456, 599] on textarea "Harper, I got a response from the team- The door code is 1802#, and if you need…" at bounding box center [762, 603] width 676 height 56
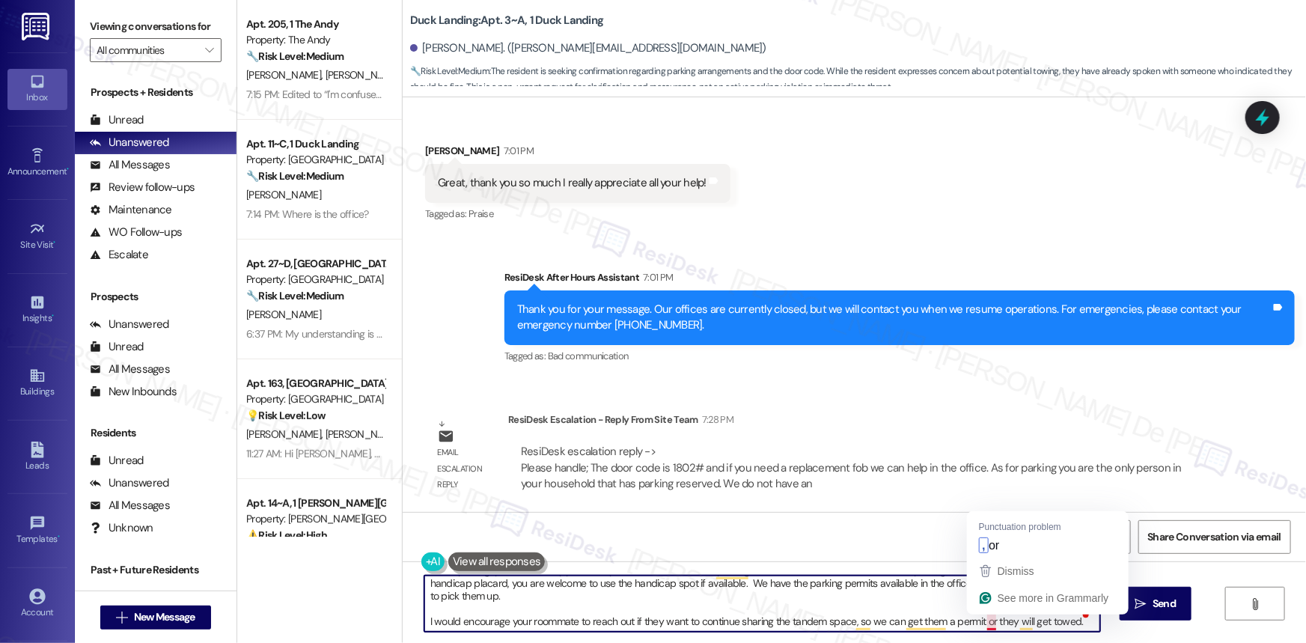
click at [982, 625] on textarea "Harper, I got a response from the team- The door code is 1802#, and if you need…" at bounding box center [762, 603] width 676 height 56
type textarea "Harper, I got a response from the team- The door code is 1802#, and if you need…"
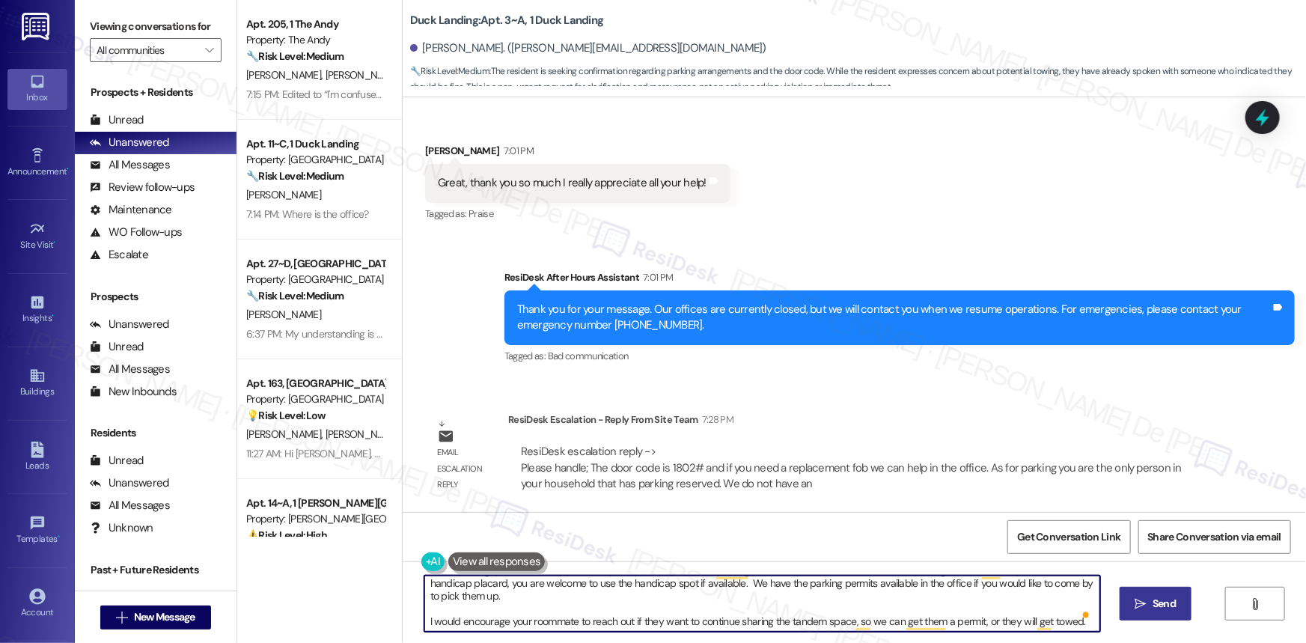
click at [1166, 596] on span "Send" at bounding box center [1163, 604] width 23 height 16
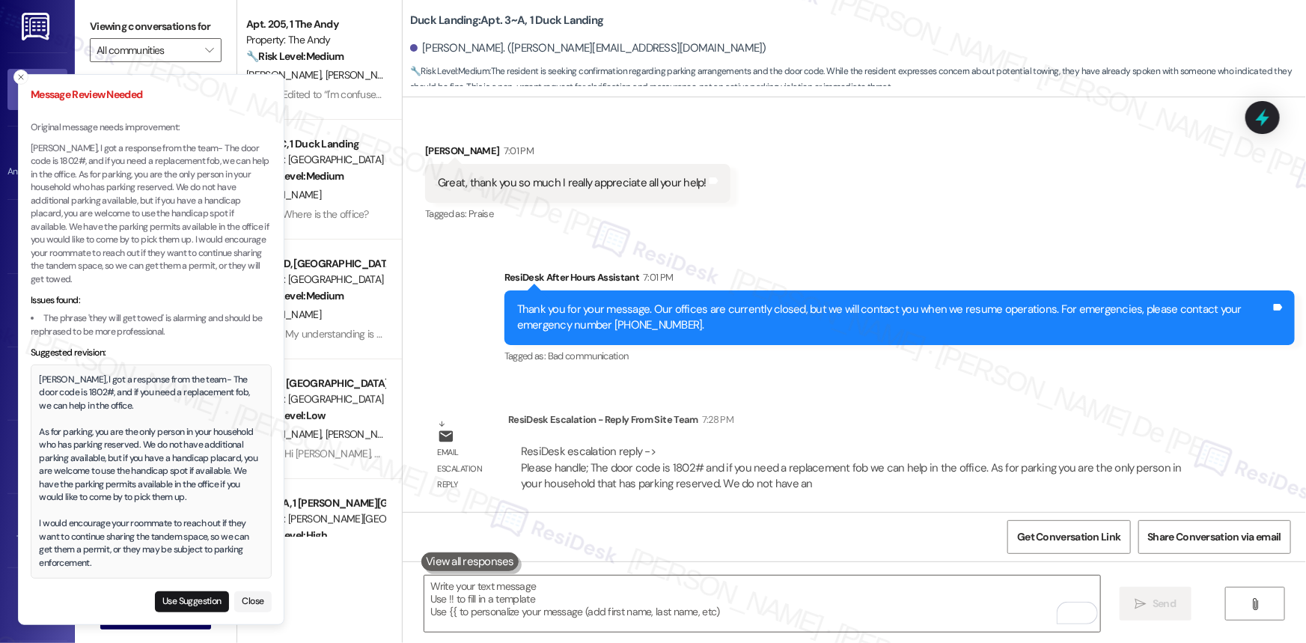
click at [186, 545] on div "Harper, I got a response from the team- The door code is 1802#, and if you need…" at bounding box center [152, 471] width 224 height 197
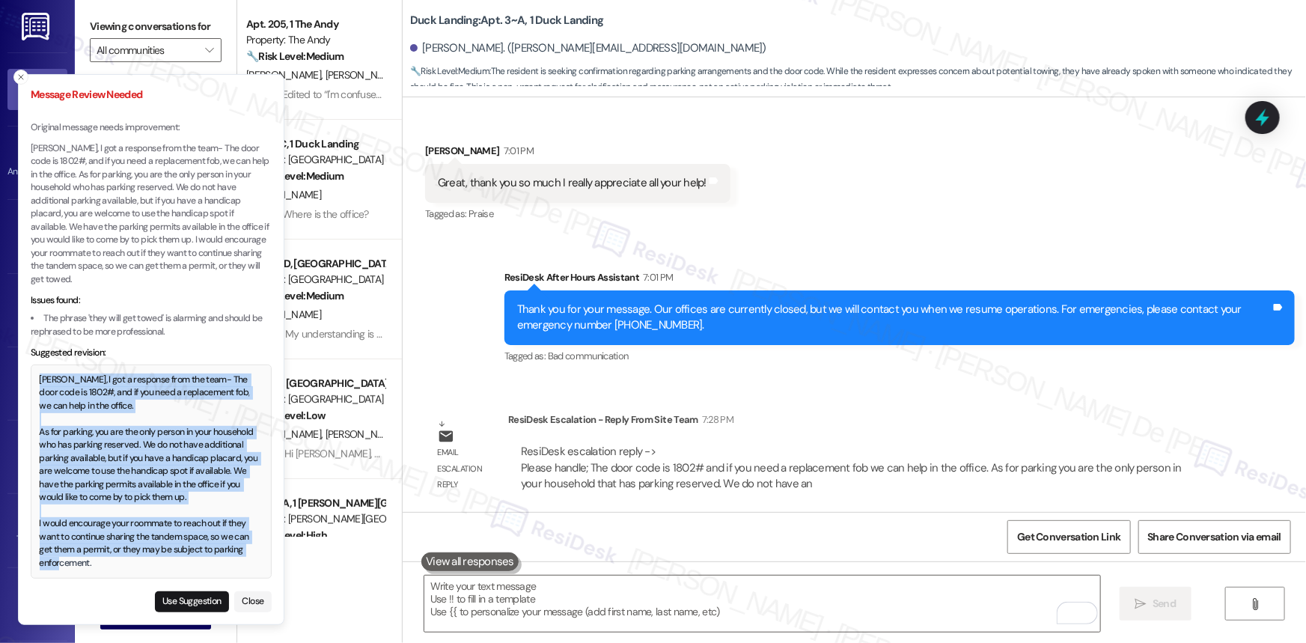
drag, startPoint x: 129, startPoint y: 562, endPoint x: 34, endPoint y: 373, distance: 211.5
type textarea "Harper, I got a response from the team- The door code is 1802#, and if you need…"
click at [40, 373] on div "Harper, I got a response from the team- The door code is 1802#, and if you need…" at bounding box center [152, 471] width 224 height 197
copy div "Harper, I got a response from the team- The door code is 1802#, and if you need…"
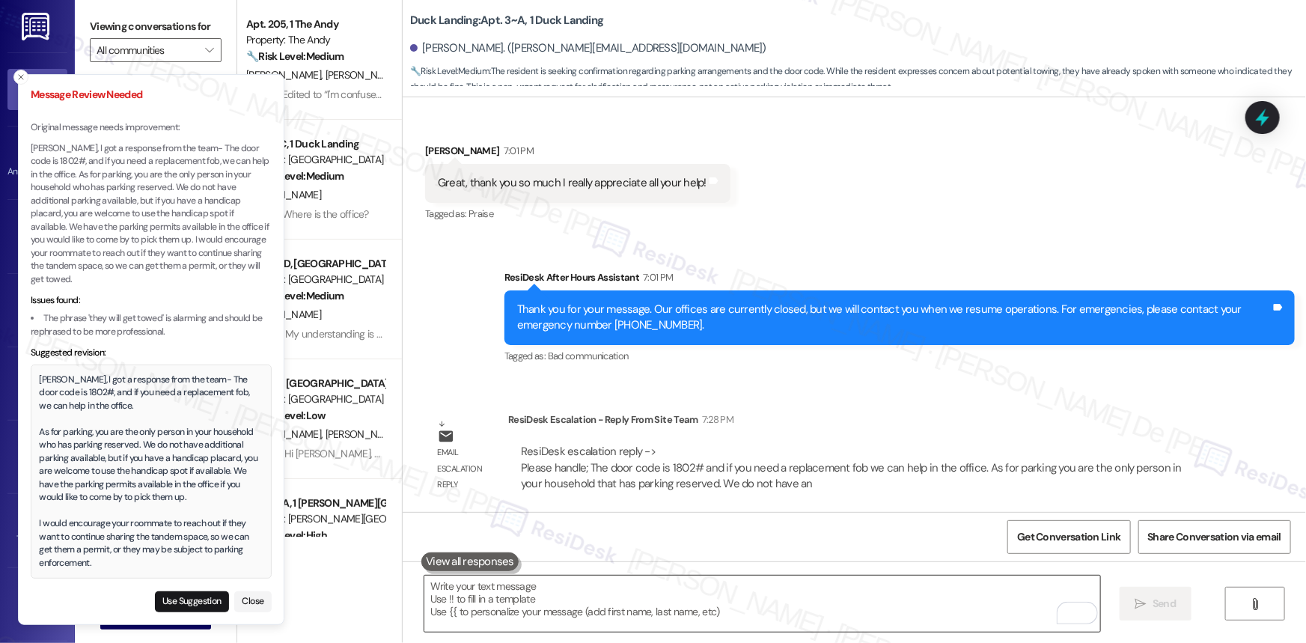
click at [539, 592] on textarea "To enrich screen reader interactions, please activate Accessibility in Grammarl…" at bounding box center [762, 603] width 676 height 56
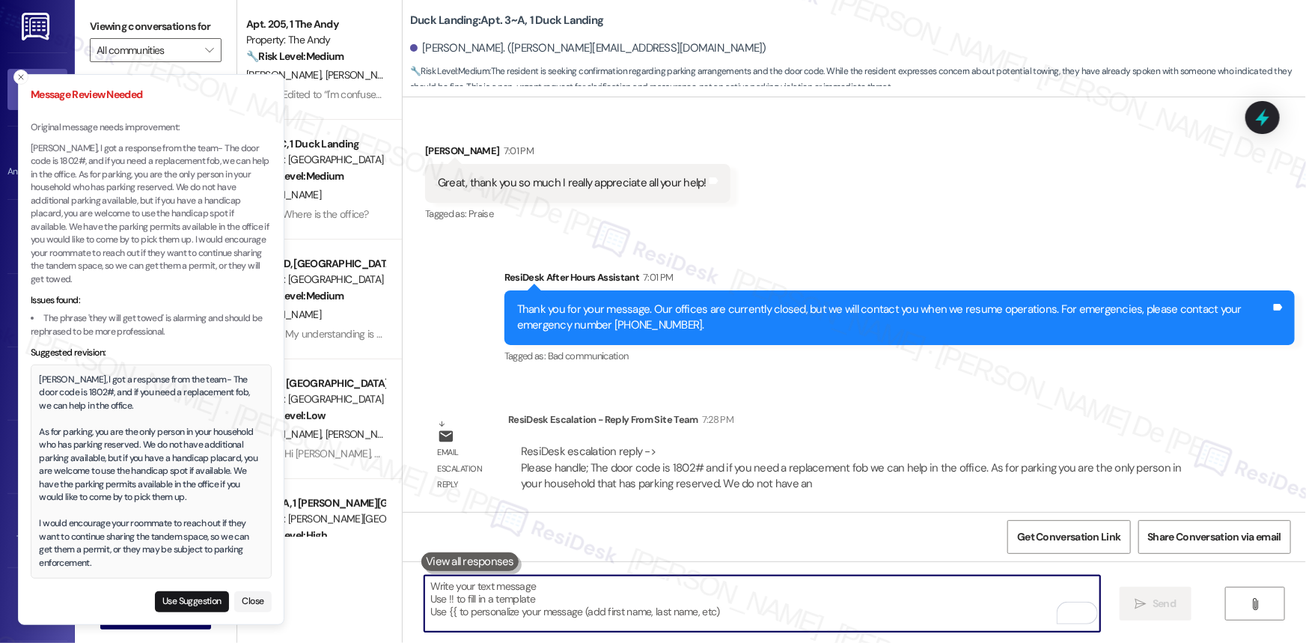
paste textarea "Harper, I got a response from the team- The door code is 1802#, and if you need…"
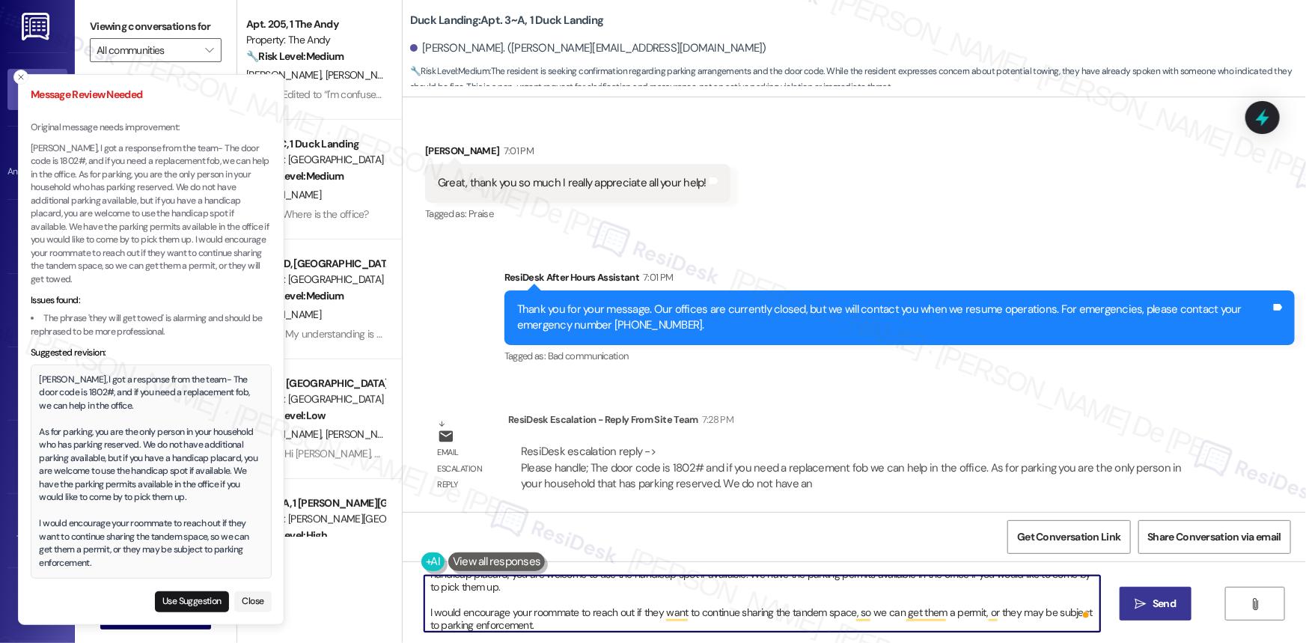
type textarea "Harper, I got a response from the team- The door code is 1802#, and if you need…"
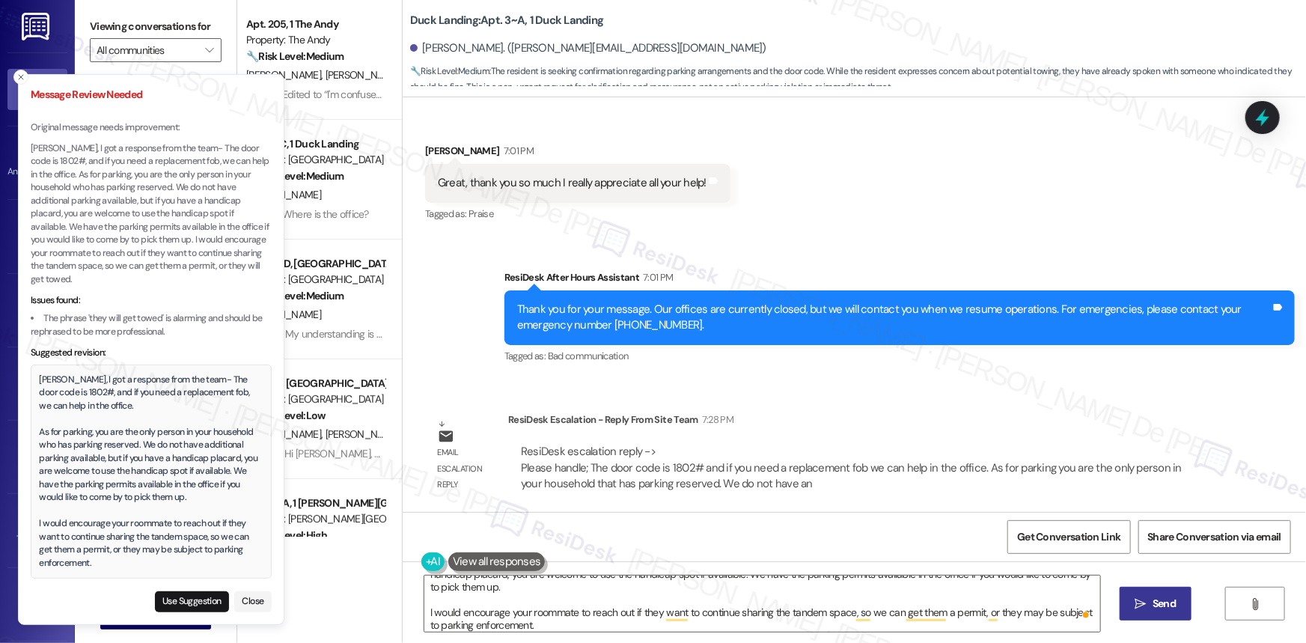
click at [102, 492] on div "Harper, I got a response from the team- The door code is 1802#, and if you need…" at bounding box center [152, 471] width 224 height 197
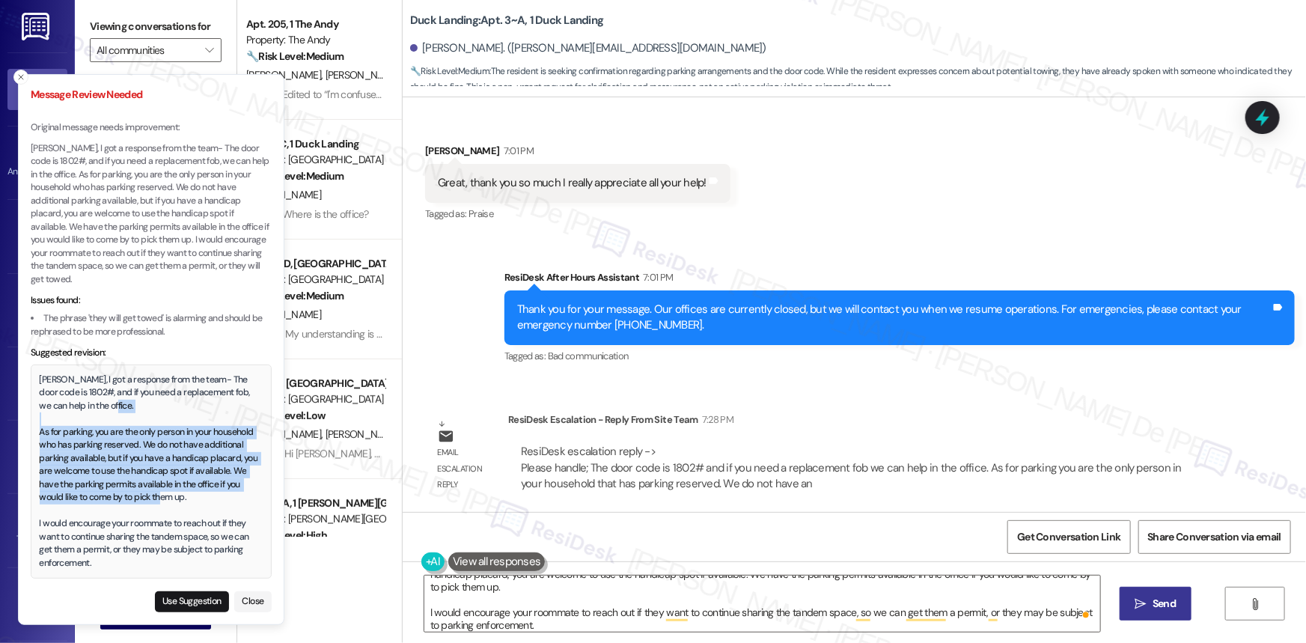
click at [102, 492] on div "Harper, I got a response from the team- The door code is 1802#, and if you need…" at bounding box center [152, 471] width 224 height 197
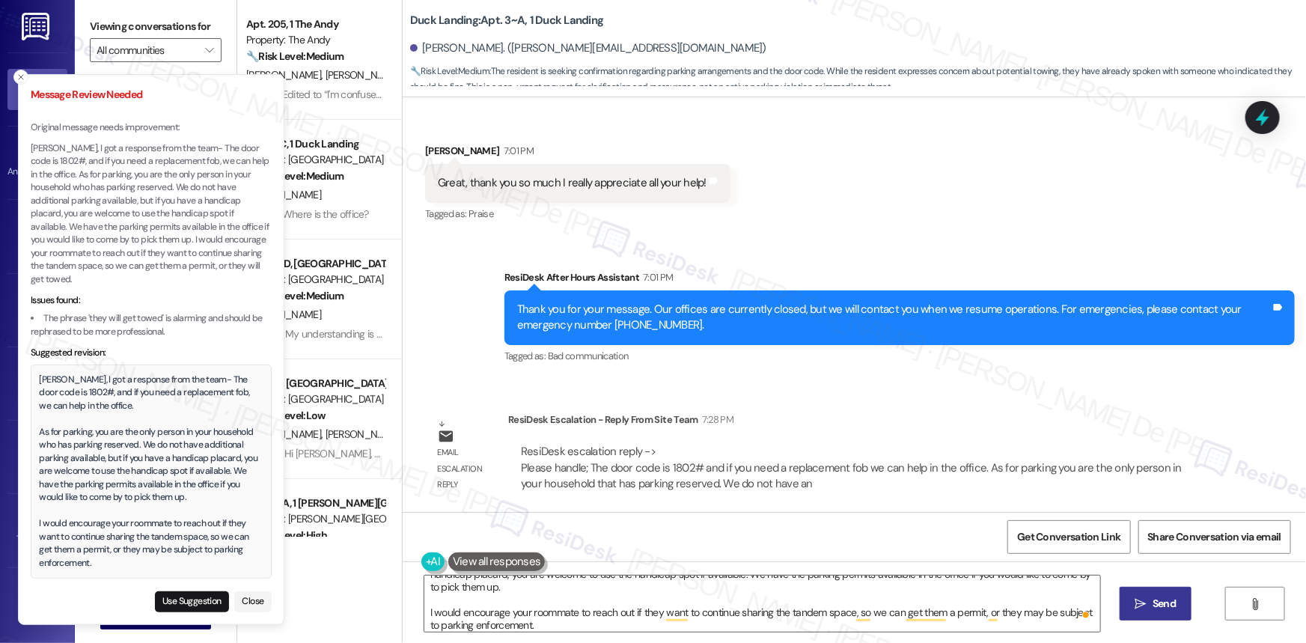
click at [142, 553] on div "Harper, I got a response from the team- The door code is 1802#, and if you need…" at bounding box center [152, 471] width 224 height 197
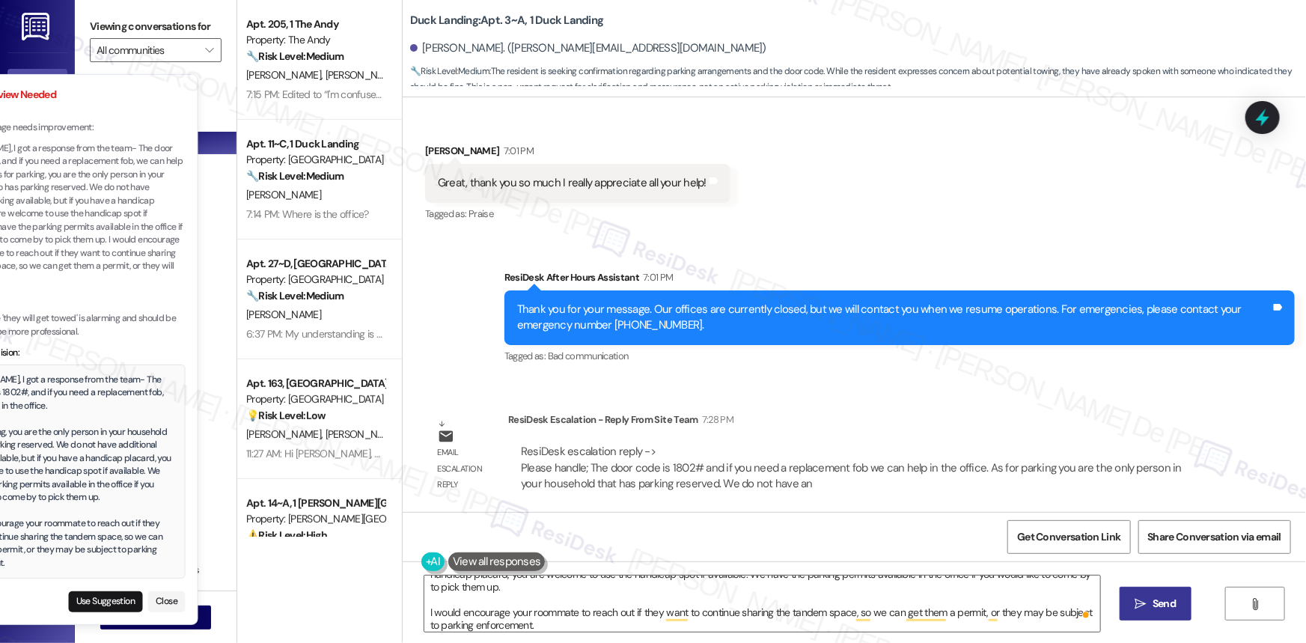
drag, startPoint x: 115, startPoint y: 563, endPoint x: 46, endPoint y: 516, distance: 83.4
click at [31, 509] on div "Harper, I got a response from the team- The door code is 1802#, and if you need…" at bounding box center [65, 471] width 224 height 197
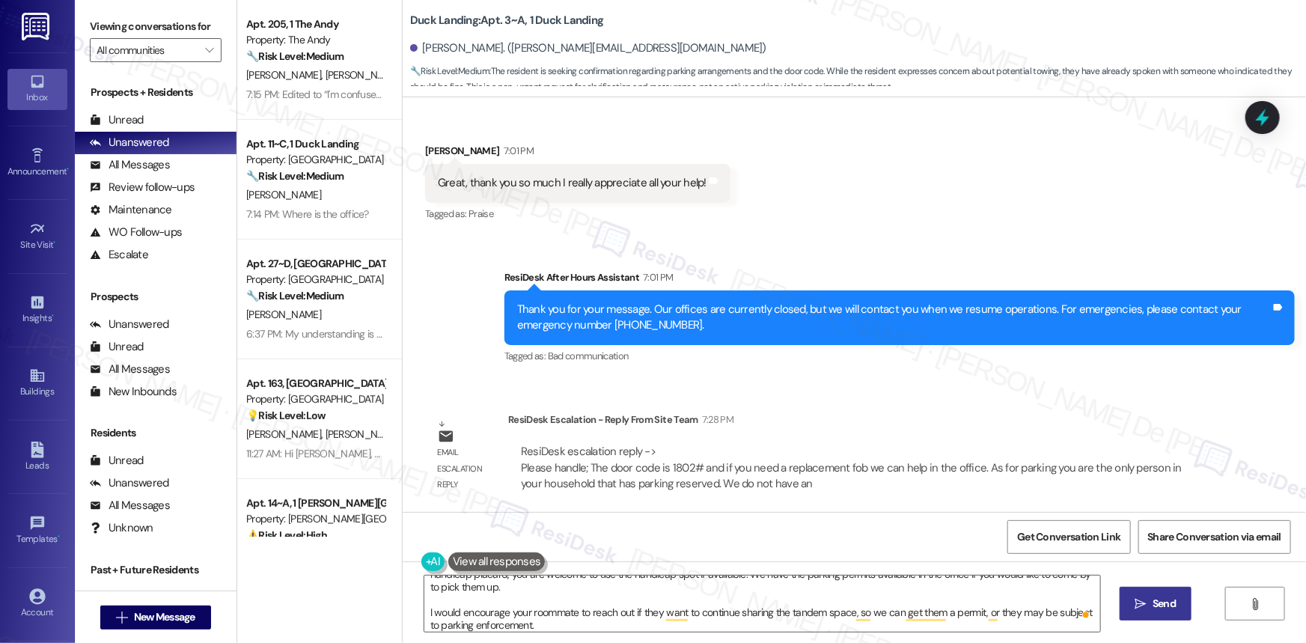
click at [492, 566] on button at bounding box center [496, 561] width 97 height 19
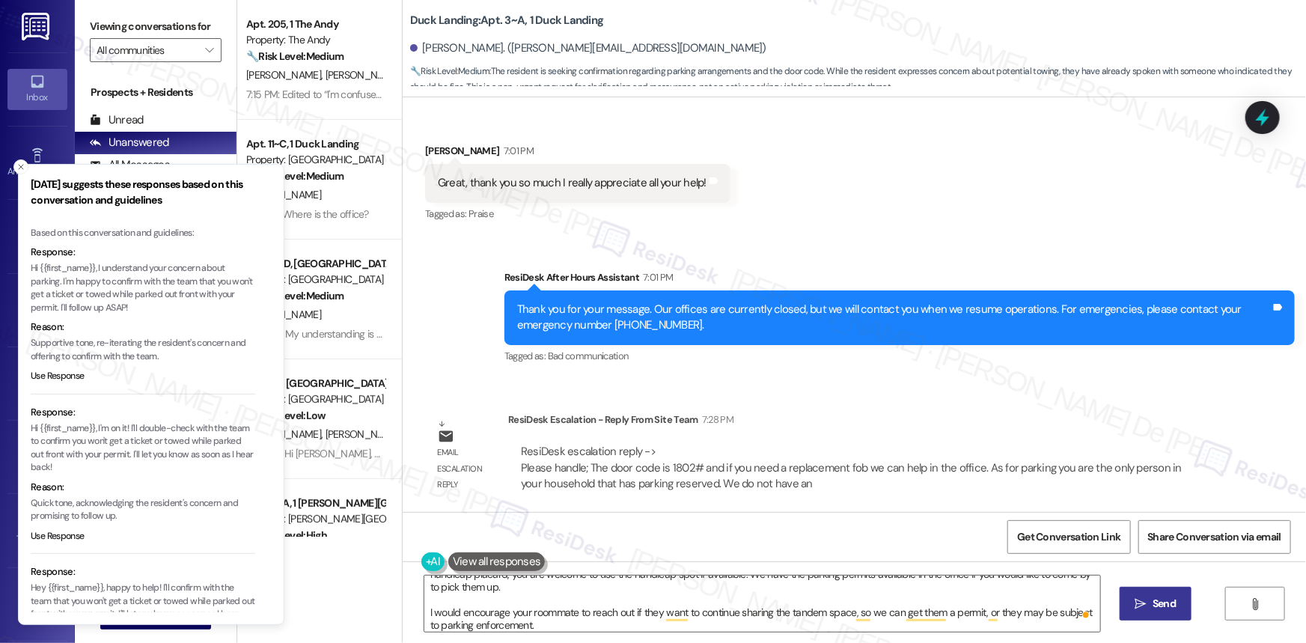
click at [1160, 599] on span "Send" at bounding box center [1163, 604] width 23 height 16
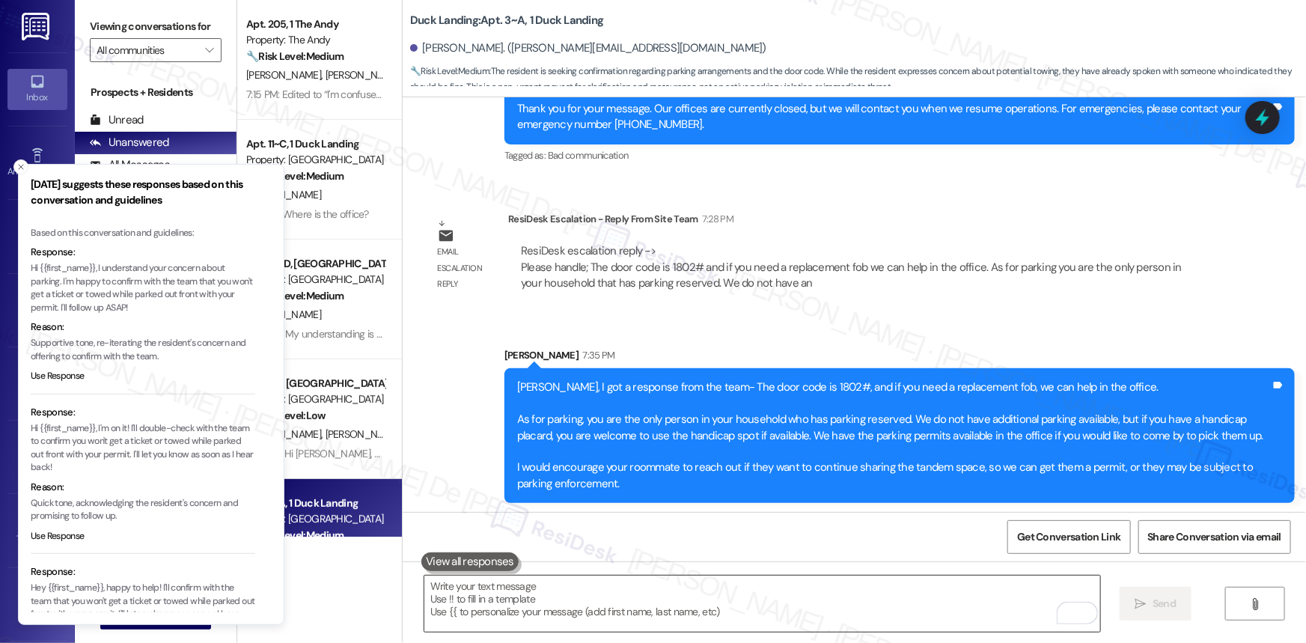
click at [557, 595] on textarea "To enrich screen reader interactions, please activate Accessibility in Grammarl…" at bounding box center [762, 603] width 676 height 56
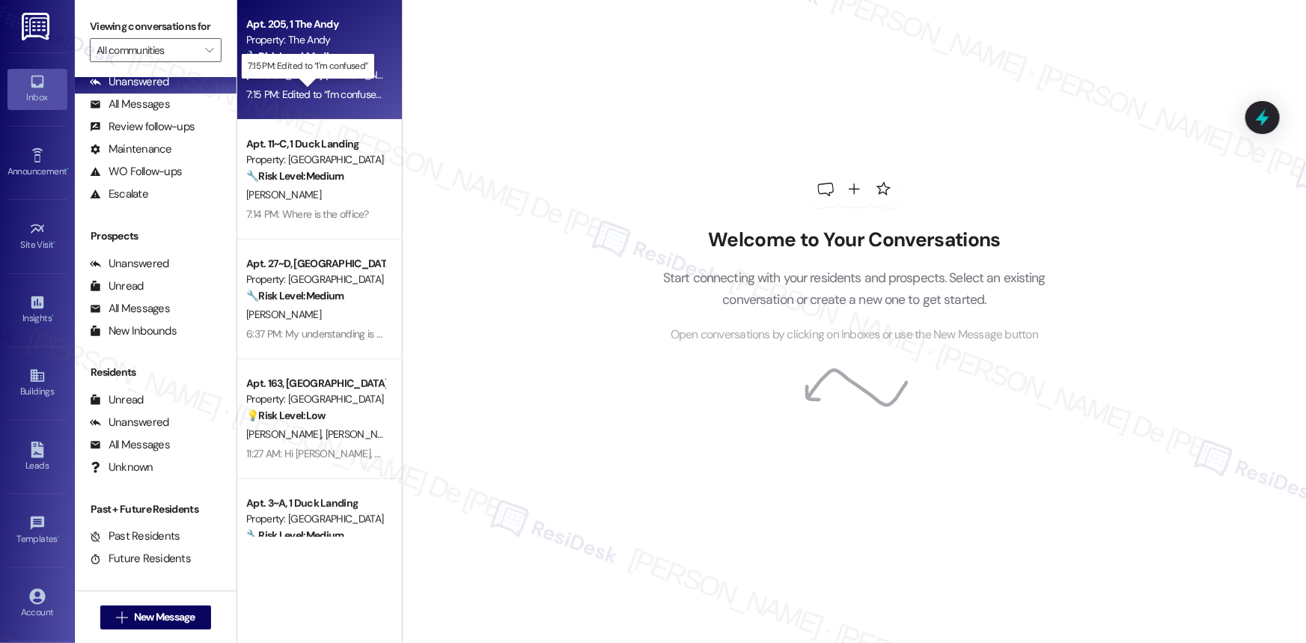
click at [319, 94] on div "7:15 PM: Edited to “I'm confused” 7:15 PM: Edited to “I'm confused”" at bounding box center [315, 94] width 139 height 13
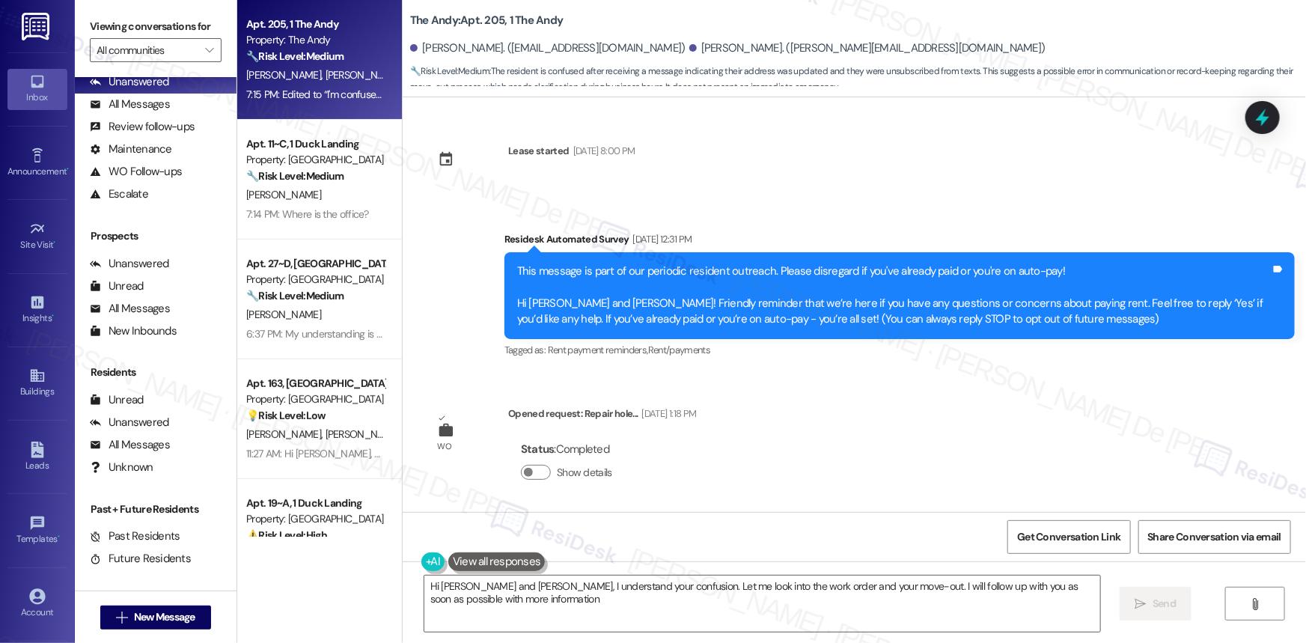
type textarea "Hi [PERSON_NAME] and [PERSON_NAME], I understand your confusion. Let me look in…"
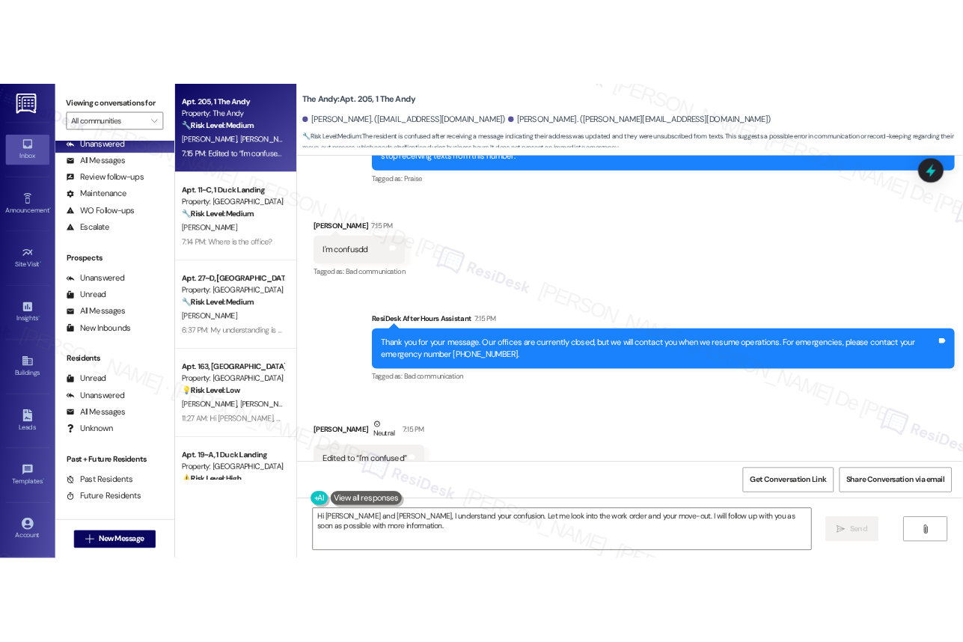
scroll to position [1217, 0]
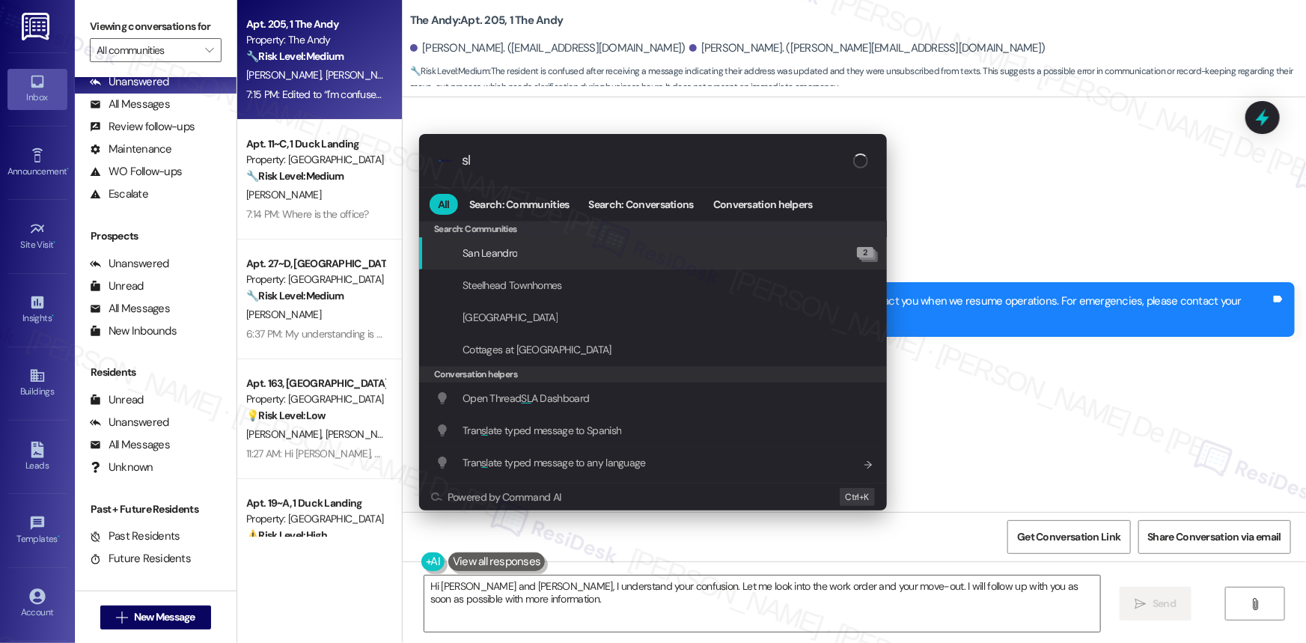
type input "sla"
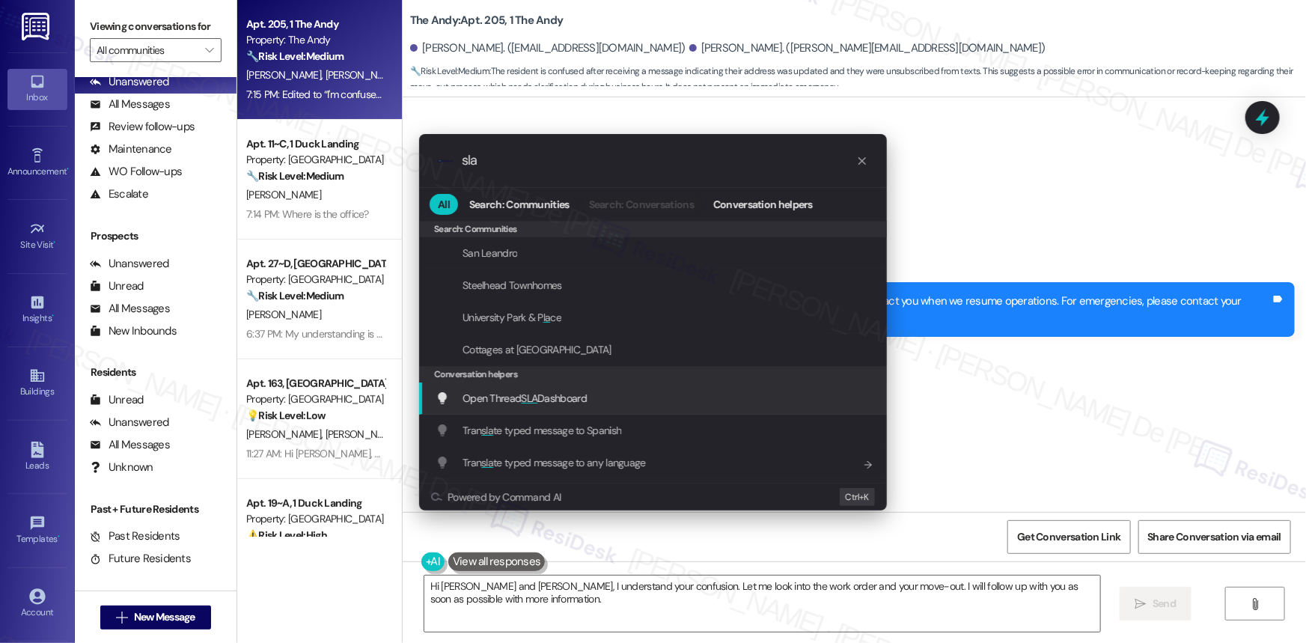
type input "sla"
click at [542, 411] on div "Open Thread SLA Dashboard Add shortcut" at bounding box center [653, 398] width 468 height 32
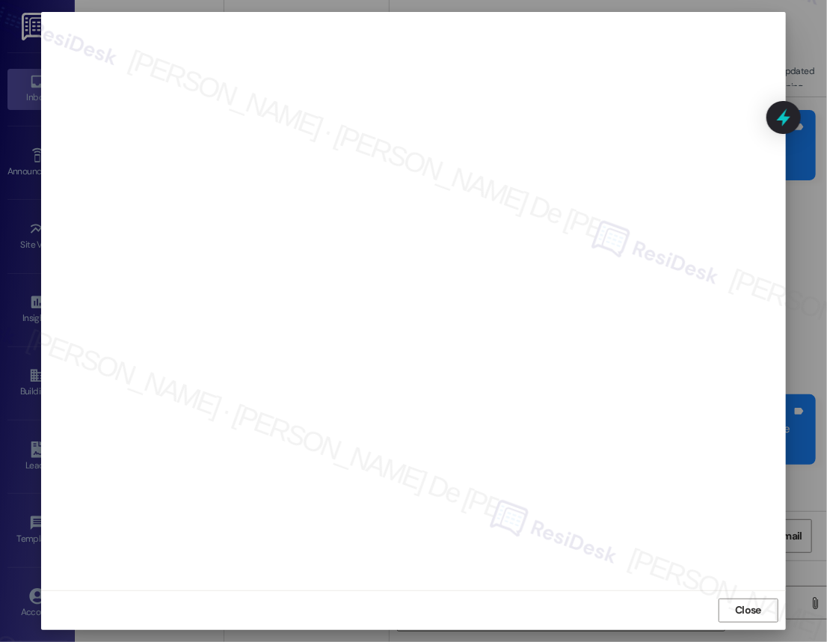
scroll to position [1314, 0]
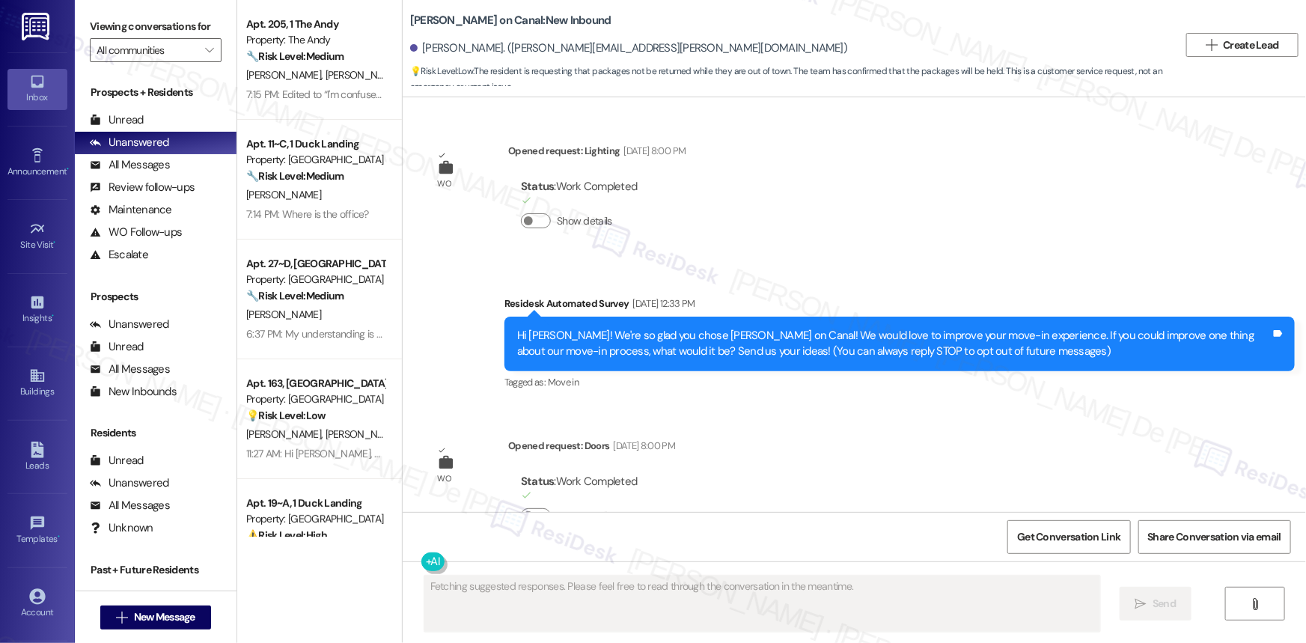
scroll to position [7010, 0]
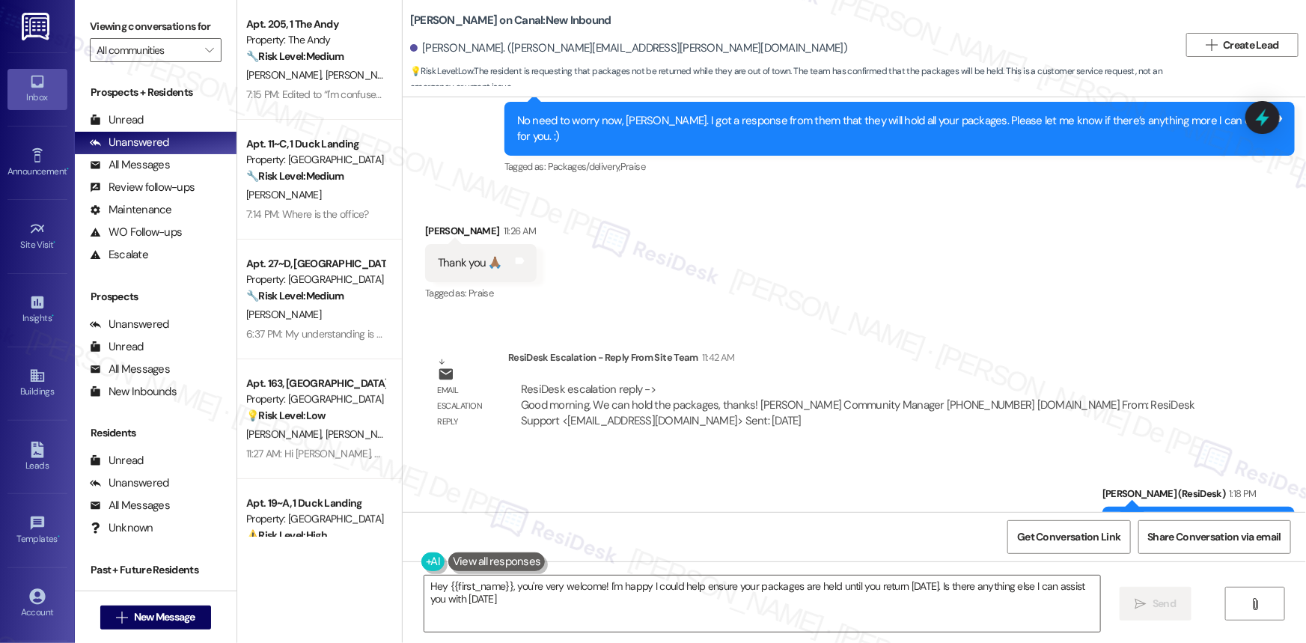
type textarea "Hey {{first_name}}, you're very welcome! I'm happy I could help ensure your pac…"
click at [890, 627] on textarea "Hey {{first_name}}, you're very welcome! I'm happy I could help ensure your pac…" at bounding box center [762, 603] width 676 height 56
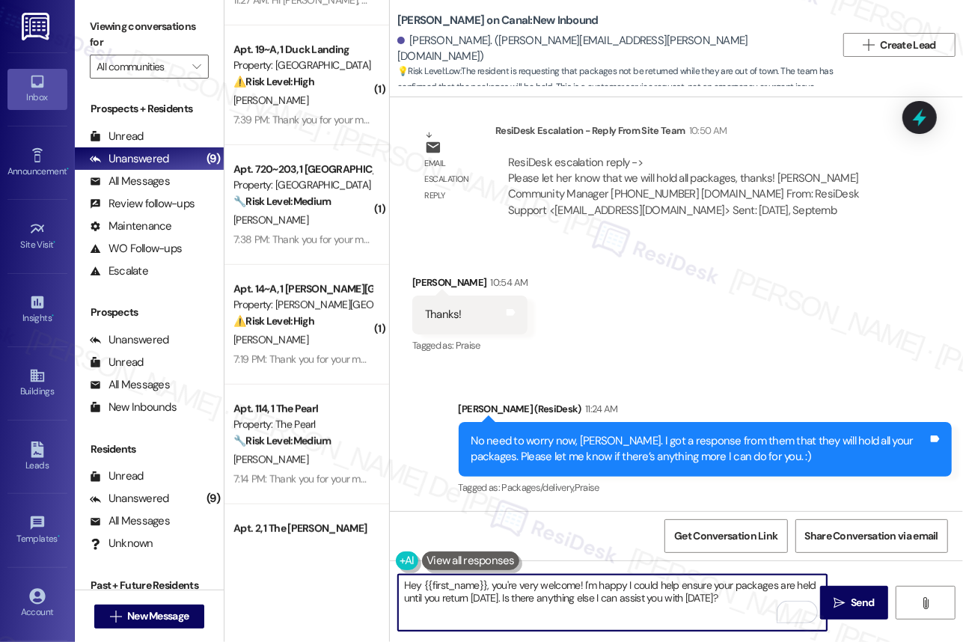
scroll to position [7330, 0]
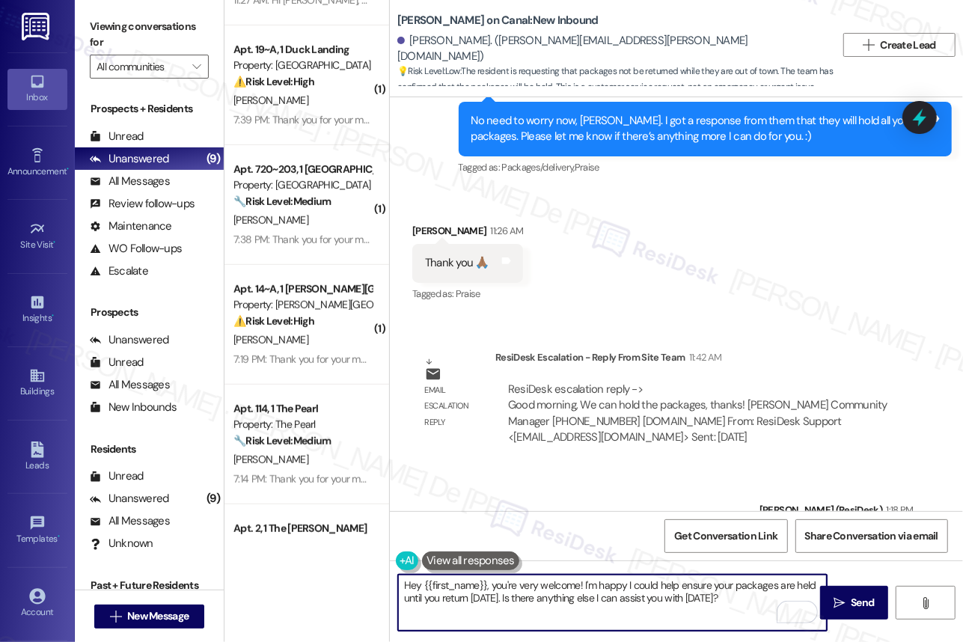
click at [574, 471] on div "Sent via SMS [PERSON_NAME] (ResiDesk) 1:18 PM You're welcome. Have a nice day! …" at bounding box center [676, 531] width 573 height 126
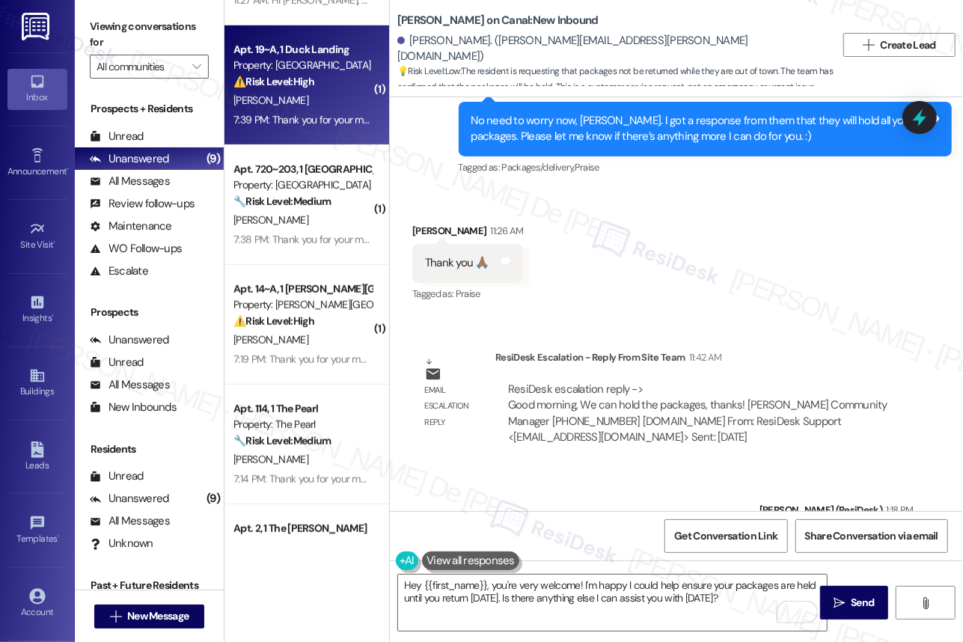
click at [307, 120] on div "7:39 PM: Thank you for your message. Our offices are currently closed, but we w…" at bounding box center [670, 119] width 875 height 13
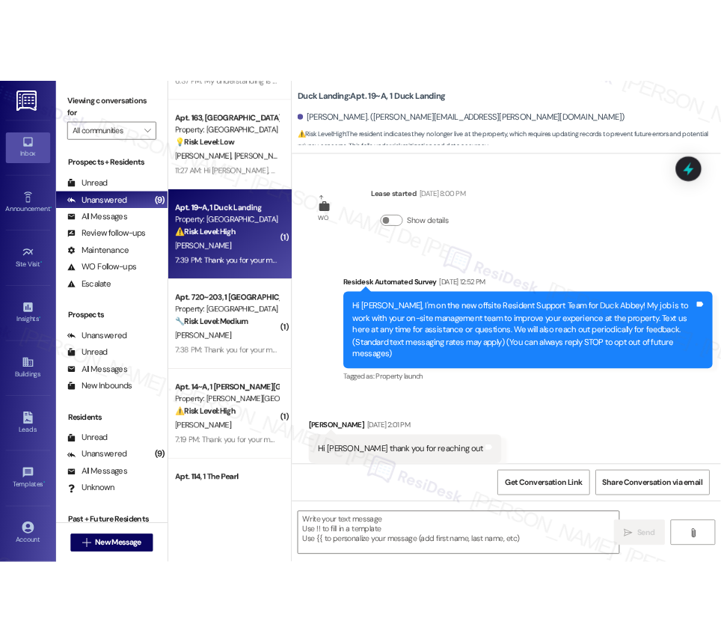
scroll to position [16451, 0]
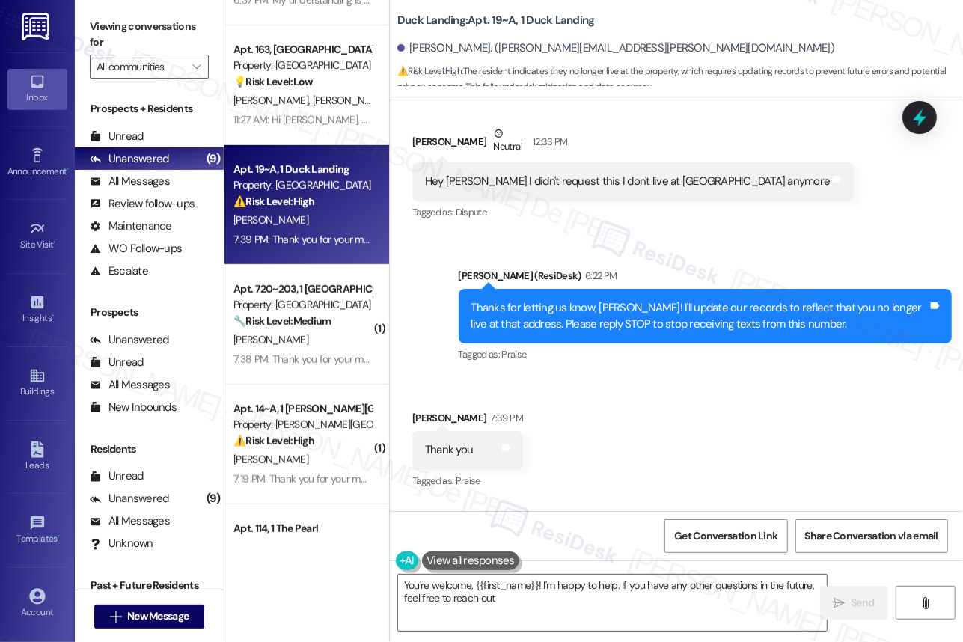
type textarea "You're welcome, {{first_name}}! I'm happy to help. If you have any other questi…"
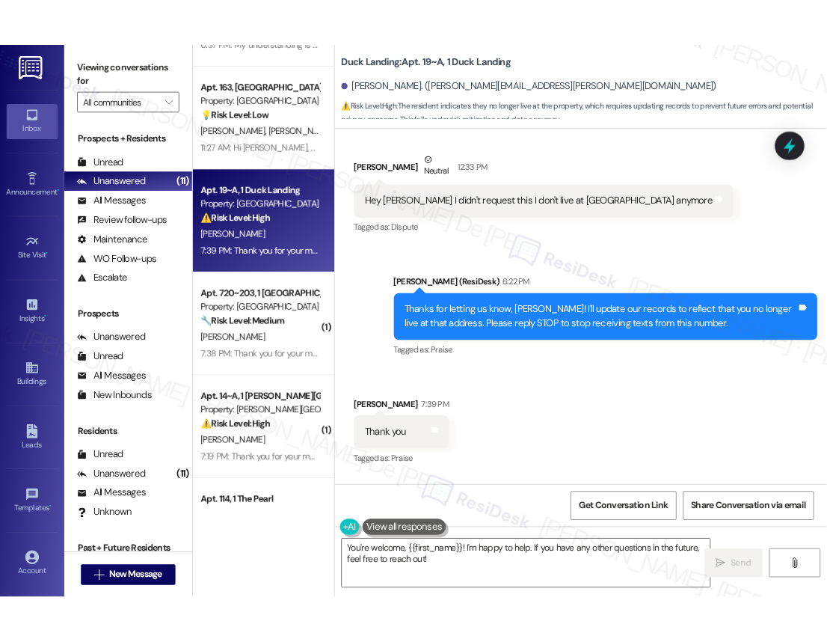
scroll to position [19736, 0]
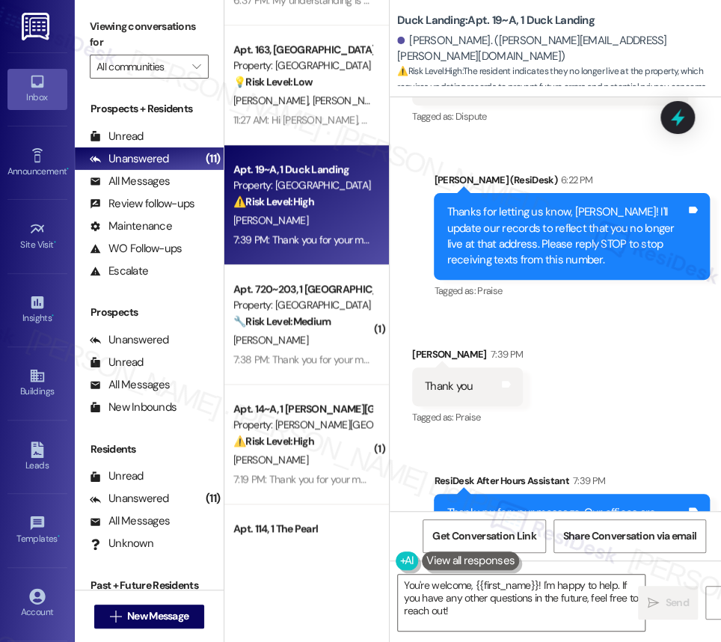
click at [41, 22] on img at bounding box center [37, 27] width 31 height 28
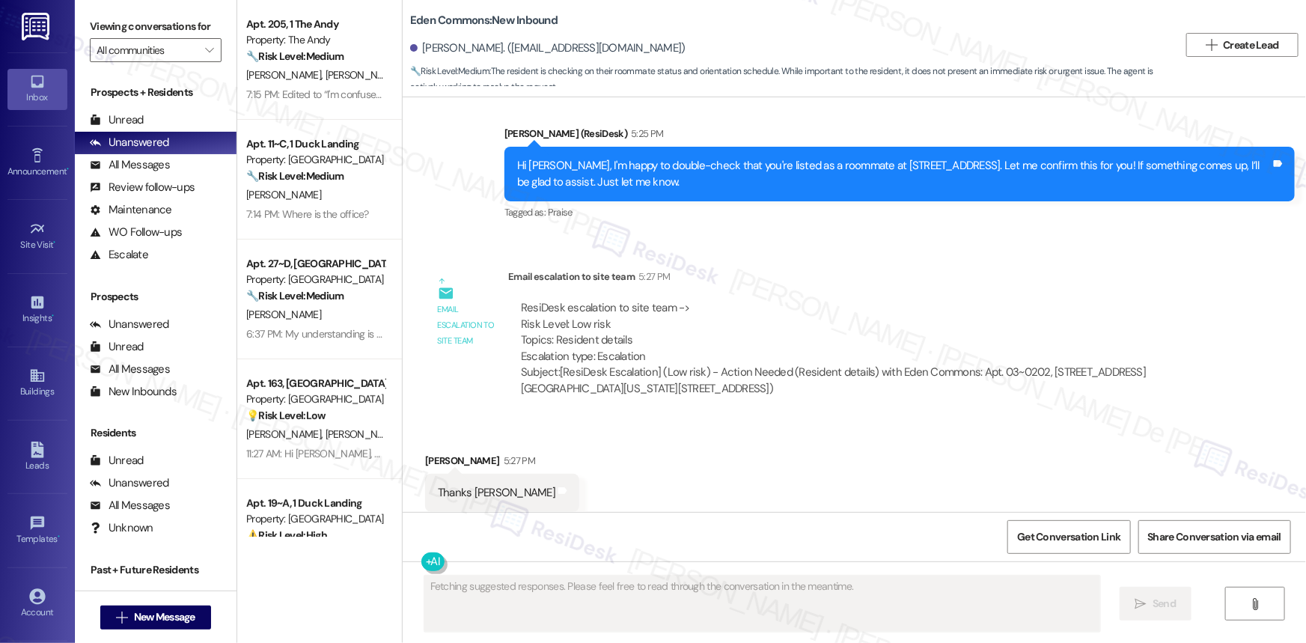
scroll to position [1887, 0]
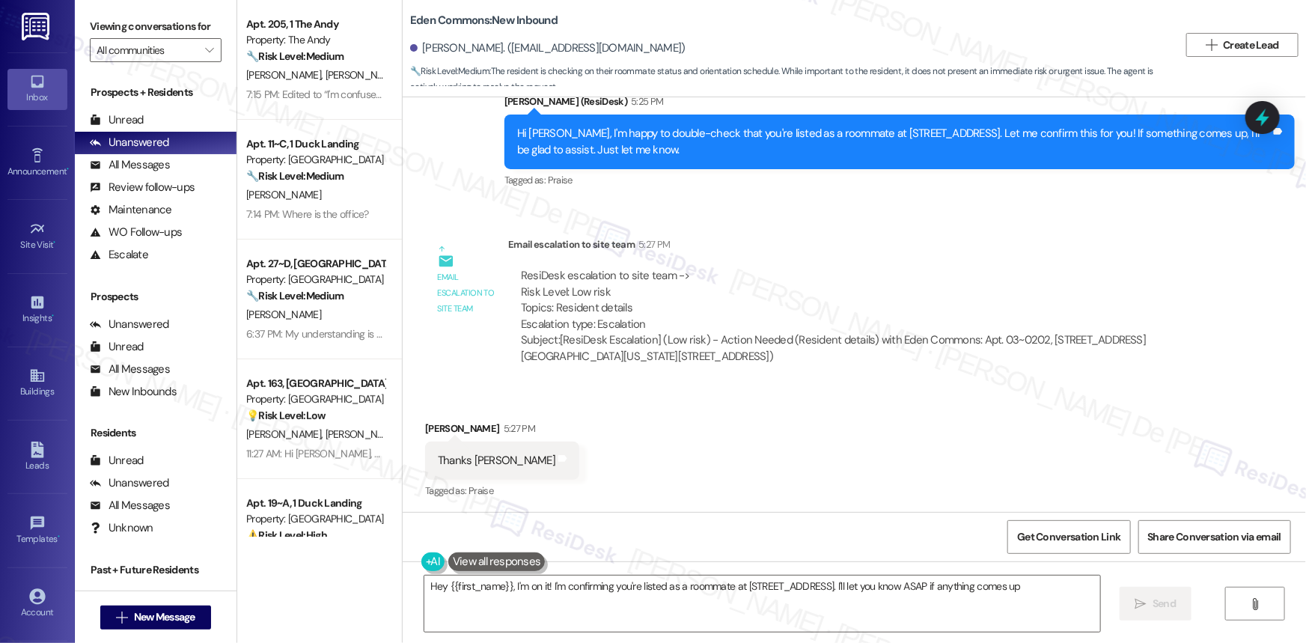
type textarea "Hey {{first_name}}, I'm on it! I'm confirming you're listed as a roommate at [S…"
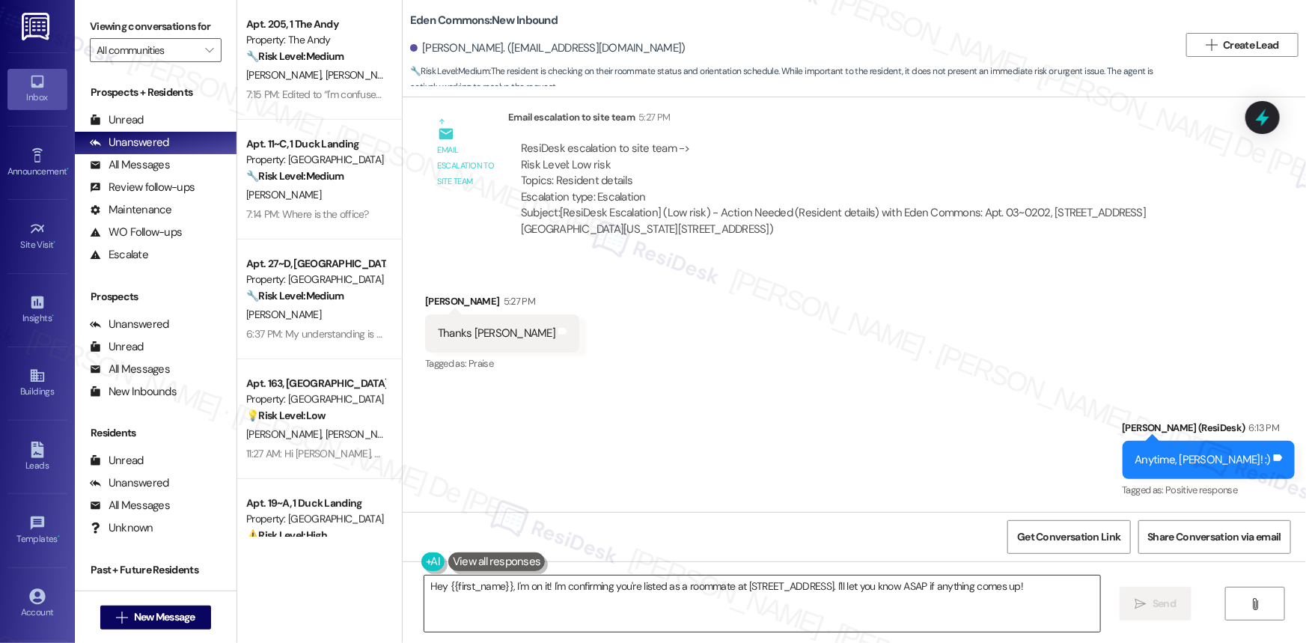
click at [593, 622] on textarea "Hey {{first_name}}, I'm on it! I'm confirming you're listed as a roommate at [S…" at bounding box center [762, 603] width 676 height 56
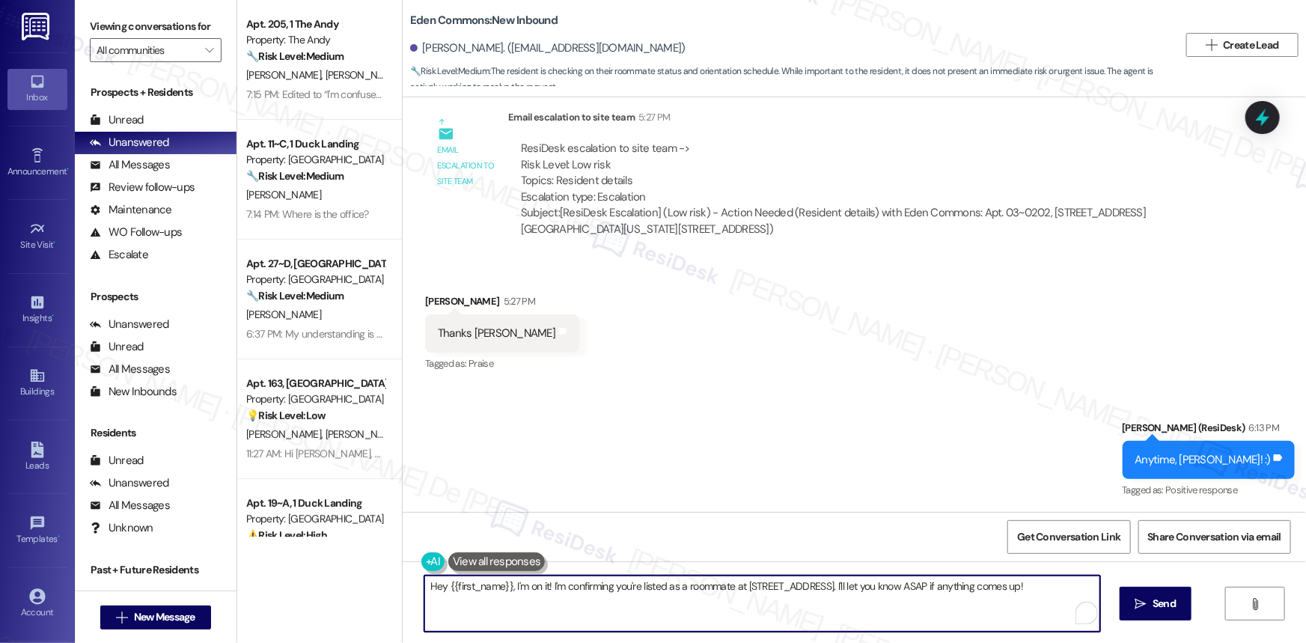
click at [1074, 593] on textarea "Hey {{first_name}}, I'm on it! I'm confirming you're listed as a roommate at 27…" at bounding box center [762, 603] width 676 height 56
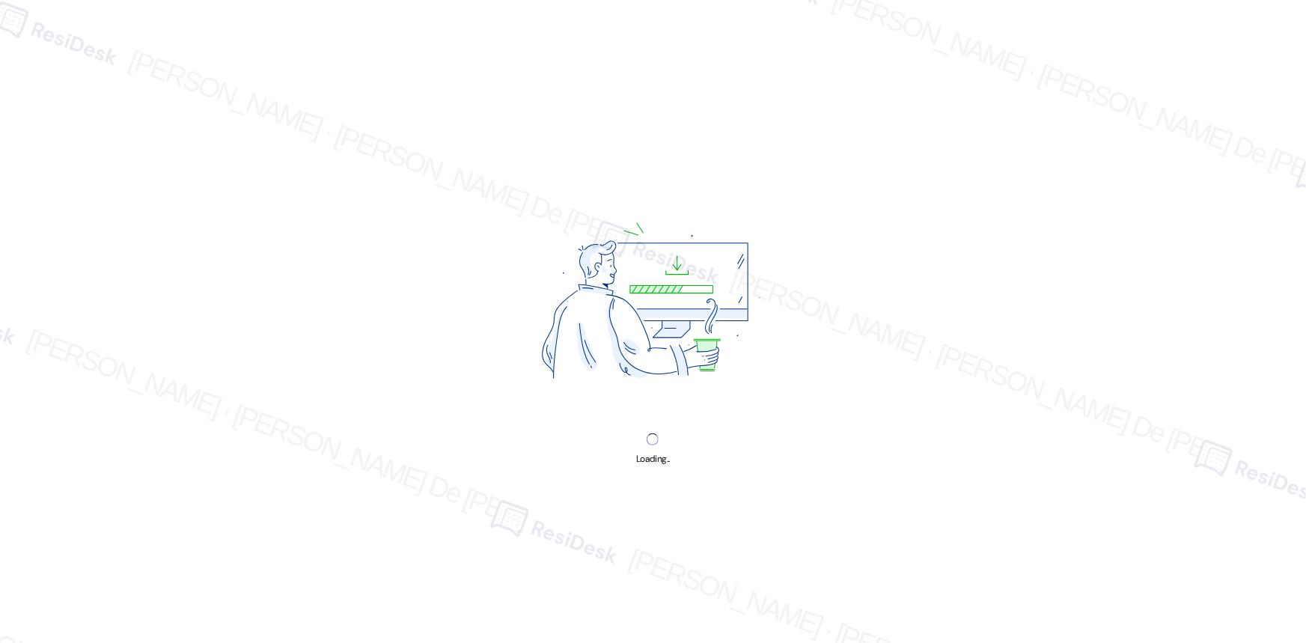
scroll to position [10612, 0]
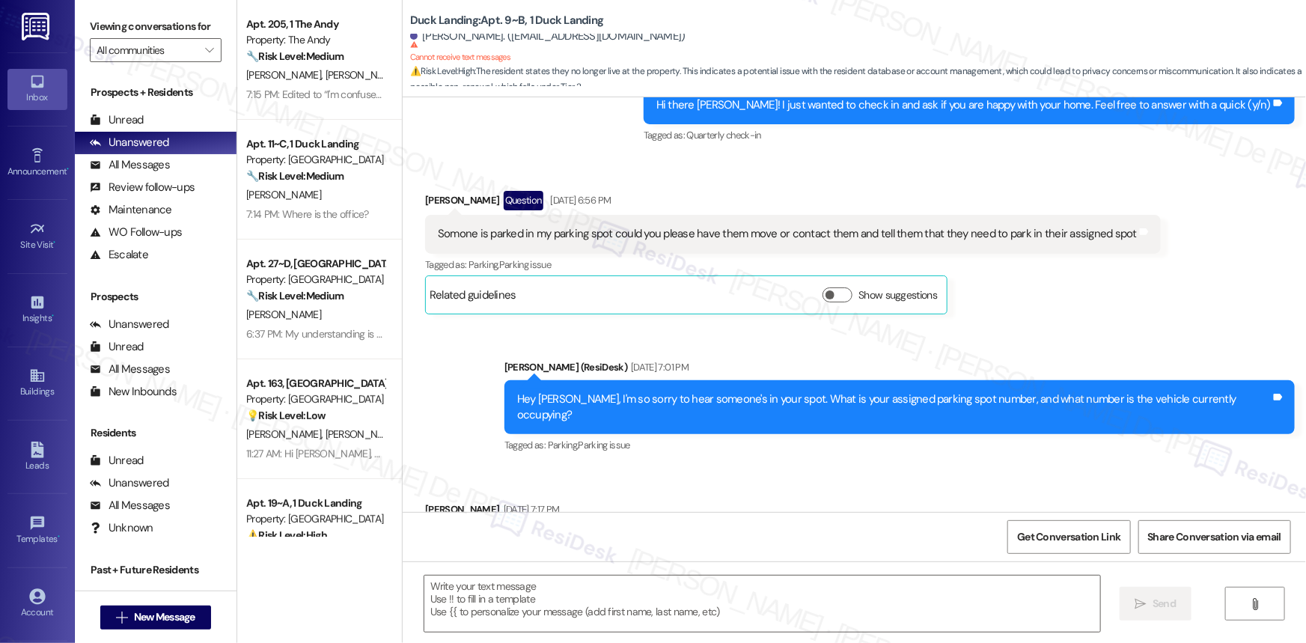
type textarea "Fetching suggested responses. Please feel free to read through the conversation…"
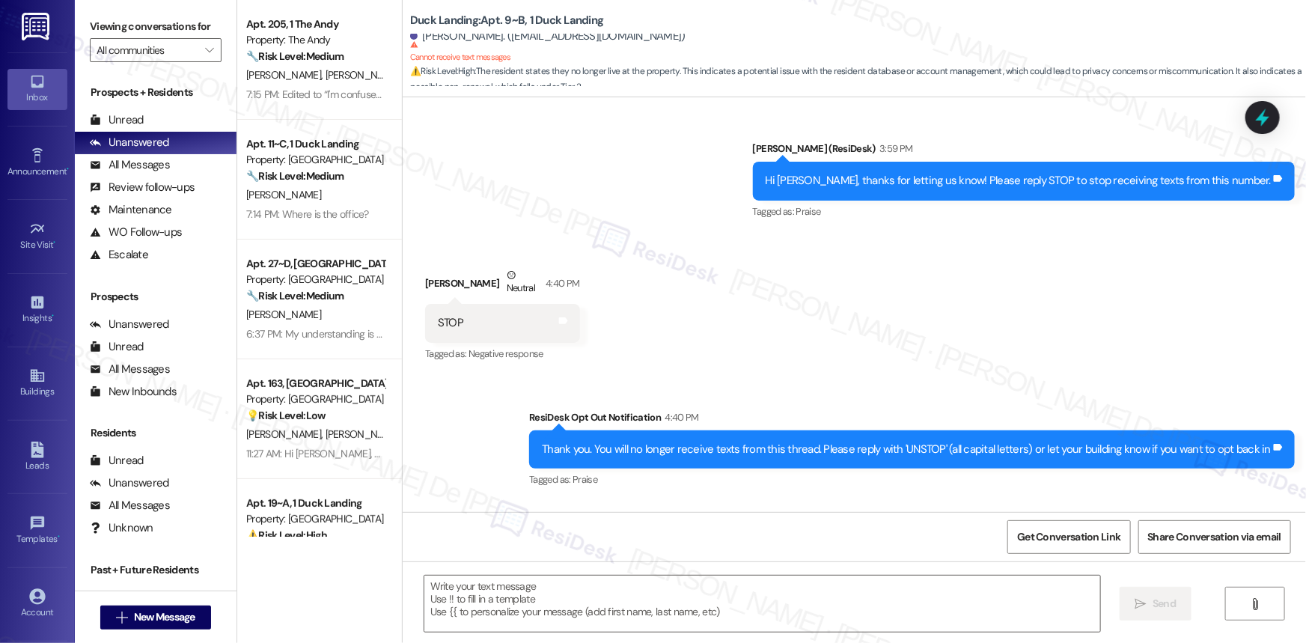
scroll to position [1990, 0]
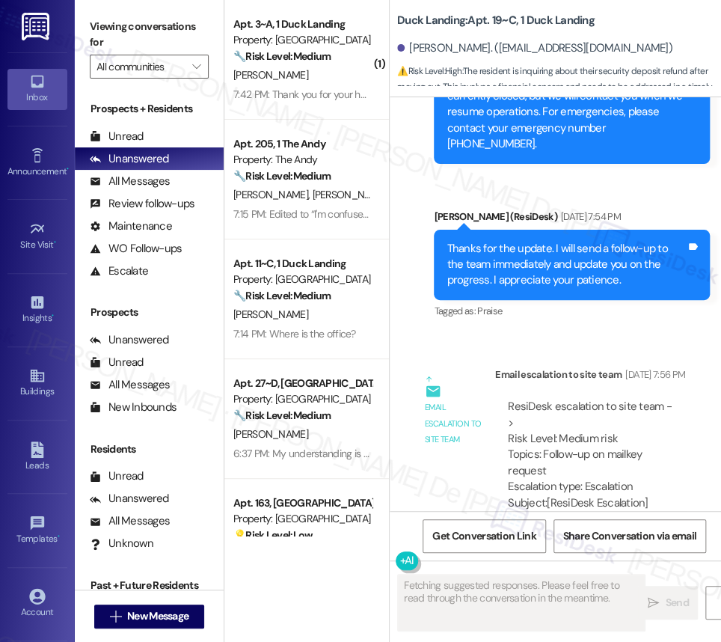
scroll to position [8368, 0]
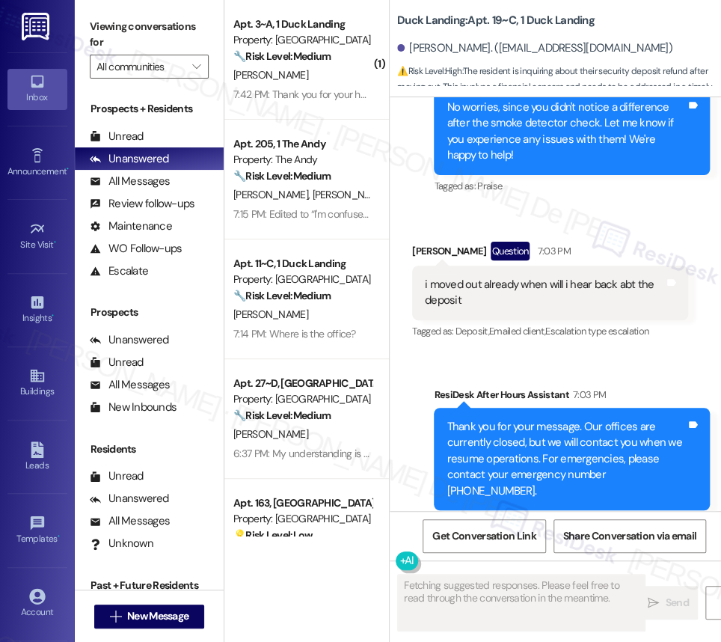
click at [649, 353] on div "Received via SMS [PERSON_NAME] Question 7:03 PM i moved out already when will i…" at bounding box center [555, 280] width 331 height 145
click at [591, 208] on div "Sent via SMS [PERSON_NAME] (ResiDesk) 6:00 PM No worries, since you didn't noti…" at bounding box center [555, 121] width 331 height 174
click at [622, 353] on div "Received via SMS [PERSON_NAME] Question 7:03 PM i moved out already when will i…" at bounding box center [555, 280] width 331 height 145
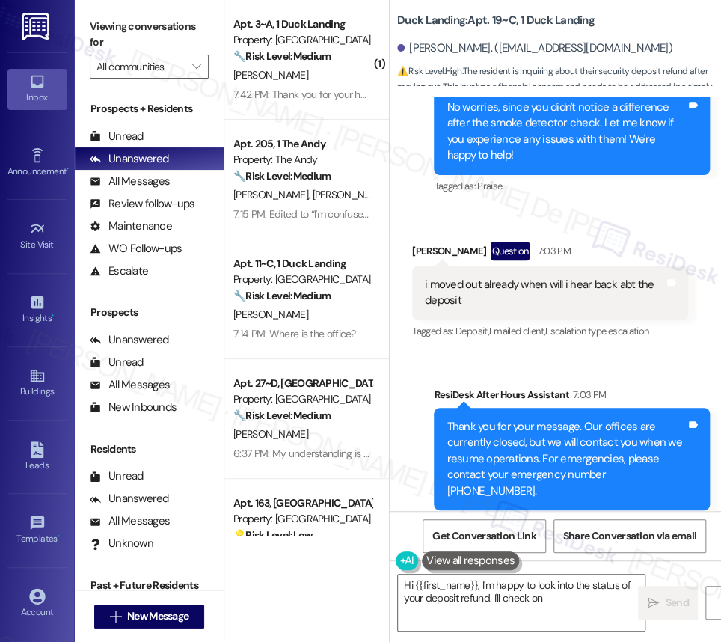
scroll to position [7353, 0]
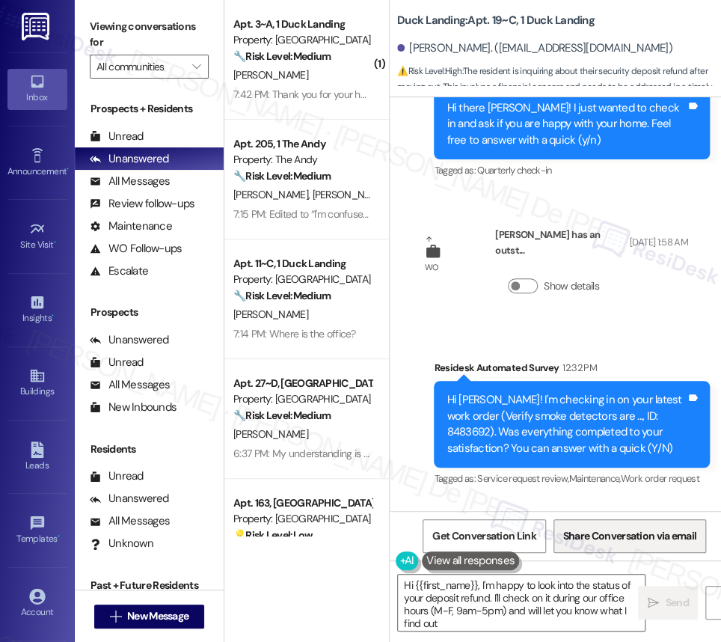
type textarea "Hi {{first_name}}, I'm happy to look into the status of your deposit refund. I'…"
click at [678, 315] on div "Show details" at bounding box center [591, 289] width 193 height 52
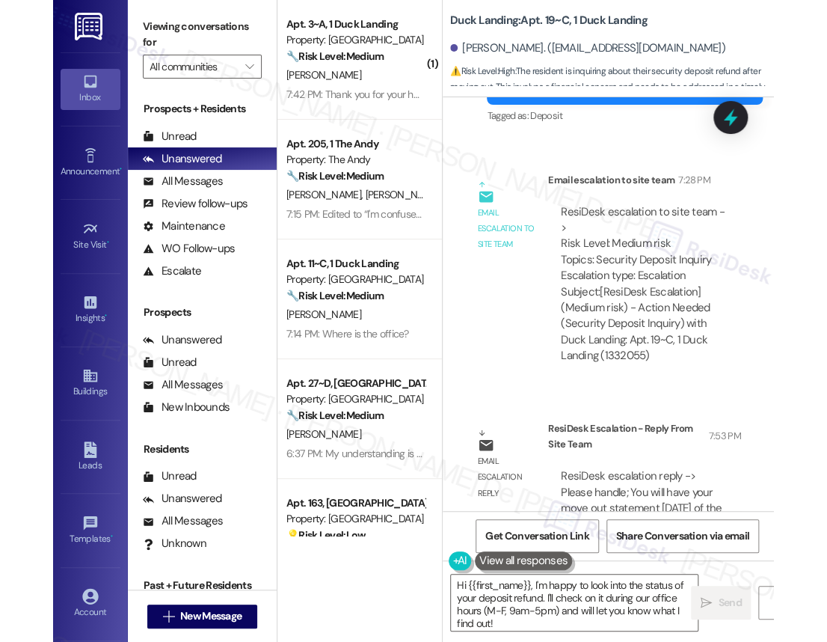
scroll to position [9166, 0]
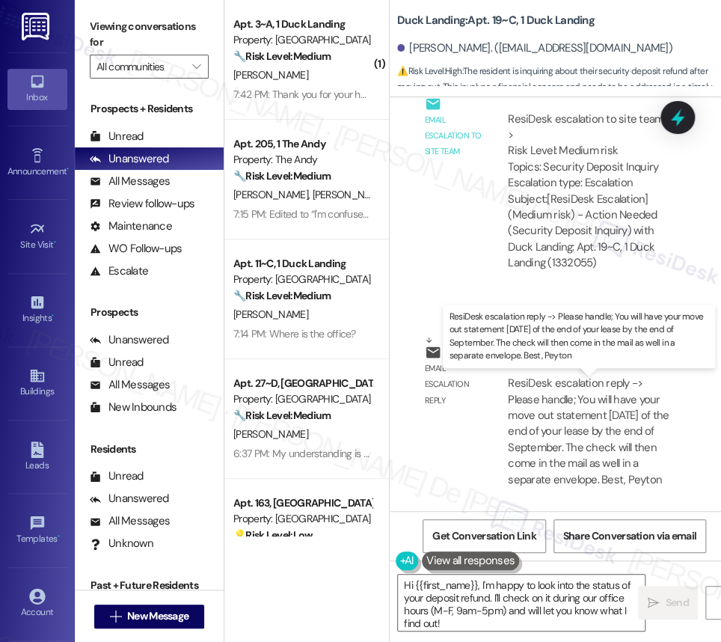
click at [575, 403] on div "ResiDesk escalation reply -> Please handle; You will have your move out stateme…" at bounding box center [588, 431] width 161 height 111
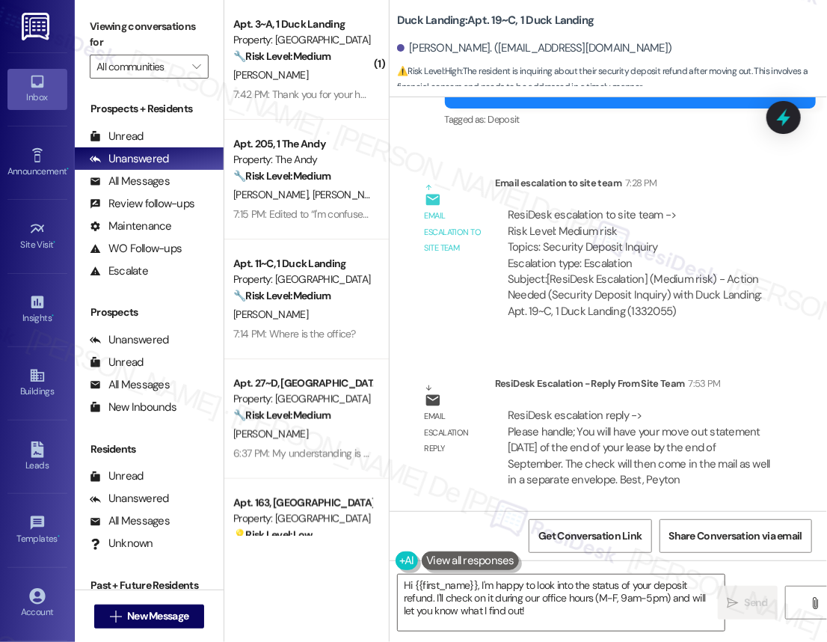
scroll to position [7964, 0]
click at [533, 621] on textarea "Hi {{first_name}}, I'm happy to look into the status of your deposit refund. I'…" at bounding box center [561, 603] width 327 height 56
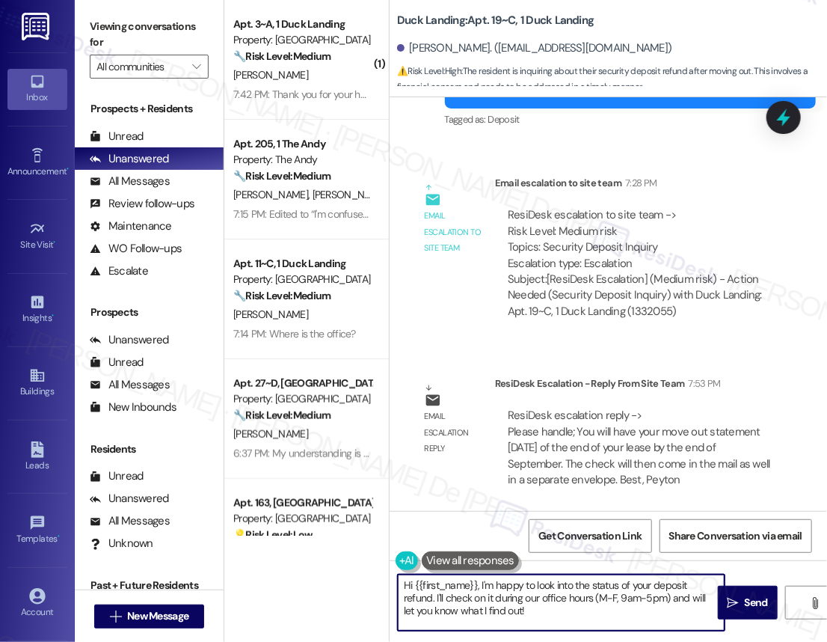
type textarea "!"
click at [533, 621] on textarea "Hi {{first_name}}, I'm happy to look into the status of your deposit refund. I'…" at bounding box center [561, 603] width 327 height 56
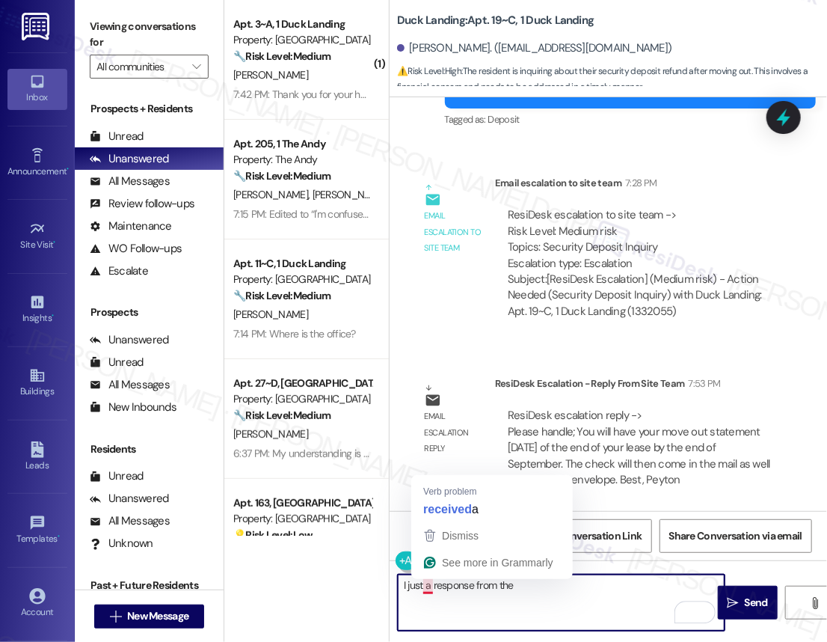
click at [430, 586] on textarea "I just a response from the" at bounding box center [561, 603] width 327 height 56
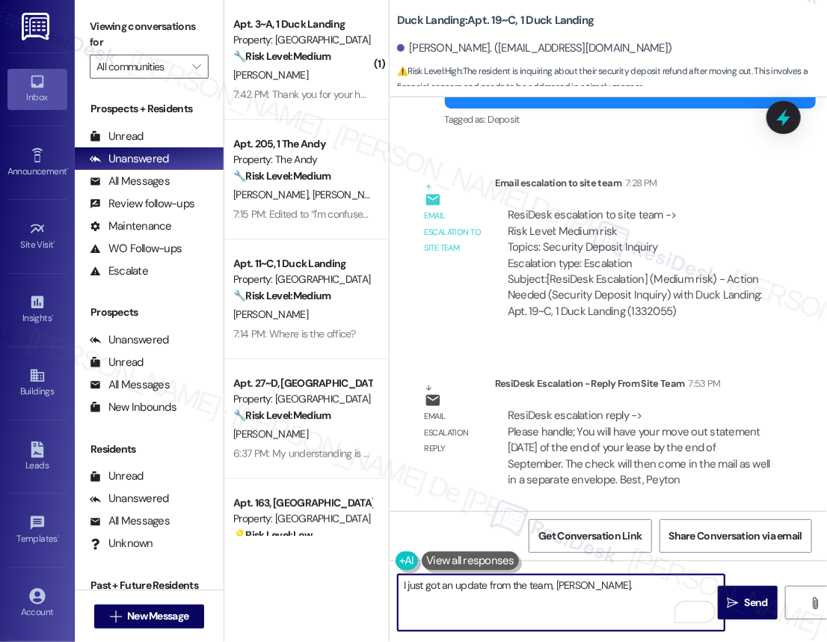
paste textarea "You will have your move out statement [DATE] of the end of your lease by the en…"
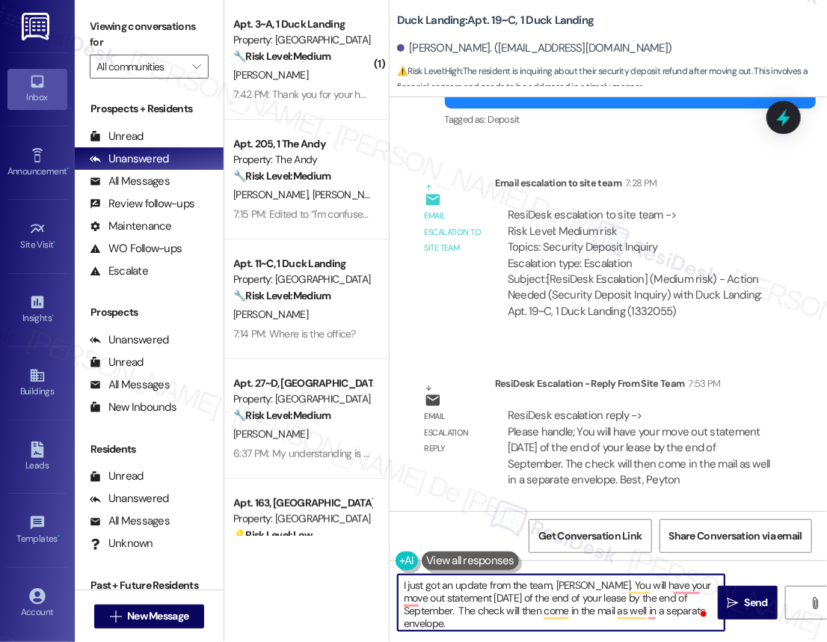
click at [505, 626] on textarea "I just got an update from the team, [PERSON_NAME]. You will have your move out …" at bounding box center [561, 603] width 327 height 56
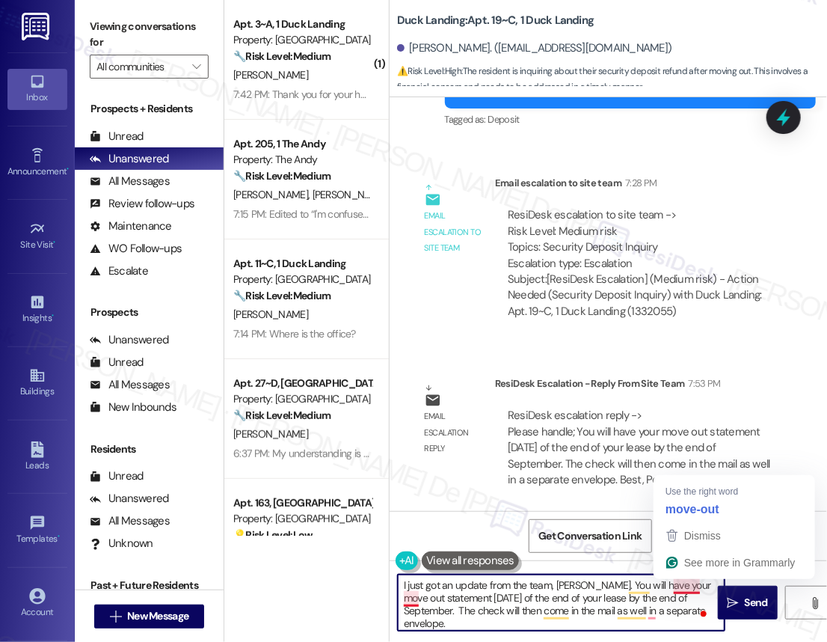
click at [688, 587] on textarea "I just got an update from the team, [PERSON_NAME]. You will have your move out …" at bounding box center [561, 603] width 327 height 56
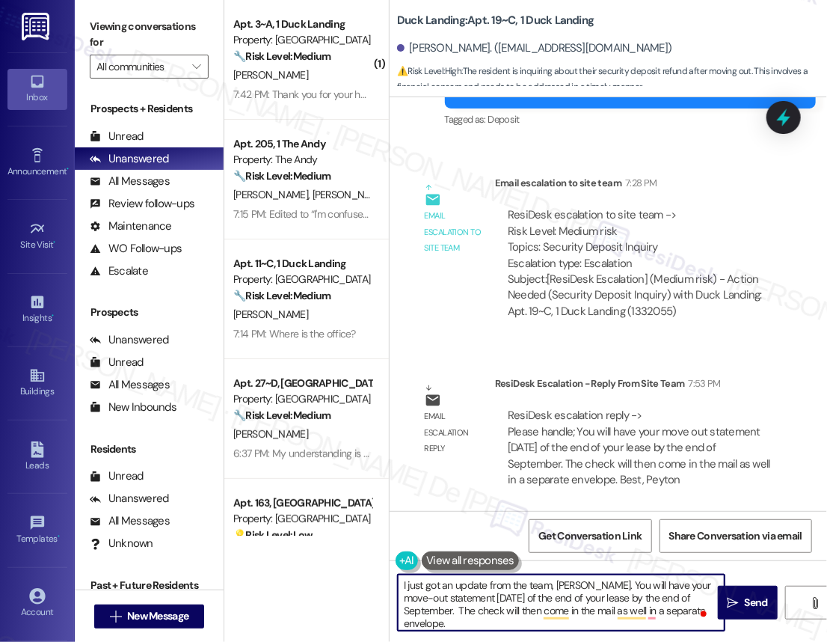
click at [501, 615] on textarea "I just got an update from the team, [PERSON_NAME]. You will have your move-out …" at bounding box center [561, 603] width 327 height 56
click at [494, 628] on textarea "I just got an update from the team, [PERSON_NAME]. You will have your move-out …" at bounding box center [561, 603] width 327 height 56
paste textarea "In the meantime, please don’t hesitate to let me know if there’s anything else …"
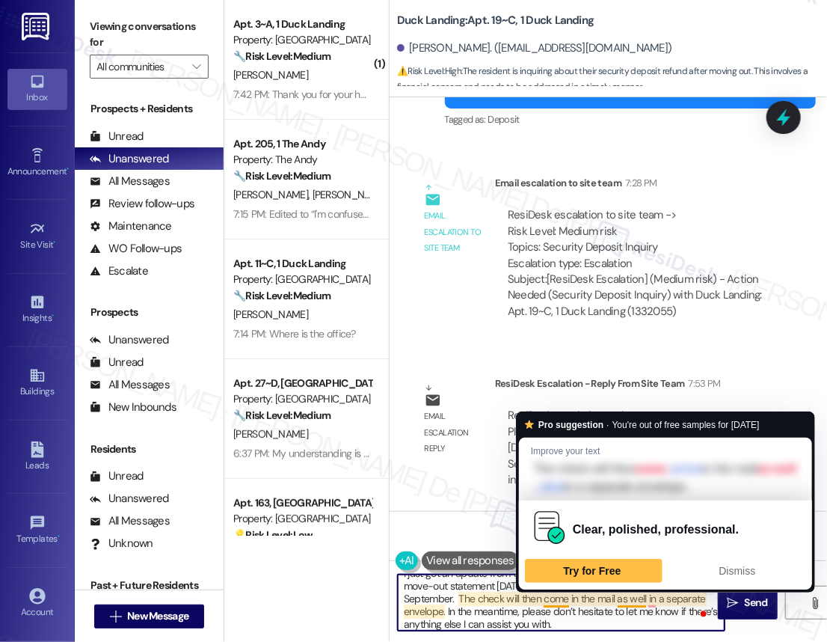
click at [654, 602] on textarea "I just got an update from the team, [PERSON_NAME]. You will have your move-out …" at bounding box center [561, 603] width 327 height 56
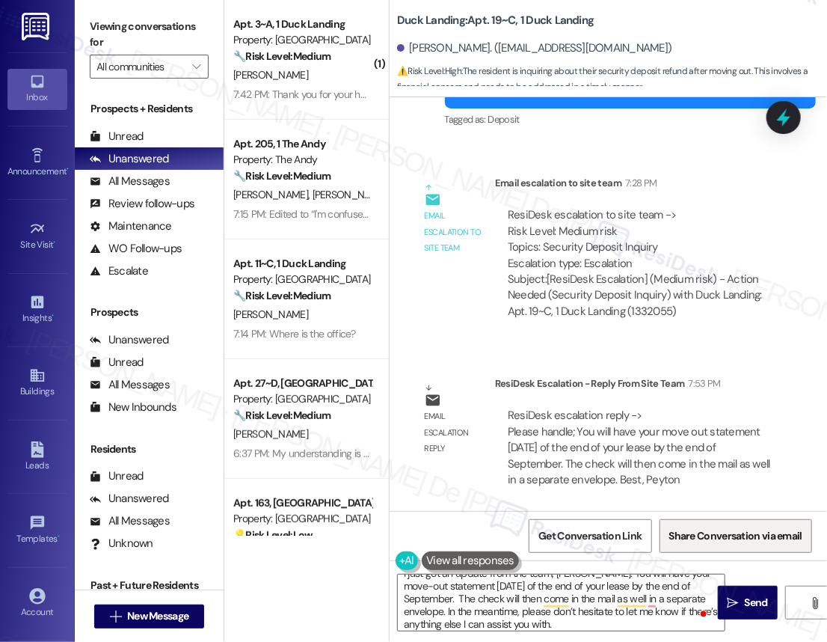
click at [679, 529] on span "Share Conversation via email" at bounding box center [736, 536] width 133 height 16
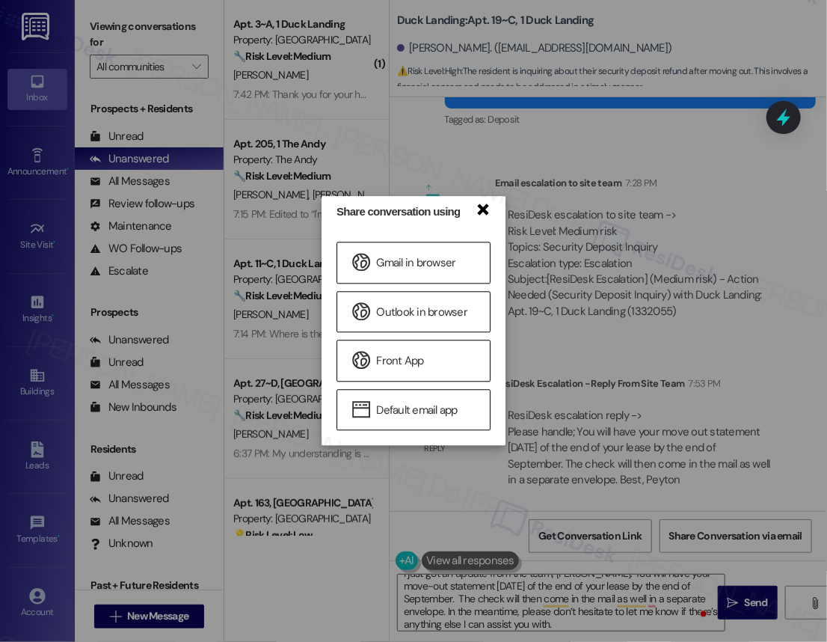
click at [483, 215] on link "×" at bounding box center [483, 209] width 15 height 16
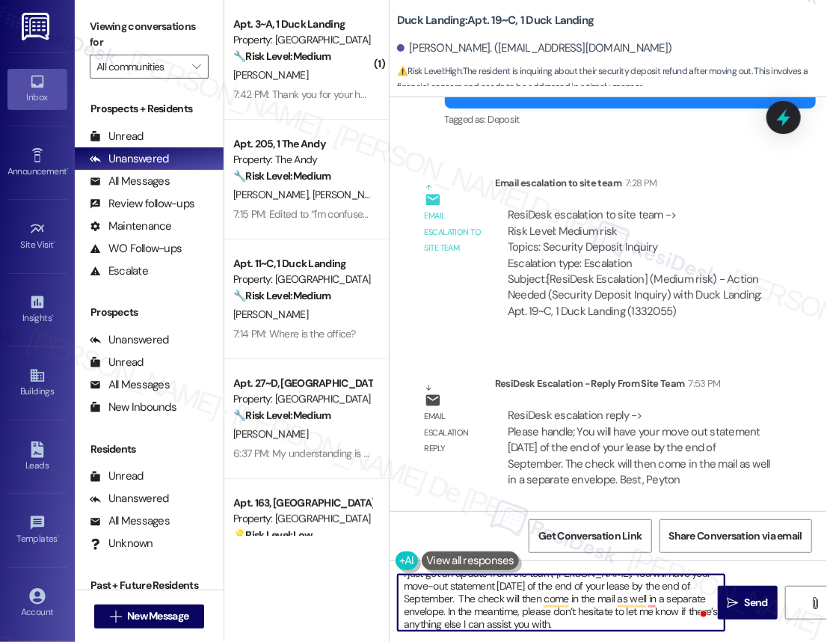
click at [481, 208] on div "Email escalation to site team" at bounding box center [454, 219] width 75 height 89
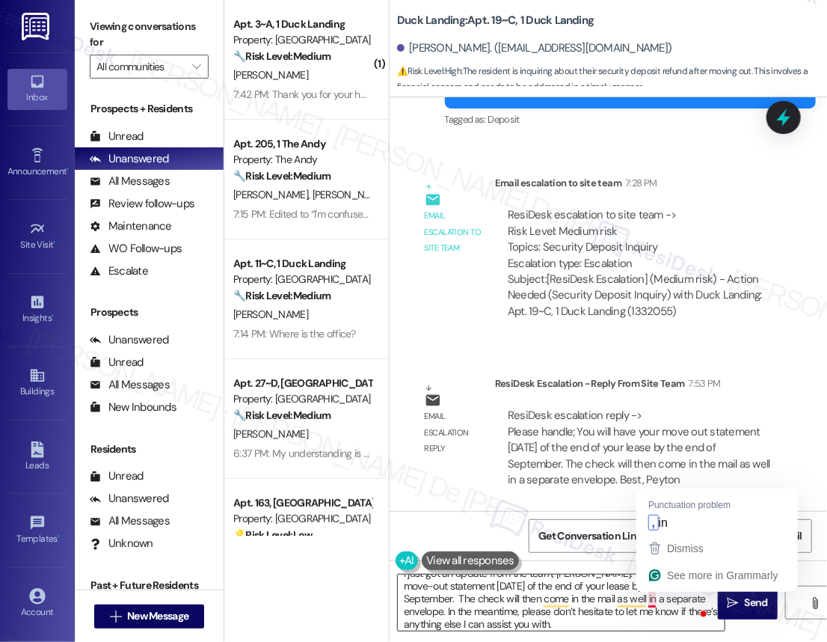
click at [654, 599] on textarea "I just got an update from the team, [PERSON_NAME]. You will have your move-out …" at bounding box center [561, 603] width 327 height 56
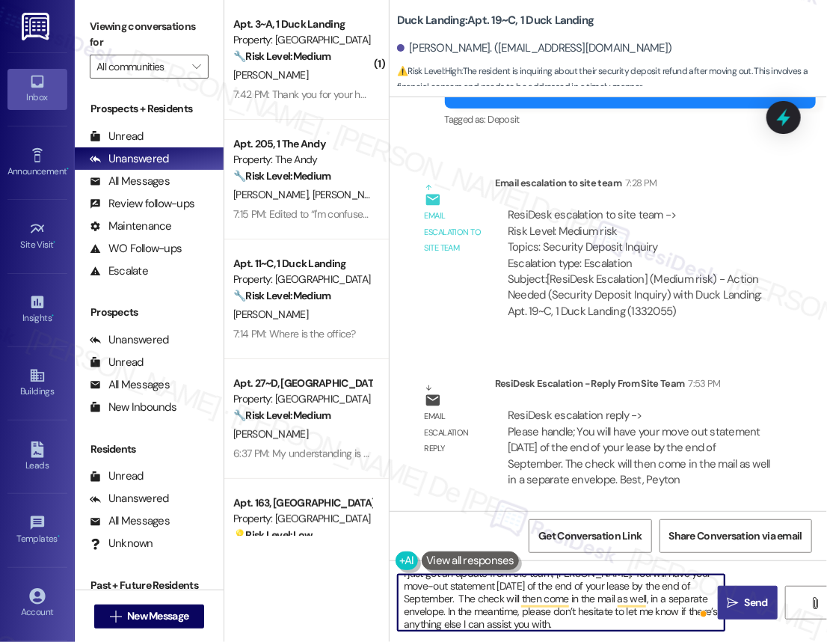
type textarea "I just got an update from the team, [PERSON_NAME]. You will have your move-out …"
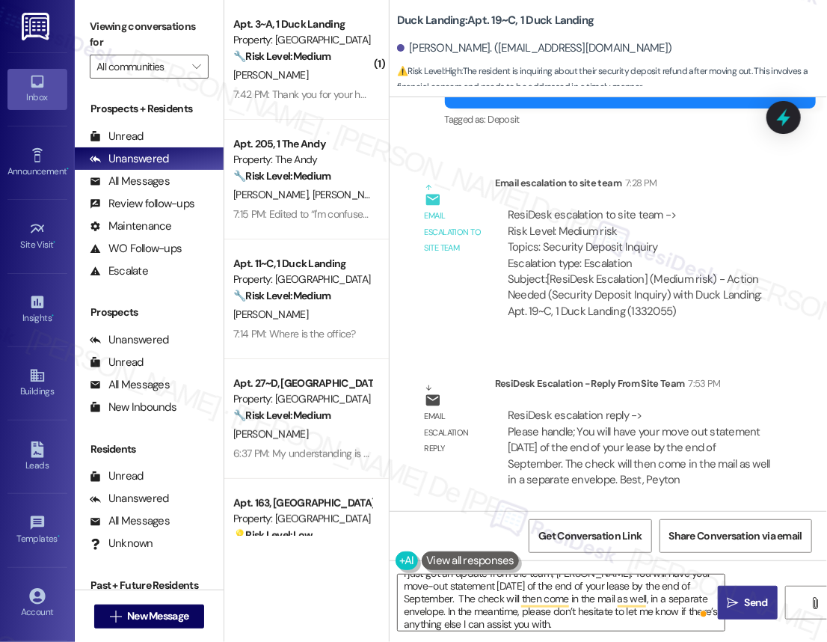
click at [720, 602] on icon "" at bounding box center [733, 603] width 11 height 12
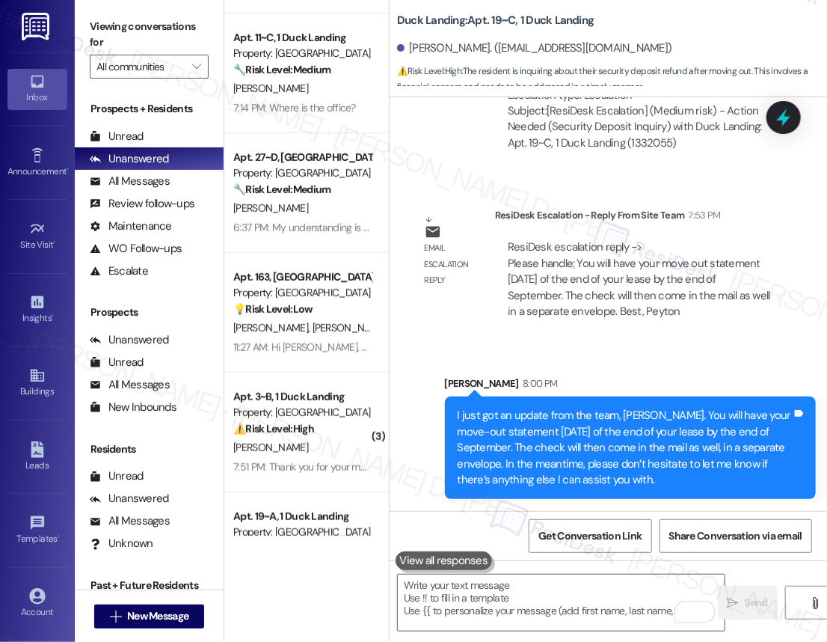
scroll to position [0, 0]
